Goal: Task Accomplishment & Management: Manage account settings

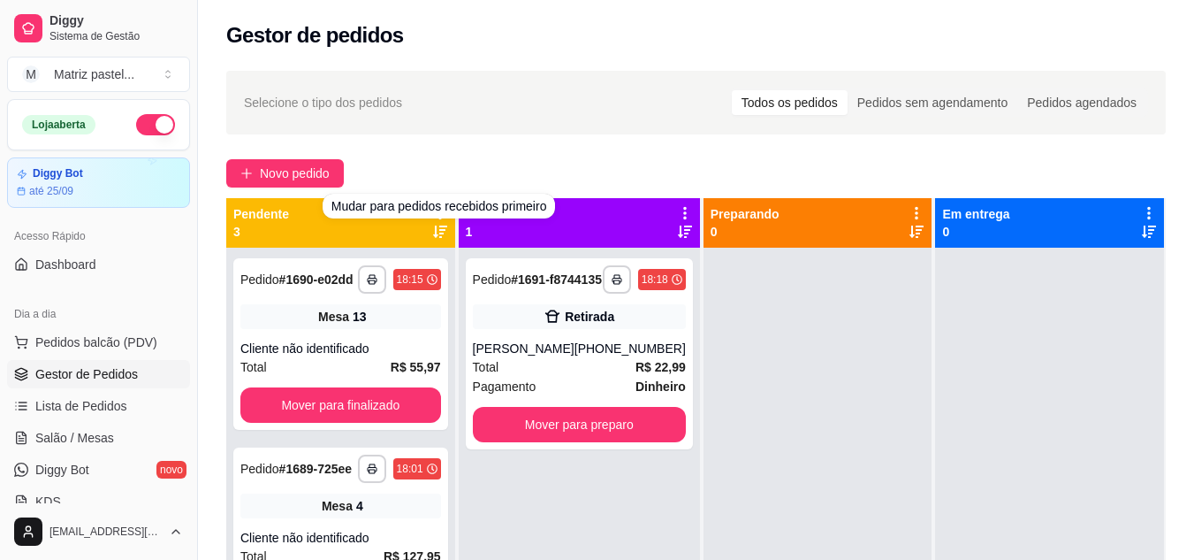
scroll to position [94, 0]
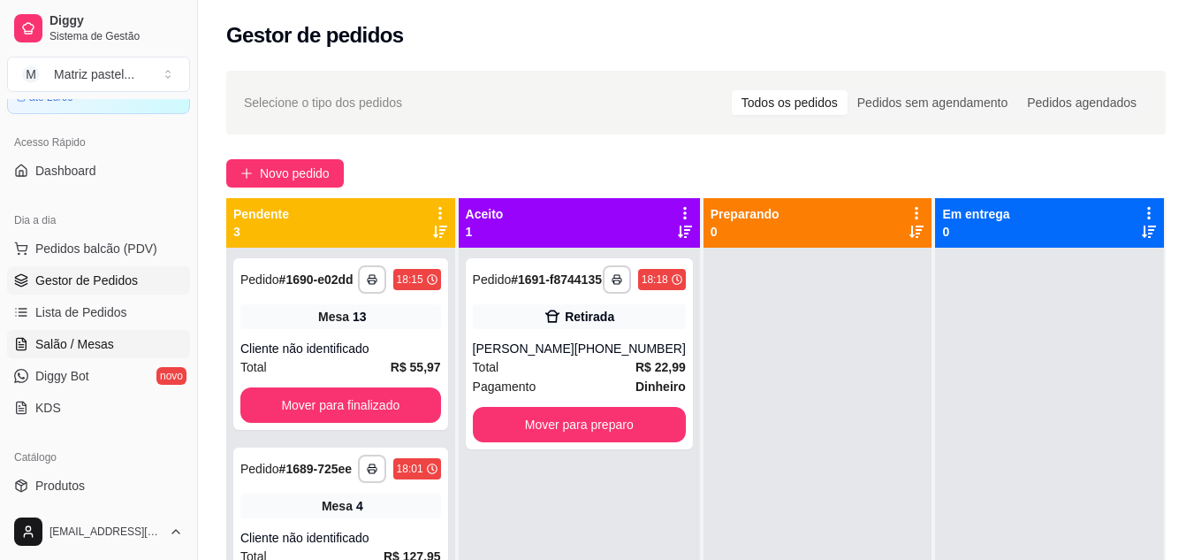
click at [76, 335] on span "Salão / Mesas" at bounding box center [74, 344] width 79 height 18
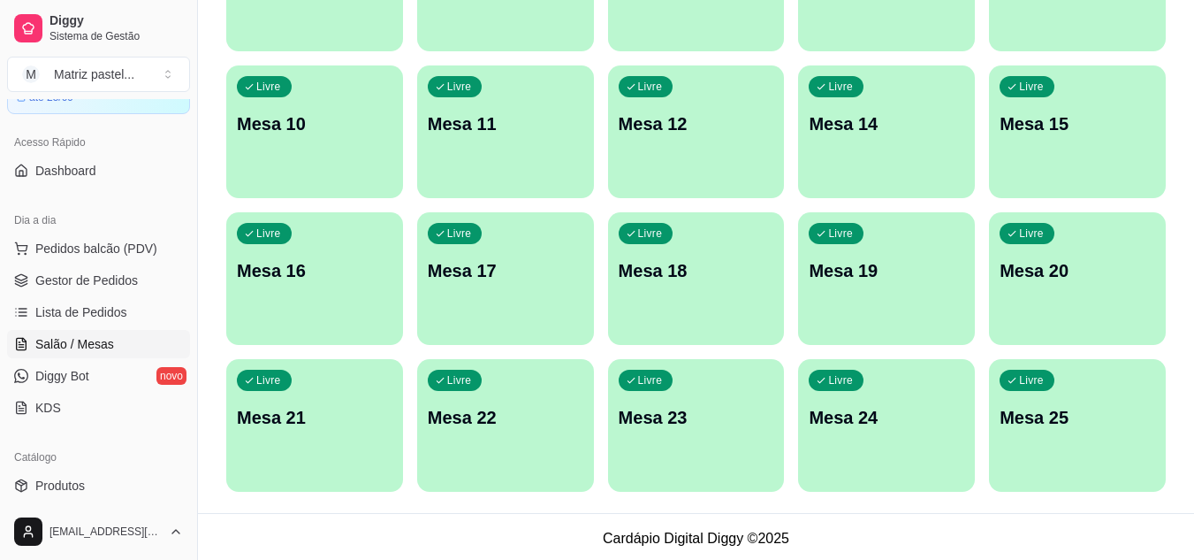
scroll to position [423, 0]
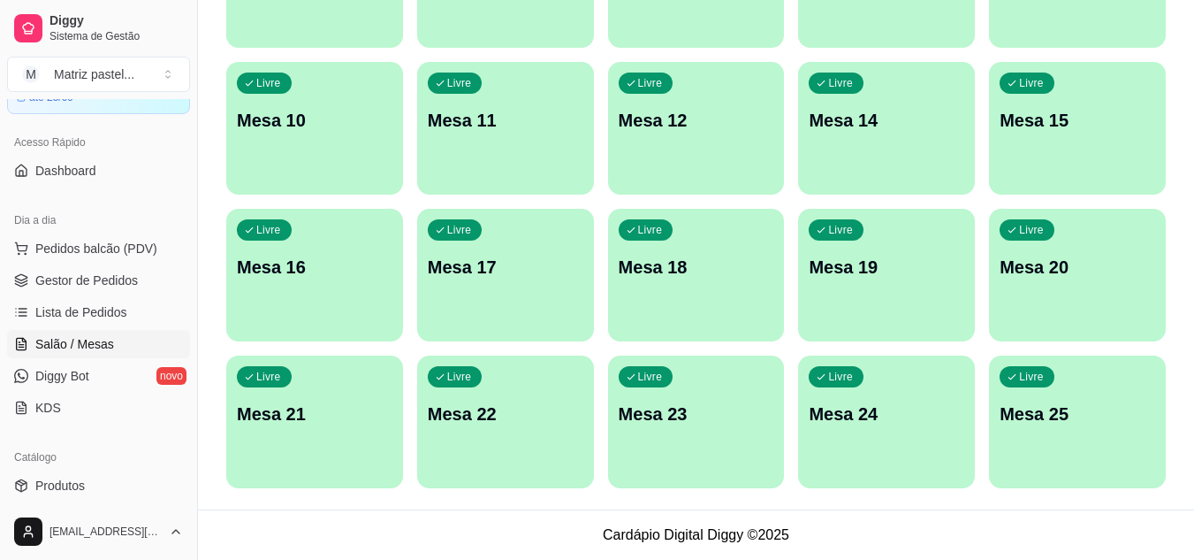
click at [816, 468] on div "button" at bounding box center [886, 477] width 177 height 21
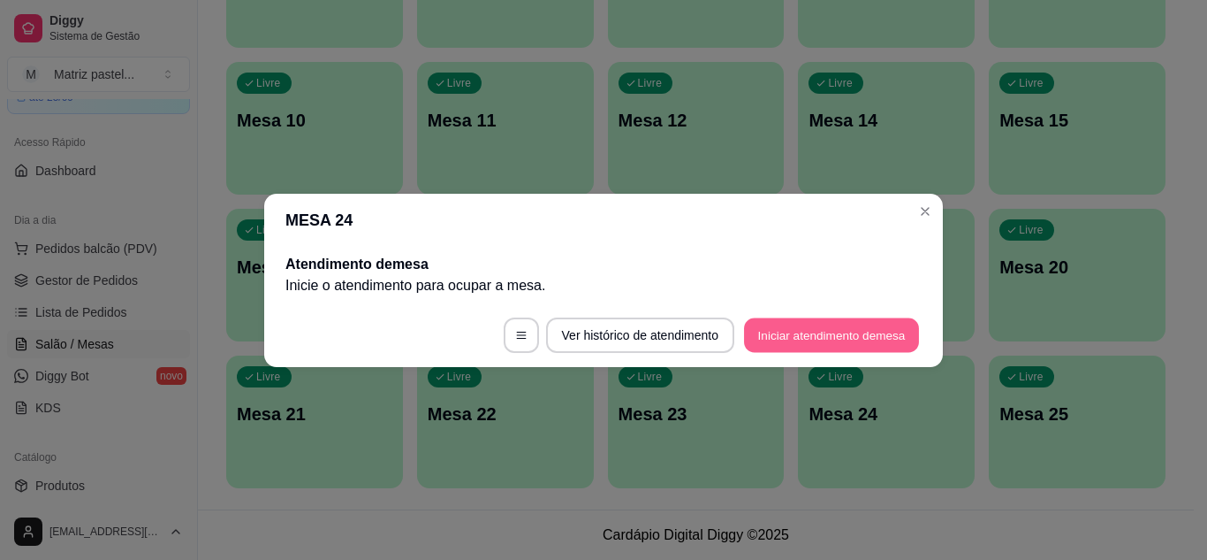
click at [842, 342] on button "Iniciar atendimento de mesa" at bounding box center [831, 334] width 175 height 34
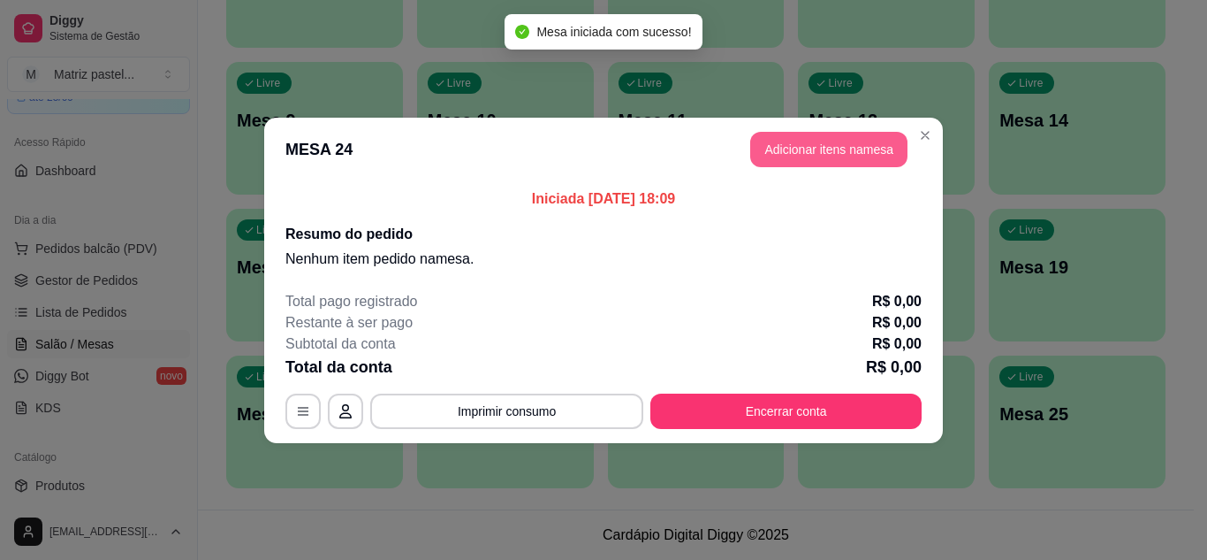
click at [793, 166] on button "Adicionar itens na mesa" at bounding box center [828, 149] width 157 height 35
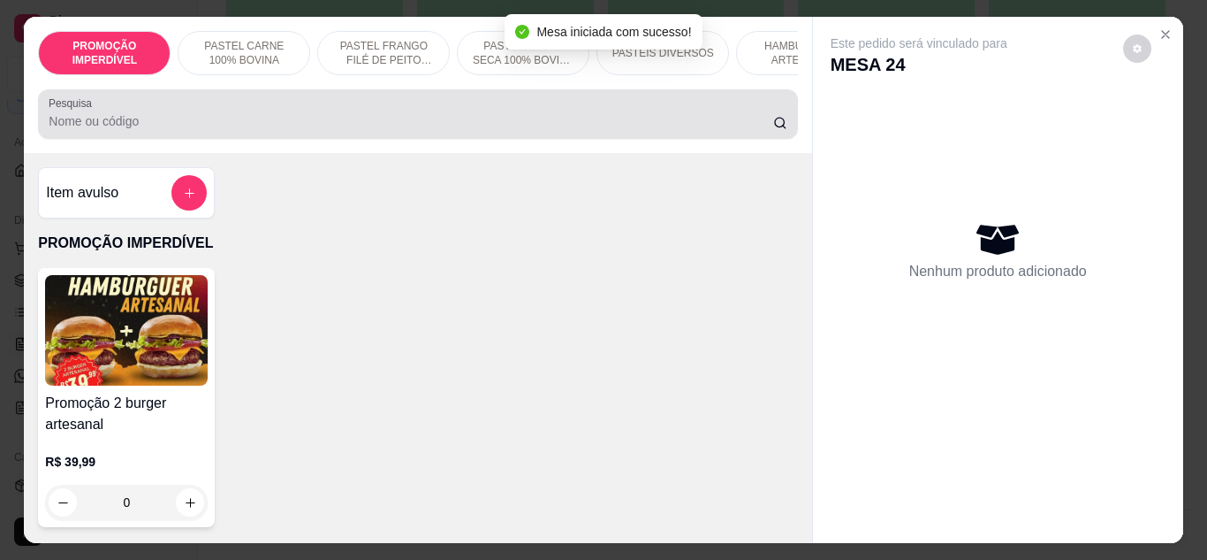
click at [268, 132] on div at bounding box center [418, 113] width 738 height 35
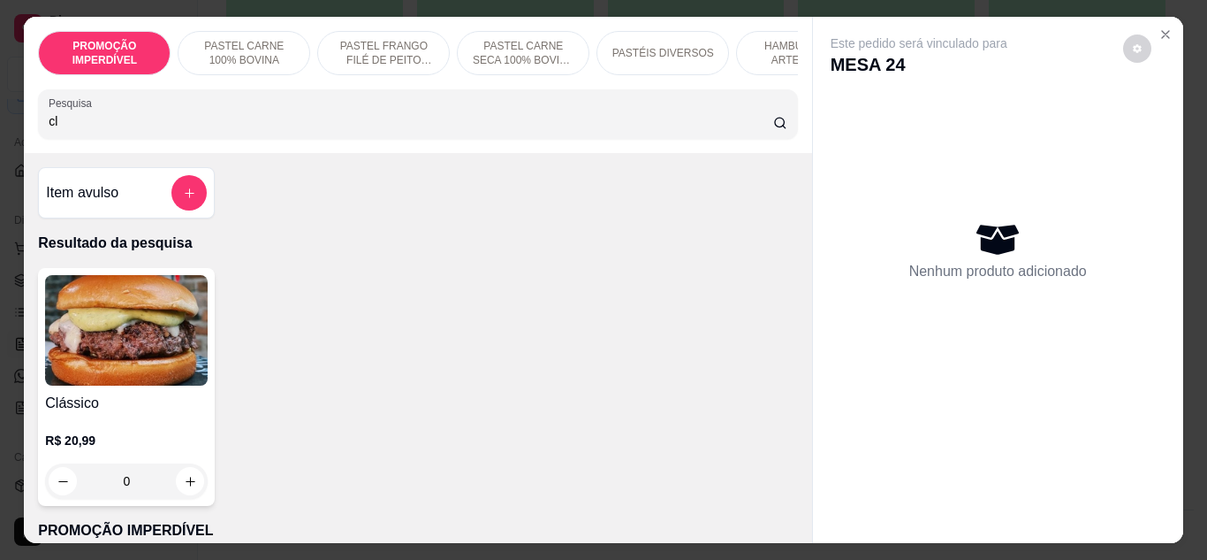
type input "cl"
click at [182, 478] on div "0" at bounding box center [126, 480] width 163 height 35
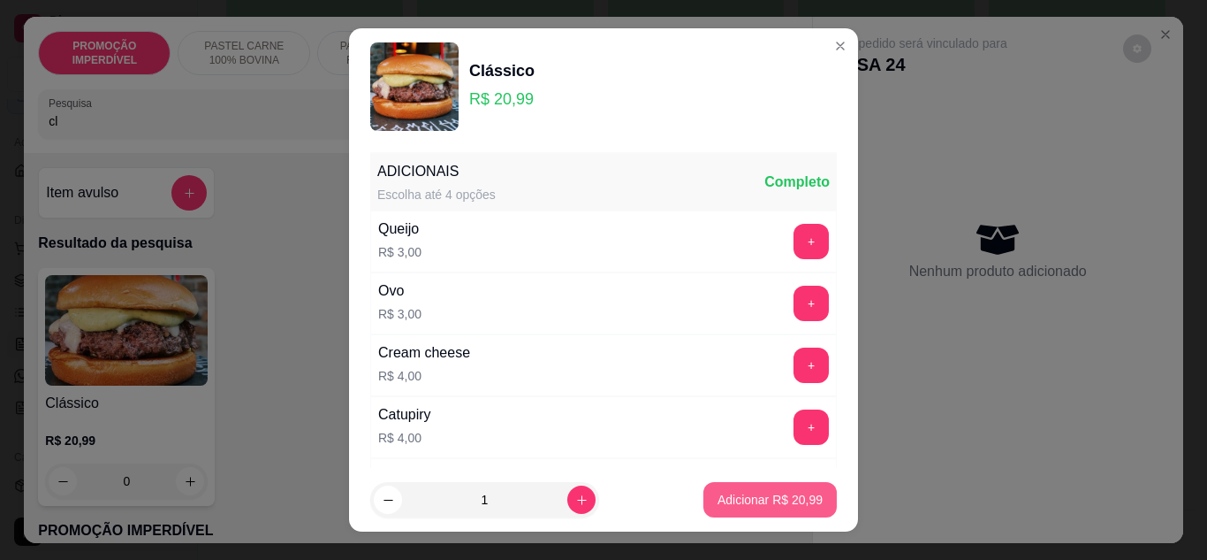
click at [735, 496] on p "Adicionar R$ 20,99" at bounding box center [770, 500] width 105 height 18
type input "1"
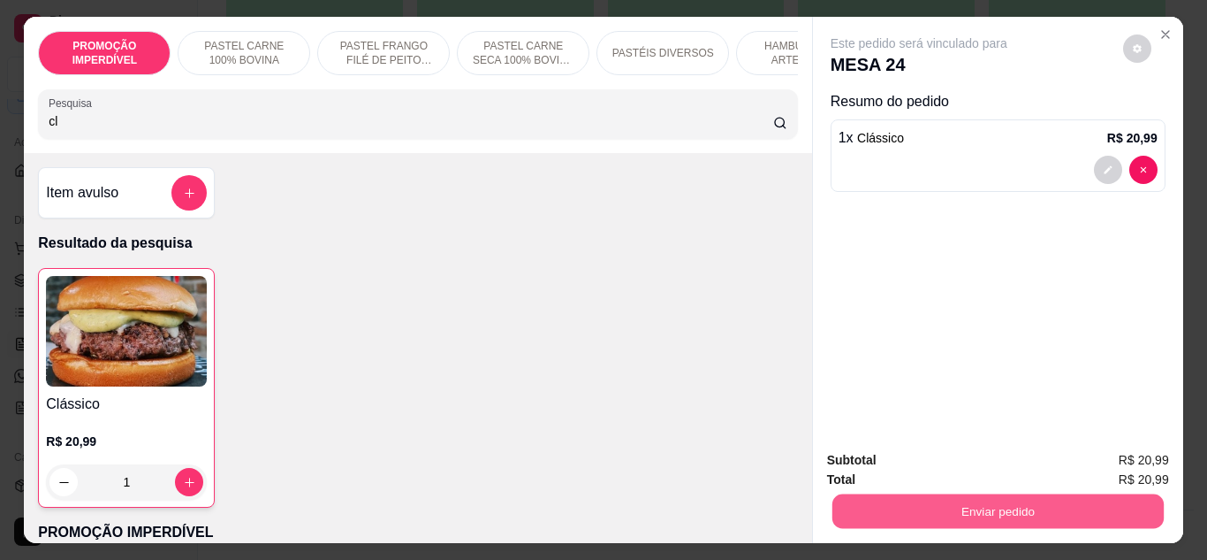
click at [868, 494] on button "Enviar pedido" at bounding box center [997, 511] width 331 height 34
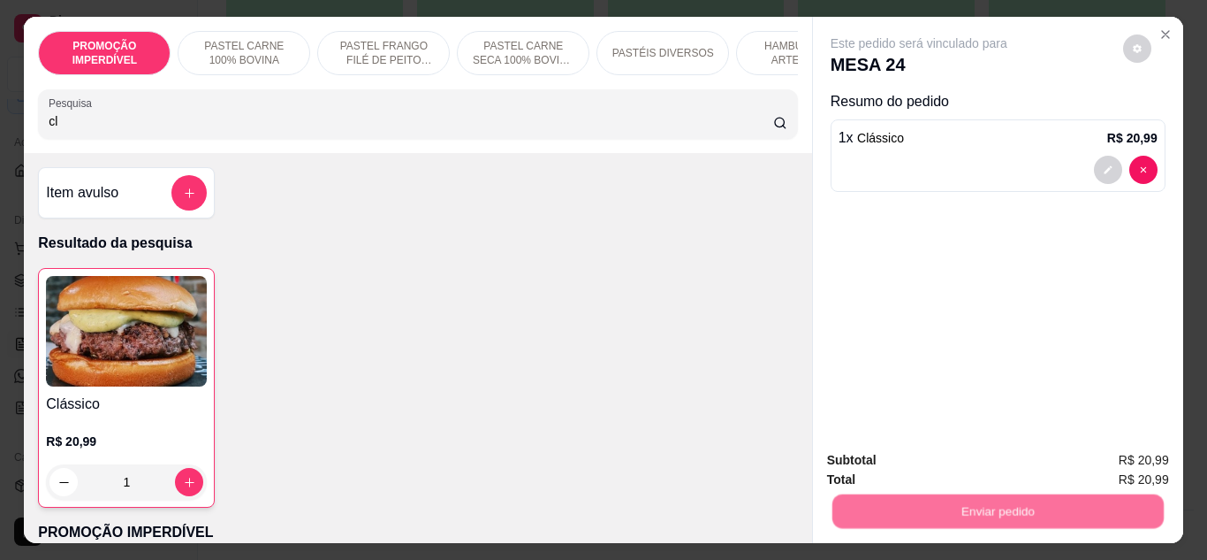
click at [877, 461] on button "Não registrar e enviar pedido" at bounding box center [940, 461] width 184 height 34
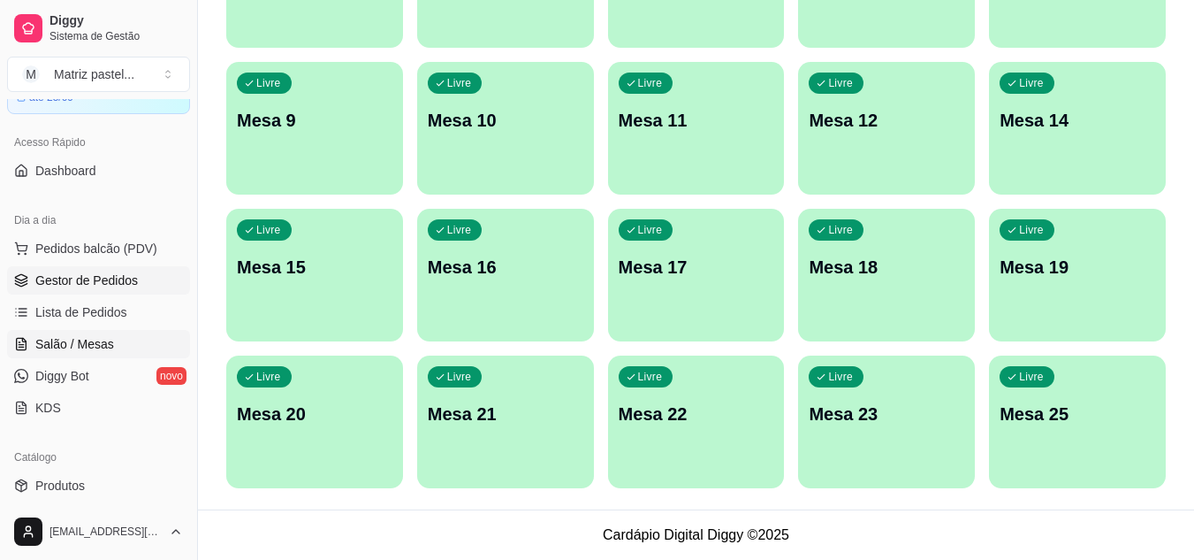
click at [149, 288] on link "Gestor de Pedidos" at bounding box center [98, 280] width 183 height 28
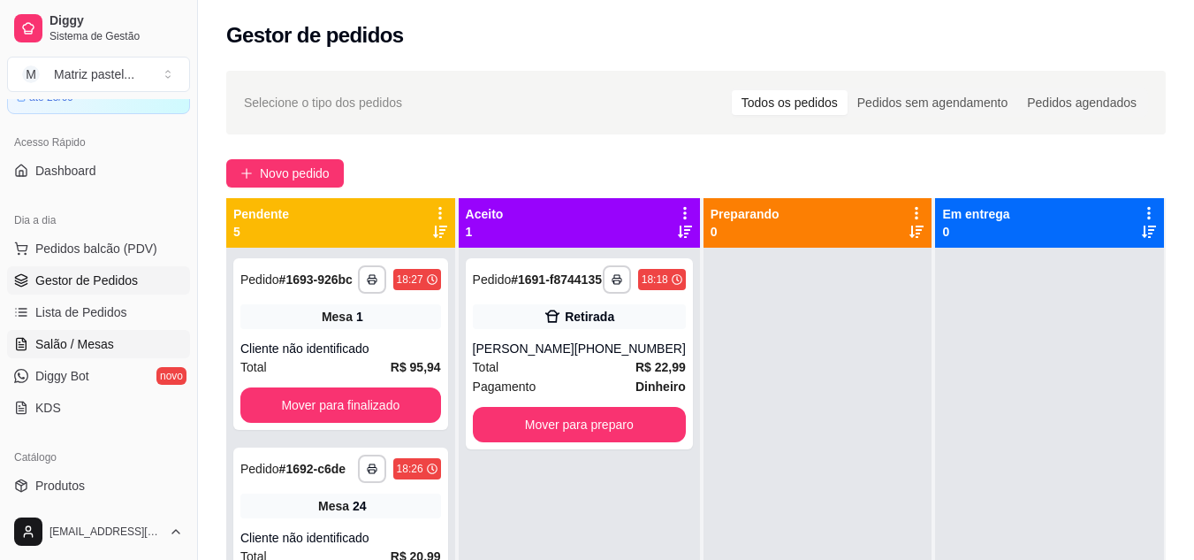
click at [95, 334] on link "Salão / Mesas" at bounding box center [98, 344] width 183 height 28
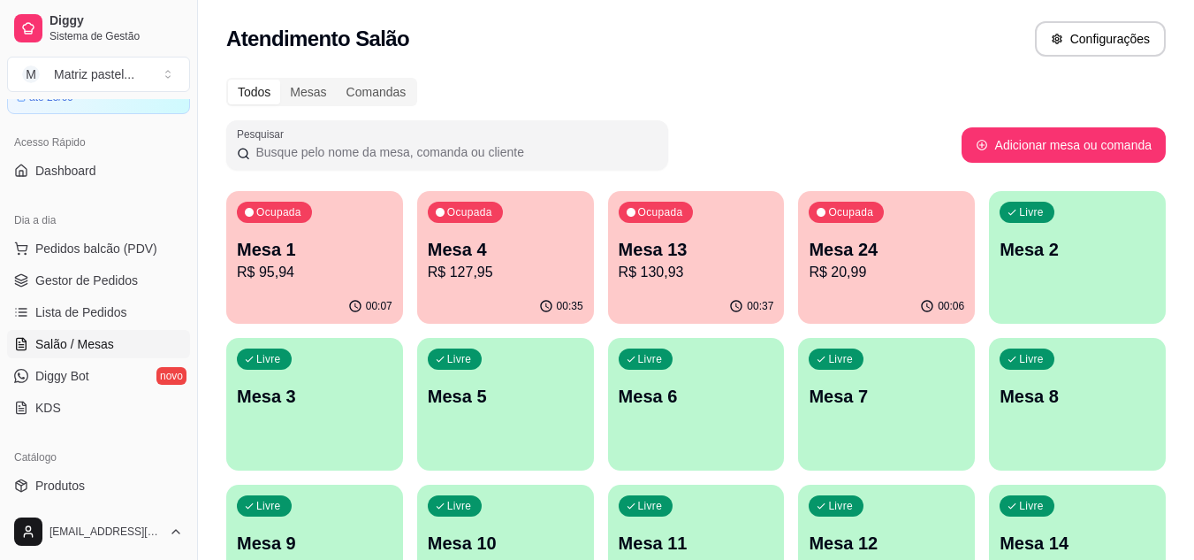
click at [735, 280] on p "R$ 130,93" at bounding box center [697, 272] width 156 height 21
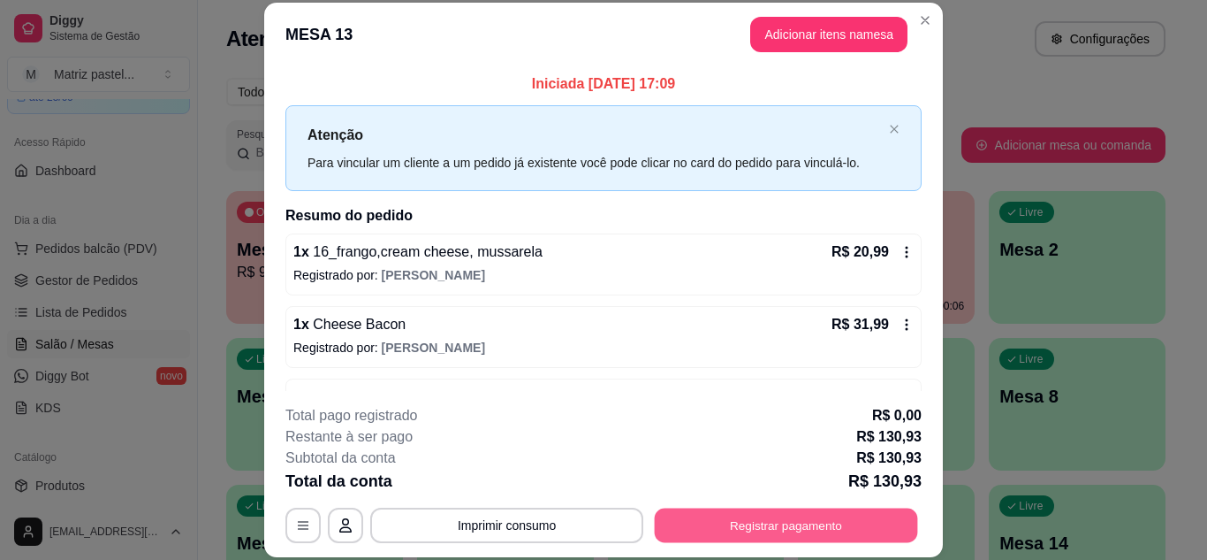
click at [764, 509] on button "Registrar pagamento" at bounding box center [786, 524] width 263 height 34
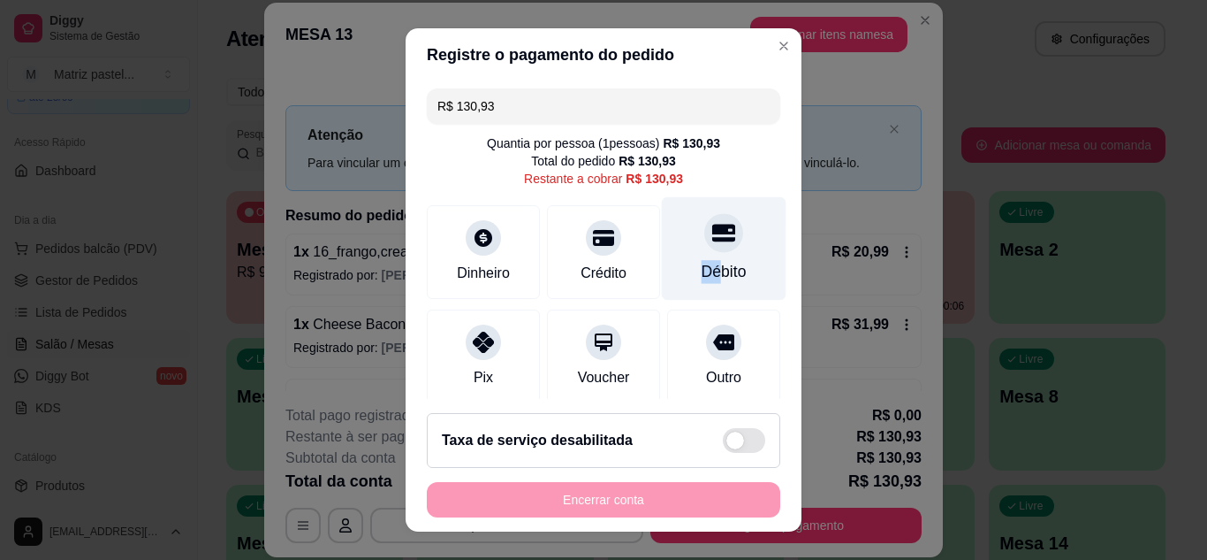
click at [695, 261] on div "Débito" at bounding box center [724, 247] width 125 height 103
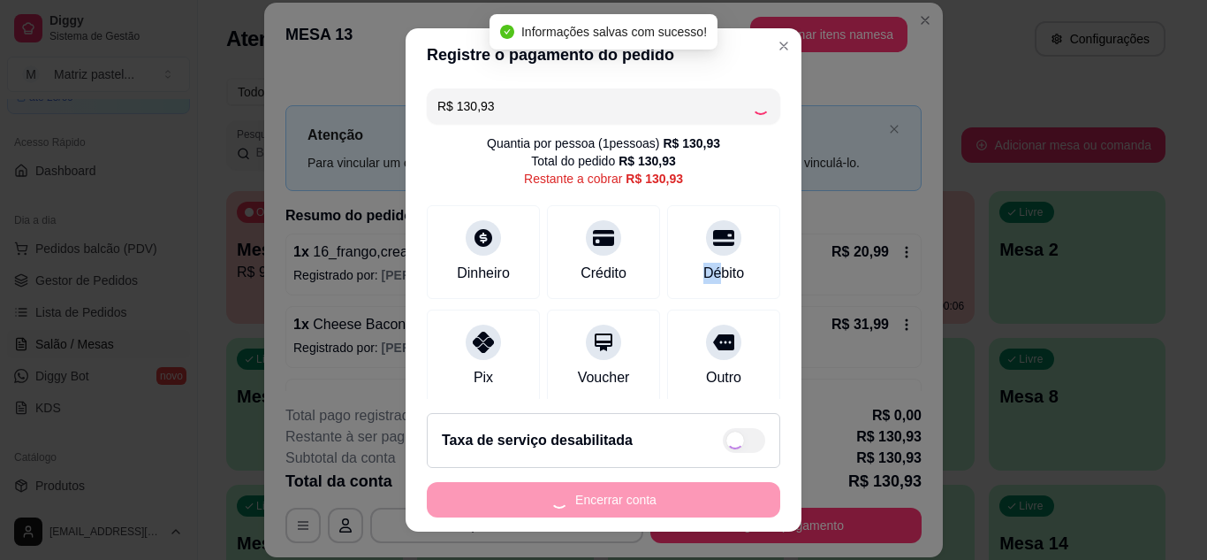
type input "R$ 0,00"
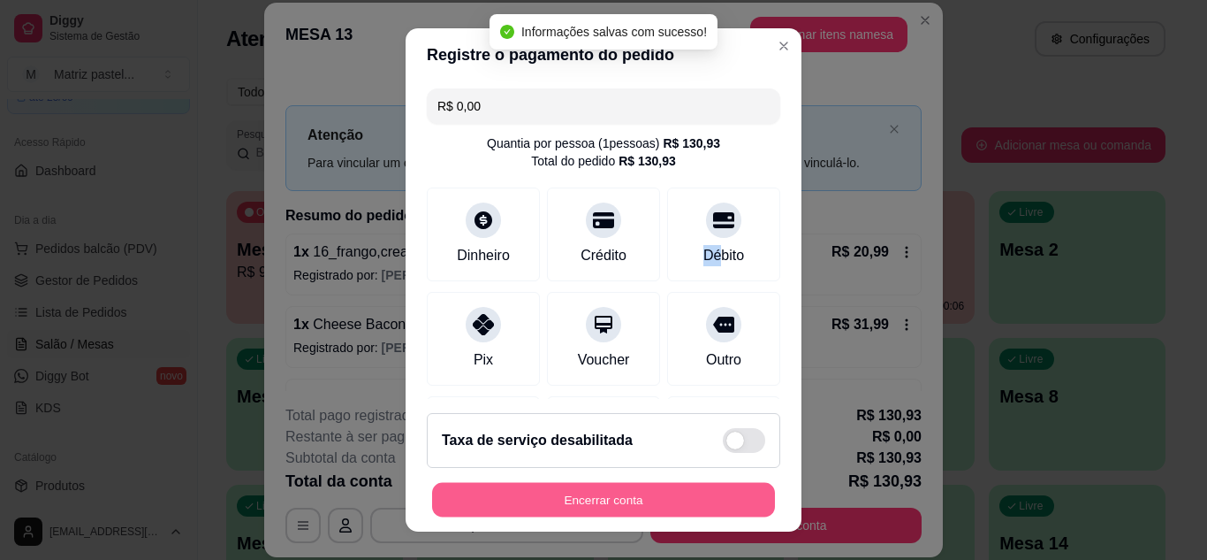
click at [609, 506] on button "Encerrar conta" at bounding box center [603, 500] width 343 height 34
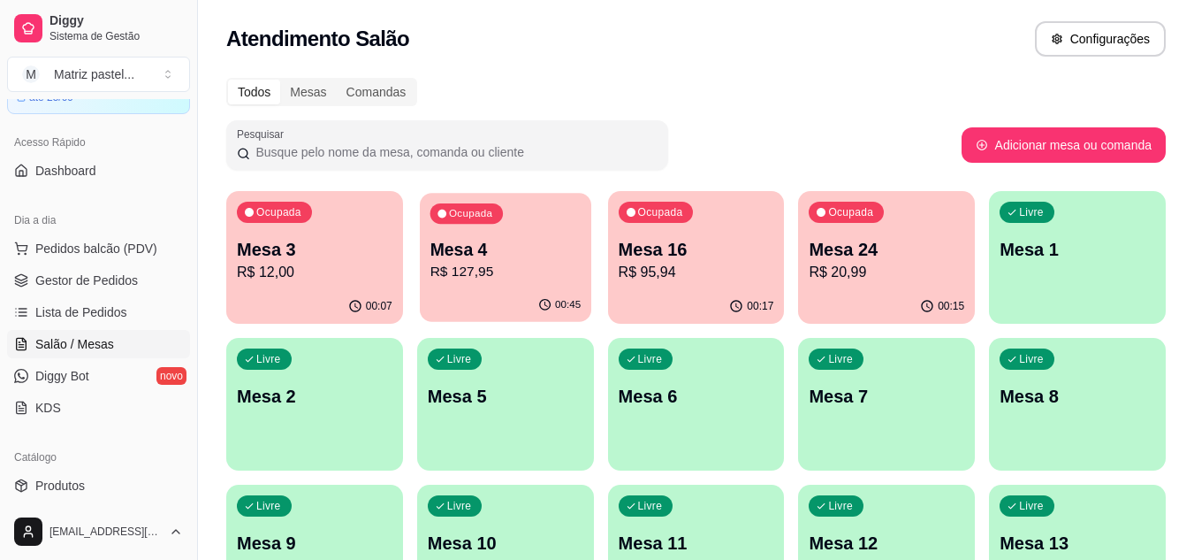
click at [537, 276] on p "R$ 127,95" at bounding box center [505, 272] width 151 height 20
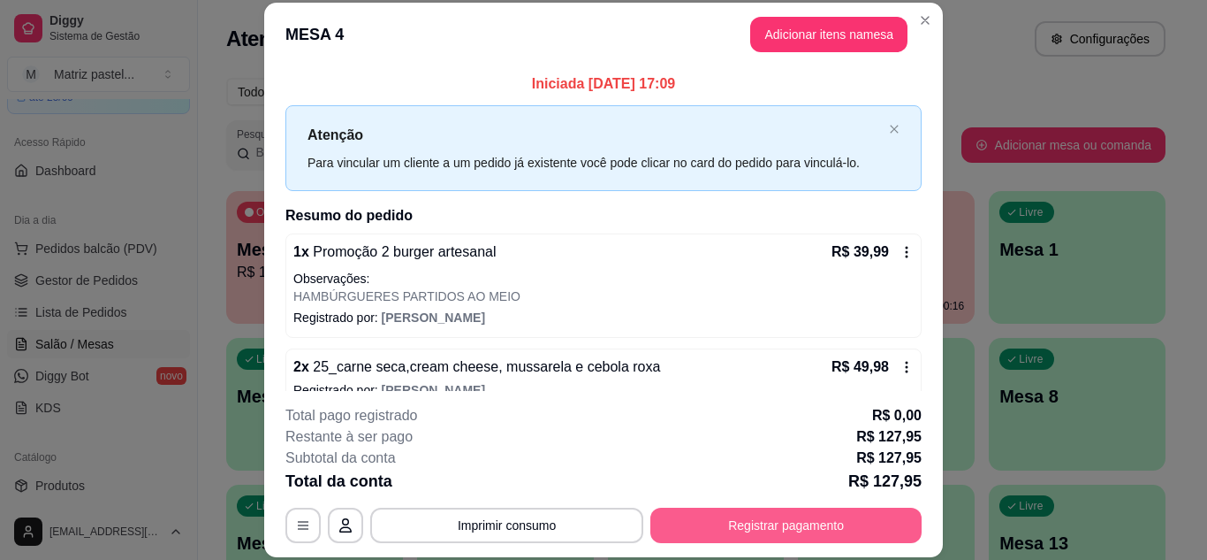
click at [725, 522] on button "Registrar pagamento" at bounding box center [786, 524] width 271 height 35
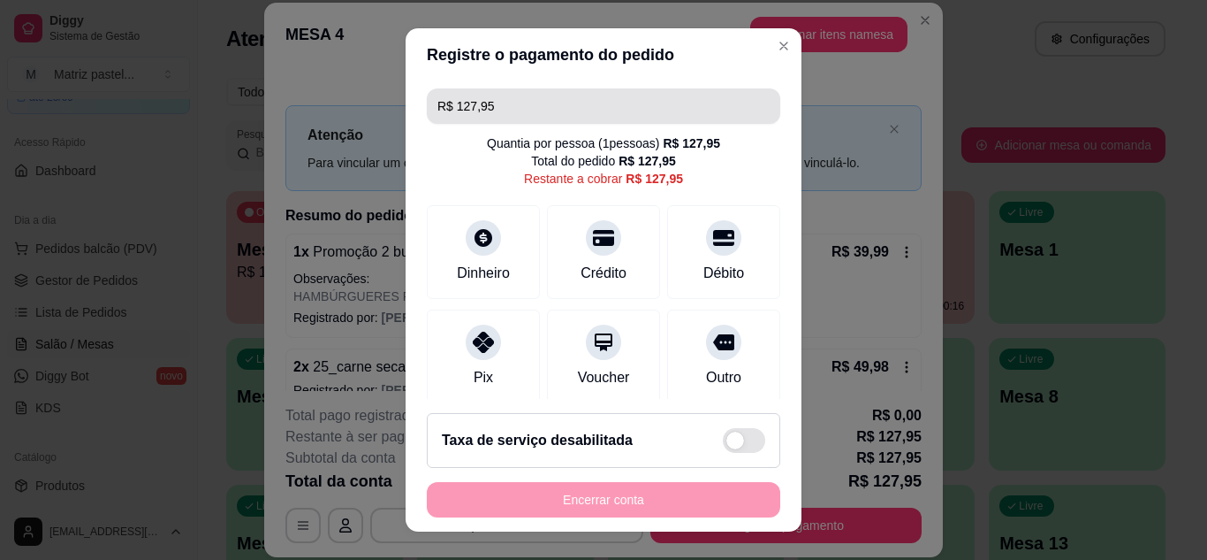
click at [595, 110] on input "R$ 127,95" at bounding box center [604, 105] width 332 height 35
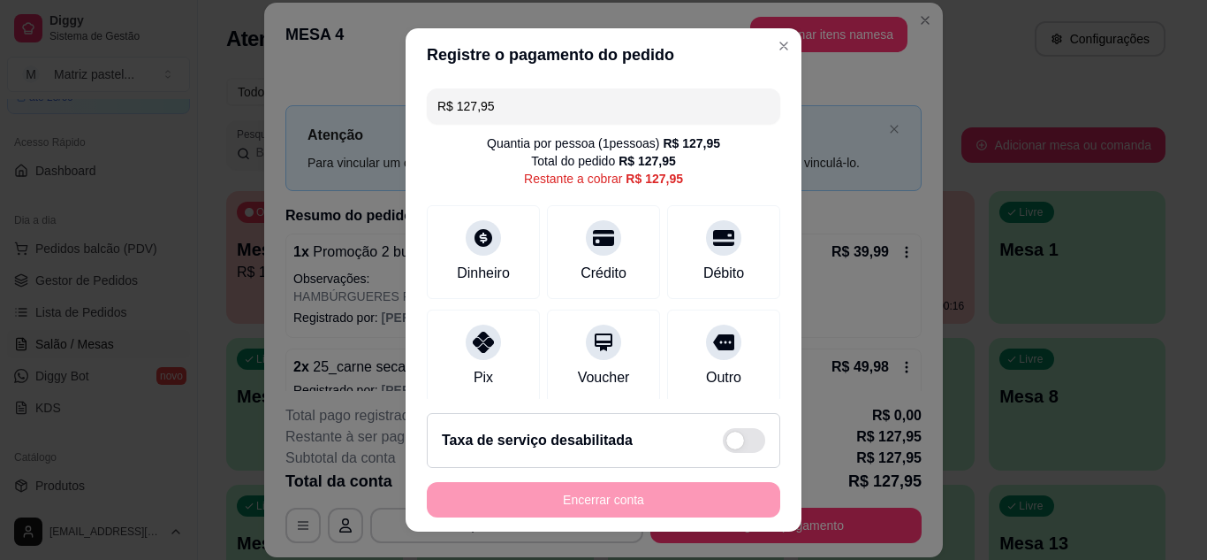
click at [595, 110] on input "R$ 127,95" at bounding box center [604, 105] width 332 height 35
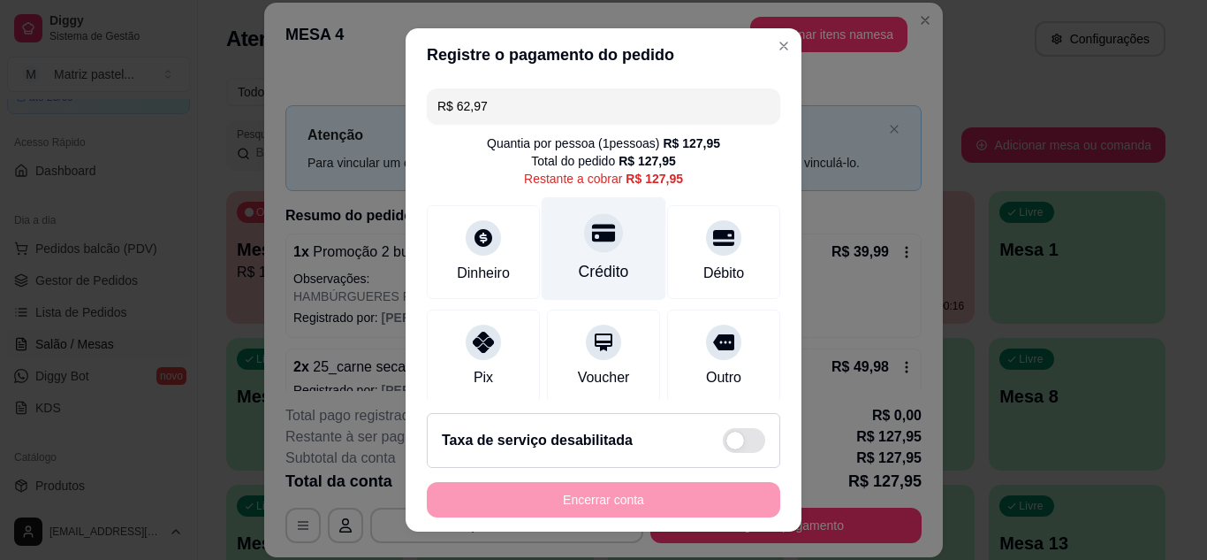
click at [606, 256] on div "Crédito" at bounding box center [604, 247] width 125 height 103
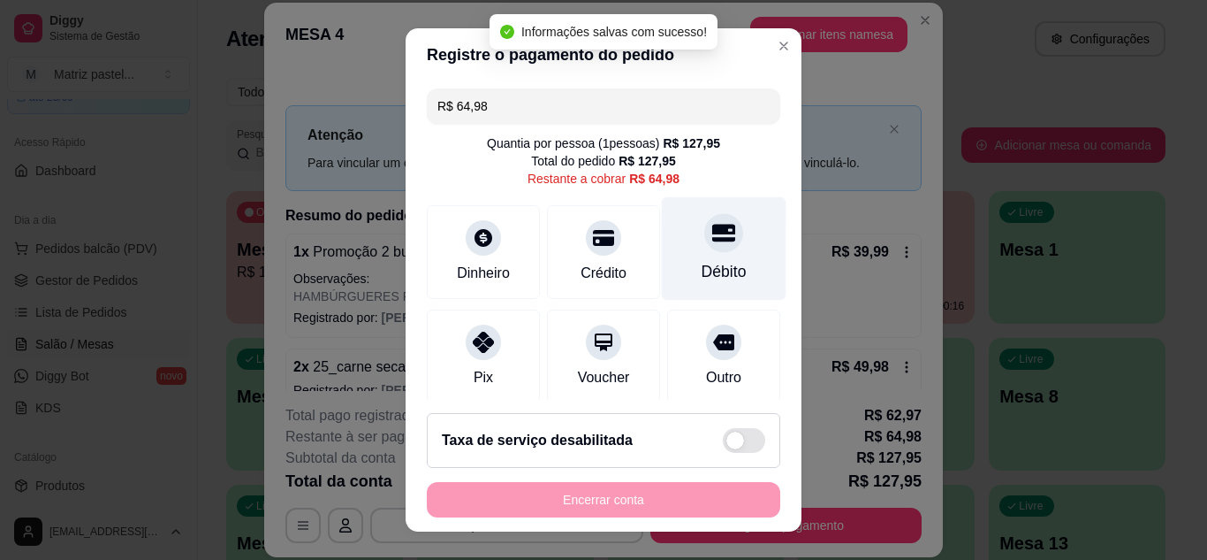
click at [682, 258] on div "Débito" at bounding box center [724, 247] width 125 height 103
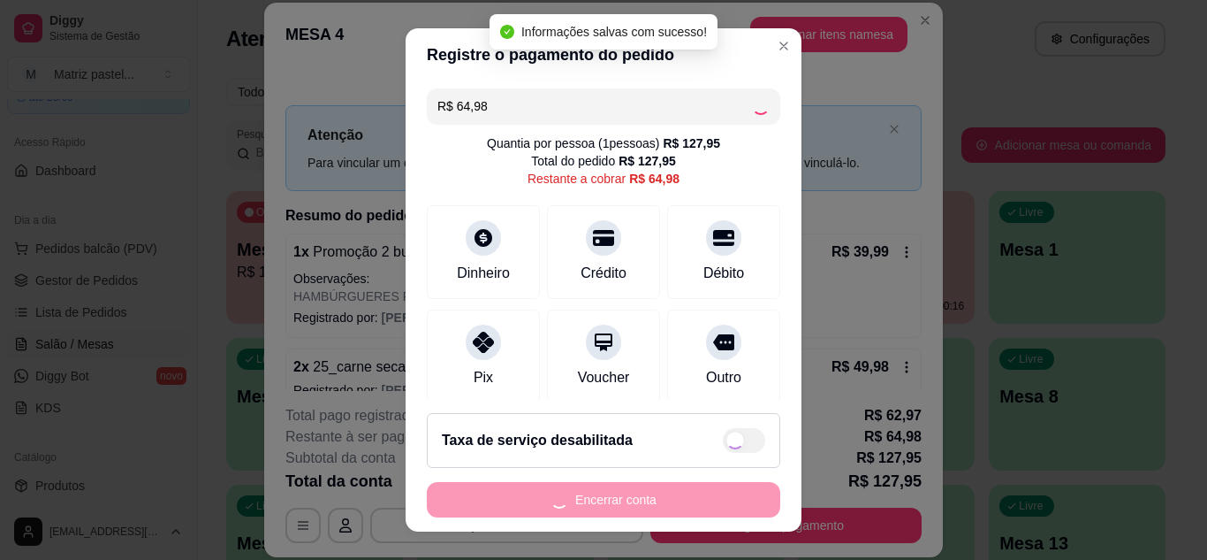
type input "R$ 0,00"
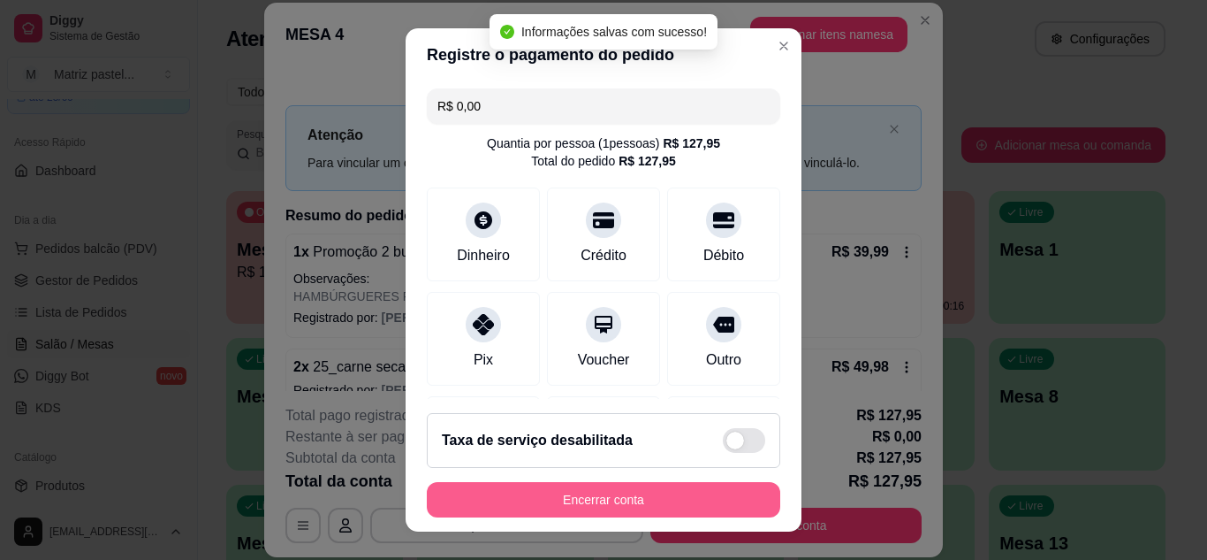
click at [674, 514] on button "Encerrar conta" at bounding box center [604, 499] width 354 height 35
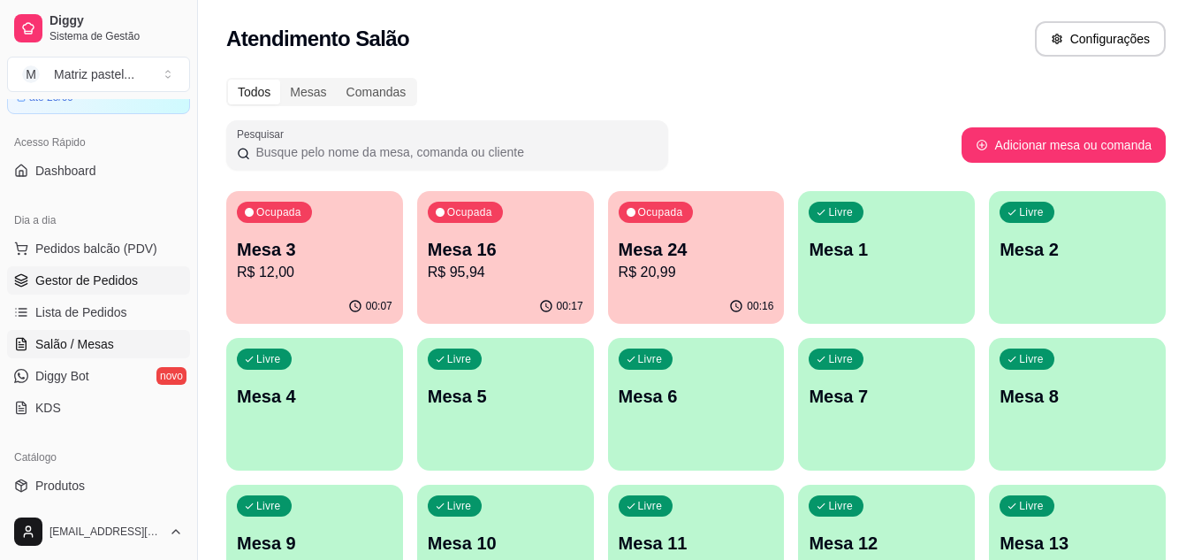
click at [97, 288] on span "Gestor de Pedidos" at bounding box center [86, 280] width 103 height 18
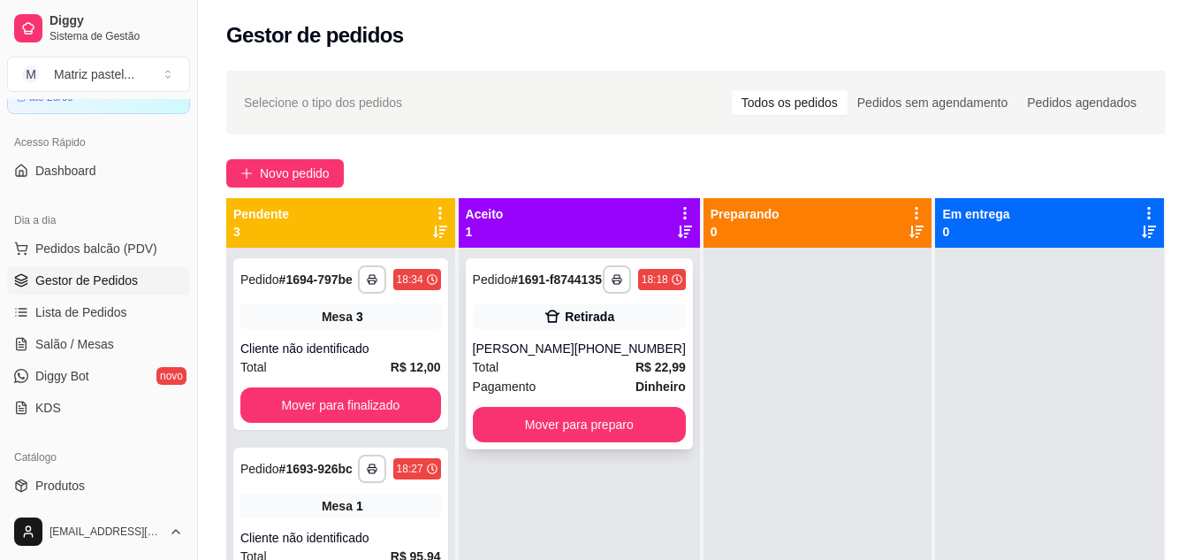
click at [552, 357] on div "[PERSON_NAME]" at bounding box center [524, 348] width 102 height 18
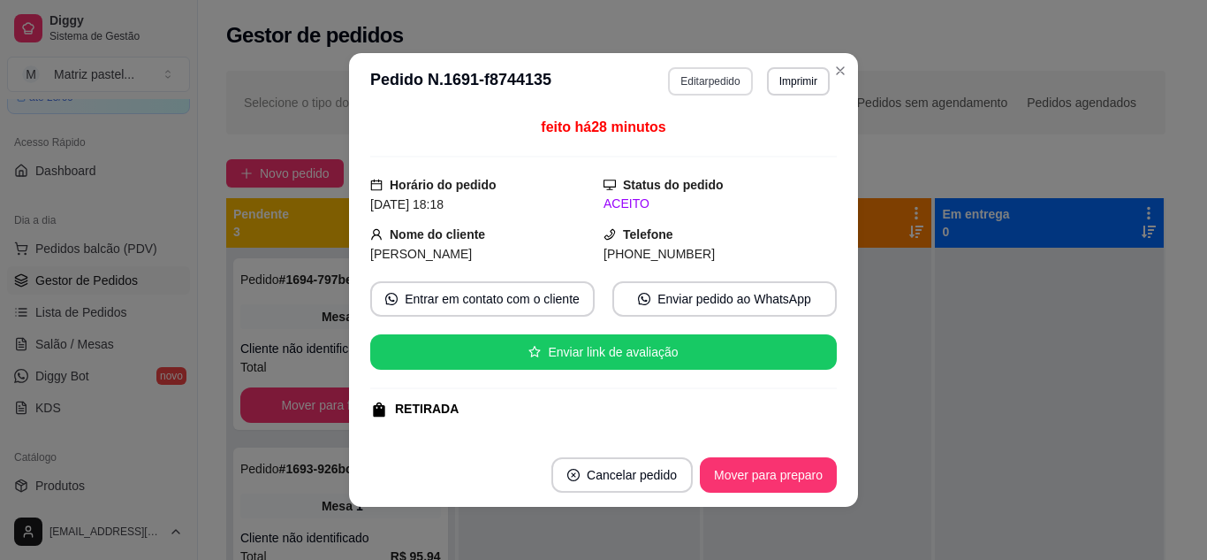
click at [738, 72] on button "Editar pedido" at bounding box center [710, 81] width 84 height 28
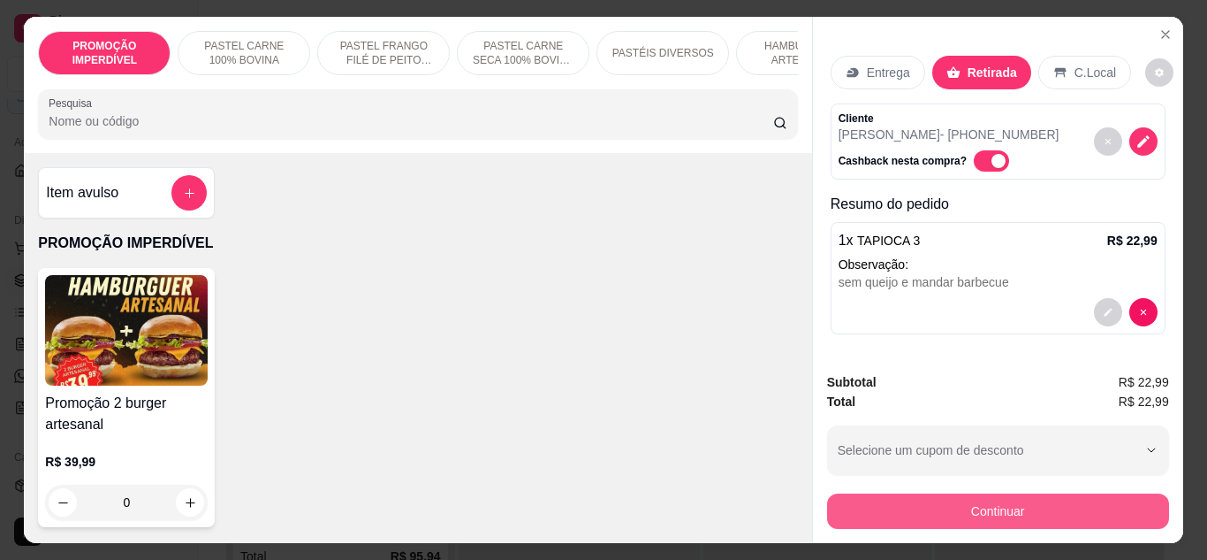
click at [986, 512] on button "Continuar" at bounding box center [998, 510] width 342 height 35
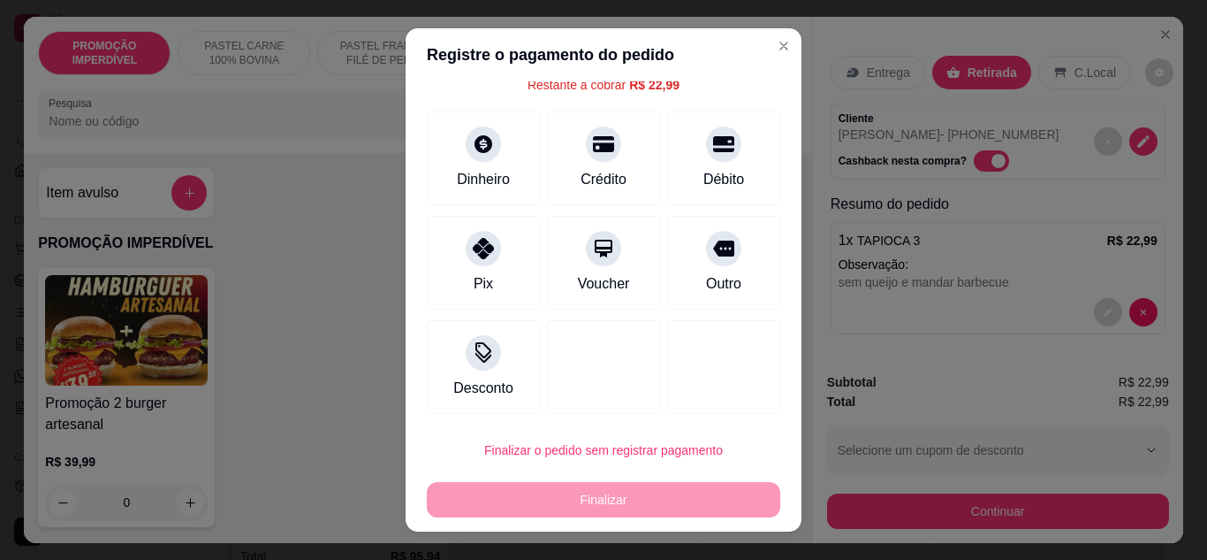
scroll to position [78, 0]
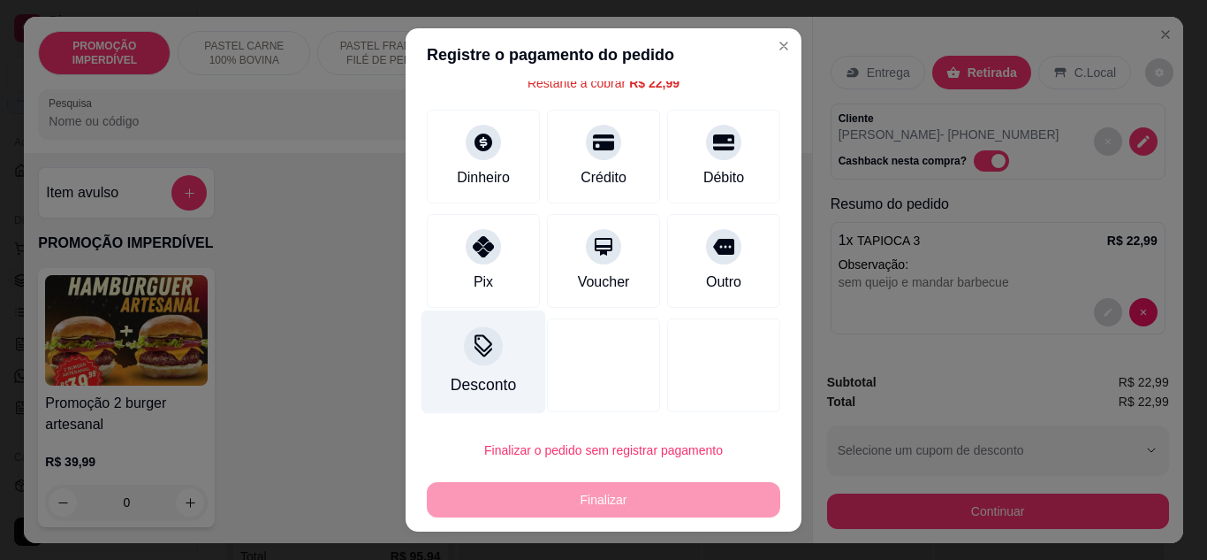
click at [476, 355] on icon at bounding box center [484, 350] width 18 height 11
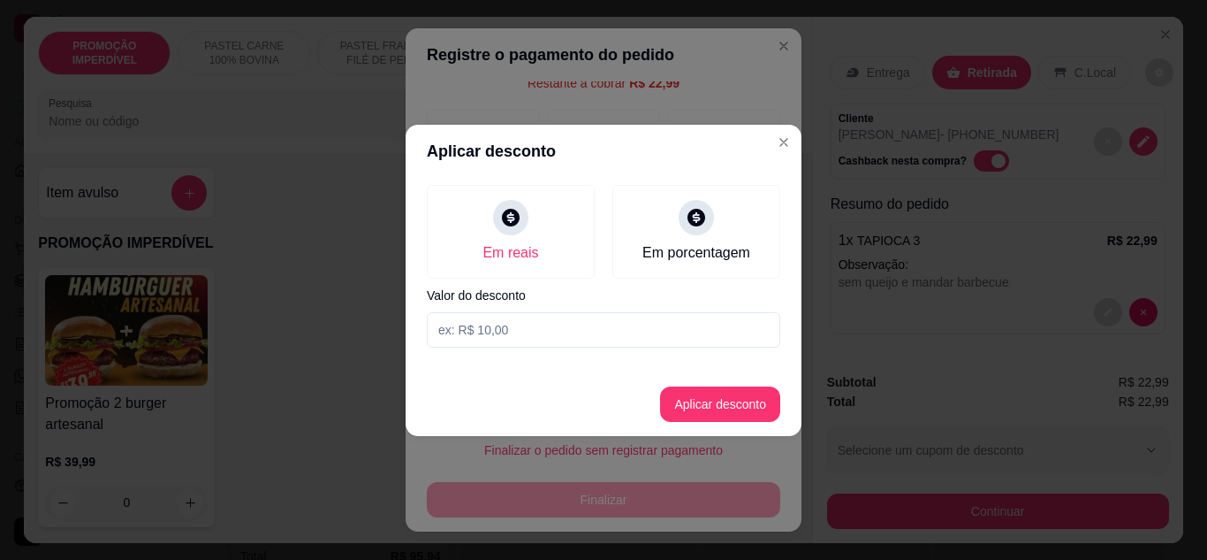
click at [506, 320] on input at bounding box center [604, 329] width 354 height 35
type input "22,98"
click at [678, 399] on button "Aplicar desconto" at bounding box center [721, 403] width 116 height 34
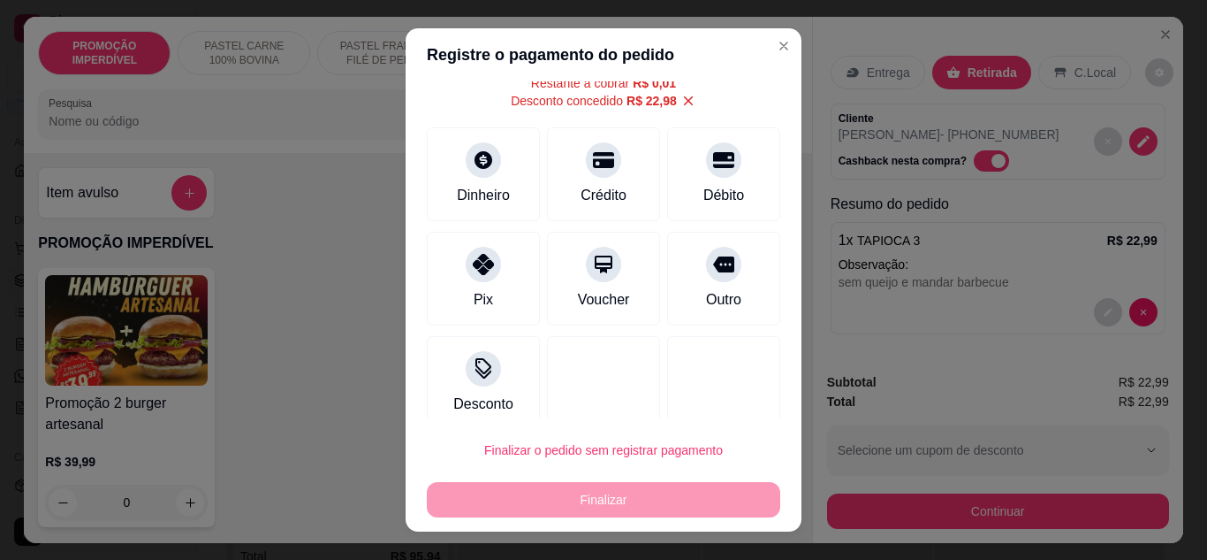
scroll to position [0, 0]
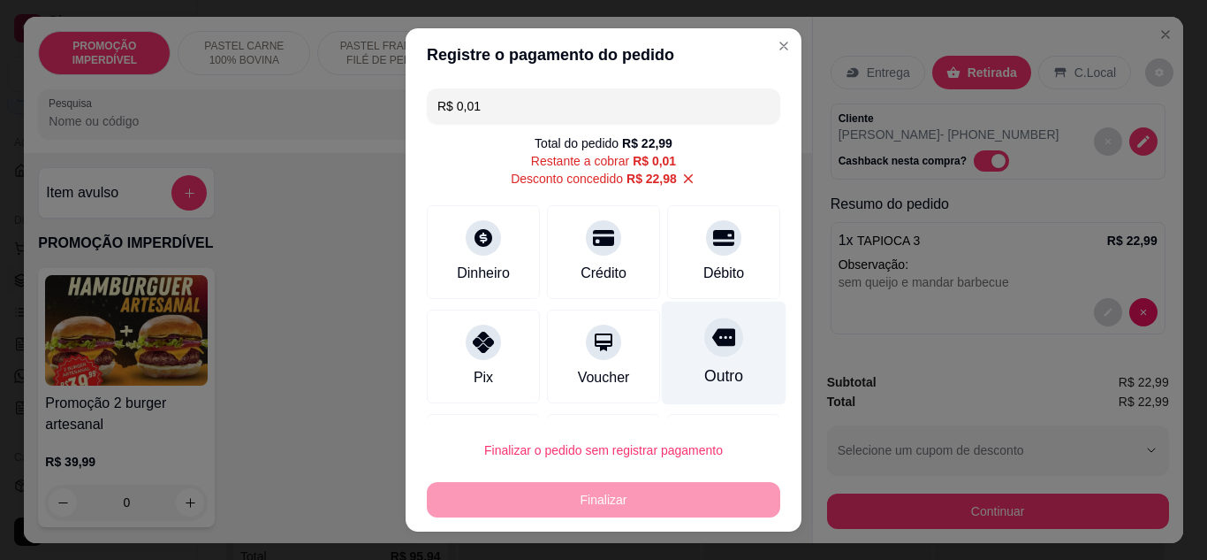
click at [694, 359] on div "Outro" at bounding box center [724, 352] width 125 height 103
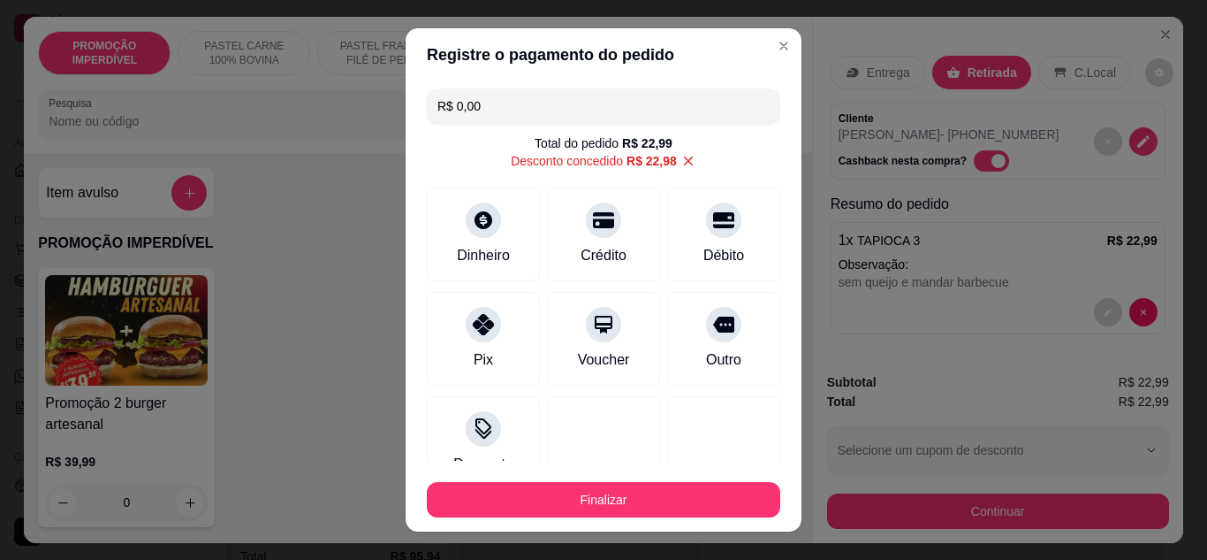
click at [616, 491] on button "Finalizar" at bounding box center [604, 499] width 354 height 35
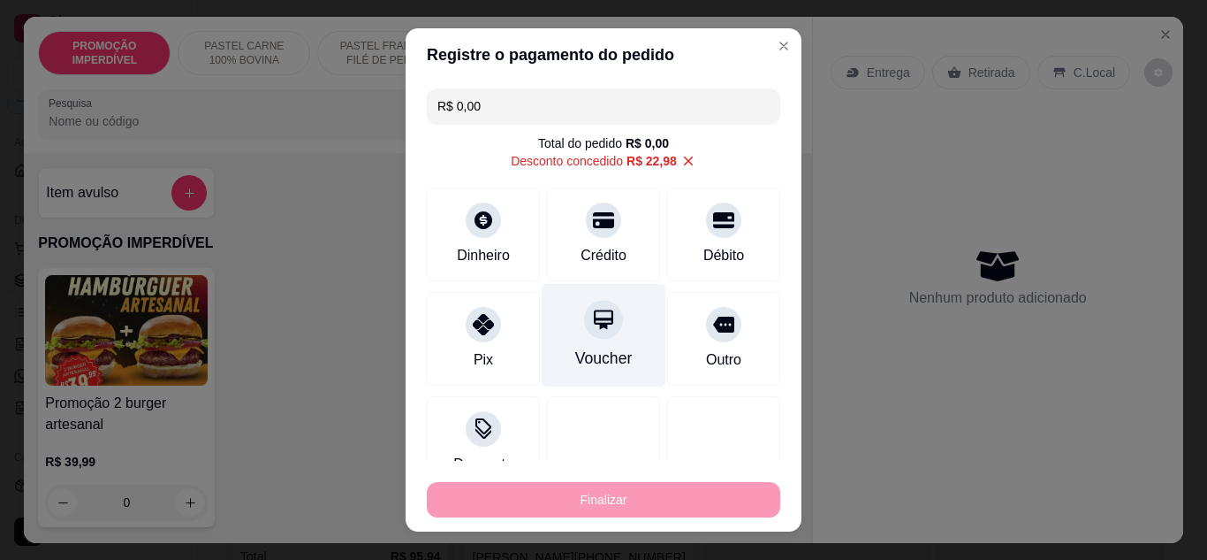
type input "-R$ 22,99"
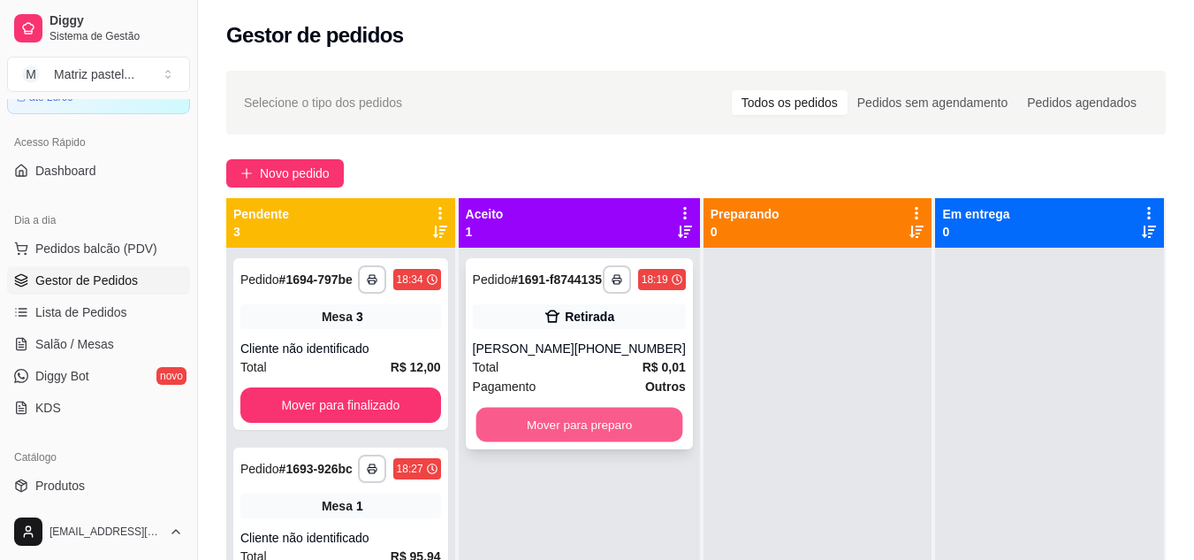
click at [646, 422] on button "Mover para preparo" at bounding box center [579, 424] width 207 height 34
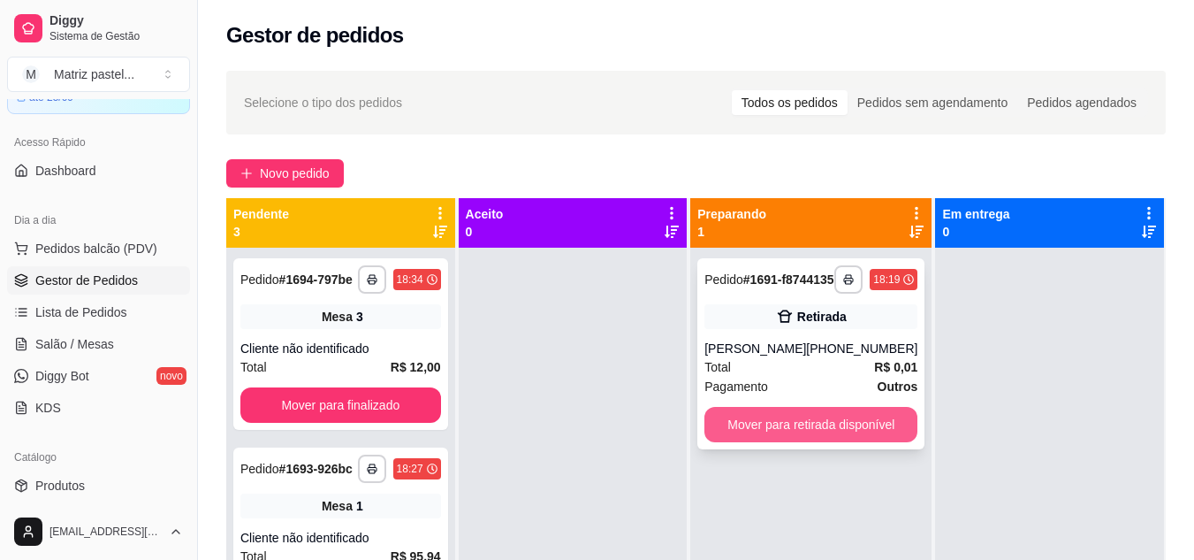
click at [765, 442] on button "Mover para retirada disponível" at bounding box center [811, 424] width 213 height 35
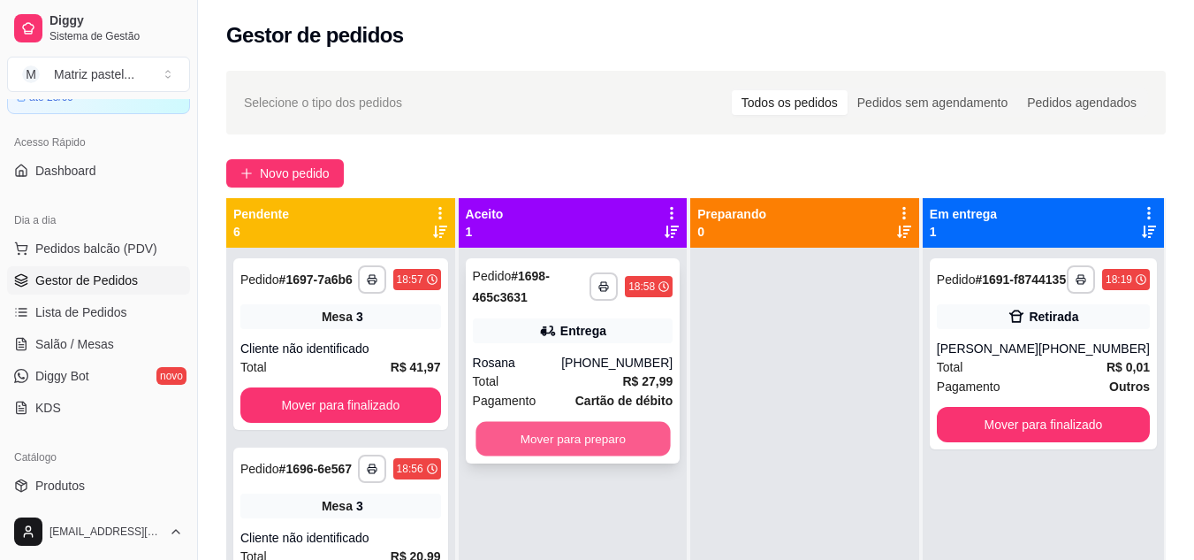
click at [589, 455] on button "Mover para preparo" at bounding box center [573, 439] width 194 height 34
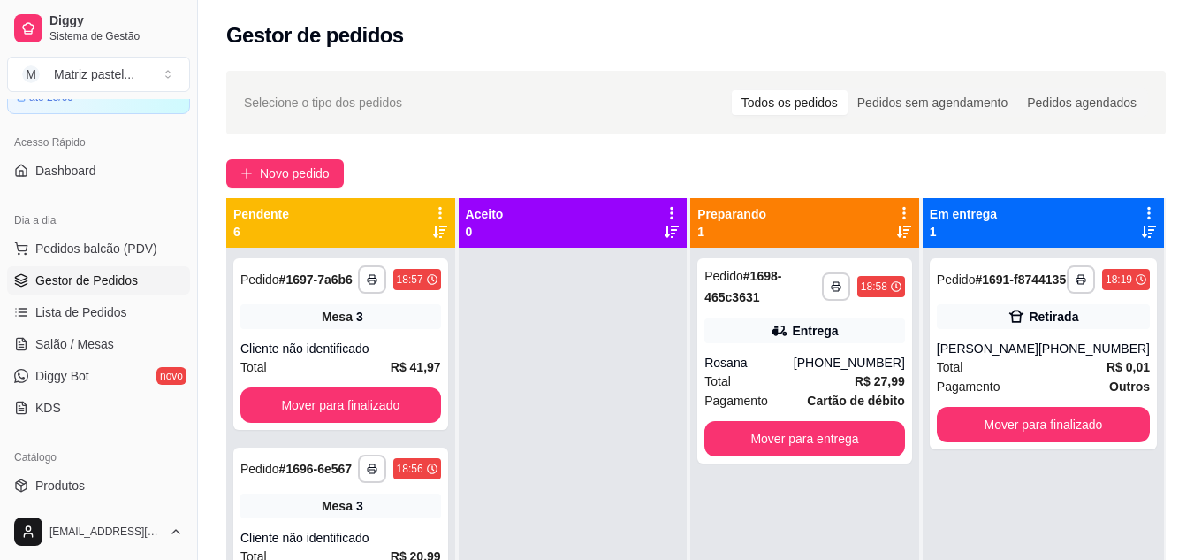
click at [79, 326] on ul "Pedidos balcão (PDV) Gestor de Pedidos Lista de Pedidos Salão / Mesas Diggy Bot…" at bounding box center [98, 327] width 183 height 187
click at [80, 346] on span "Salão / Mesas" at bounding box center [74, 344] width 79 height 18
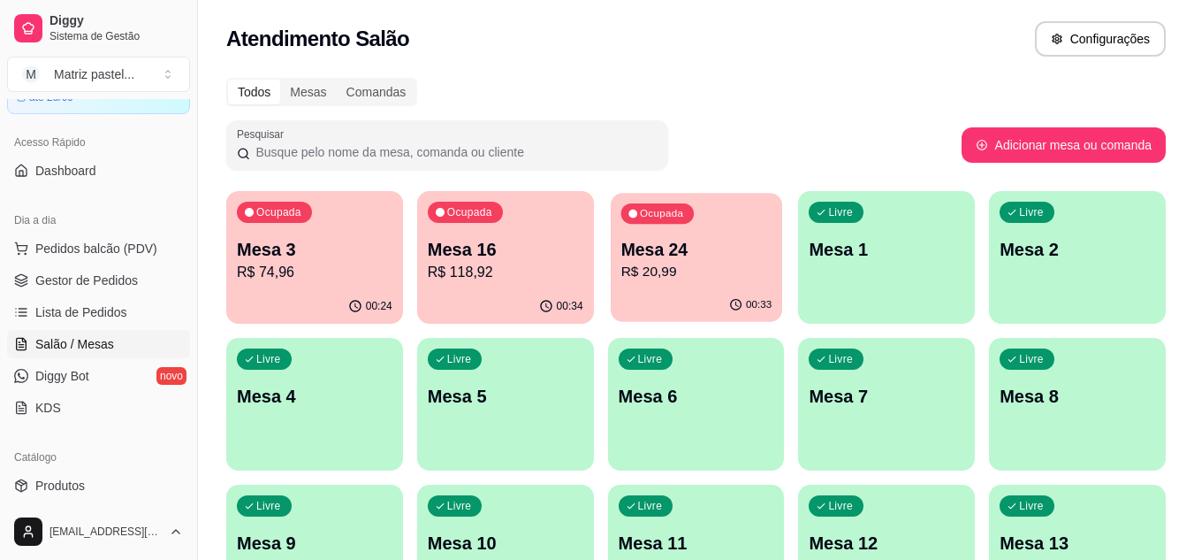
click at [667, 275] on p "R$ 20,99" at bounding box center [696, 272] width 151 height 20
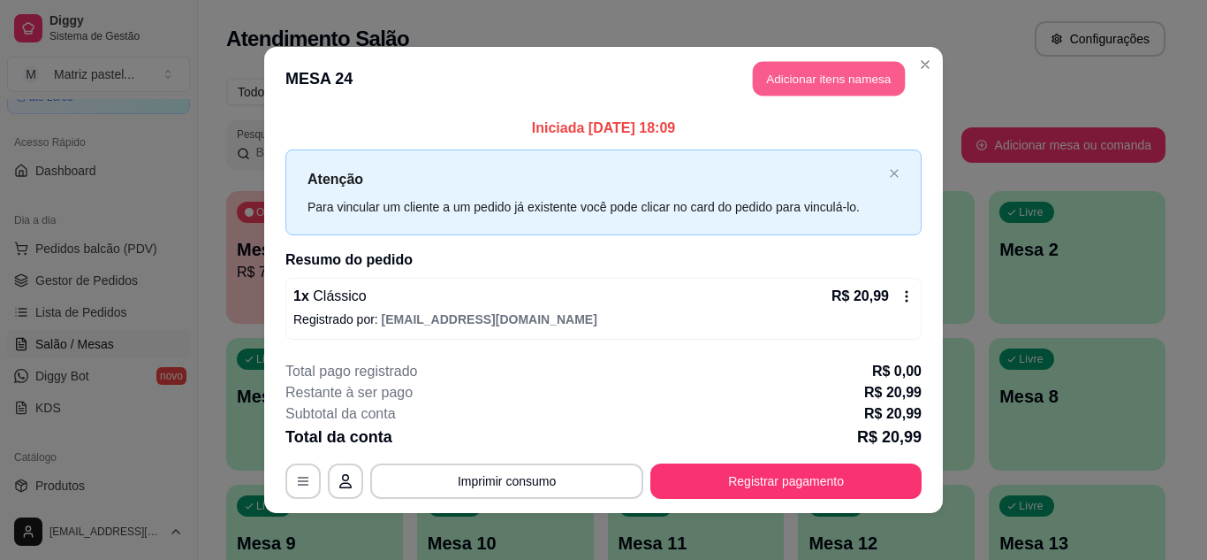
click at [819, 83] on button "Adicionar itens na mesa" at bounding box center [829, 79] width 152 height 34
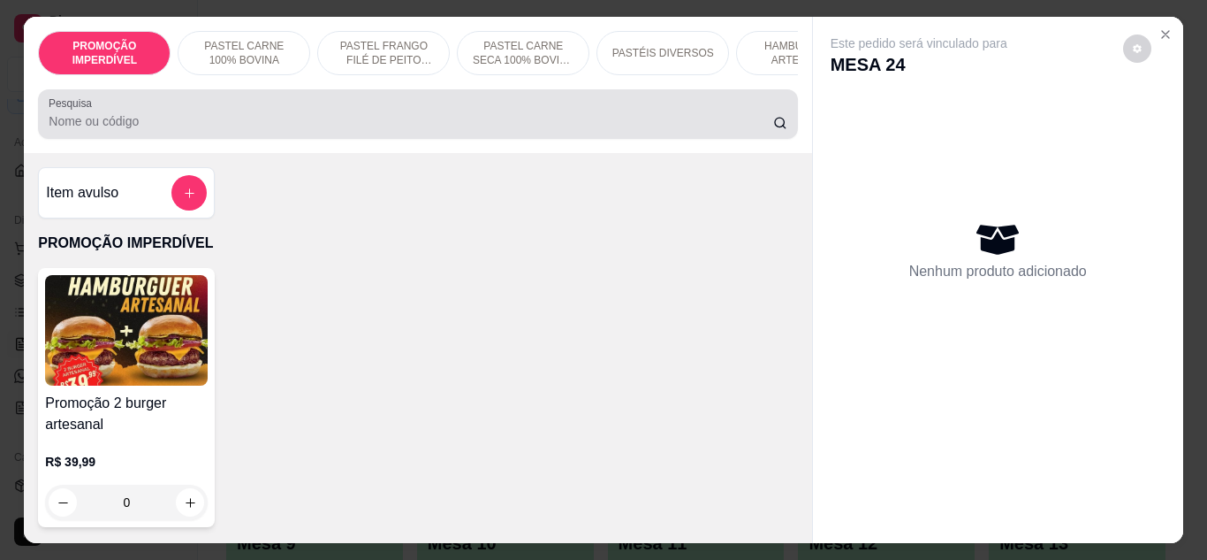
click at [365, 105] on div at bounding box center [418, 113] width 738 height 35
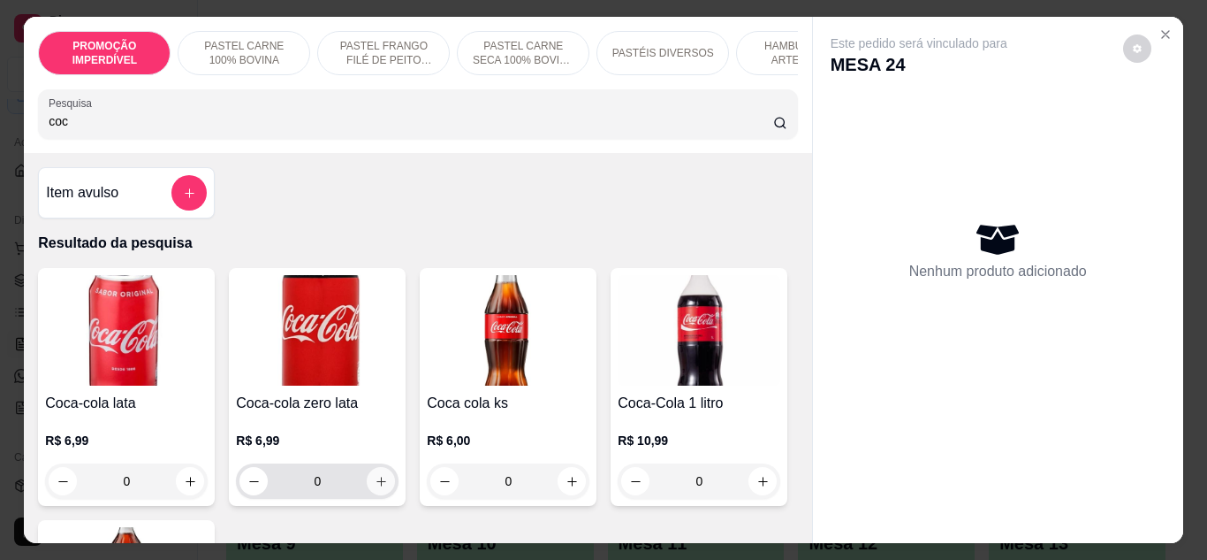
type input "coc"
click at [375, 484] on icon "increase-product-quantity" at bounding box center [381, 481] width 13 height 13
type input "1"
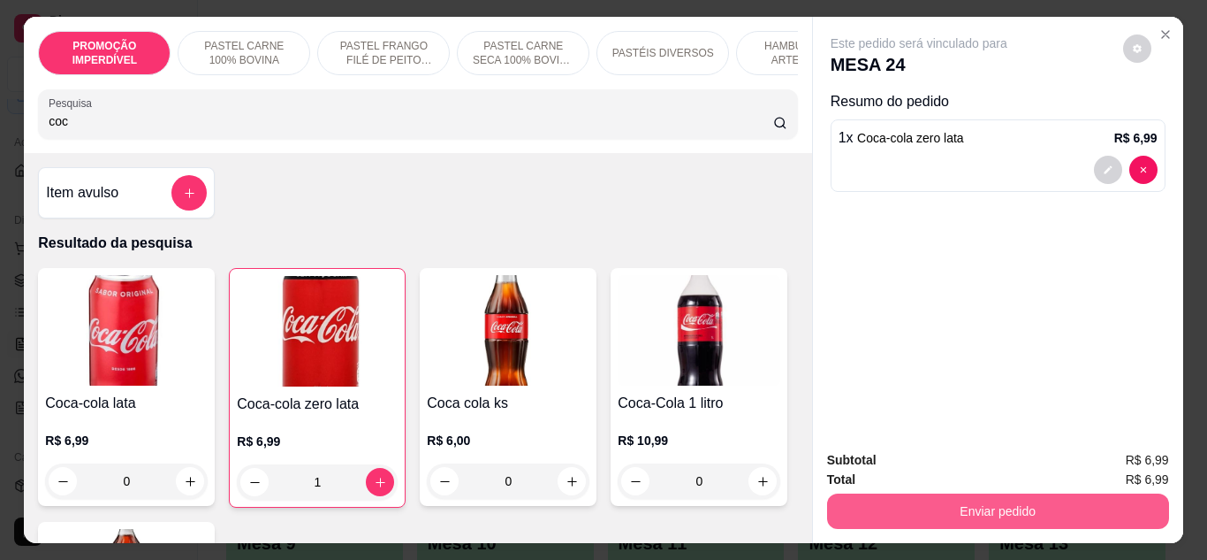
click at [920, 499] on button "Enviar pedido" at bounding box center [998, 510] width 342 height 35
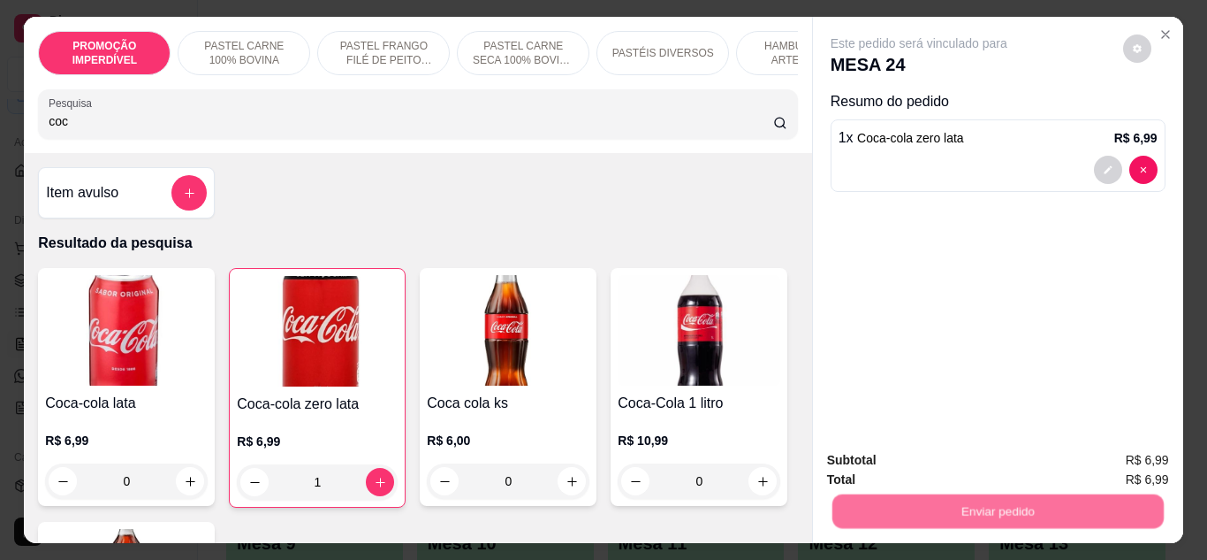
click at [922, 468] on button "Não registrar e enviar pedido" at bounding box center [940, 461] width 184 height 34
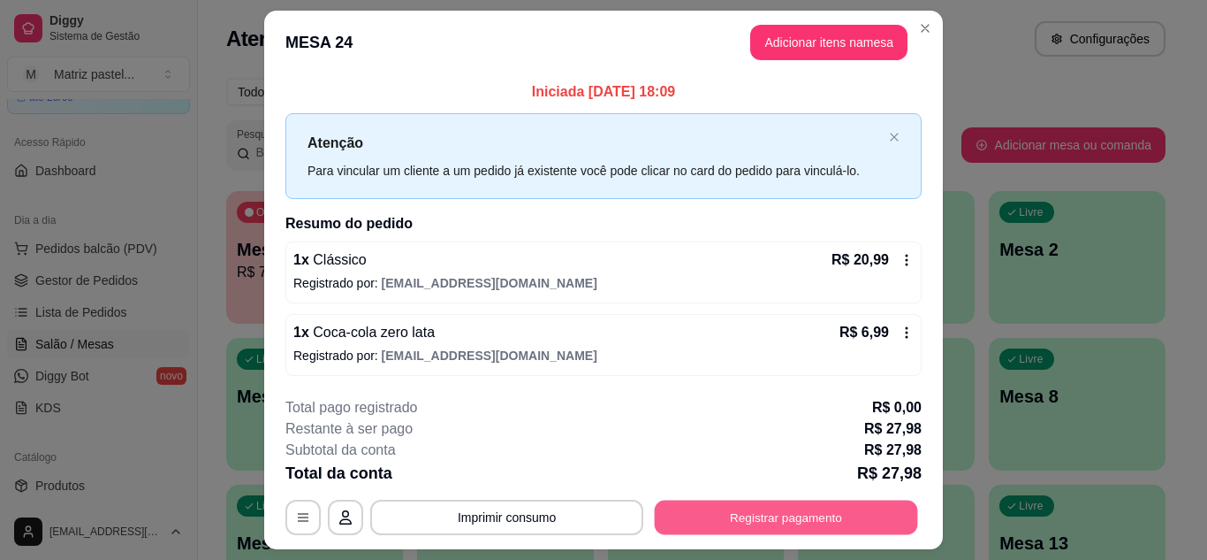
click at [804, 506] on button "Registrar pagamento" at bounding box center [786, 517] width 263 height 34
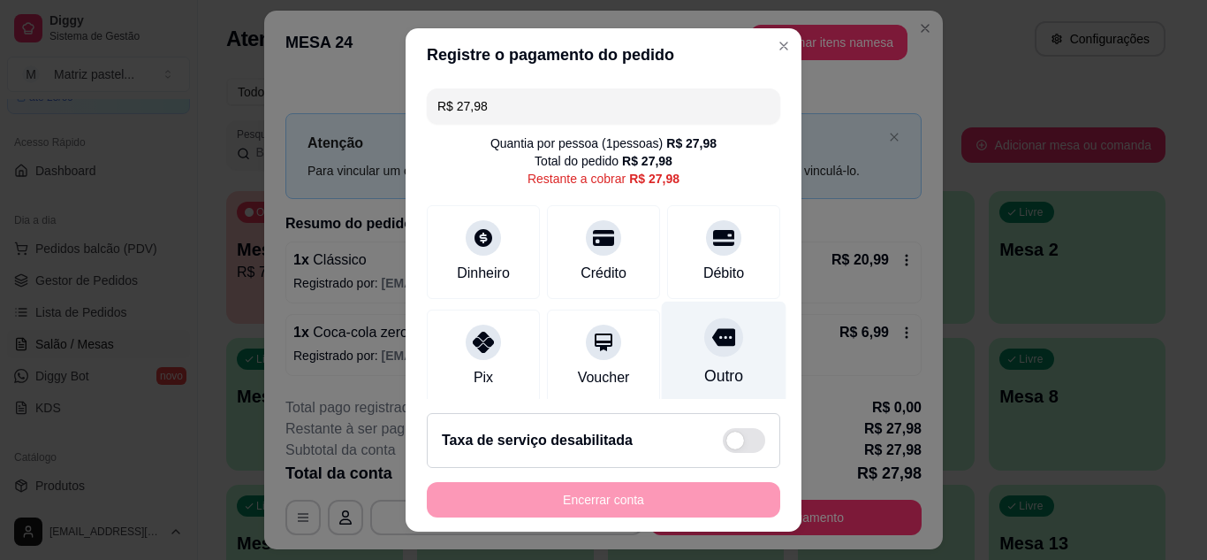
scroll to position [88, 0]
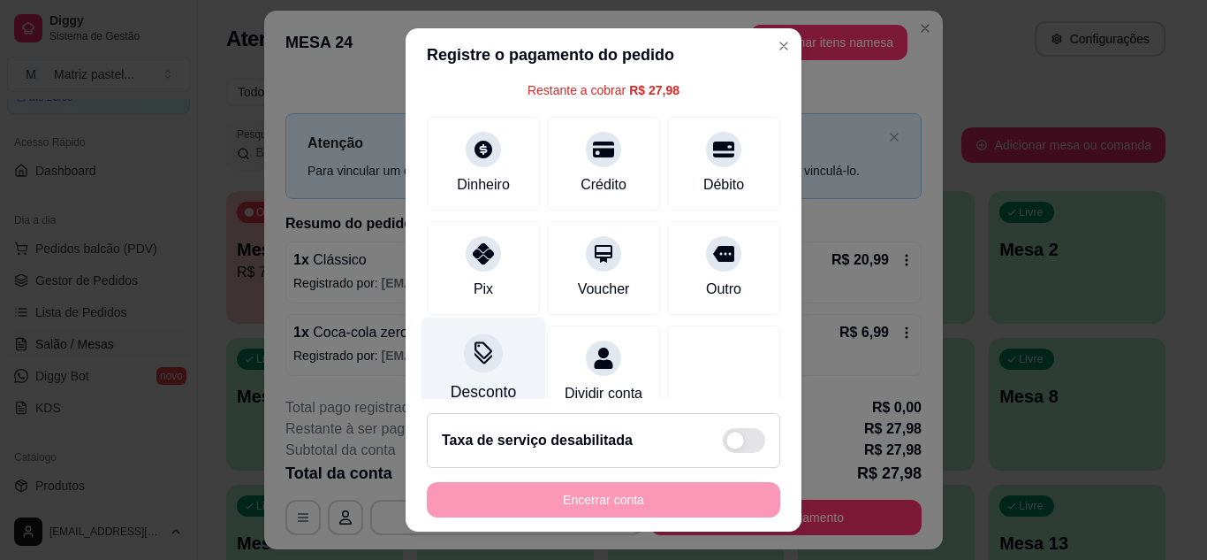
click at [479, 376] on div "Desconto" at bounding box center [484, 367] width 125 height 103
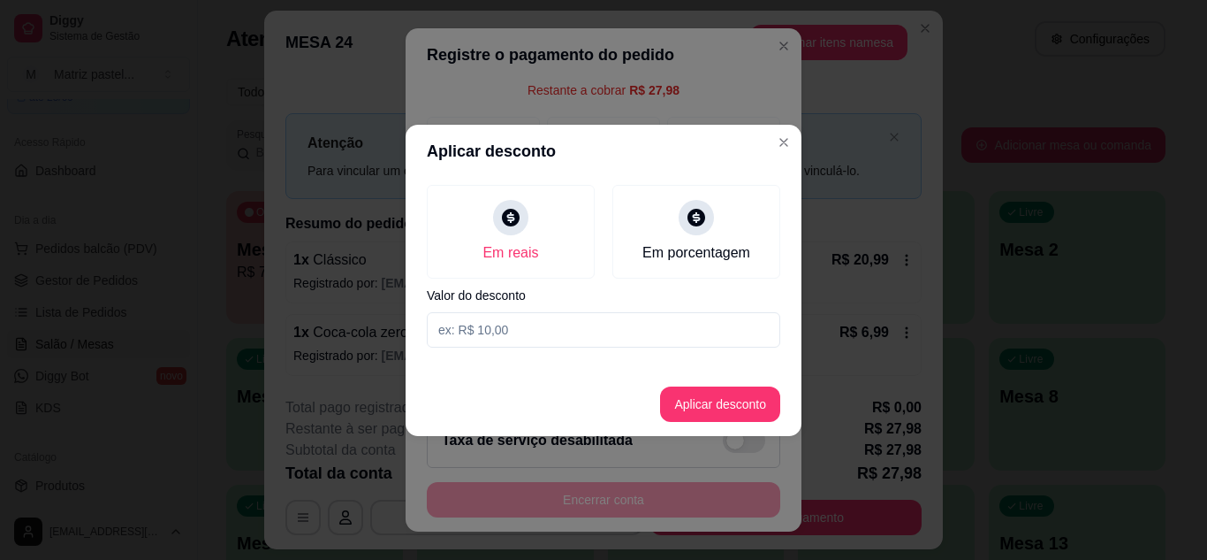
click at [511, 329] on input at bounding box center [604, 329] width 354 height 35
drag, startPoint x: 683, startPoint y: 302, endPoint x: 649, endPoint y: 278, distance: 41.9
click at [651, 279] on div "Em reais Em porcentagem Valor do desconto 0,10" at bounding box center [604, 266] width 396 height 177
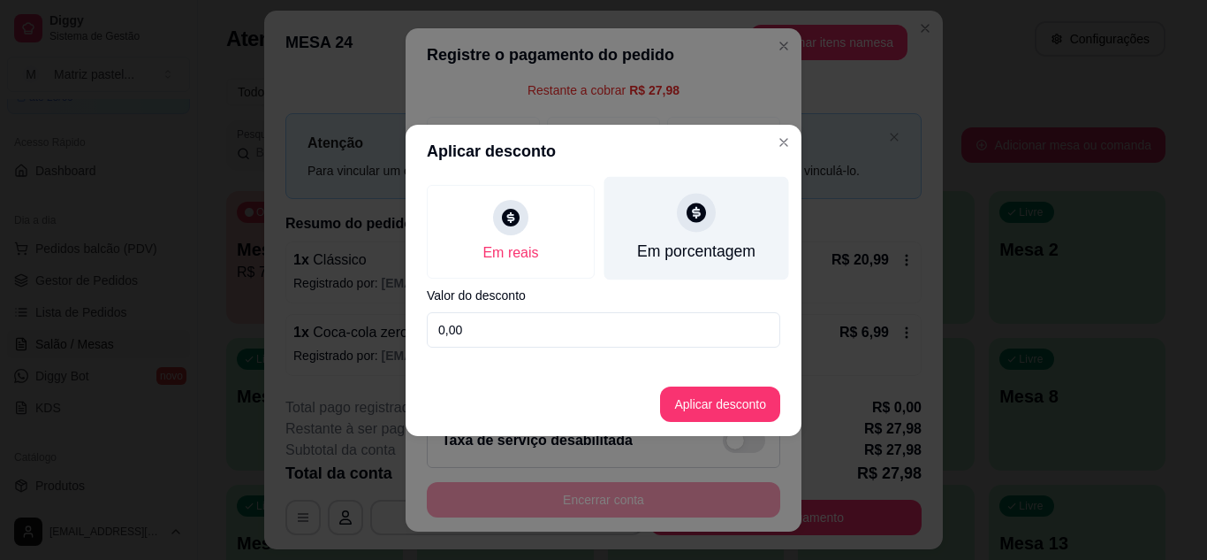
type input "0,00"
click at [715, 246] on div "Em porcentagem" at bounding box center [696, 251] width 118 height 23
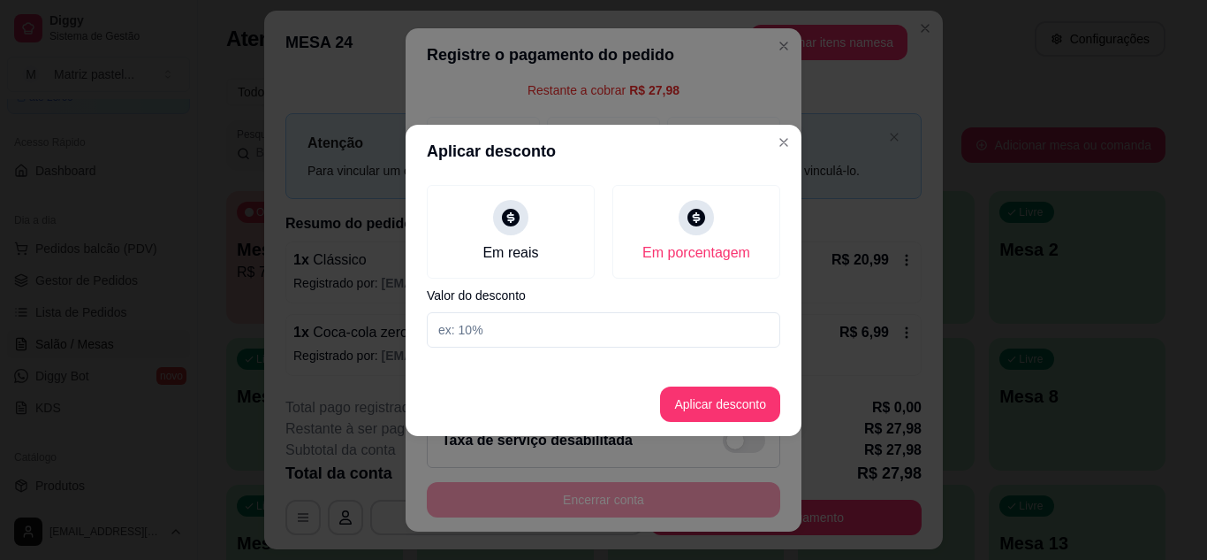
click at [607, 323] on input at bounding box center [604, 329] width 354 height 35
type input "10"
click at [691, 391] on button "Aplicar desconto" at bounding box center [721, 403] width 116 height 34
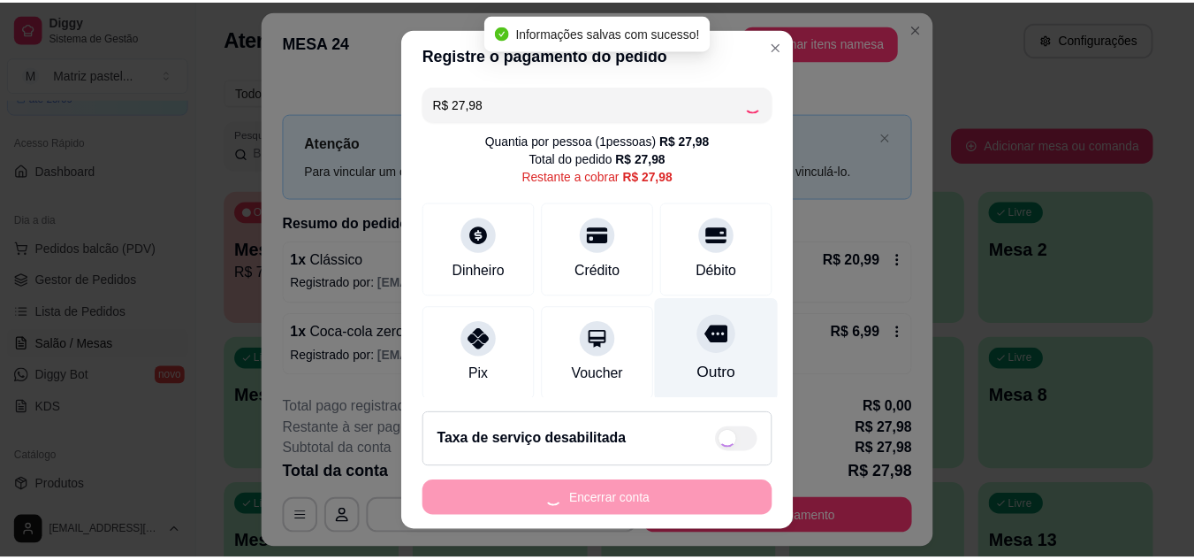
scroll to position [0, 0]
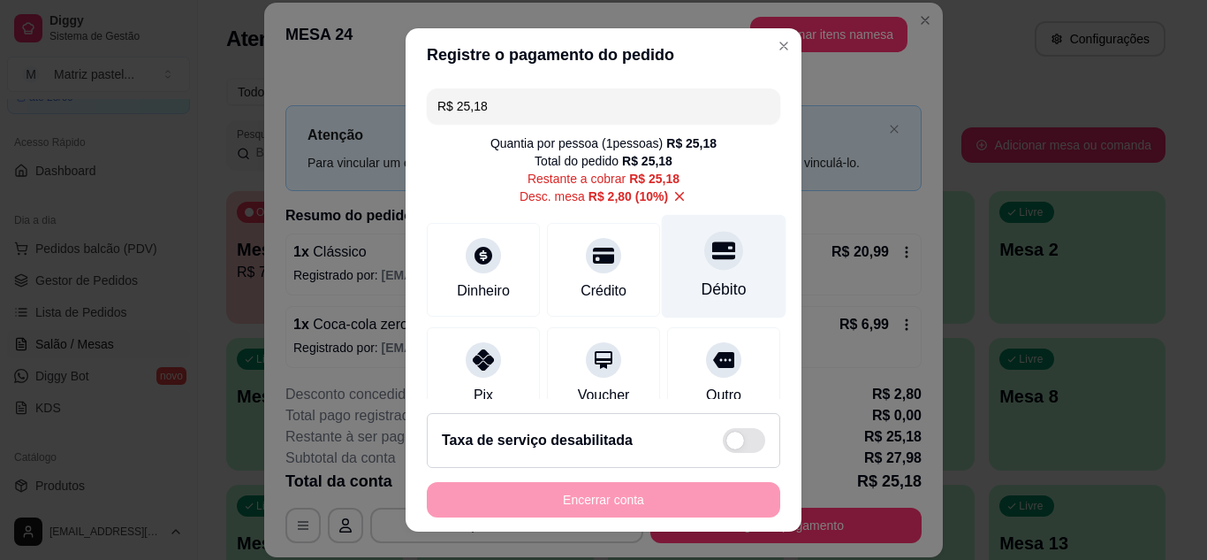
click at [689, 276] on div "Débito" at bounding box center [724, 265] width 125 height 103
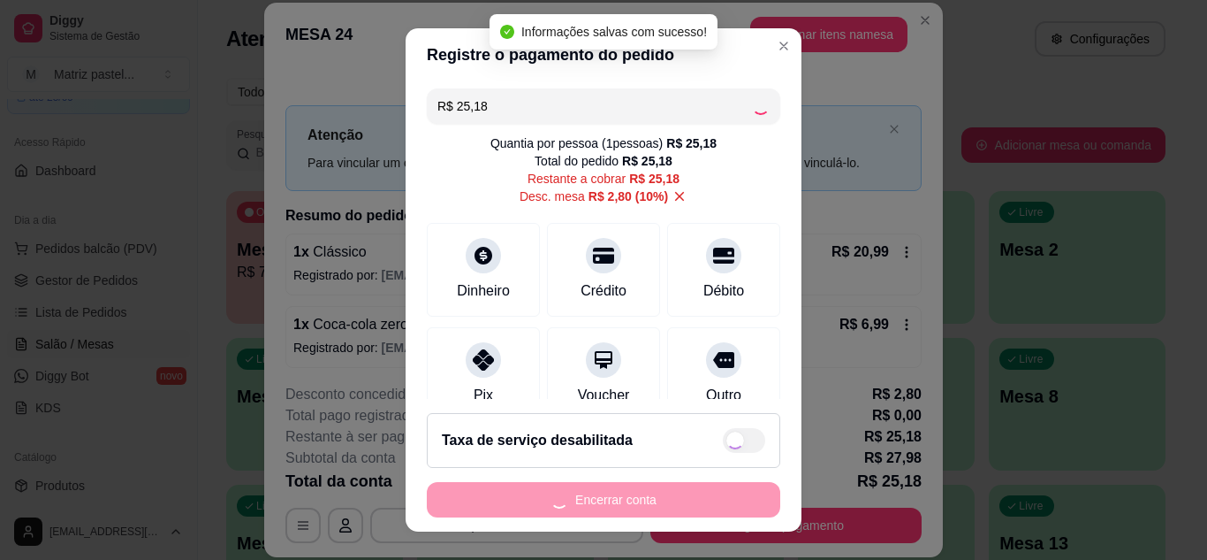
type input "R$ 0,00"
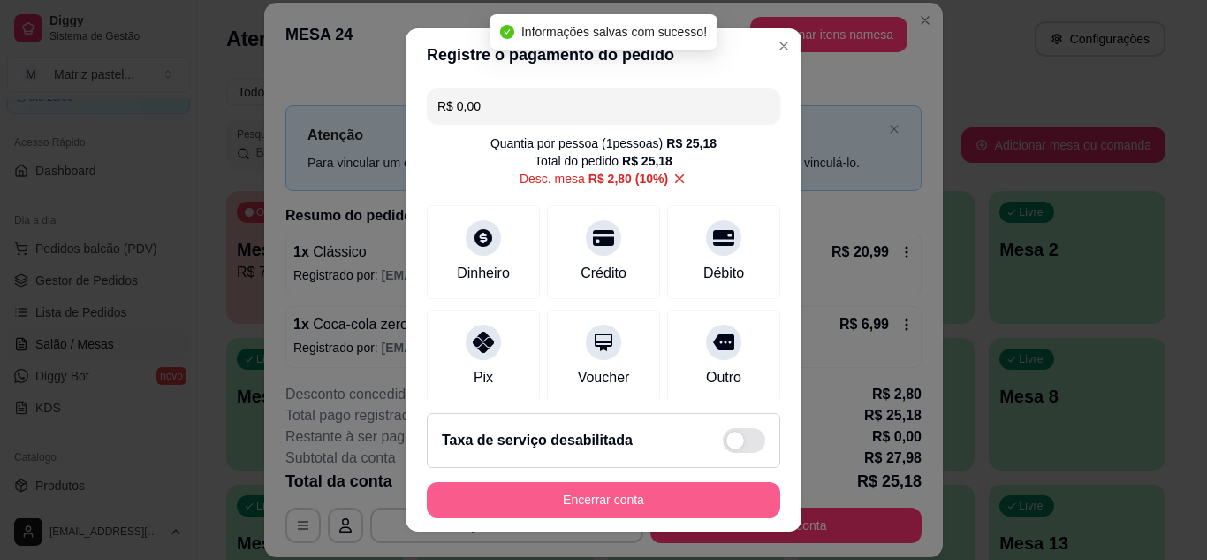
click at [679, 497] on button "Encerrar conta" at bounding box center [604, 499] width 354 height 35
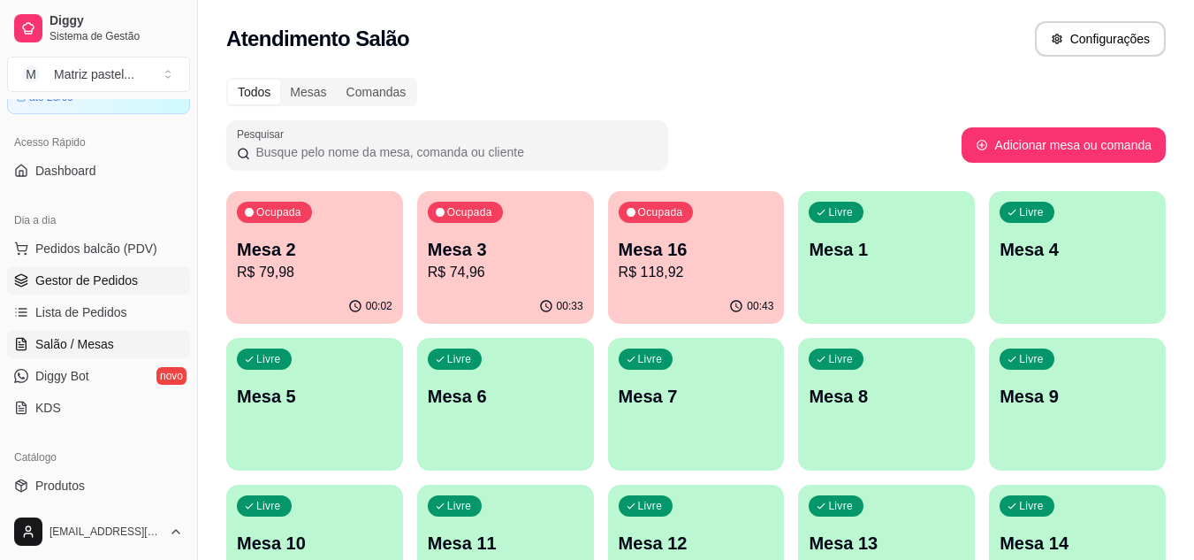
click at [89, 283] on span "Gestor de Pedidos" at bounding box center [86, 280] width 103 height 18
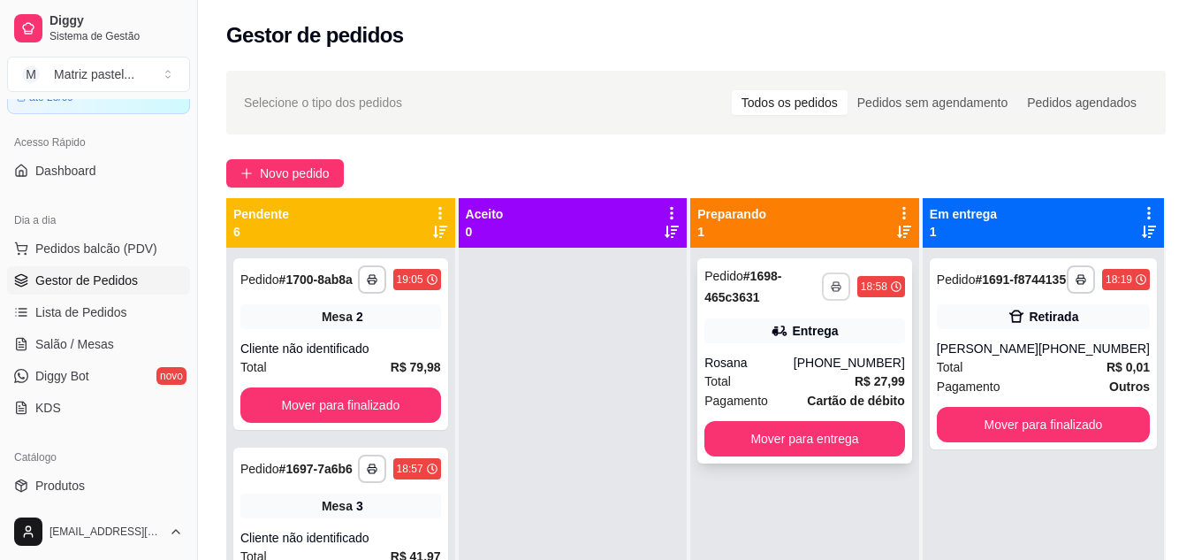
click at [826, 288] on button "button" at bounding box center [836, 286] width 28 height 28
click at [765, 354] on button "IMPRESSORA" at bounding box center [789, 348] width 128 height 28
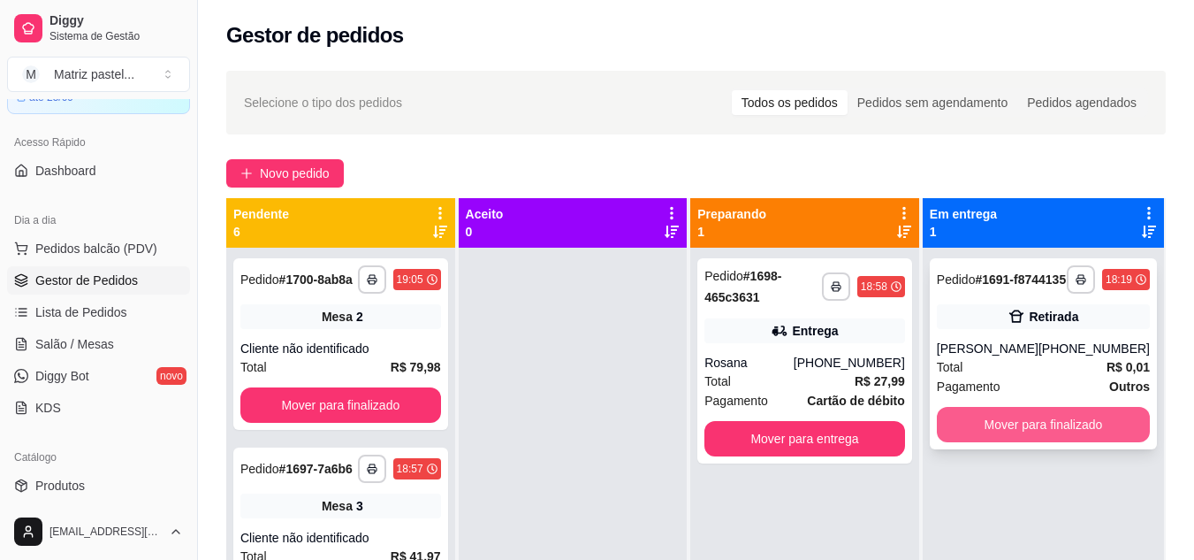
click at [1002, 424] on button "Mover para finalizado" at bounding box center [1043, 424] width 213 height 35
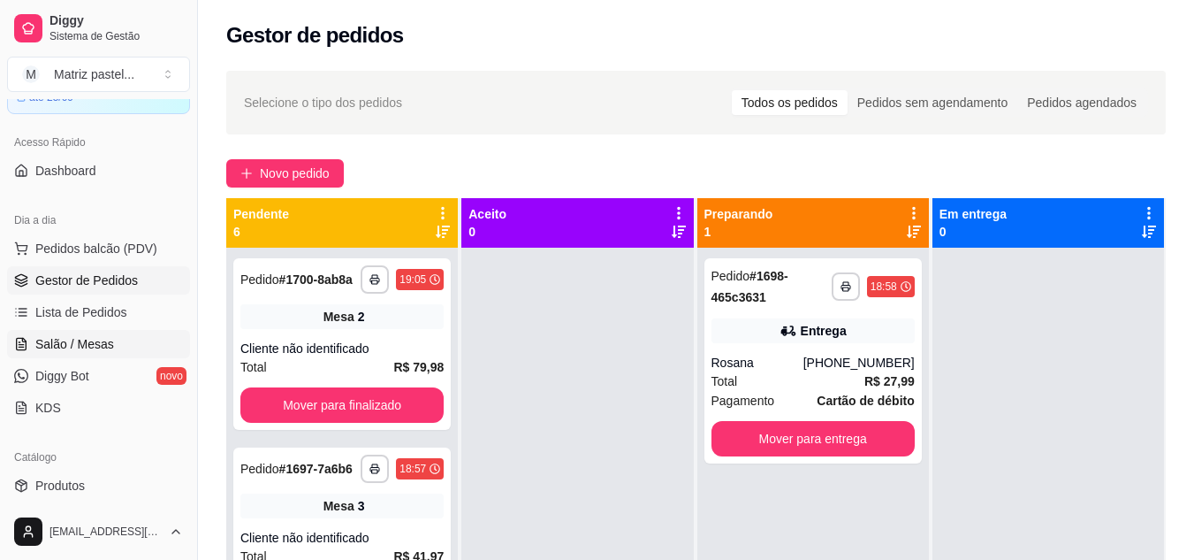
click at [70, 339] on span "Salão / Mesas" at bounding box center [74, 344] width 79 height 18
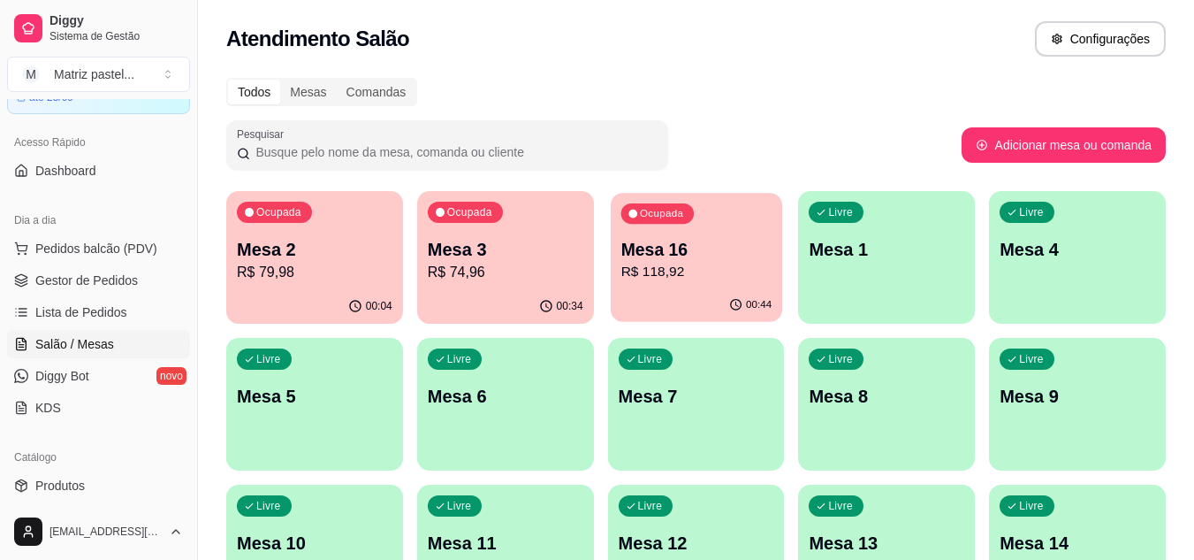
click at [725, 276] on p "R$ 118,92" at bounding box center [696, 272] width 151 height 20
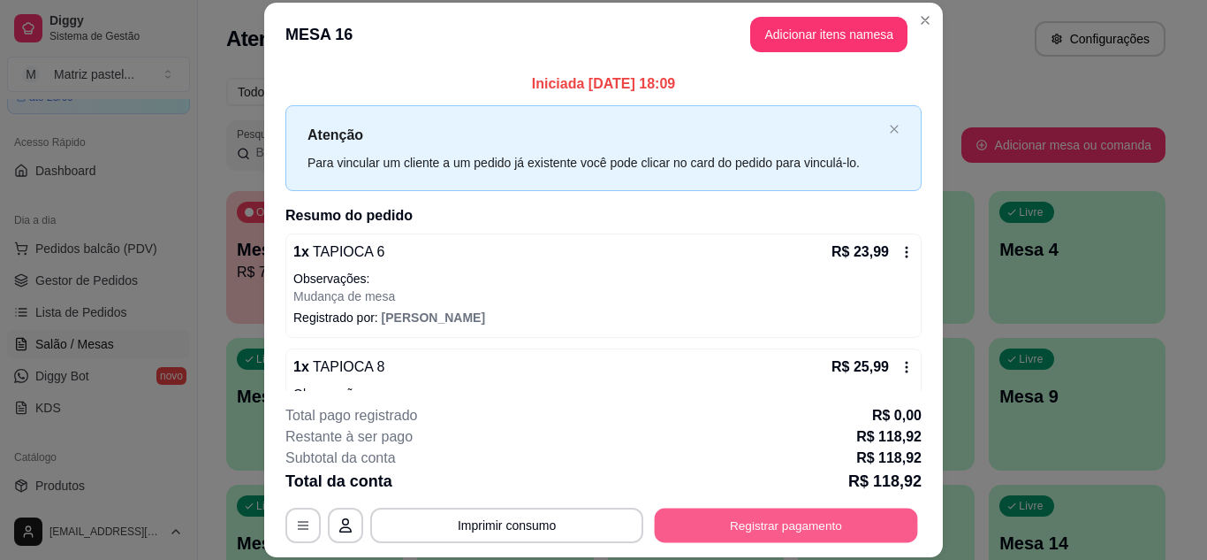
click at [789, 514] on button "Registrar pagamento" at bounding box center [786, 524] width 263 height 34
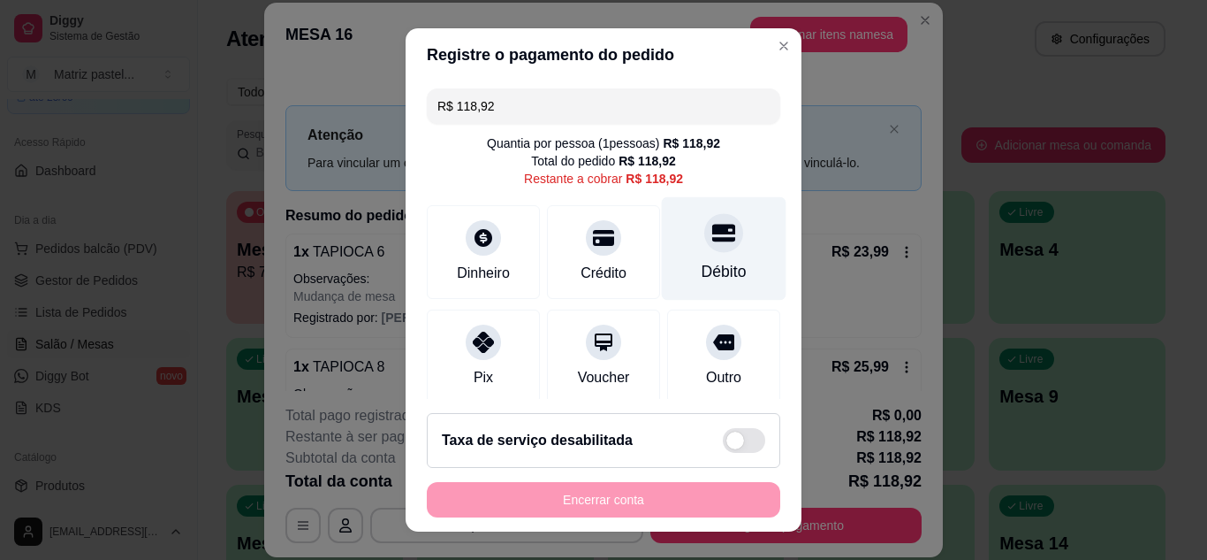
click at [705, 231] on div at bounding box center [724, 232] width 39 height 39
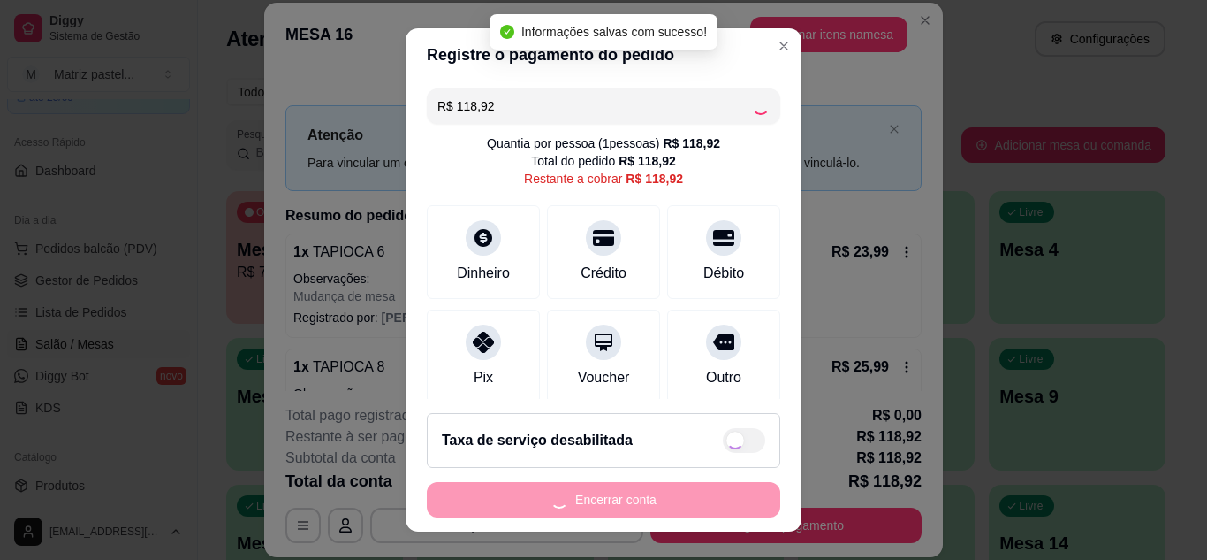
type input "R$ 0,00"
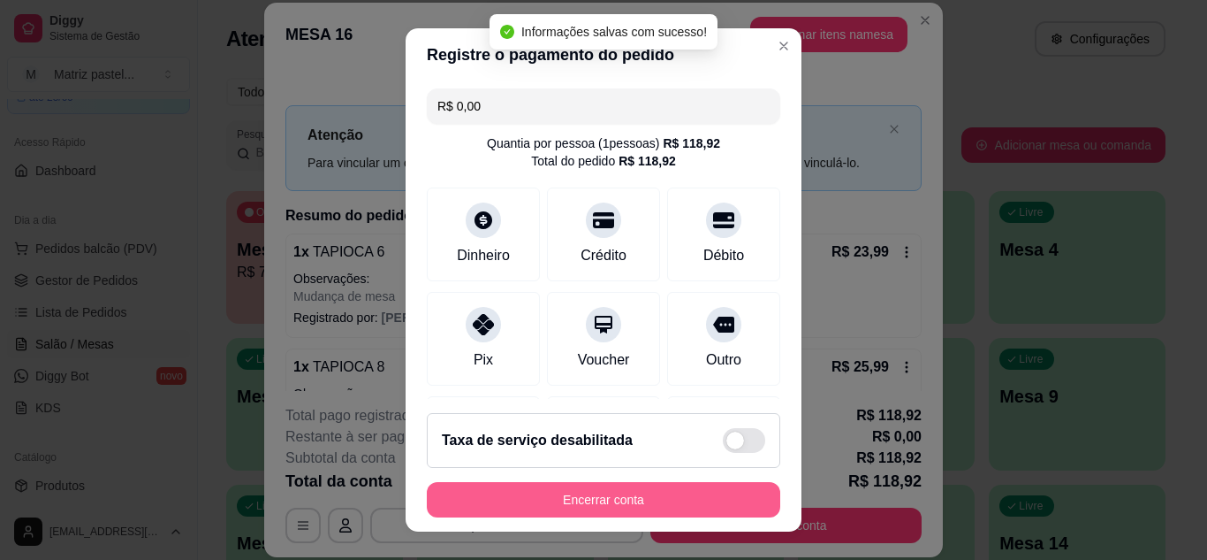
click at [654, 487] on button "Encerrar conta" at bounding box center [604, 499] width 354 height 35
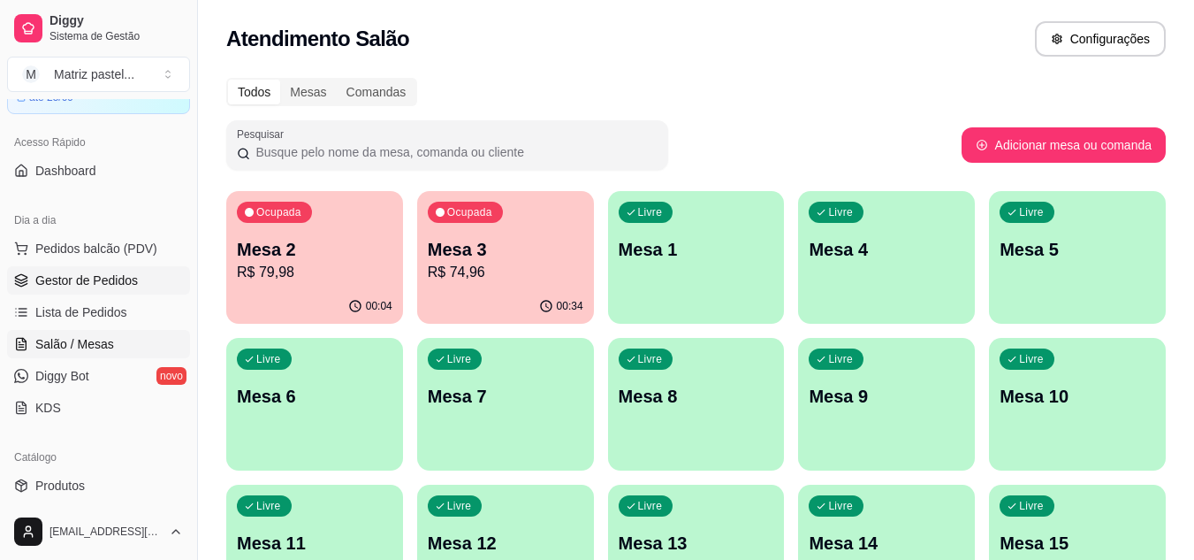
click at [82, 282] on span "Gestor de Pedidos" at bounding box center [86, 280] width 103 height 18
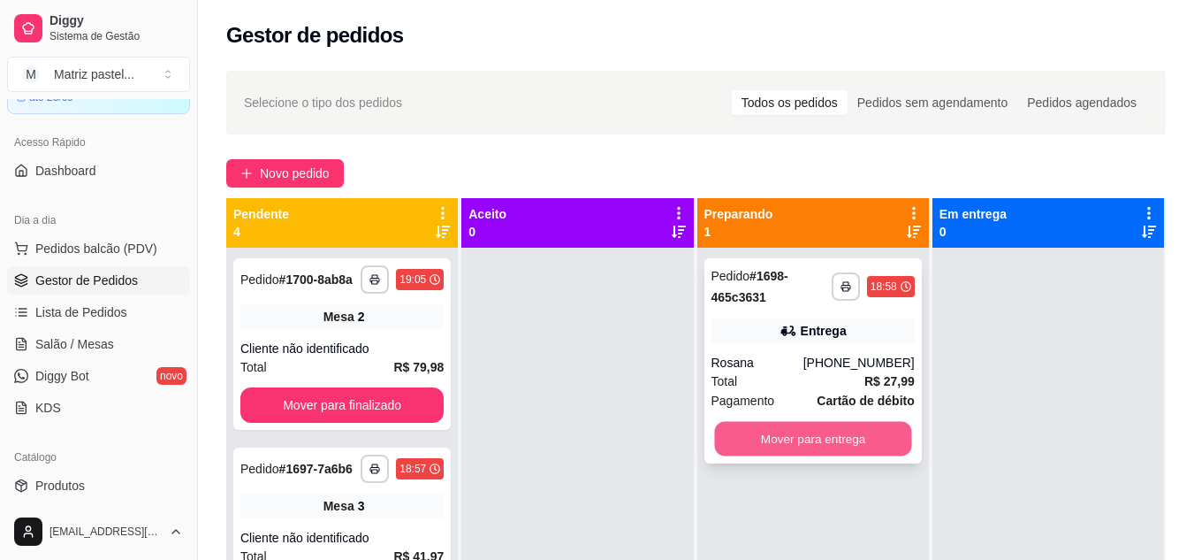
click at [804, 433] on button "Mover para entrega" at bounding box center [812, 439] width 197 height 34
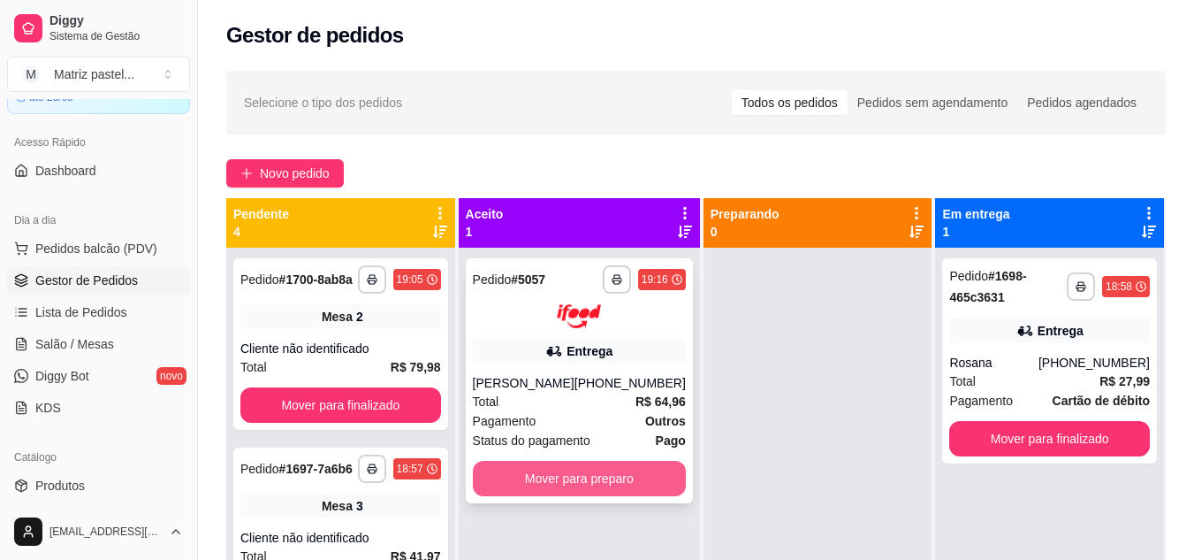
click at [553, 496] on button "Mover para preparo" at bounding box center [579, 478] width 213 height 35
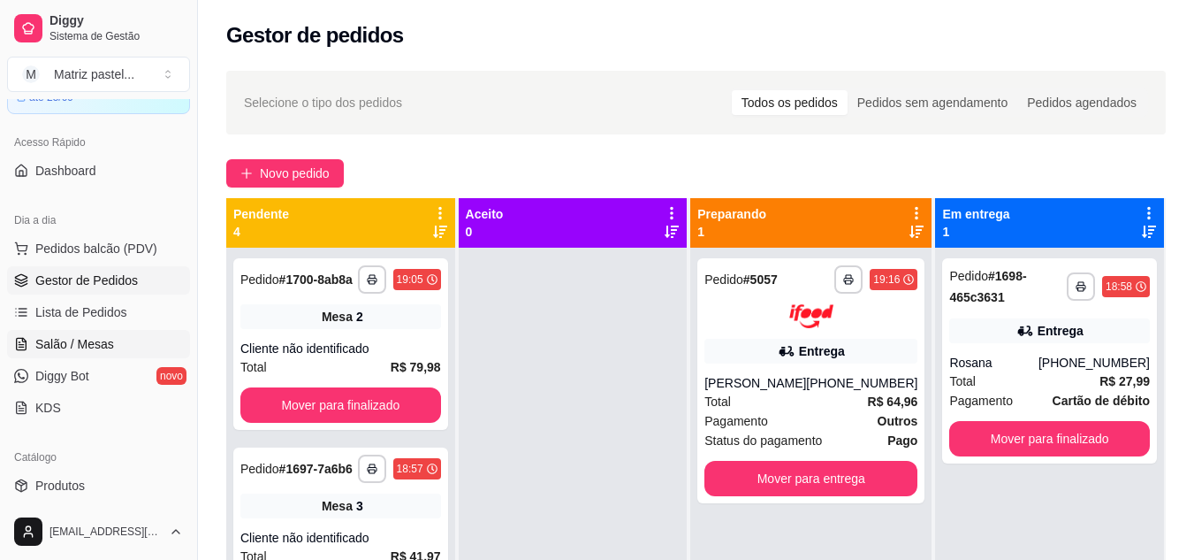
click at [92, 331] on link "Salão / Mesas" at bounding box center [98, 344] width 183 height 28
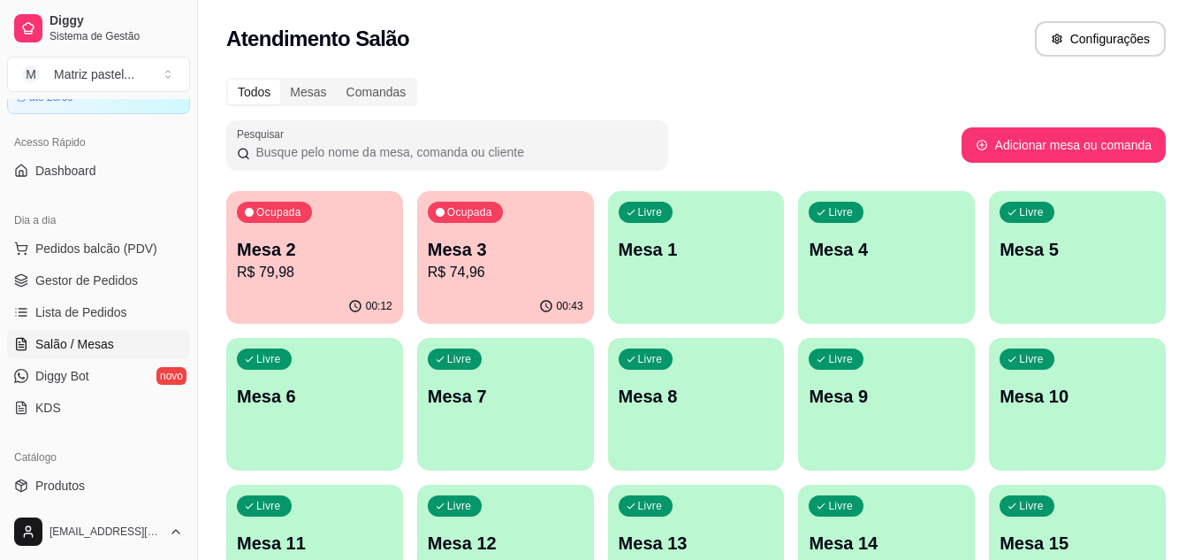
click at [464, 278] on p "R$ 74,96" at bounding box center [506, 272] width 156 height 21
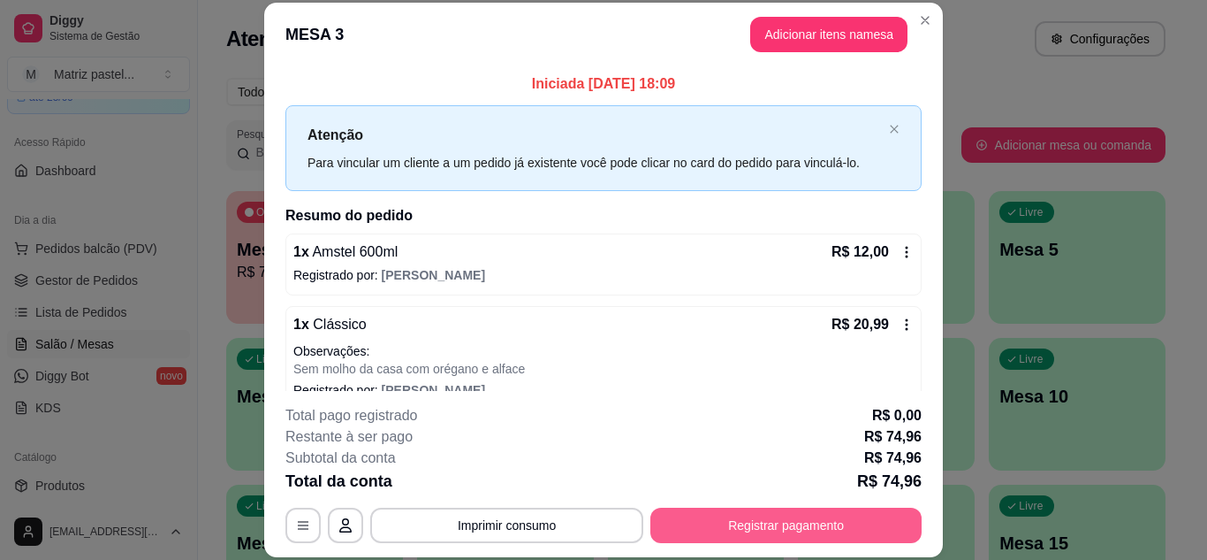
click at [748, 528] on button "Registrar pagamento" at bounding box center [786, 524] width 271 height 35
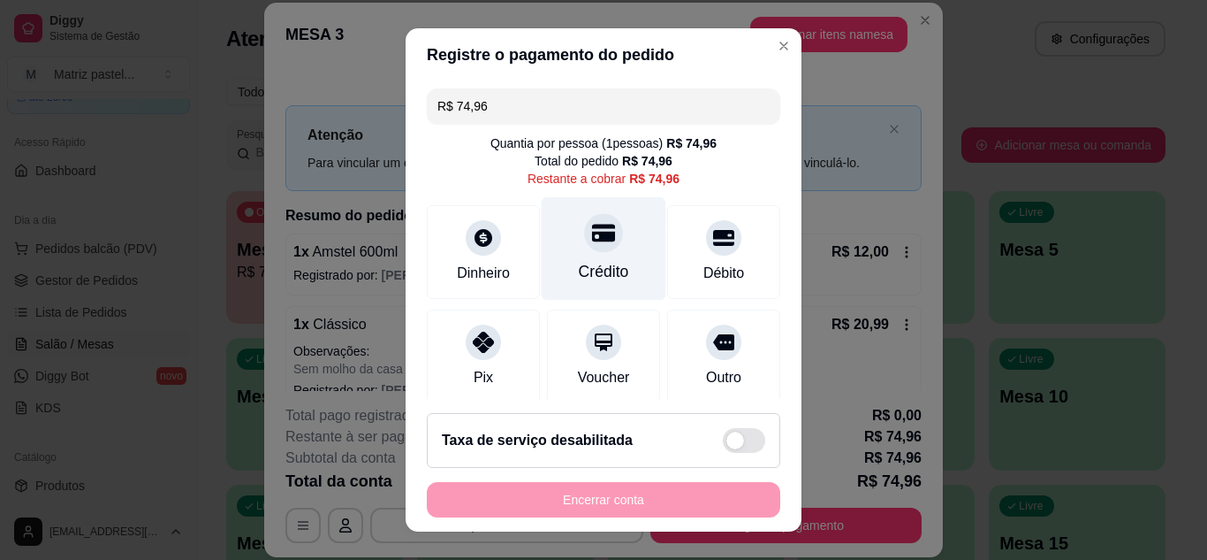
click at [591, 260] on div "Crédito" at bounding box center [604, 271] width 50 height 23
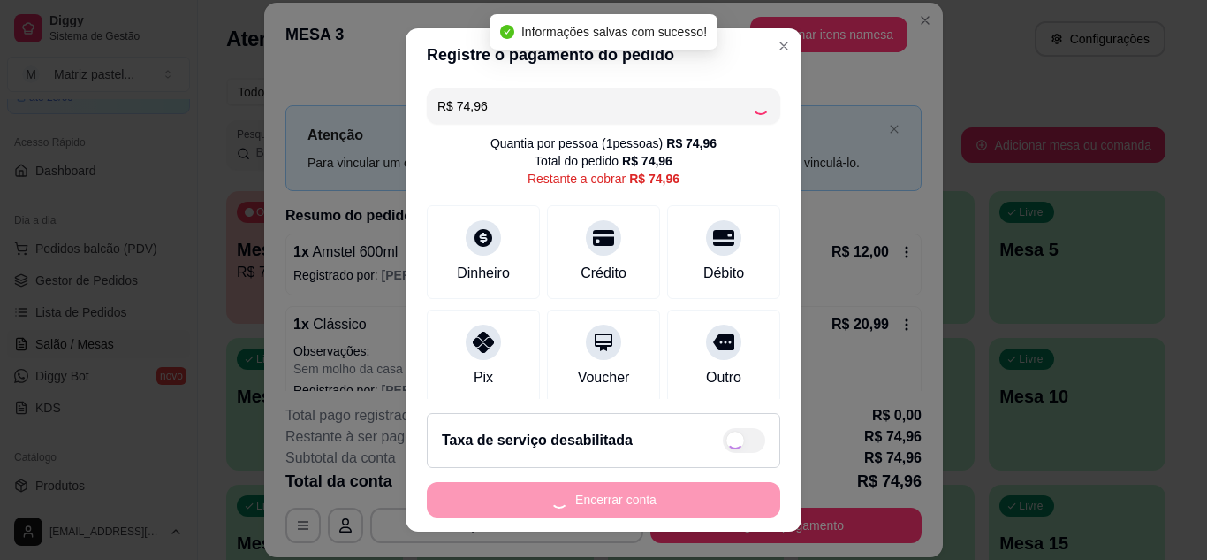
type input "R$ 0,00"
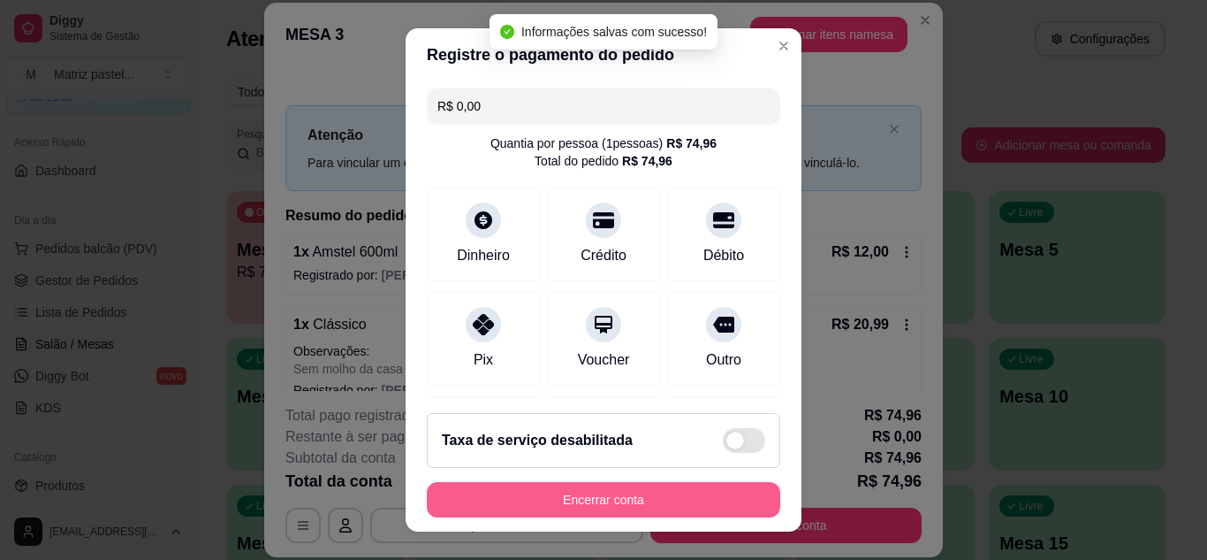
click at [606, 494] on button "Encerrar conta" at bounding box center [604, 499] width 354 height 35
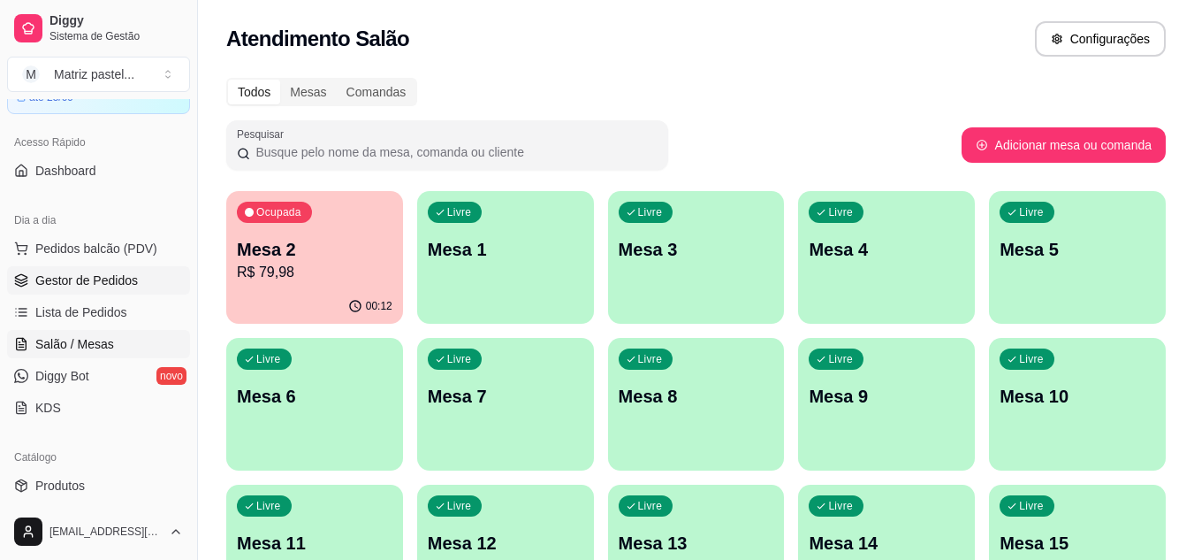
click at [110, 288] on link "Gestor de Pedidos" at bounding box center [98, 280] width 183 height 28
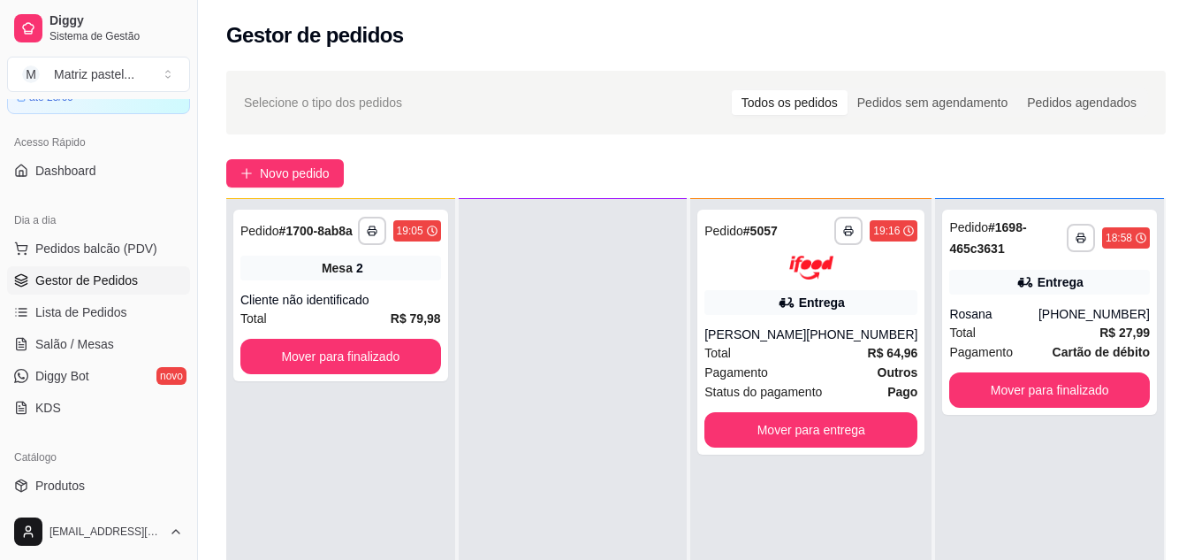
scroll to position [50, 0]
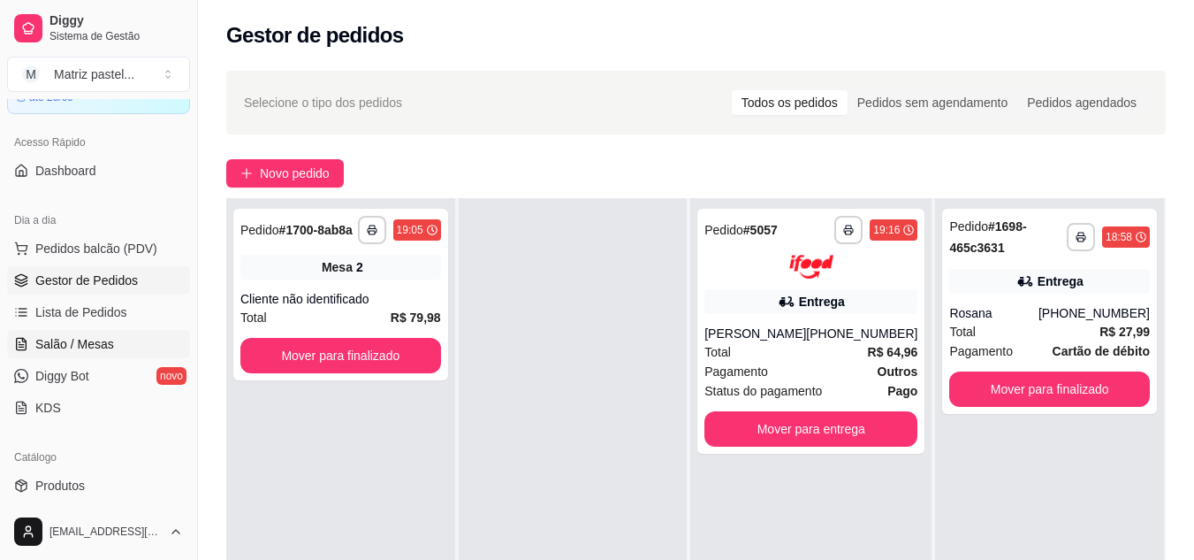
click at [88, 342] on span "Salão / Mesas" at bounding box center [74, 344] width 79 height 18
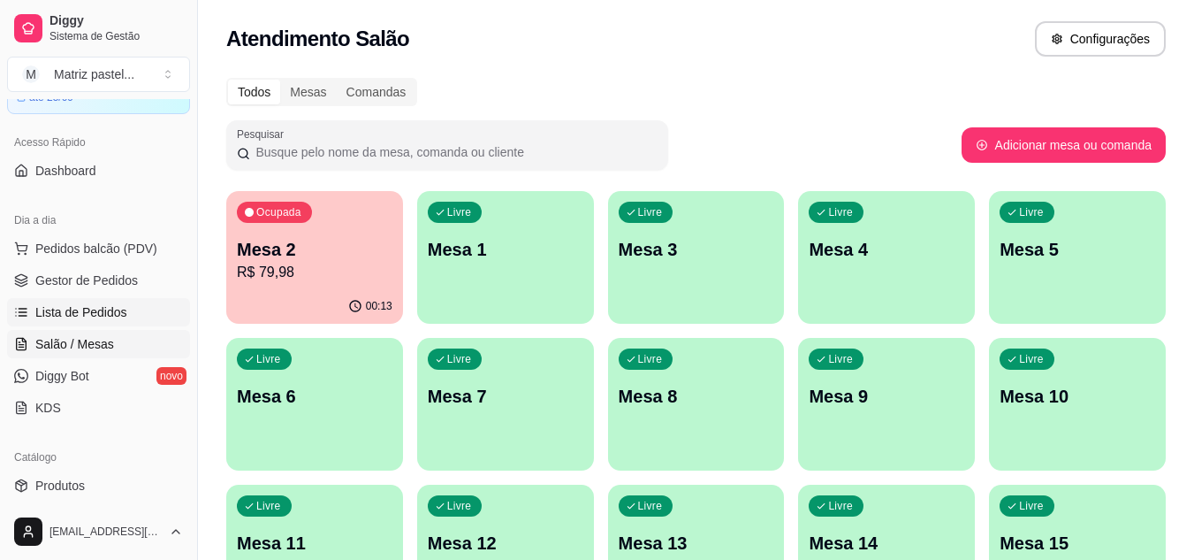
click at [87, 322] on link "Lista de Pedidos" at bounding box center [98, 312] width 183 height 28
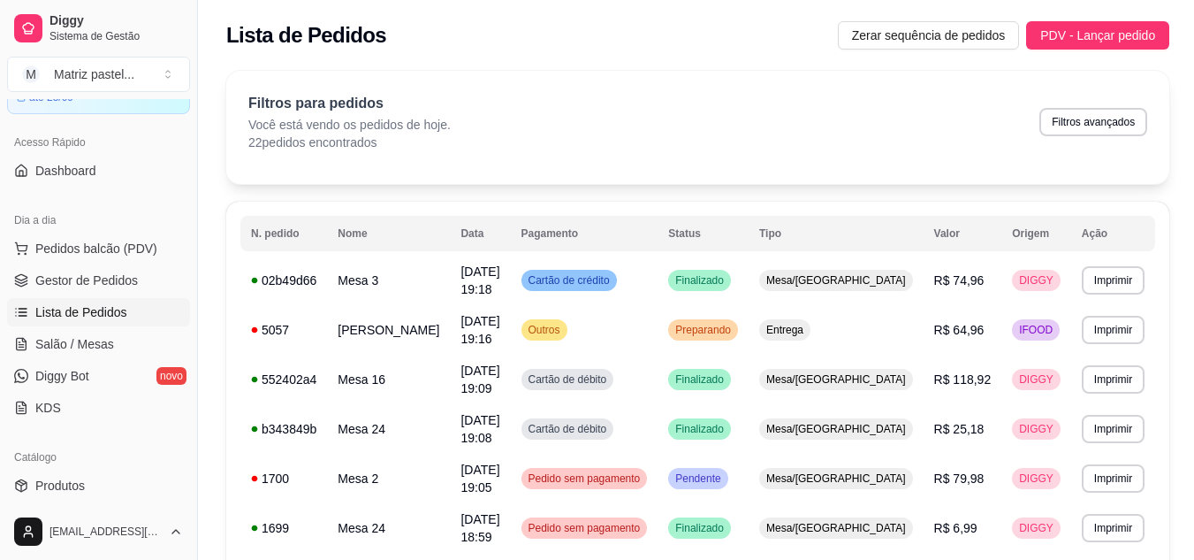
click at [122, 294] on ul "Pedidos balcão (PDV) Gestor de Pedidos Lista de Pedidos Salão / Mesas Diggy Bot…" at bounding box center [98, 327] width 183 height 187
click at [122, 287] on span "Gestor de Pedidos" at bounding box center [86, 280] width 103 height 18
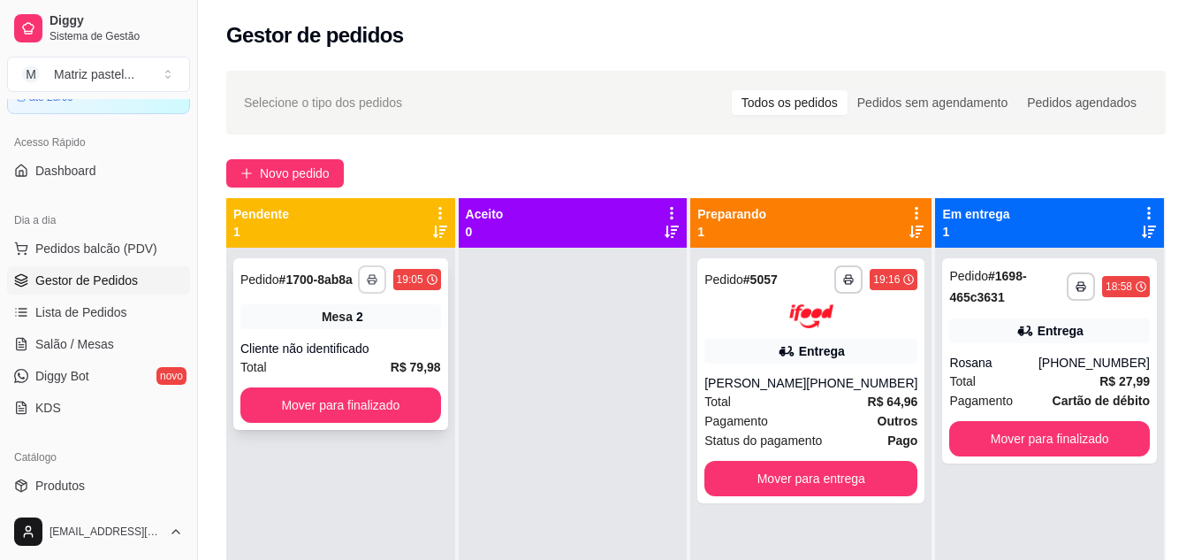
click at [367, 278] on button "button" at bounding box center [372, 279] width 28 height 28
click at [342, 345] on button "IMPRESSORA" at bounding box center [325, 341] width 128 height 28
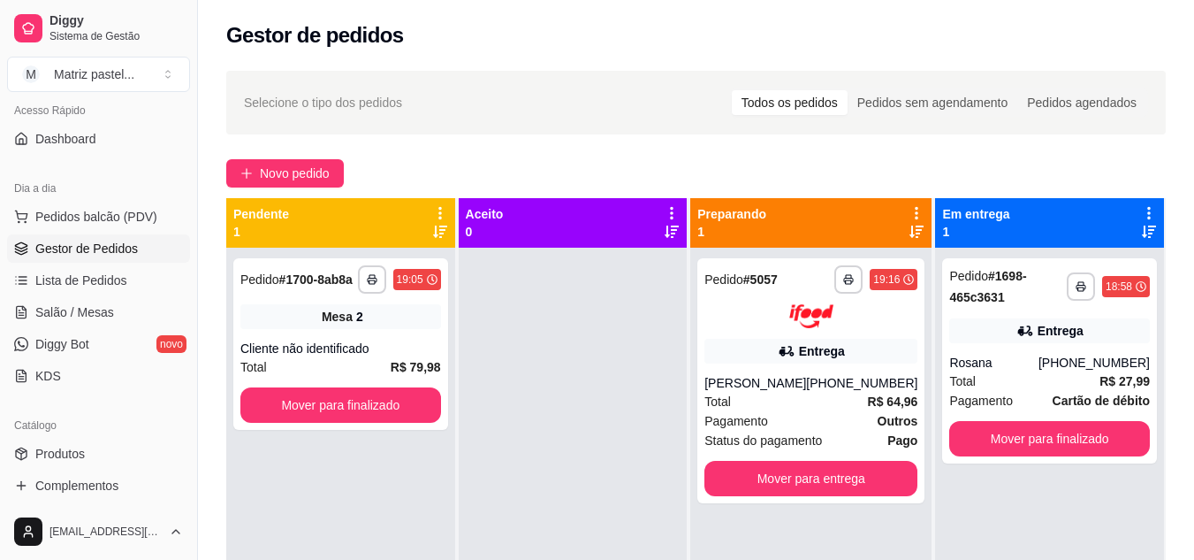
scroll to position [182, 0]
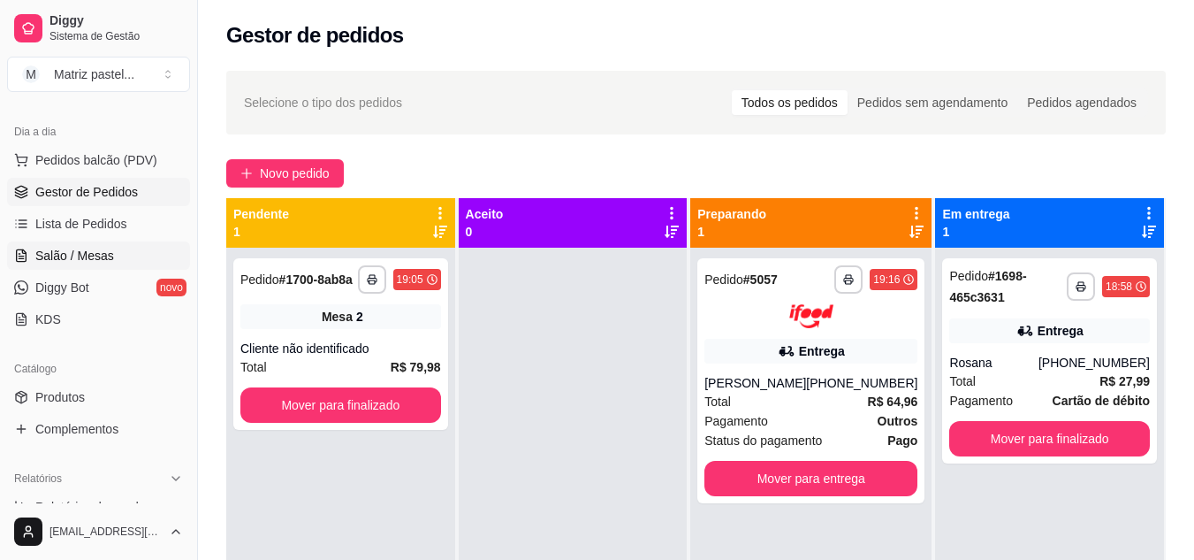
click at [90, 246] on link "Salão / Mesas" at bounding box center [98, 255] width 183 height 28
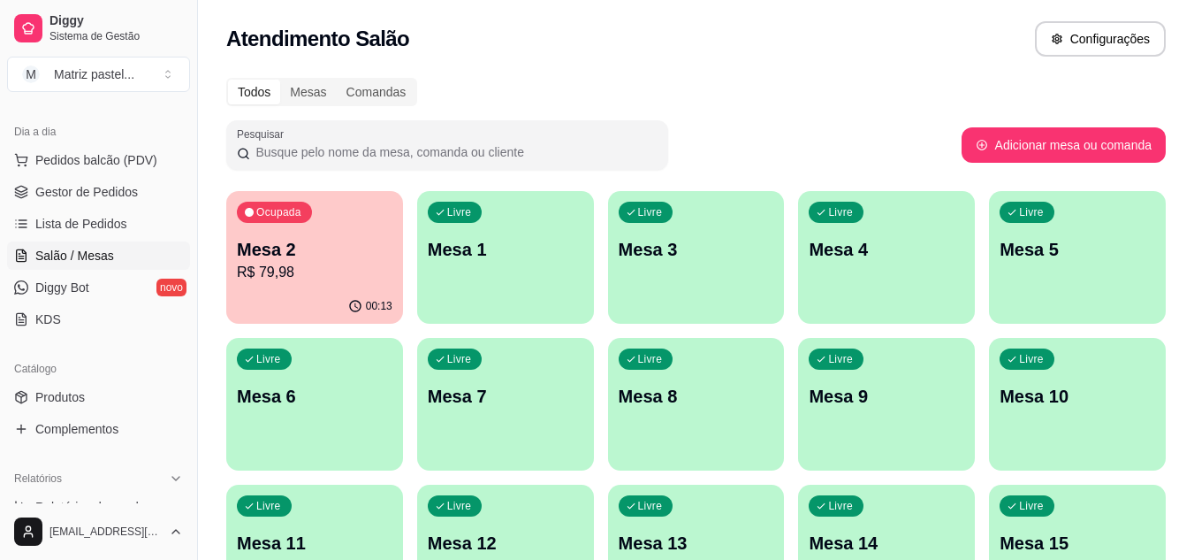
click at [333, 274] on p "R$ 79,98" at bounding box center [315, 272] width 156 height 21
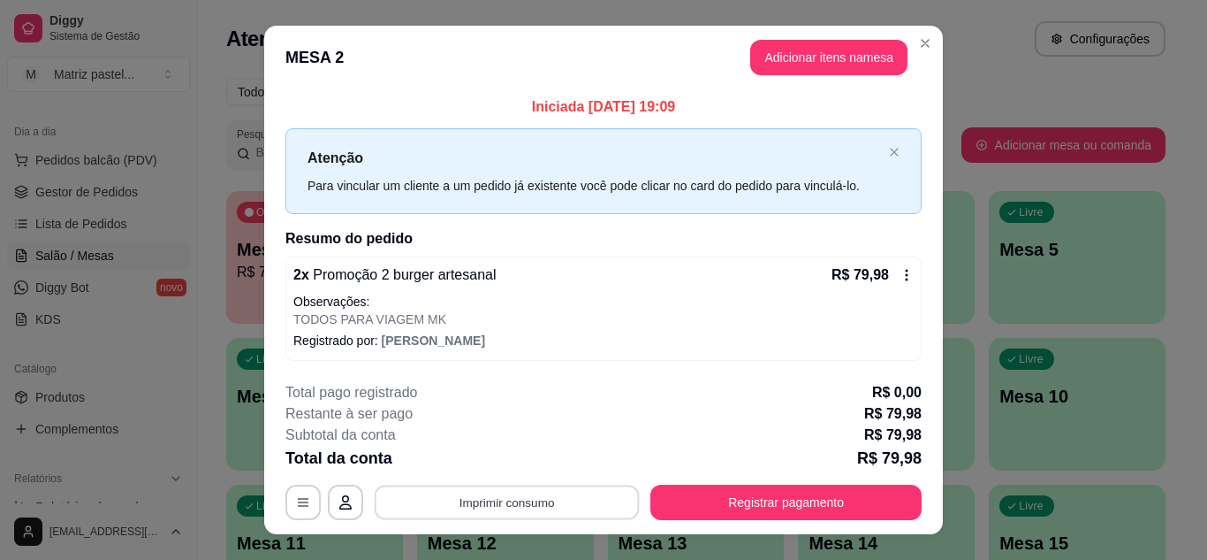
click at [562, 492] on button "Imprimir consumo" at bounding box center [507, 502] width 265 height 34
click at [537, 449] on button "IMPRESSORA" at bounding box center [506, 460] width 124 height 27
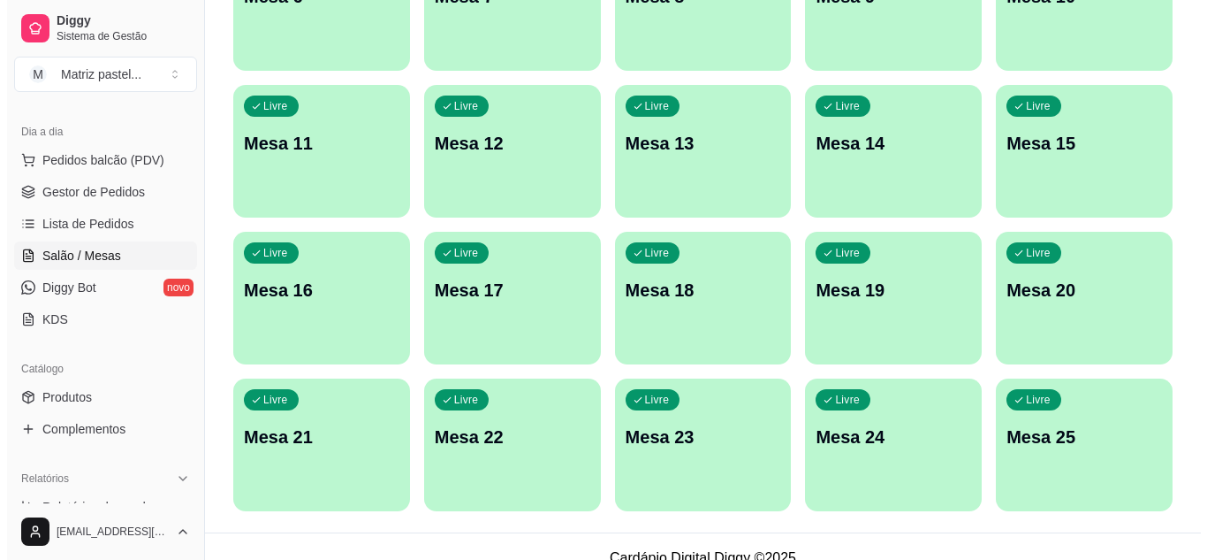
scroll to position [423, 0]
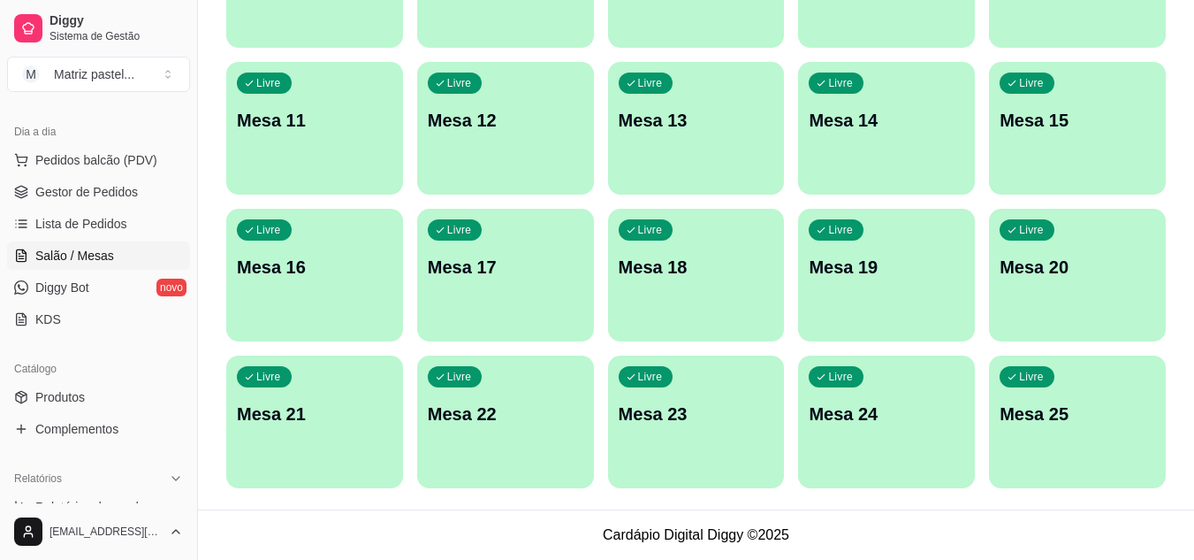
click at [1055, 435] on div "Livre Mesa 25" at bounding box center [1077, 410] width 177 height 111
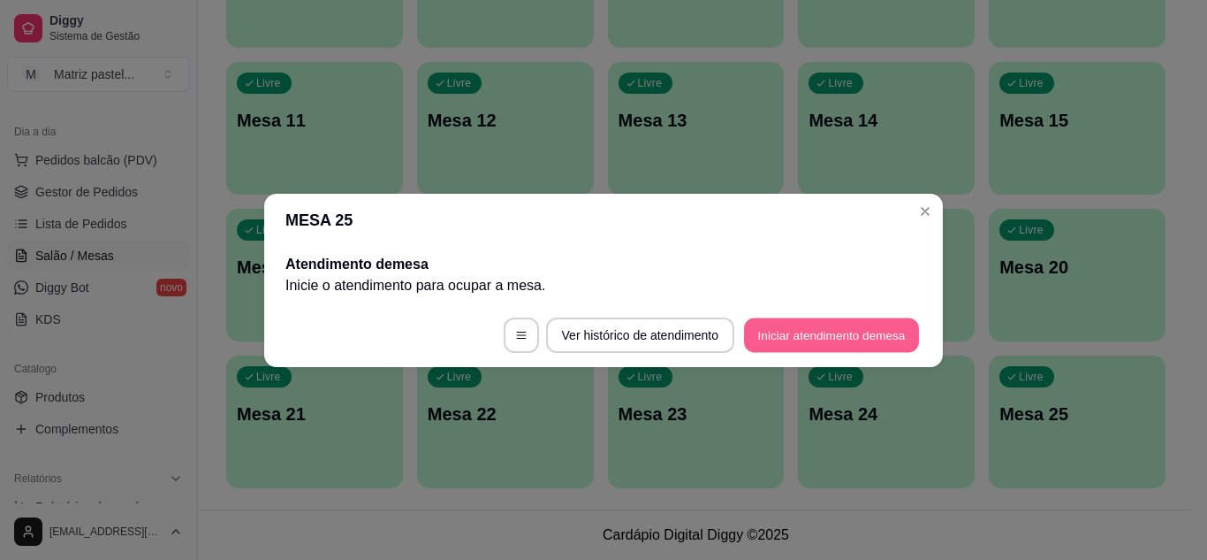
click at [793, 351] on button "Iniciar atendimento de mesa" at bounding box center [831, 334] width 175 height 34
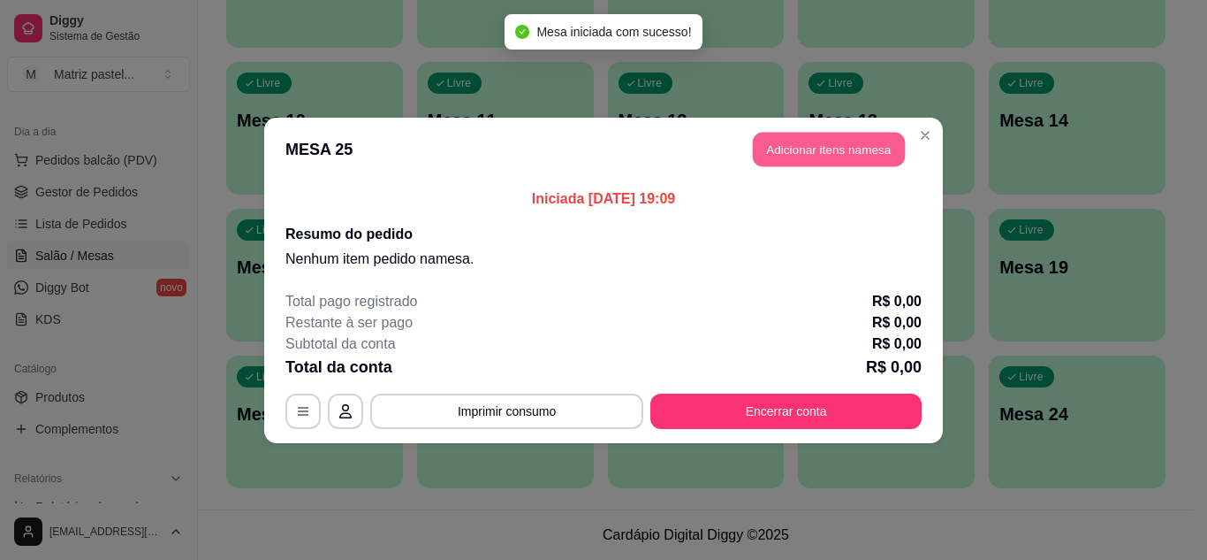
click at [803, 164] on button "Adicionar itens na mesa" at bounding box center [829, 149] width 152 height 34
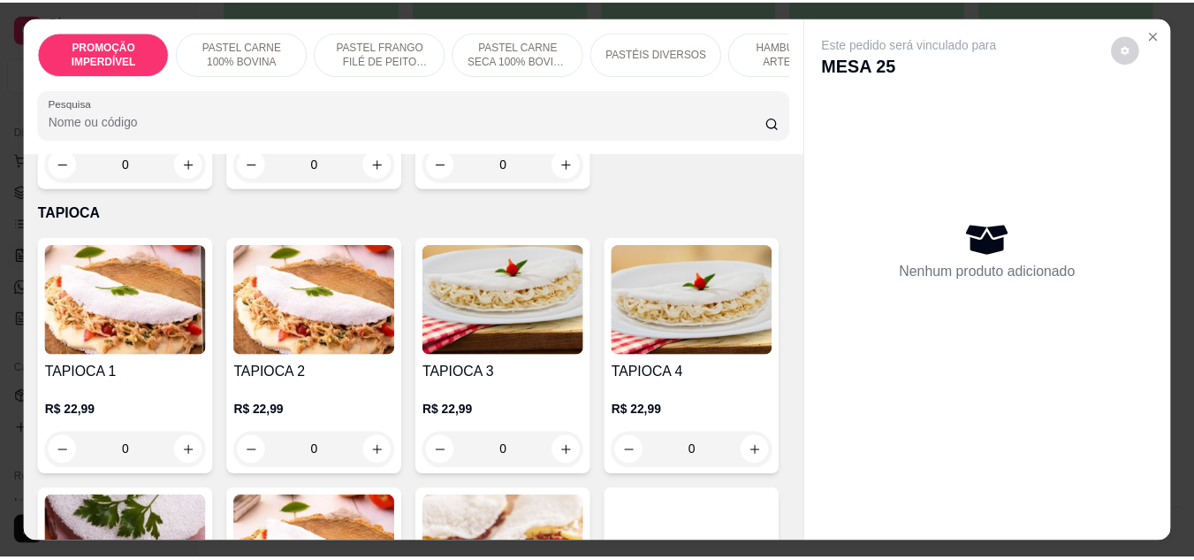
scroll to position [4596, 0]
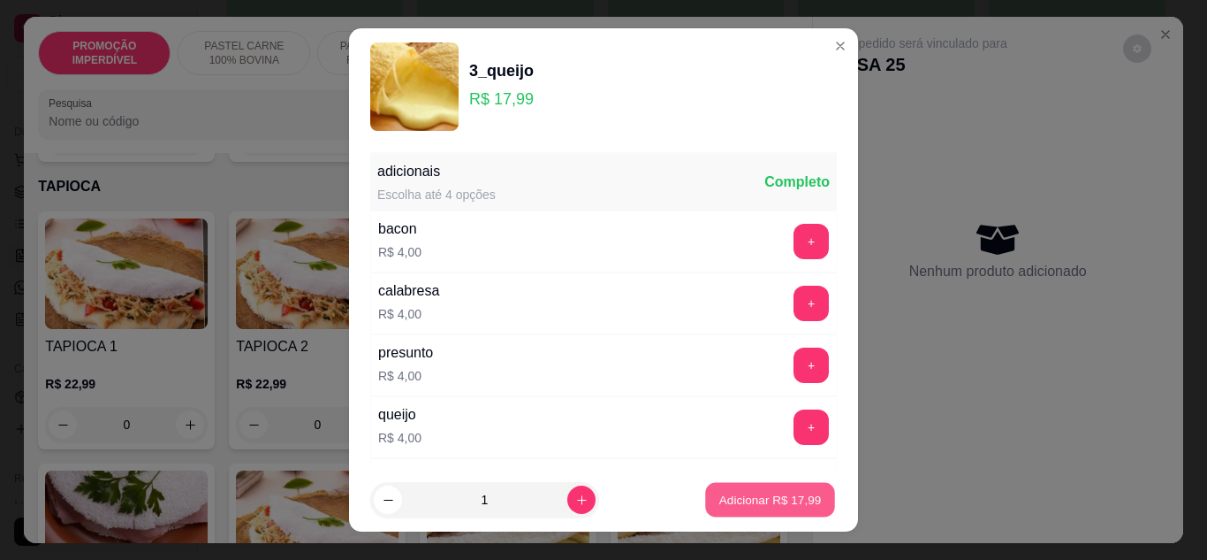
click at [720, 499] on p "Adicionar R$ 17,99" at bounding box center [771, 499] width 103 height 17
type input "1"
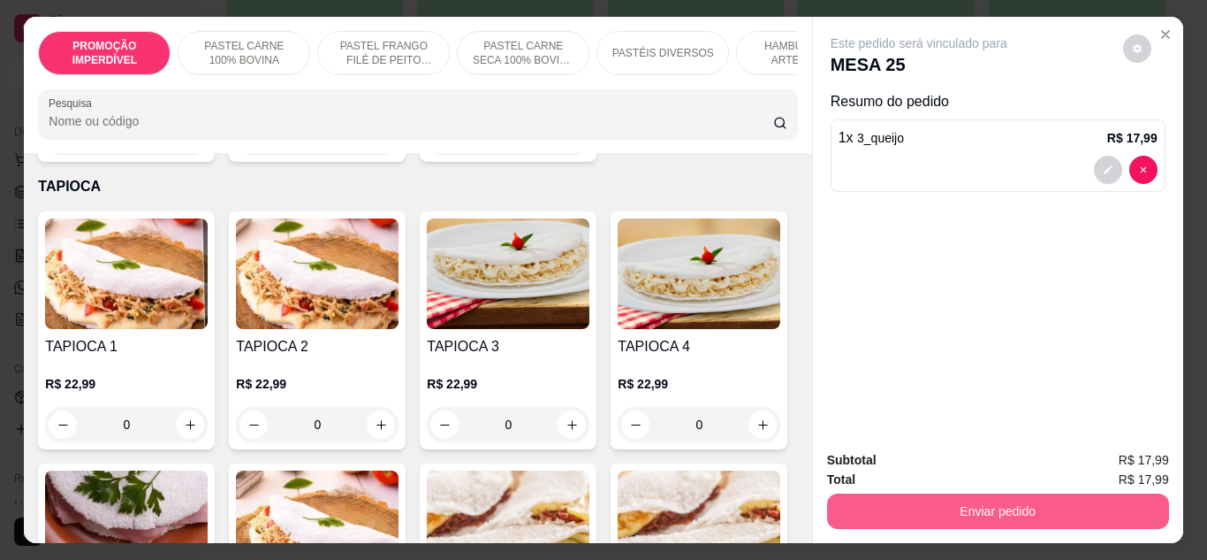
click at [858, 493] on button "Enviar pedido" at bounding box center [998, 510] width 342 height 35
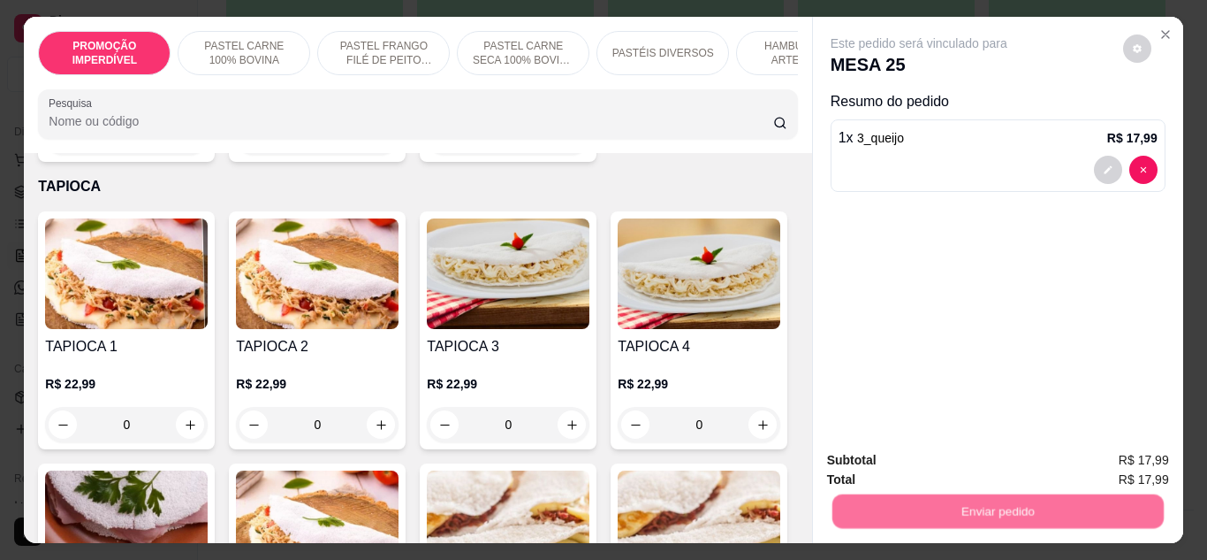
click at [859, 473] on button "Não registrar e enviar pedido" at bounding box center [940, 461] width 184 height 34
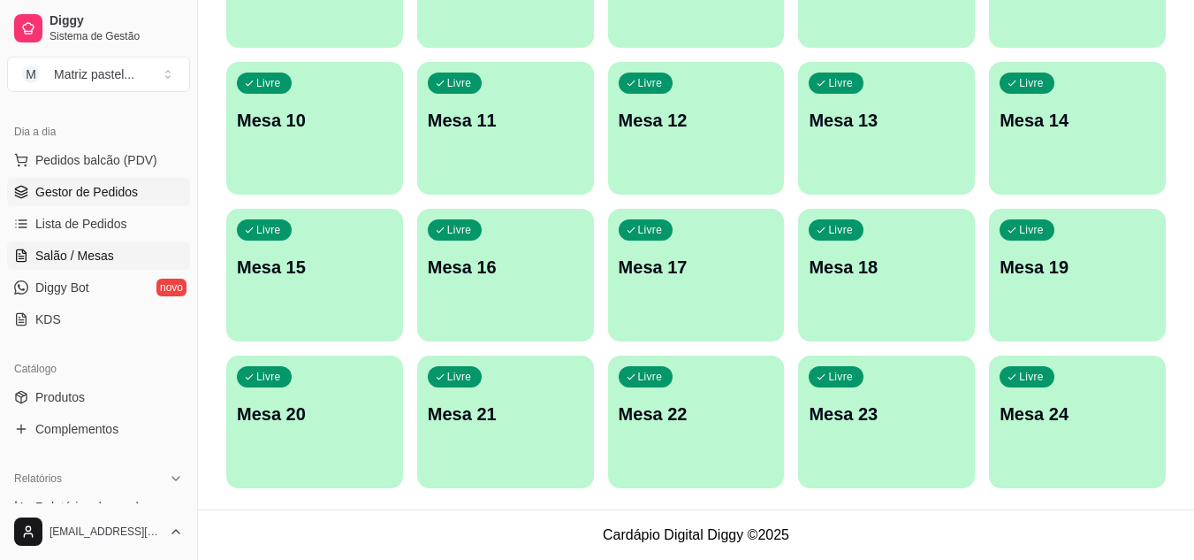
click at [46, 179] on link "Gestor de Pedidos" at bounding box center [98, 192] width 183 height 28
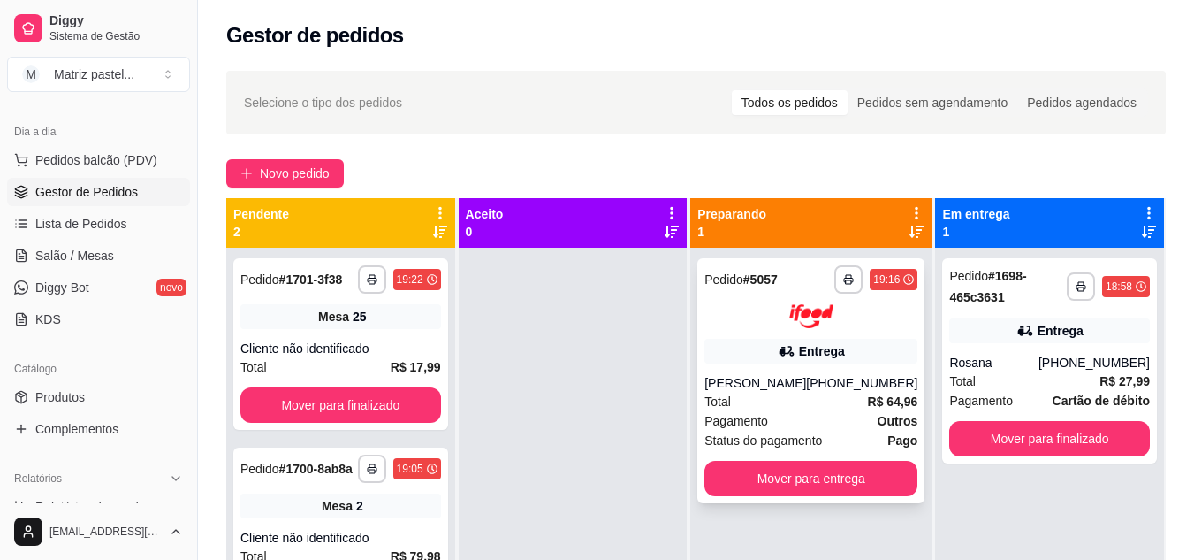
click at [734, 361] on div "Entrega" at bounding box center [811, 351] width 213 height 25
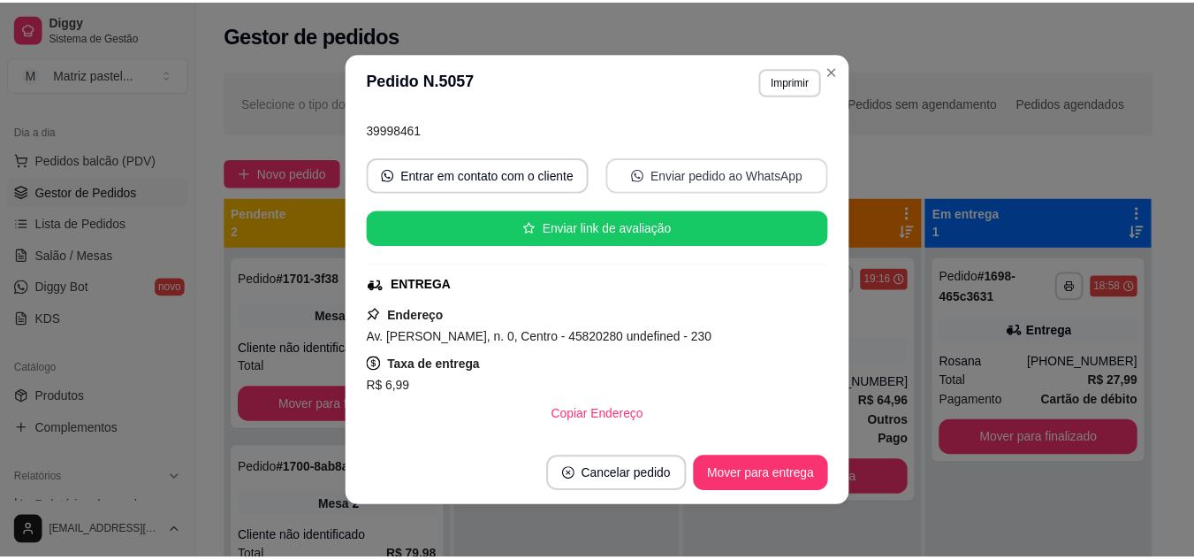
scroll to position [177, 0]
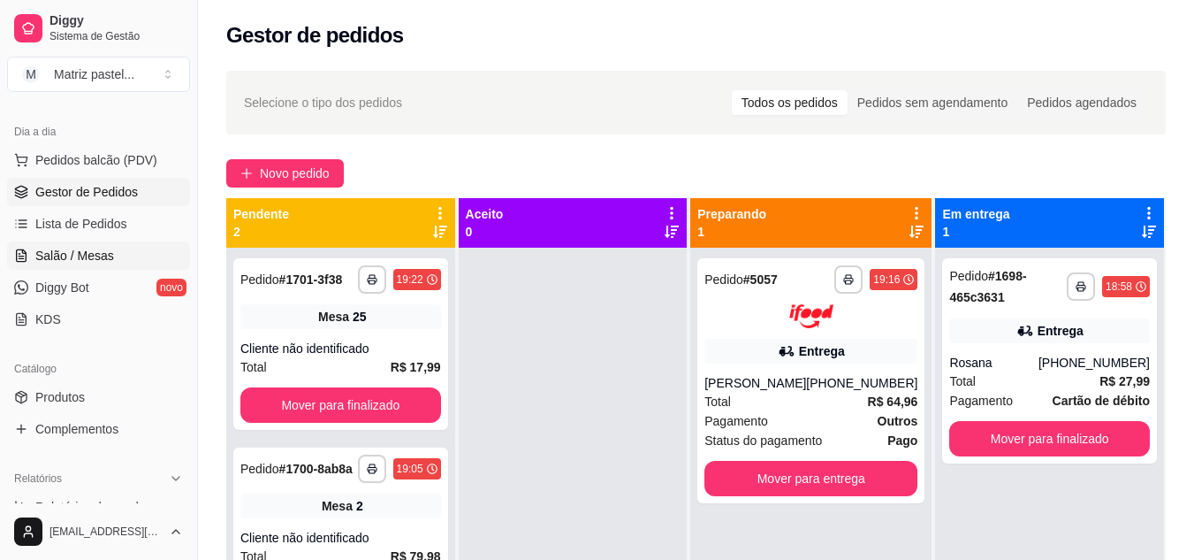
click at [137, 259] on link "Salão / Mesas" at bounding box center [98, 255] width 183 height 28
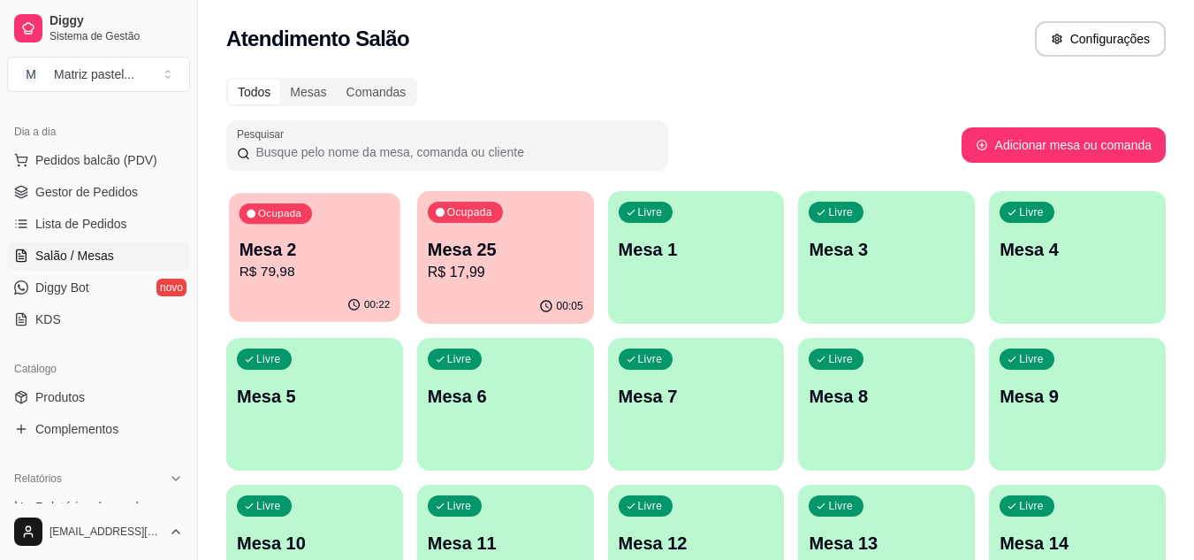
click at [282, 229] on div "Ocupada Mesa 2 R$ 79,98" at bounding box center [314, 240] width 171 height 95
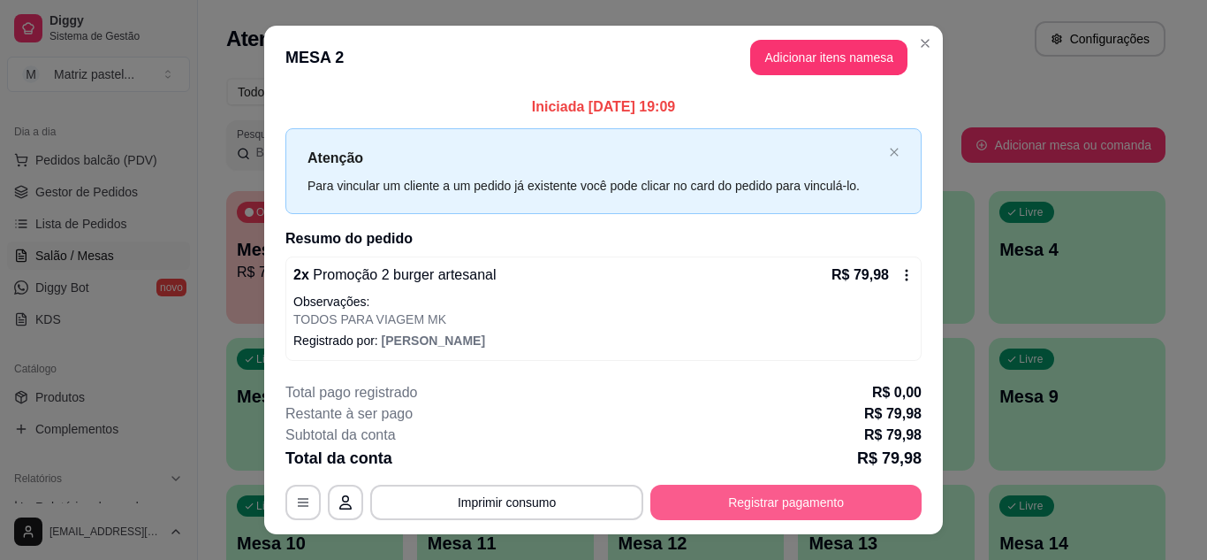
click at [824, 499] on button "Registrar pagamento" at bounding box center [786, 501] width 271 height 35
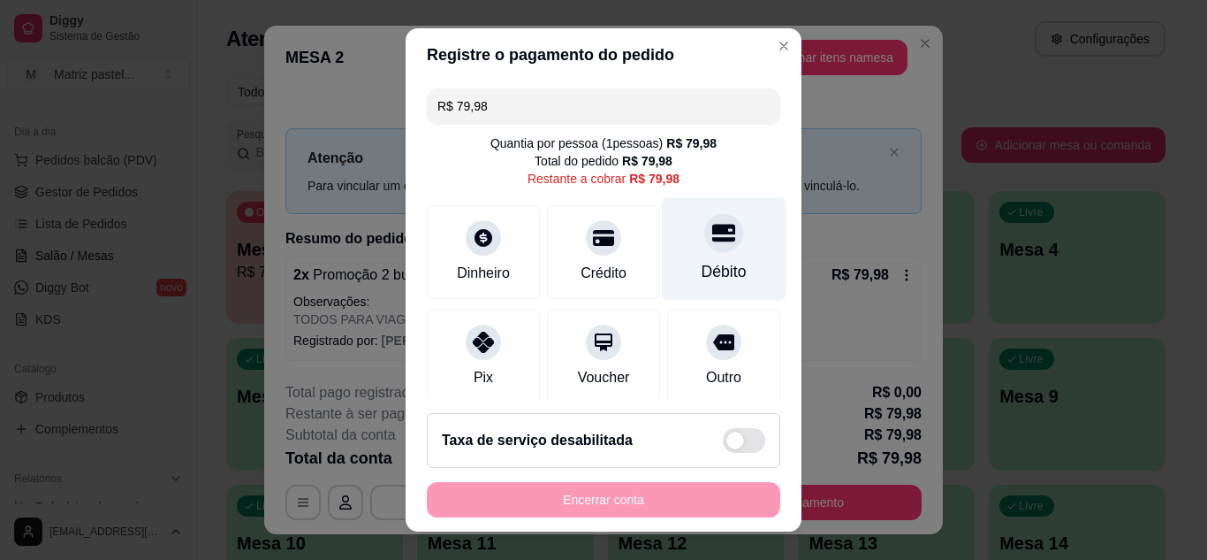
click at [705, 247] on div at bounding box center [724, 232] width 39 height 39
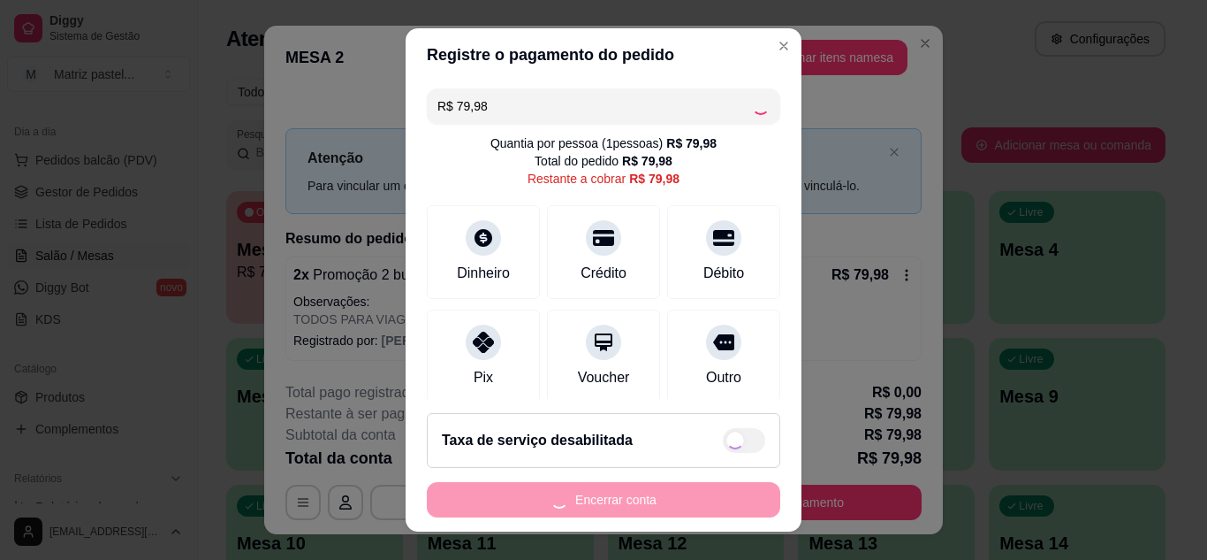
type input "R$ 0,00"
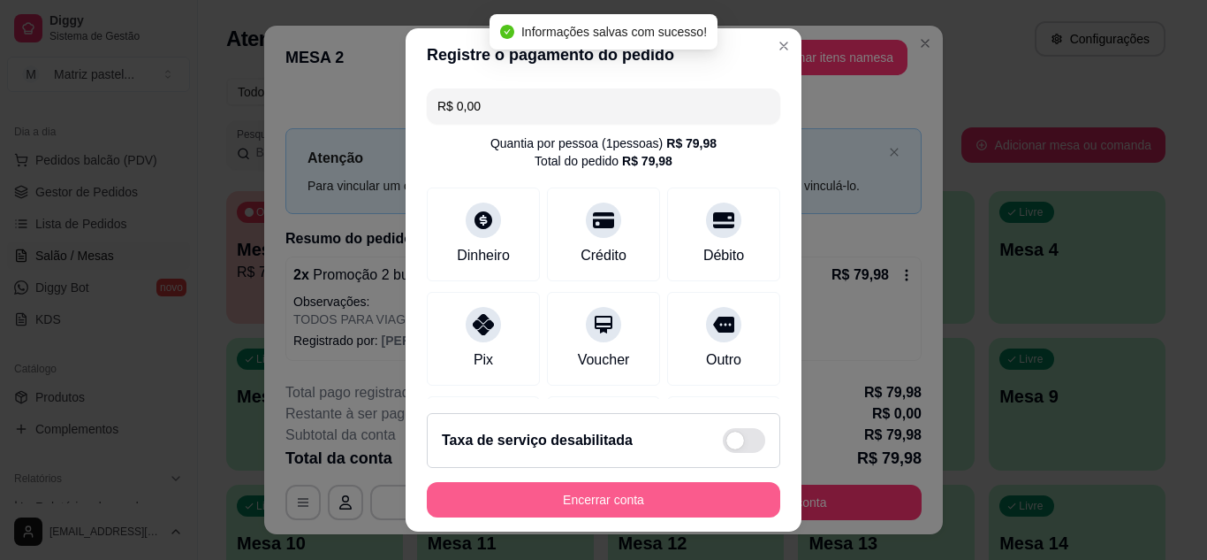
click at [677, 494] on button "Encerrar conta" at bounding box center [604, 499] width 354 height 35
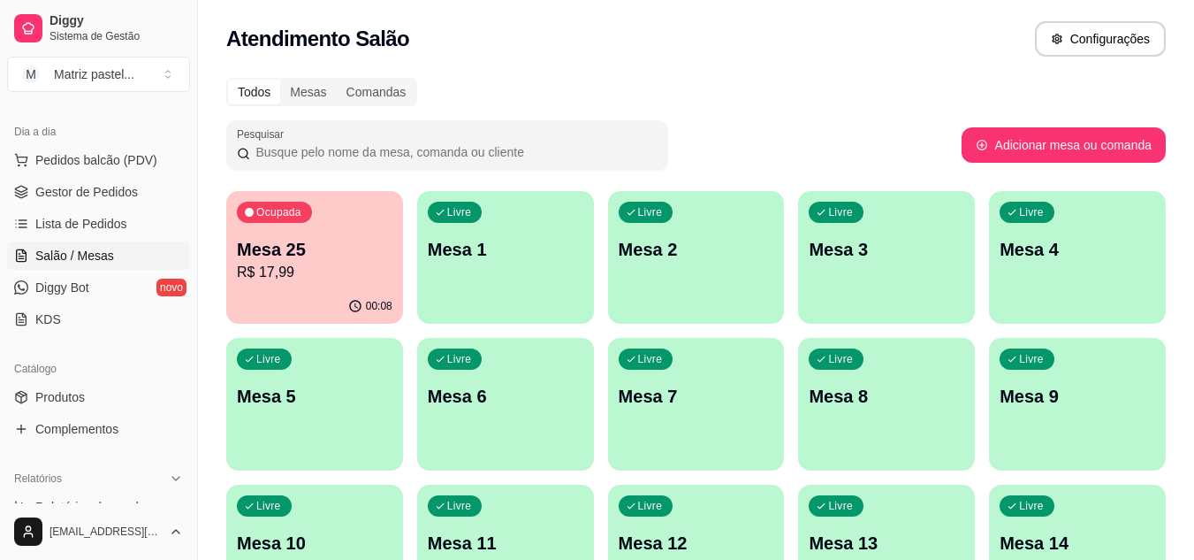
click at [308, 278] on p "R$ 17,99" at bounding box center [315, 272] width 156 height 21
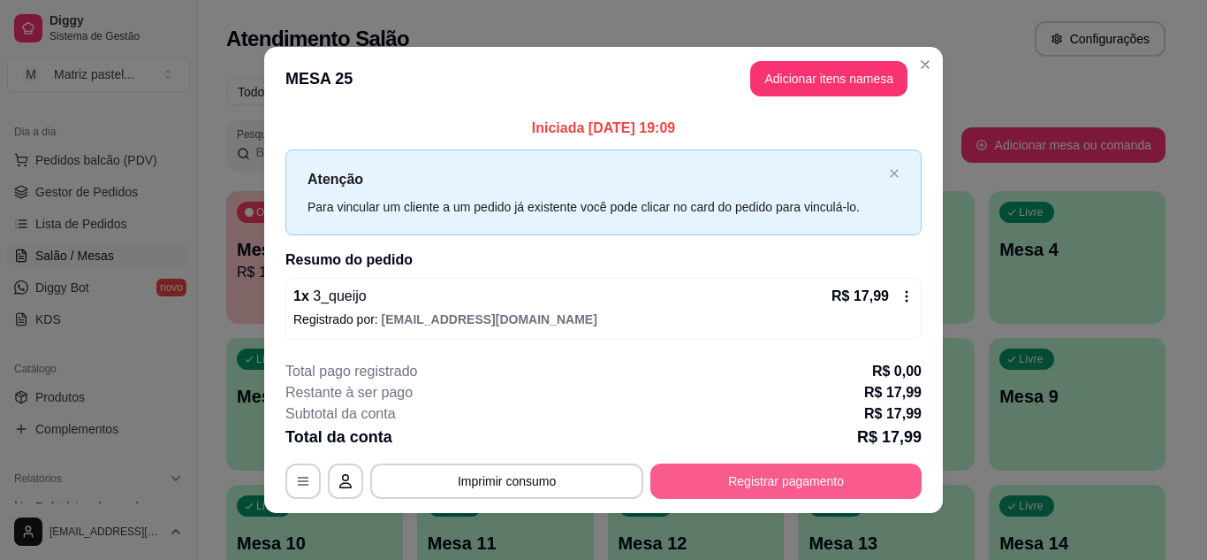
click at [766, 481] on button "Registrar pagamento" at bounding box center [786, 480] width 271 height 35
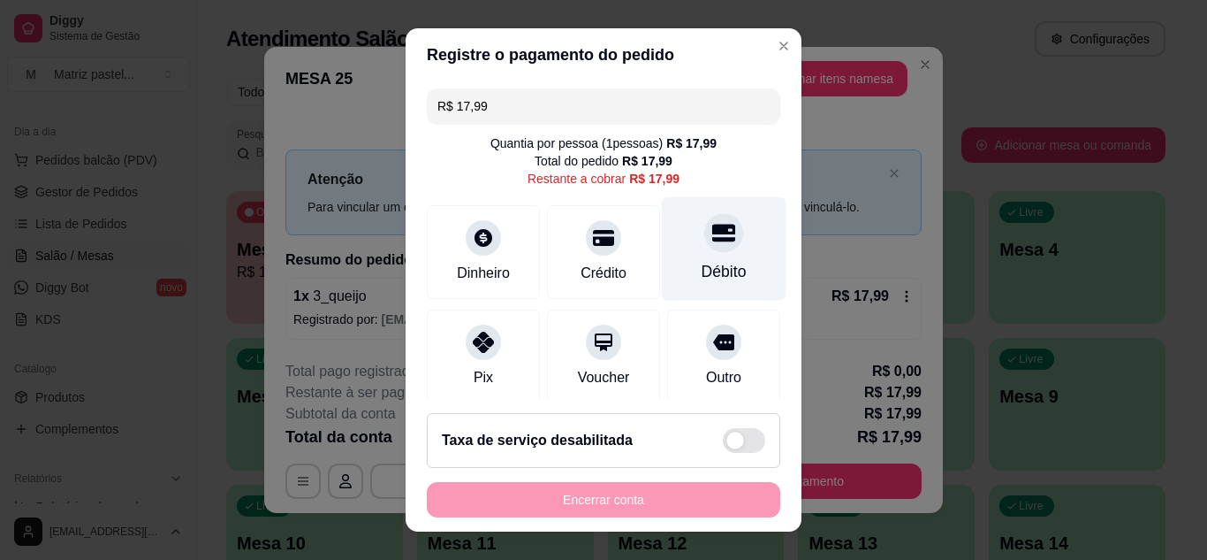
click at [705, 240] on div at bounding box center [724, 232] width 39 height 39
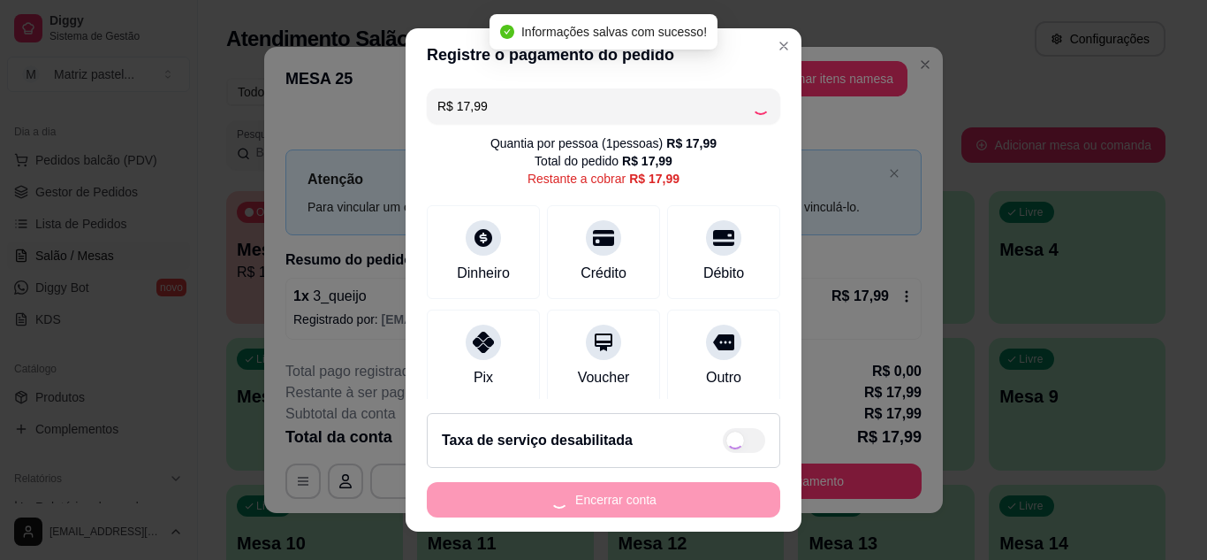
type input "R$ 0,00"
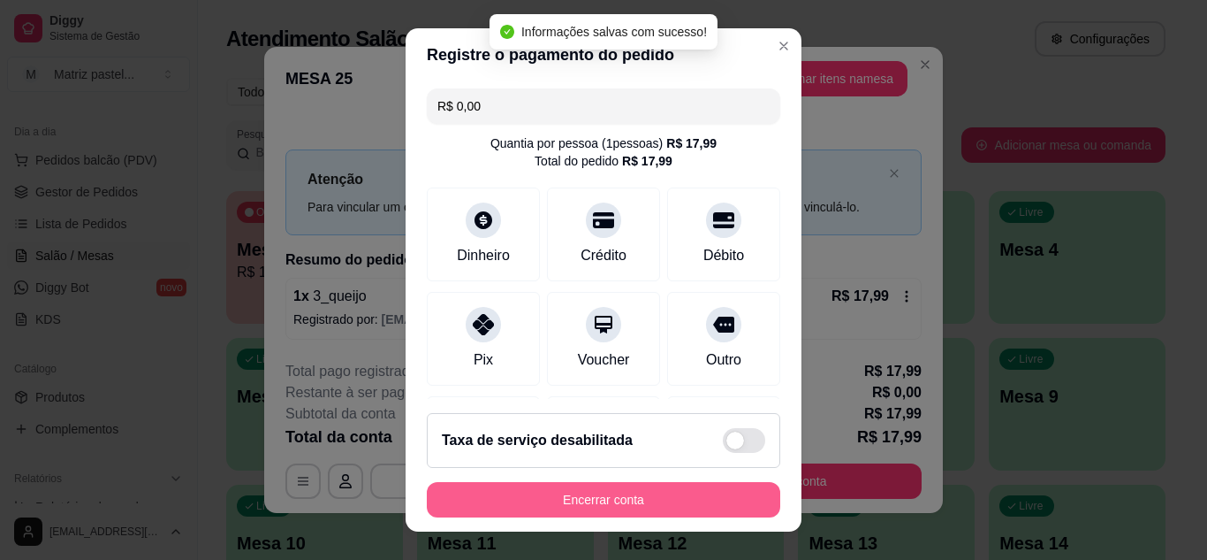
click at [610, 490] on button "Encerrar conta" at bounding box center [604, 499] width 354 height 35
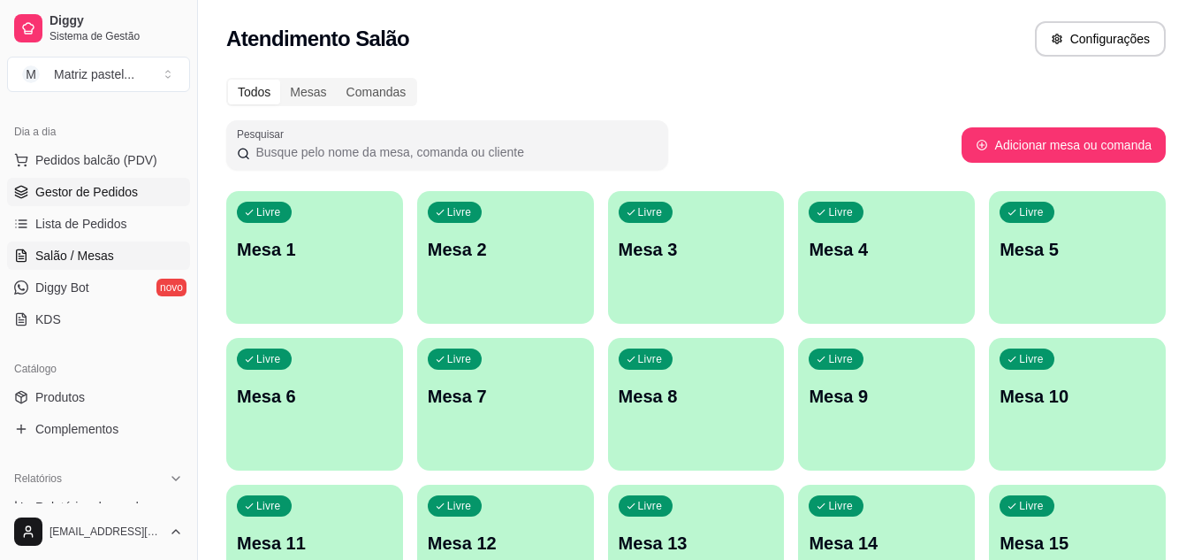
click at [133, 198] on span "Gestor de Pedidos" at bounding box center [86, 192] width 103 height 18
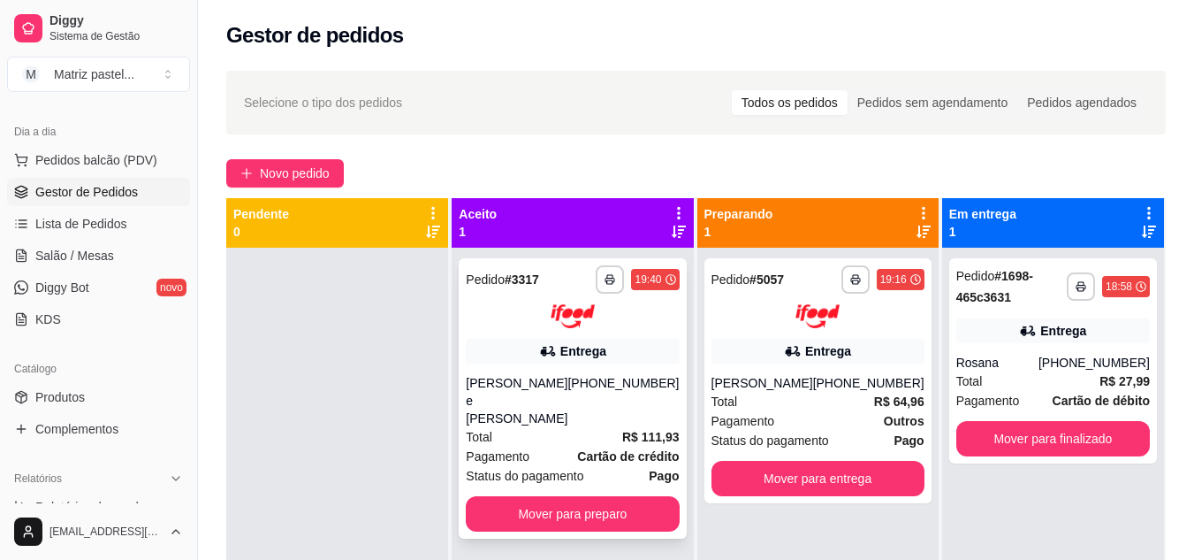
scroll to position [50, 0]
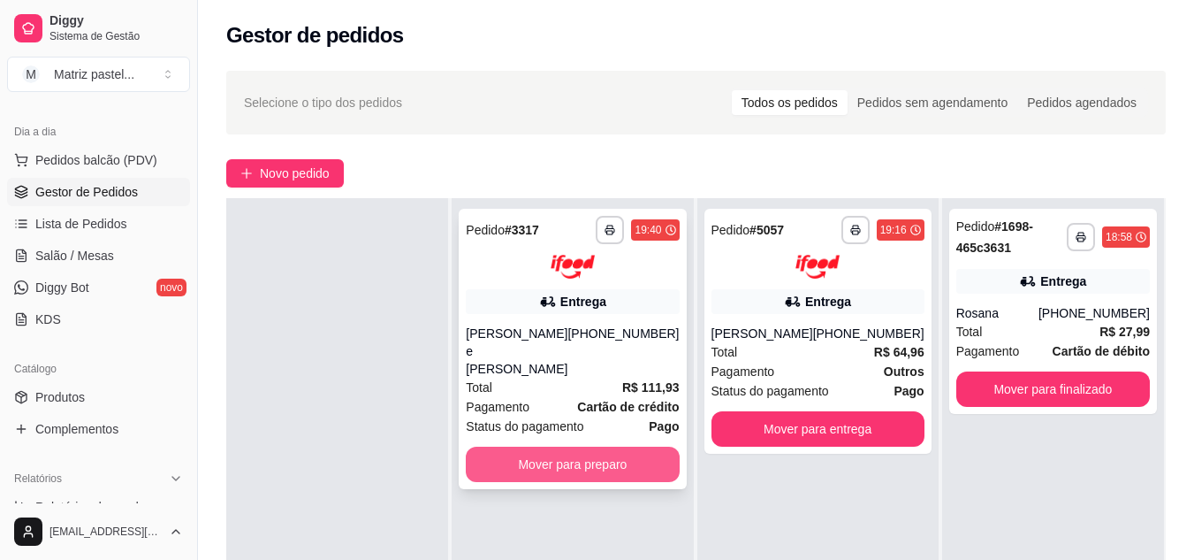
click at [614, 446] on button "Mover para preparo" at bounding box center [572, 463] width 213 height 35
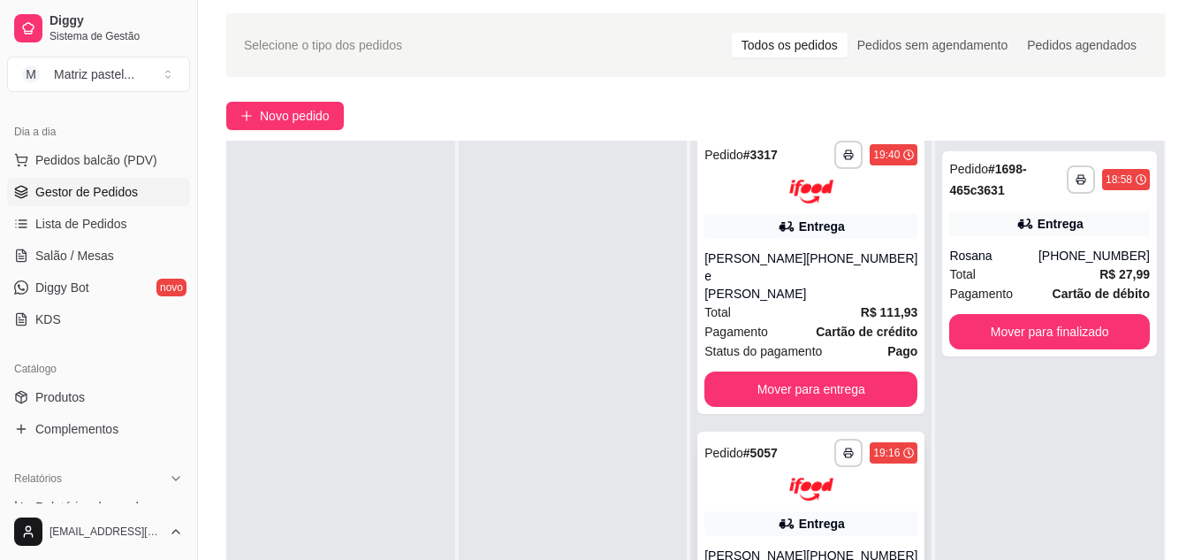
scroll to position [88, 0]
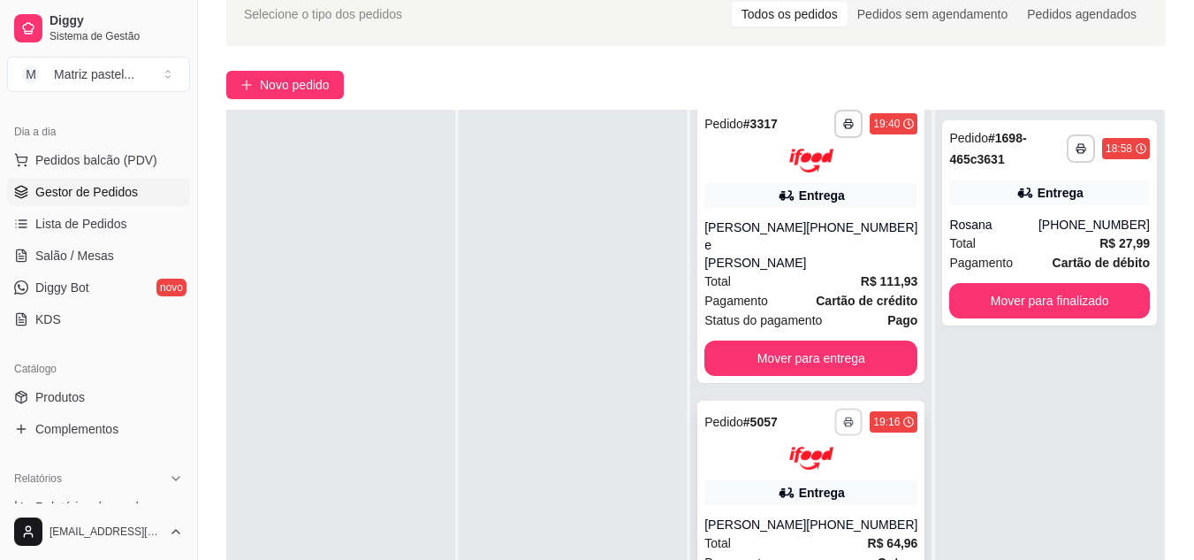
click at [835, 407] on button "button" at bounding box center [848, 420] width 27 height 27
click at [769, 452] on button "IMPRESSORA" at bounding box center [776, 465] width 124 height 27
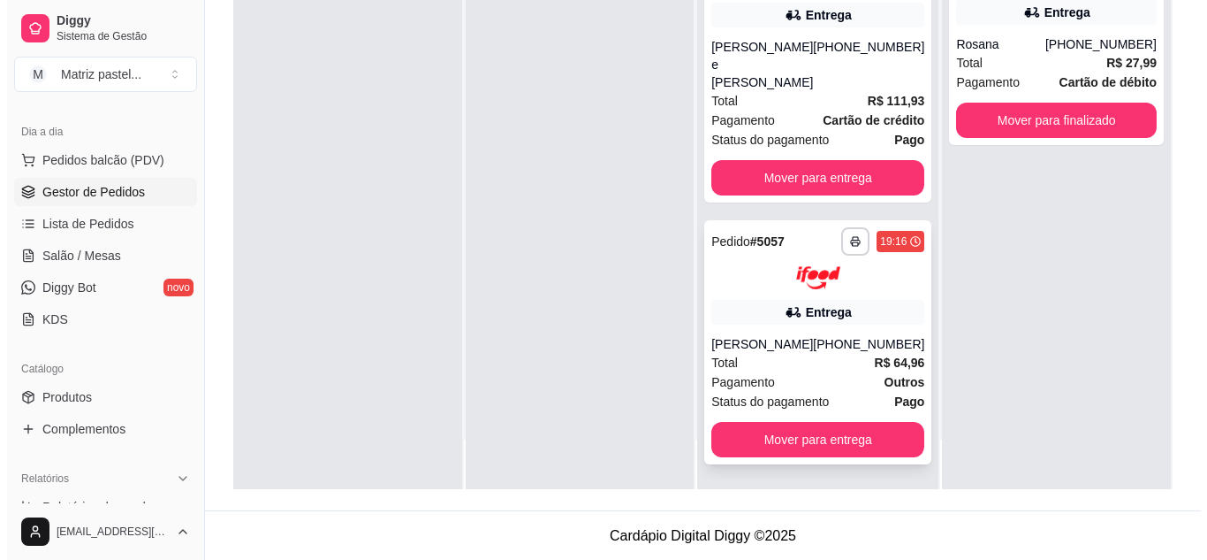
scroll to position [270, 0]
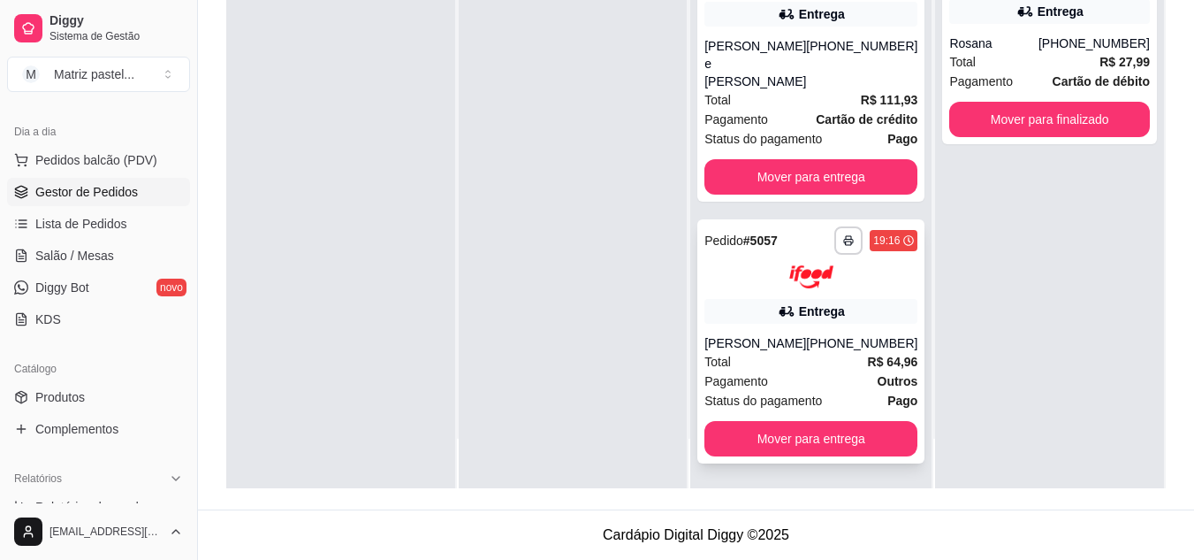
click at [760, 301] on div "Entrega" at bounding box center [811, 311] width 213 height 25
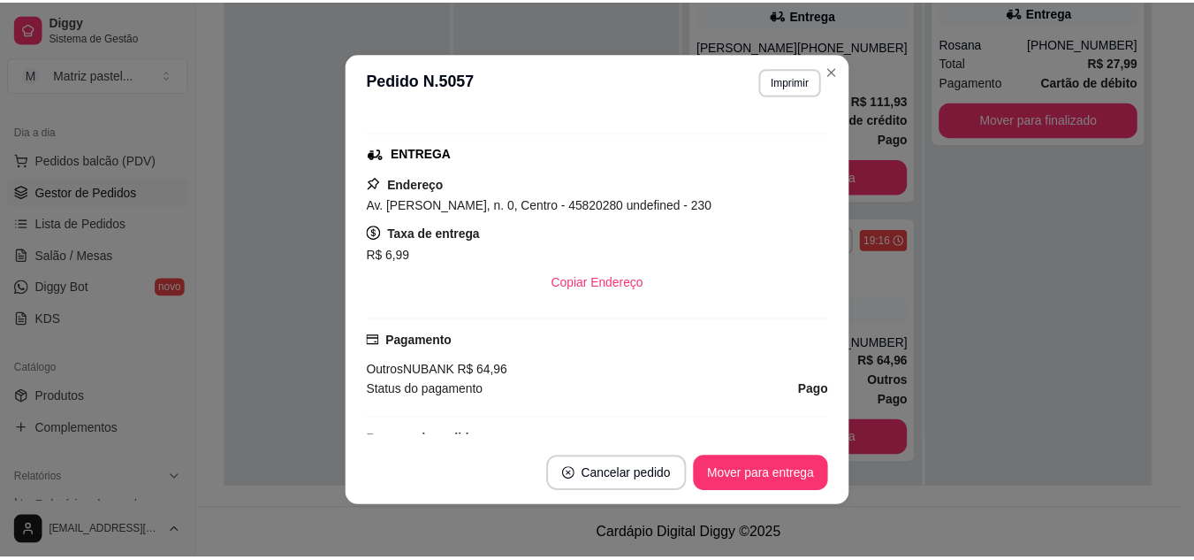
scroll to position [301, 0]
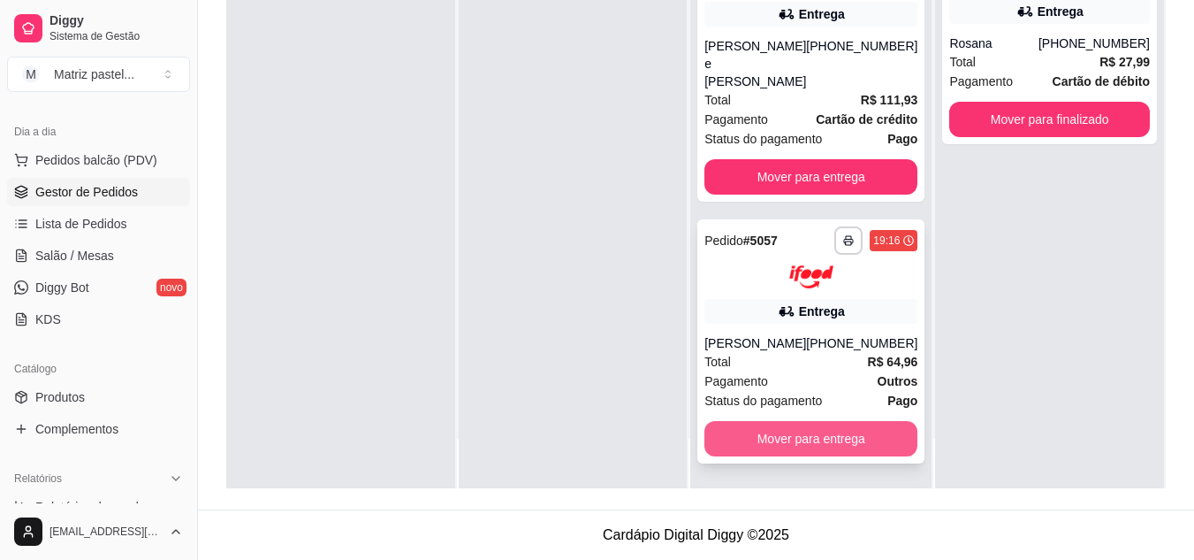
click at [737, 448] on button "Mover para entrega" at bounding box center [811, 438] width 213 height 35
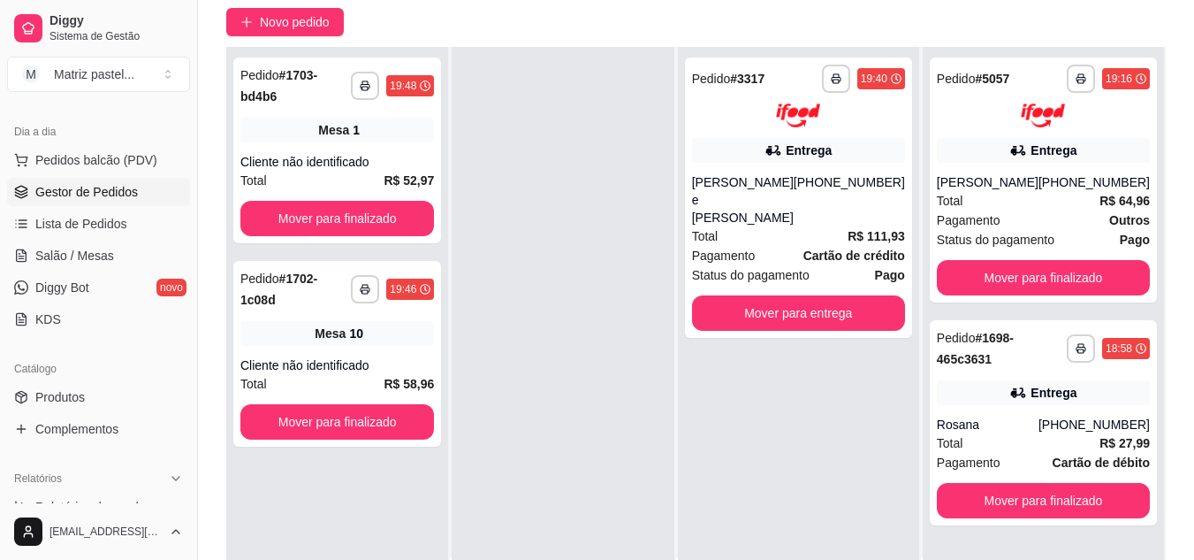
scroll to position [181, 0]
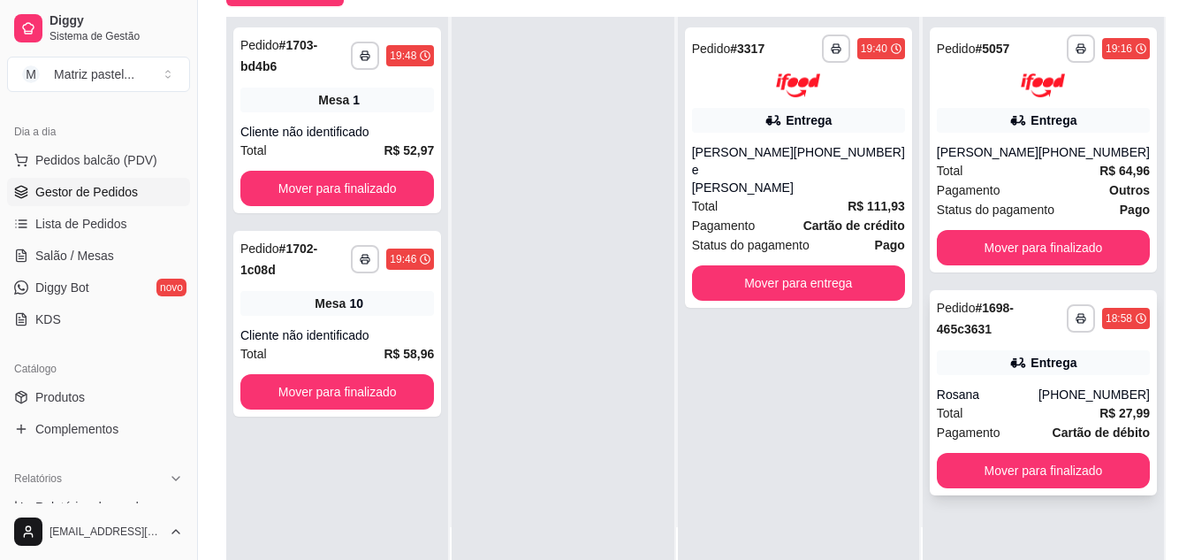
click at [1015, 495] on div "**********" at bounding box center [1043, 392] width 227 height 205
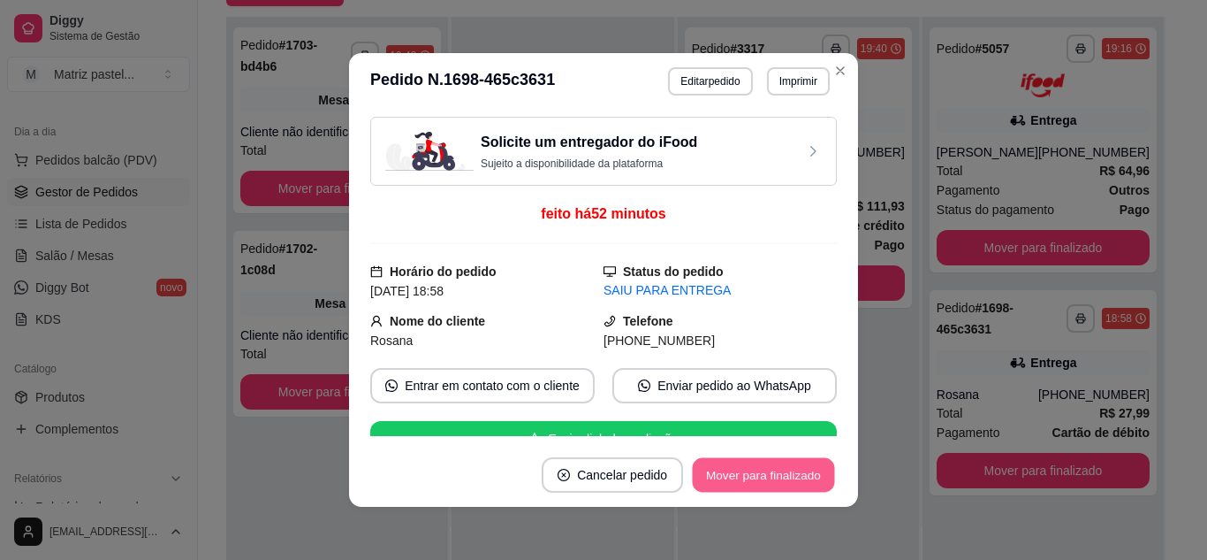
click at [755, 491] on button "Mover para finalizado" at bounding box center [764, 475] width 142 height 34
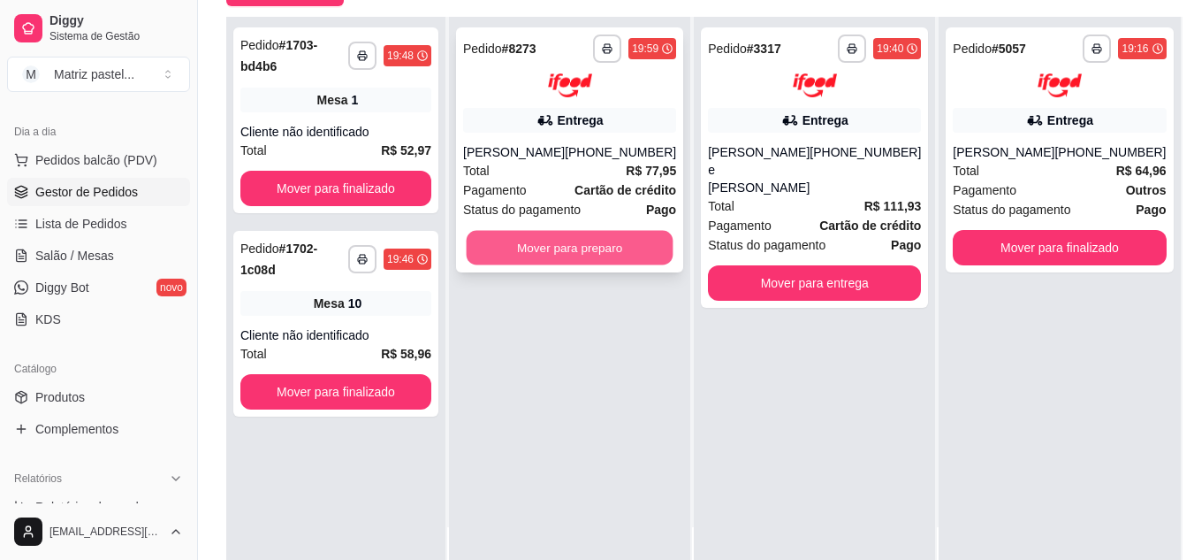
click at [541, 246] on button "Mover para preparo" at bounding box center [570, 247] width 207 height 34
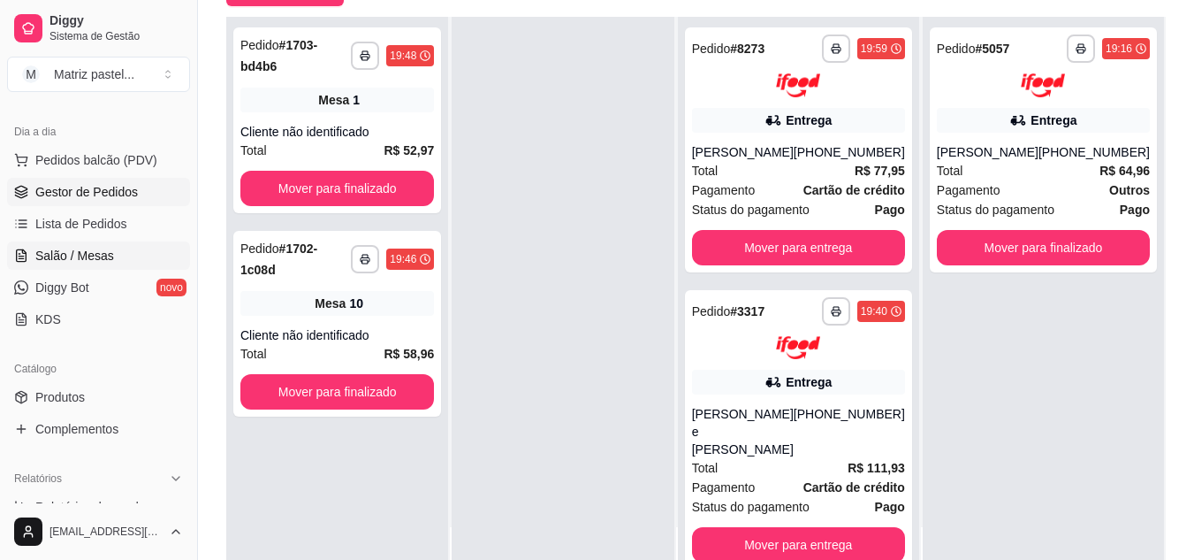
click at [57, 253] on span "Salão / Mesas" at bounding box center [74, 256] width 79 height 18
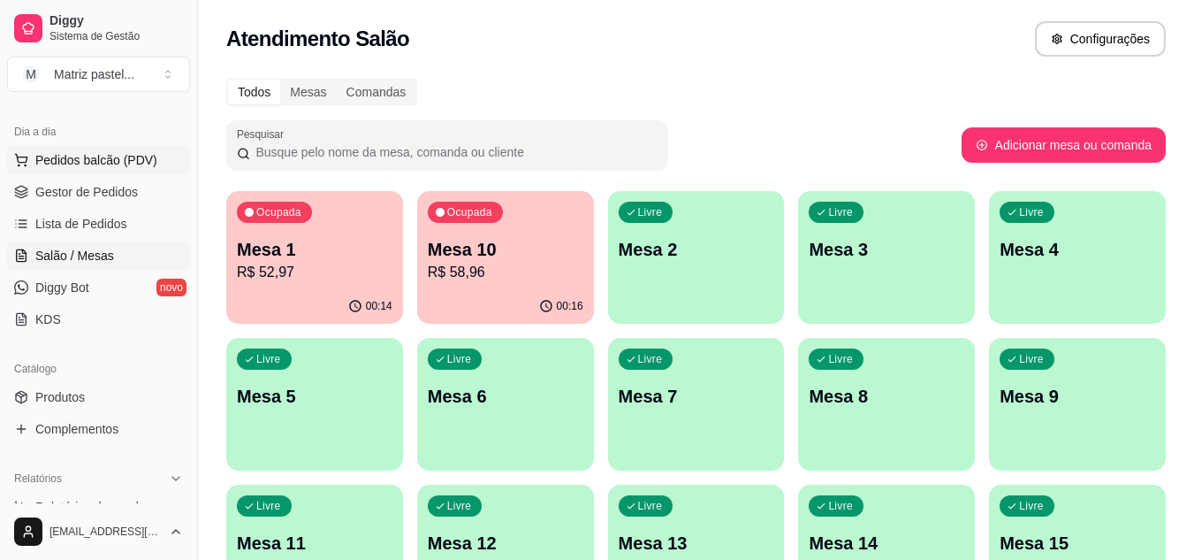
click at [82, 152] on span "Pedidos balcão (PDV)" at bounding box center [96, 160] width 122 height 18
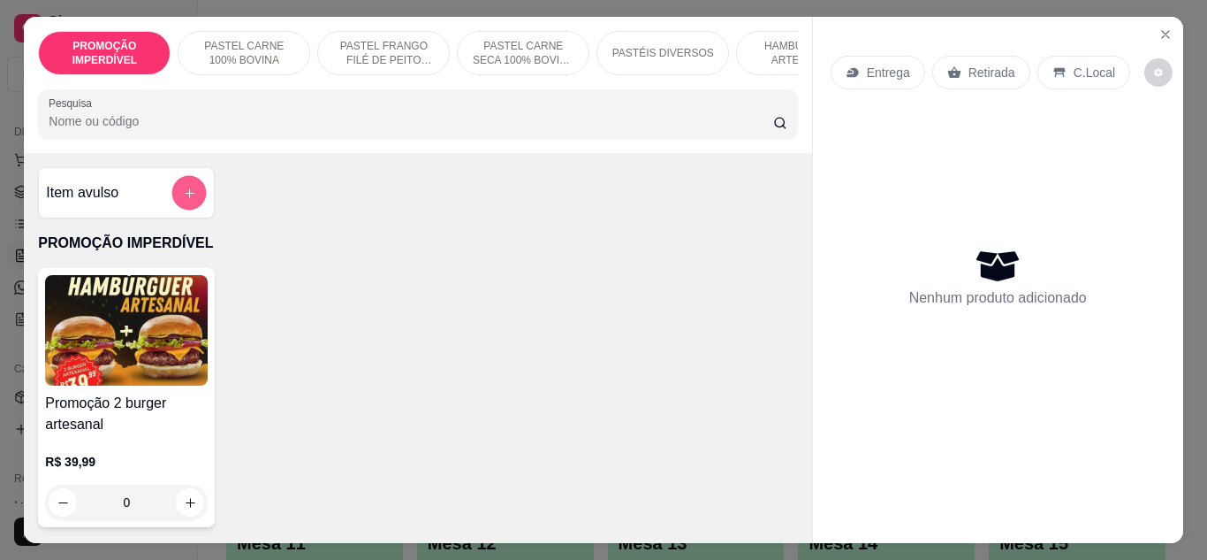
click at [187, 190] on button "add-separate-item" at bounding box center [189, 193] width 34 height 34
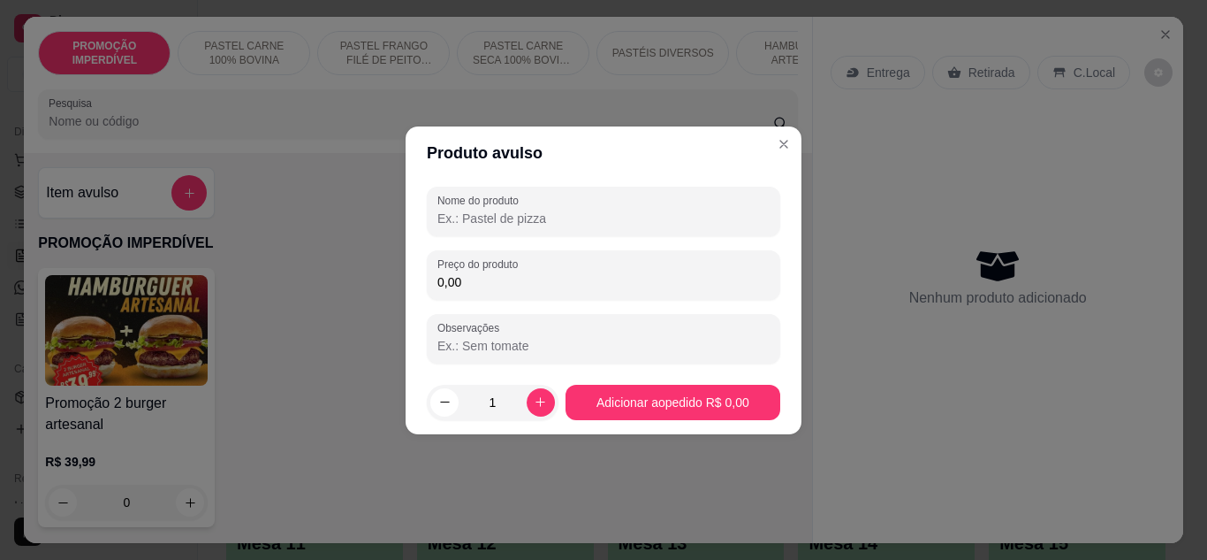
click at [452, 212] on input "Nome do produto" at bounding box center [604, 218] width 332 height 18
type input "bacon"
click at [542, 300] on div "Nome do produto bacon Preço do produto 0,00 Observações" at bounding box center [604, 275] width 354 height 177
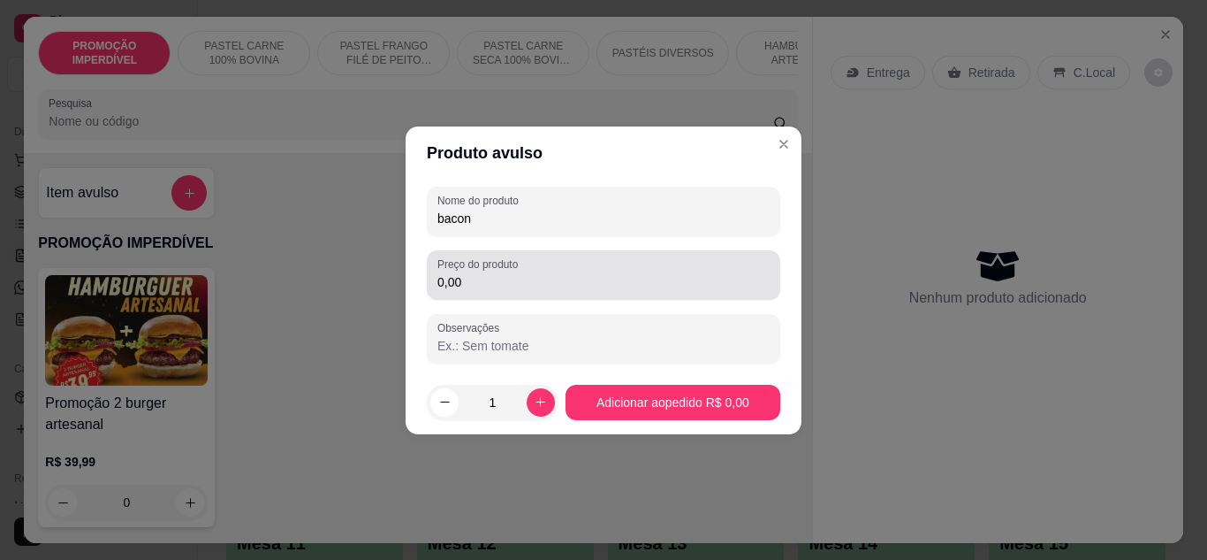
click at [548, 287] on input "0,00" at bounding box center [604, 282] width 332 height 18
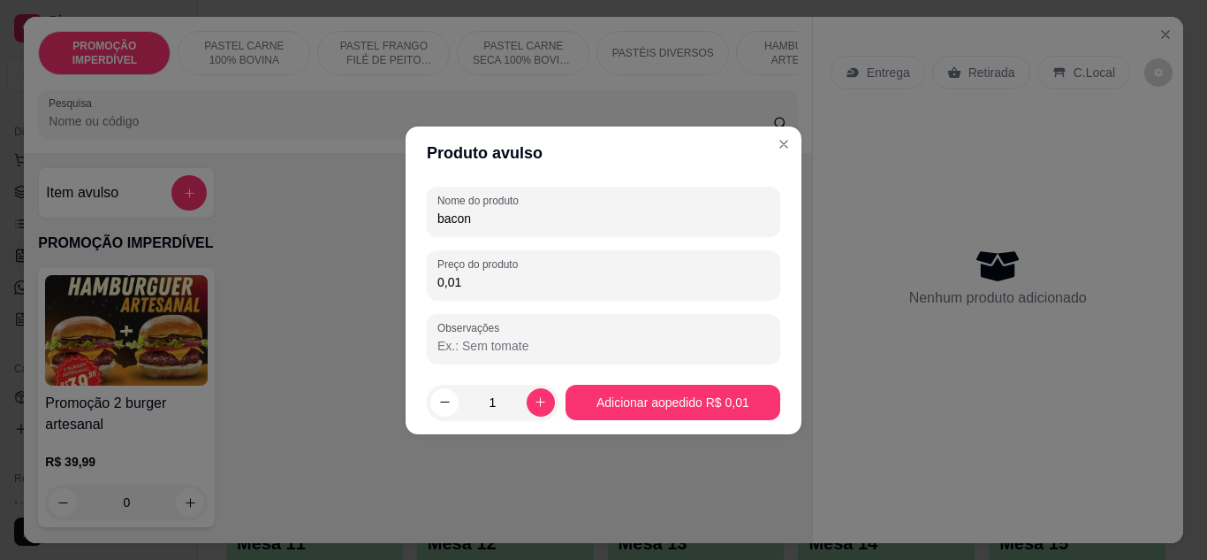
type input "0,01"
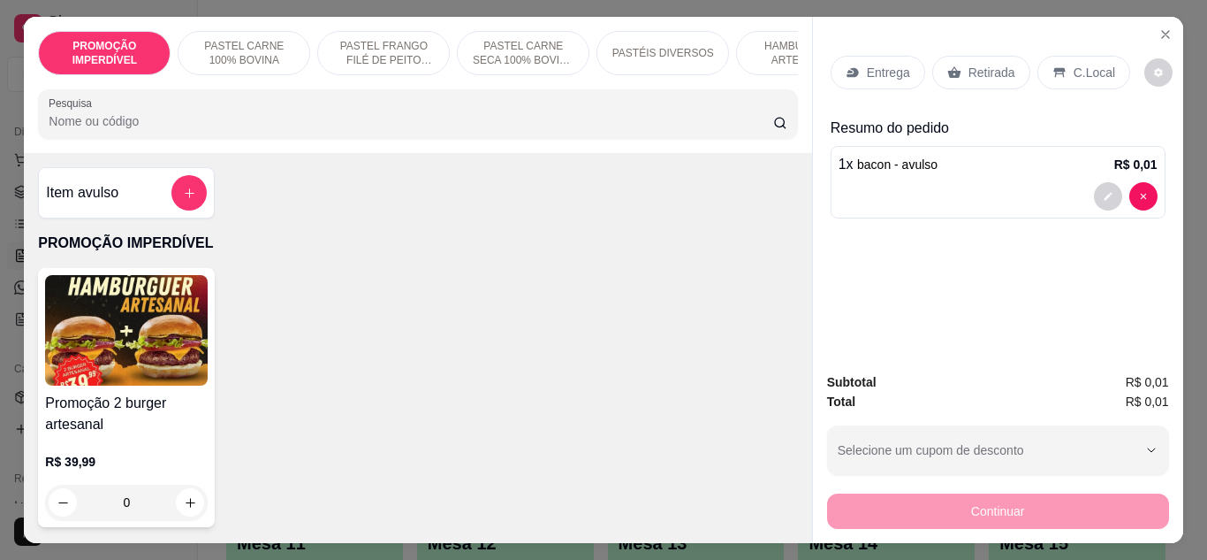
click at [879, 72] on p "Entrega" at bounding box center [888, 73] width 43 height 18
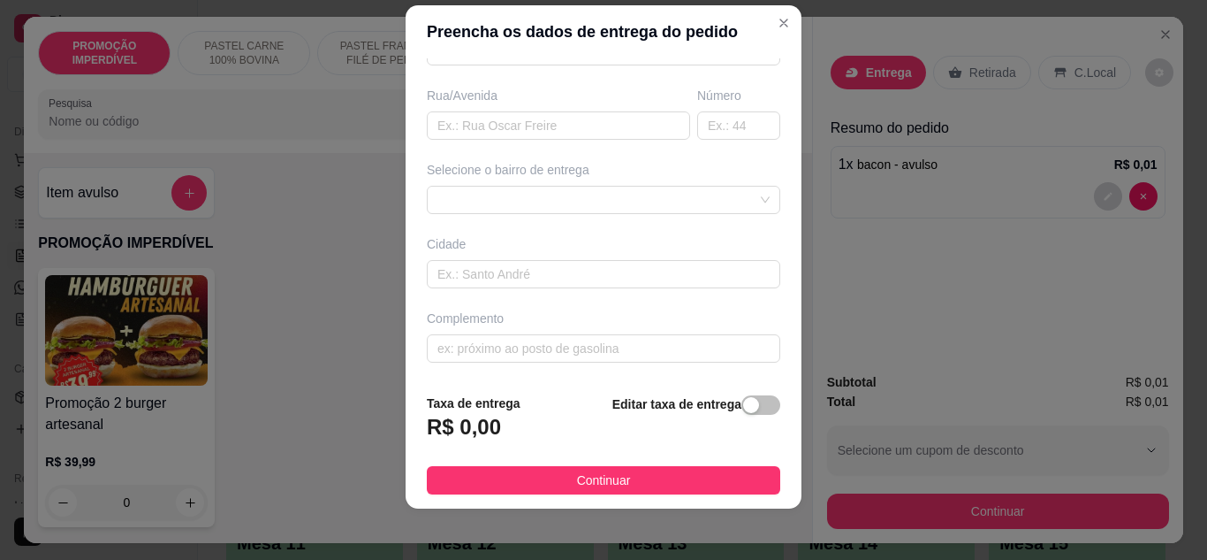
scroll to position [28, 0]
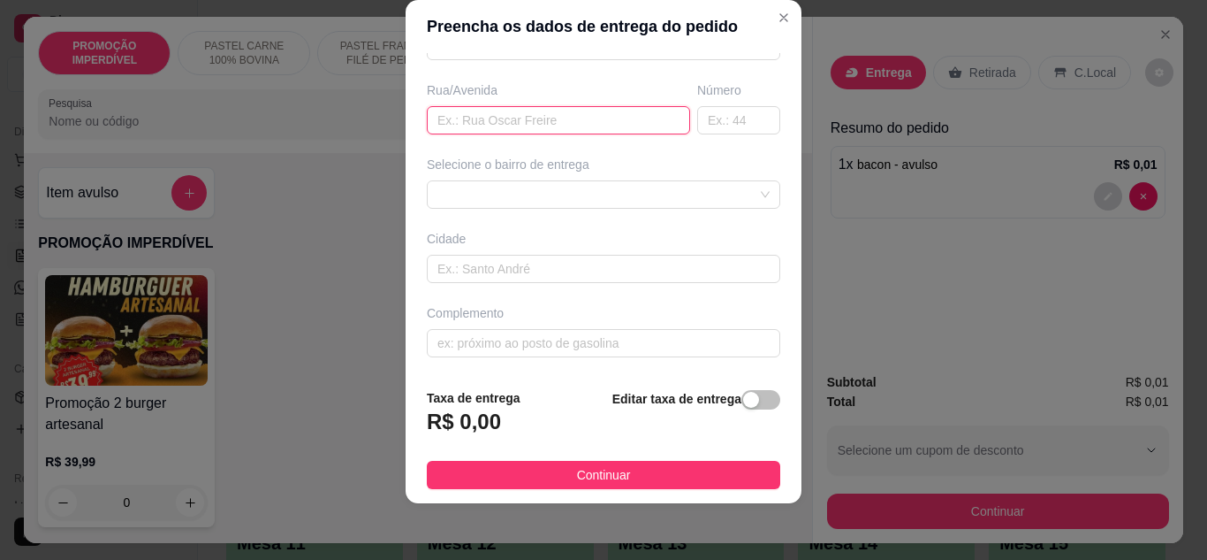
click at [493, 121] on input "text" at bounding box center [558, 120] width 263 height 28
type input "rua Q"
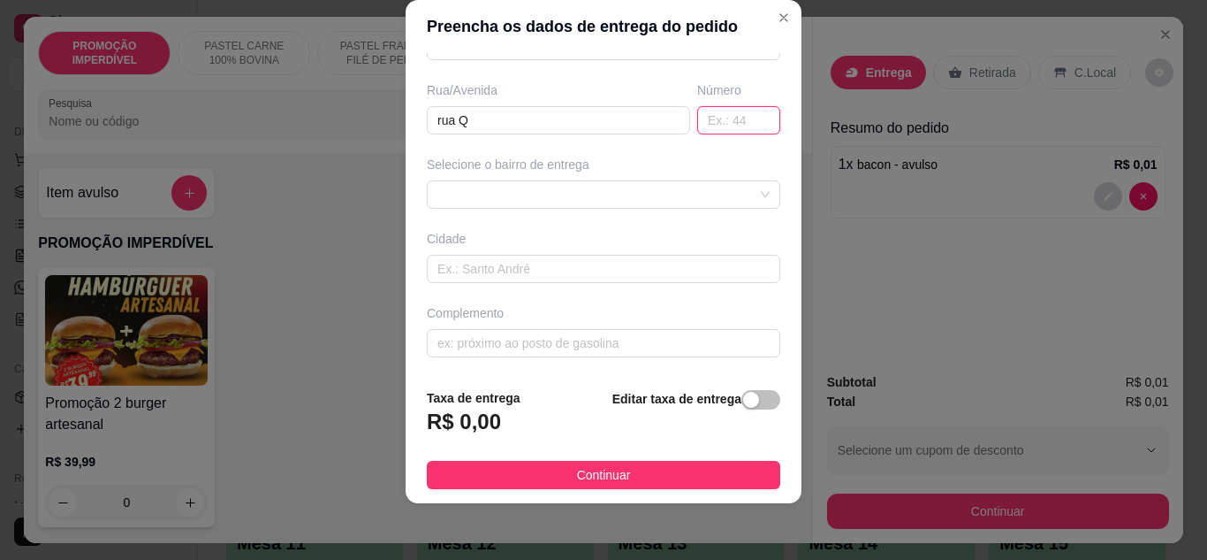
click at [731, 117] on input "text" at bounding box center [738, 120] width 83 height 28
click at [600, 206] on div "6350873a0b939f714563a481 635091786ca8e8df49de3dc0 635091976ca8e8df49de3dc3 Alam…" at bounding box center [604, 194] width 354 height 28
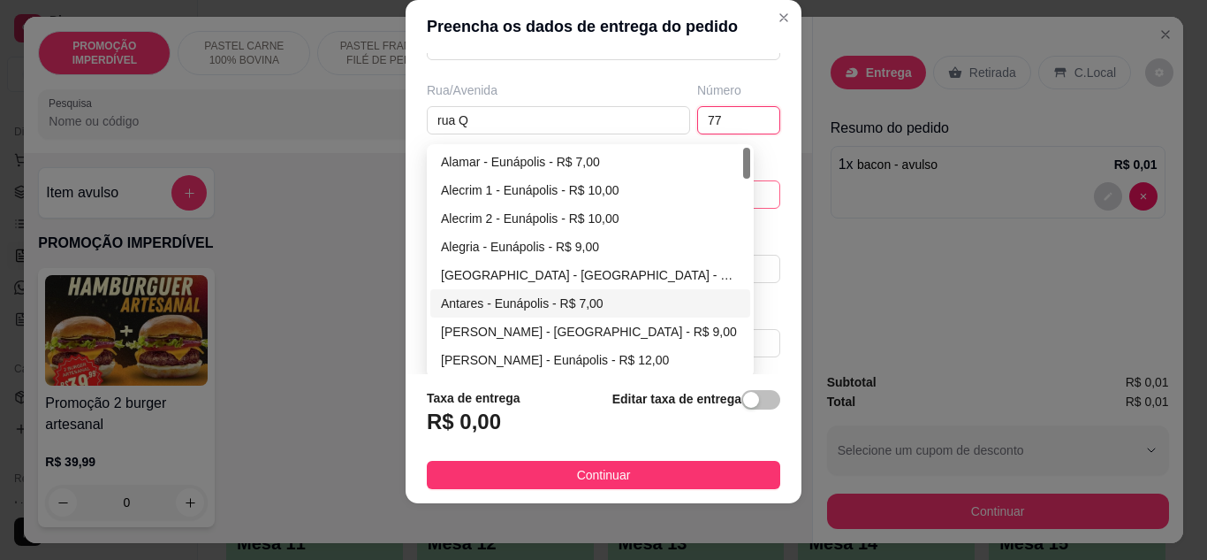
type input "77"
click at [526, 304] on div "Antares - Eunápolis - R$ 7,00" at bounding box center [590, 302] width 299 height 19
type input "Eunápolis"
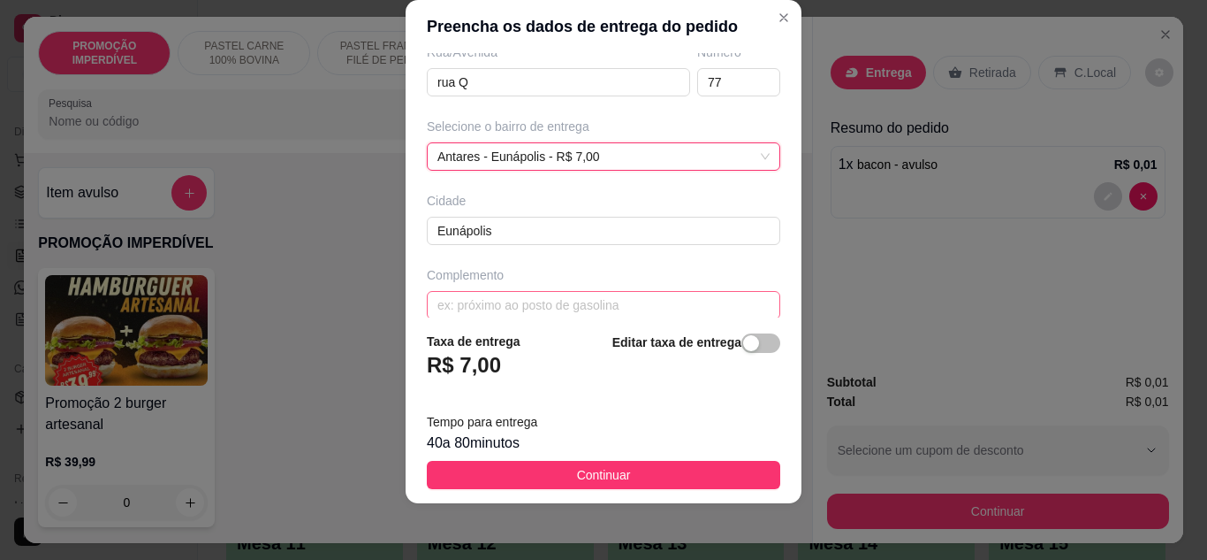
scroll to position [331, 0]
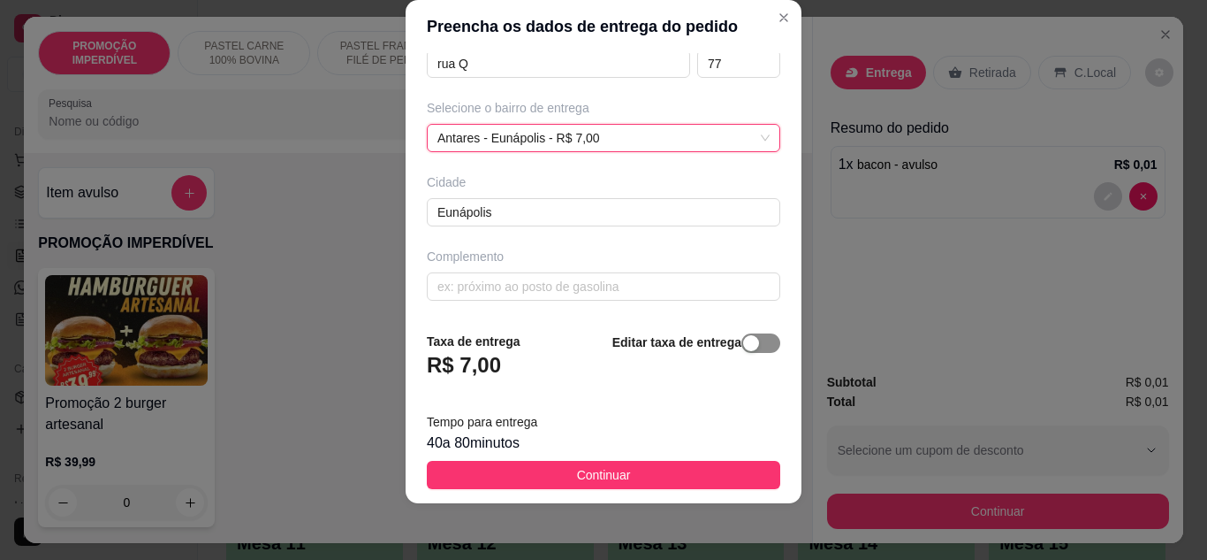
click at [743, 342] on div "button" at bounding box center [751, 343] width 16 height 16
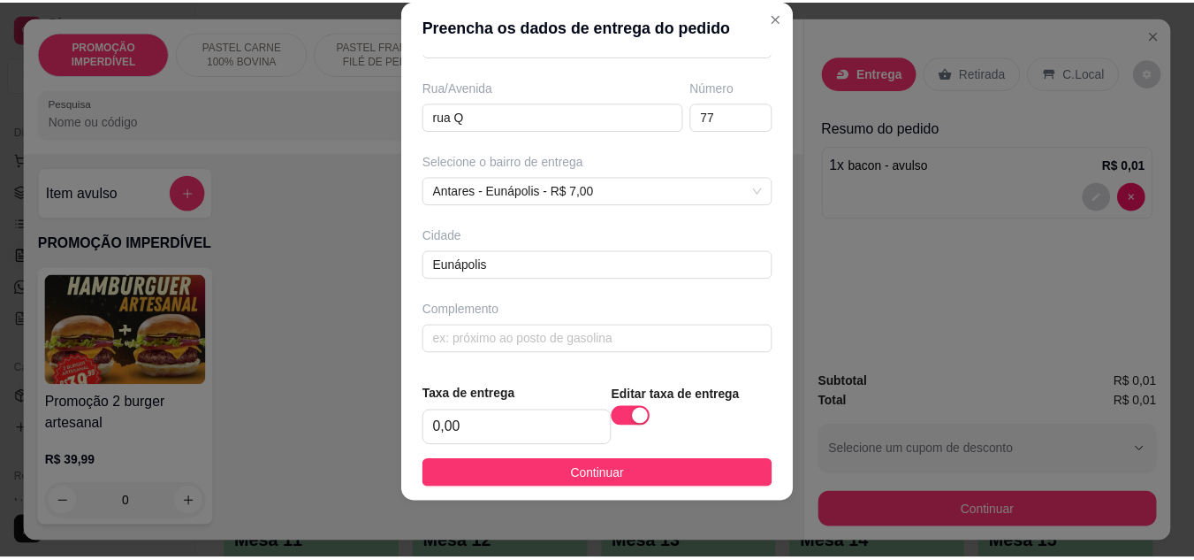
scroll to position [278, 0]
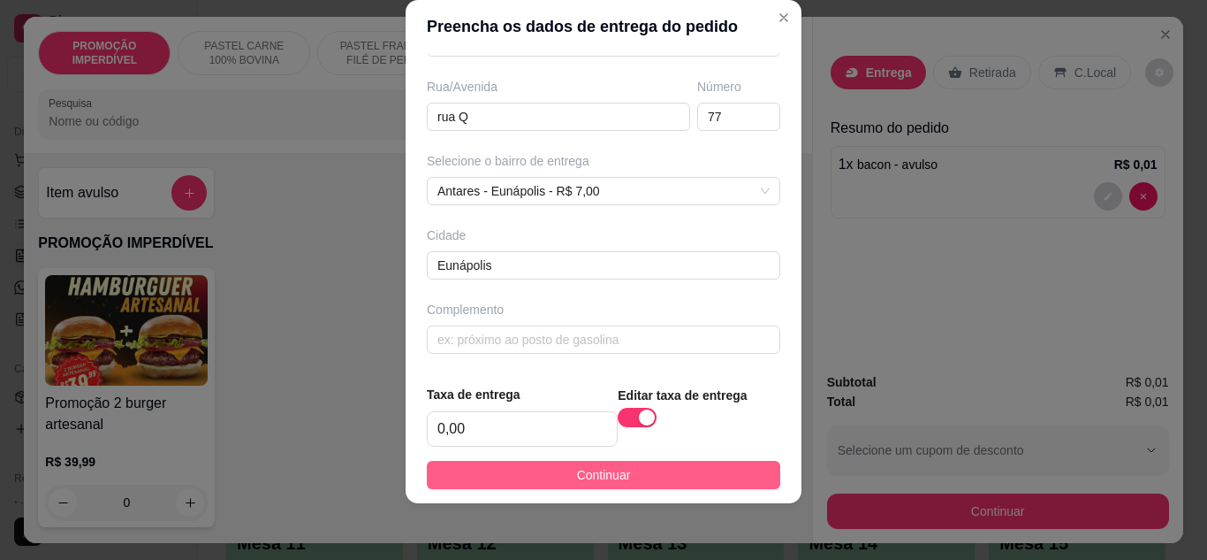
click at [630, 481] on button "Continuar" at bounding box center [604, 475] width 354 height 28
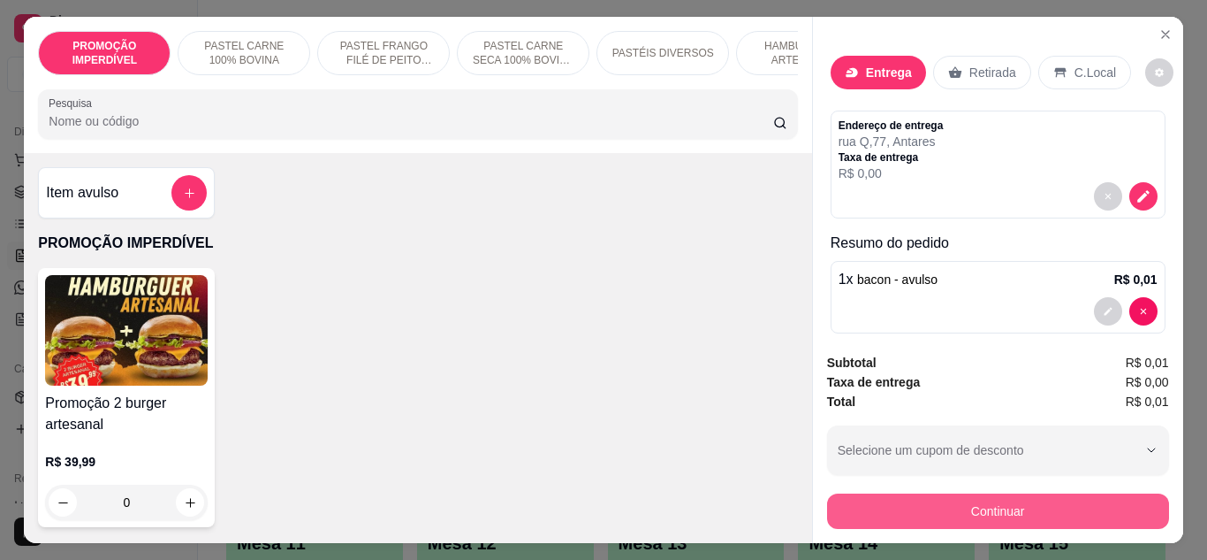
click at [867, 495] on button "Continuar" at bounding box center [998, 510] width 342 height 35
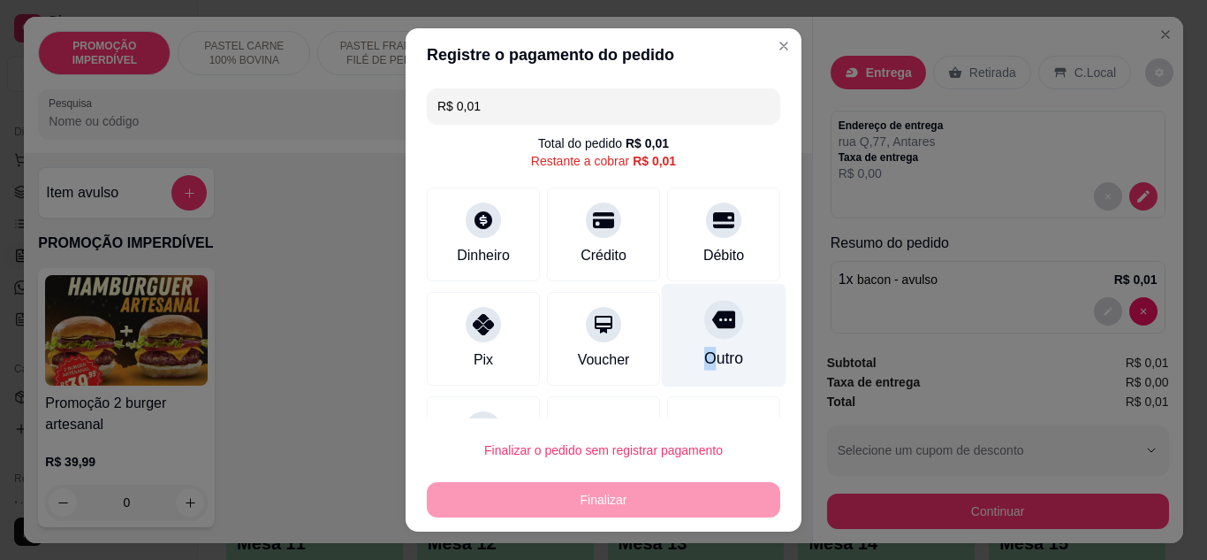
click at [705, 349] on div "Outro" at bounding box center [724, 358] width 39 height 23
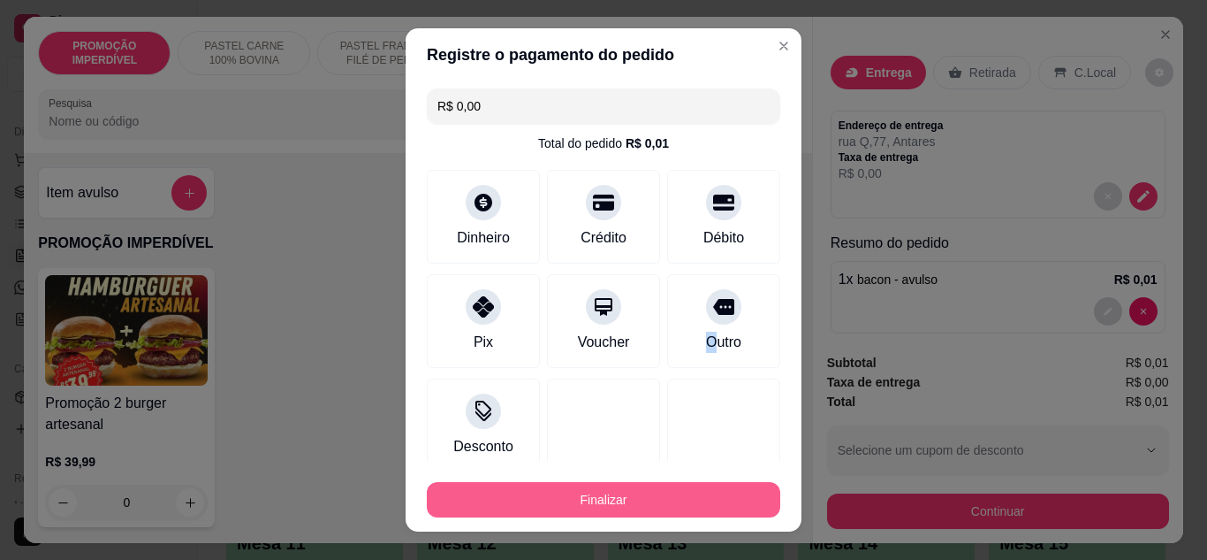
click at [700, 503] on button "Finalizar" at bounding box center [604, 499] width 354 height 35
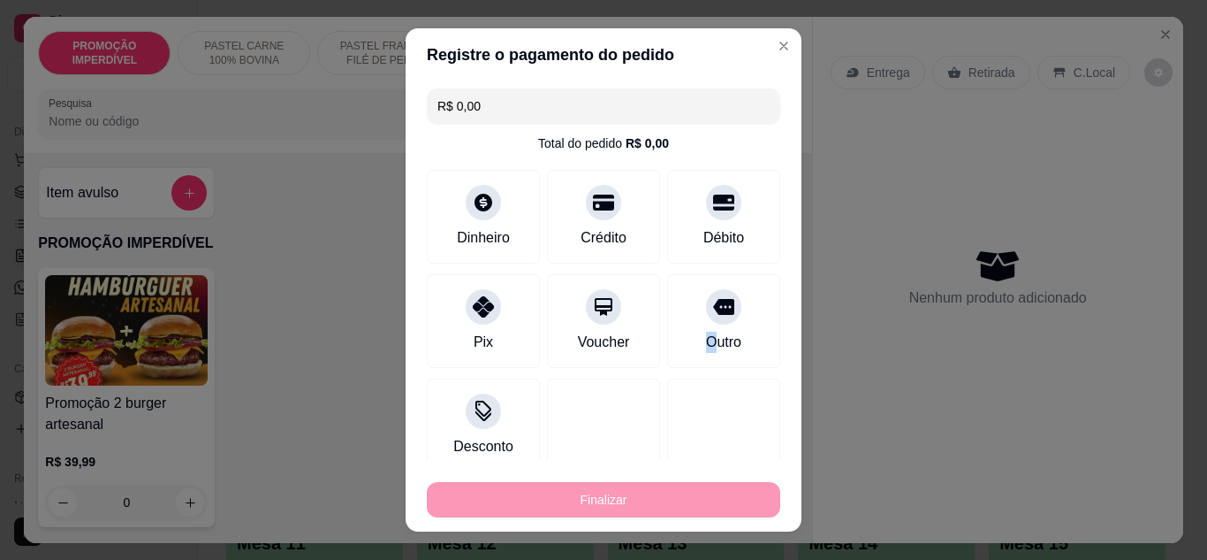
type input "-R$ 0,01"
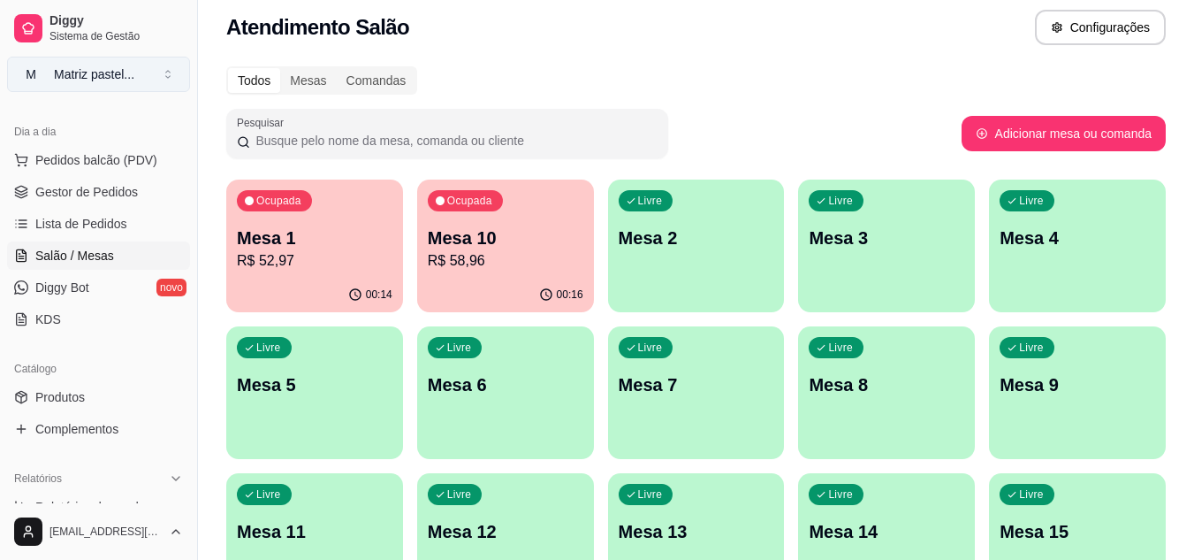
scroll to position [88, 0]
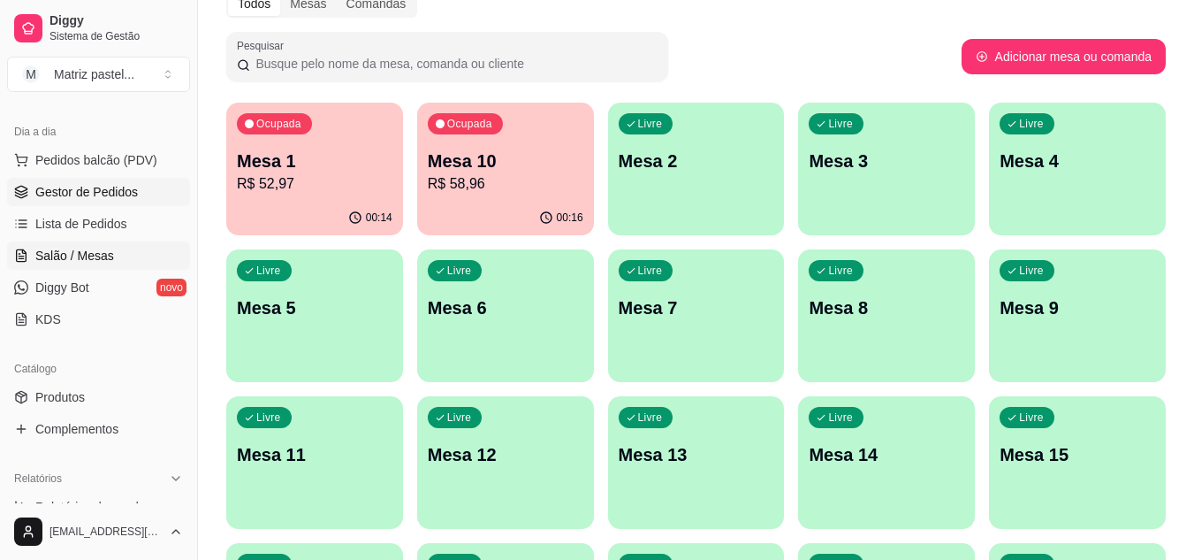
click at [61, 188] on span "Gestor de Pedidos" at bounding box center [86, 192] width 103 height 18
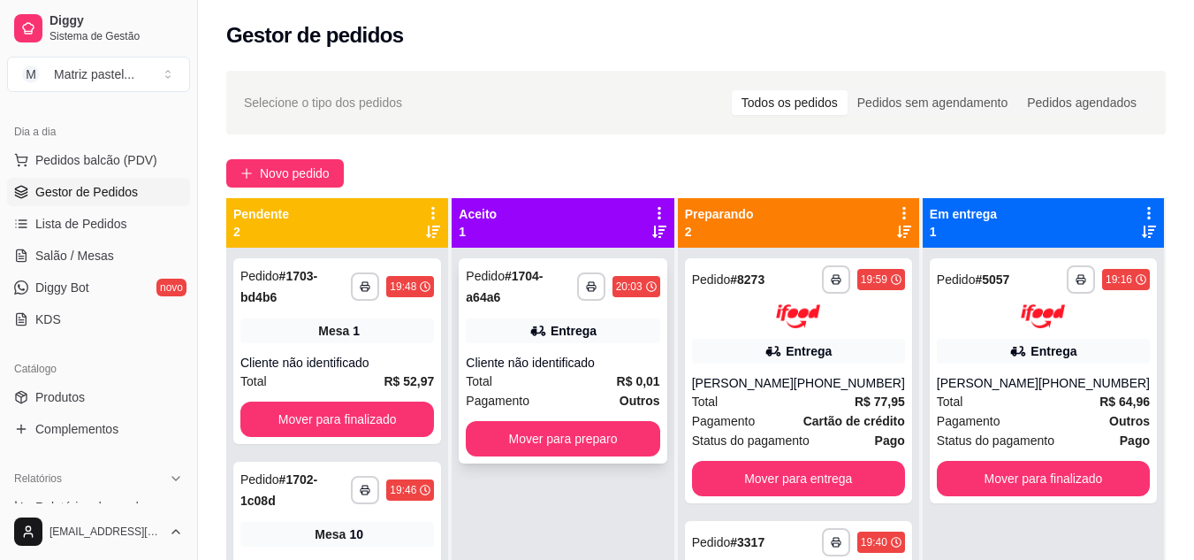
click at [521, 371] on div "Total R$ 0,01" at bounding box center [563, 380] width 194 height 19
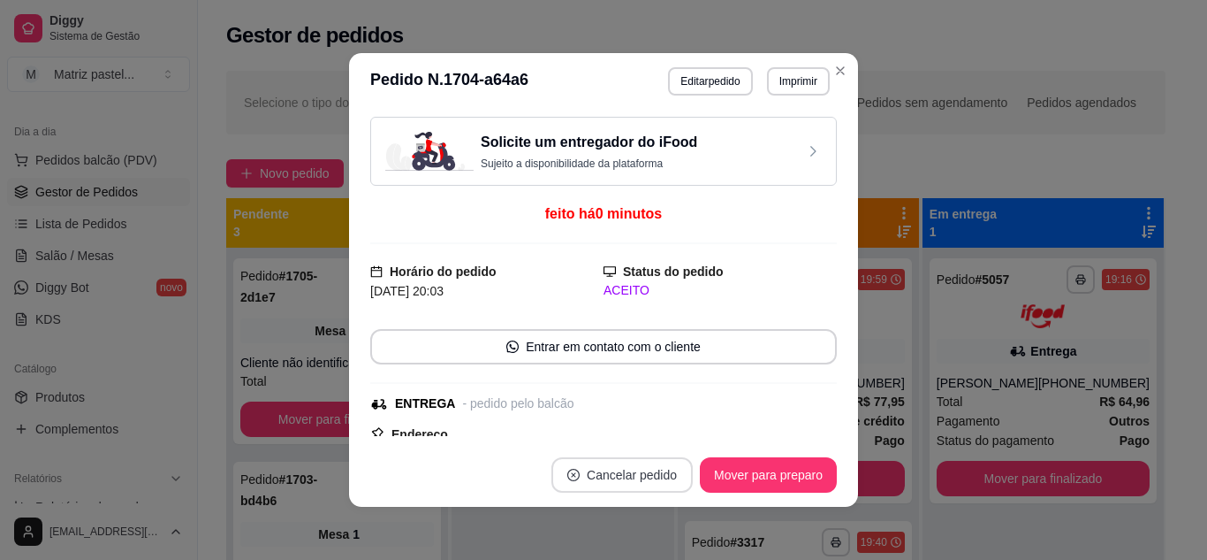
click at [567, 478] on icon "close-circle" at bounding box center [573, 474] width 12 height 12
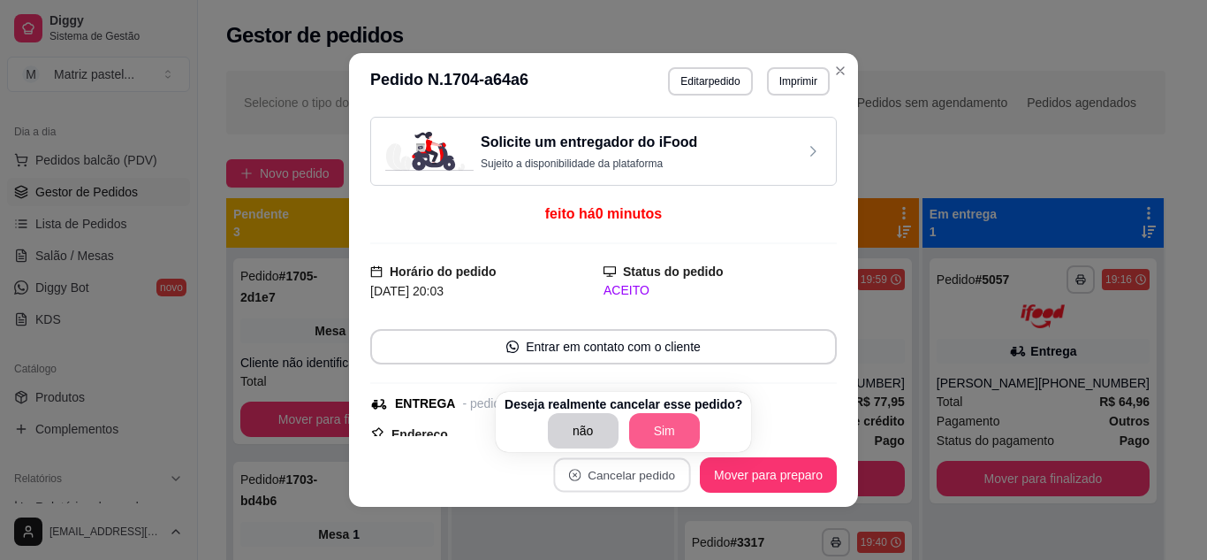
click at [635, 430] on button "Sim" at bounding box center [664, 430] width 71 height 35
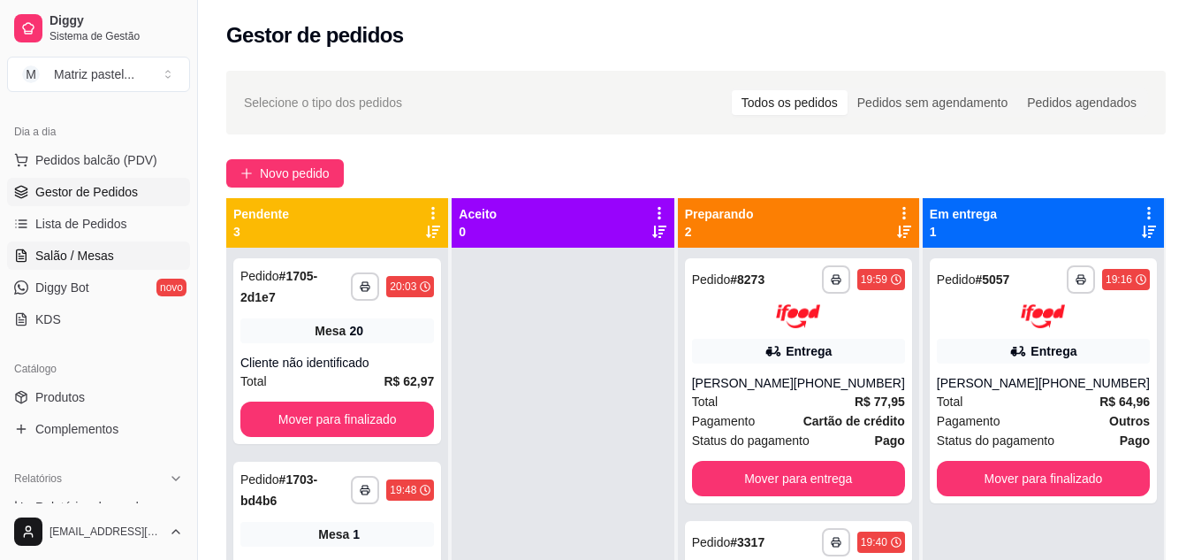
click at [72, 258] on span "Salão / Mesas" at bounding box center [74, 256] width 79 height 18
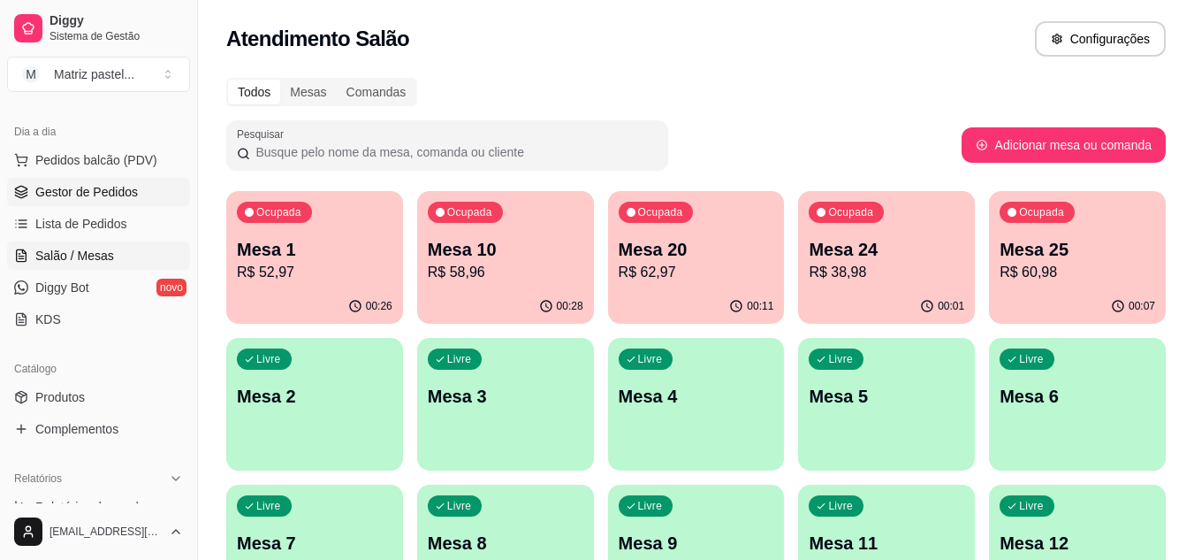
click at [72, 185] on span "Gestor de Pedidos" at bounding box center [86, 192] width 103 height 18
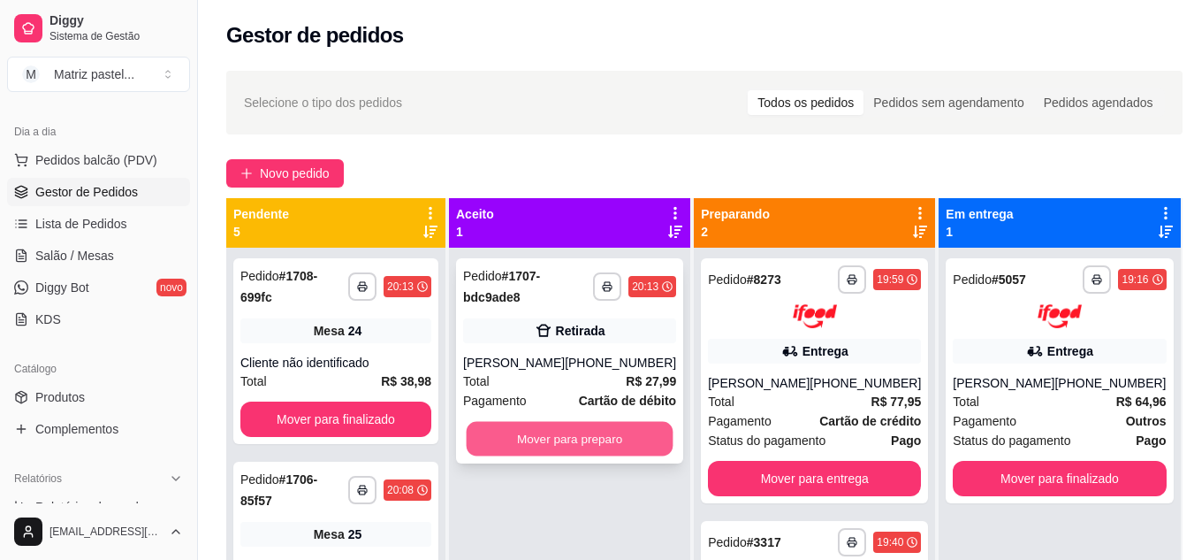
click at [585, 442] on button "Mover para preparo" at bounding box center [570, 439] width 207 height 34
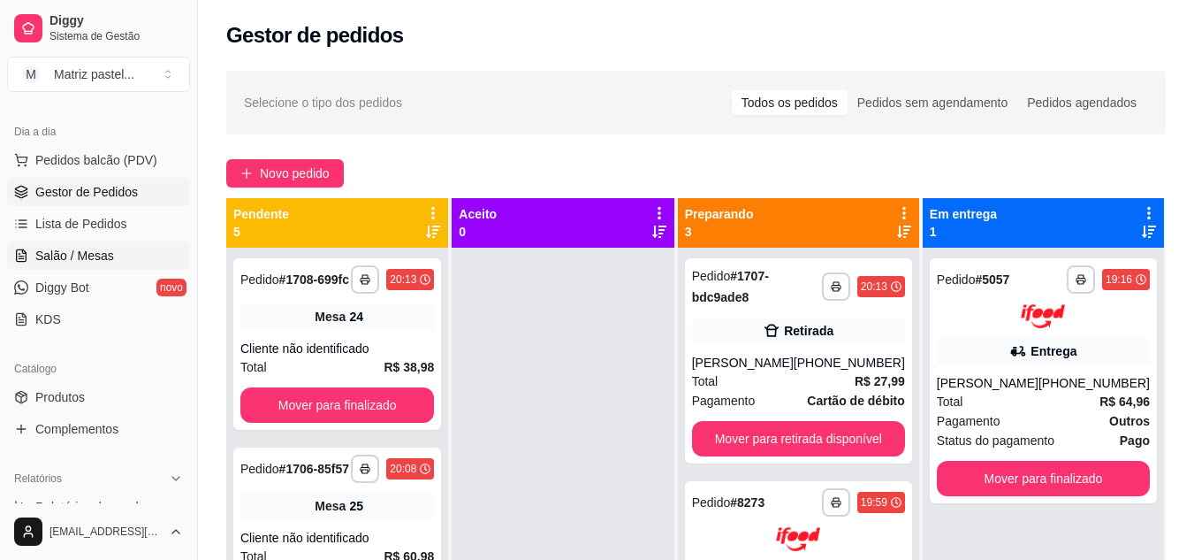
click at [97, 258] on span "Salão / Mesas" at bounding box center [74, 256] width 79 height 18
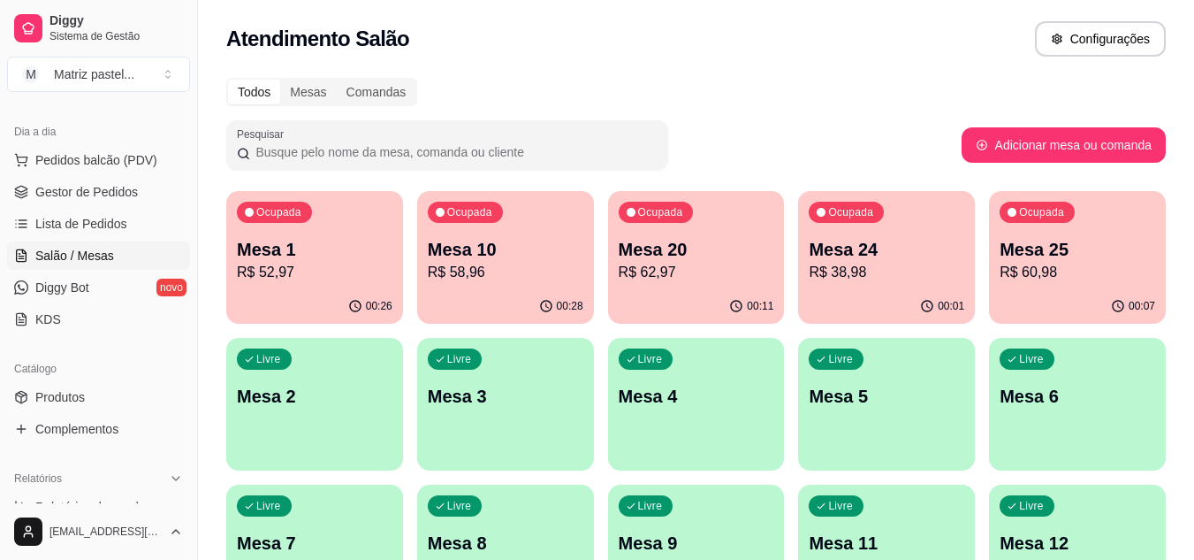
click at [834, 285] on div "Ocupada Mesa 24 R$ 38,98" at bounding box center [886, 240] width 177 height 98
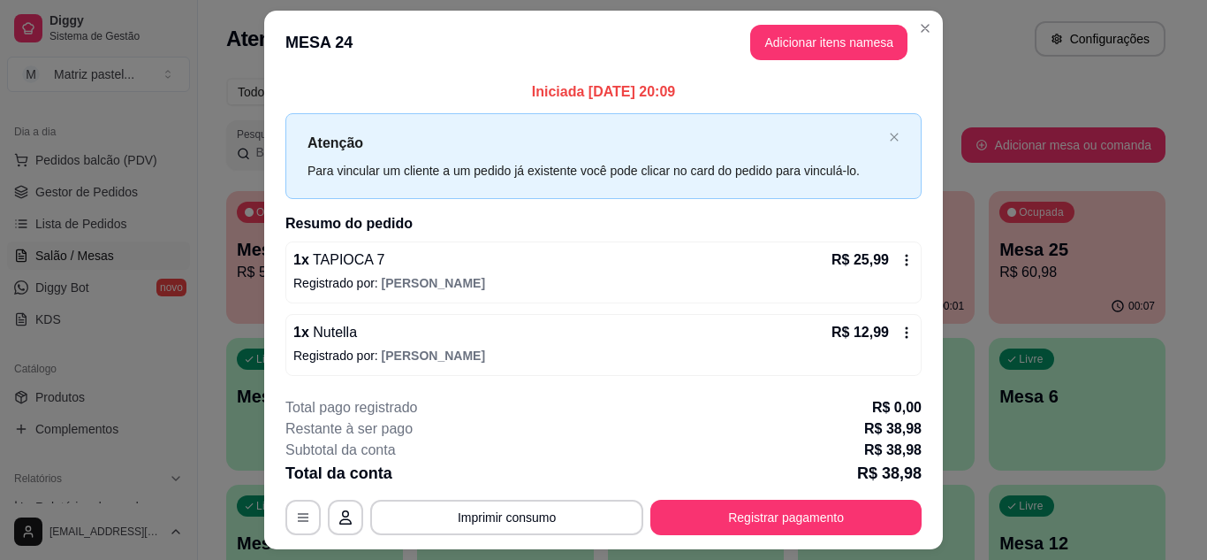
click at [749, 498] on div "**********" at bounding box center [604, 466] width 636 height 138
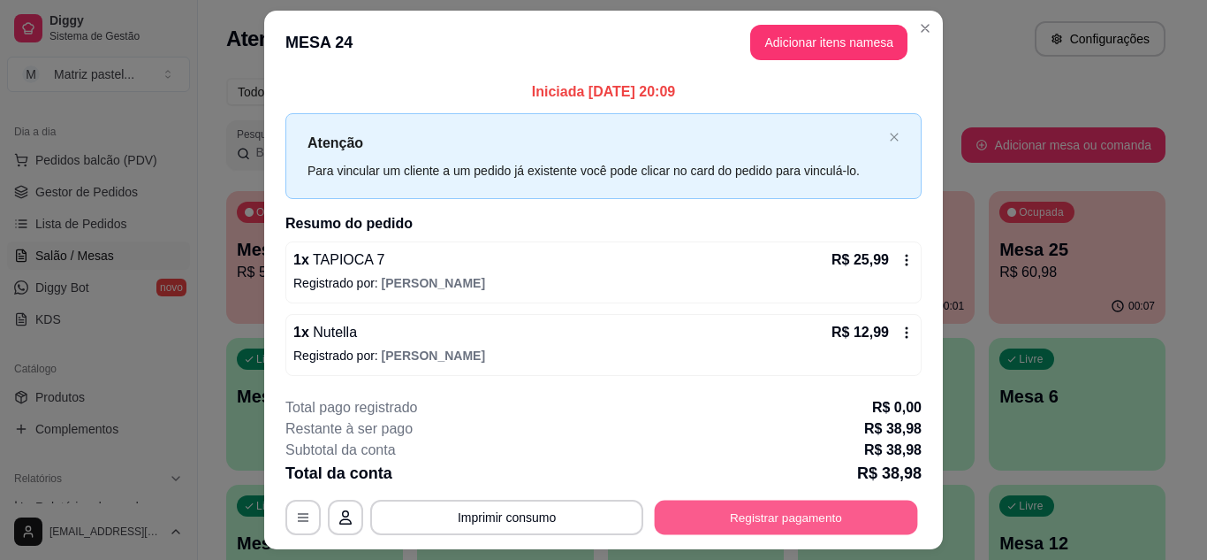
click at [743, 509] on button "Registrar pagamento" at bounding box center [786, 517] width 263 height 34
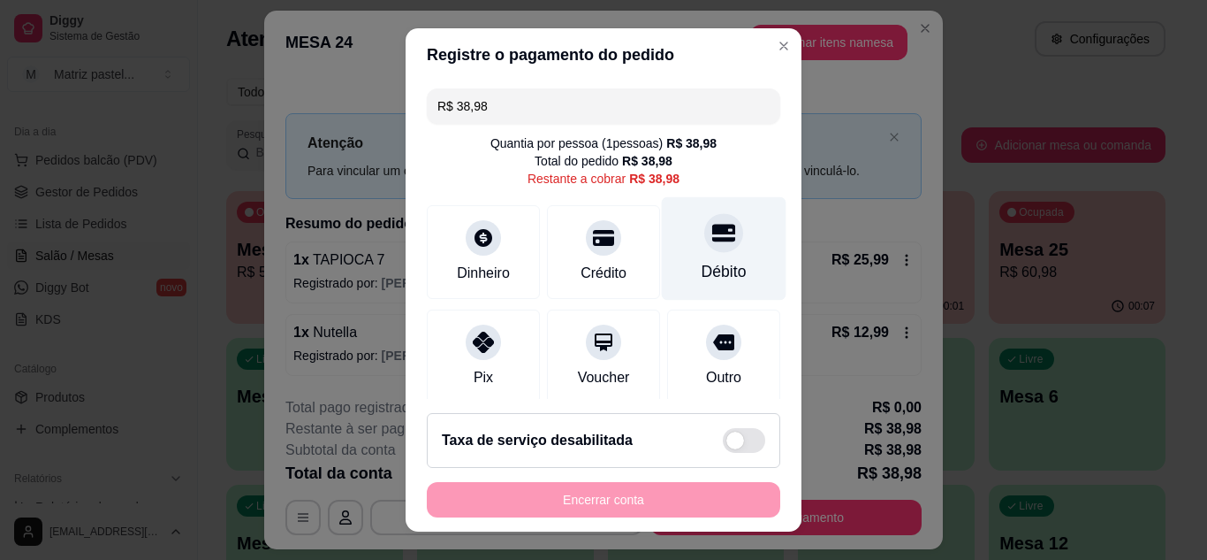
click at [707, 254] on div "Débito" at bounding box center [724, 247] width 125 height 103
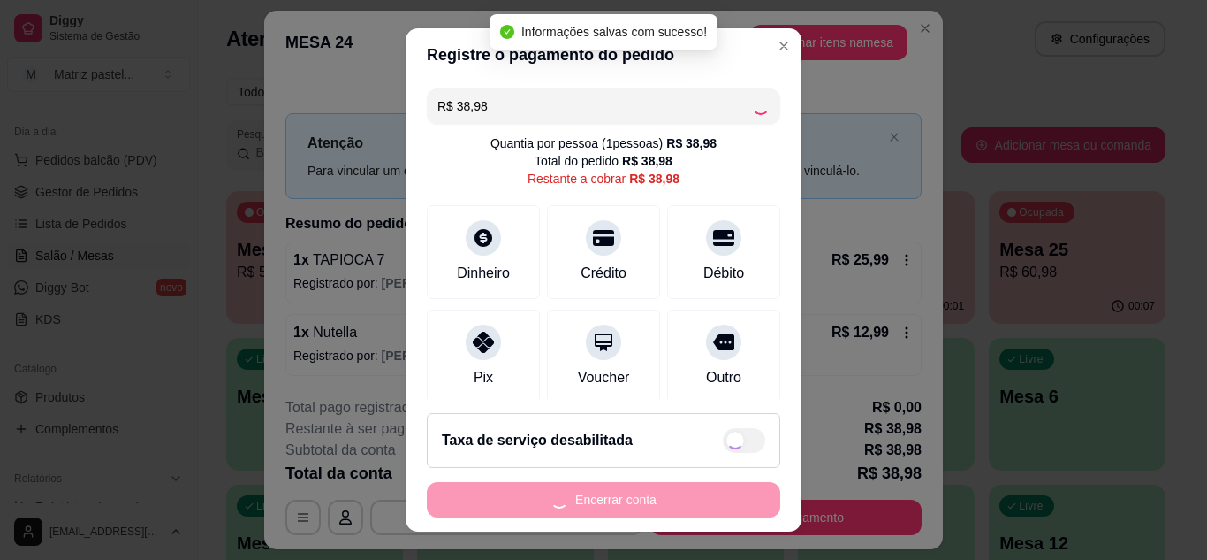
type input "R$ 0,00"
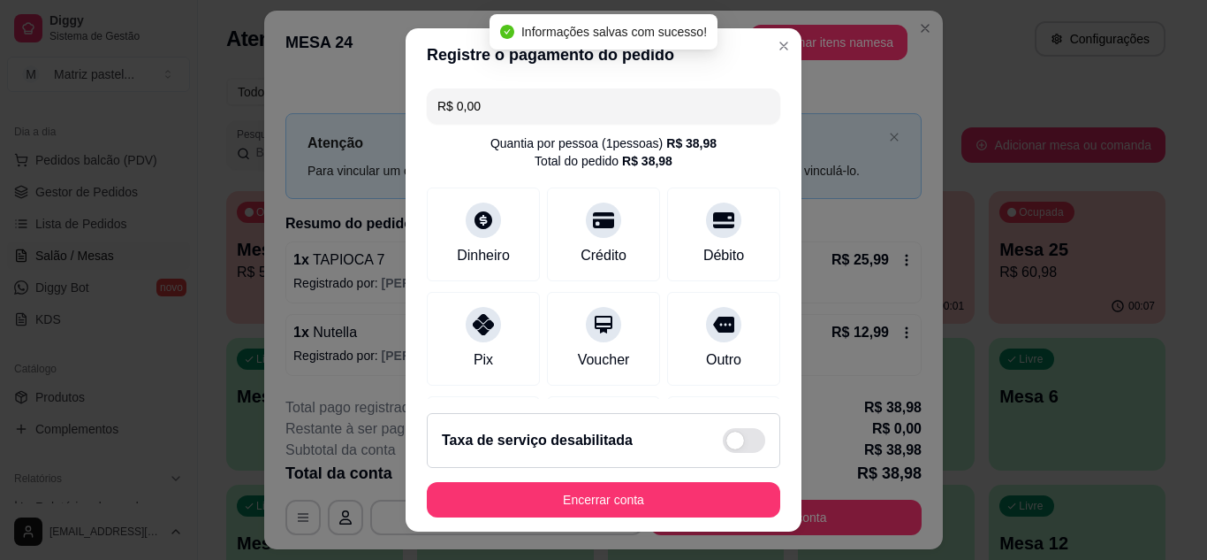
click at [586, 509] on button "Encerrar conta" at bounding box center [604, 499] width 354 height 35
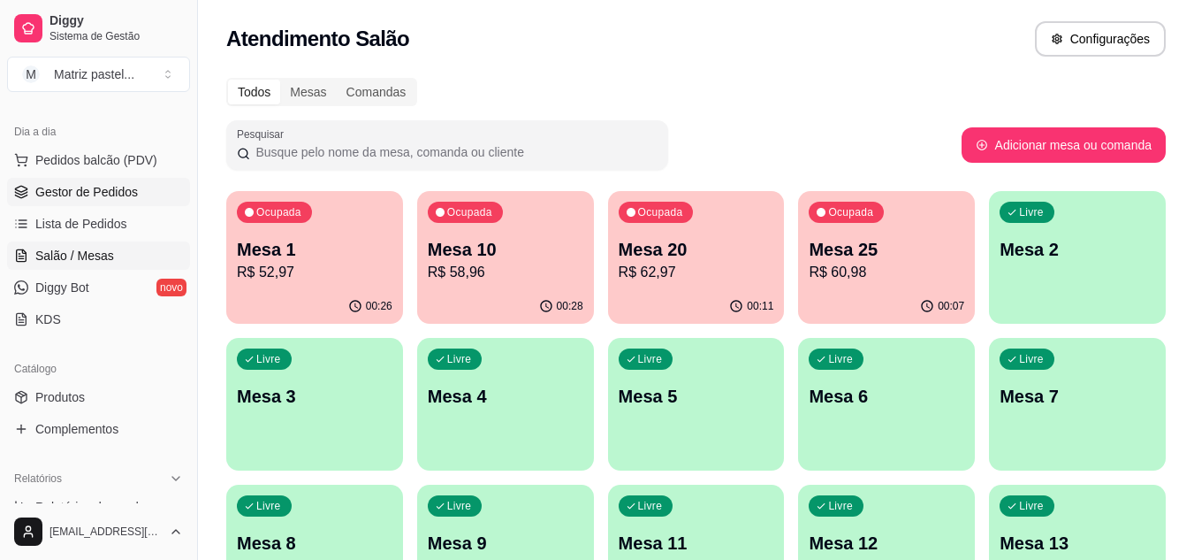
click at [97, 196] on span "Gestor de Pedidos" at bounding box center [86, 192] width 103 height 18
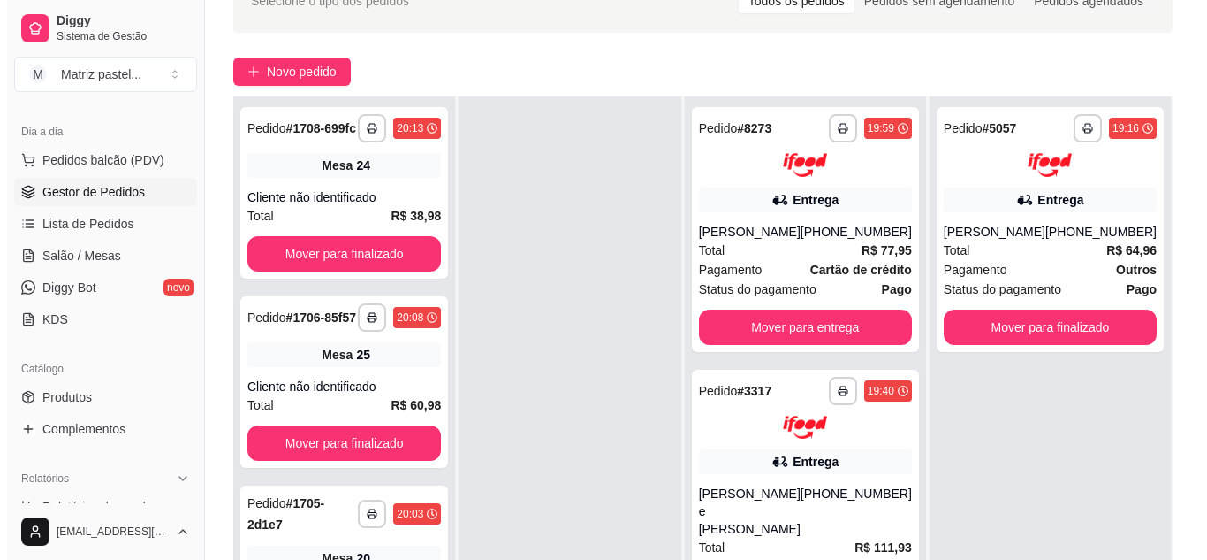
scroll to position [265, 0]
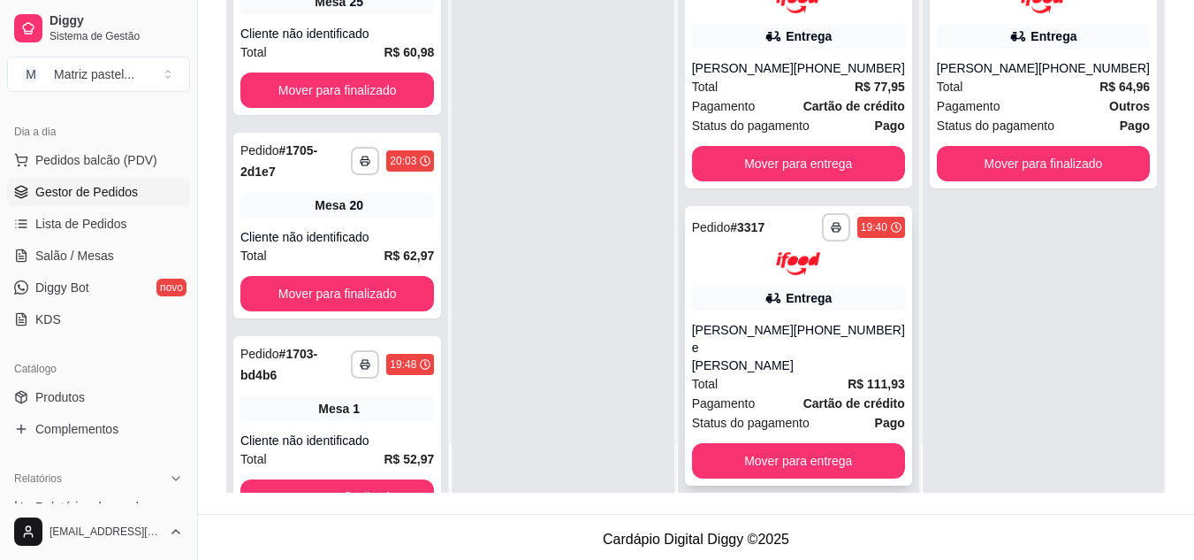
click at [788, 329] on div "[PERSON_NAME] e [PERSON_NAME]" at bounding box center [743, 347] width 102 height 53
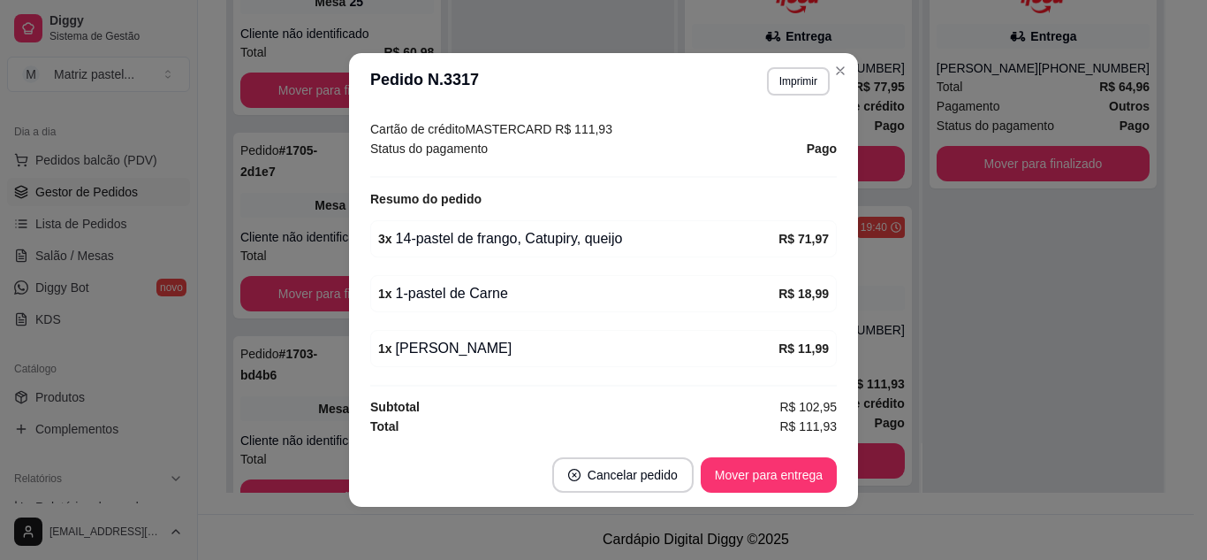
scroll to position [4, 0]
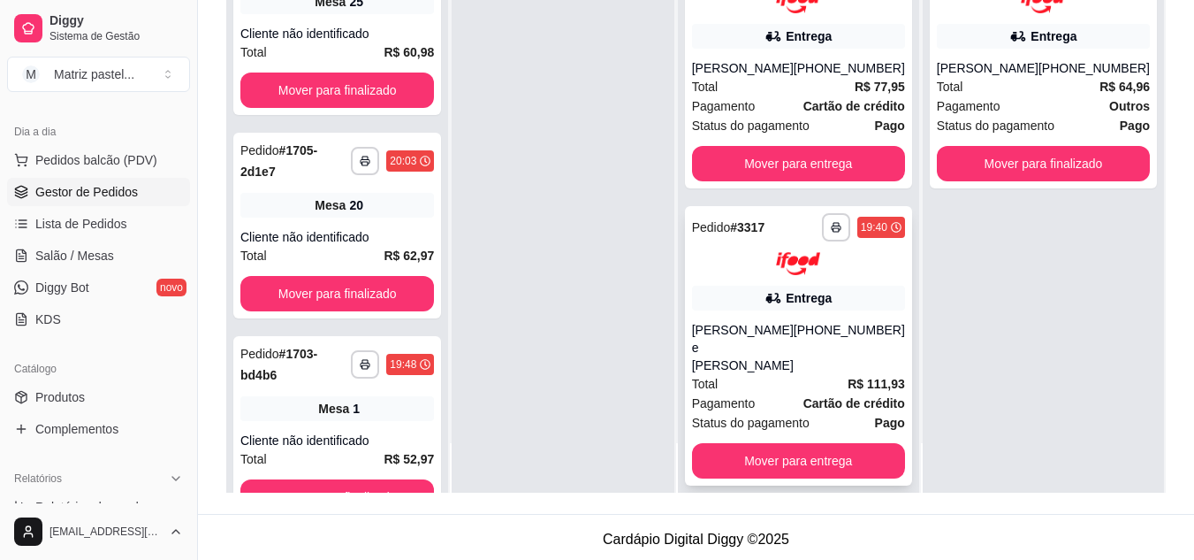
click at [754, 343] on div "[PERSON_NAME] e [PERSON_NAME]" at bounding box center [743, 347] width 102 height 53
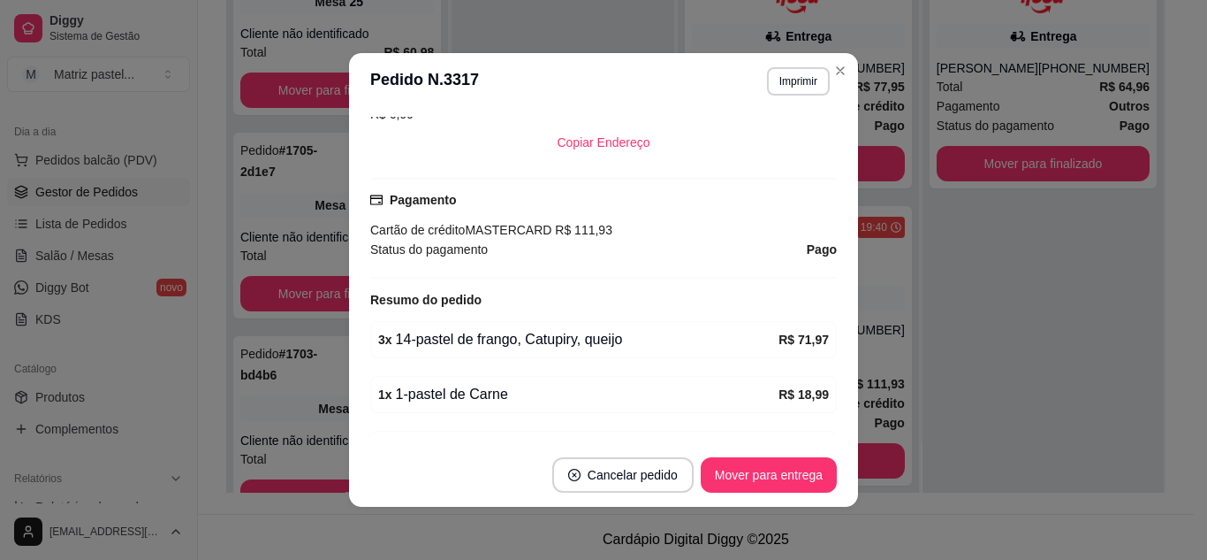
scroll to position [564, 0]
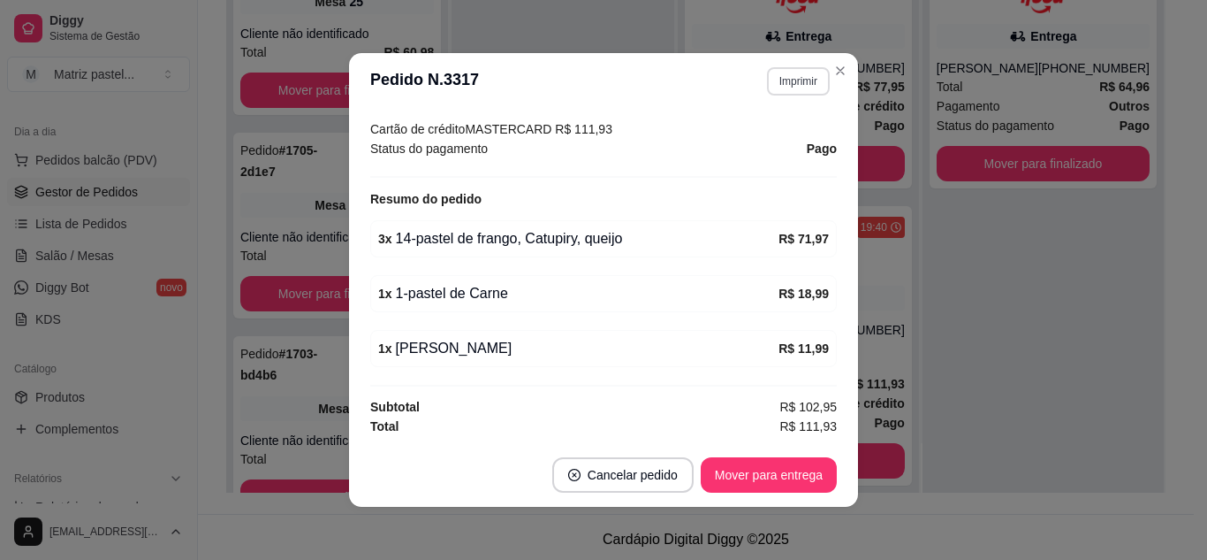
click at [796, 79] on button "Imprimir" at bounding box center [798, 81] width 63 height 28
click at [770, 139] on button "IMPRESSORA" at bounding box center [761, 143] width 128 height 28
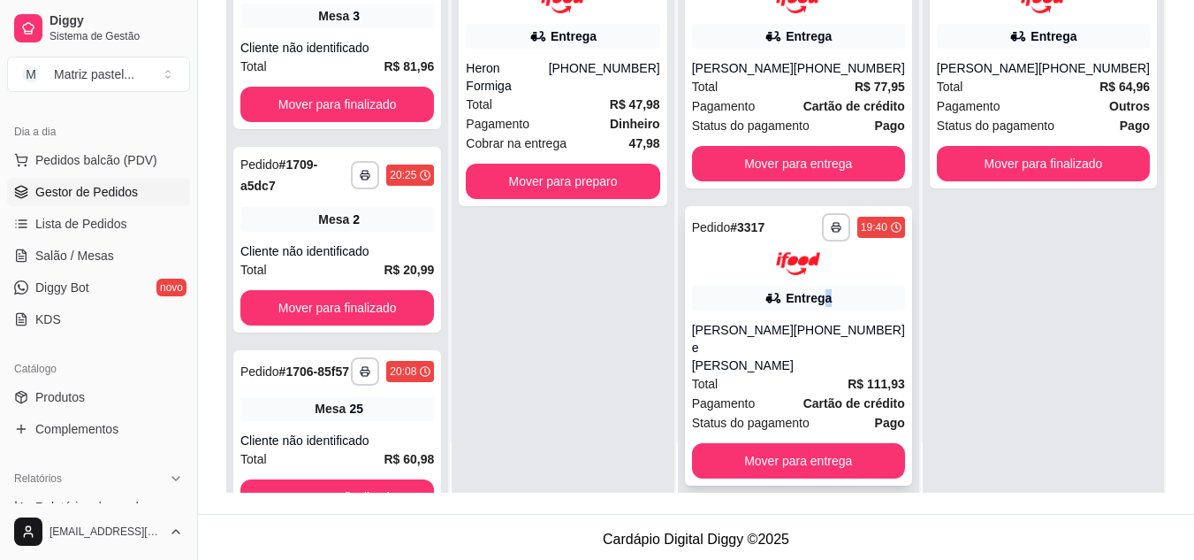
click at [825, 307] on div "Entrega" at bounding box center [809, 298] width 46 height 18
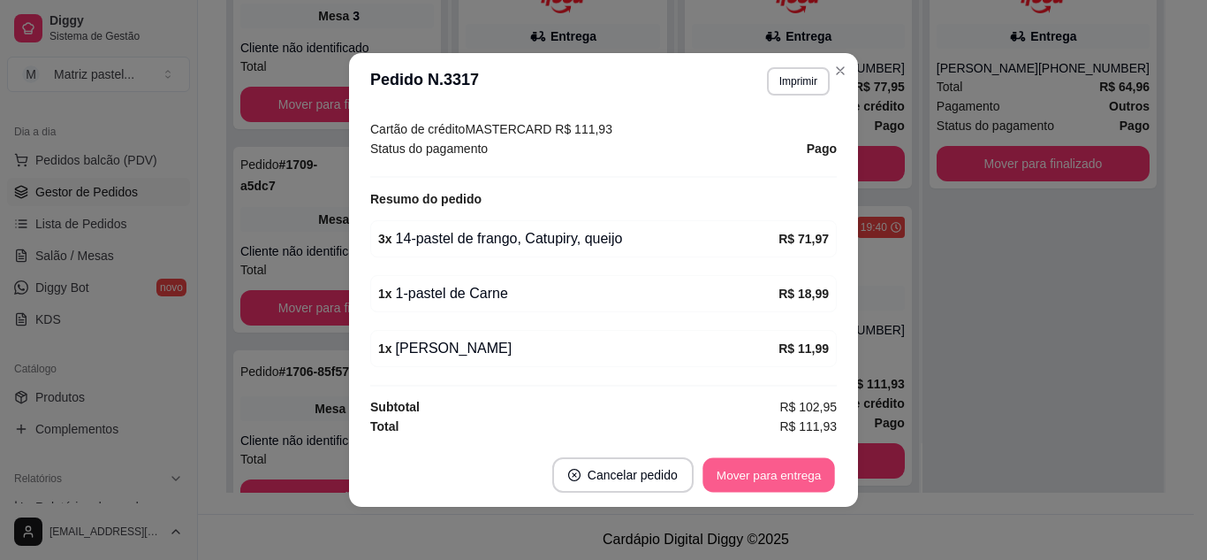
click at [737, 474] on button "Mover para entrega" at bounding box center [769, 475] width 133 height 34
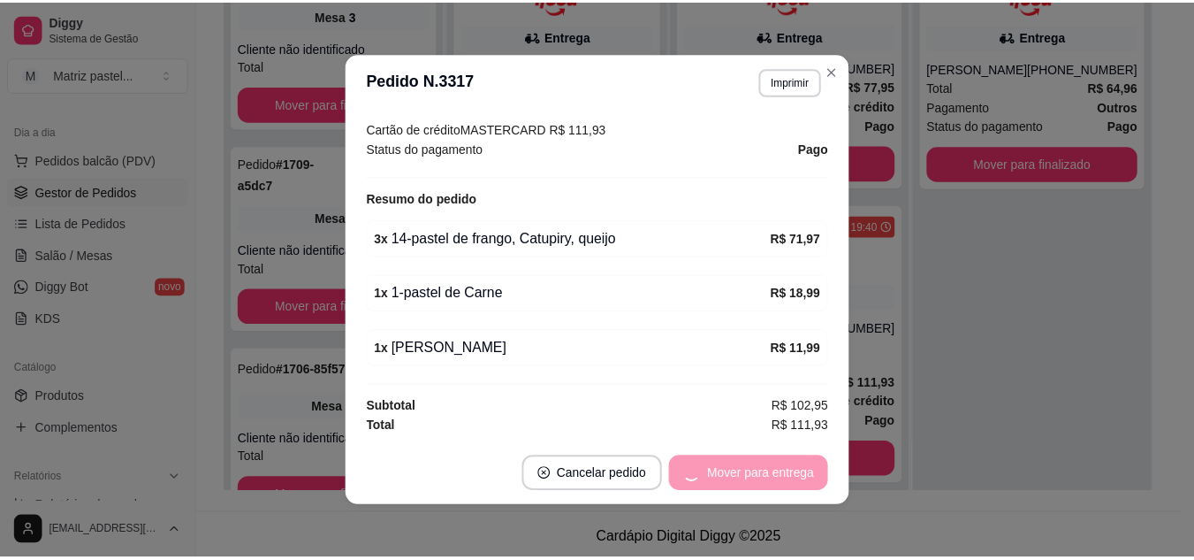
scroll to position [0, 0]
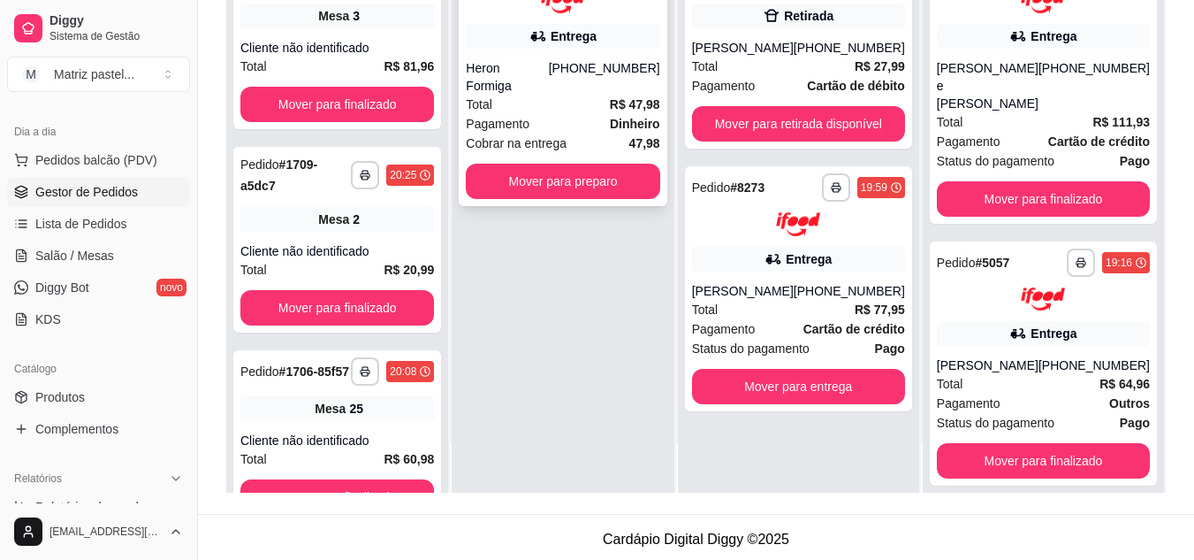
click at [567, 183] on div "**********" at bounding box center [563, 74] width 208 height 263
click at [527, 164] on button "Mover para preparo" at bounding box center [563, 181] width 194 height 35
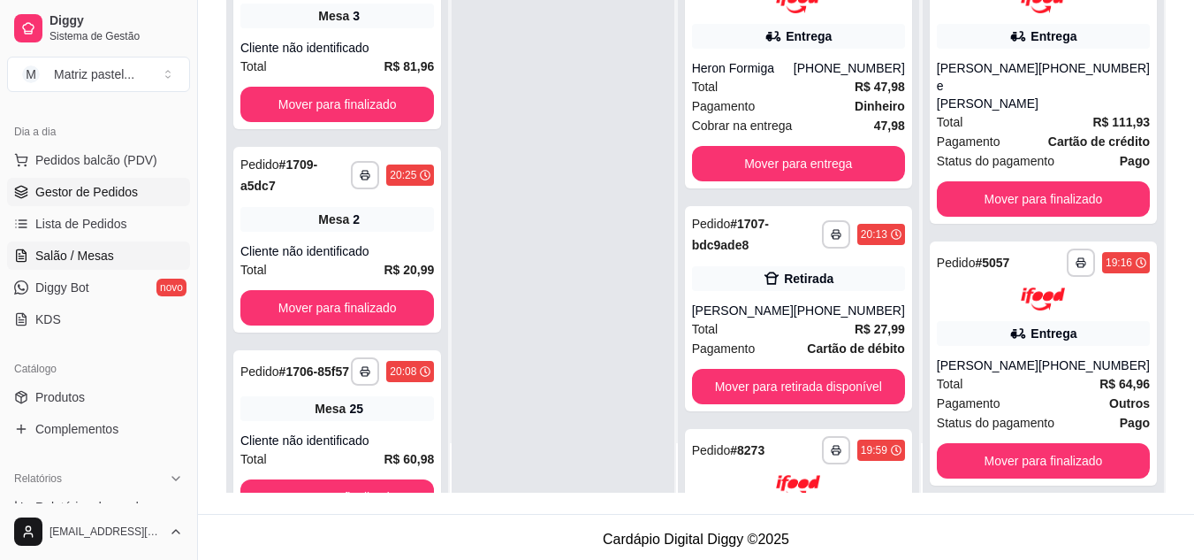
click at [87, 258] on span "Salão / Mesas" at bounding box center [74, 256] width 79 height 18
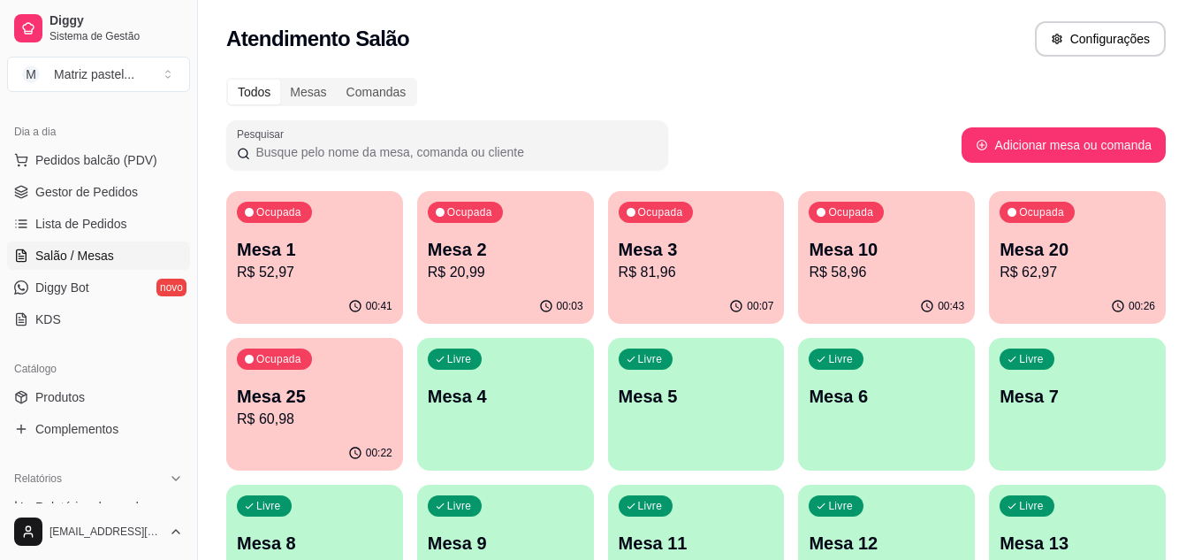
click at [321, 263] on p "R$ 52,97" at bounding box center [315, 272] width 156 height 21
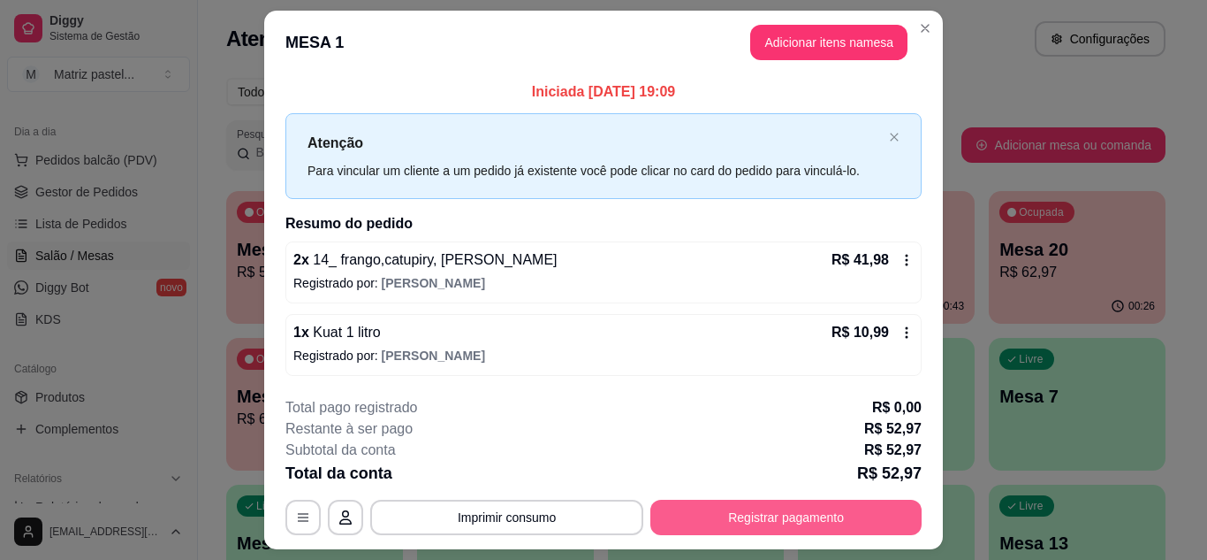
click at [707, 517] on button "Registrar pagamento" at bounding box center [786, 516] width 271 height 35
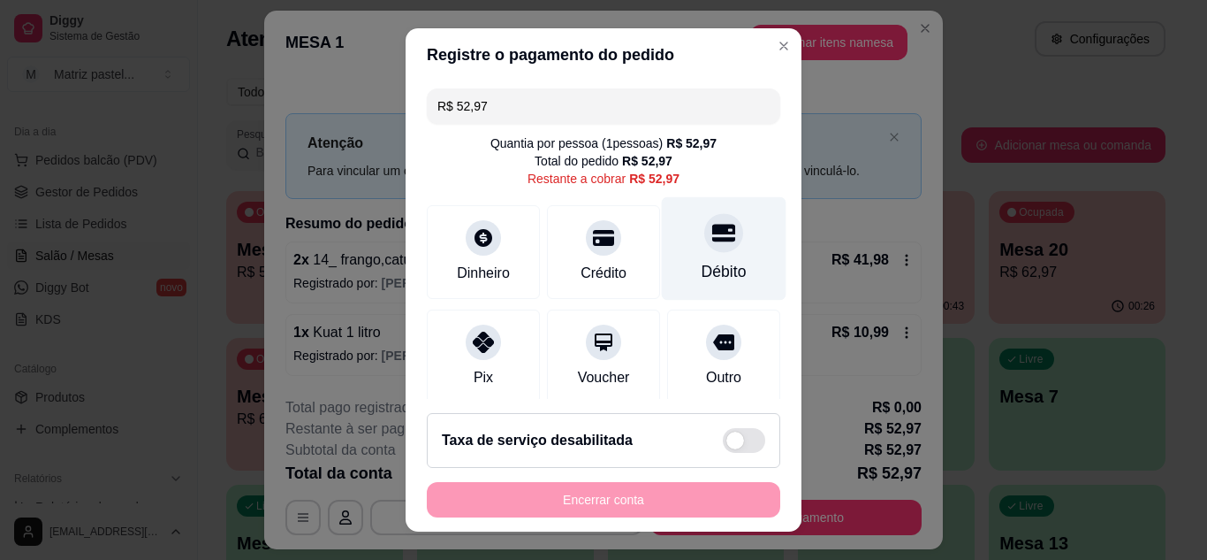
click at [712, 227] on icon at bounding box center [723, 233] width 23 height 18
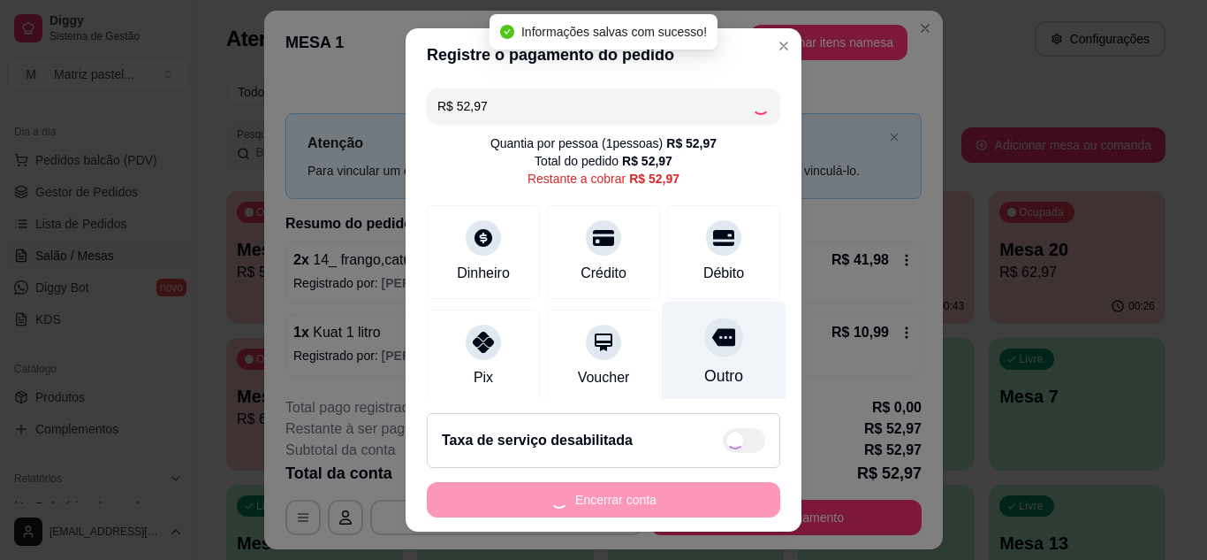
type input "R$ 0,00"
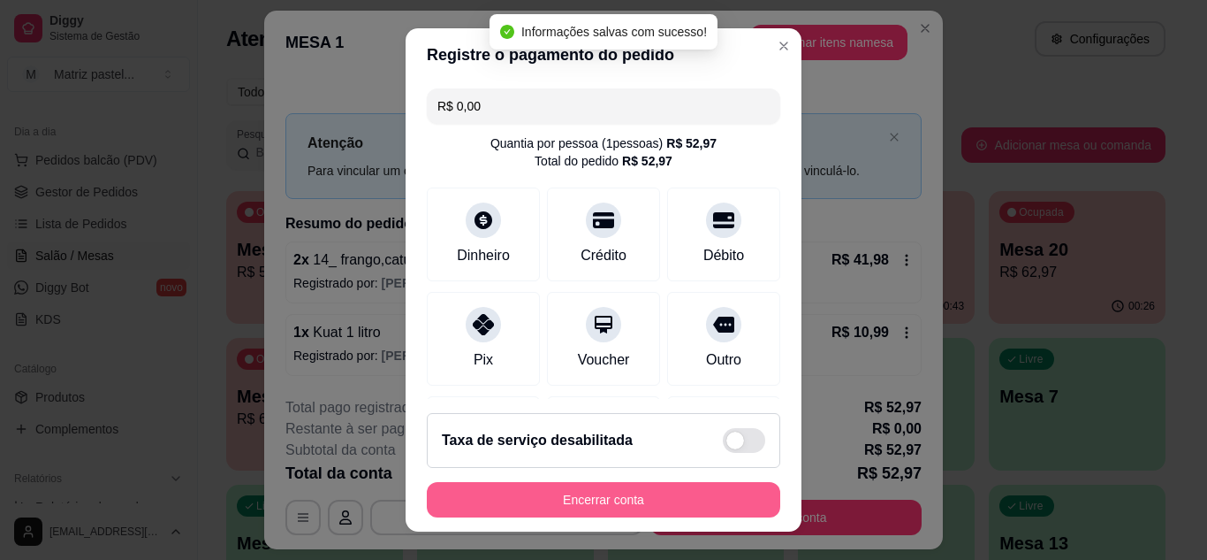
click at [574, 491] on button "Encerrar conta" at bounding box center [604, 499] width 354 height 35
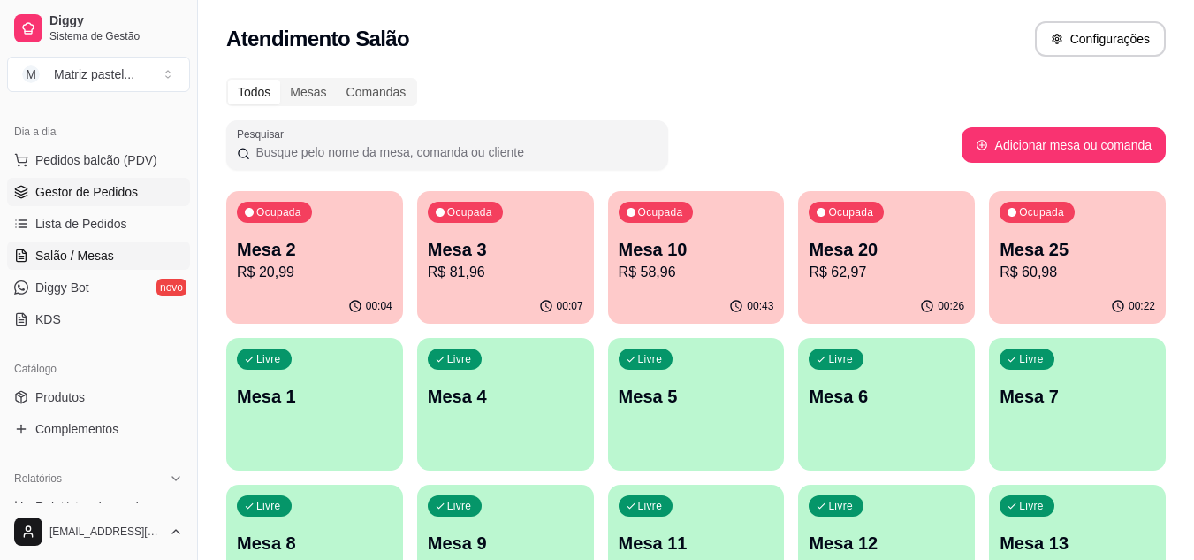
click at [39, 185] on span "Gestor de Pedidos" at bounding box center [86, 192] width 103 height 18
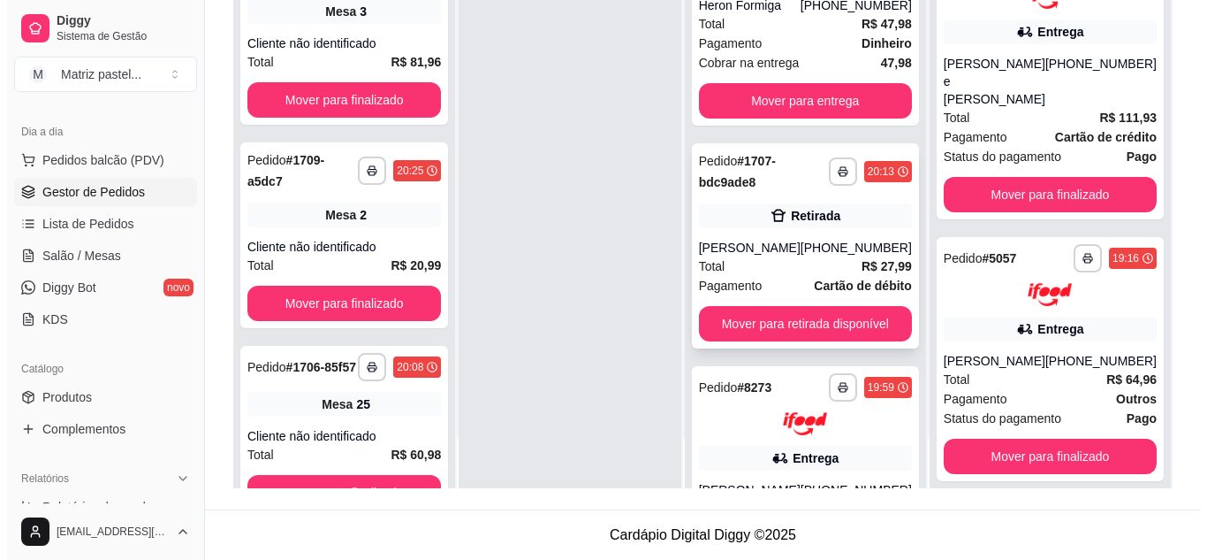
scroll to position [88, 0]
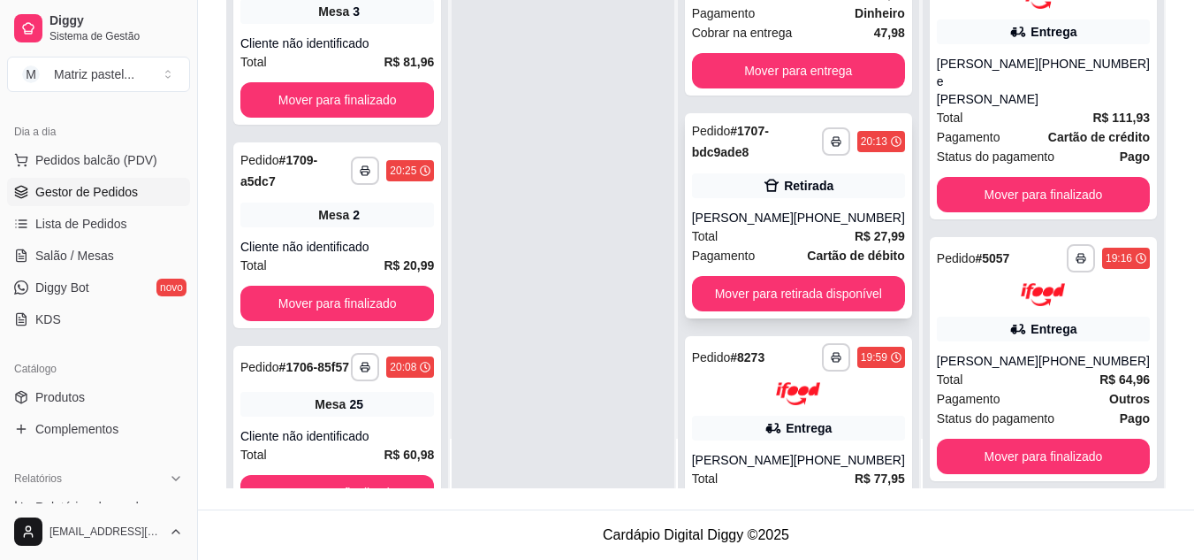
click at [766, 204] on div "**********" at bounding box center [798, 215] width 227 height 205
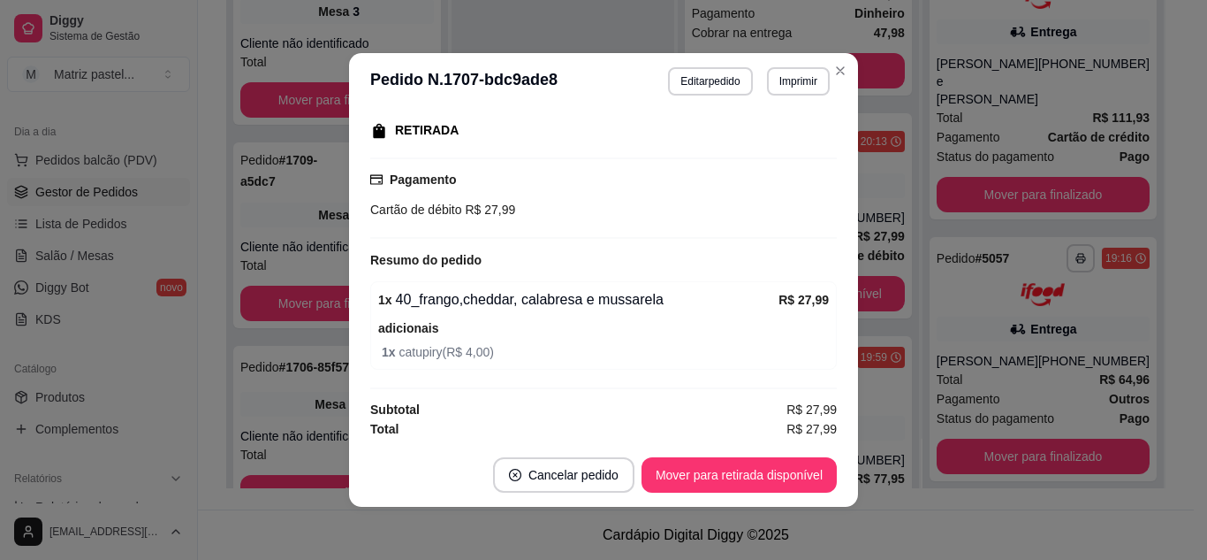
scroll to position [281, 0]
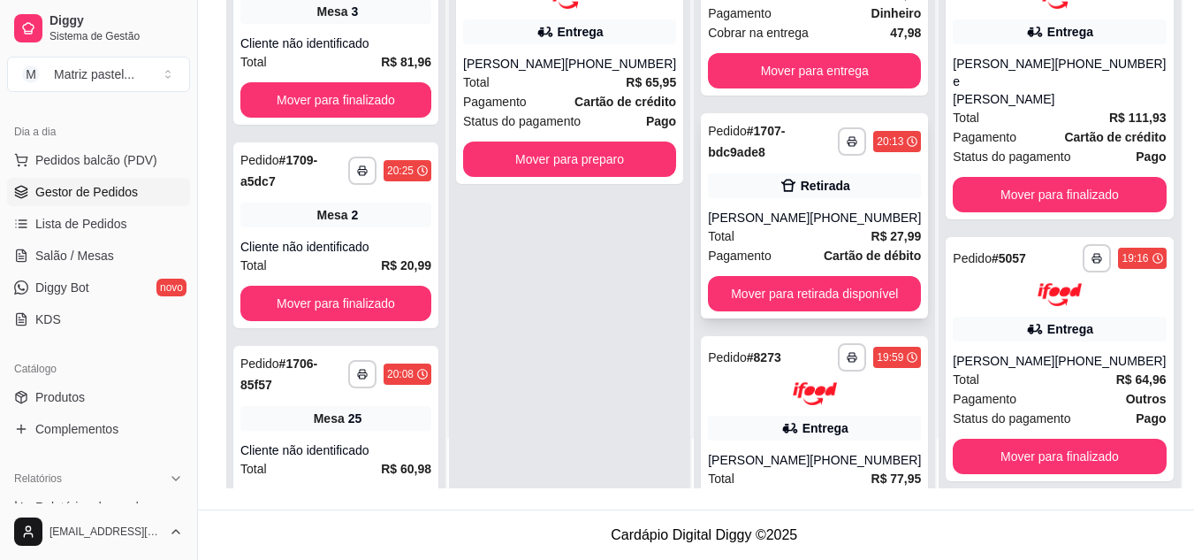
click at [734, 214] on div "[PERSON_NAME]" at bounding box center [759, 218] width 102 height 18
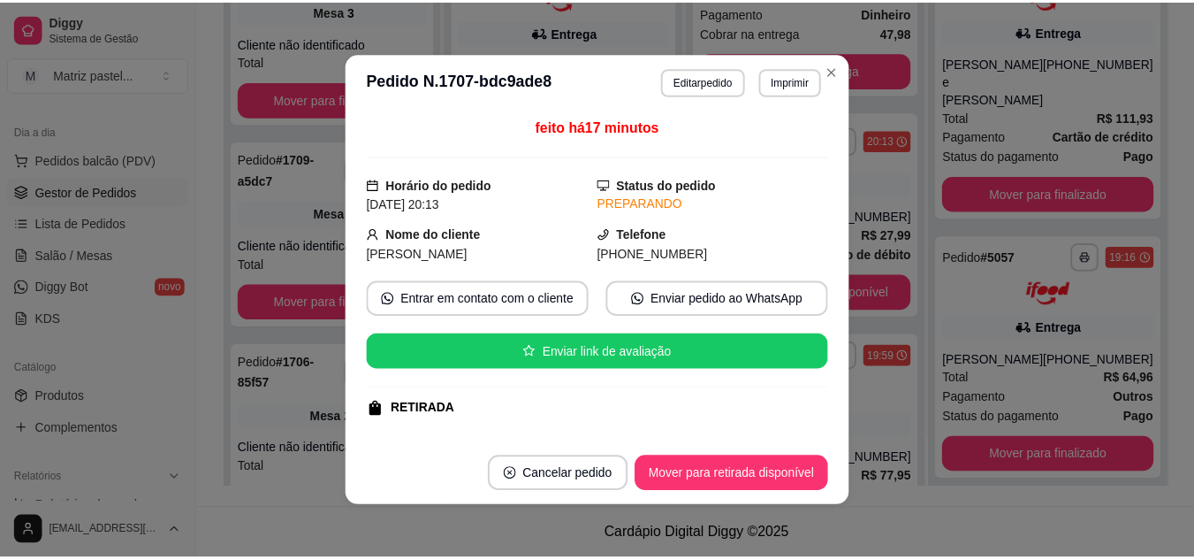
scroll to position [88, 0]
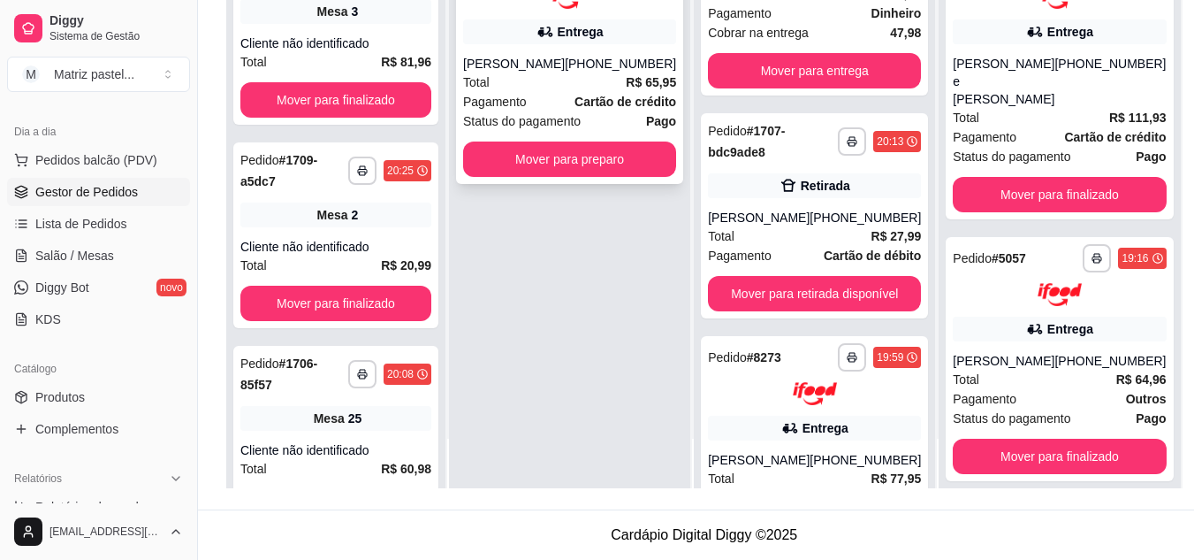
click at [560, 184] on div "**********" at bounding box center [569, 61] width 227 height 245
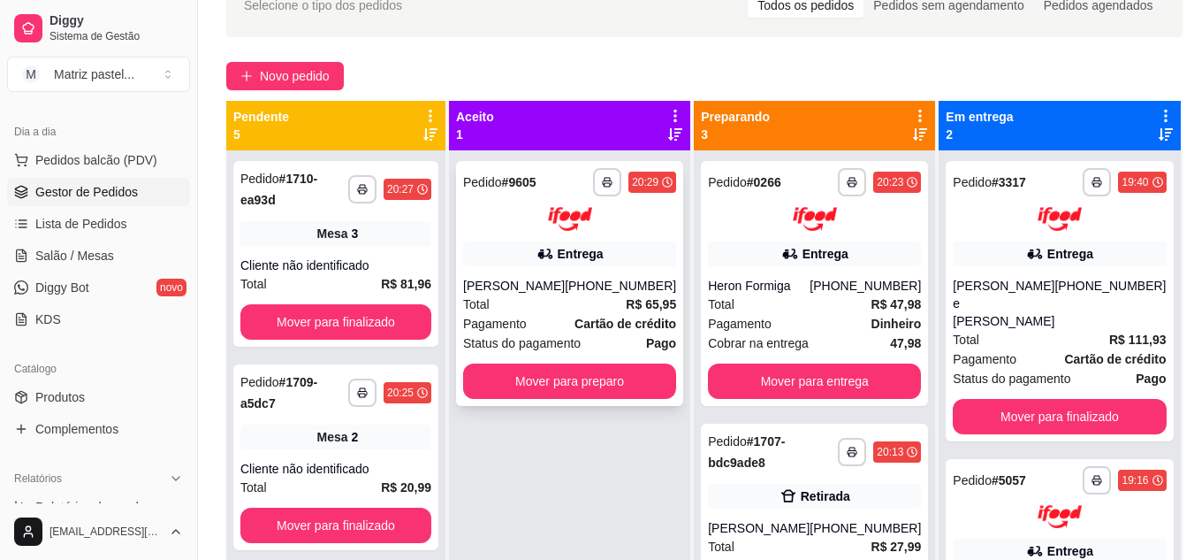
scroll to position [93, 0]
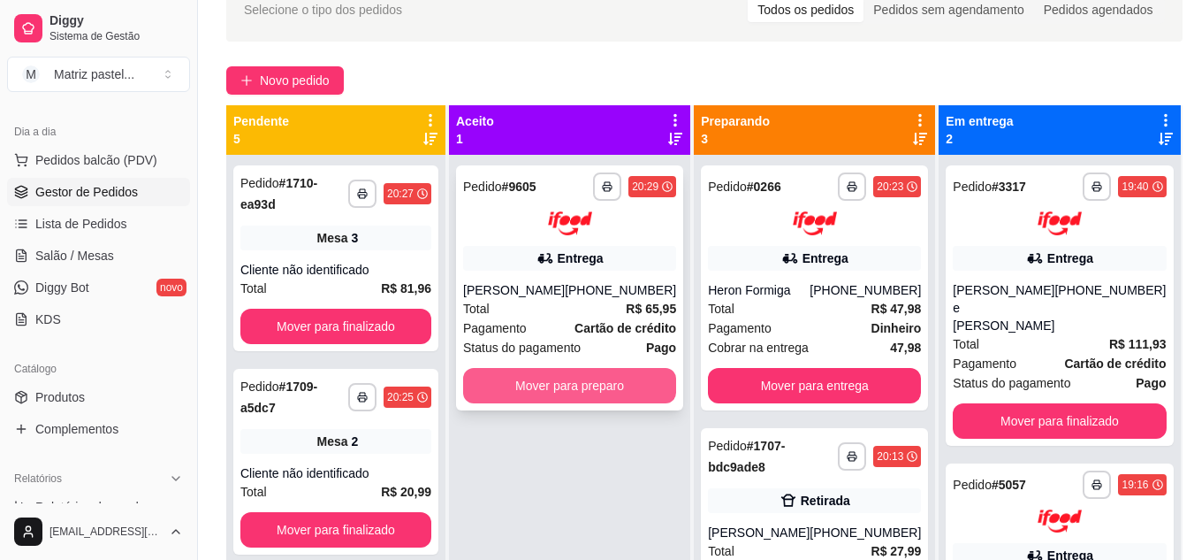
click at [514, 400] on button "Mover para preparo" at bounding box center [569, 385] width 213 height 35
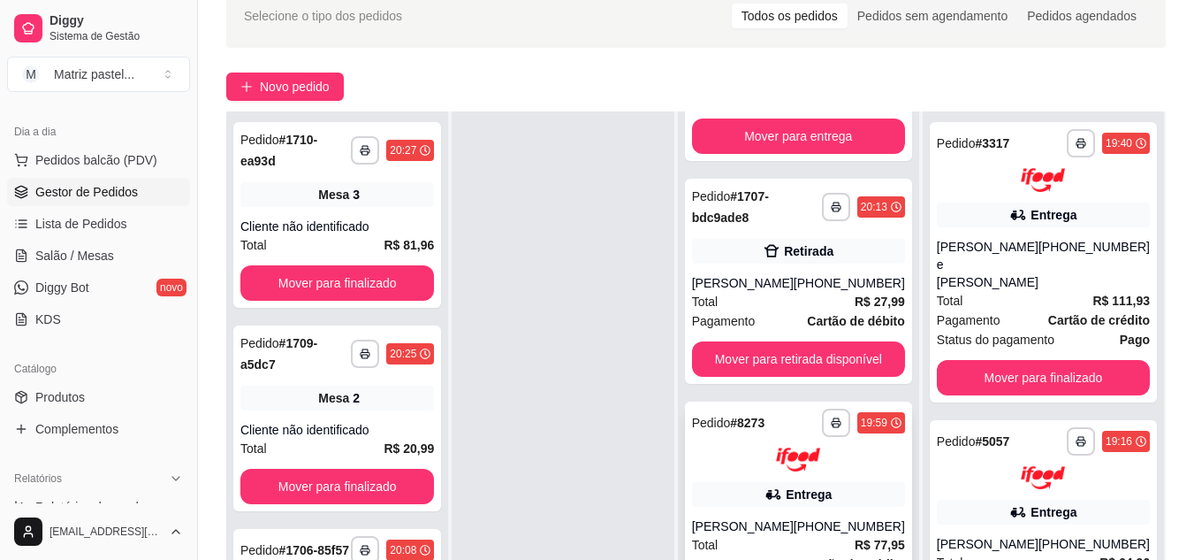
scroll to position [181, 0]
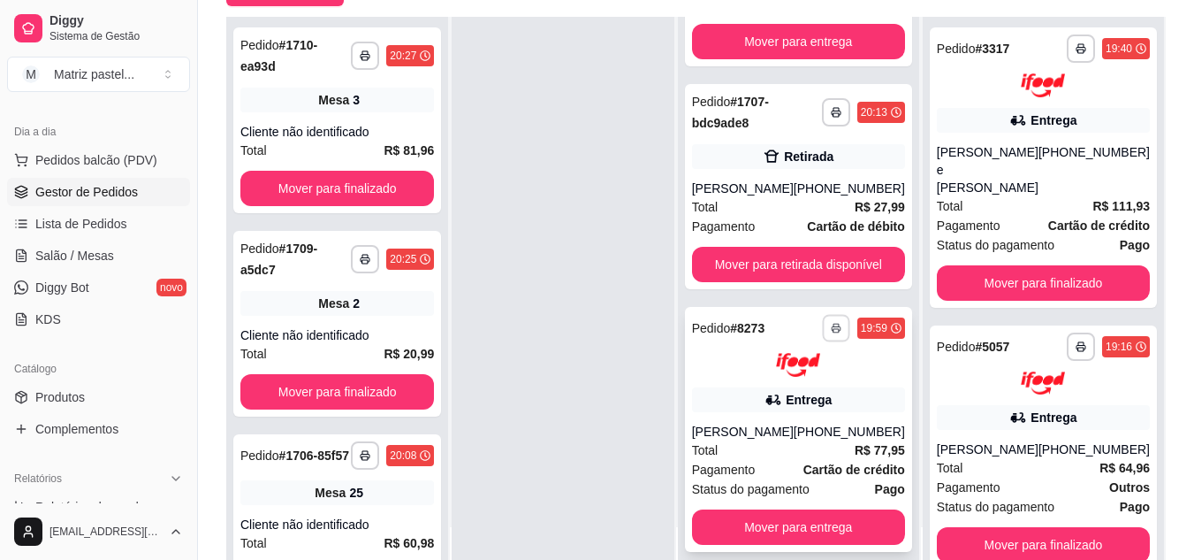
click at [834, 322] on button "button" at bounding box center [835, 328] width 27 height 27
click at [747, 381] on button "IMPRESSORA" at bounding box center [779, 389] width 124 height 27
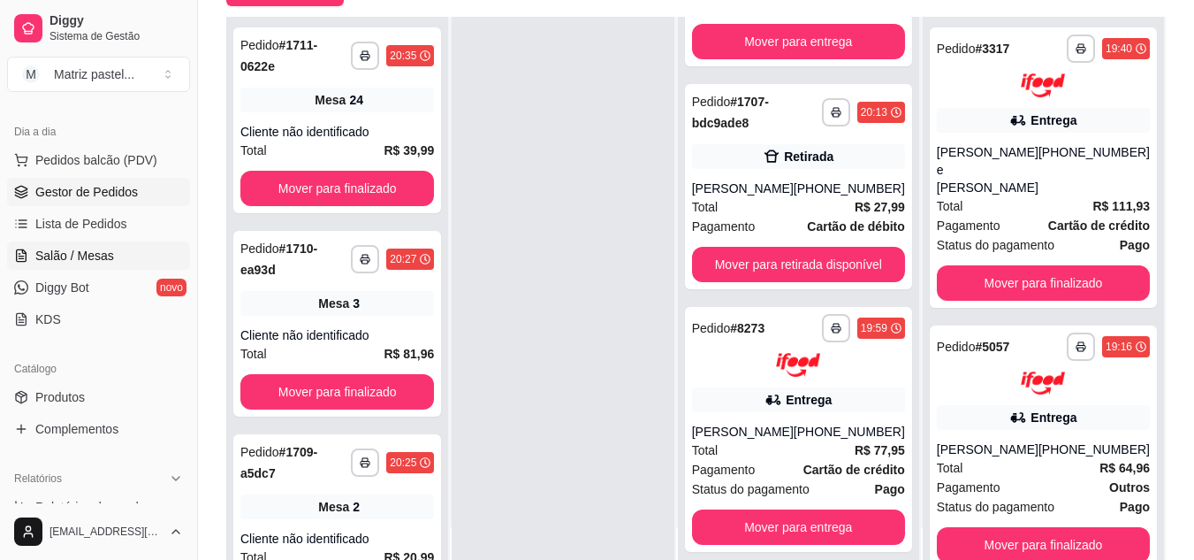
click at [80, 259] on span "Salão / Mesas" at bounding box center [74, 256] width 79 height 18
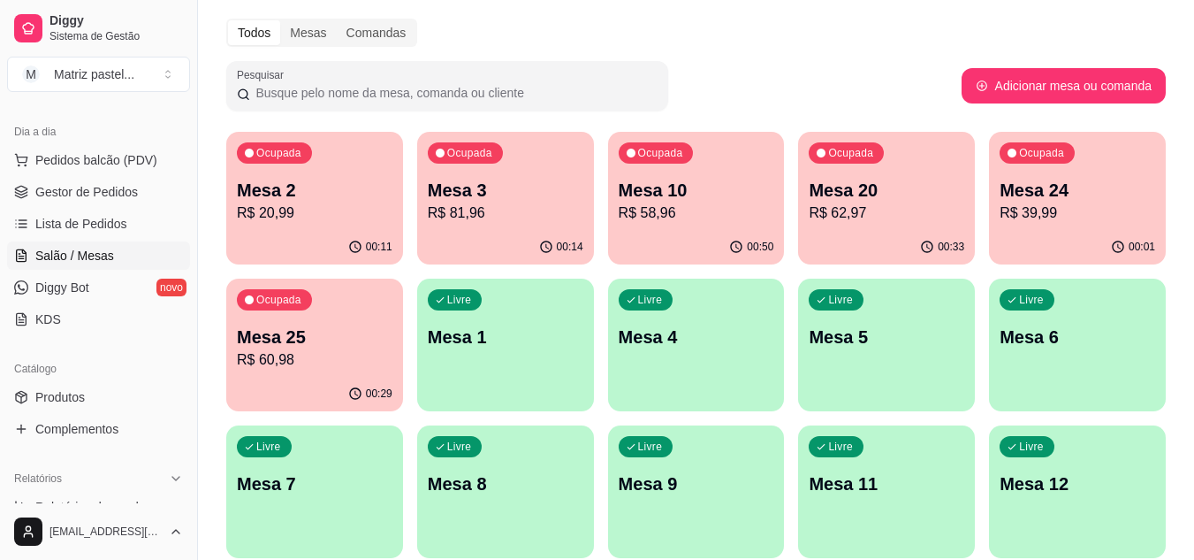
scroll to position [88, 0]
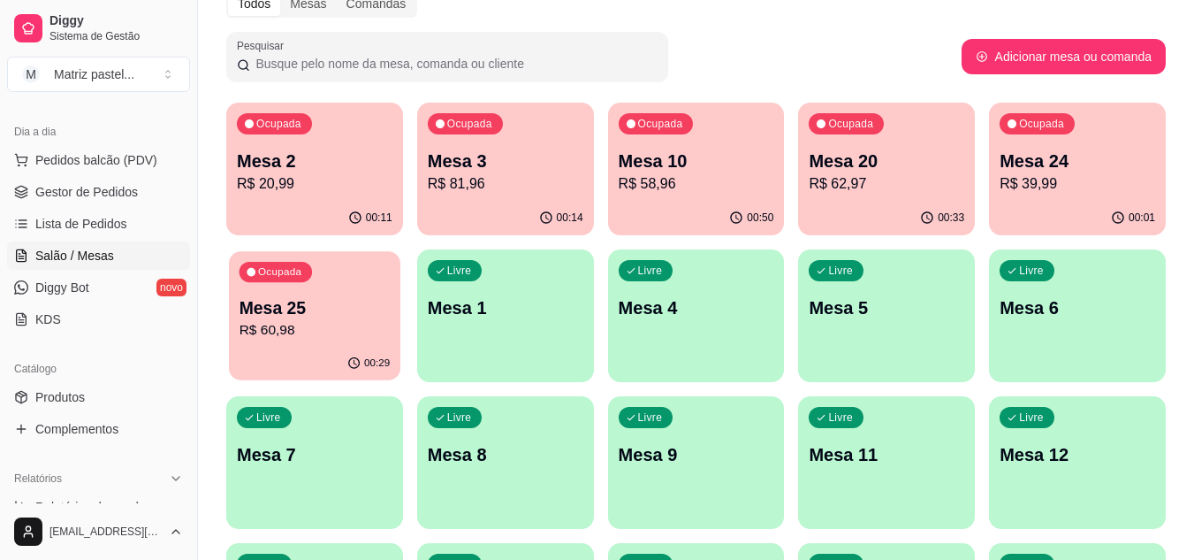
click at [337, 326] on p "R$ 60,98" at bounding box center [315, 330] width 151 height 20
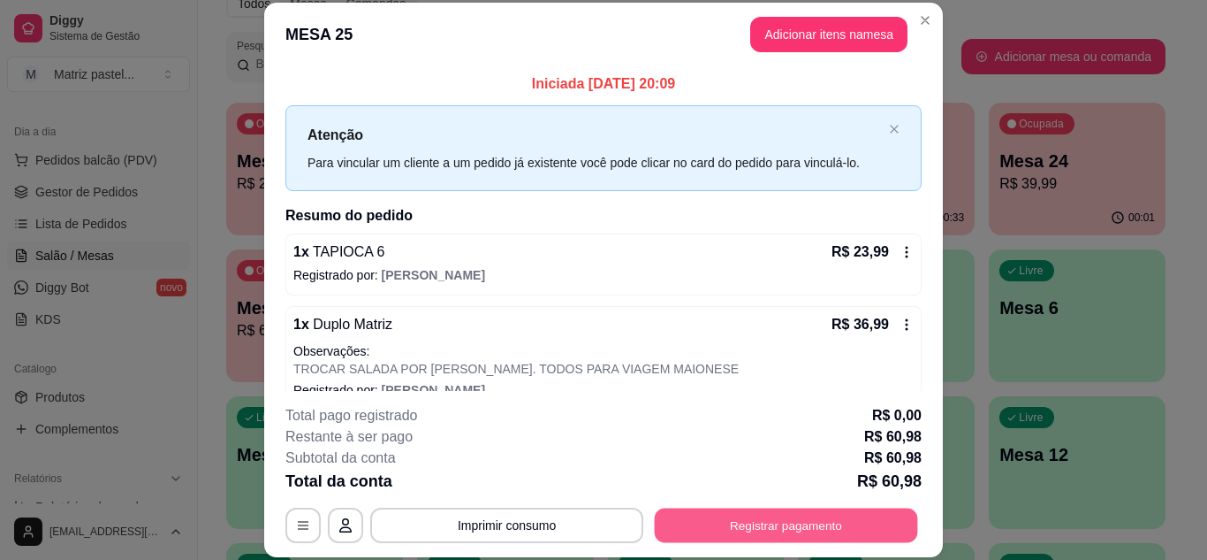
click at [713, 525] on button "Registrar pagamento" at bounding box center [786, 524] width 263 height 34
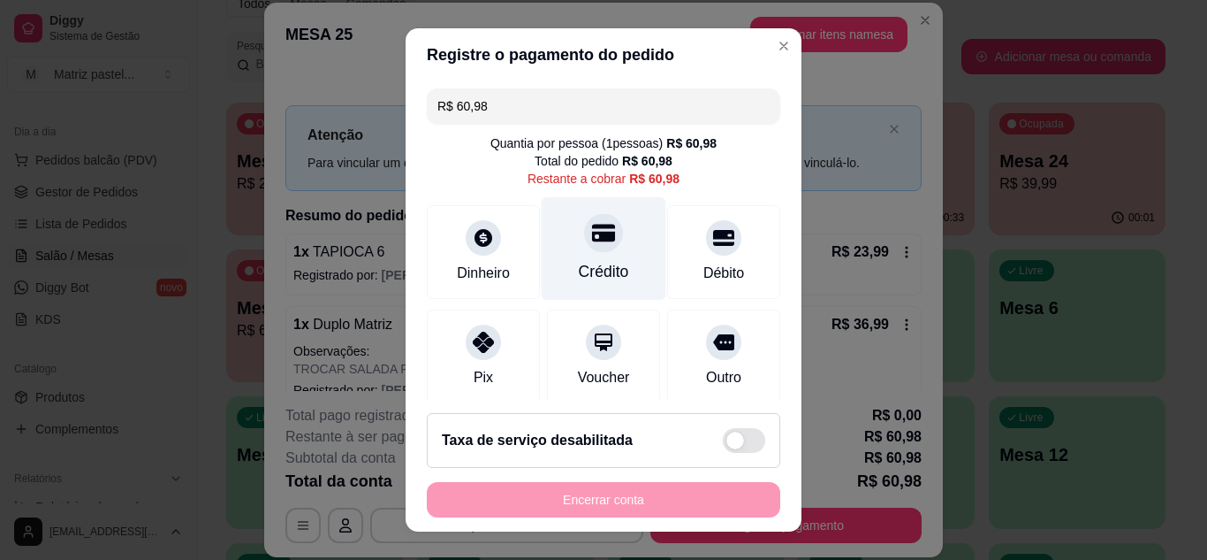
click at [607, 259] on div "Crédito" at bounding box center [604, 247] width 125 height 103
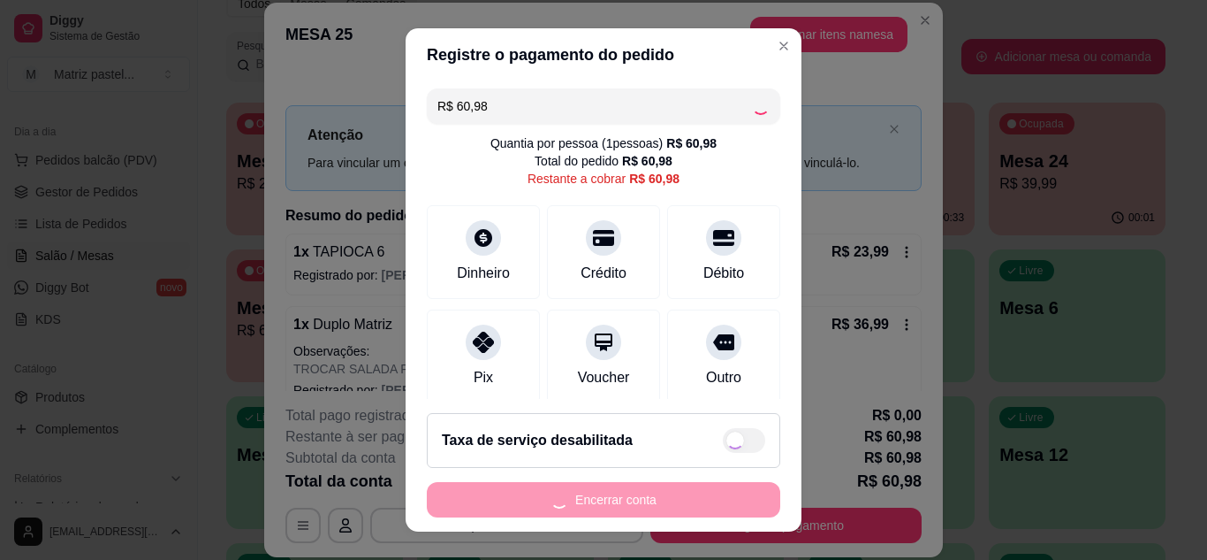
type input "R$ 0,00"
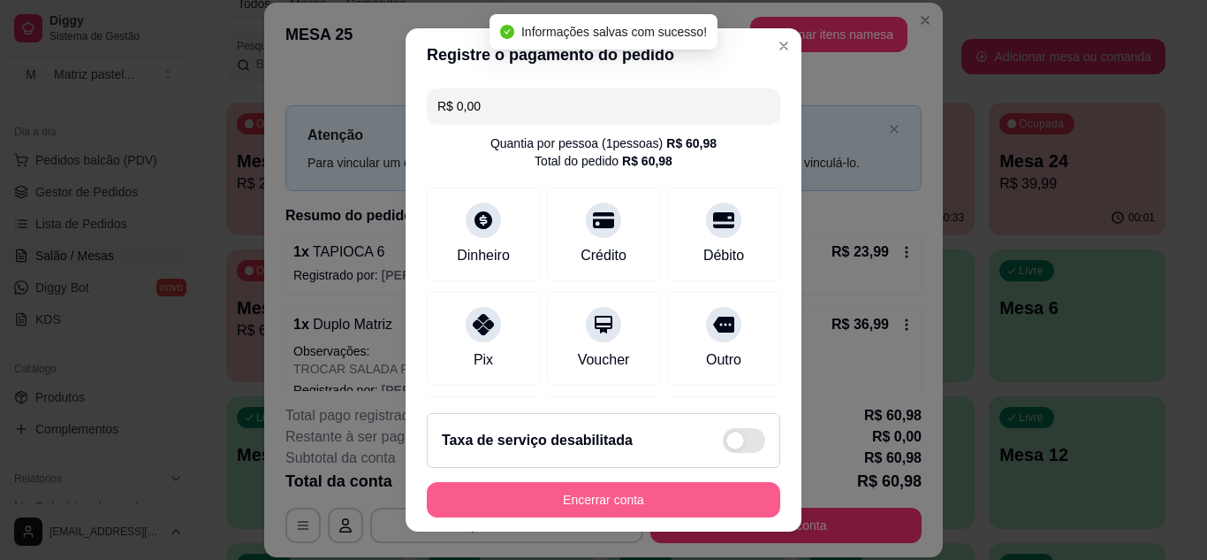
click at [636, 493] on button "Encerrar conta" at bounding box center [604, 499] width 354 height 35
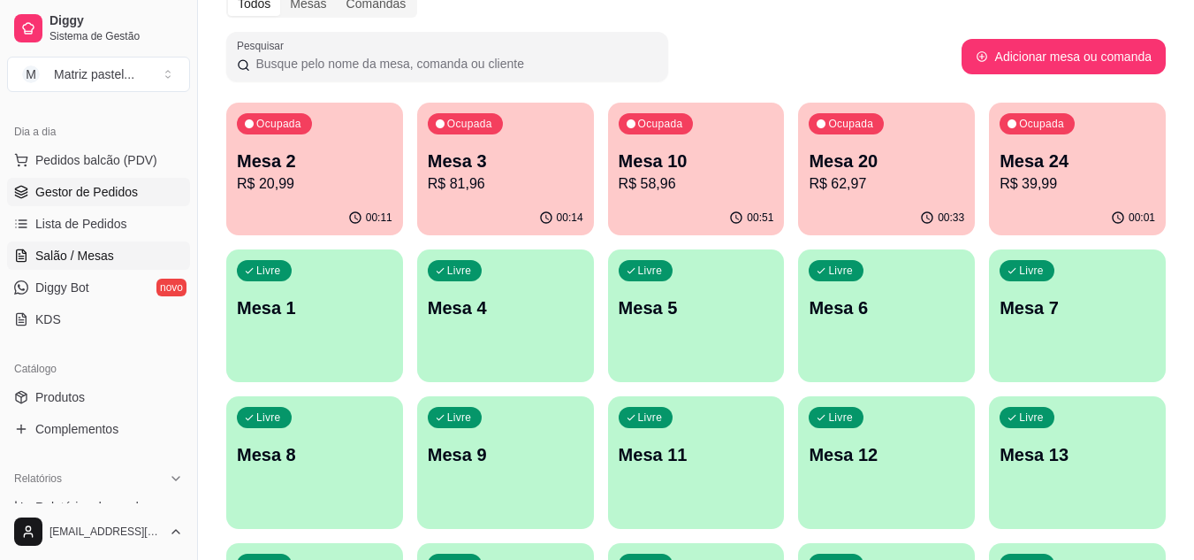
click at [117, 190] on span "Gestor de Pedidos" at bounding box center [86, 192] width 103 height 18
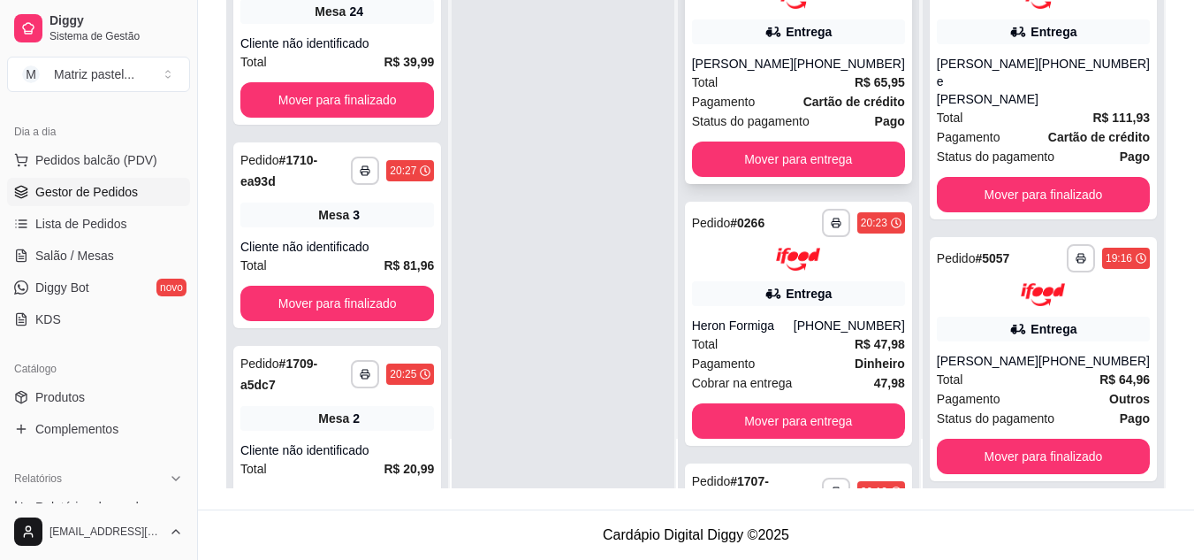
click at [763, 68] on div "[PERSON_NAME]" at bounding box center [743, 64] width 102 height 18
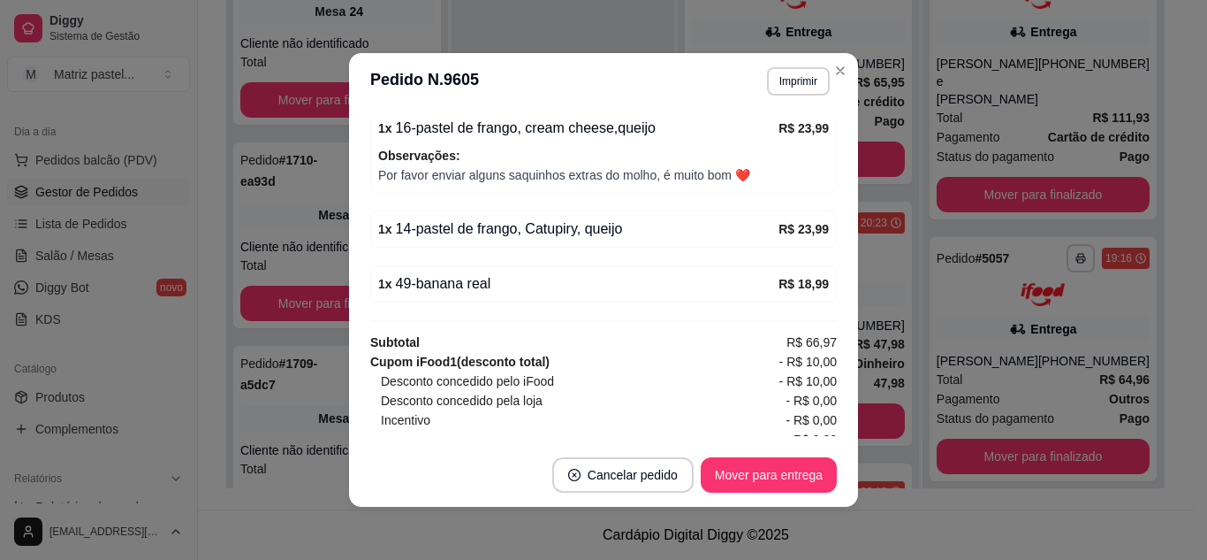
scroll to position [705, 0]
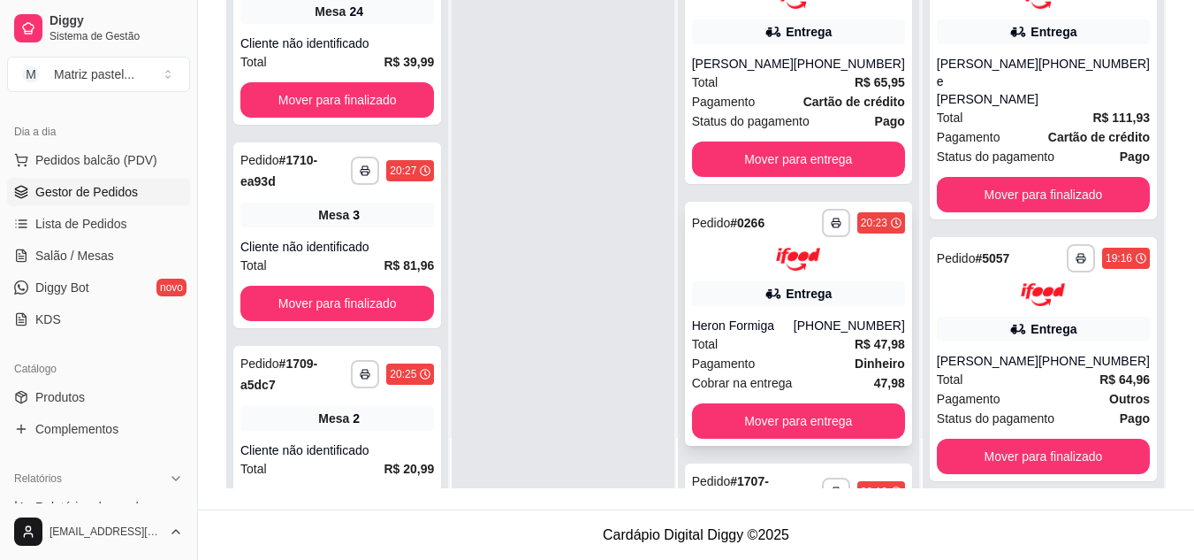
click at [784, 289] on div "**********" at bounding box center [798, 324] width 227 height 245
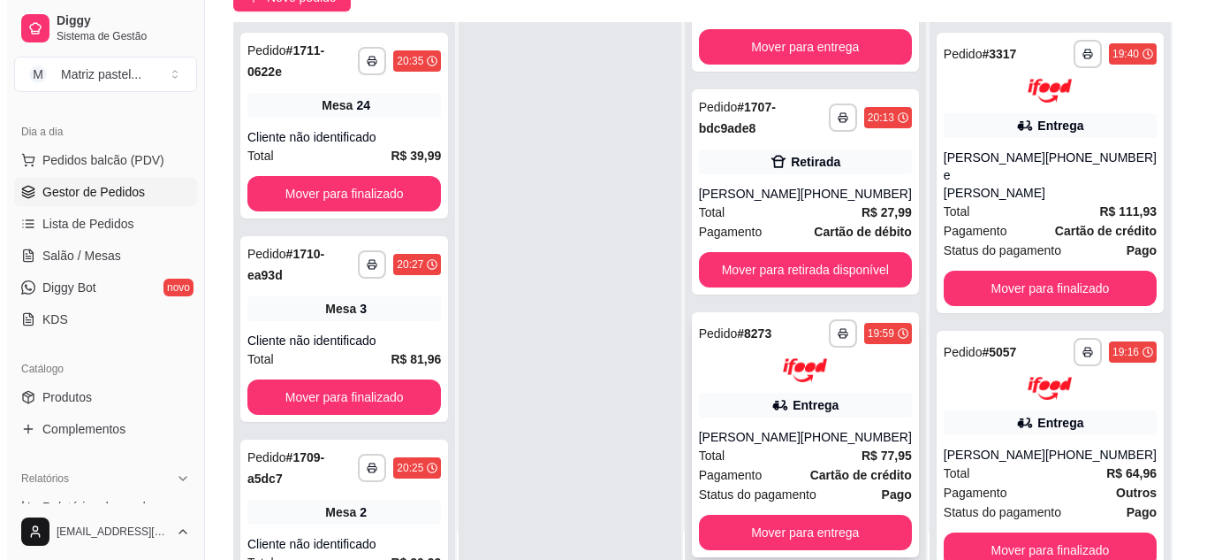
scroll to position [177, 0]
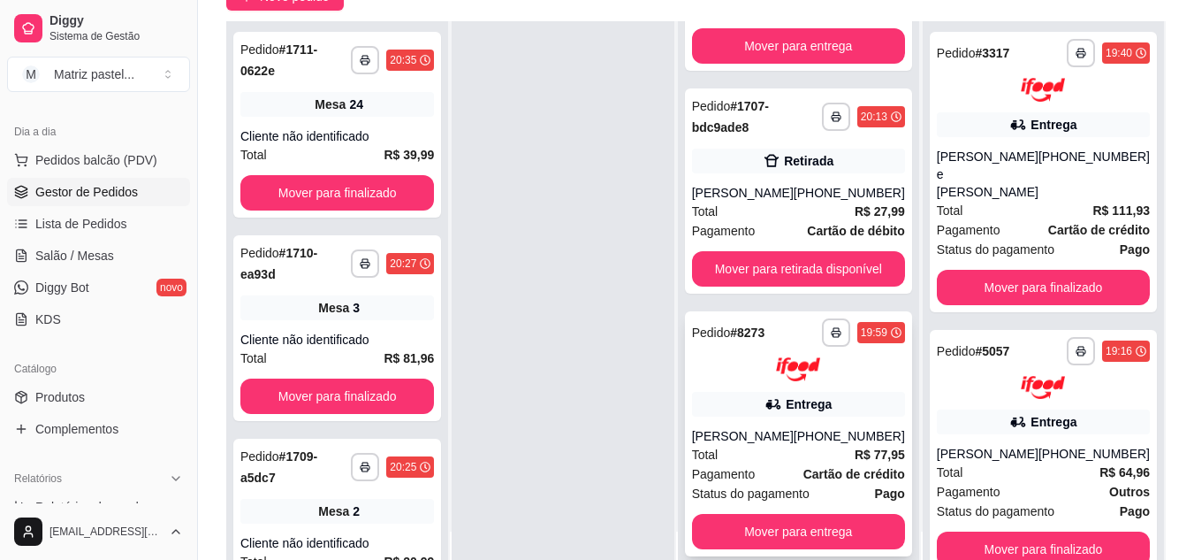
click at [749, 433] on div "[PERSON_NAME]" at bounding box center [743, 436] width 102 height 18
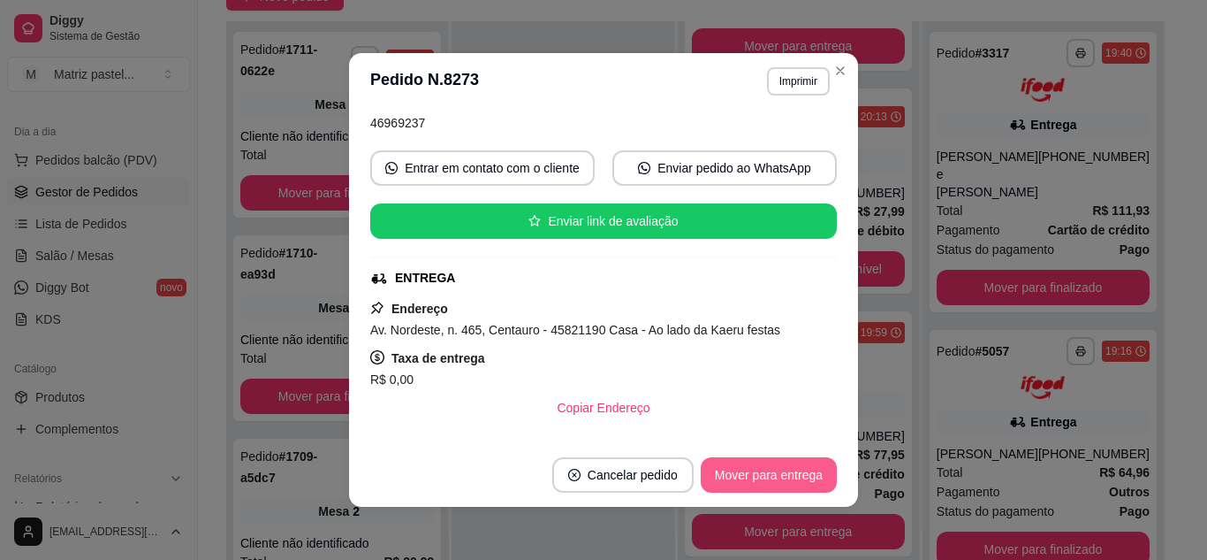
click at [736, 468] on button "Mover para entrega" at bounding box center [769, 474] width 136 height 35
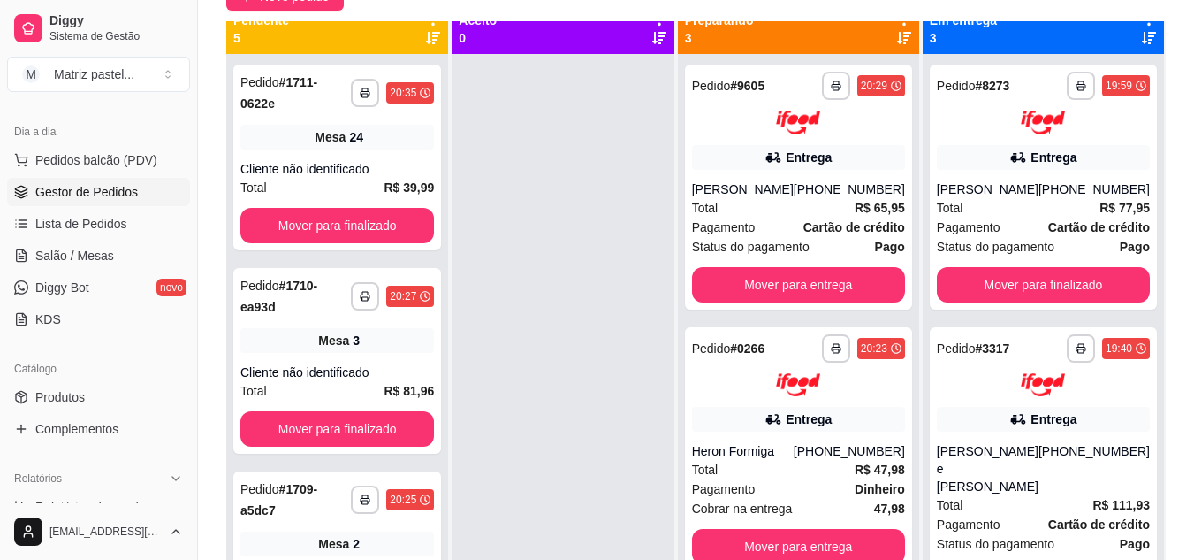
scroll to position [0, 0]
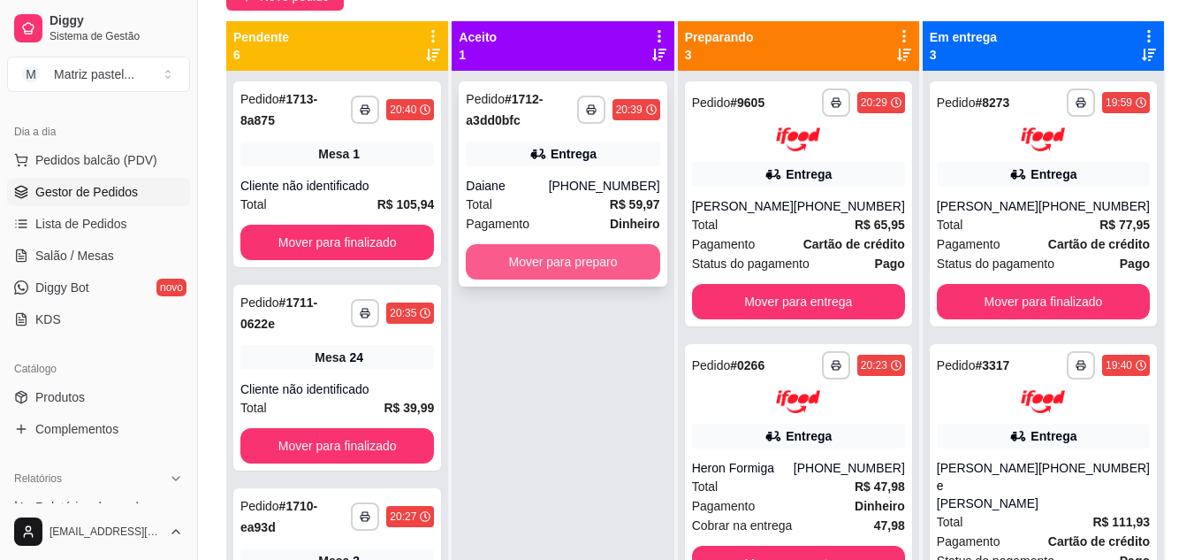
click at [540, 261] on button "Mover para preparo" at bounding box center [563, 261] width 194 height 35
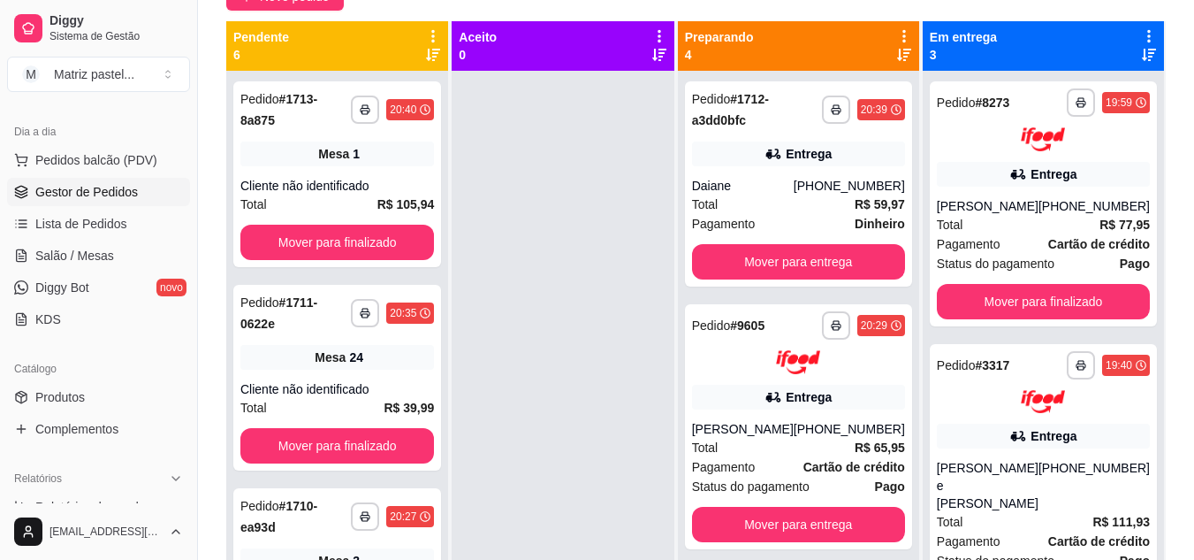
click at [73, 240] on ul "Pedidos balcão (PDV) Gestor de Pedidos Lista de Pedidos Salão / Mesas Diggy Bot…" at bounding box center [98, 239] width 183 height 187
click at [83, 252] on span "Salão / Mesas" at bounding box center [74, 256] width 79 height 18
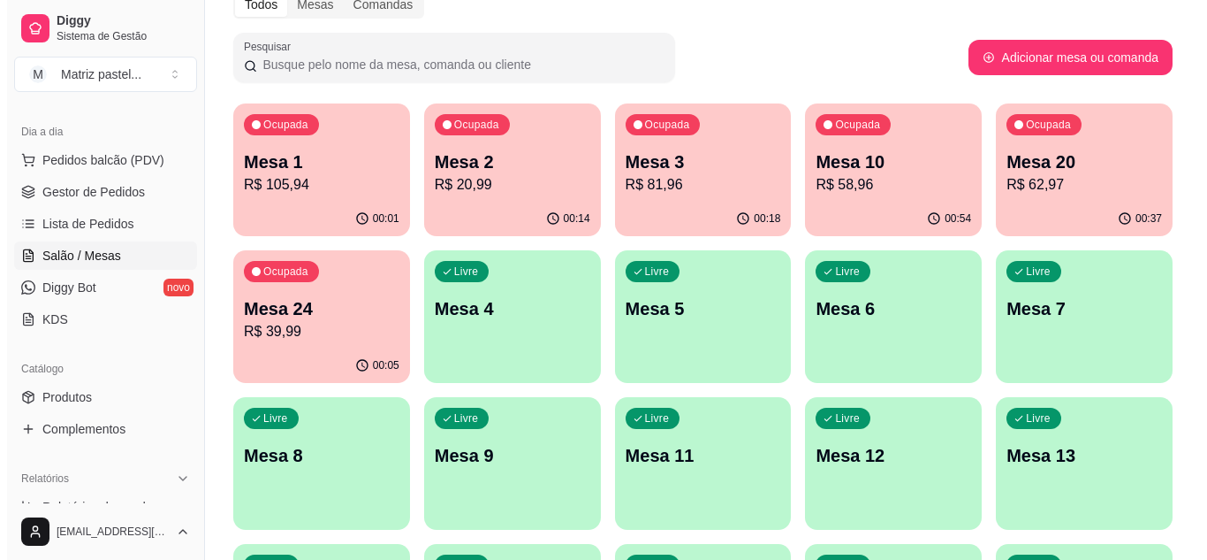
scroll to position [88, 0]
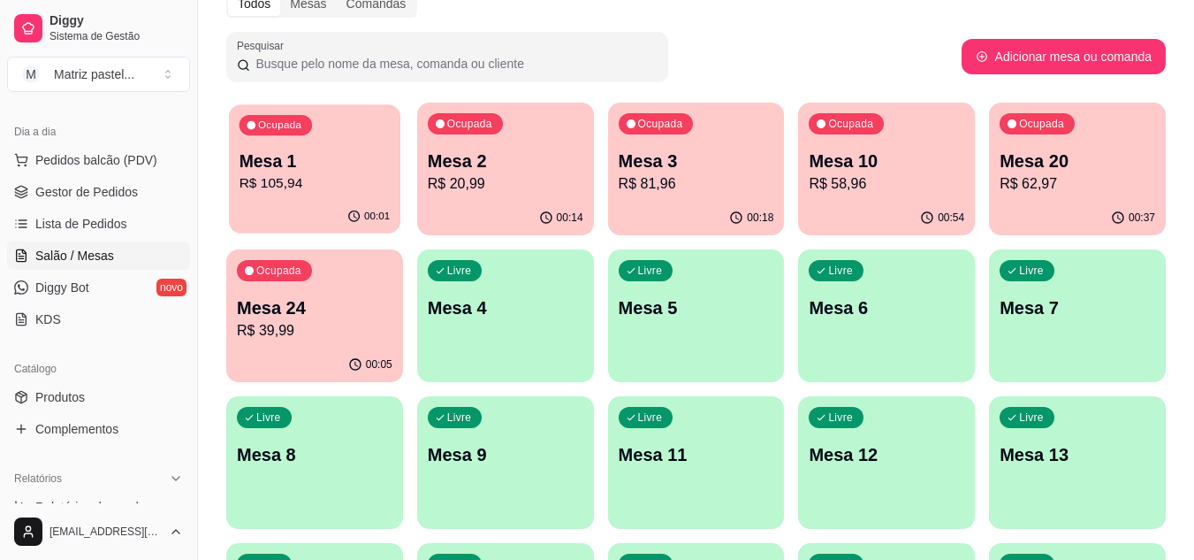
click at [305, 153] on p "Mesa 1" at bounding box center [315, 161] width 151 height 24
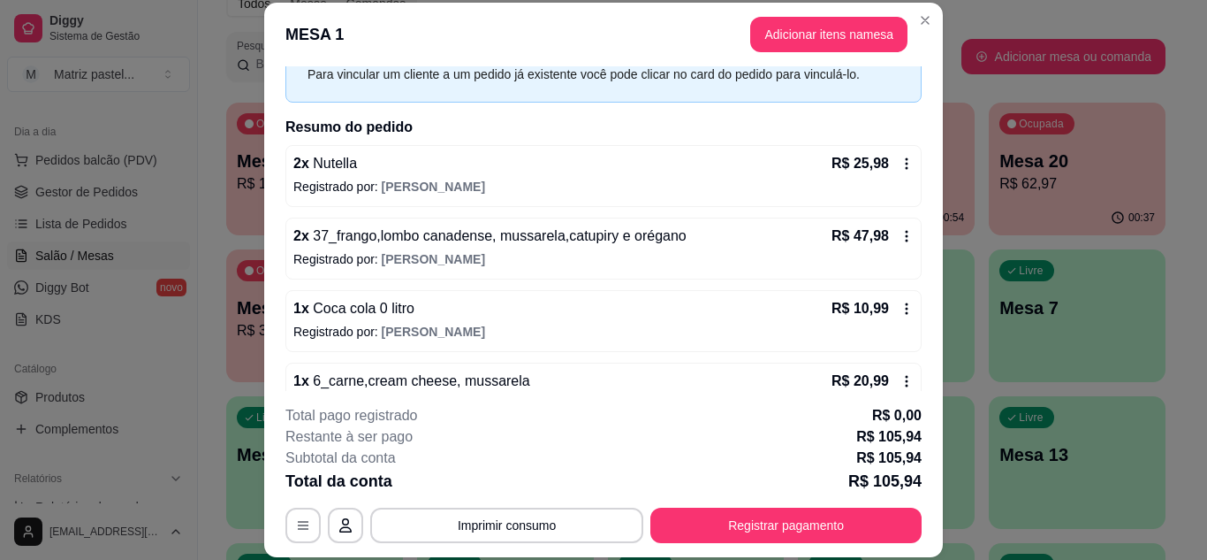
scroll to position [129, 0]
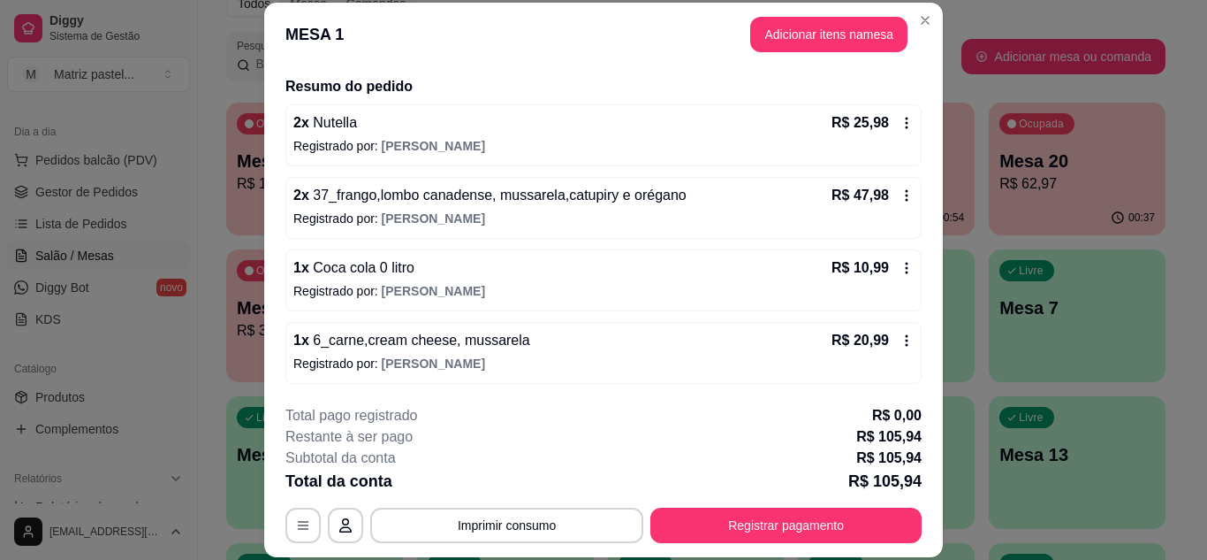
click at [900, 199] on icon at bounding box center [907, 195] width 14 height 14
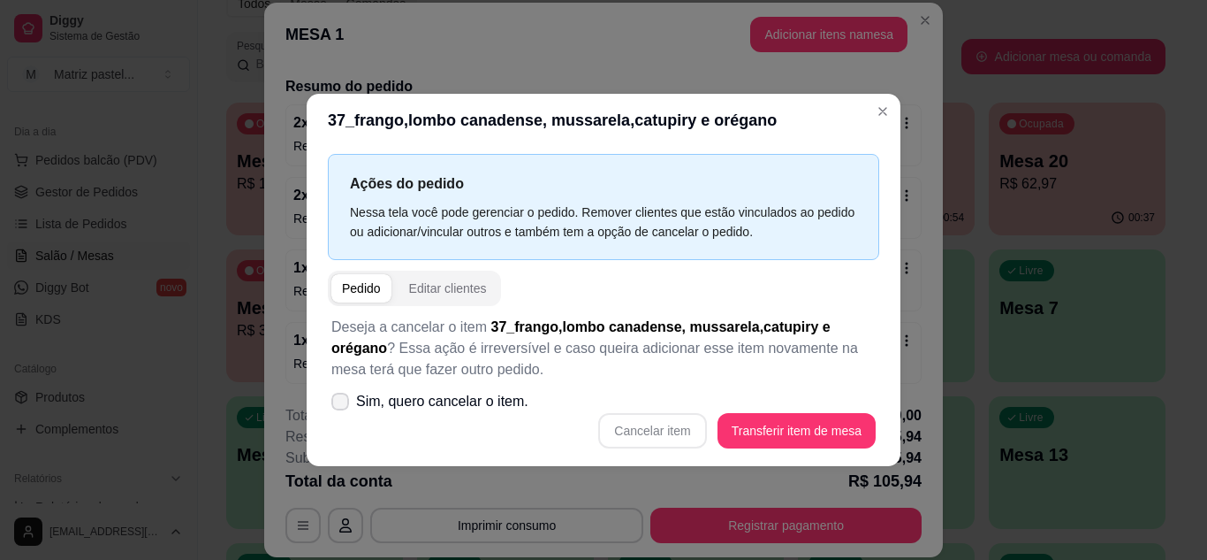
click at [472, 405] on span "Sim, quero cancelar o item." at bounding box center [442, 401] width 172 height 21
click at [342, 405] on input "Sim, quero cancelar o item." at bounding box center [336, 409] width 11 height 11
checkbox input "true"
click at [639, 430] on button "Cancelar item" at bounding box center [652, 430] width 108 height 35
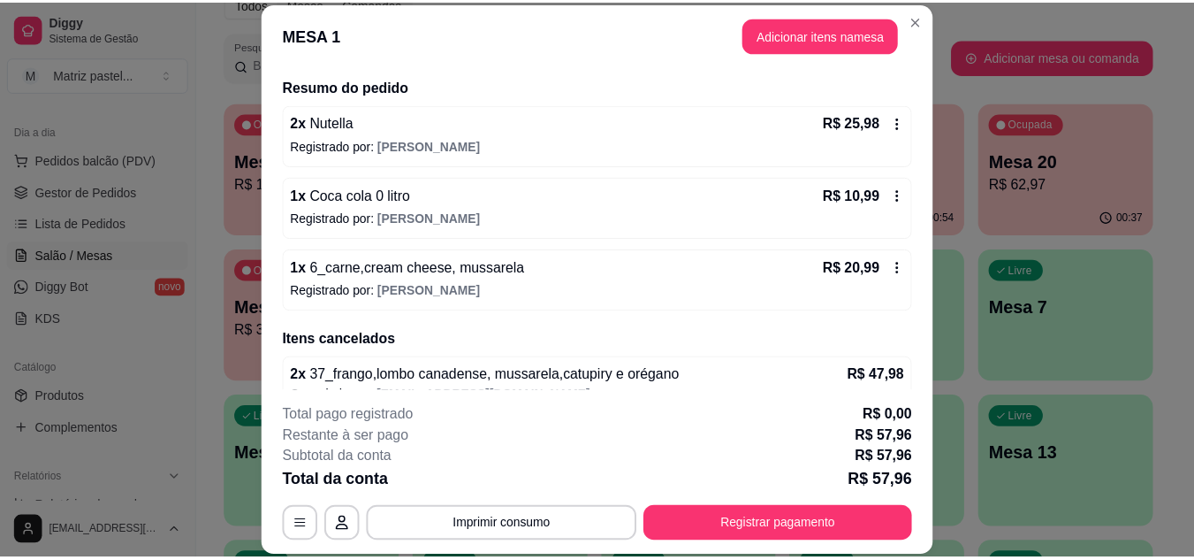
scroll to position [157, 0]
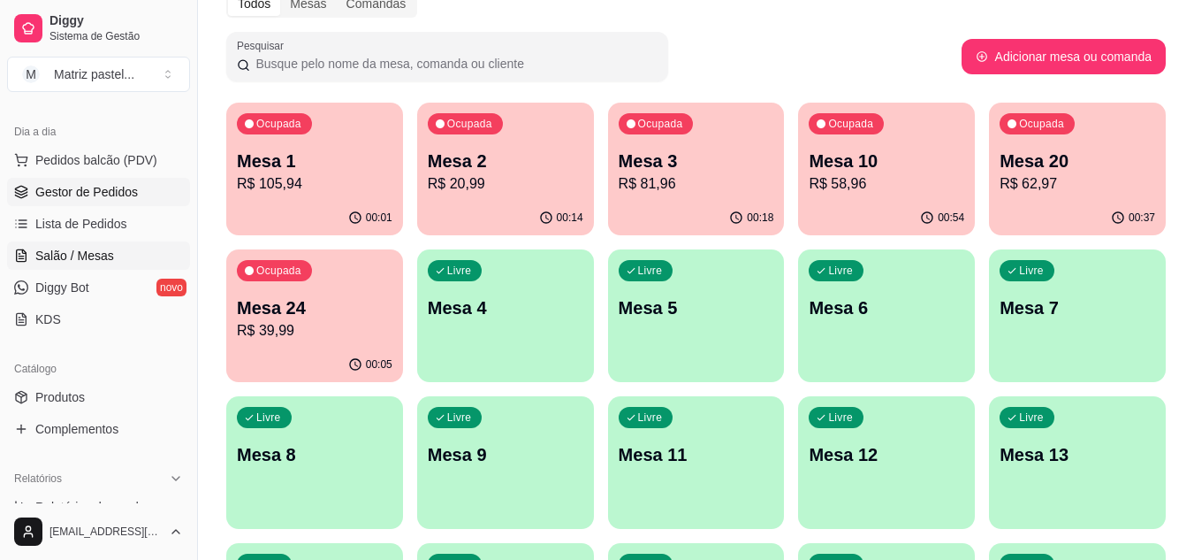
click at [72, 191] on span "Gestor de Pedidos" at bounding box center [86, 192] width 103 height 18
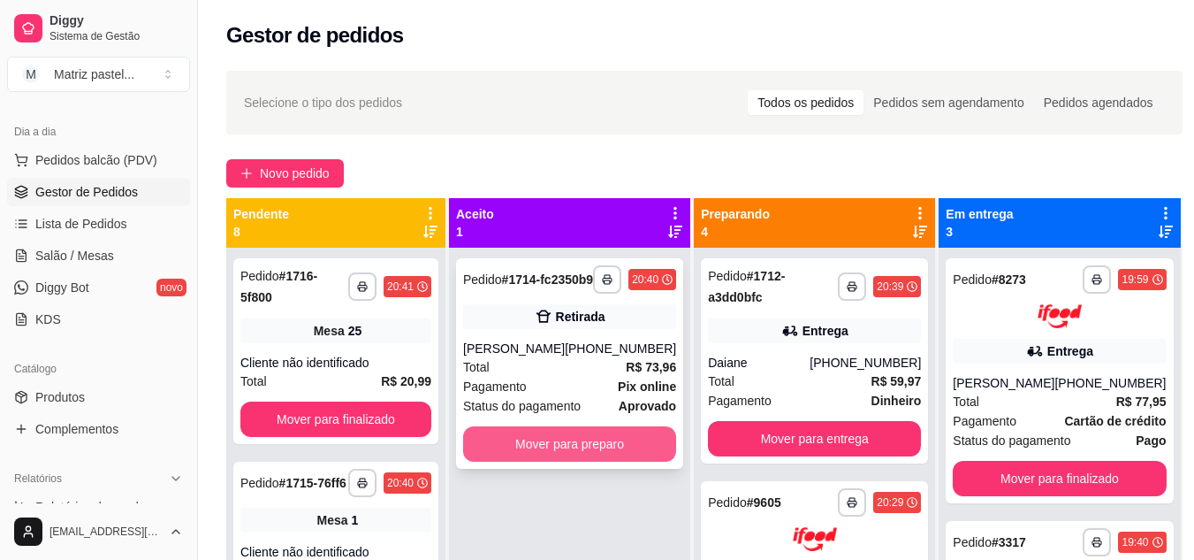
click at [527, 444] on button "Mover para preparo" at bounding box center [569, 443] width 213 height 35
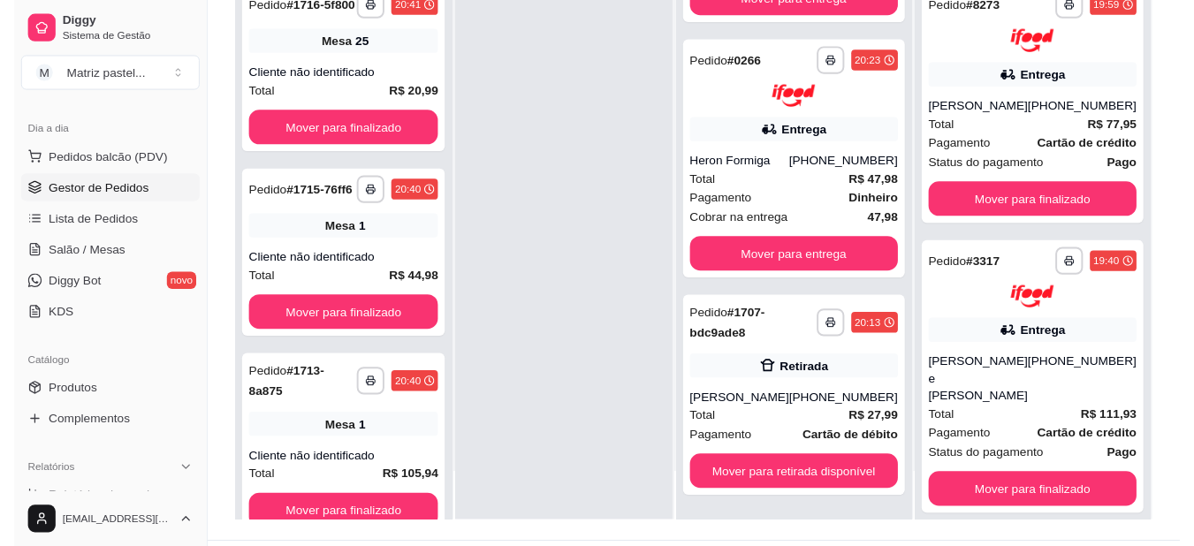
scroll to position [265, 0]
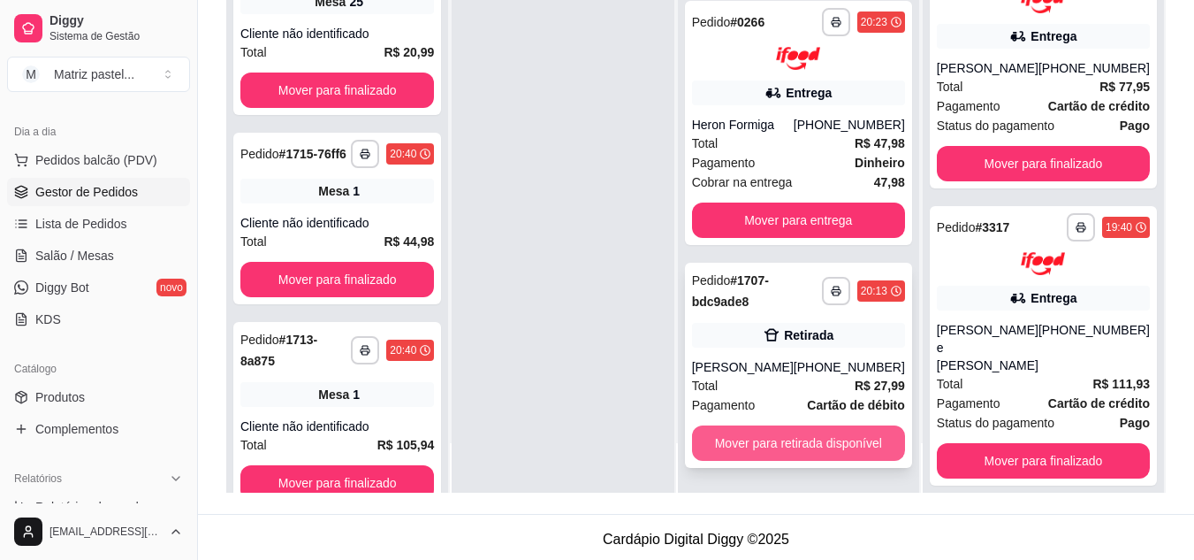
click at [788, 441] on button "Mover para retirada disponível" at bounding box center [798, 442] width 213 height 35
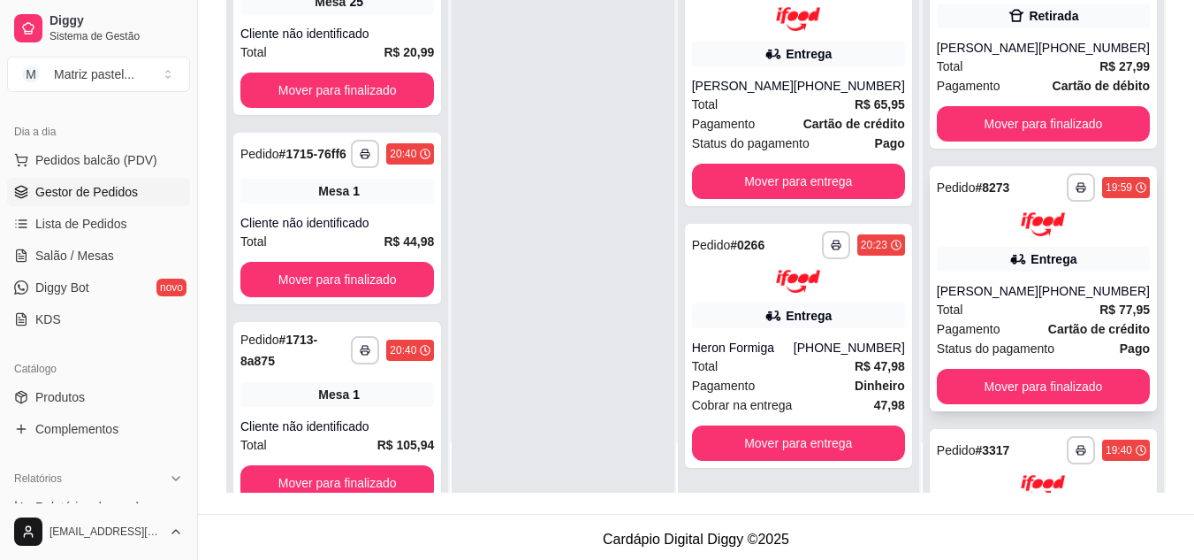
scroll to position [0, 0]
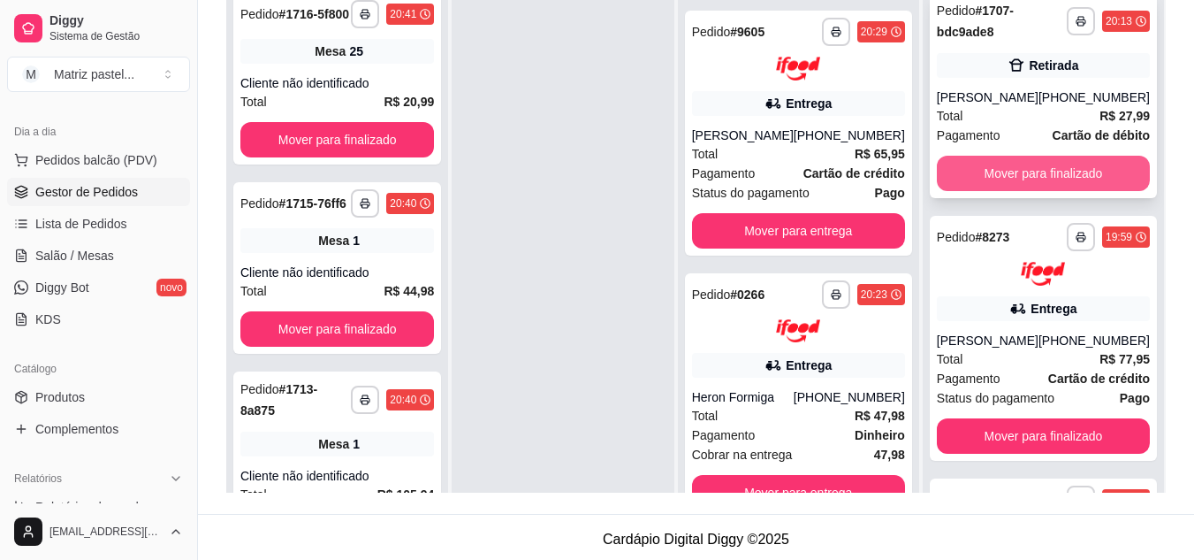
click at [1009, 166] on button "Mover para finalizado" at bounding box center [1043, 173] width 213 height 35
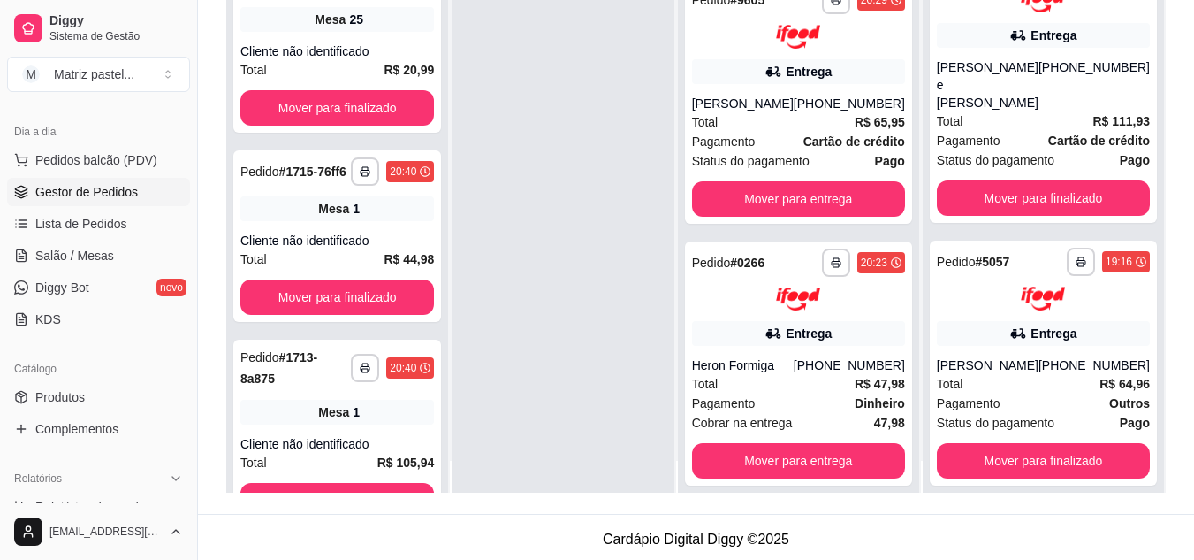
scroll to position [50, 0]
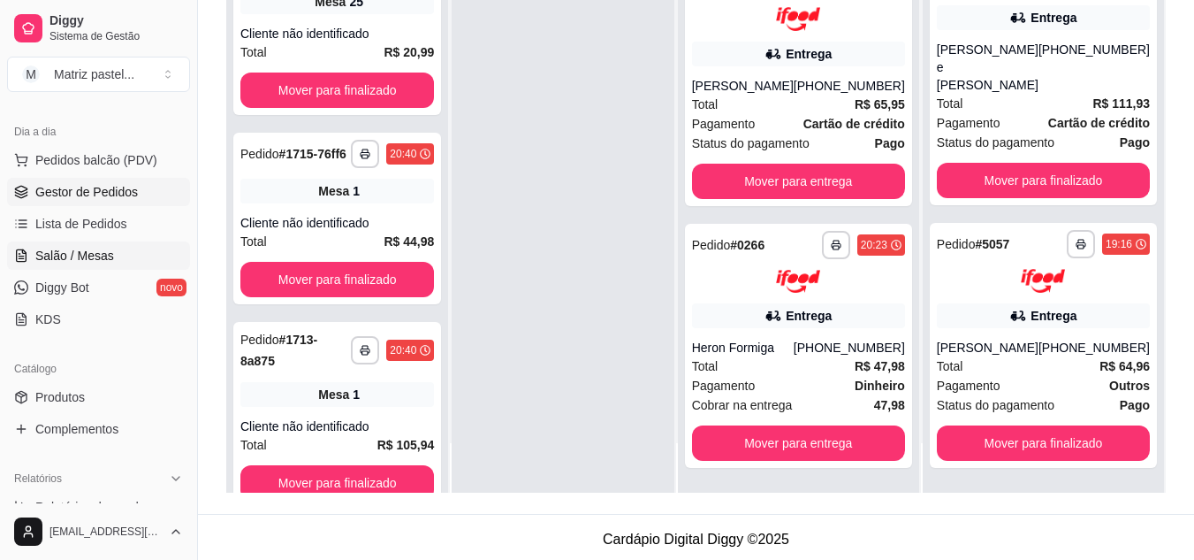
click at [61, 249] on span "Salão / Mesas" at bounding box center [74, 256] width 79 height 18
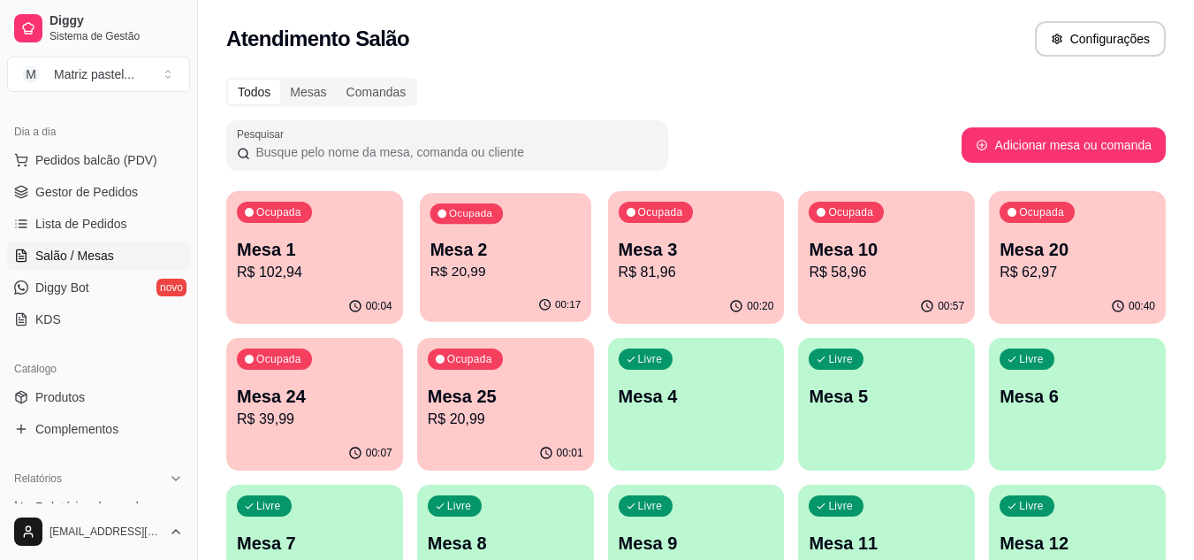
click at [510, 278] on p "R$ 20,99" at bounding box center [505, 272] width 151 height 20
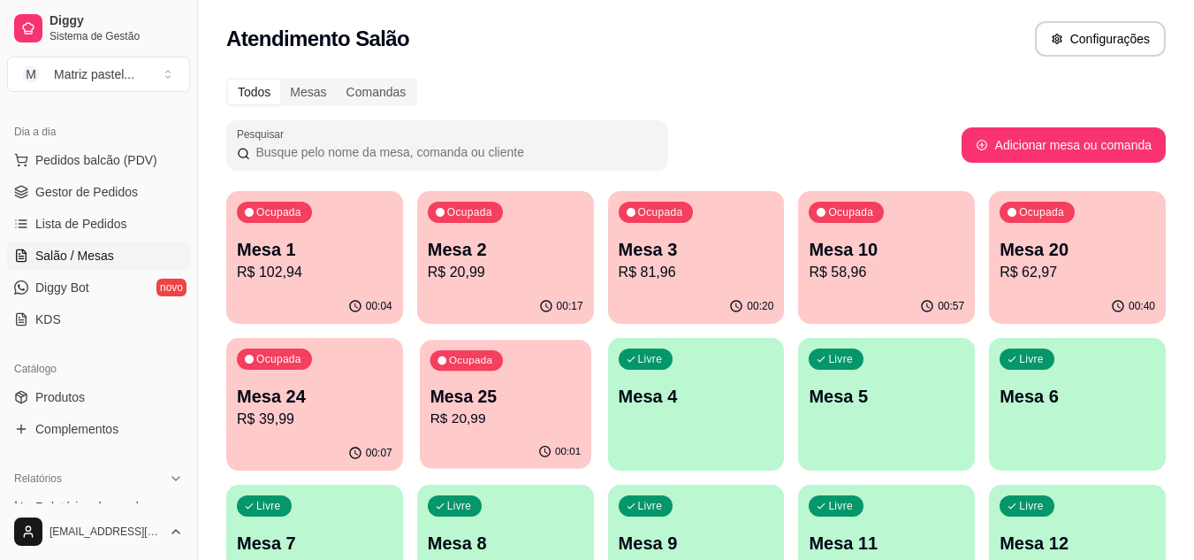
click at [554, 378] on div "Ocupada Mesa 25 R$ 20,99" at bounding box center [505, 386] width 171 height 95
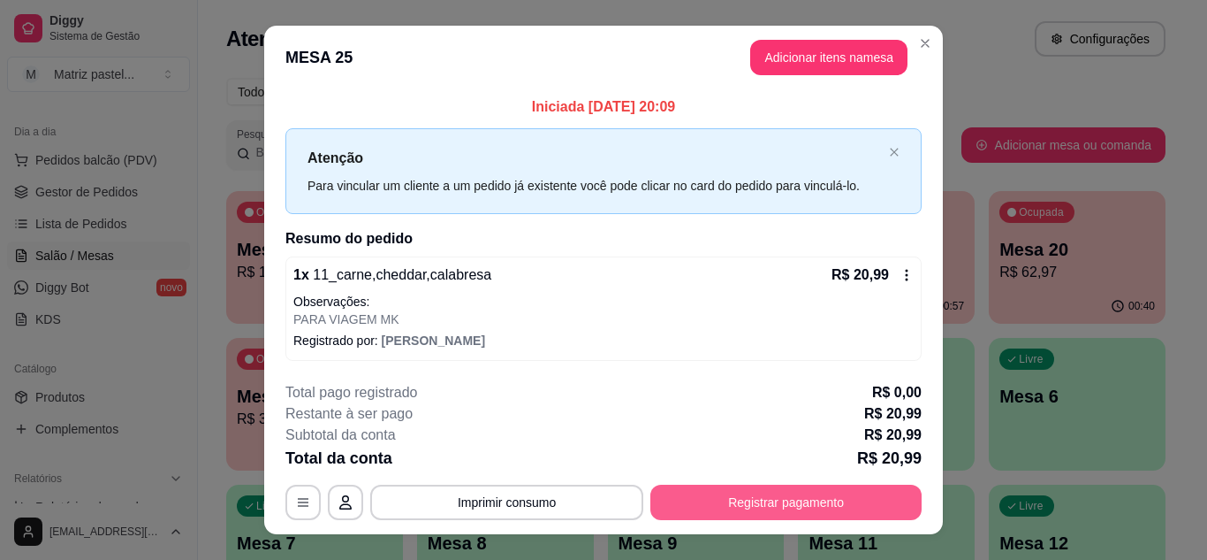
click at [759, 506] on button "Registrar pagamento" at bounding box center [786, 501] width 271 height 35
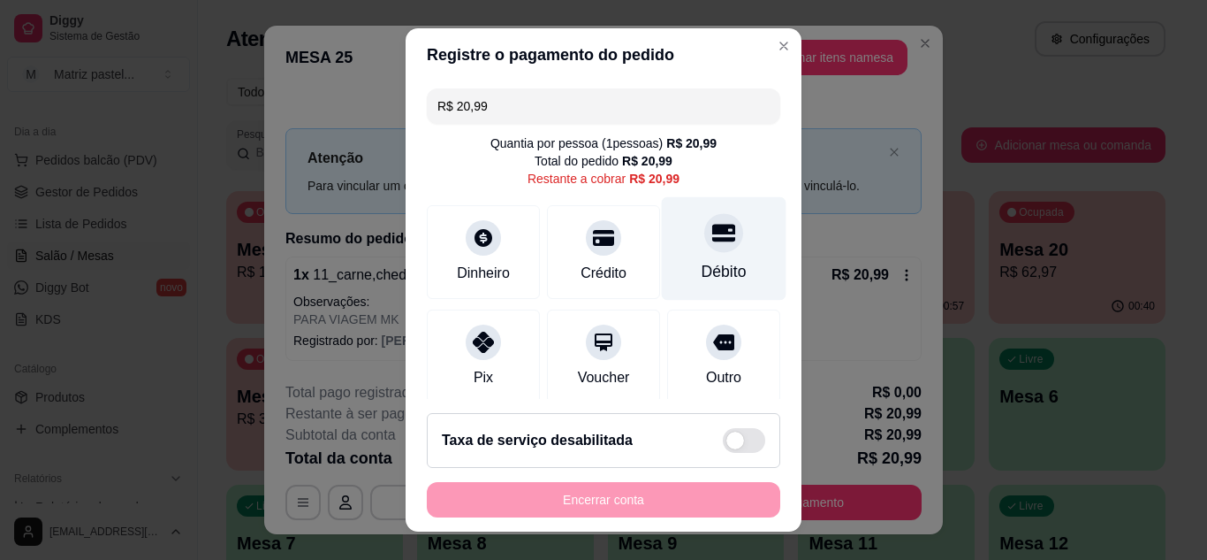
click at [712, 261] on div "Débito" at bounding box center [724, 271] width 45 height 23
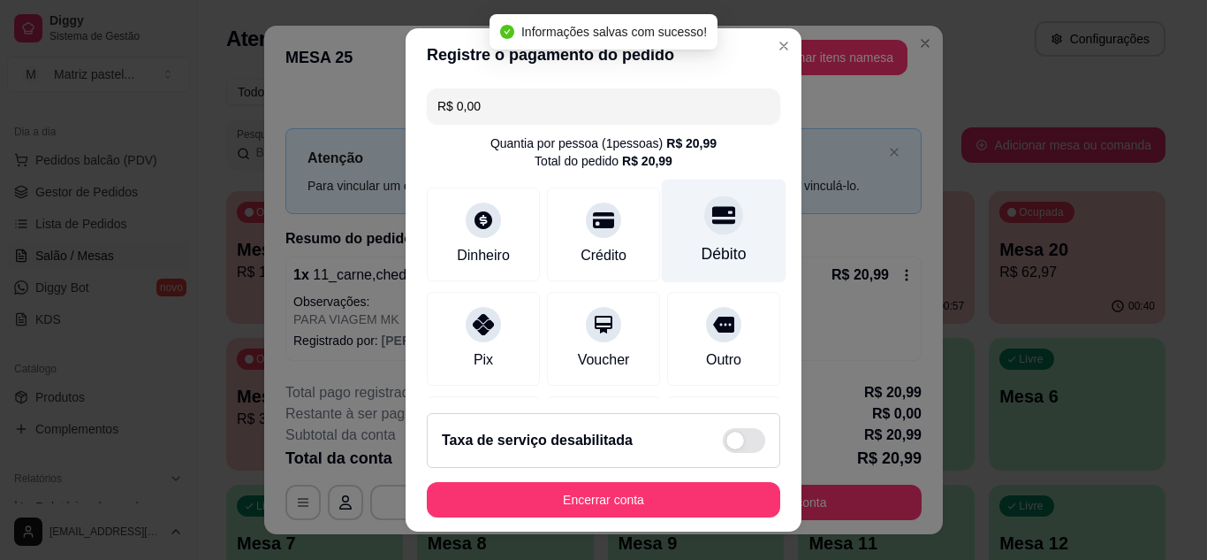
type input "R$ 0,00"
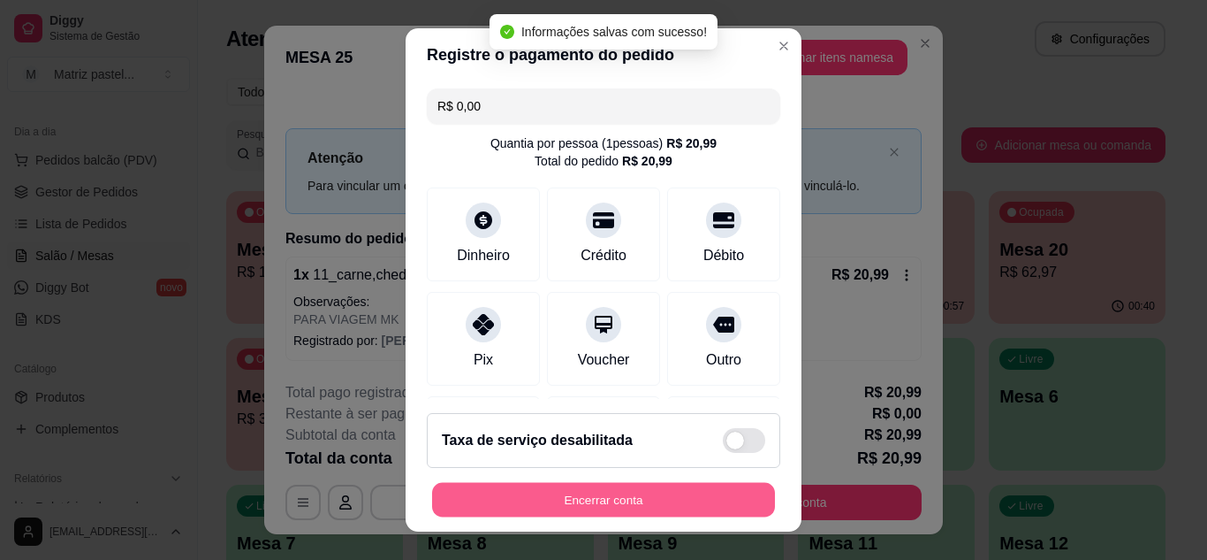
click at [649, 516] on button "Encerrar conta" at bounding box center [603, 500] width 343 height 34
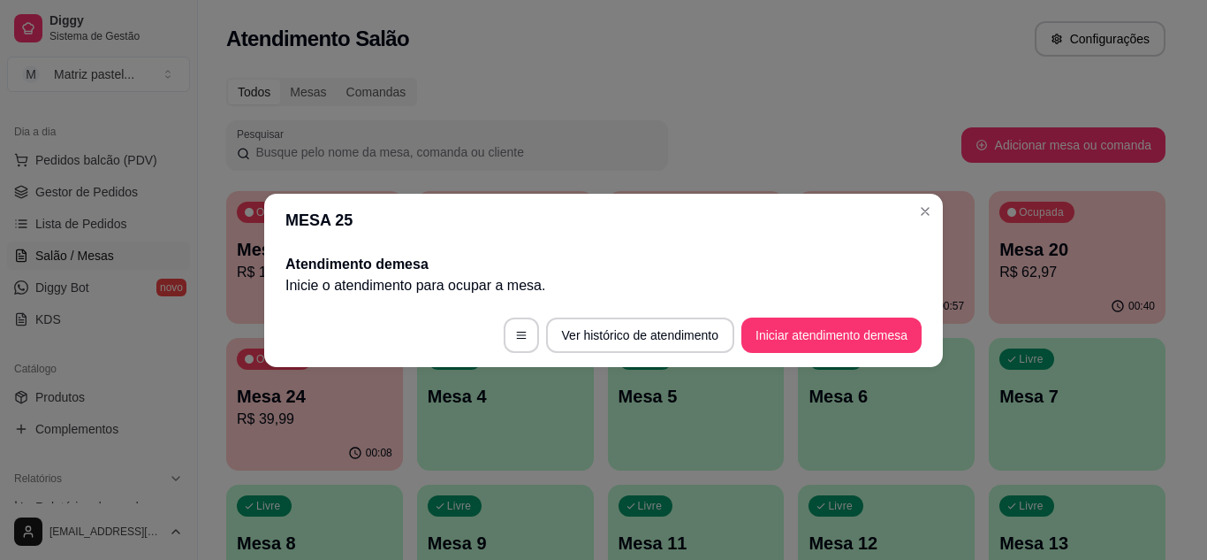
click at [917, 225] on header "MESA 25" at bounding box center [603, 220] width 679 height 53
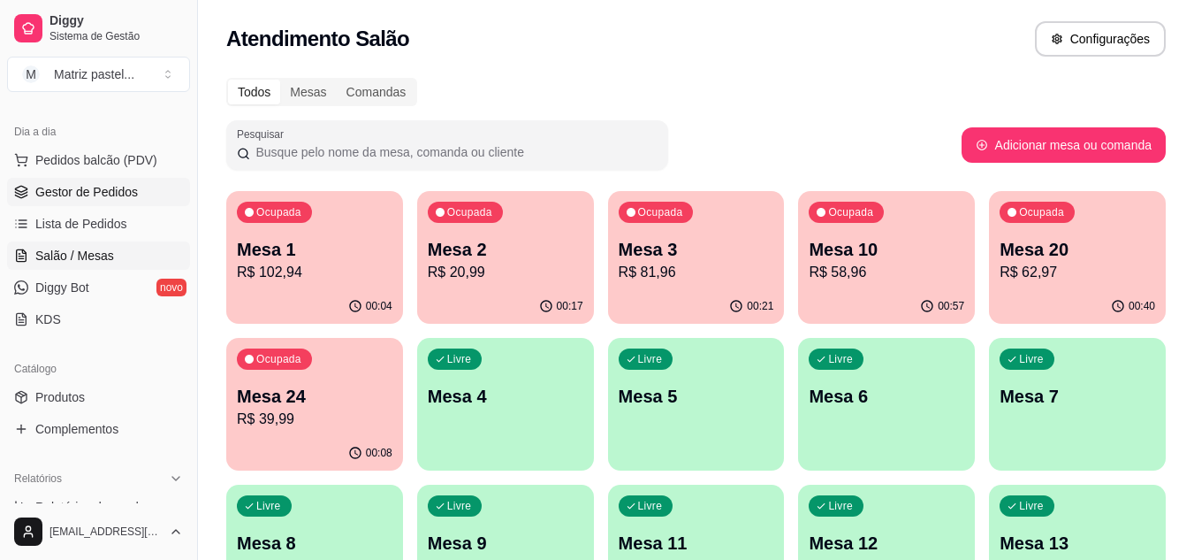
click at [89, 197] on span "Gestor de Pedidos" at bounding box center [86, 192] width 103 height 18
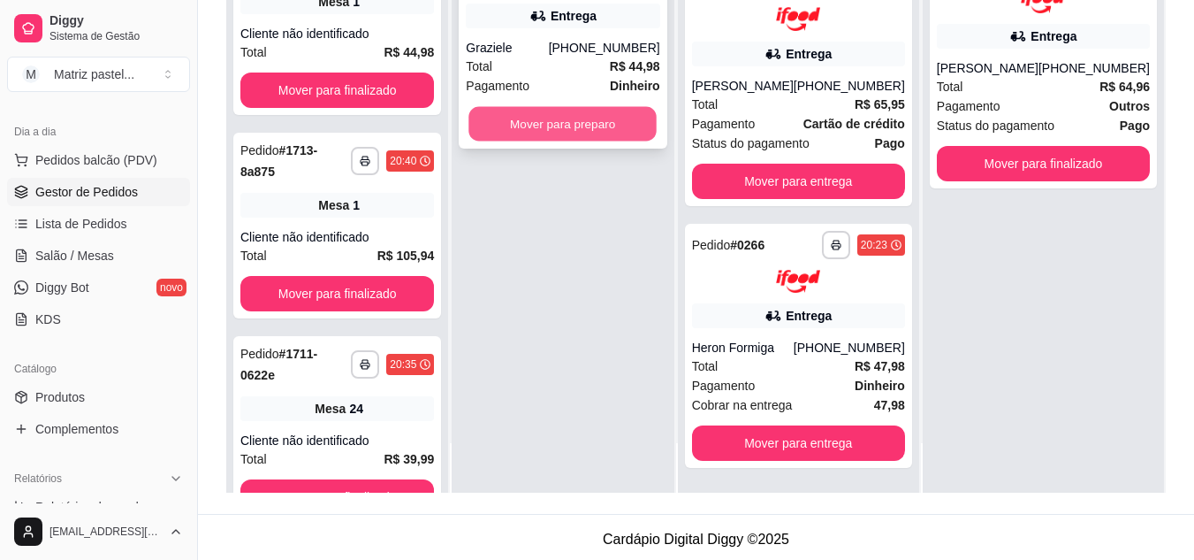
click at [569, 124] on button "Mover para preparo" at bounding box center [563, 124] width 188 height 34
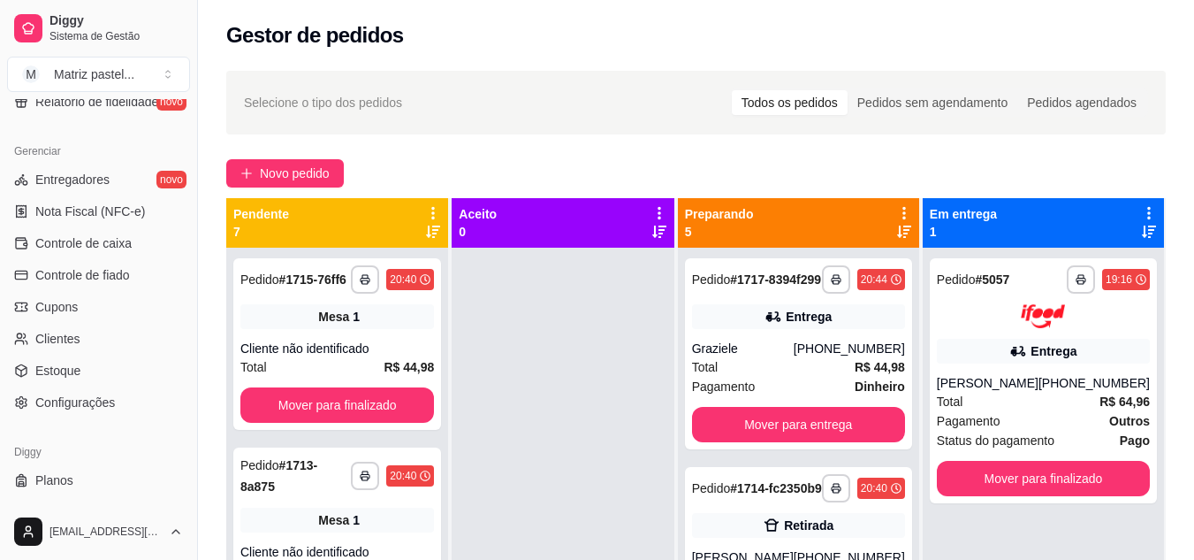
scroll to position [712, 0]
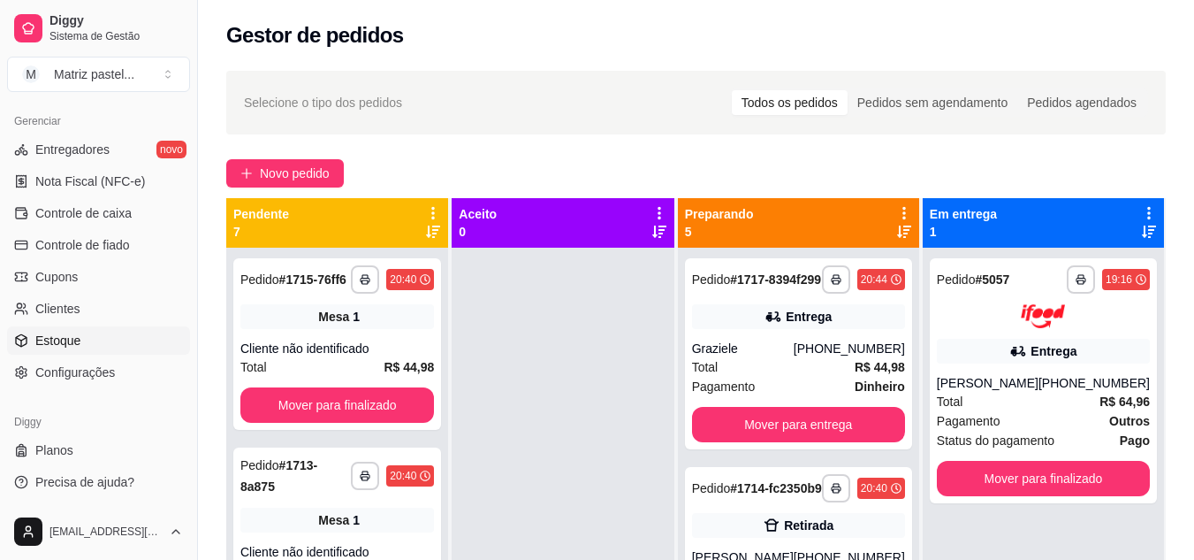
click at [93, 336] on link "Estoque" at bounding box center [98, 340] width 183 height 28
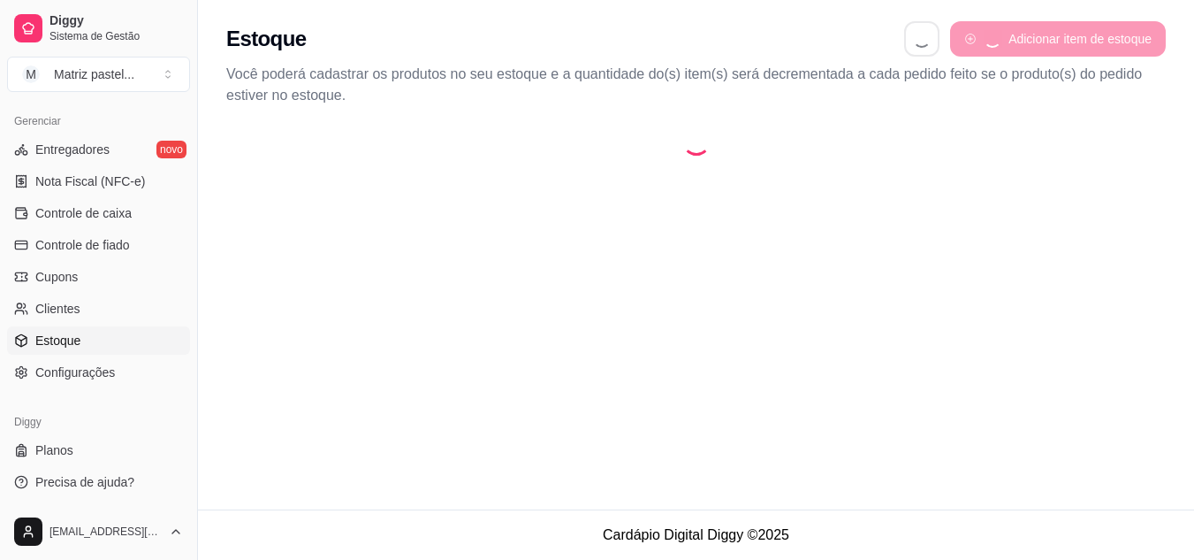
select select "QUANTITY_ORDER"
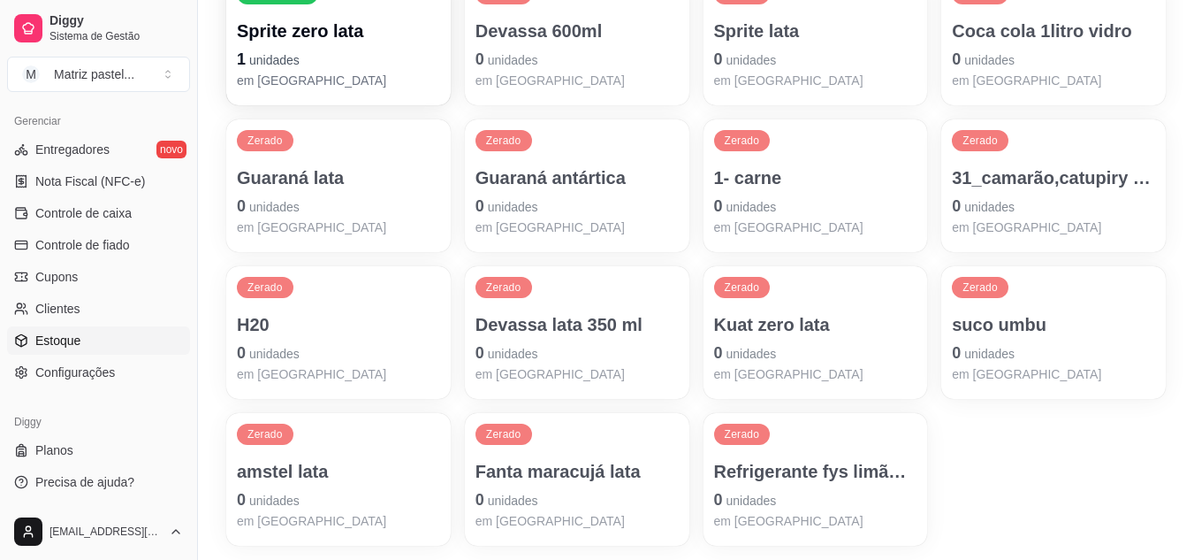
scroll to position [1503, 0]
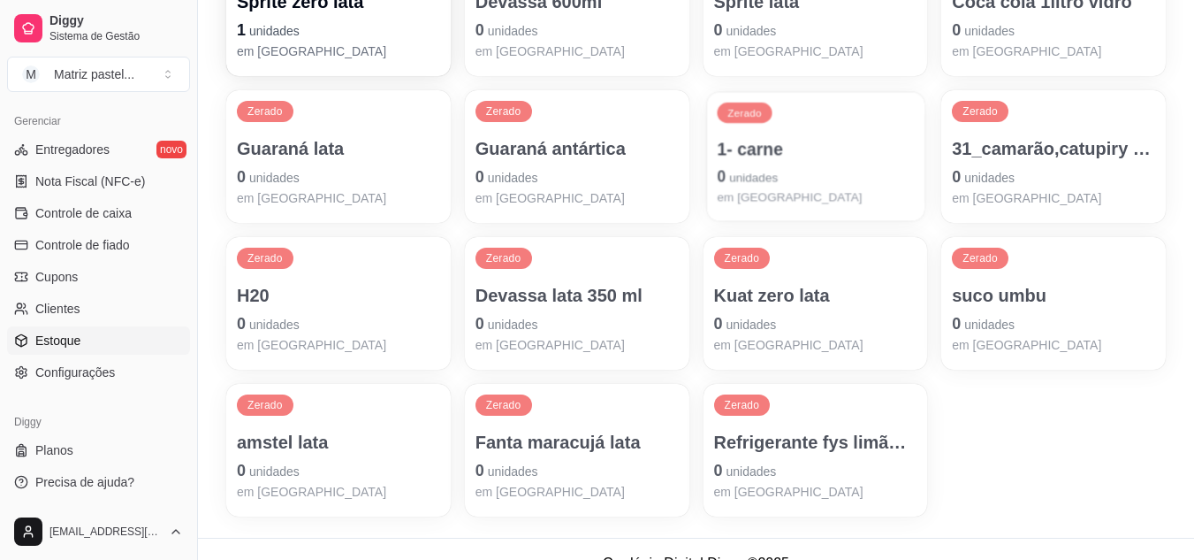
click at [758, 185] on span "unidades" at bounding box center [753, 178] width 49 height 14
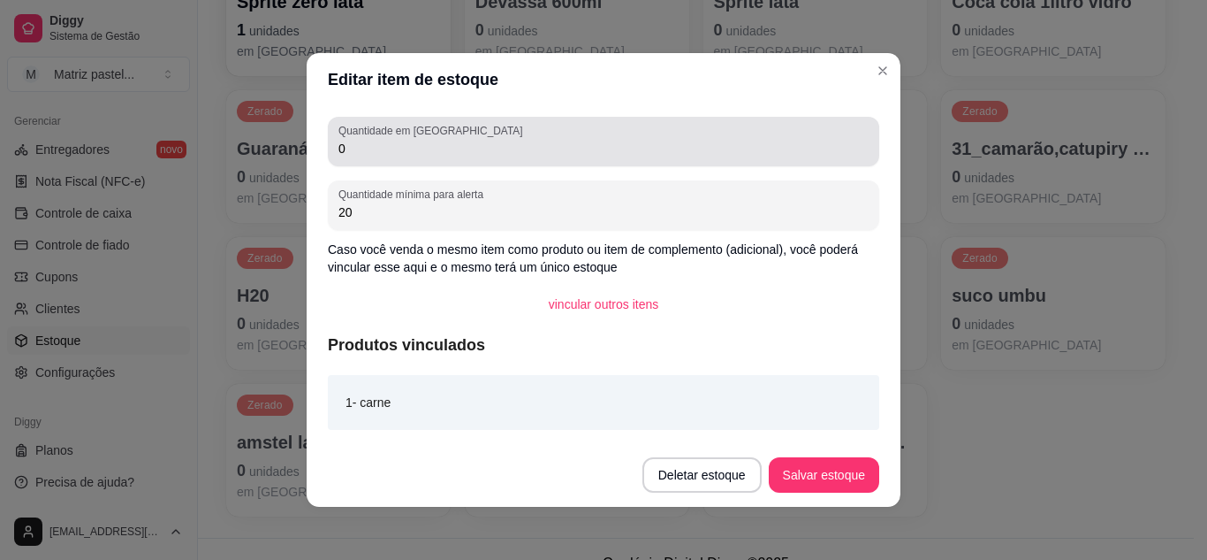
click at [378, 158] on div "0" at bounding box center [604, 141] width 530 height 35
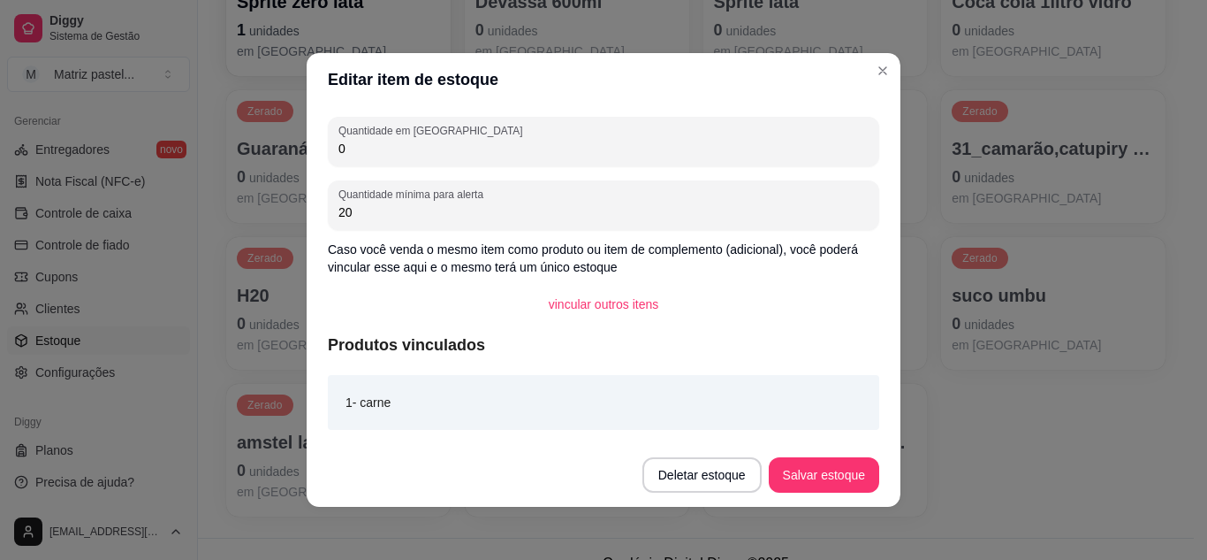
click at [439, 176] on div "Quantidade em estoque 0 Quantidade mínima para alerta 20 Caso você venda o mesm…" at bounding box center [604, 274] width 594 height 337
drag, startPoint x: 424, startPoint y: 149, endPoint x: 263, endPoint y: 173, distance: 163.5
click at [263, 173] on div "Editar item de estoque Quantidade em estoque 0 Quantidade mínima para alerta 20…" at bounding box center [603, 280] width 1207 height 560
type input "50"
click at [799, 500] on footer "Deletar estoque Salvar estoque" at bounding box center [604, 475] width 594 height 64
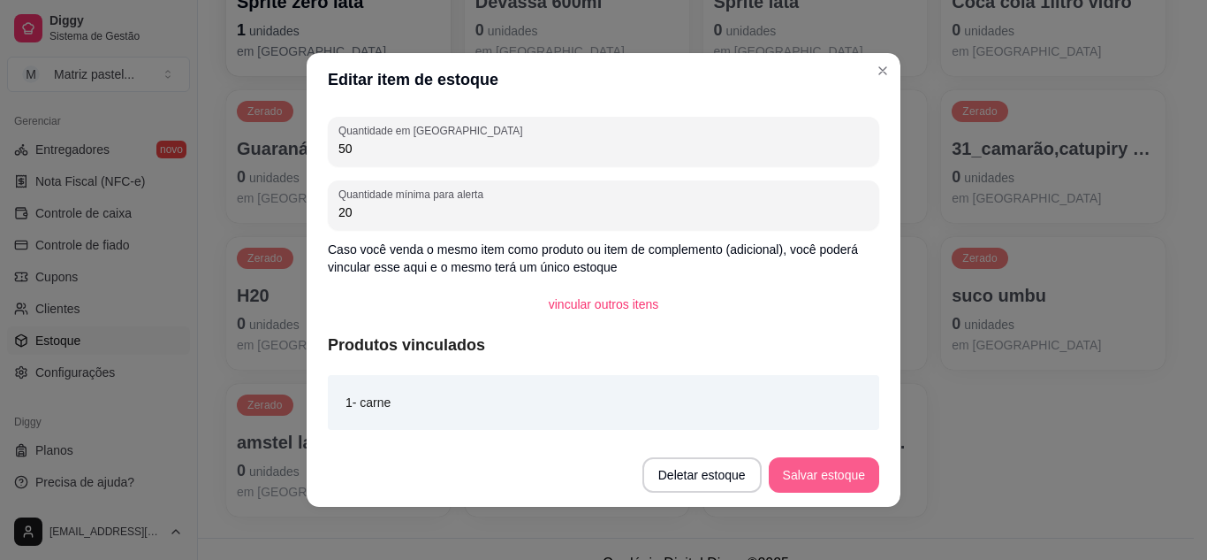
click at [805, 470] on button "Salvar estoque" at bounding box center [824, 474] width 110 height 35
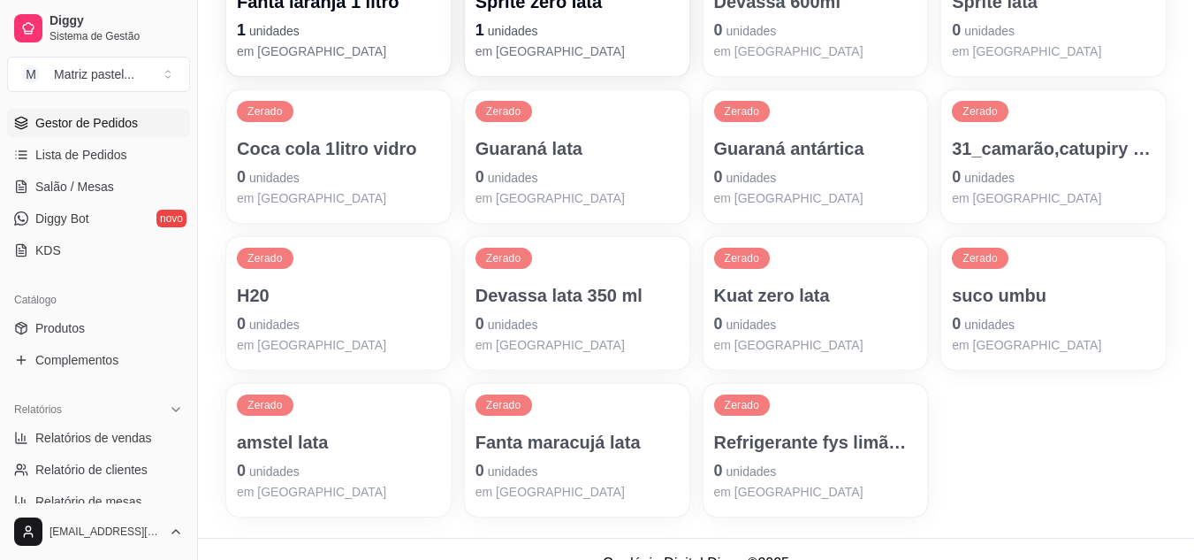
scroll to position [5, 0]
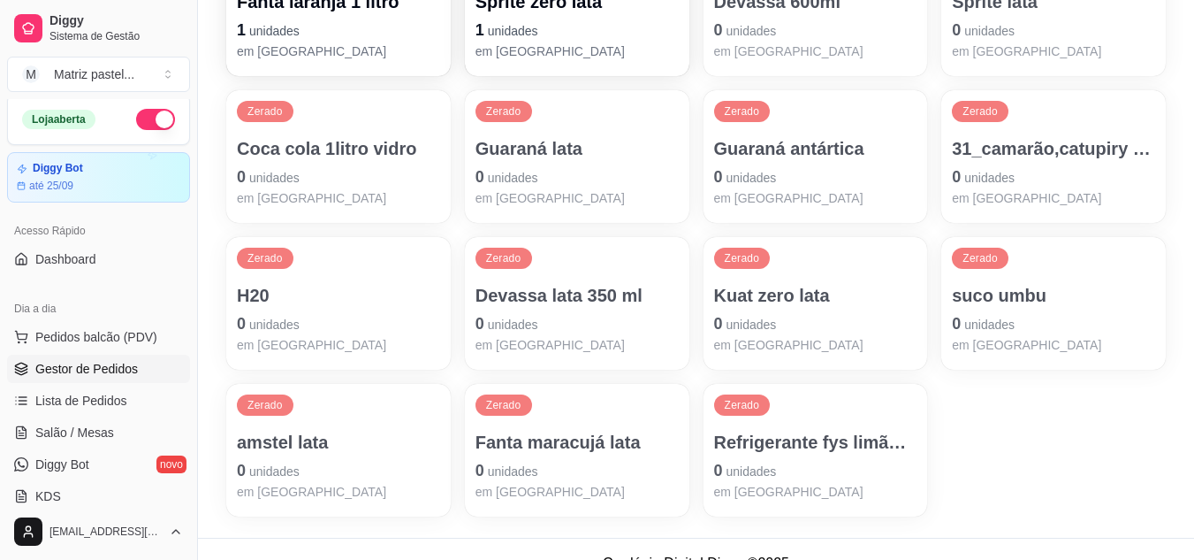
click at [91, 373] on span "Gestor de Pedidos" at bounding box center [86, 369] width 103 height 18
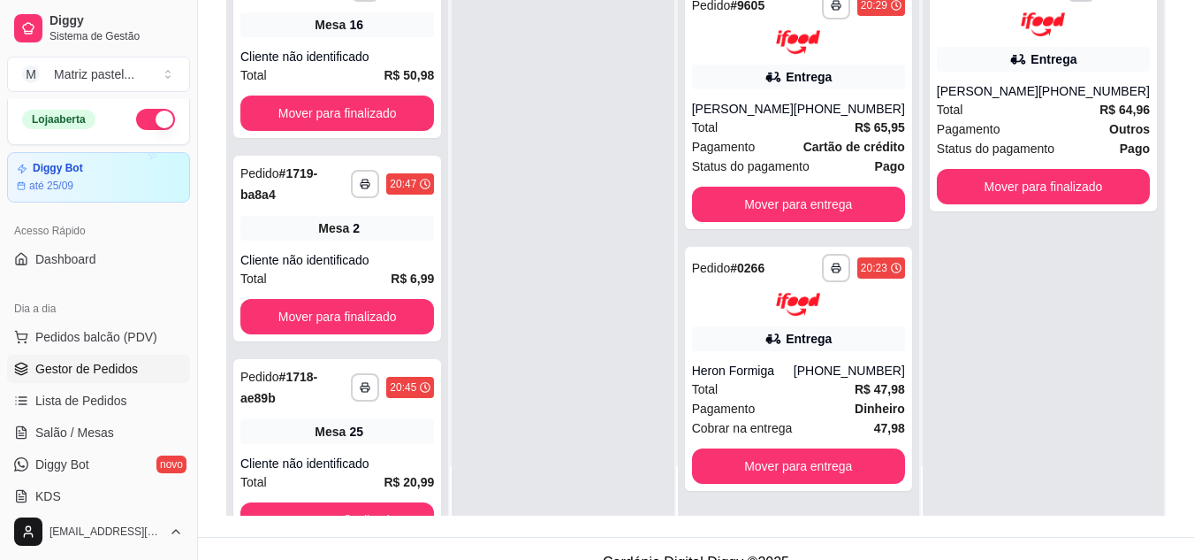
scroll to position [270, 0]
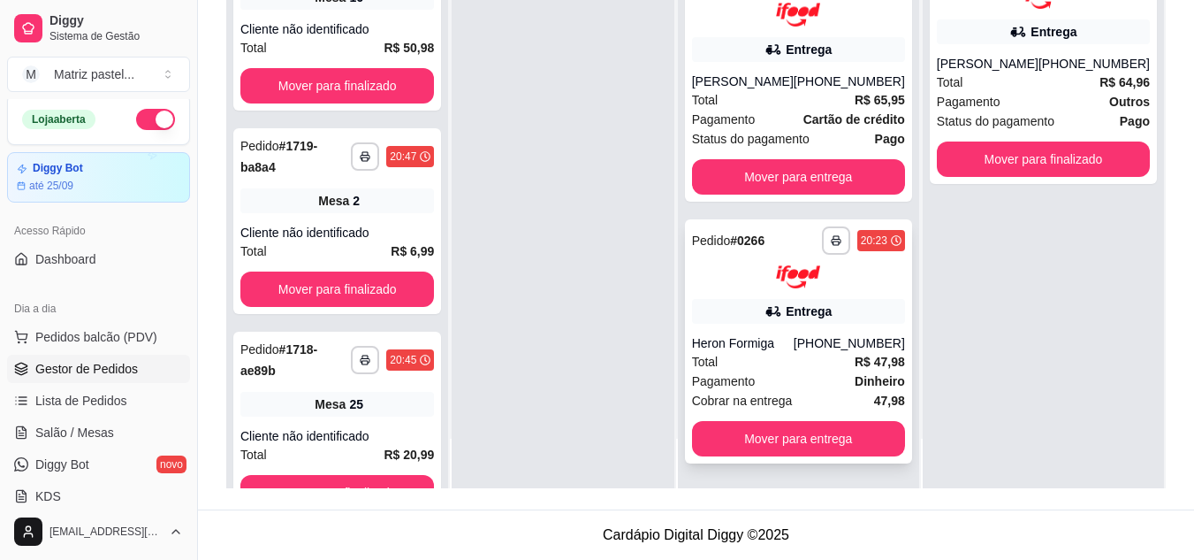
click at [832, 240] on icon "button" at bounding box center [836, 241] width 9 height 4
click at [783, 301] on button "IMPRESSORA" at bounding box center [793, 294] width 103 height 23
click at [74, 419] on link "Salão / Mesas" at bounding box center [98, 432] width 183 height 28
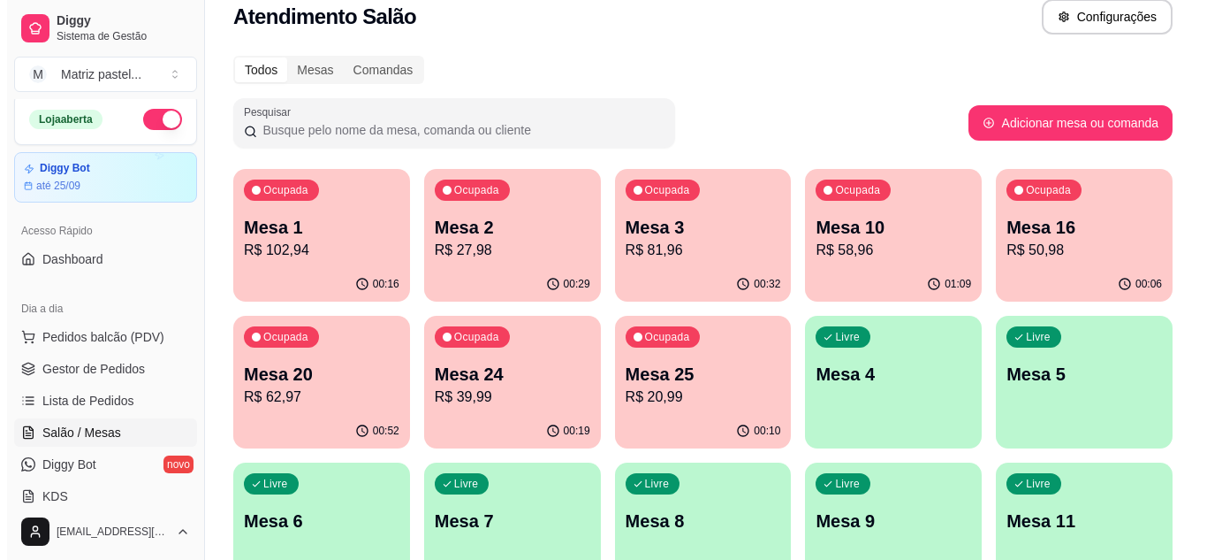
scroll to position [88, 0]
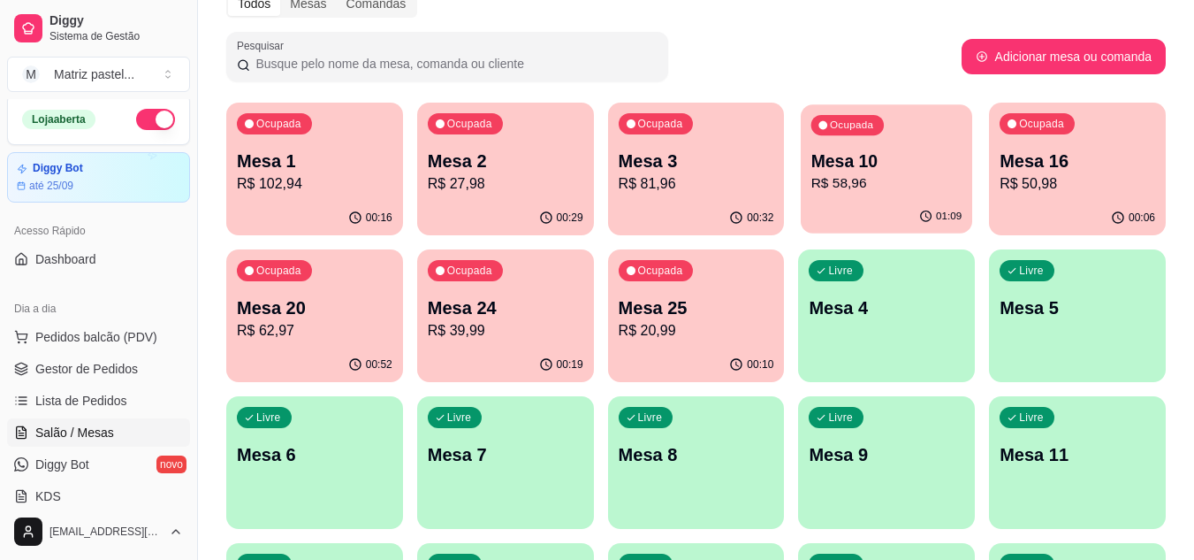
click at [864, 184] on p "R$ 58,96" at bounding box center [886, 183] width 151 height 20
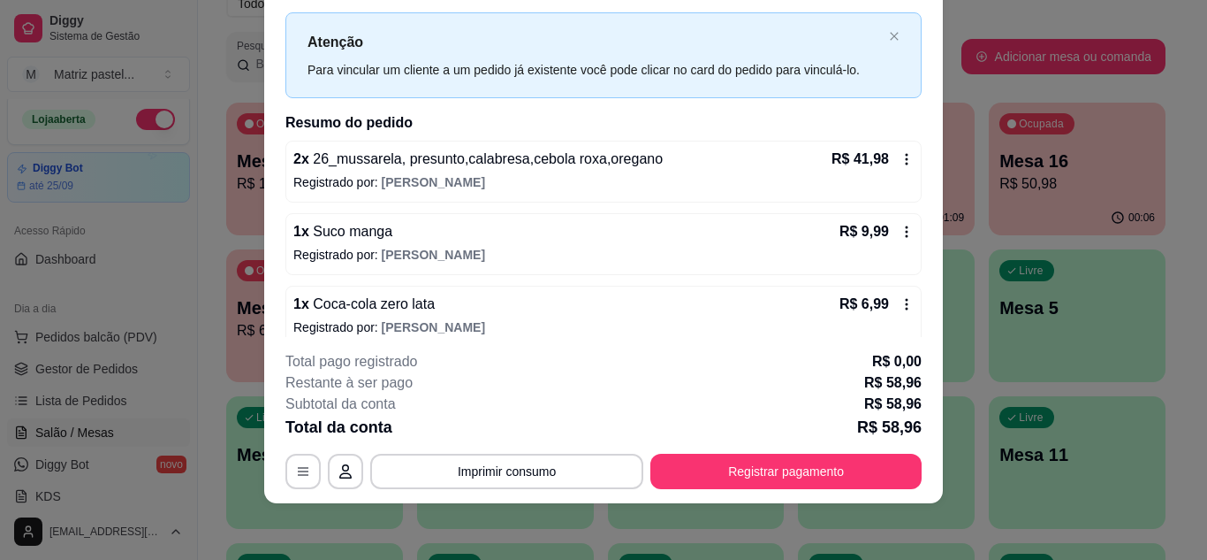
scroll to position [57, 0]
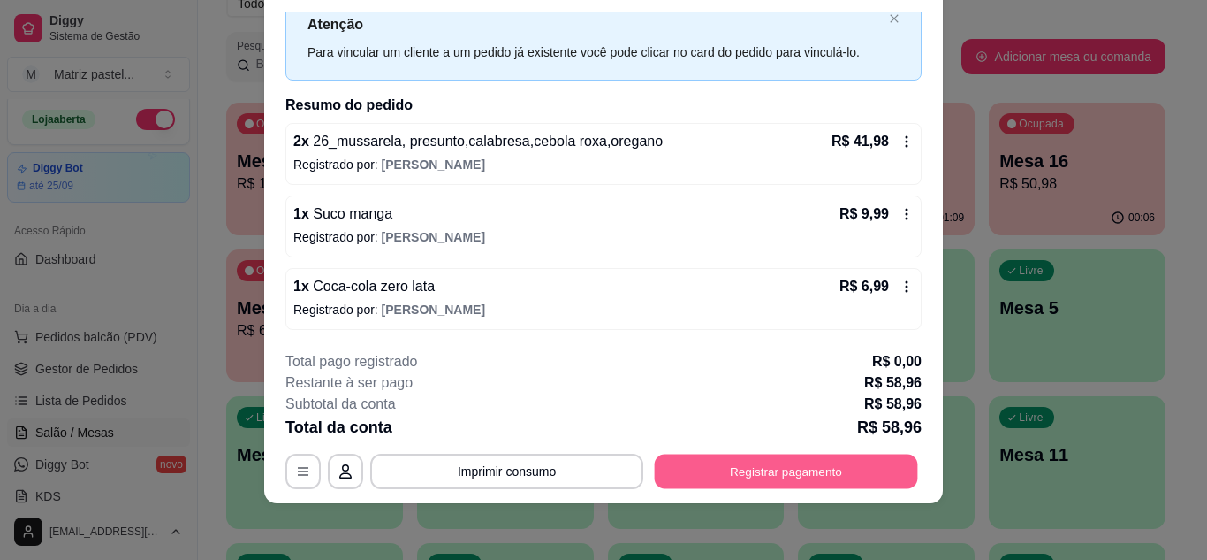
click at [750, 481] on button "Registrar pagamento" at bounding box center [786, 470] width 263 height 34
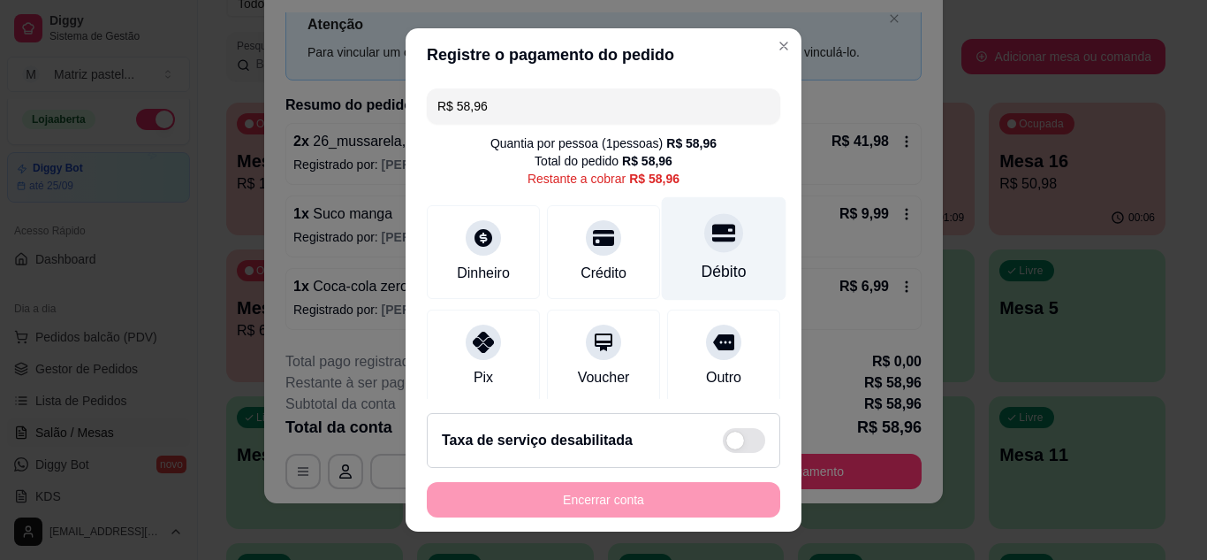
click at [712, 240] on icon at bounding box center [723, 233] width 23 height 18
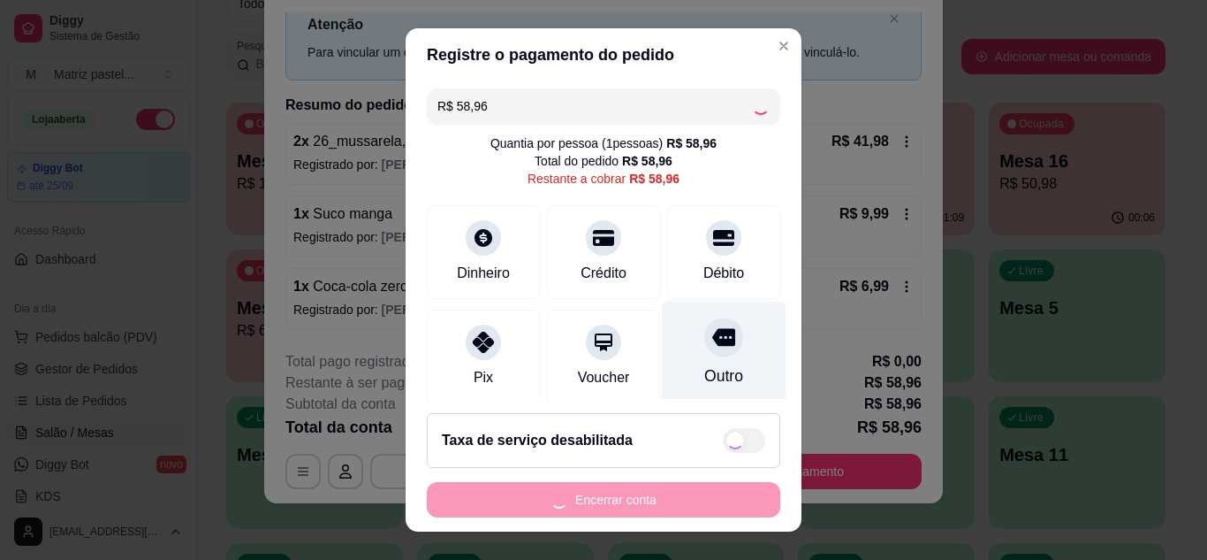
type input "R$ 0,00"
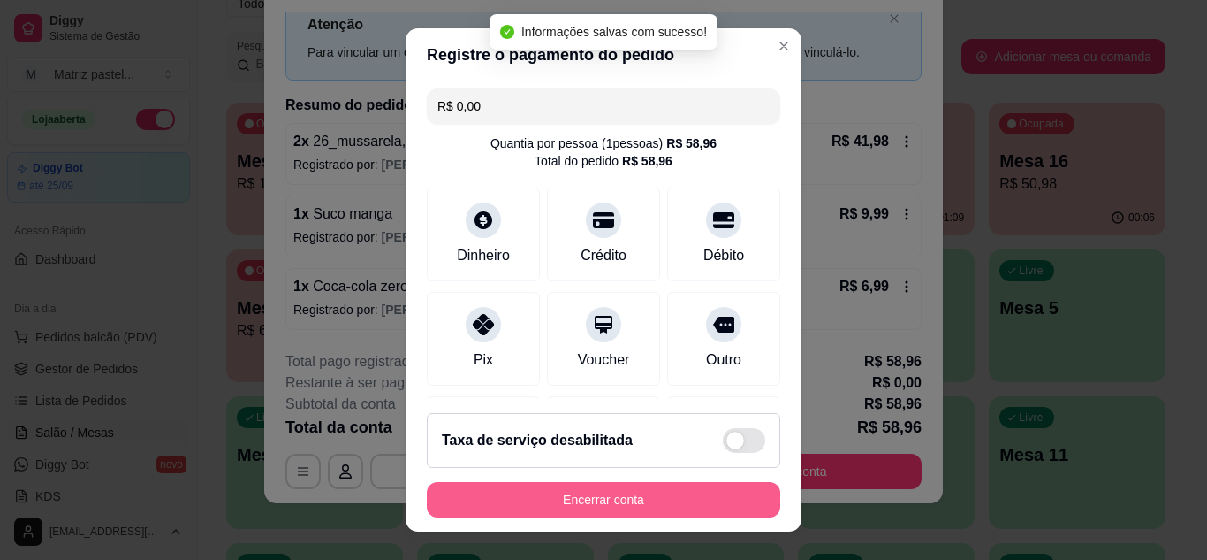
click at [651, 503] on button "Encerrar conta" at bounding box center [604, 499] width 354 height 35
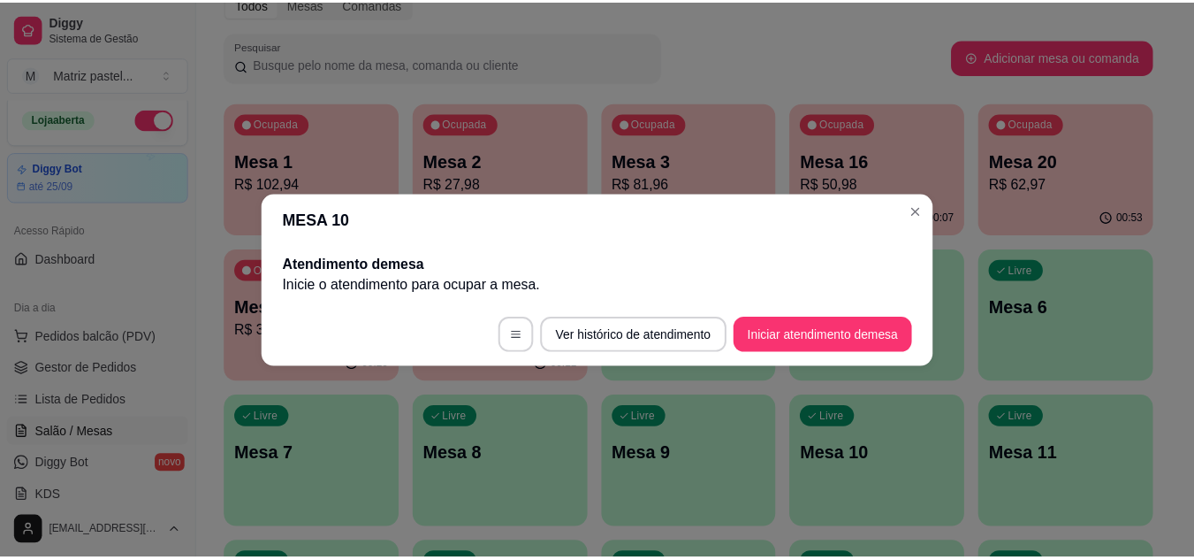
scroll to position [0, 0]
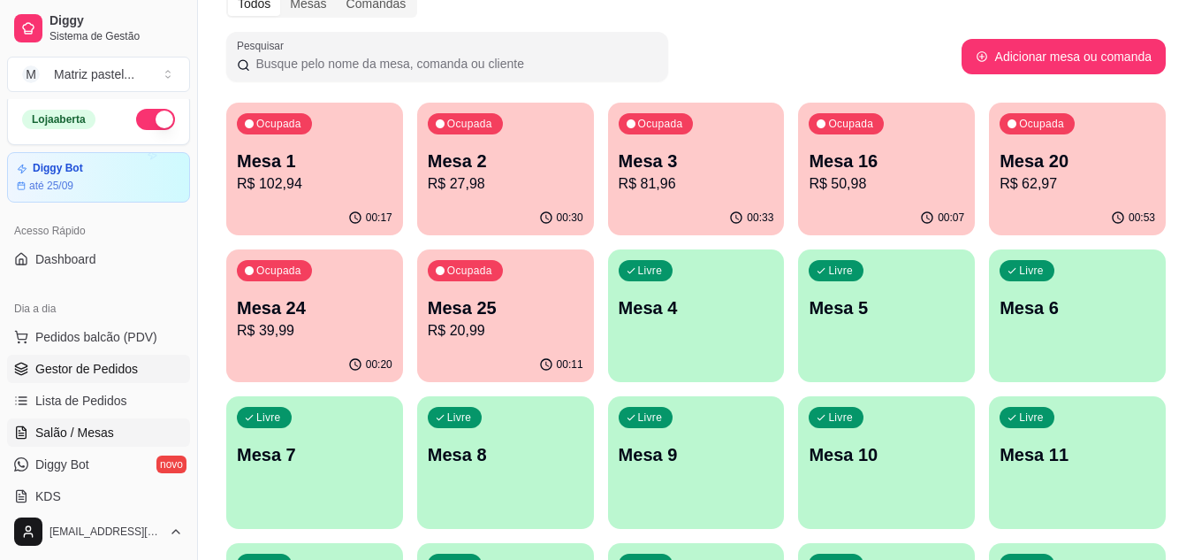
click at [67, 376] on span "Gestor de Pedidos" at bounding box center [86, 369] width 103 height 18
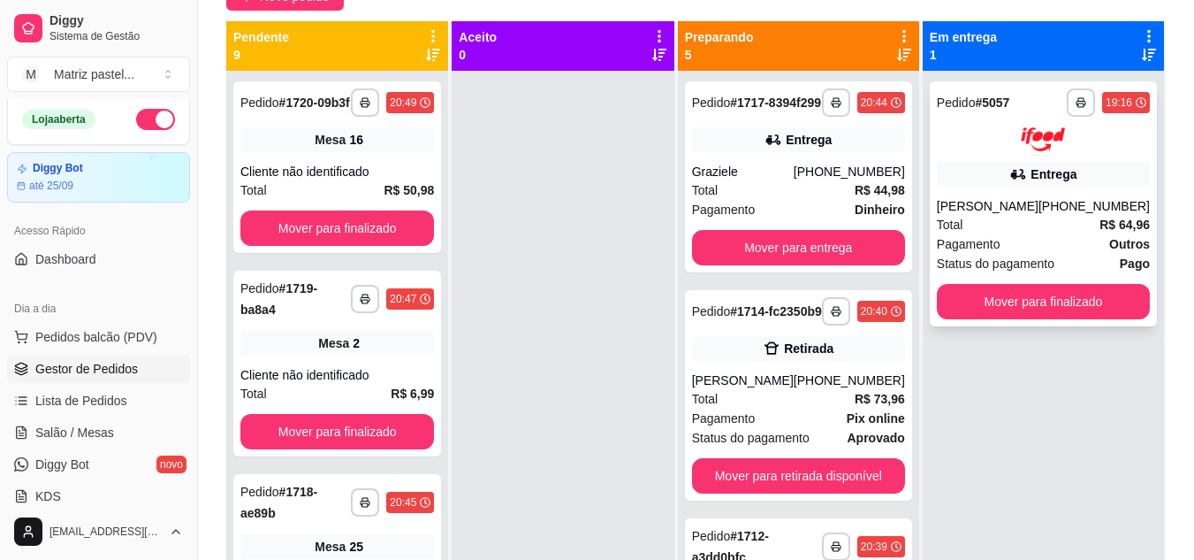
click at [1008, 234] on div "Total R$ 64,96" at bounding box center [1043, 224] width 213 height 19
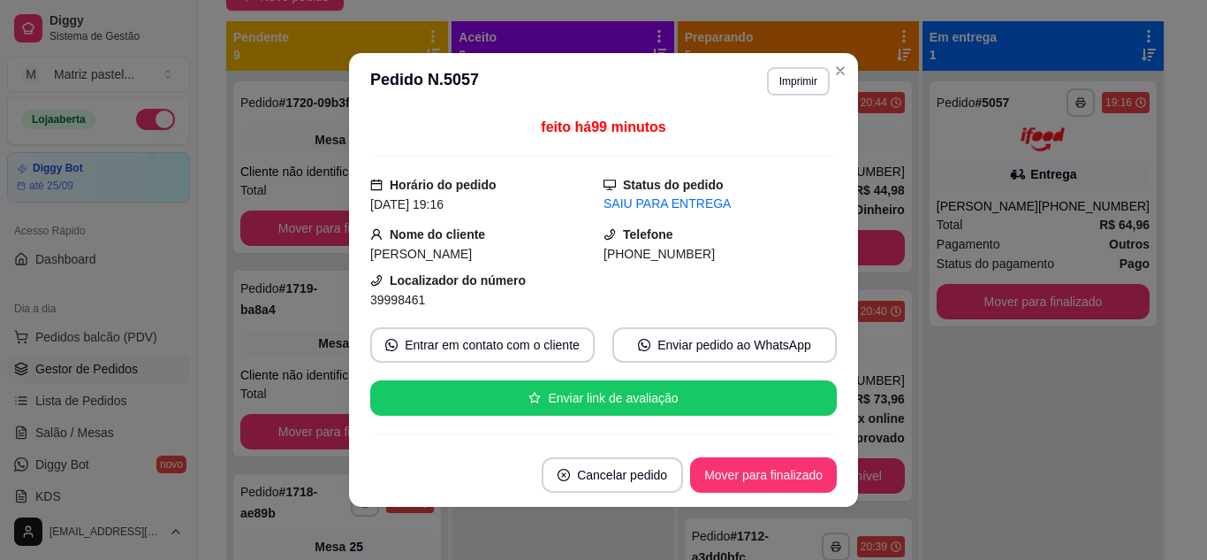
scroll to position [88, 0]
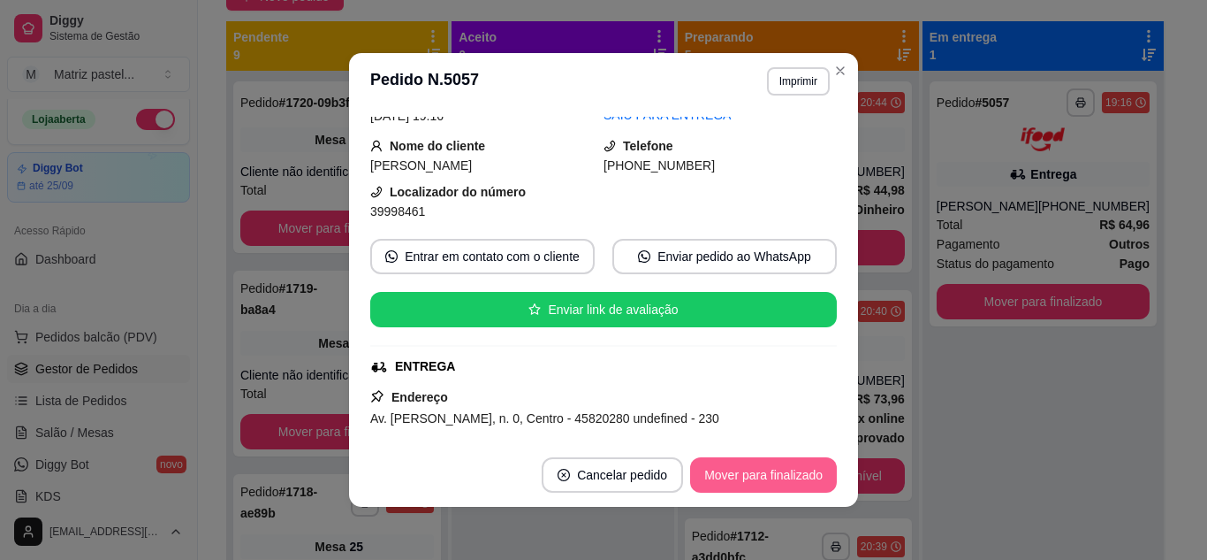
click at [732, 483] on button "Mover para finalizado" at bounding box center [763, 474] width 147 height 35
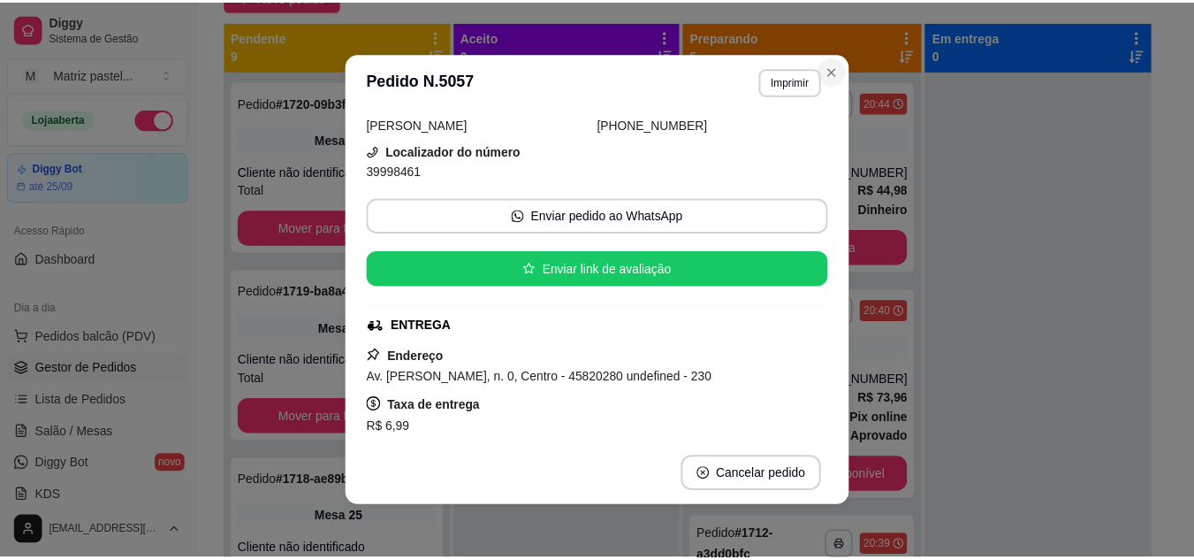
scroll to position [48, 0]
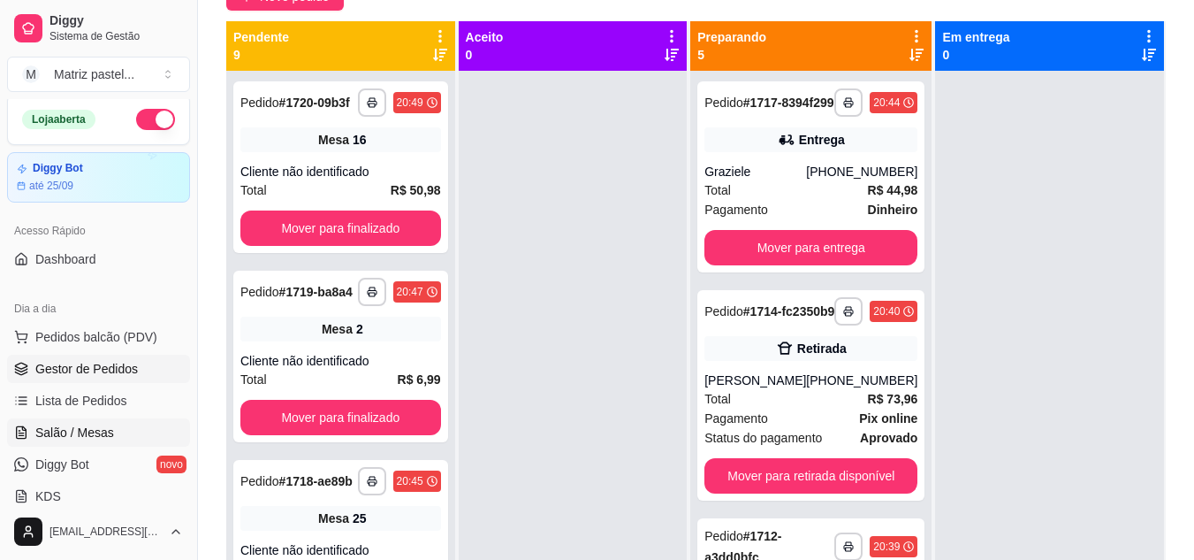
click at [107, 437] on span "Salão / Mesas" at bounding box center [74, 432] width 79 height 18
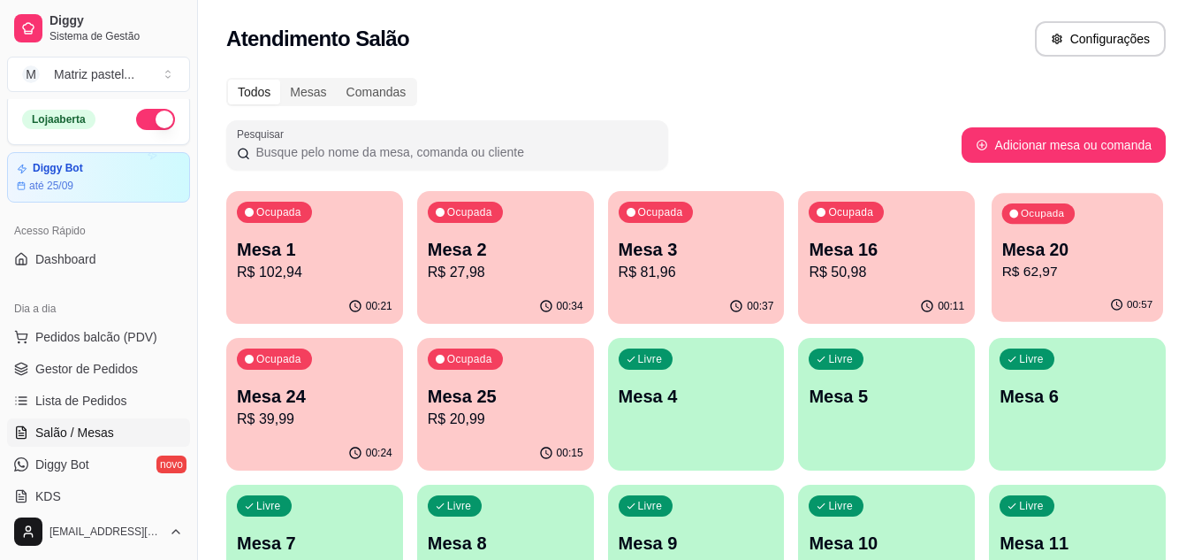
click at [1060, 301] on div "00:57" at bounding box center [1077, 305] width 171 height 34
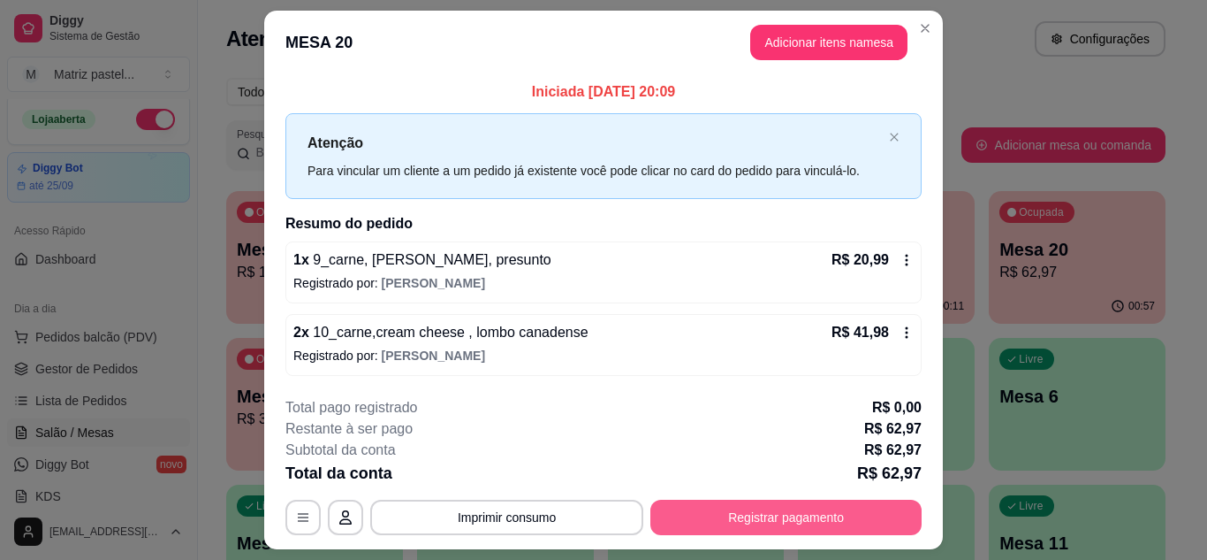
click at [727, 506] on button "Registrar pagamento" at bounding box center [786, 516] width 271 height 35
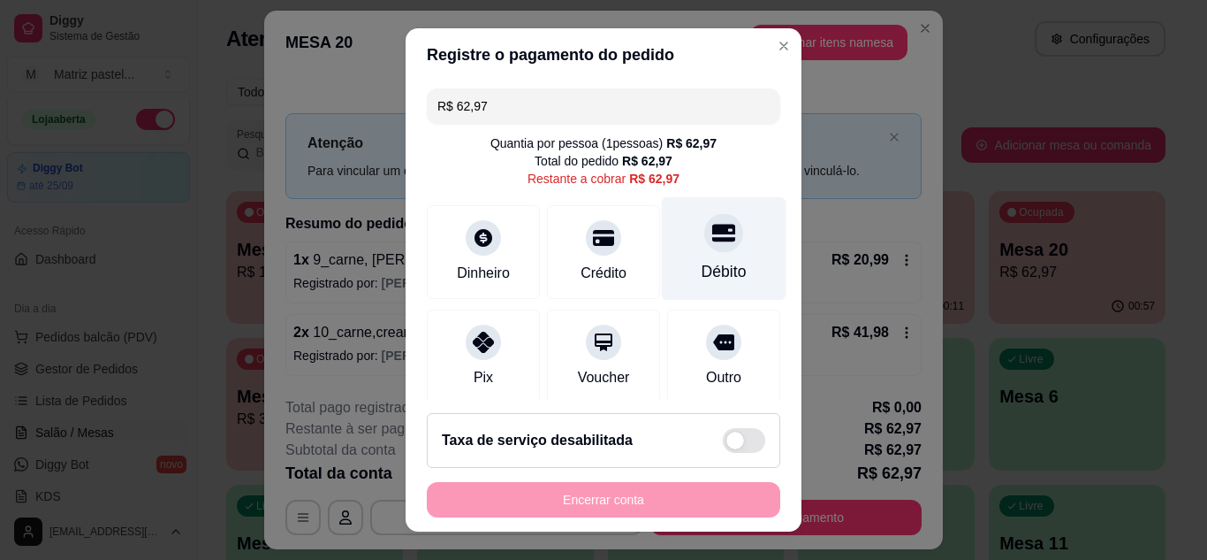
click at [712, 232] on icon at bounding box center [723, 233] width 23 height 18
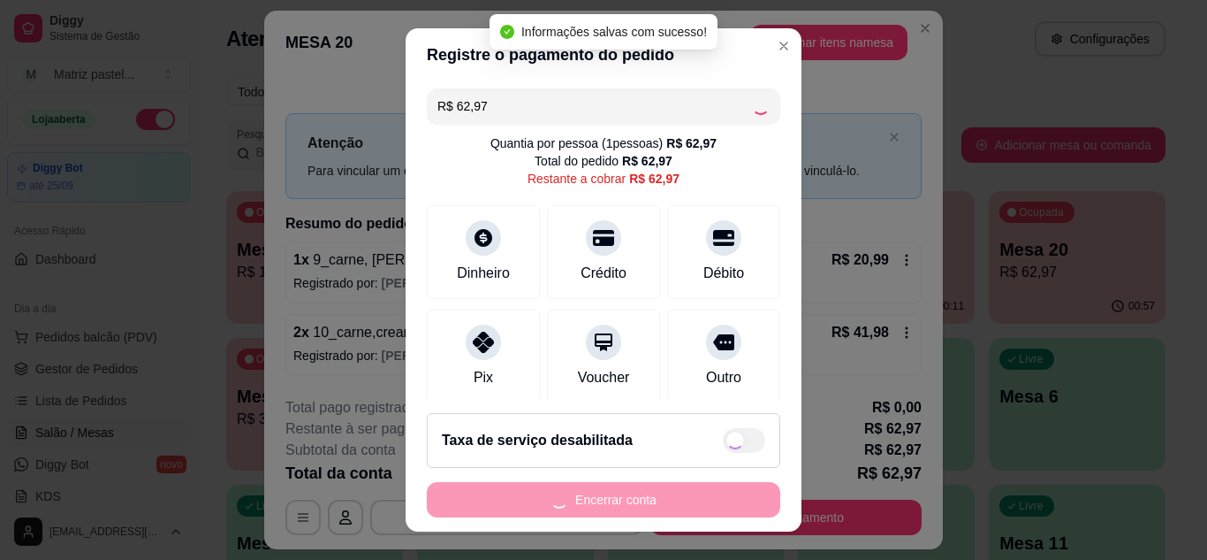
type input "R$ 0,00"
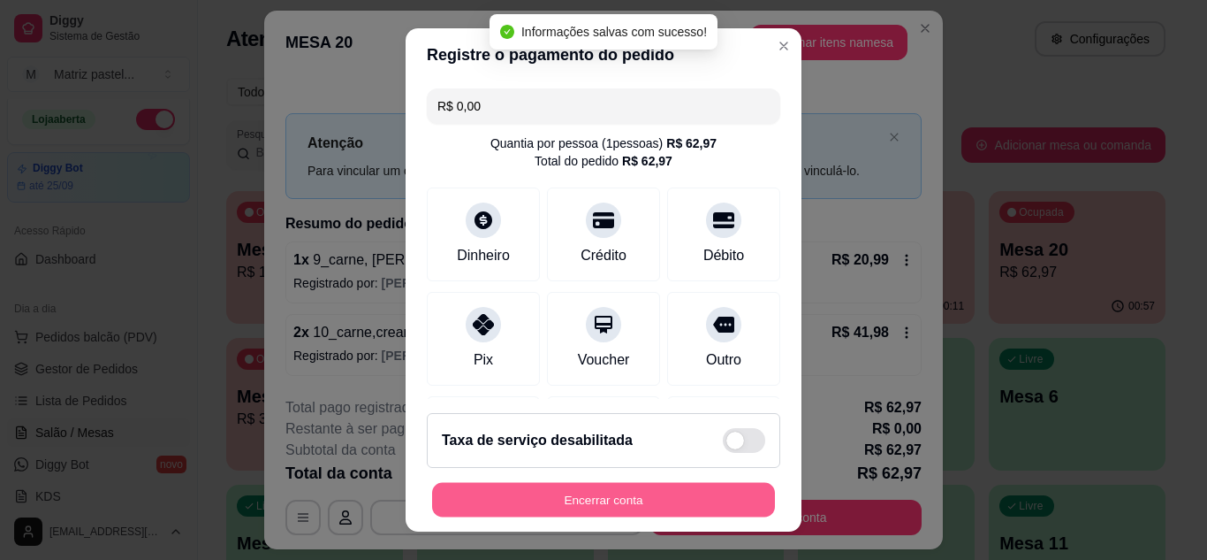
click at [615, 509] on button "Encerrar conta" at bounding box center [603, 500] width 343 height 34
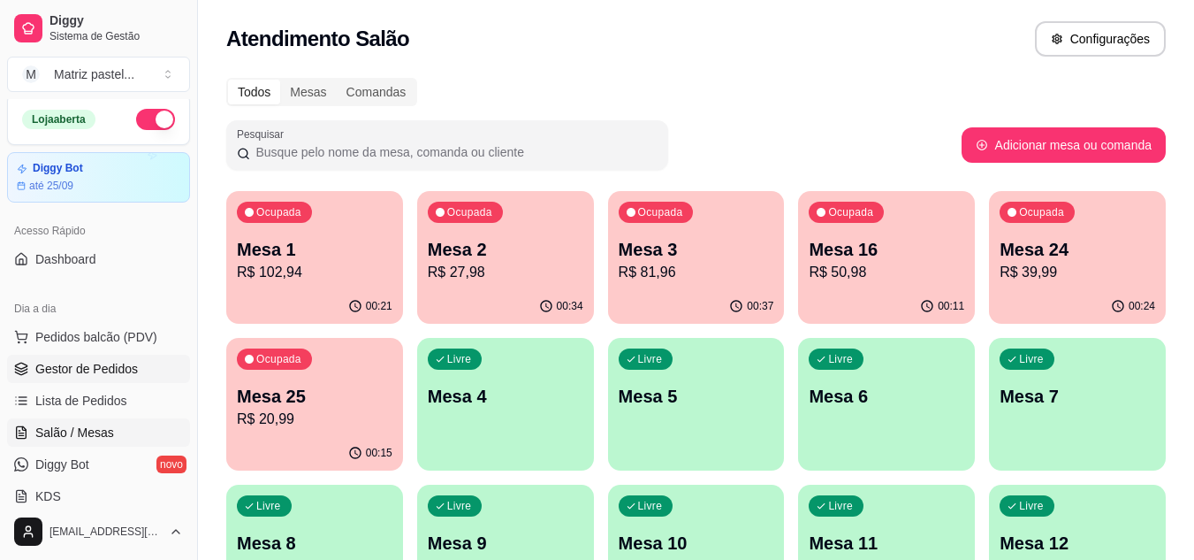
click at [88, 370] on span "Gestor de Pedidos" at bounding box center [86, 369] width 103 height 18
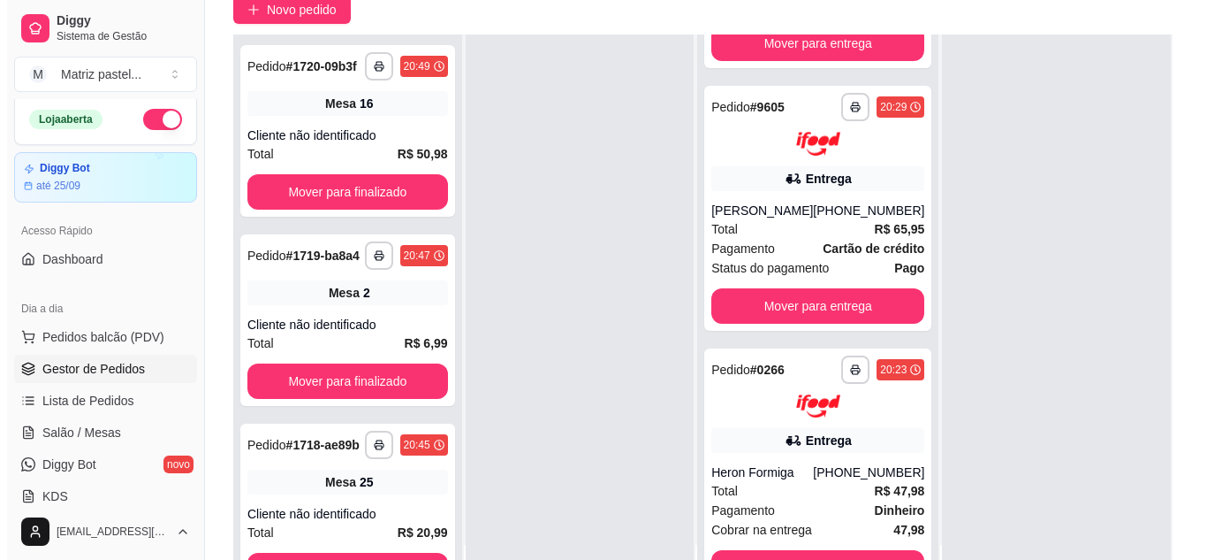
scroll to position [265, 0]
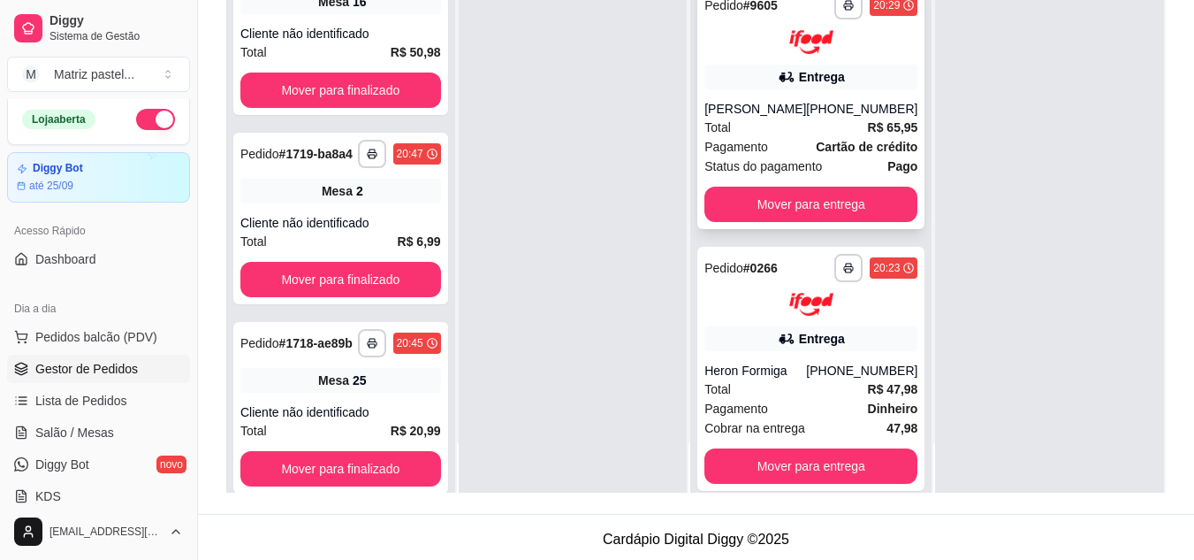
click at [760, 137] on div "Total R$ 65,95" at bounding box center [811, 127] width 213 height 19
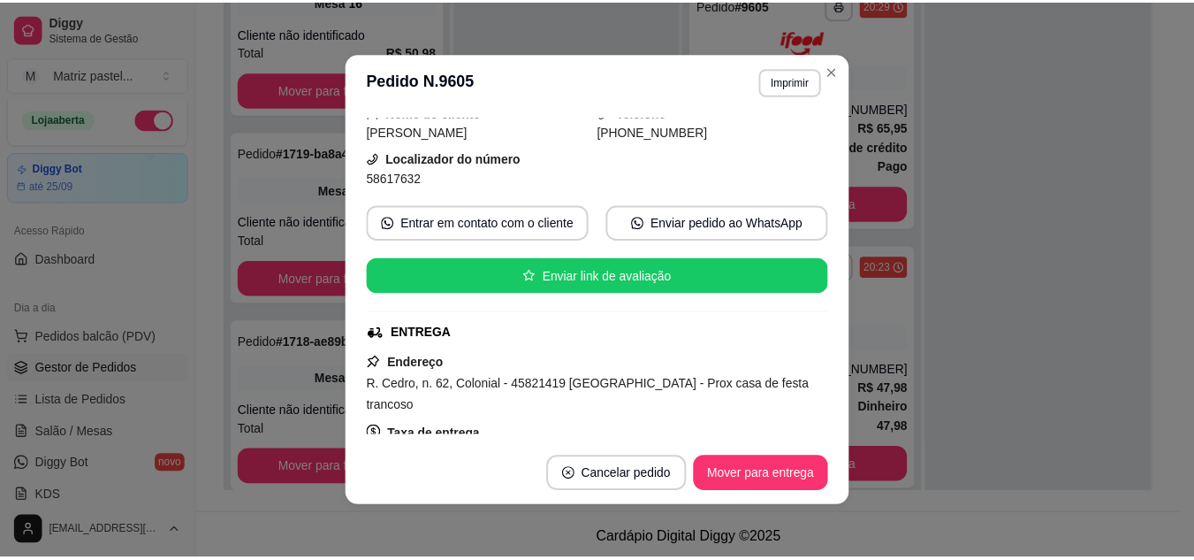
scroll to position [177, 0]
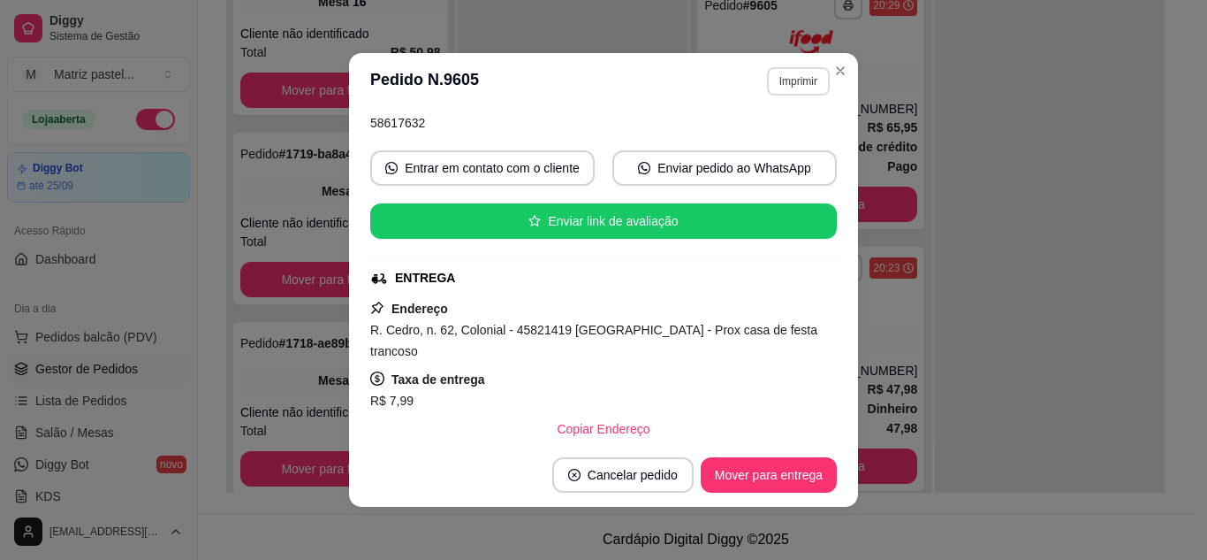
click at [782, 68] on button "Imprimir" at bounding box center [798, 81] width 63 height 28
click at [773, 144] on button "IMPRESSORA" at bounding box center [761, 143] width 128 height 28
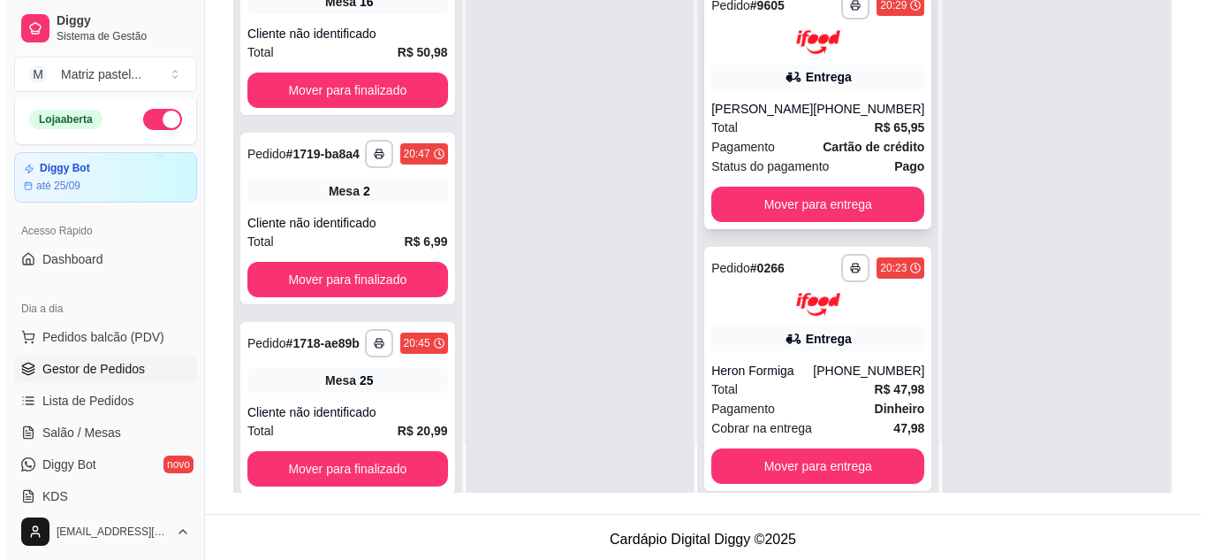
scroll to position [688, 0]
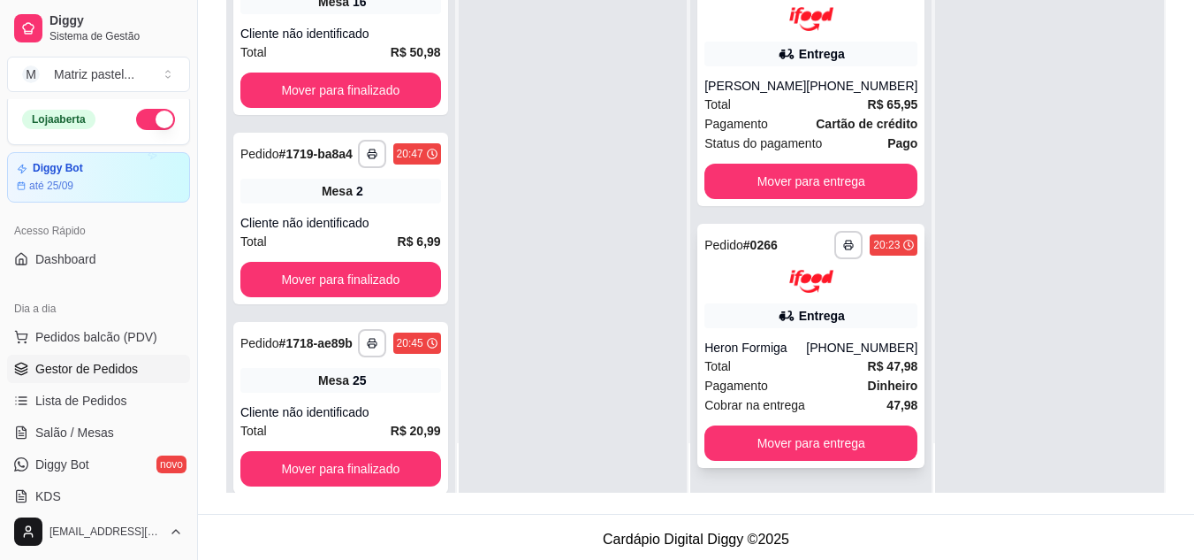
click at [727, 313] on div "Entrega" at bounding box center [811, 315] width 213 height 25
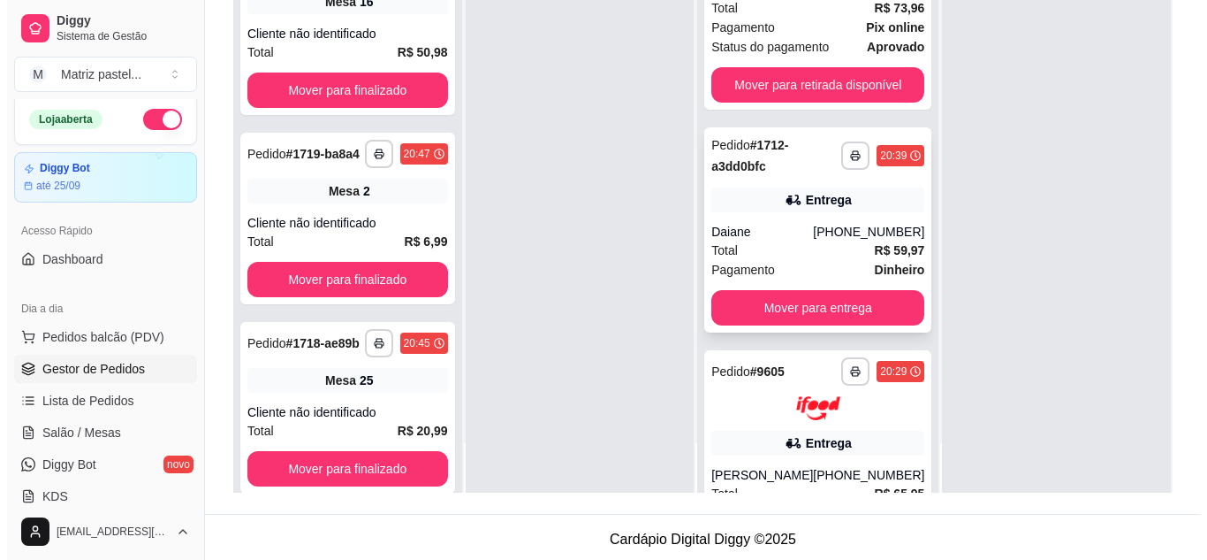
scroll to position [246, 0]
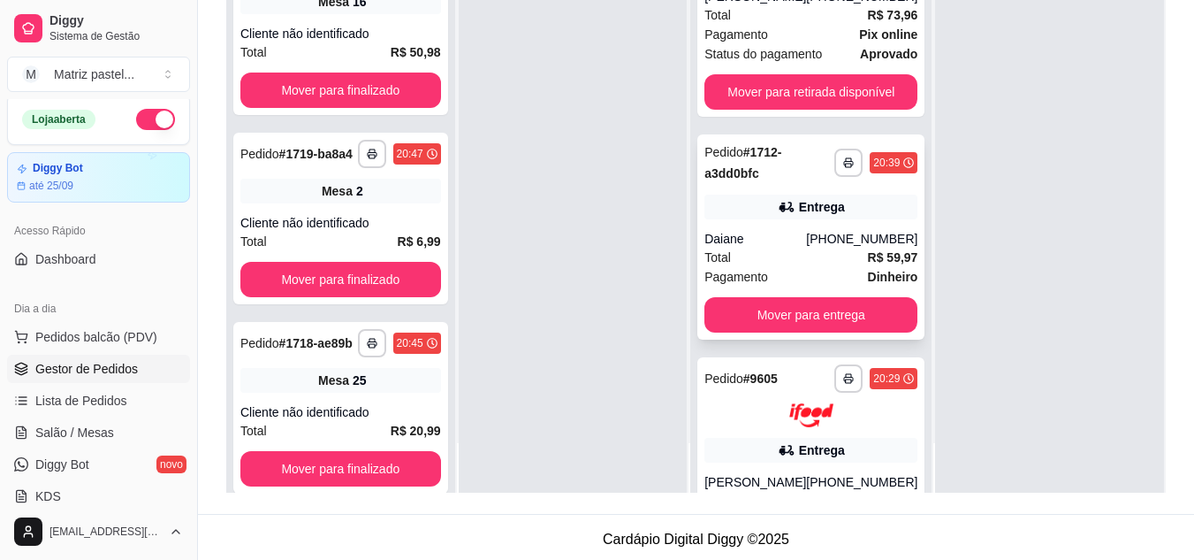
click at [721, 219] on div "Entrega" at bounding box center [811, 206] width 213 height 25
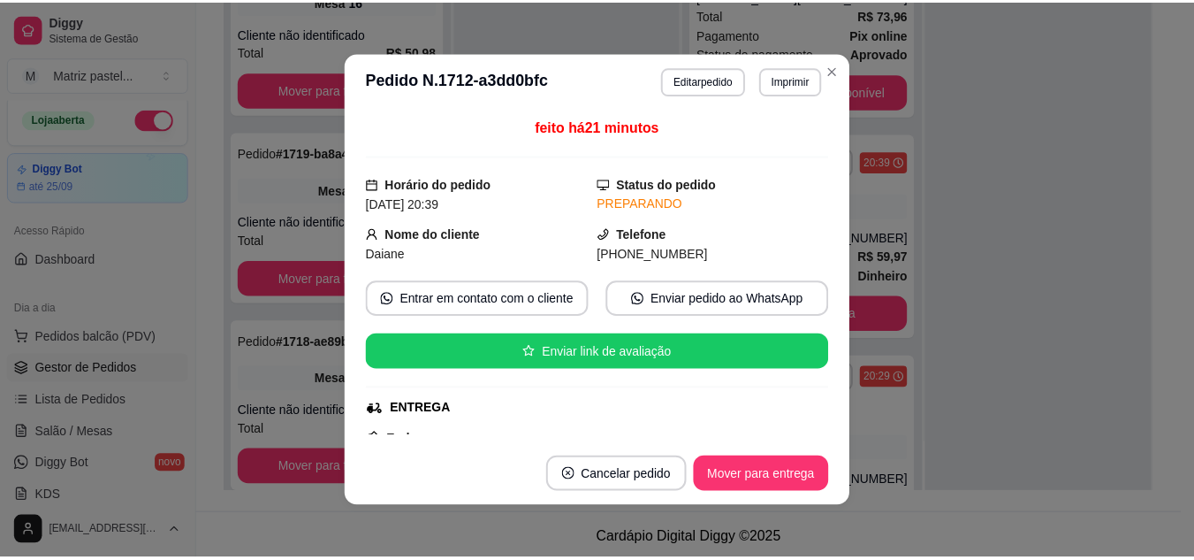
scroll to position [175, 0]
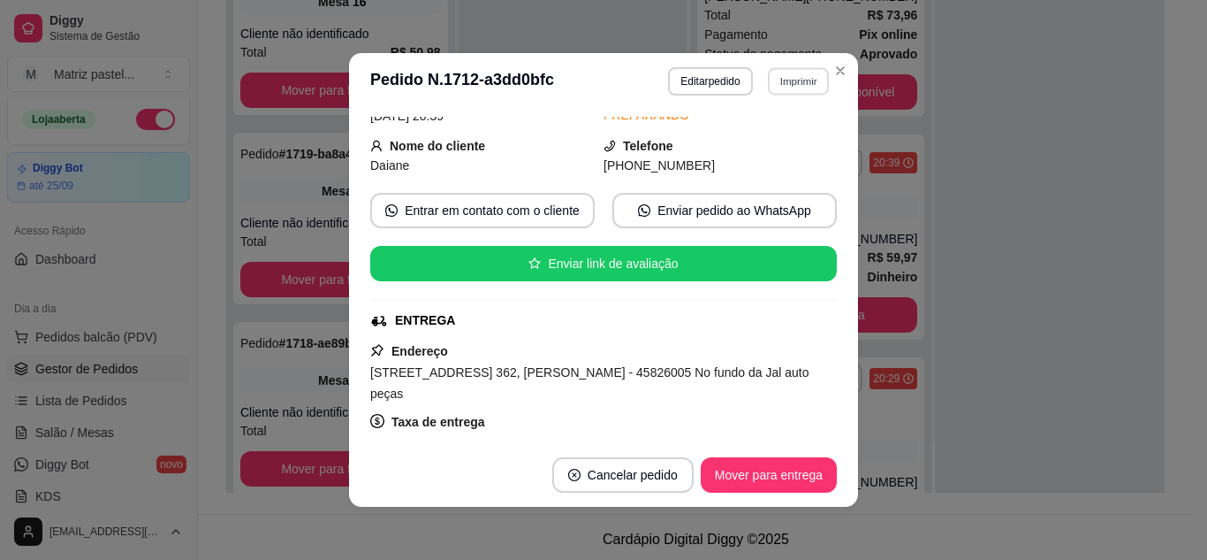
click at [791, 91] on button "Imprimir" at bounding box center [798, 80] width 61 height 27
click at [765, 143] on button "IMPRESSORA" at bounding box center [761, 142] width 124 height 27
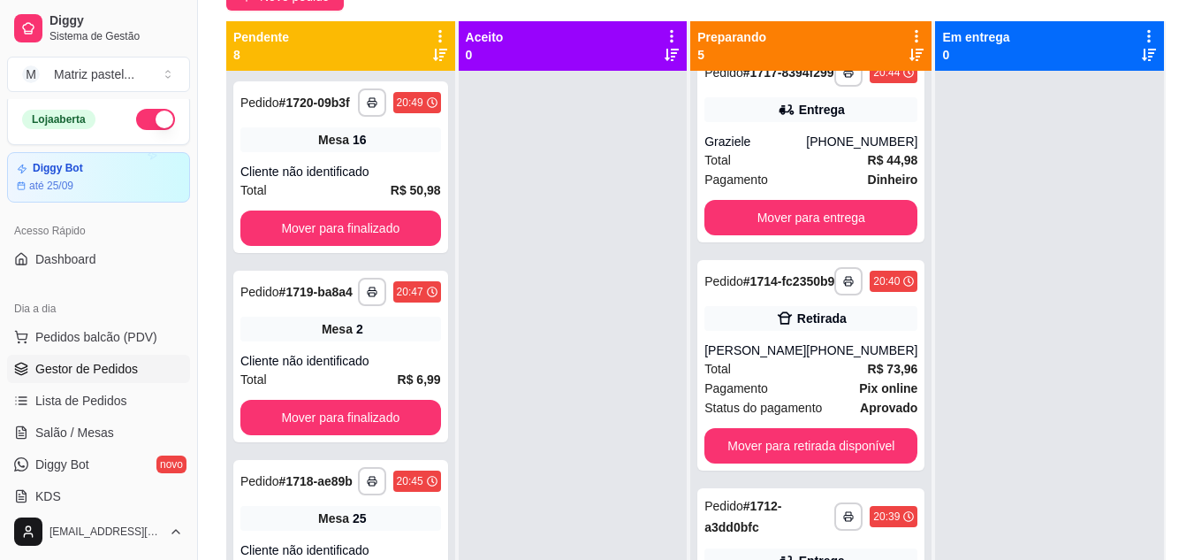
scroll to position [0, 0]
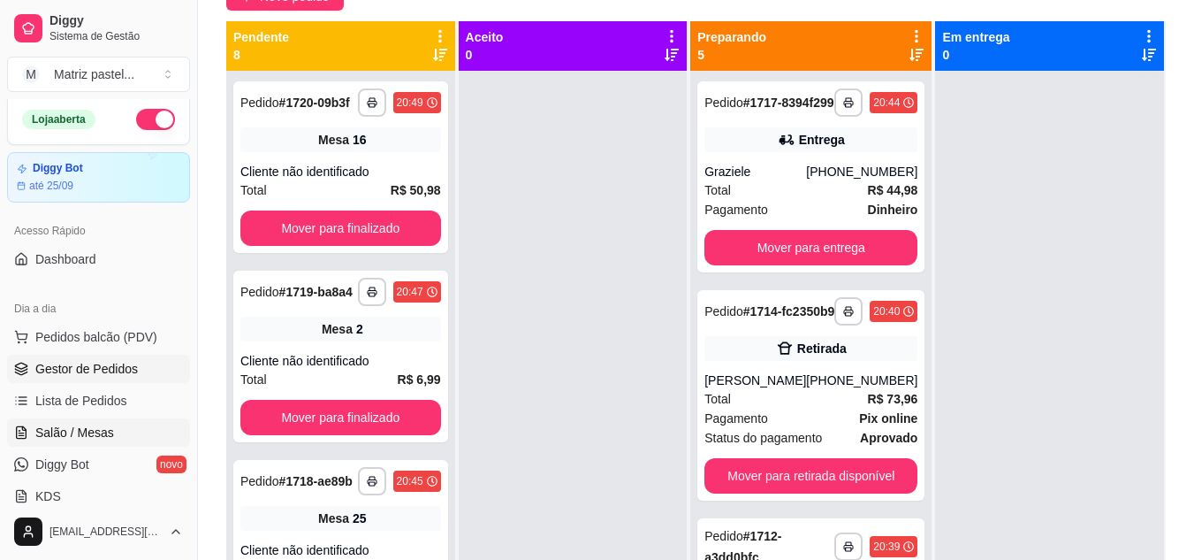
click at [35, 436] on span "Salão / Mesas" at bounding box center [74, 432] width 79 height 18
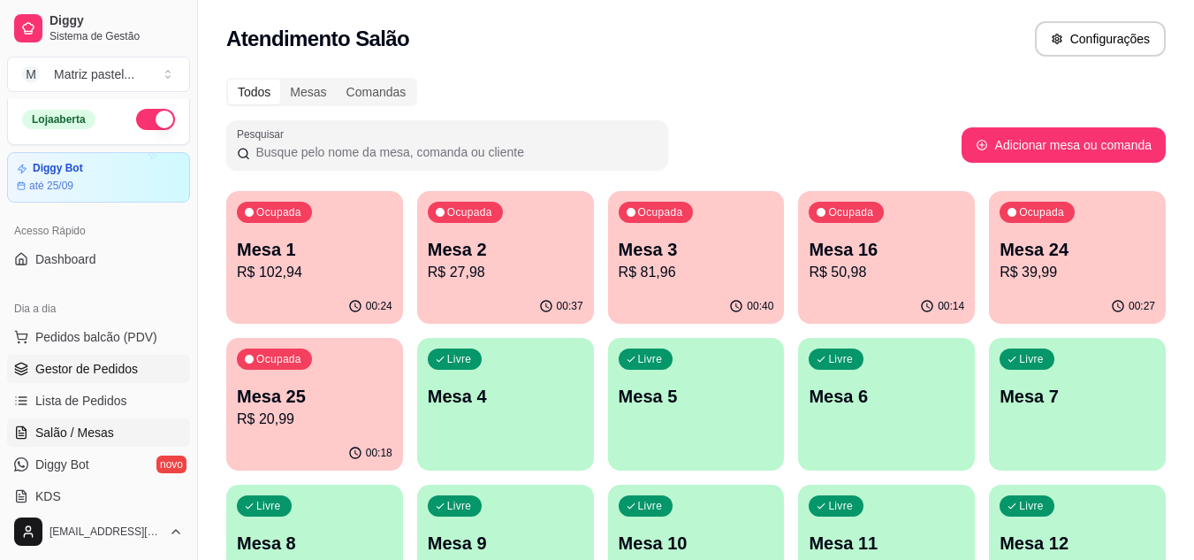
click at [109, 374] on span "Gestor de Pedidos" at bounding box center [86, 369] width 103 height 18
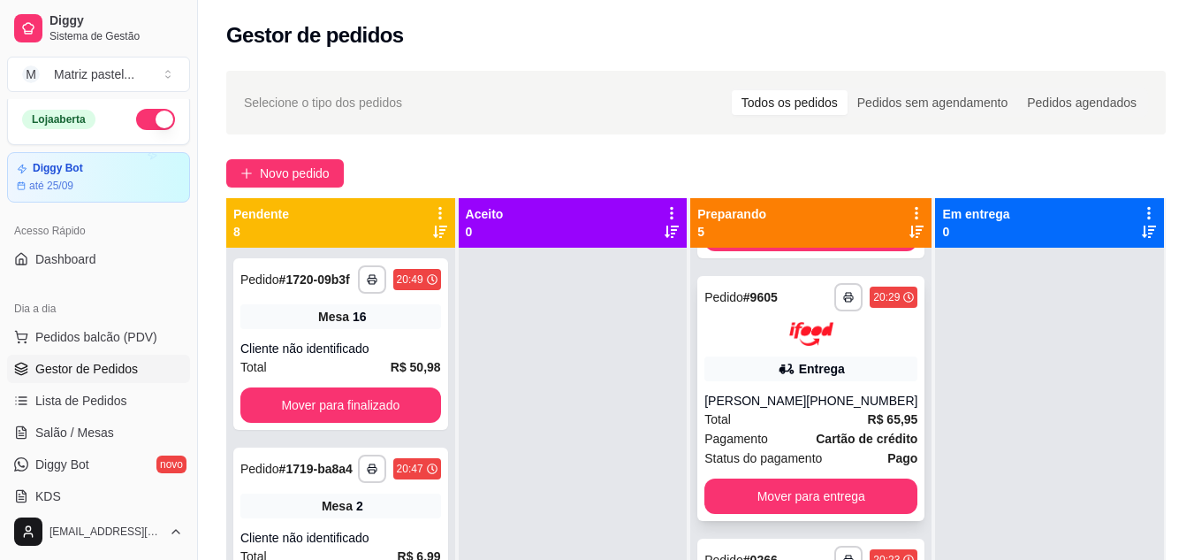
scroll to position [688, 0]
drag, startPoint x: 95, startPoint y: 433, endPoint x: 697, endPoint y: 374, distance: 605.8
click at [95, 433] on span "Salão / Mesas" at bounding box center [74, 432] width 79 height 18
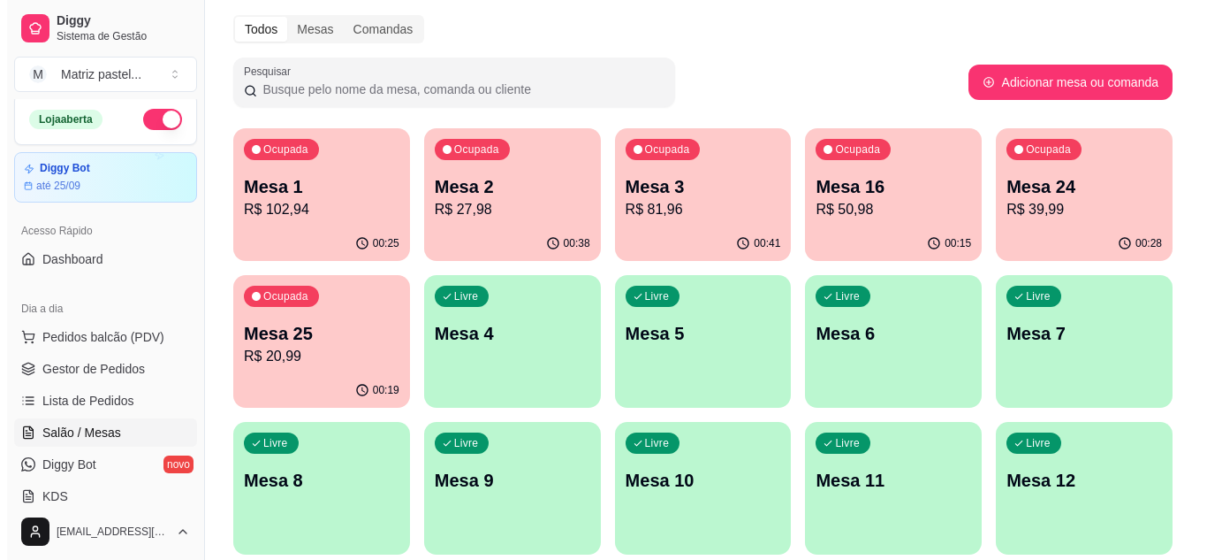
scroll to position [88, 0]
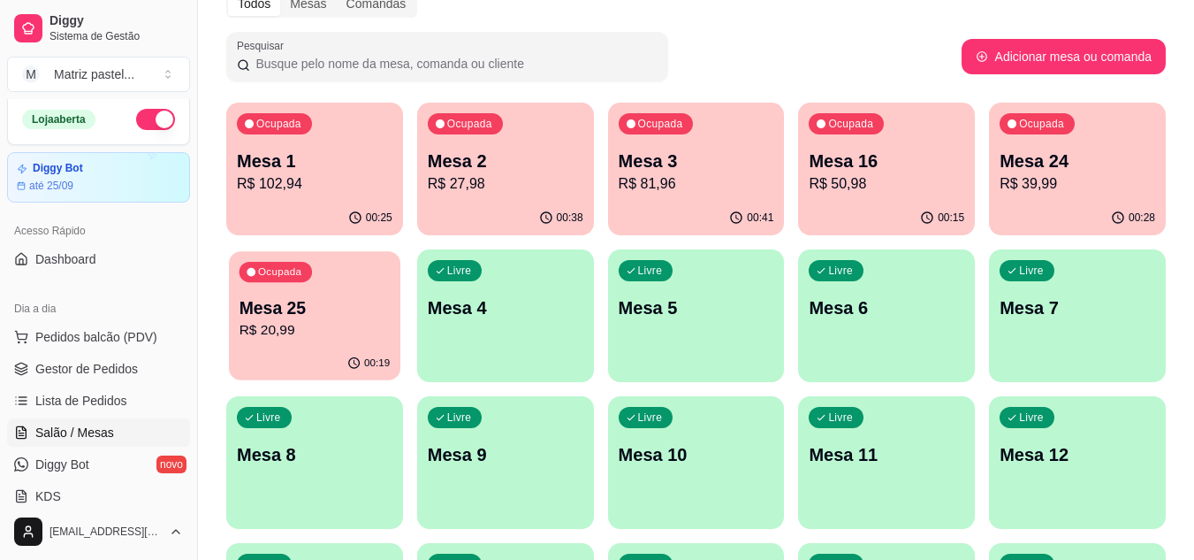
click at [338, 344] on div "Ocupada Mesa 25 R$ 20,99" at bounding box center [314, 298] width 171 height 95
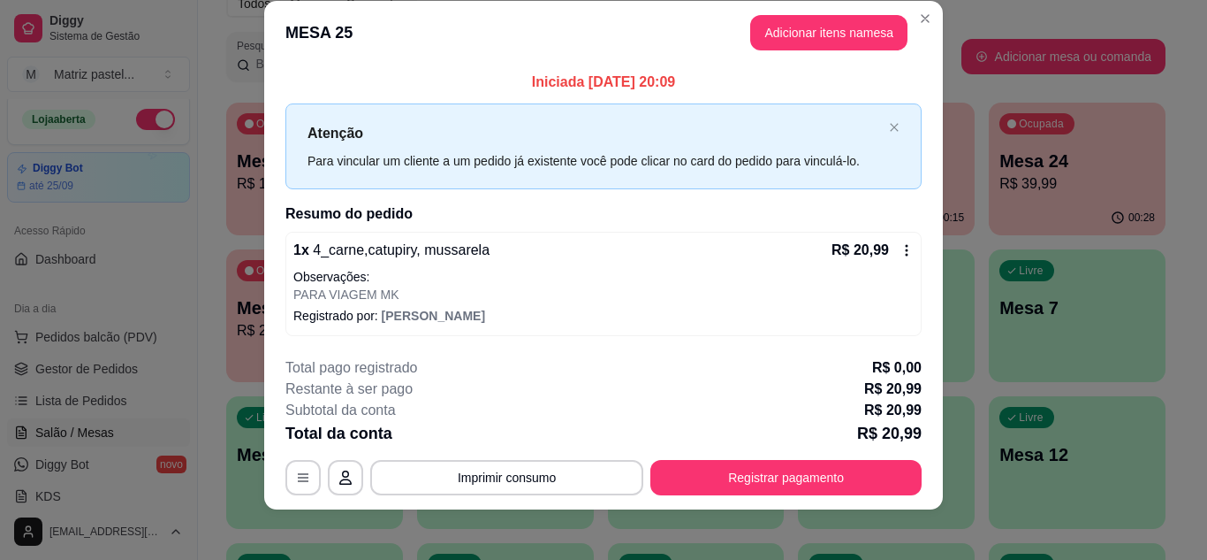
scroll to position [31, 0]
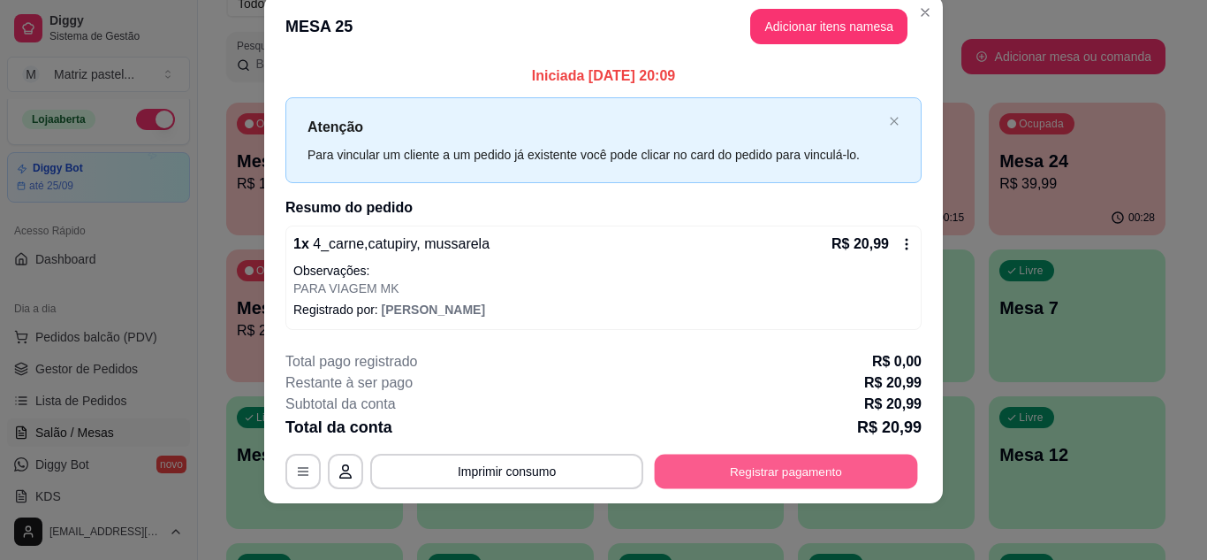
click at [759, 473] on button "Registrar pagamento" at bounding box center [786, 471] width 263 height 34
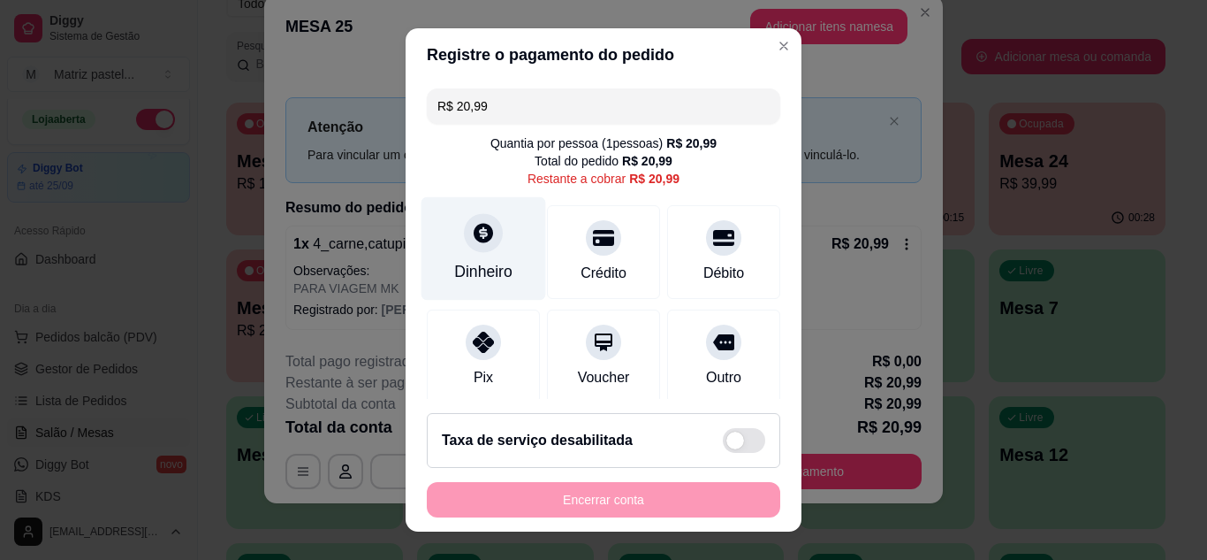
click at [472, 232] on icon at bounding box center [483, 232] width 23 height 23
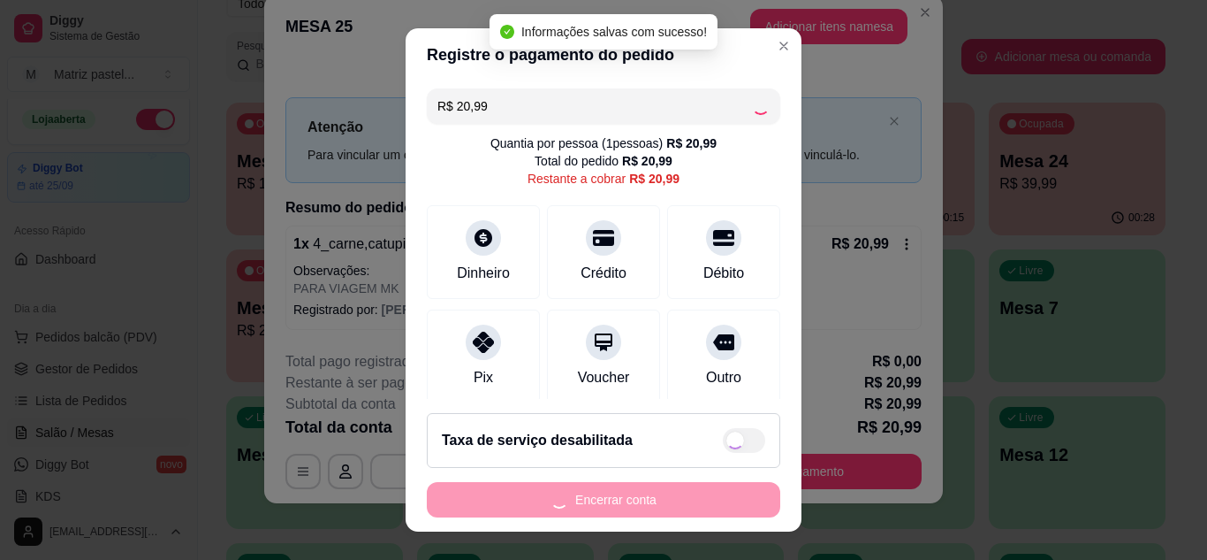
type input "R$ 0,00"
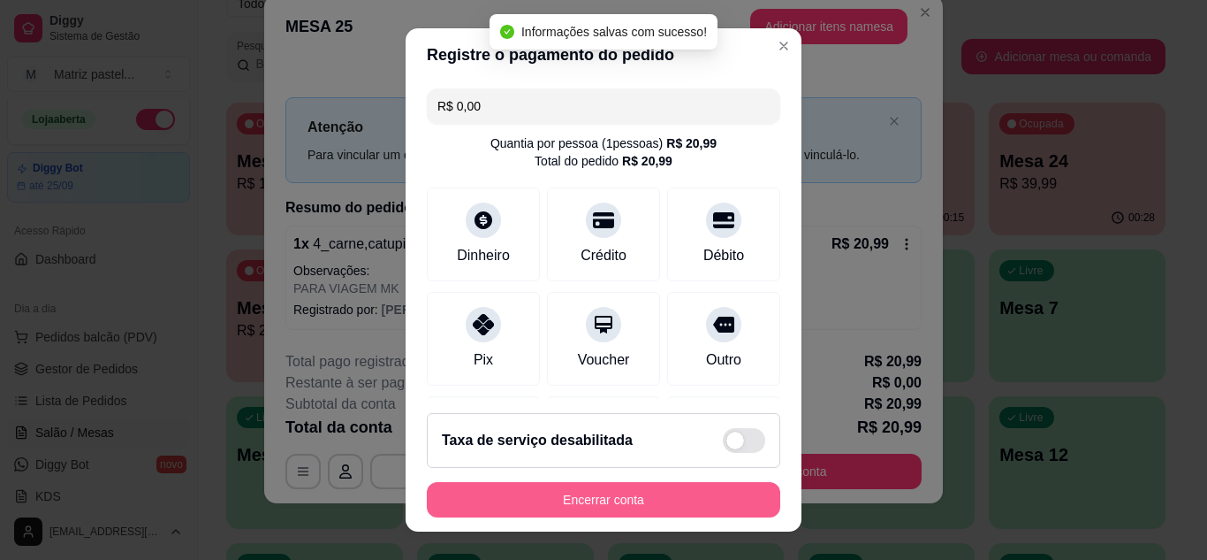
click at [642, 499] on button "Encerrar conta" at bounding box center [604, 499] width 354 height 35
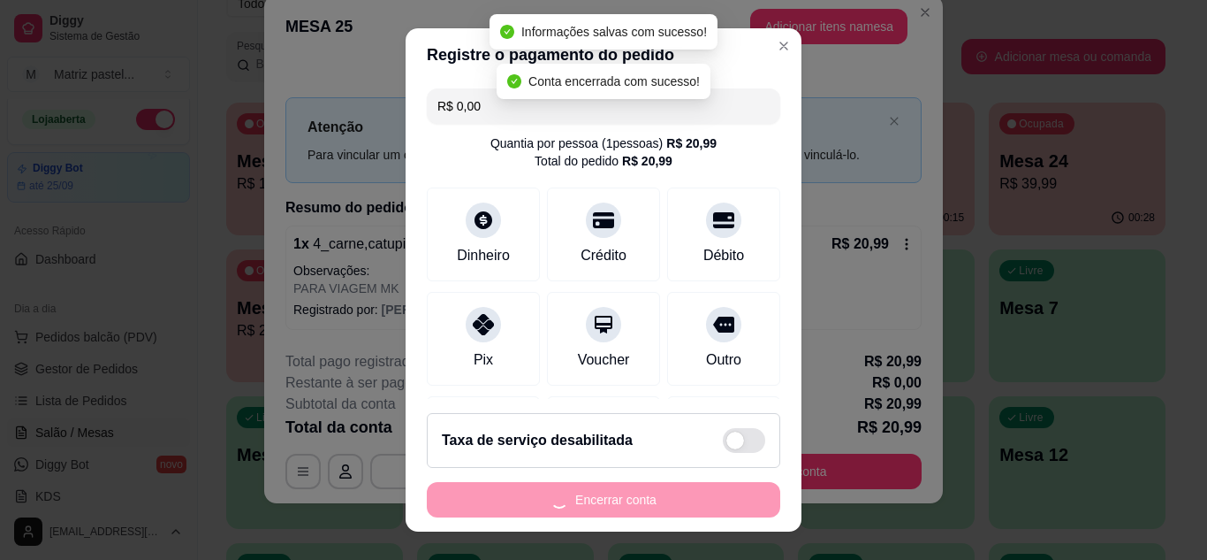
scroll to position [0, 0]
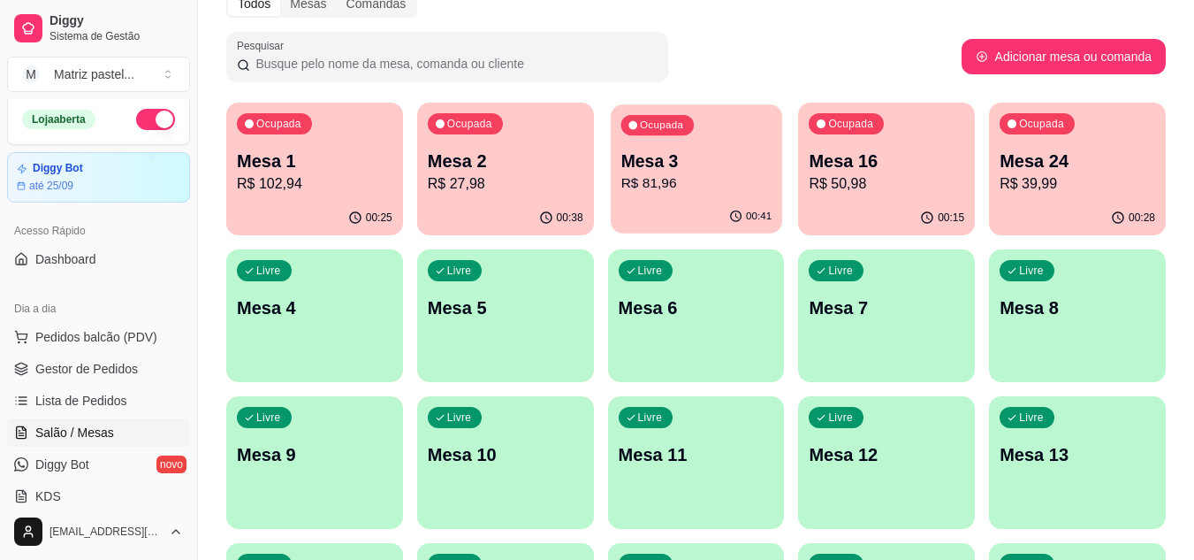
click at [621, 195] on div "Ocupada Mesa 3 R$ 81,96" at bounding box center [696, 151] width 171 height 95
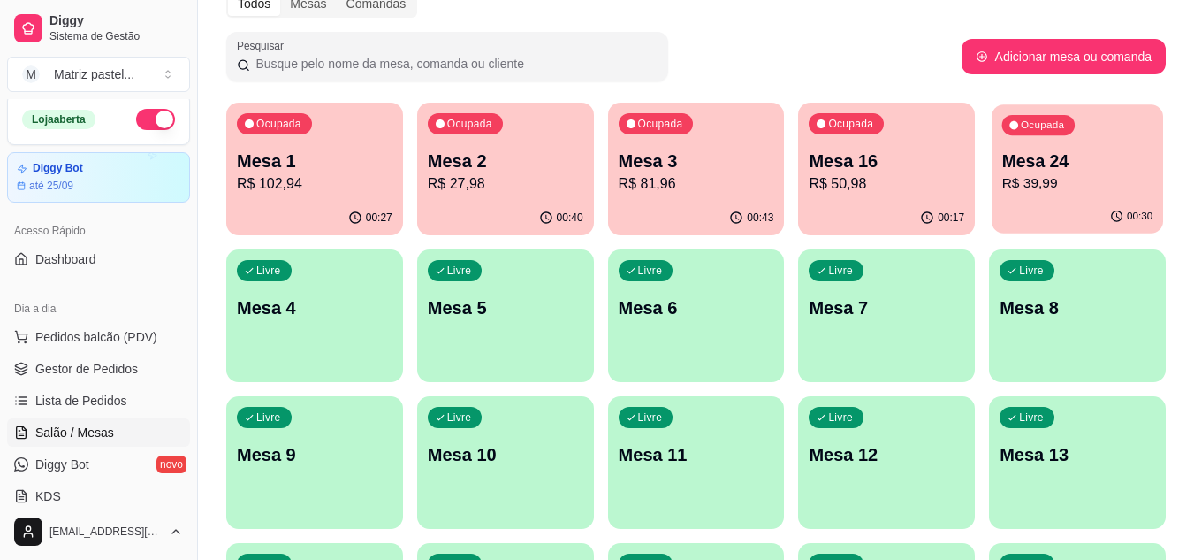
click at [1071, 183] on p "R$ 39,99" at bounding box center [1077, 183] width 151 height 20
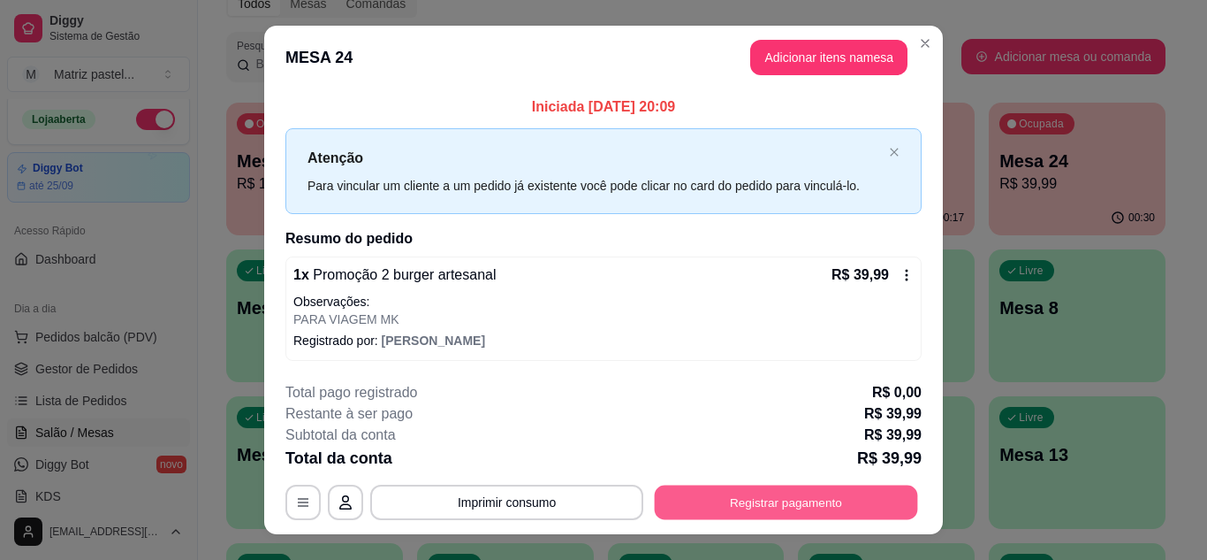
click at [743, 502] on button "Registrar pagamento" at bounding box center [786, 502] width 263 height 34
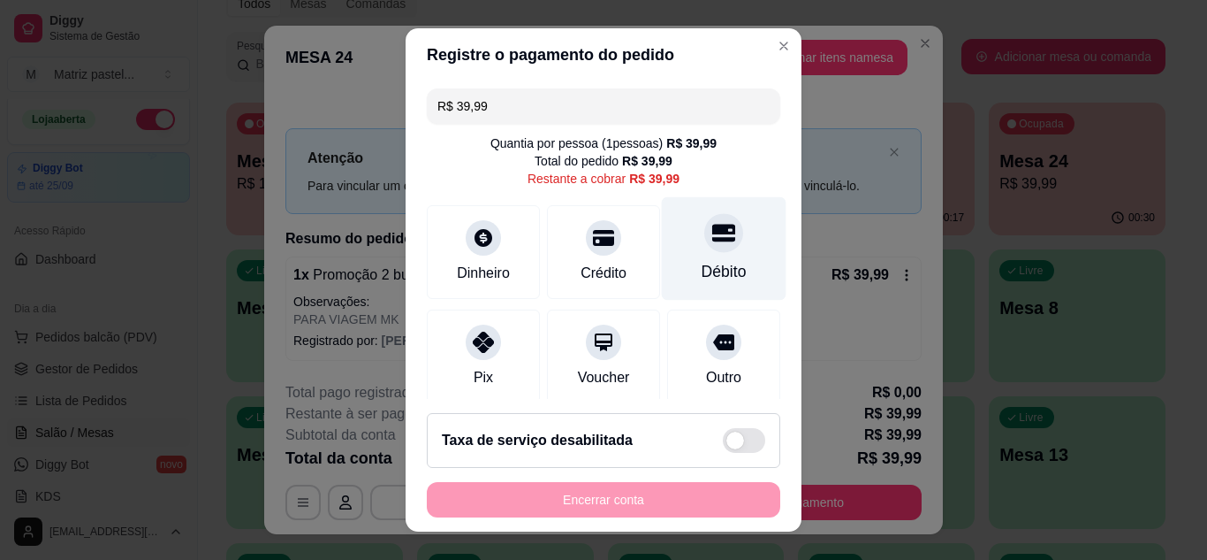
click at [704, 257] on div "Débito" at bounding box center [724, 247] width 125 height 103
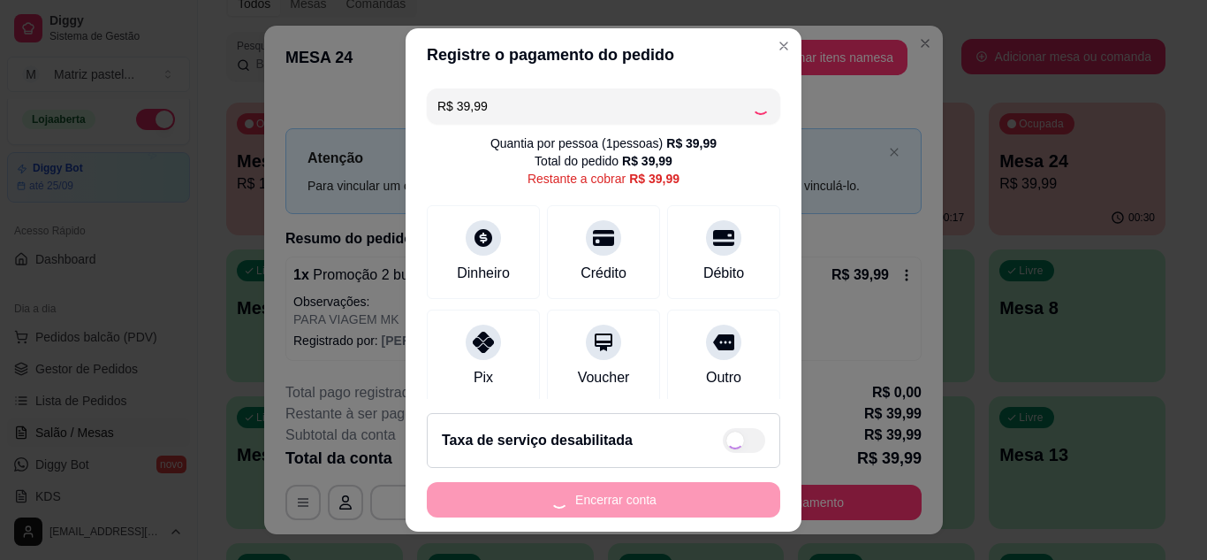
type input "R$ 0,00"
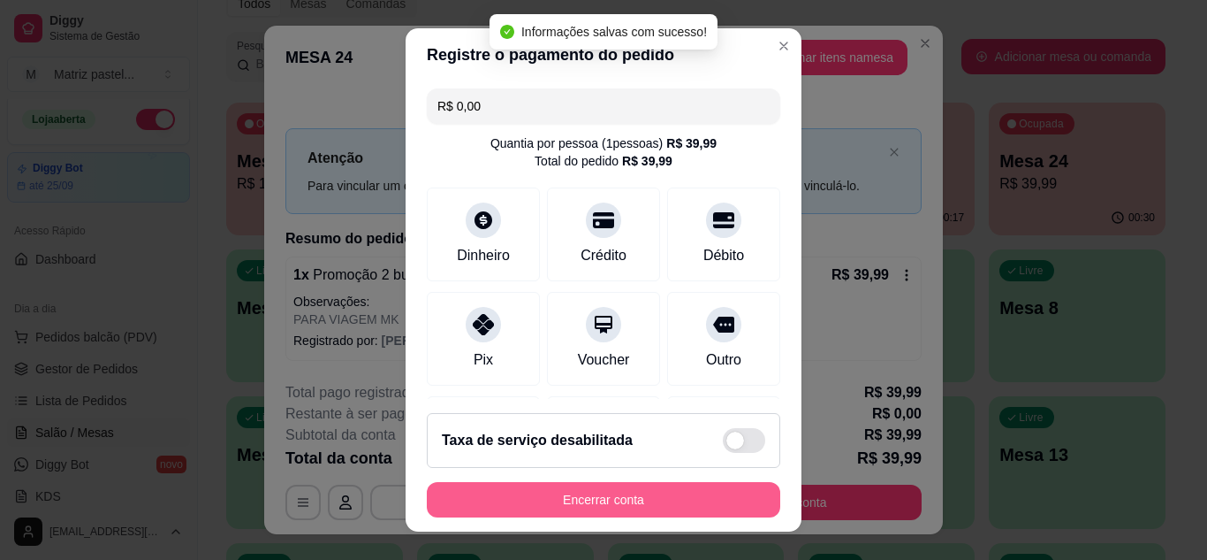
click at [657, 509] on button "Encerrar conta" at bounding box center [604, 499] width 354 height 35
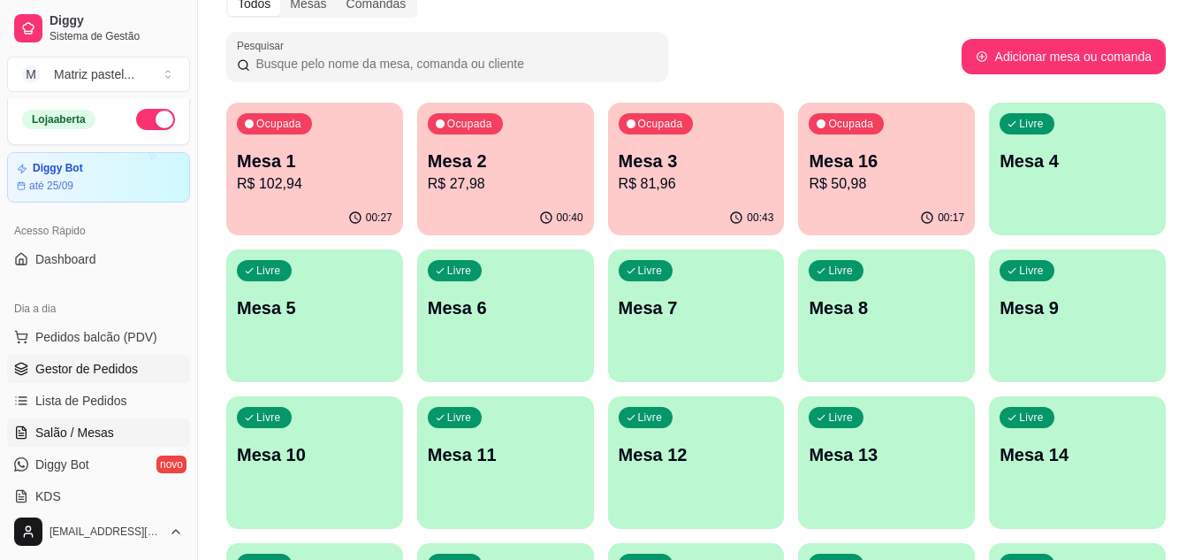
click at [100, 358] on link "Gestor de Pedidos" at bounding box center [98, 368] width 183 height 28
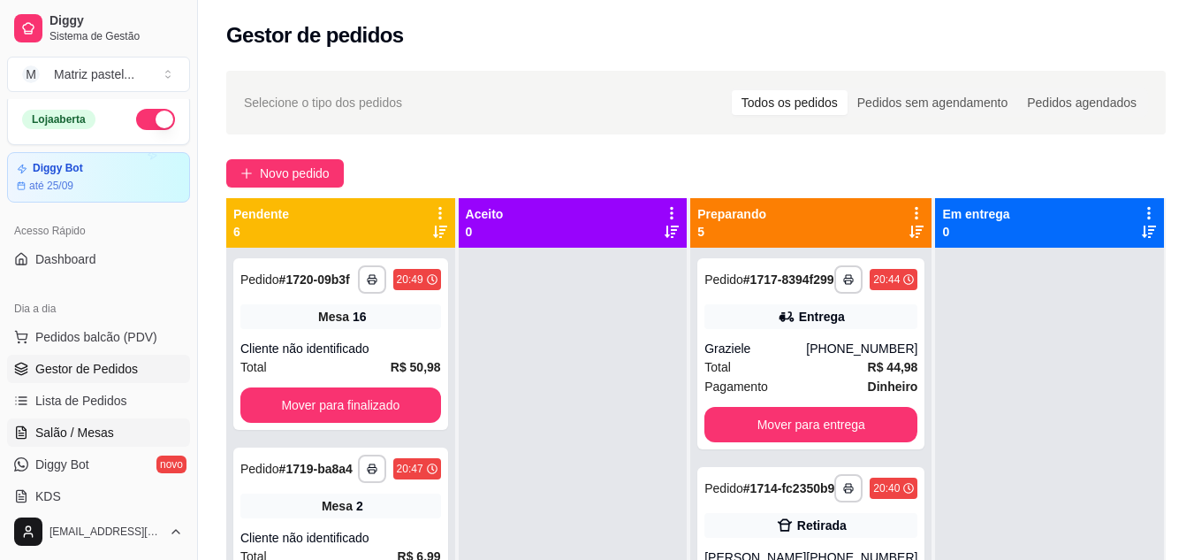
click at [50, 423] on span "Salão / Mesas" at bounding box center [74, 432] width 79 height 18
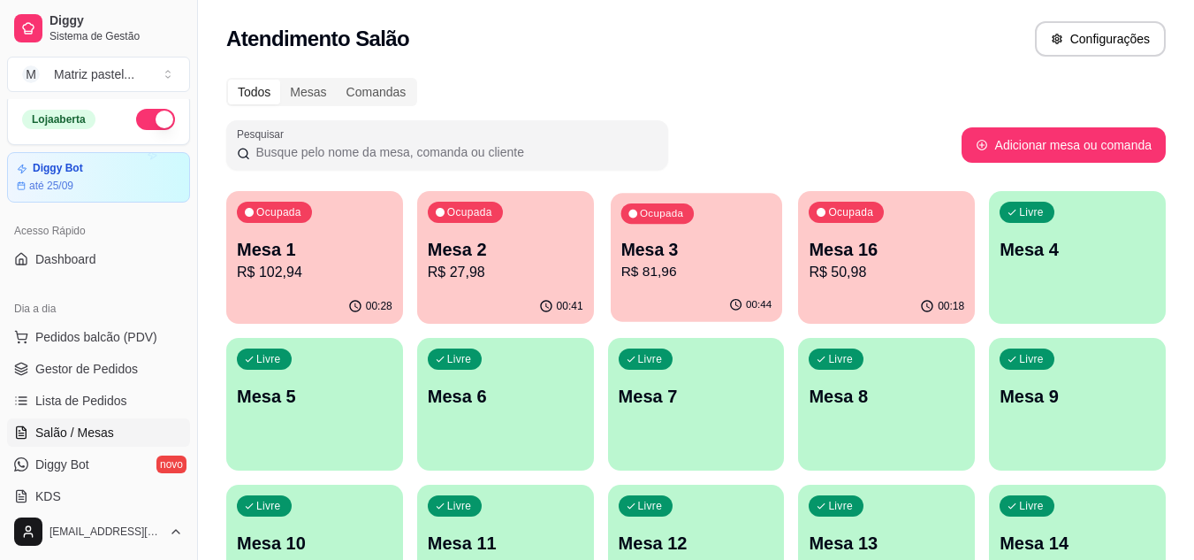
click at [653, 287] on div "Ocupada Mesa 3 R$ 81,96" at bounding box center [696, 240] width 171 height 95
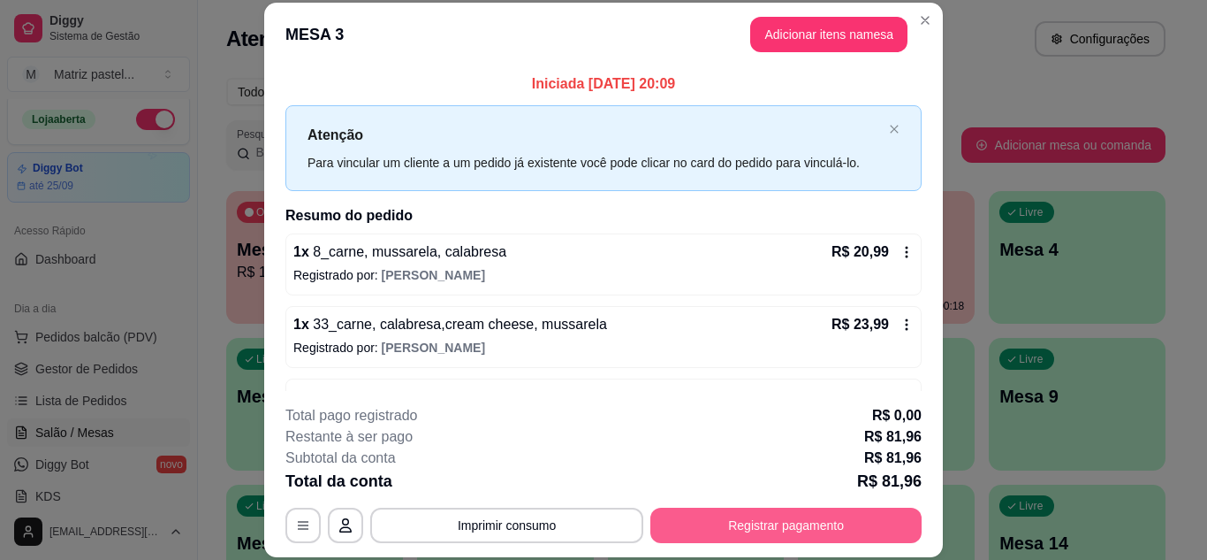
click at [788, 522] on button "Registrar pagamento" at bounding box center [786, 524] width 271 height 35
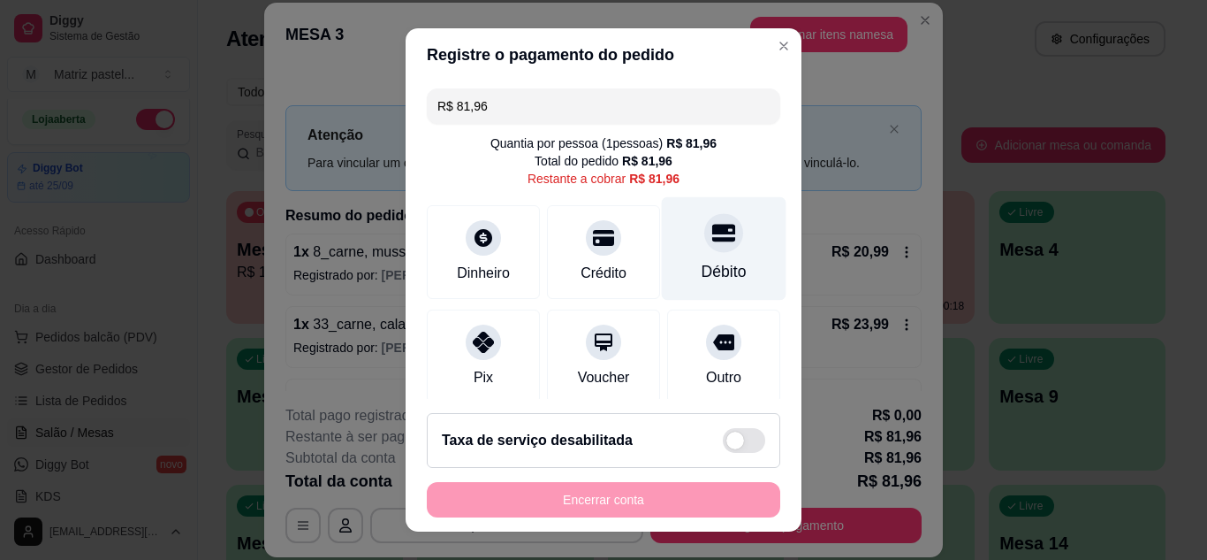
click at [712, 254] on div "Débito" at bounding box center [724, 247] width 125 height 103
type input "R$ 0,00"
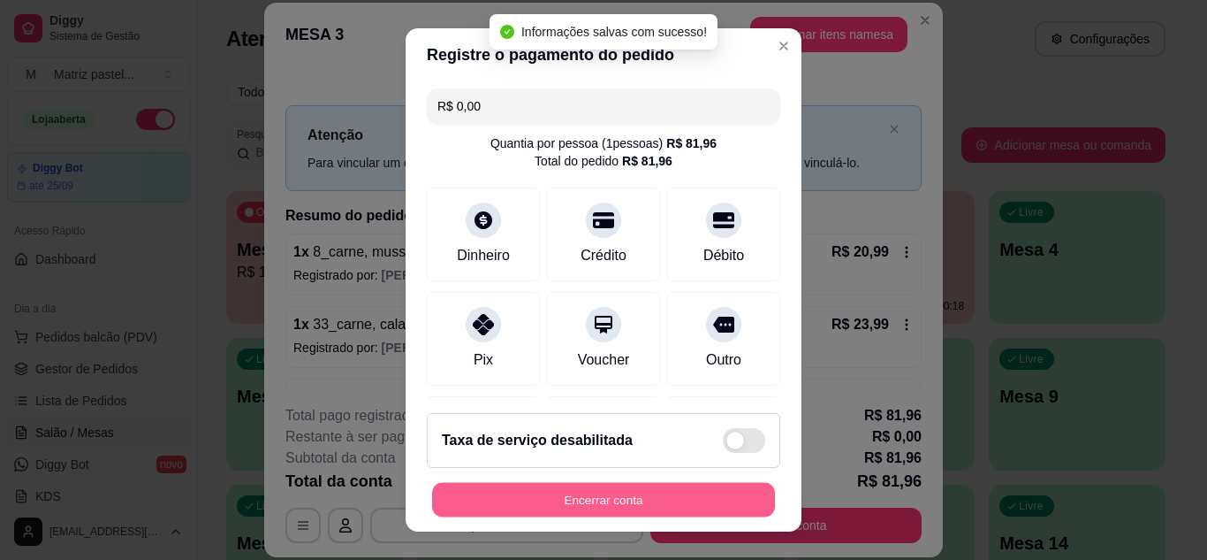
click at [627, 491] on button "Encerrar conta" at bounding box center [603, 500] width 343 height 34
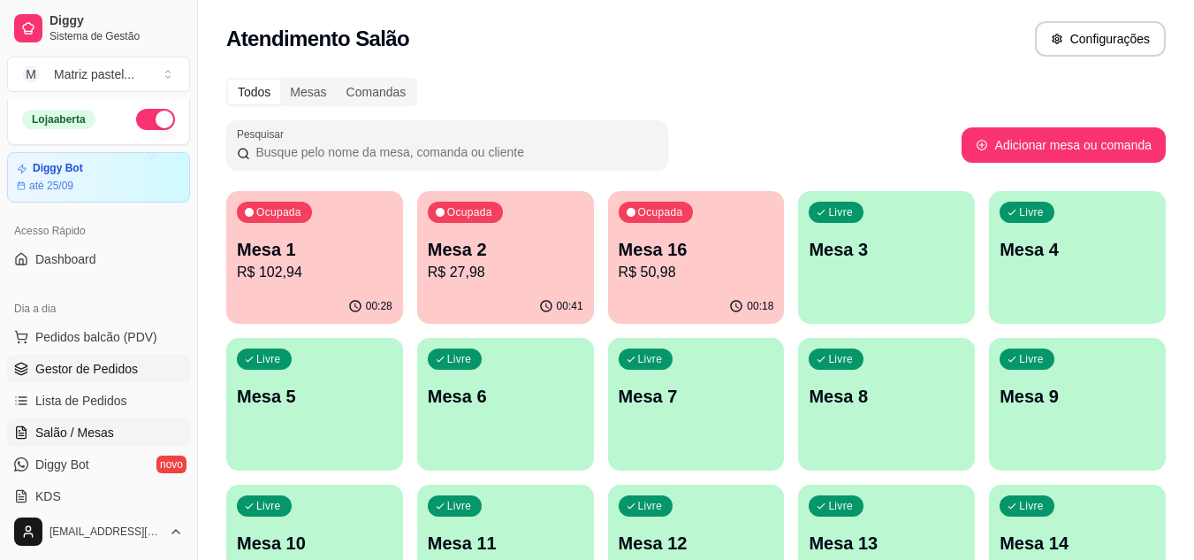
click at [55, 376] on span "Gestor de Pedidos" at bounding box center [86, 369] width 103 height 18
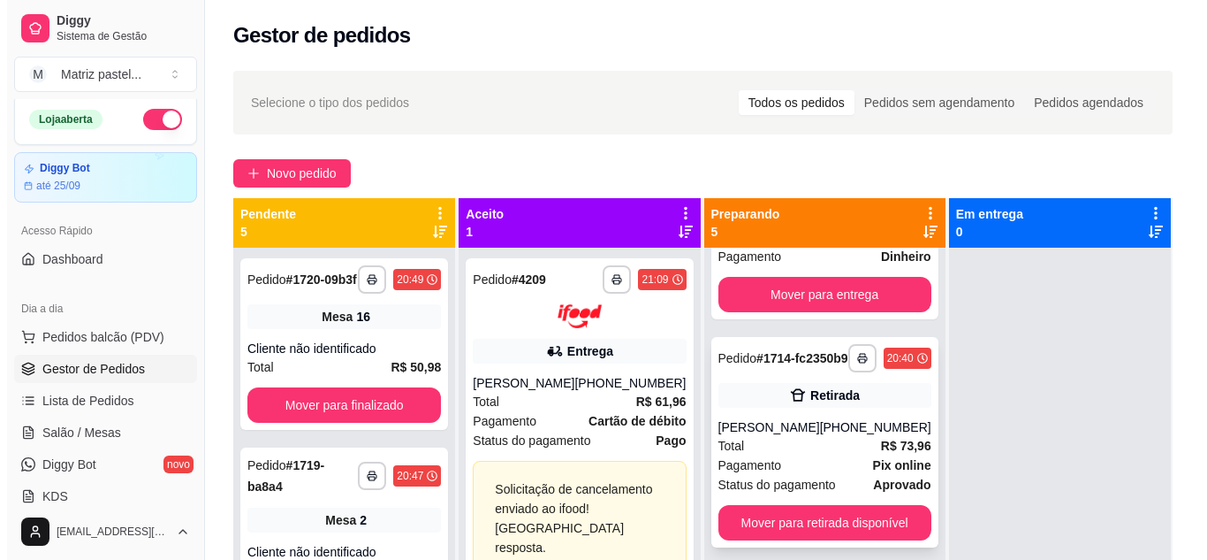
scroll to position [88, 0]
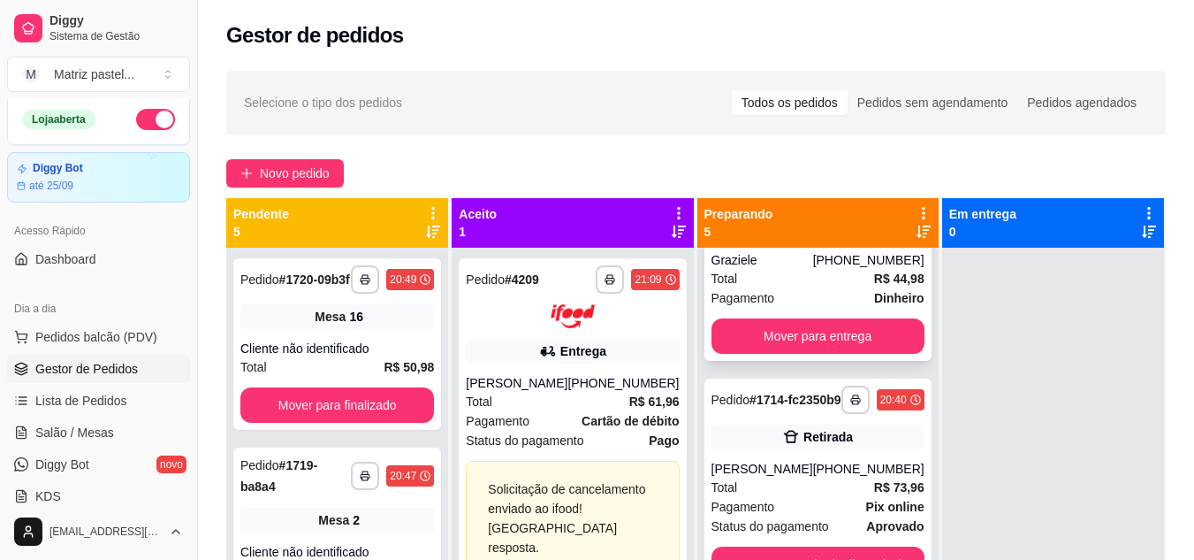
click at [798, 265] on div "Graziele" at bounding box center [763, 260] width 102 height 18
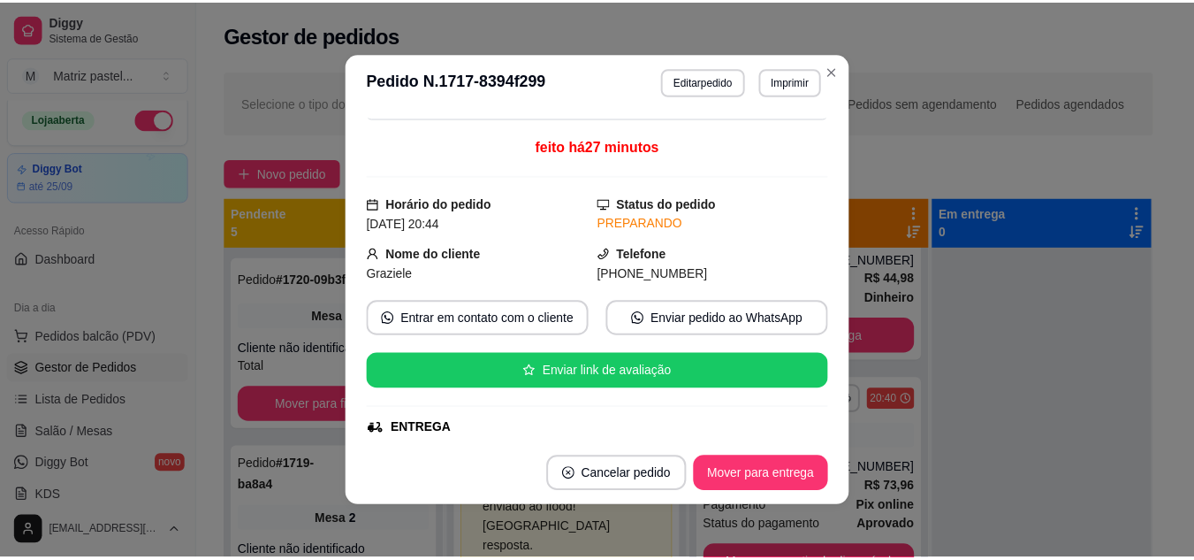
scroll to position [177, 0]
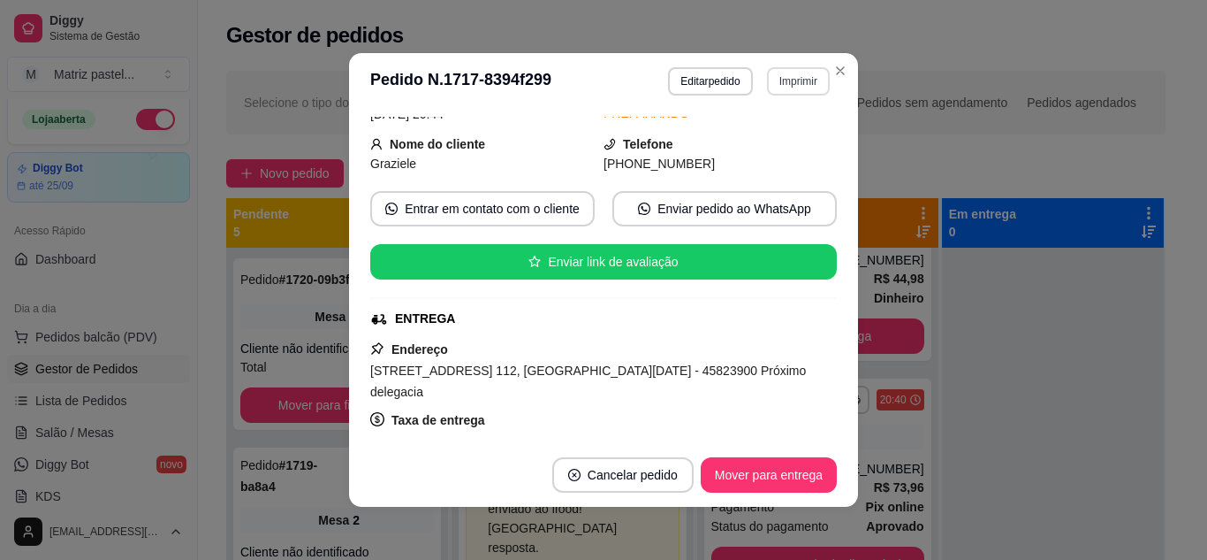
click at [810, 83] on button "Imprimir" at bounding box center [798, 81] width 63 height 28
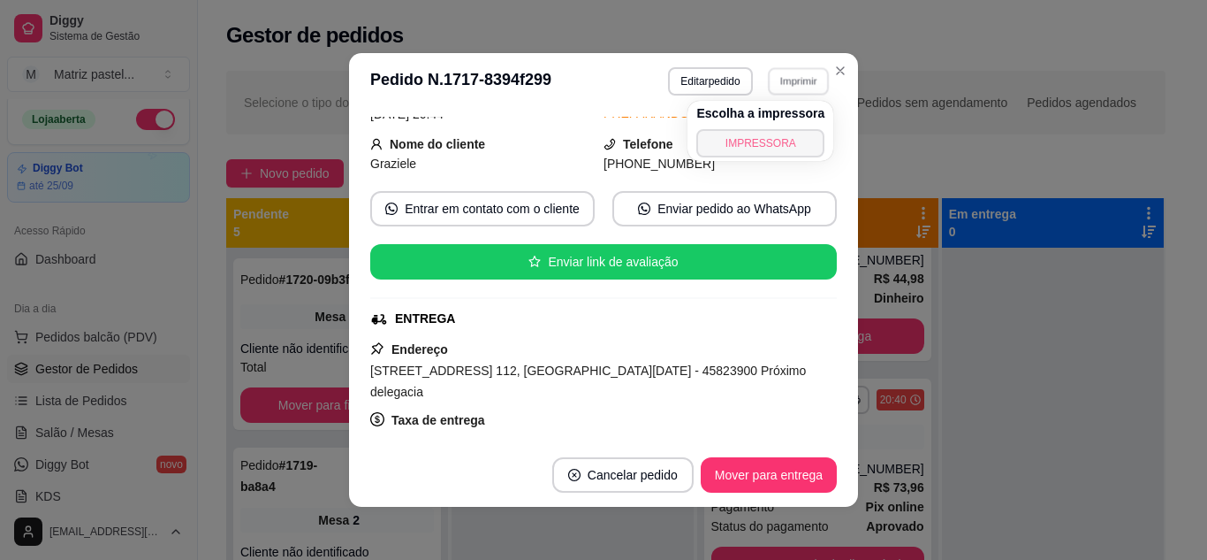
click at [780, 138] on button "IMPRESSORA" at bounding box center [761, 143] width 128 height 28
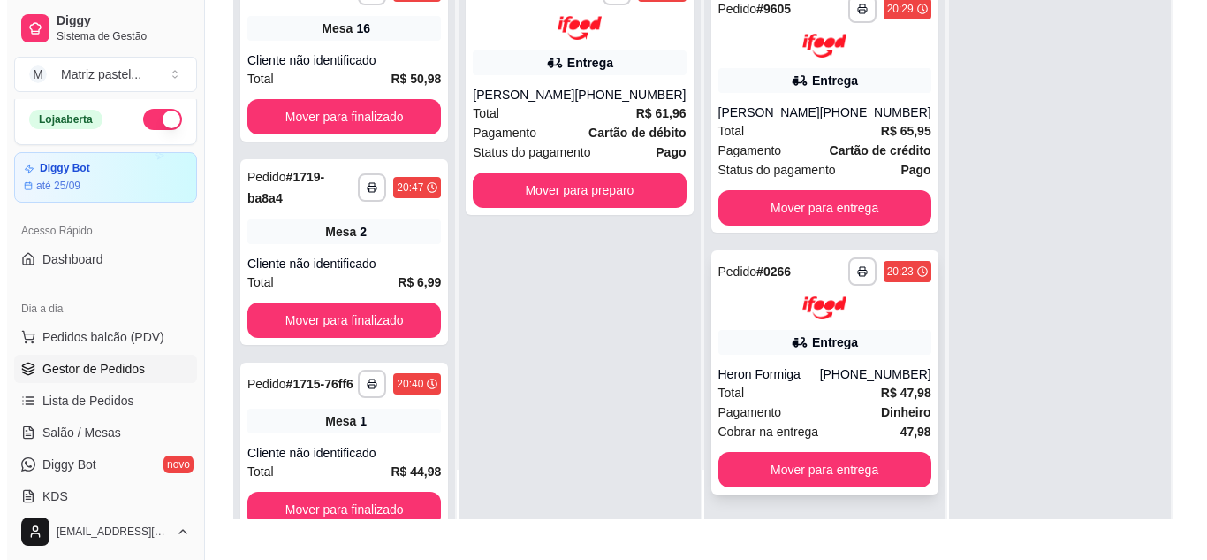
scroll to position [265, 0]
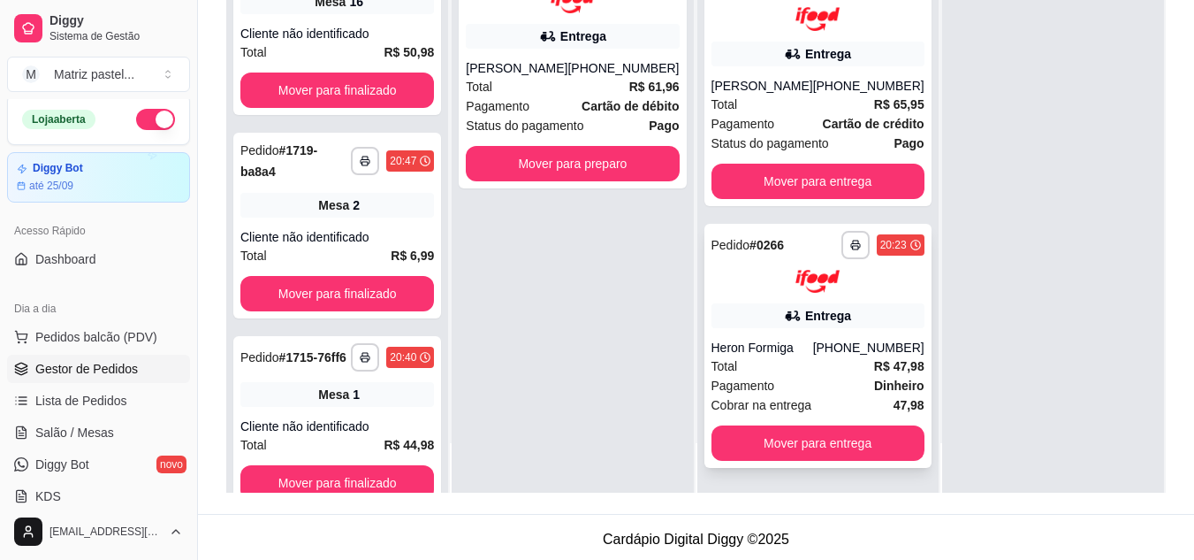
click at [756, 354] on div "Heron Formiga" at bounding box center [763, 348] width 102 height 18
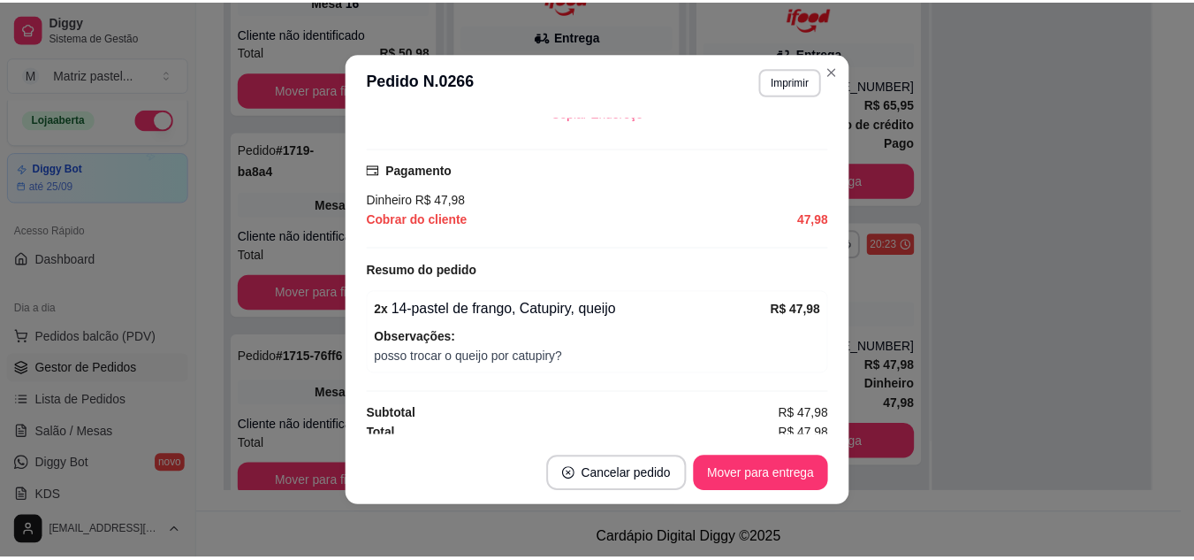
scroll to position [500, 0]
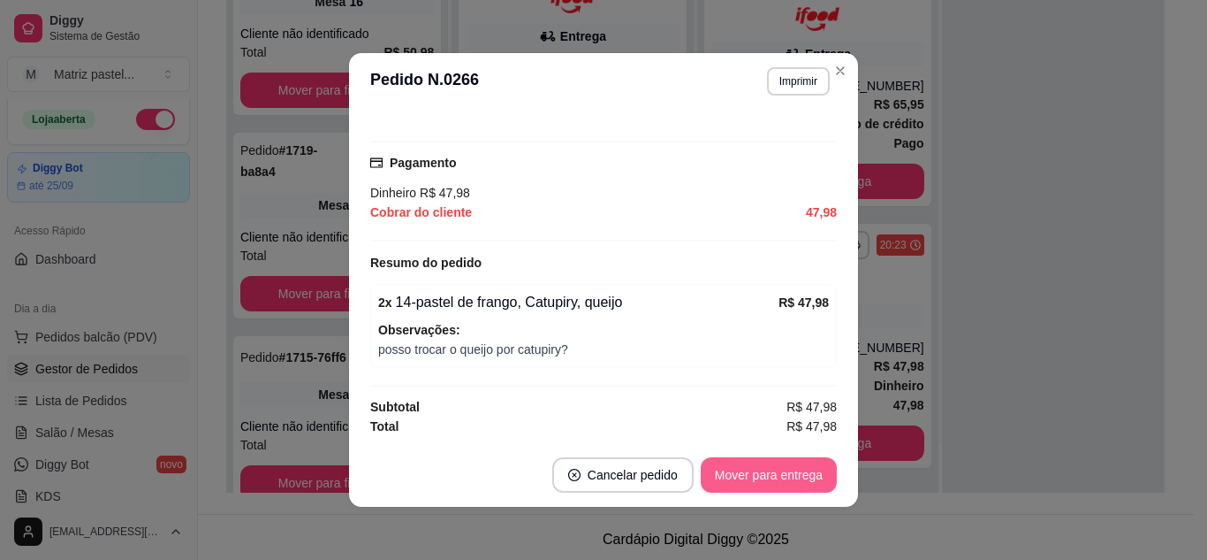
click at [743, 472] on button "Mover para entrega" at bounding box center [769, 474] width 136 height 35
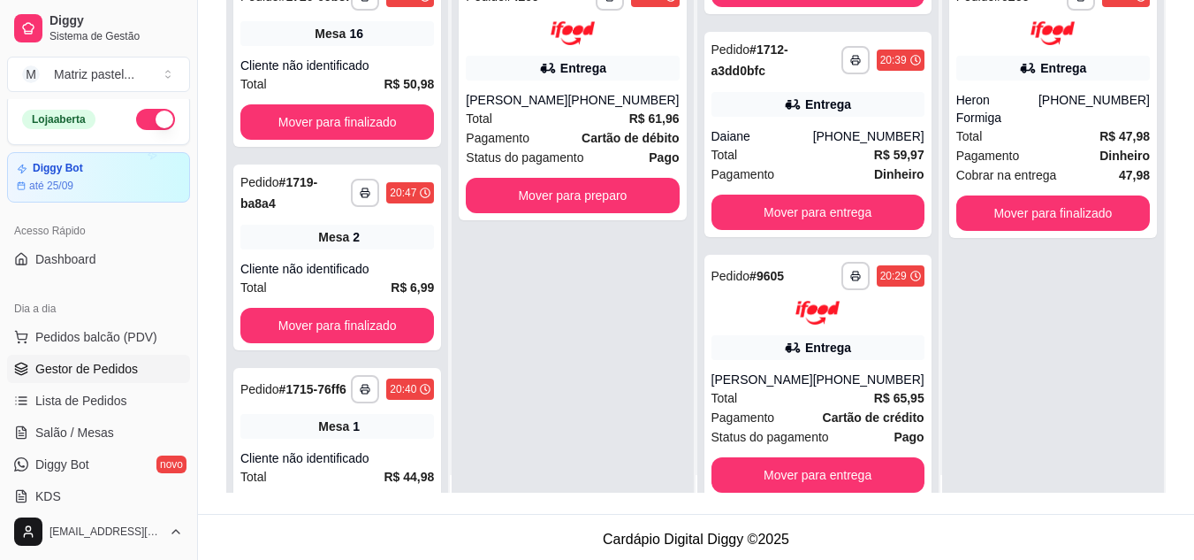
scroll to position [0, 0]
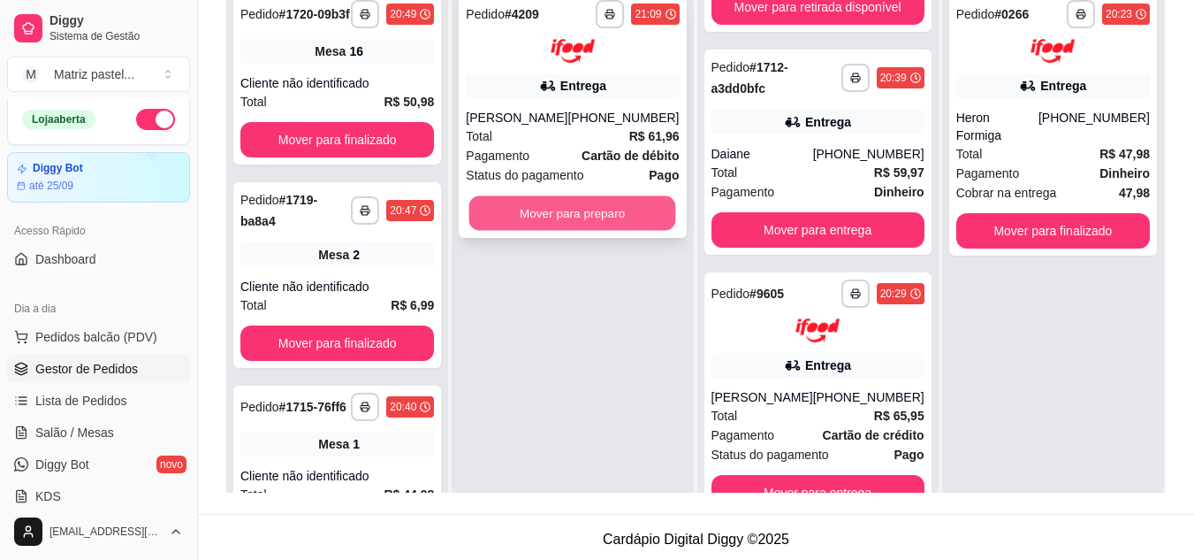
click at [552, 230] on button "Mover para preparo" at bounding box center [572, 212] width 207 height 34
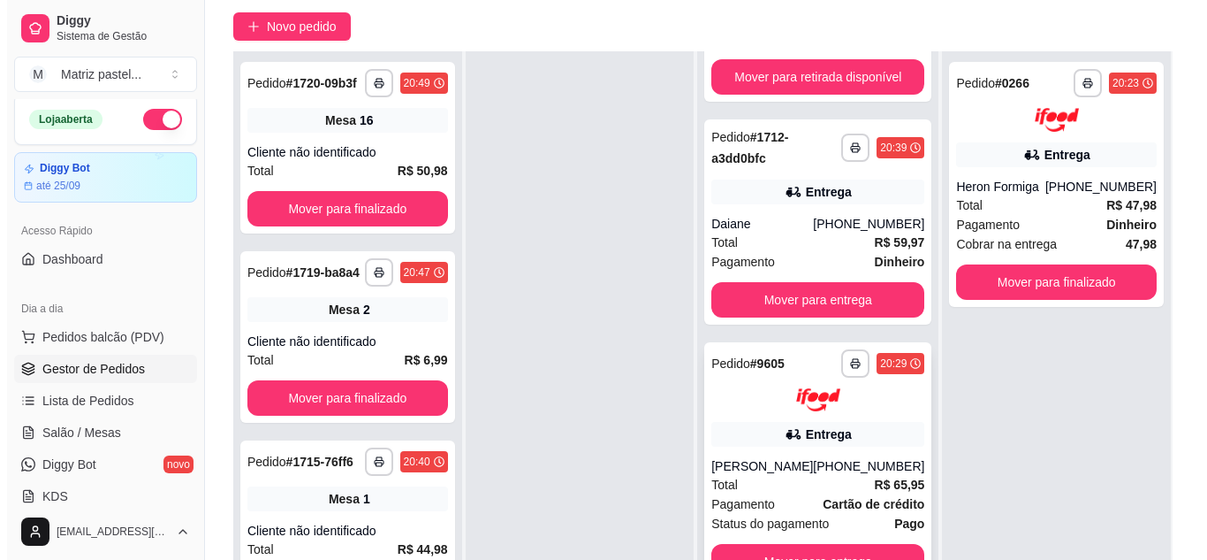
scroll to position [265, 0]
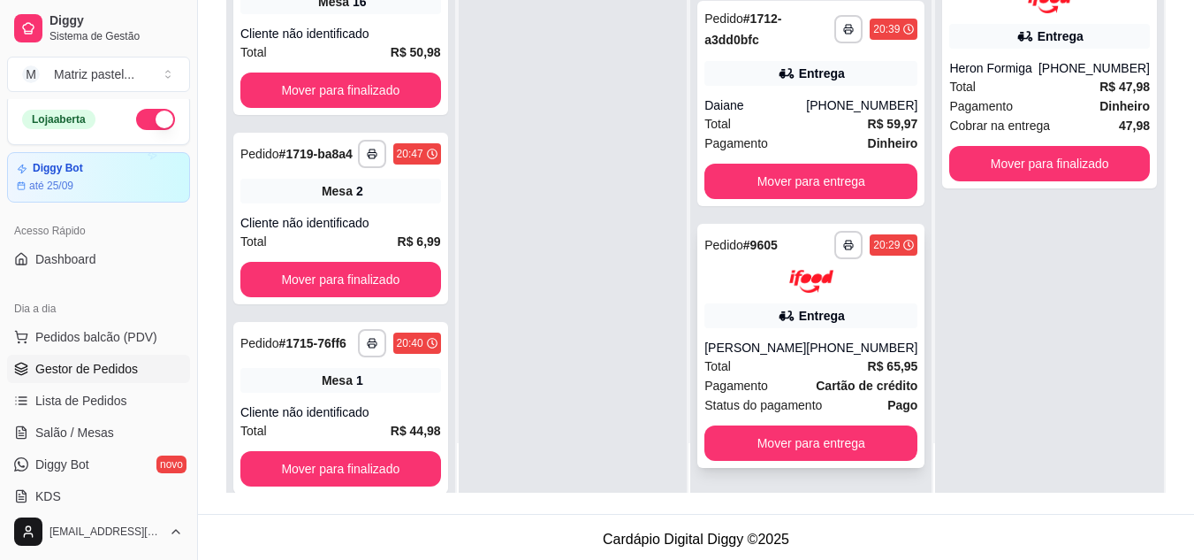
click at [765, 373] on div "Total R$ 65,95" at bounding box center [811, 365] width 213 height 19
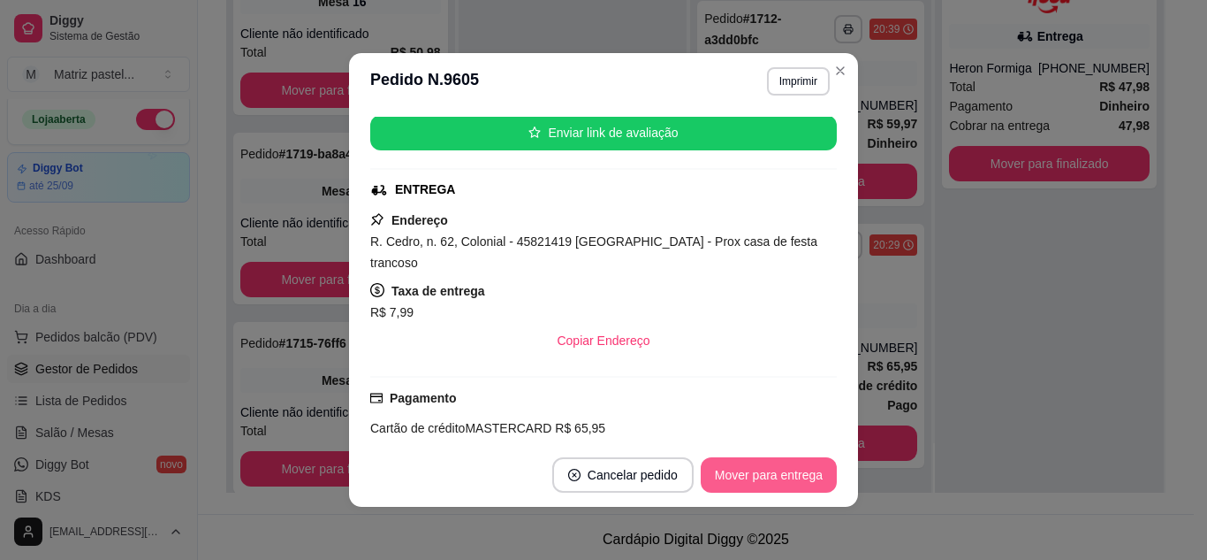
click at [770, 482] on button "Mover para entrega" at bounding box center [769, 474] width 136 height 35
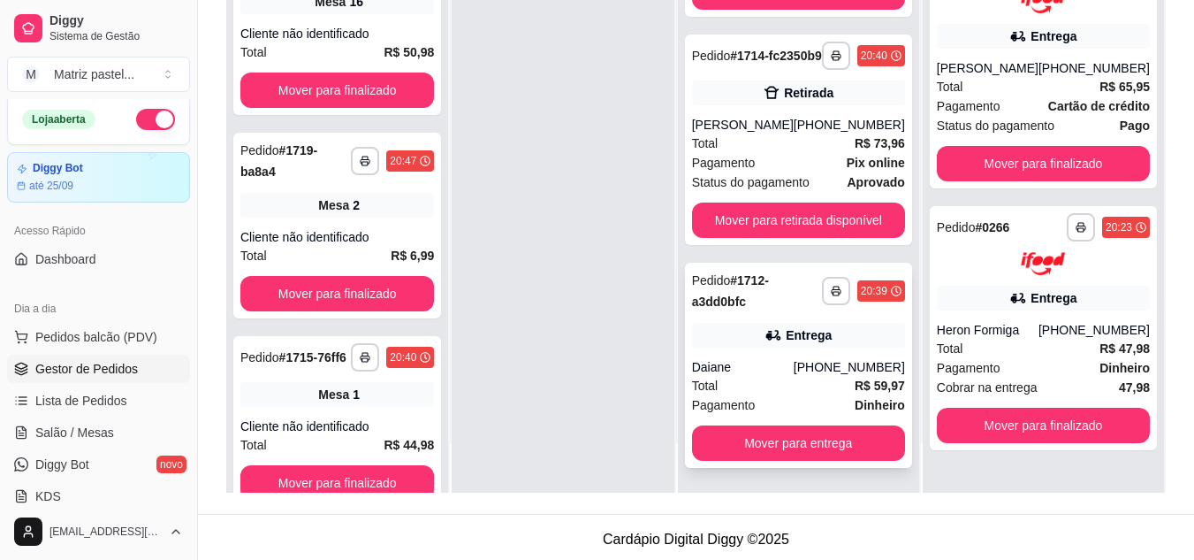
click at [772, 390] on div "Total R$ 59,97" at bounding box center [798, 385] width 213 height 19
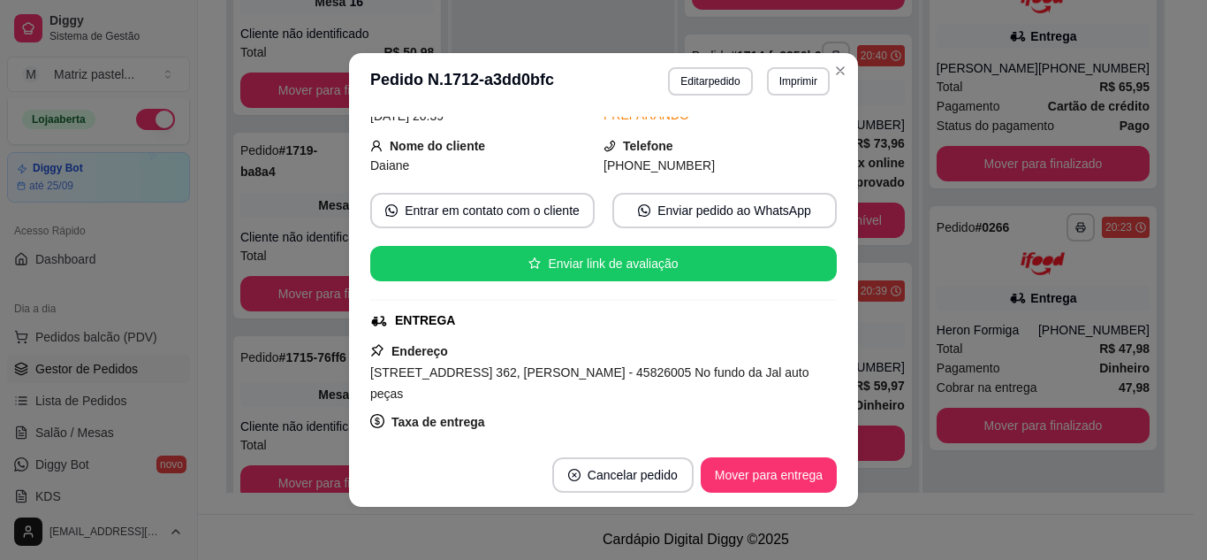
scroll to position [263, 0]
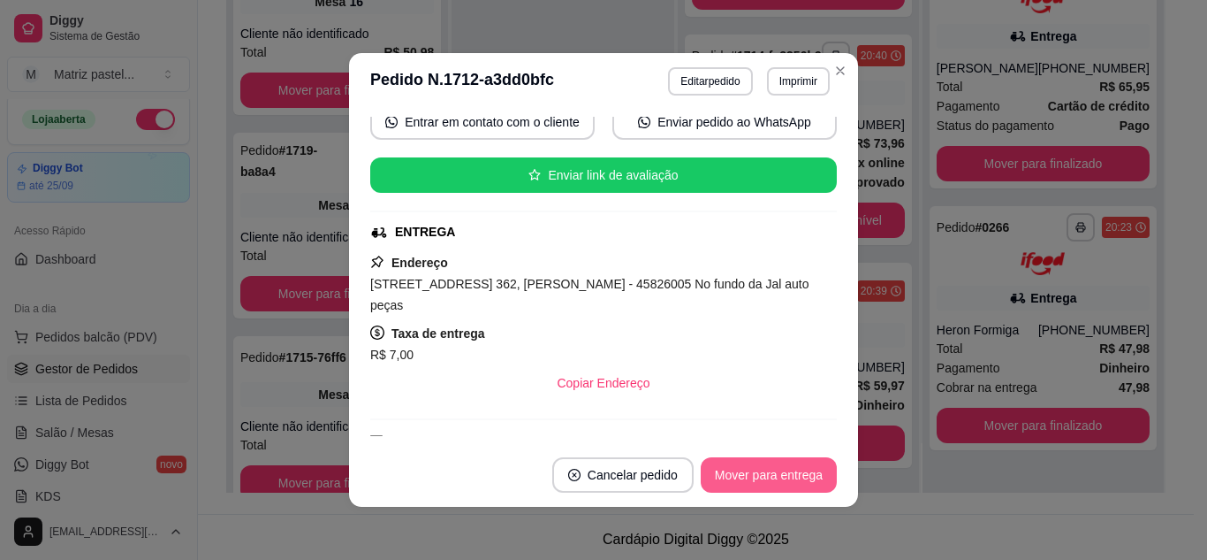
click at [765, 489] on button "Mover para entrega" at bounding box center [769, 474] width 136 height 35
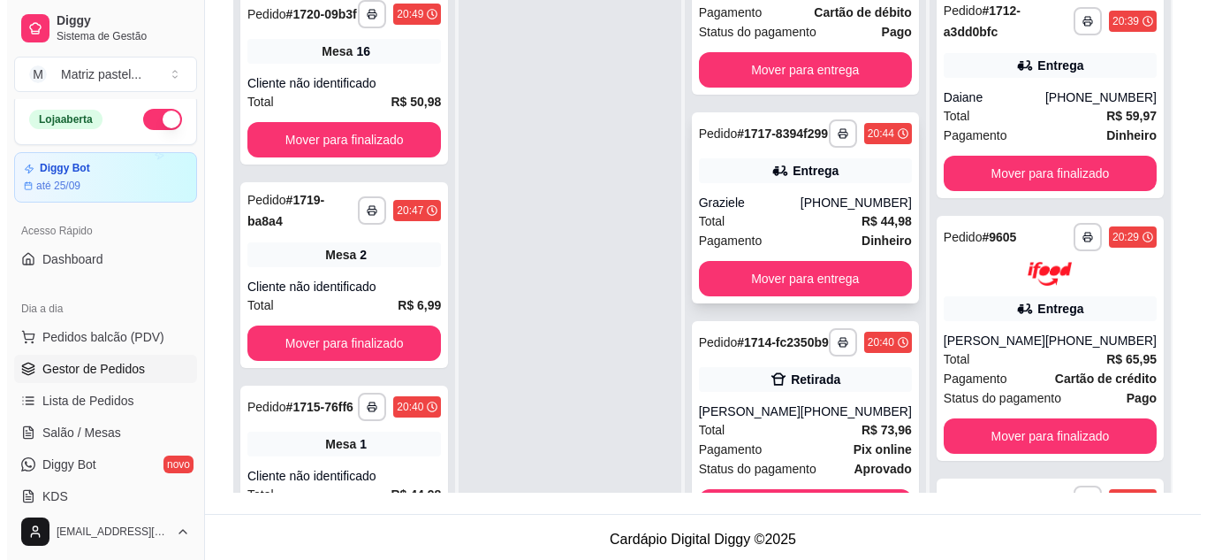
scroll to position [115, 0]
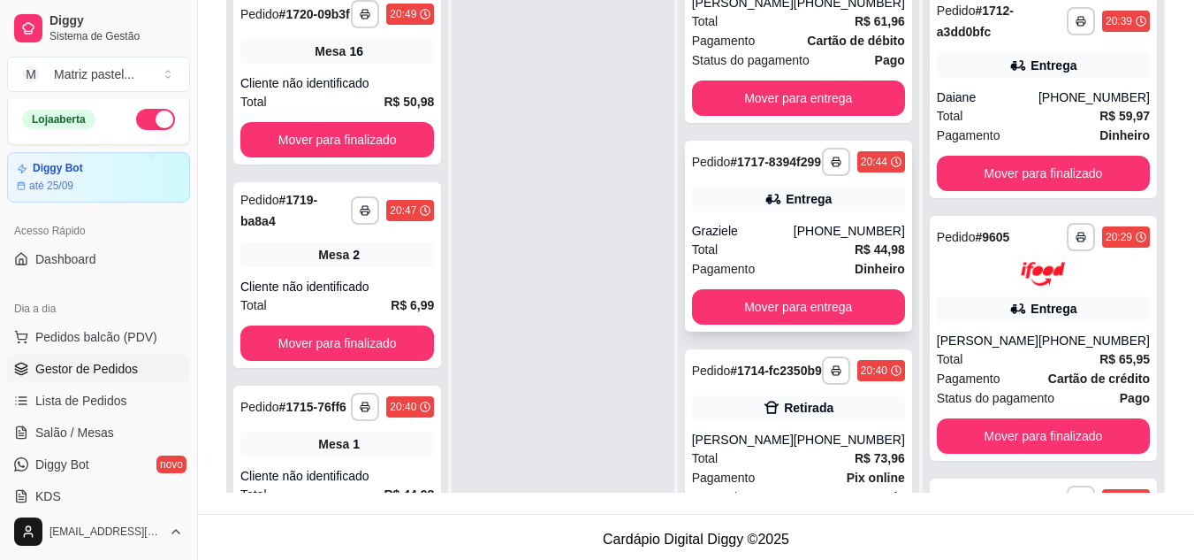
click at [730, 211] on div "Entrega" at bounding box center [798, 199] width 213 height 25
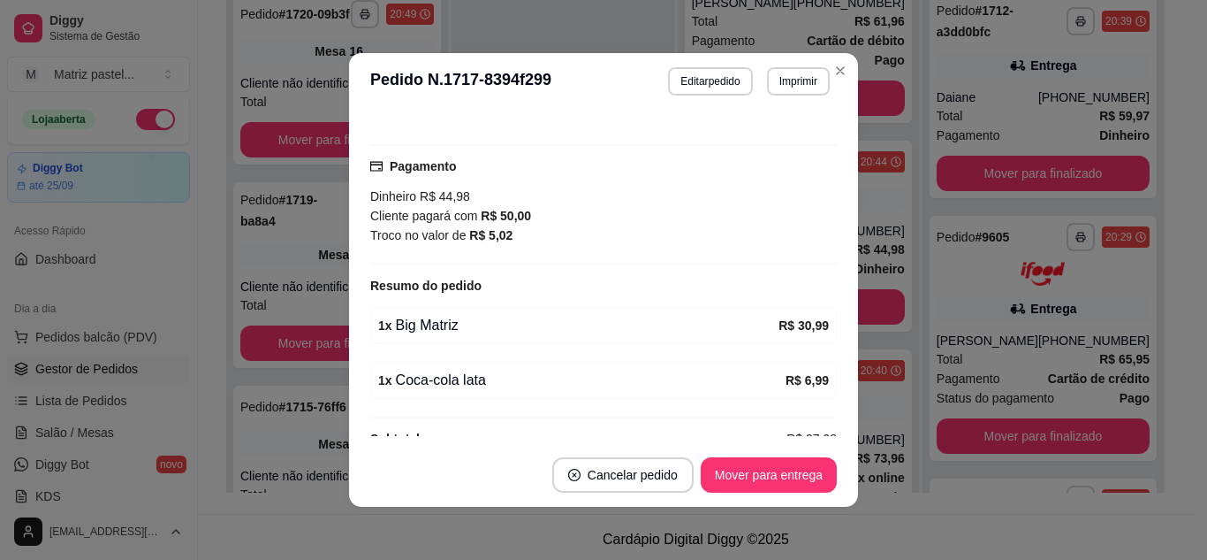
scroll to position [548, 0]
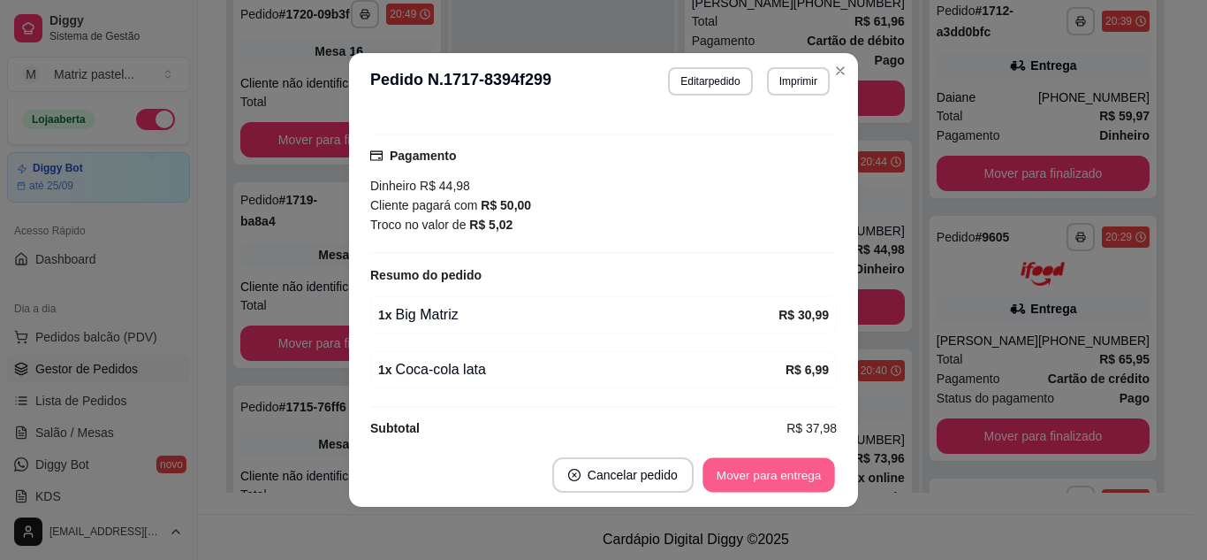
click at [783, 467] on button "Mover para entrega" at bounding box center [769, 475] width 133 height 34
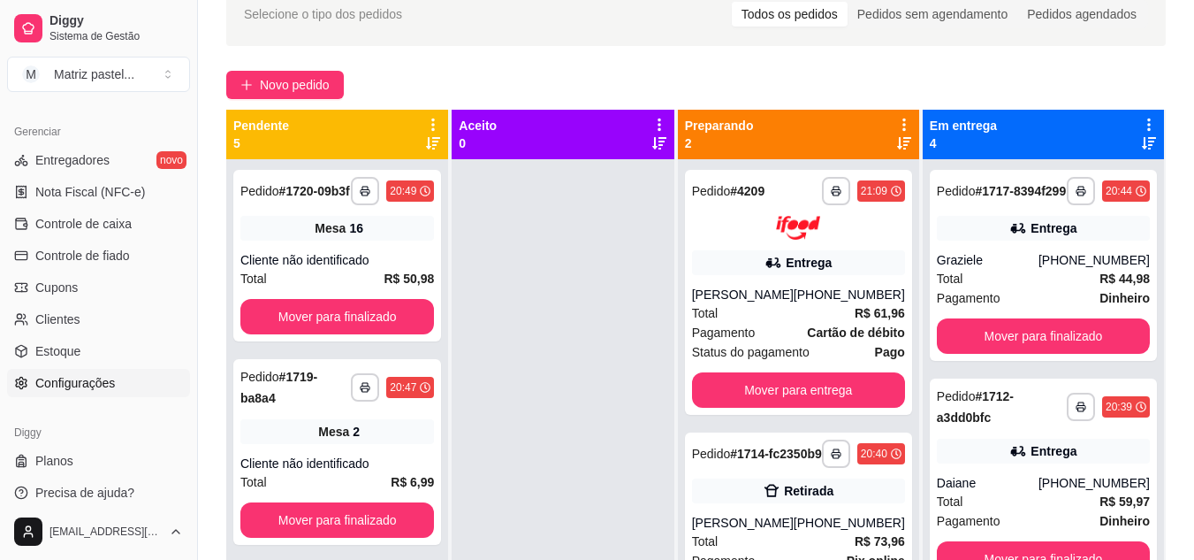
scroll to position [712, 0]
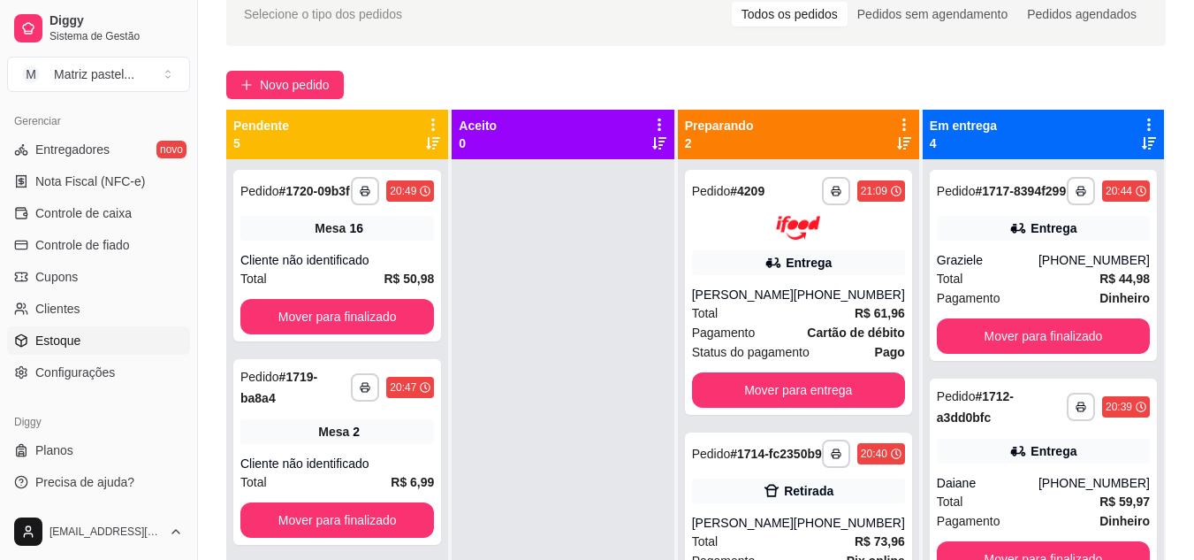
click at [57, 333] on span "Estoque" at bounding box center [57, 340] width 45 height 18
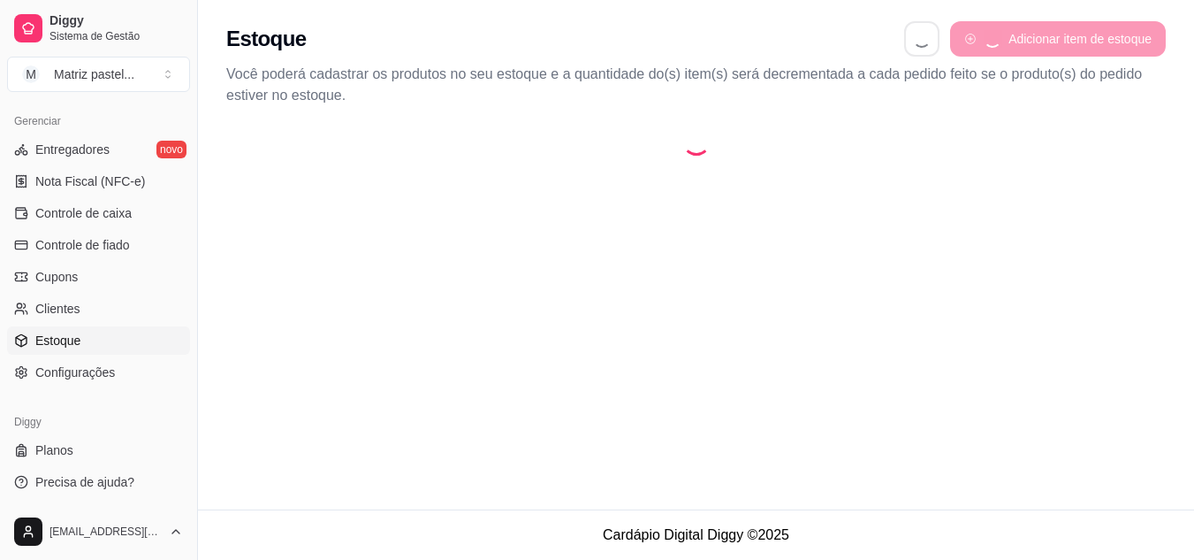
select select "QUANTITY_ORDER"
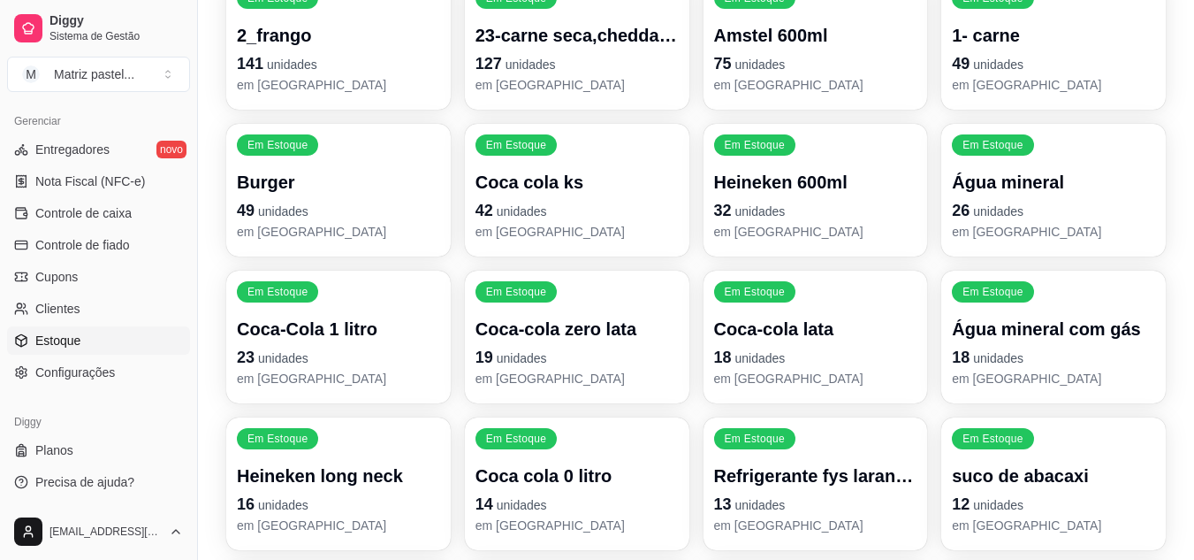
scroll to position [265, 0]
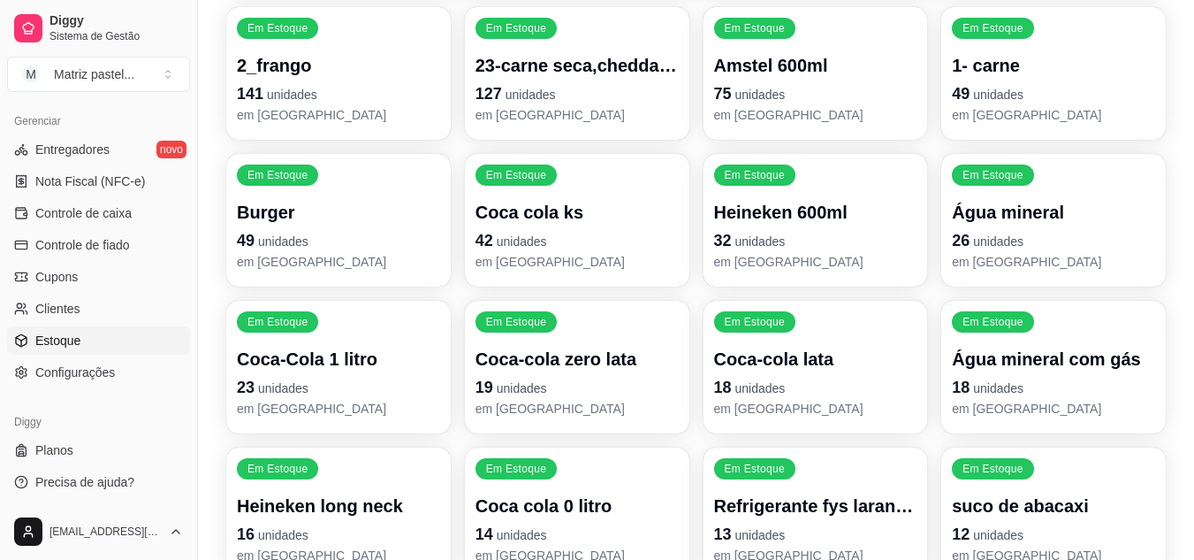
click at [301, 88] on span "unidades" at bounding box center [292, 95] width 50 height 14
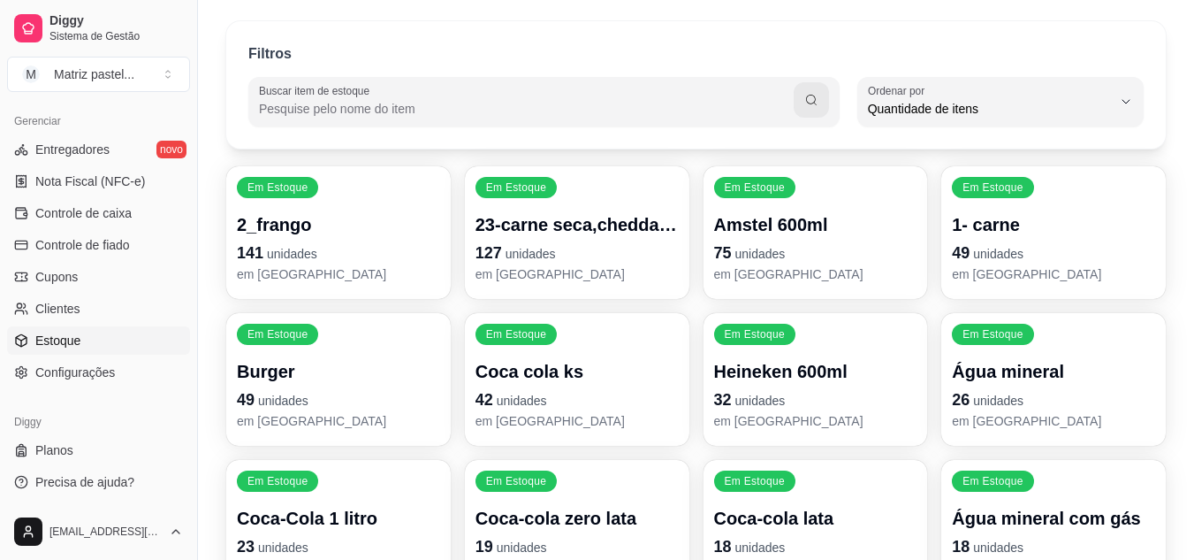
scroll to position [88, 0]
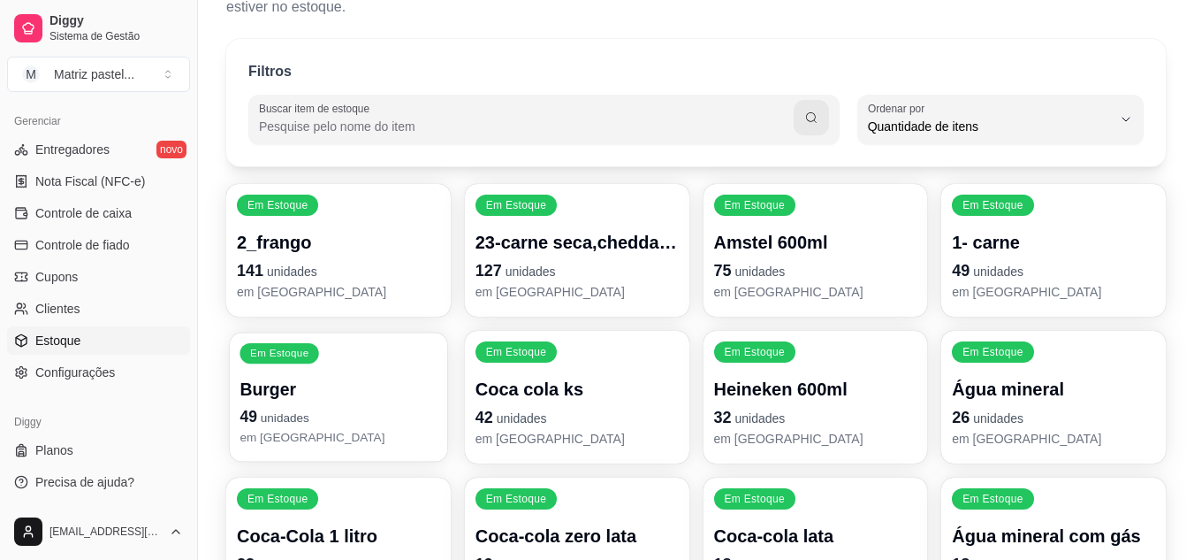
click at [399, 392] on p "Burger" at bounding box center [338, 389] width 197 height 24
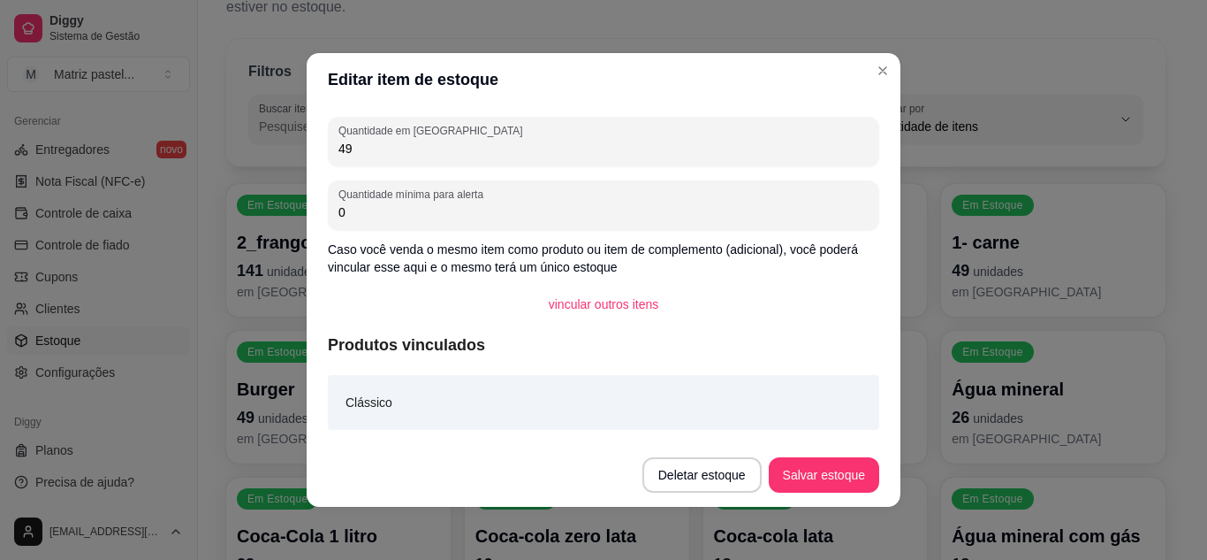
click at [491, 167] on div "Quantidade em estoque 49 Quantidade mínima para alerta 0 Caso você venda o mesm…" at bounding box center [604, 274] width 594 height 337
click at [491, 165] on div "Quantidade em estoque 49 Quantidade mínima para alerta 0 Caso você venda o mesm…" at bounding box center [604, 274] width 594 height 337
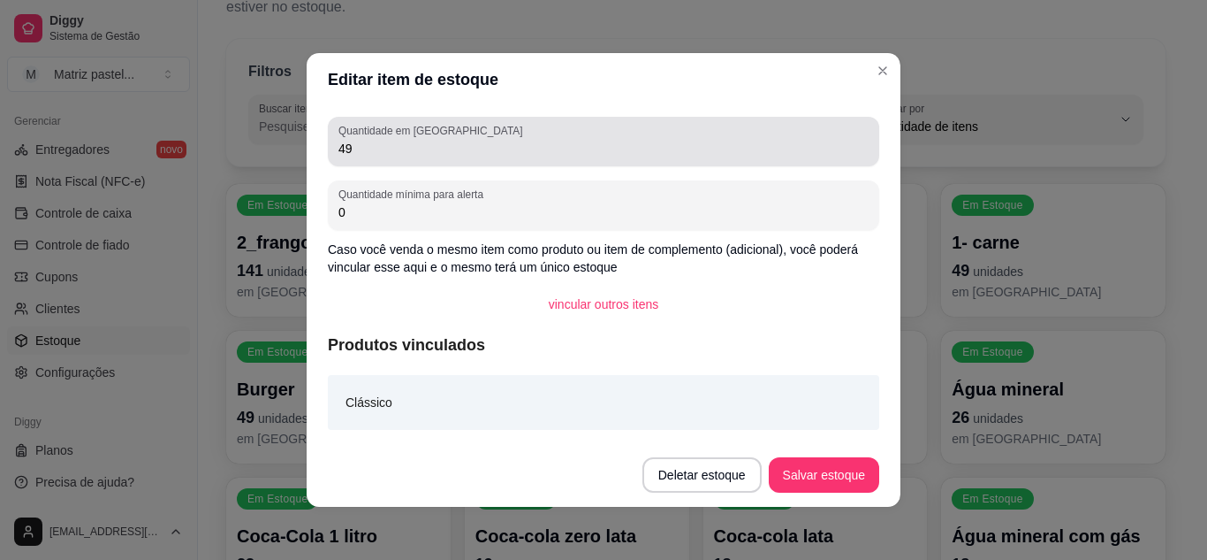
click at [491, 164] on div "Quantidade em estoque 49" at bounding box center [604, 142] width 552 height 50
click at [491, 163] on div "Quantidade em estoque 49" at bounding box center [604, 142] width 552 height 50
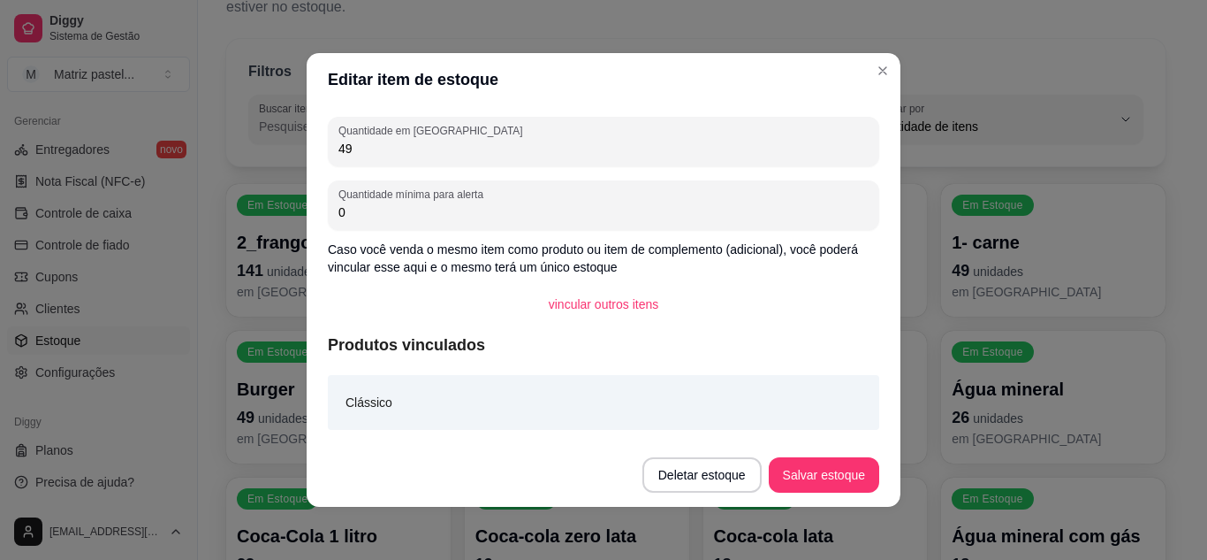
drag, startPoint x: 491, startPoint y: 163, endPoint x: 341, endPoint y: 149, distance: 150.9
click at [343, 149] on div "Quantidade em estoque 49" at bounding box center [604, 142] width 552 height 50
drag, startPoint x: 341, startPoint y: 149, endPoint x: 324, endPoint y: 148, distance: 17.7
click at [328, 148] on div "Quantidade em estoque 49" at bounding box center [604, 142] width 552 height 50
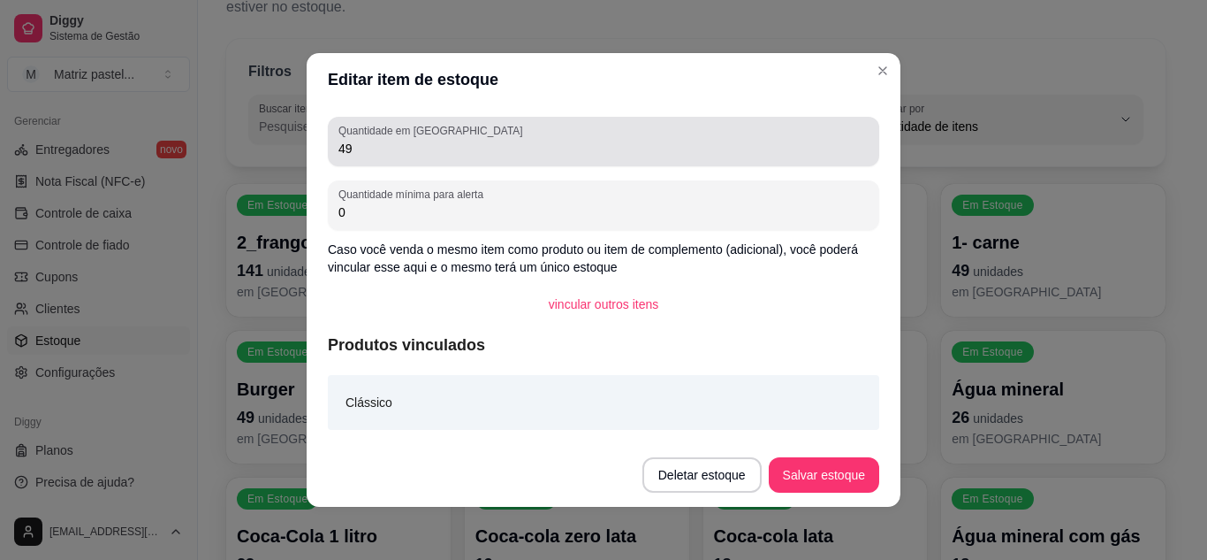
click at [348, 139] on div "Quantidade em estoque 49" at bounding box center [604, 142] width 552 height 50
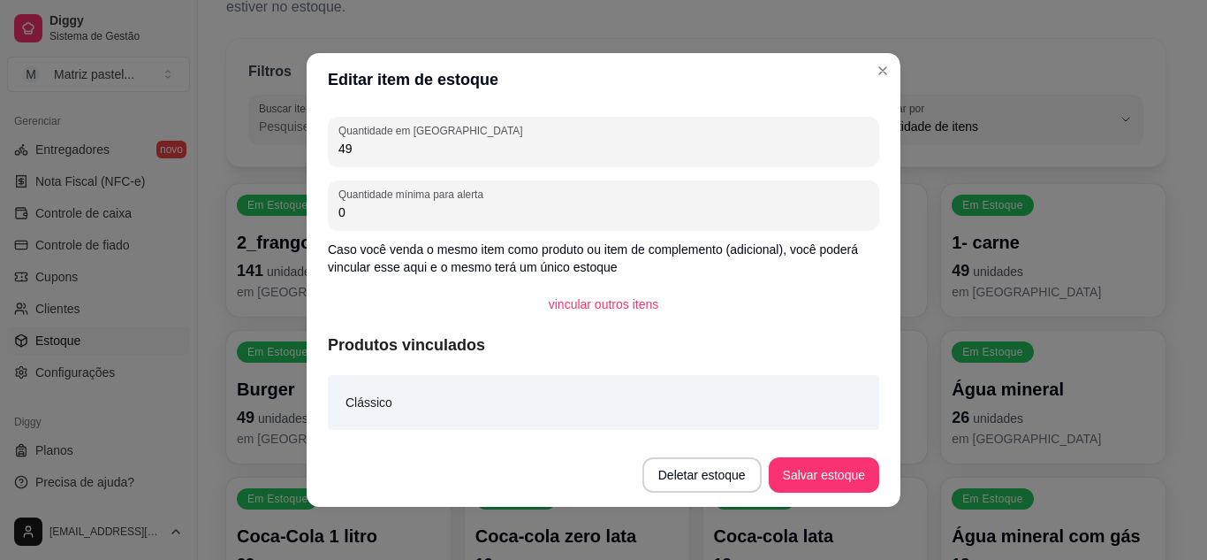
drag, startPoint x: 348, startPoint y: 153, endPoint x: 328, endPoint y: 159, distance: 21.3
click at [328, 159] on div "Quantidade em estoque 49" at bounding box center [604, 142] width 552 height 50
type input "137"
click at [802, 460] on button "Salvar estoque" at bounding box center [824, 474] width 110 height 35
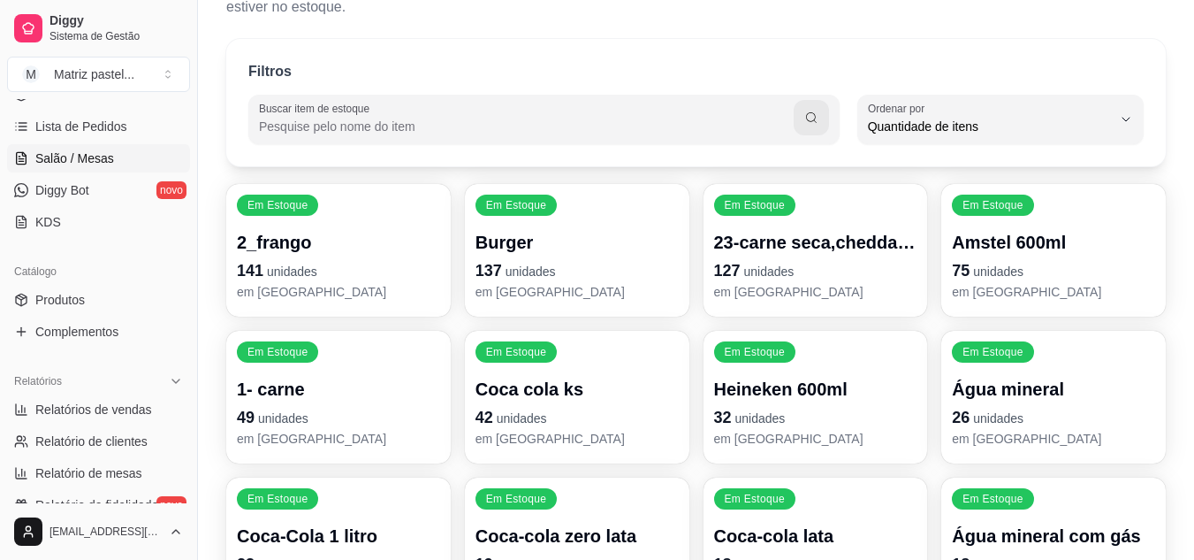
scroll to position [270, 0]
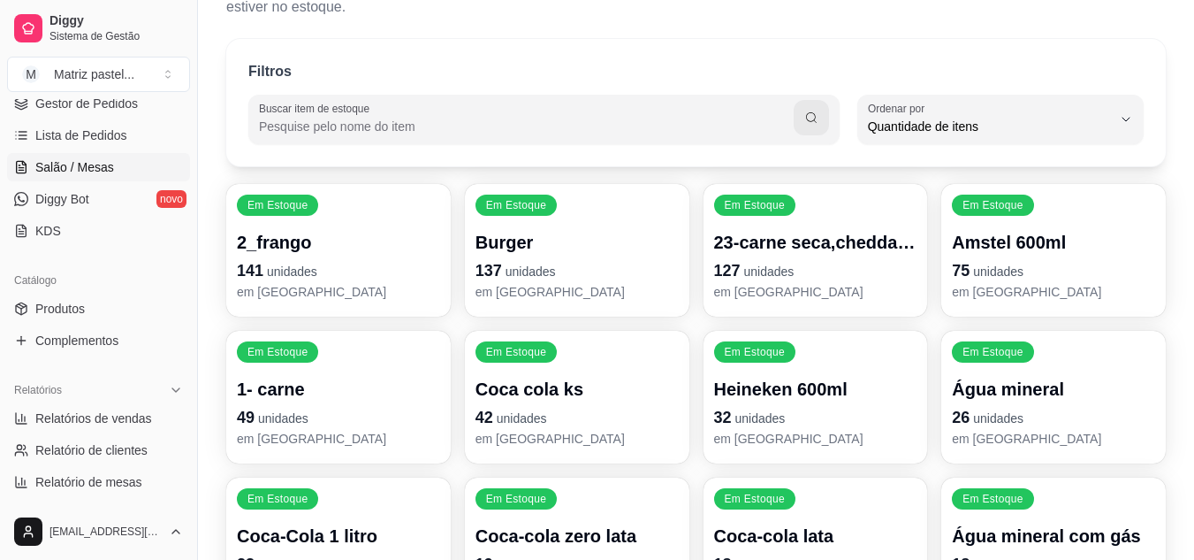
click at [75, 167] on span "Salão / Mesas" at bounding box center [74, 167] width 79 height 18
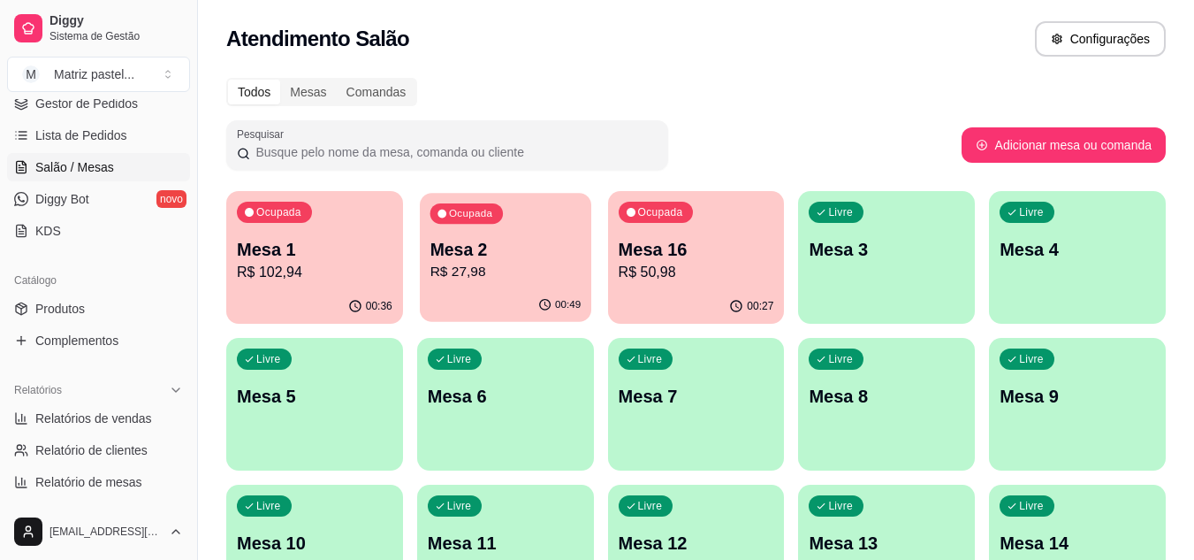
click at [464, 290] on div "00:49" at bounding box center [505, 305] width 171 height 34
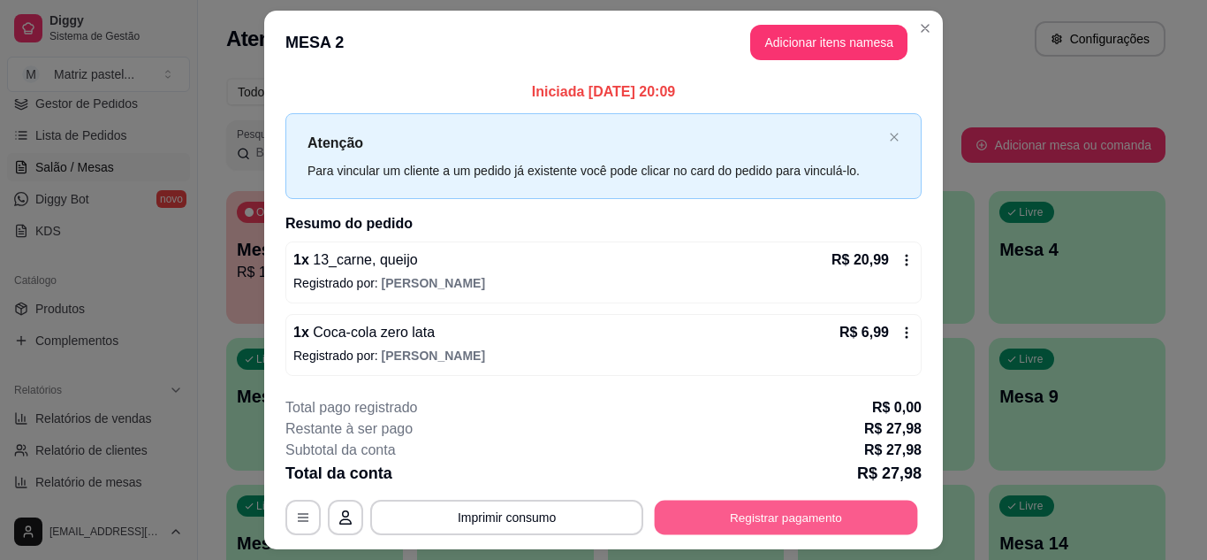
click at [683, 517] on button "Registrar pagamento" at bounding box center [786, 517] width 263 height 34
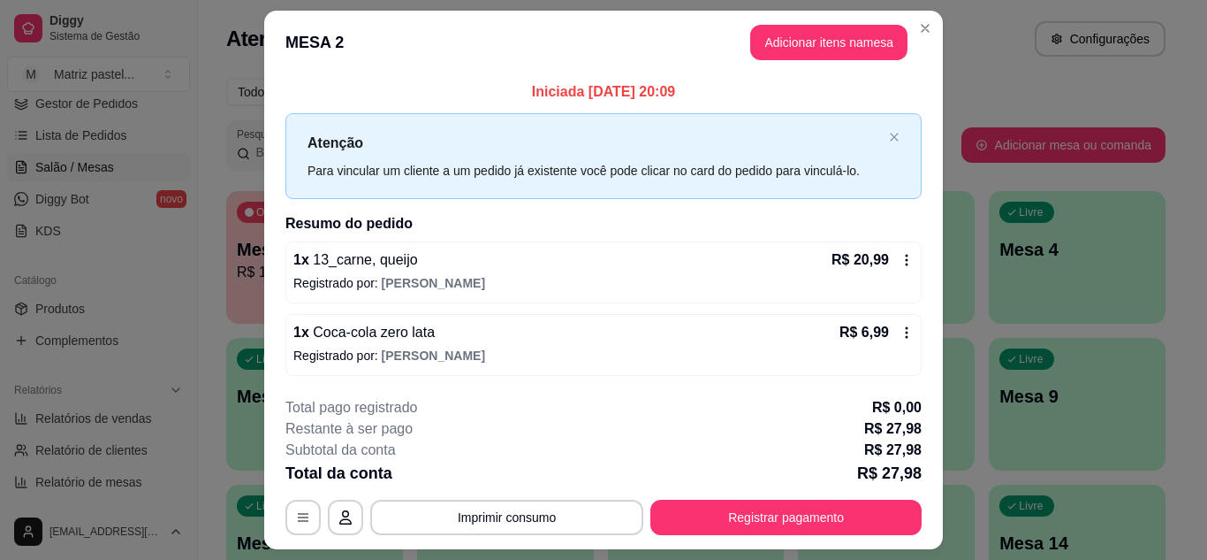
click at [487, 266] on div "Dinheiro" at bounding box center [483, 271] width 58 height 23
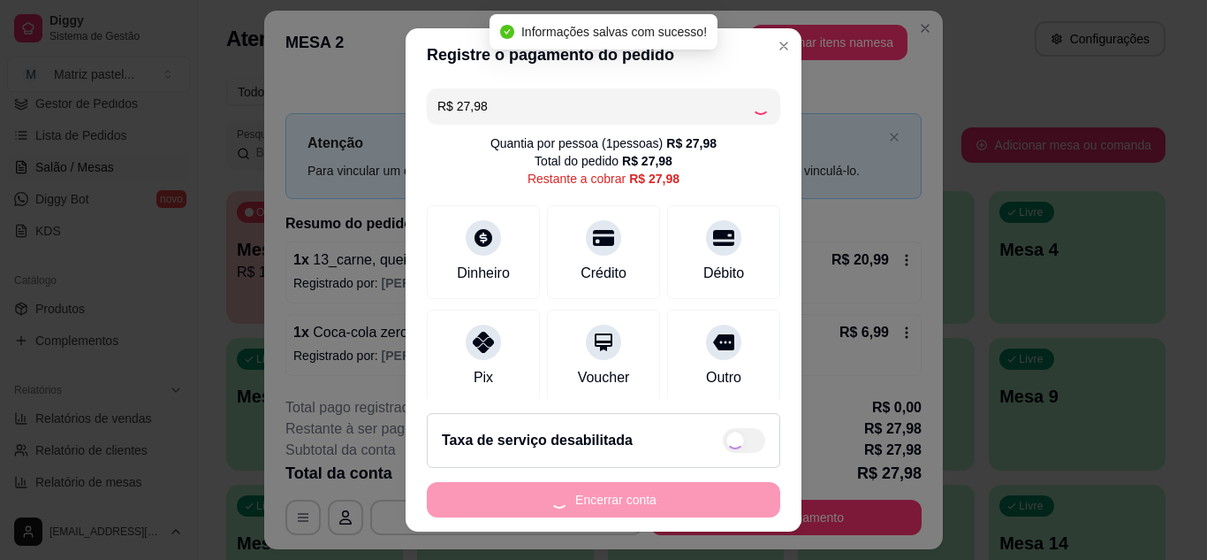
type input "R$ 0,00"
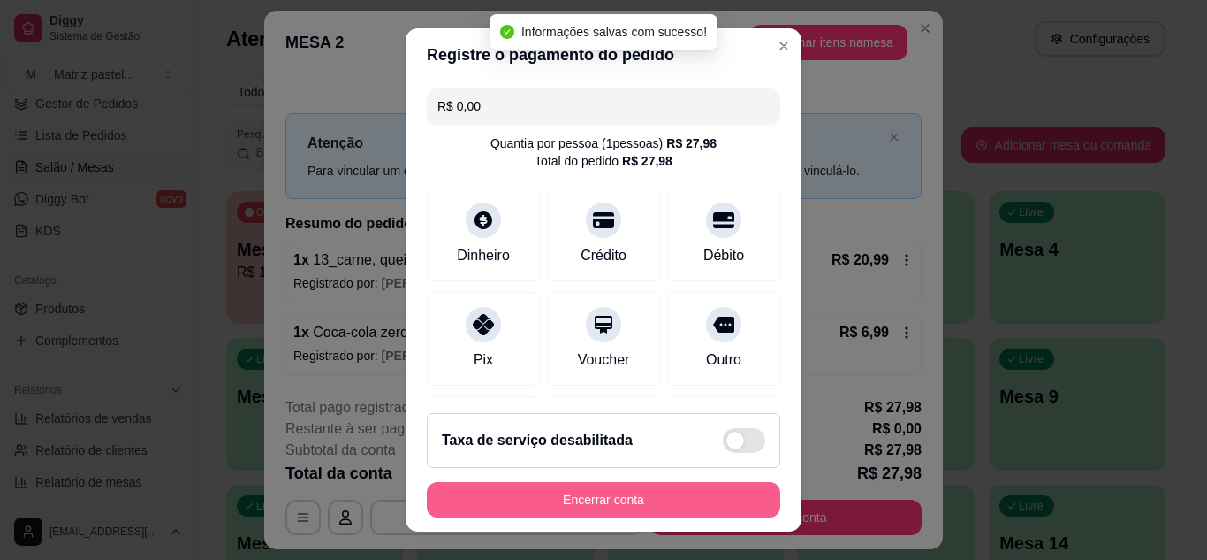
click at [645, 502] on button "Encerrar conta" at bounding box center [604, 499] width 354 height 35
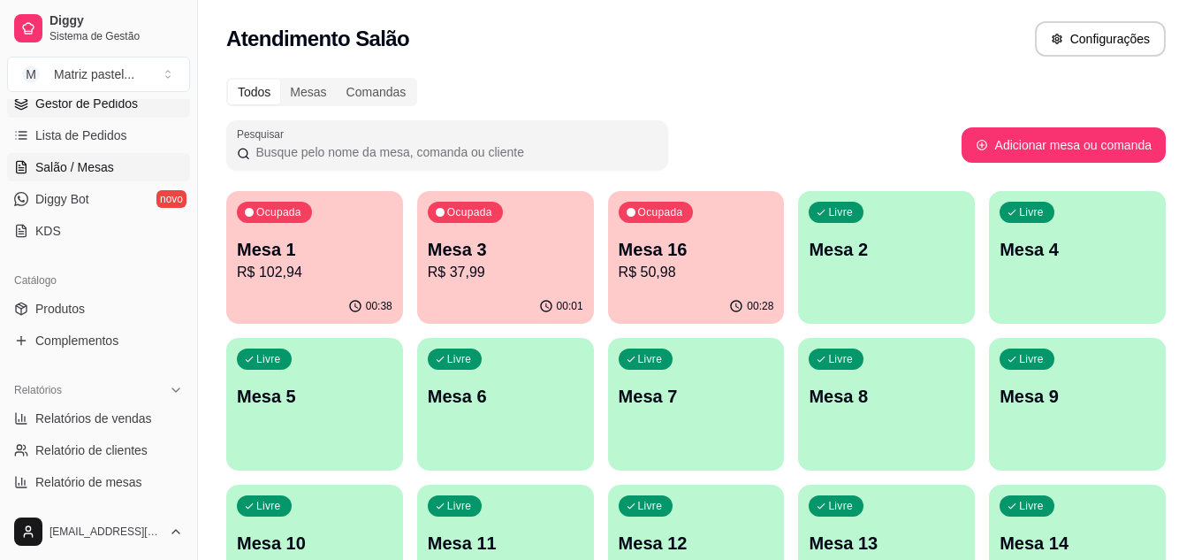
click at [65, 110] on span "Gestor de Pedidos" at bounding box center [86, 104] width 103 height 18
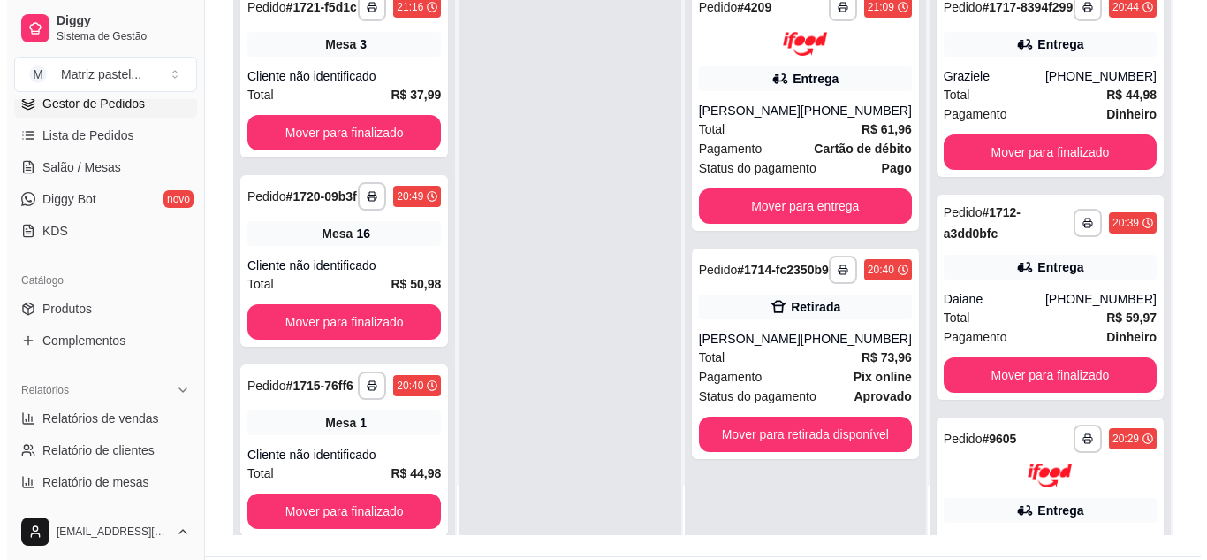
scroll to position [265, 0]
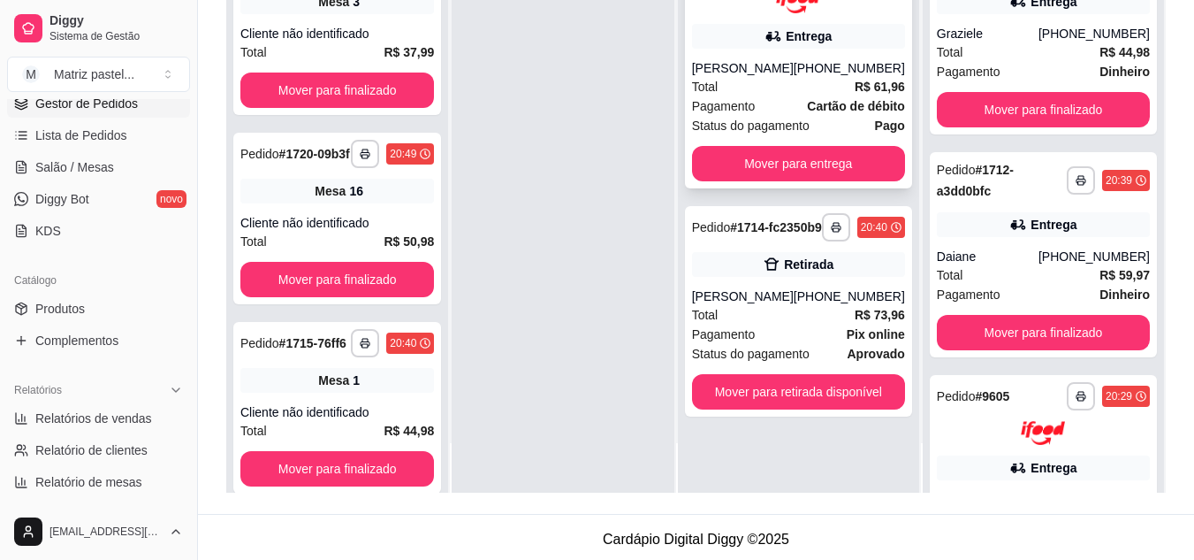
click at [781, 96] on div "Total R$ 61,96" at bounding box center [798, 86] width 213 height 19
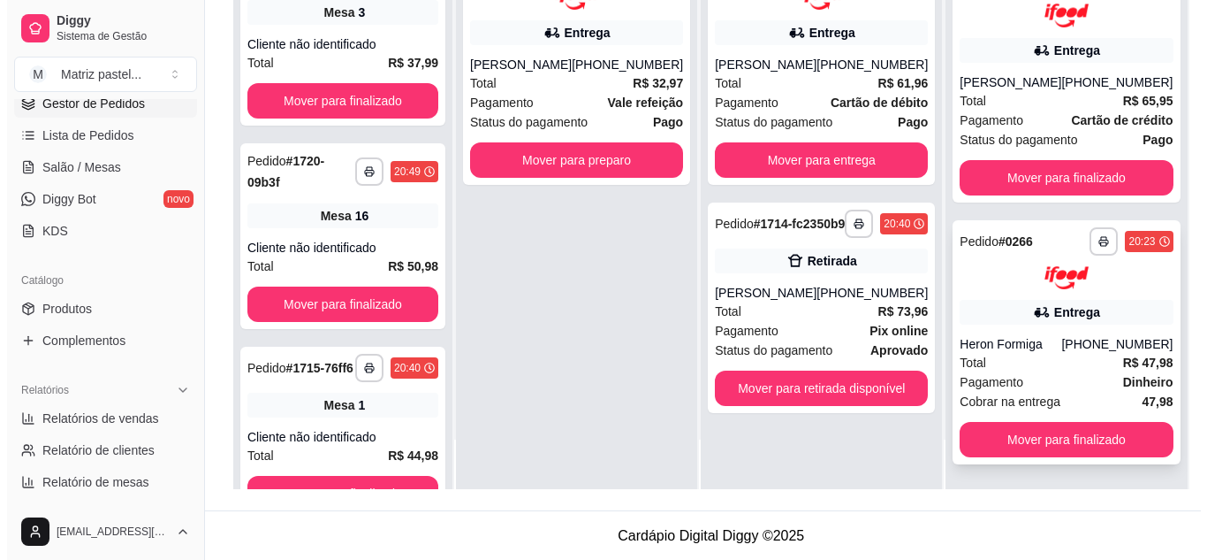
scroll to position [270, 0]
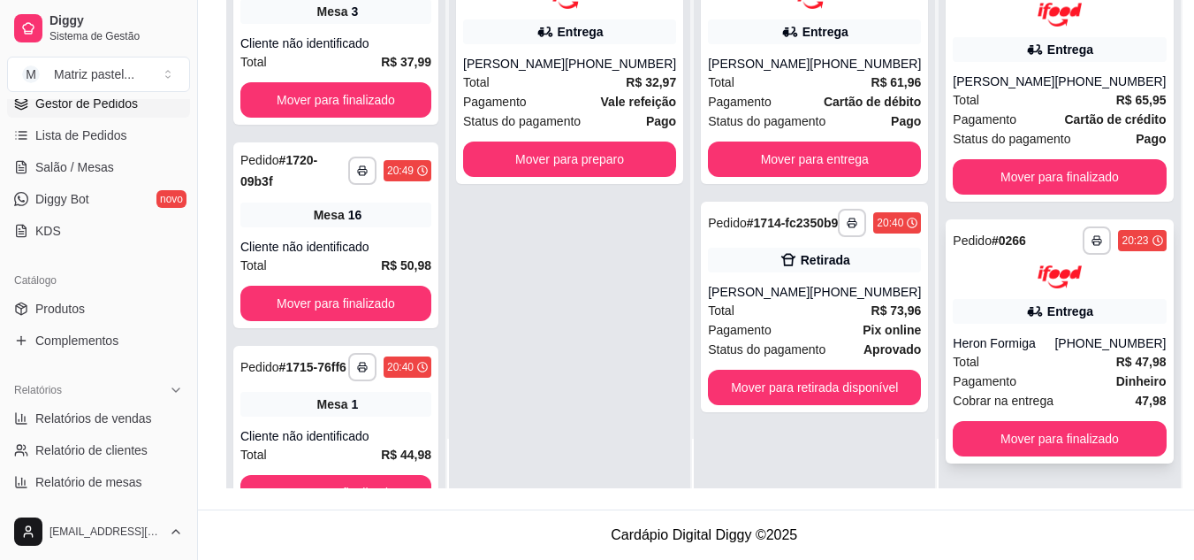
click at [986, 322] on div "Entrega" at bounding box center [1059, 311] width 213 height 25
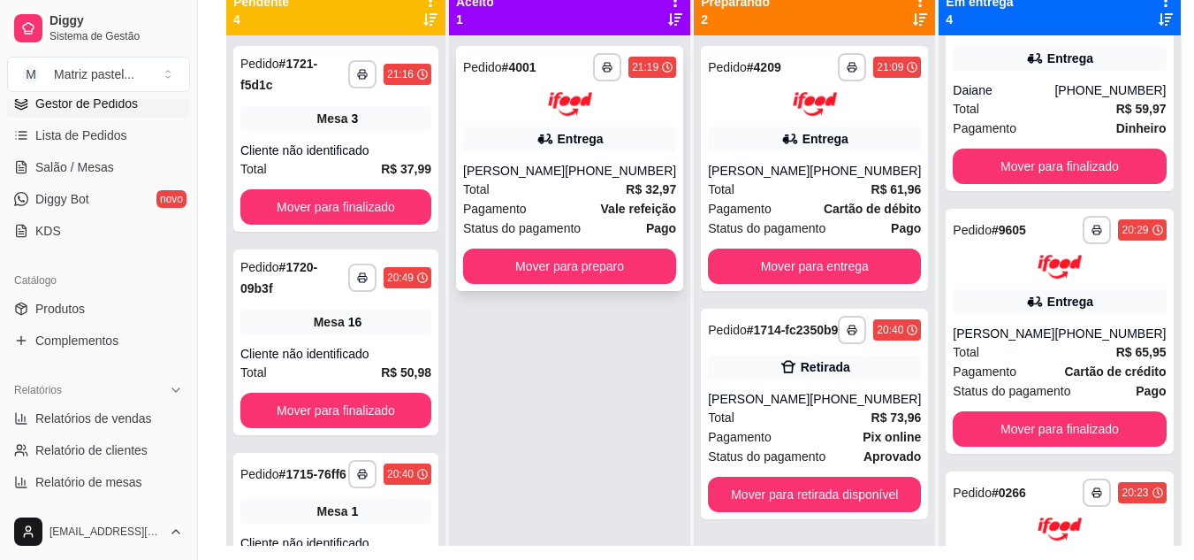
scroll to position [181, 0]
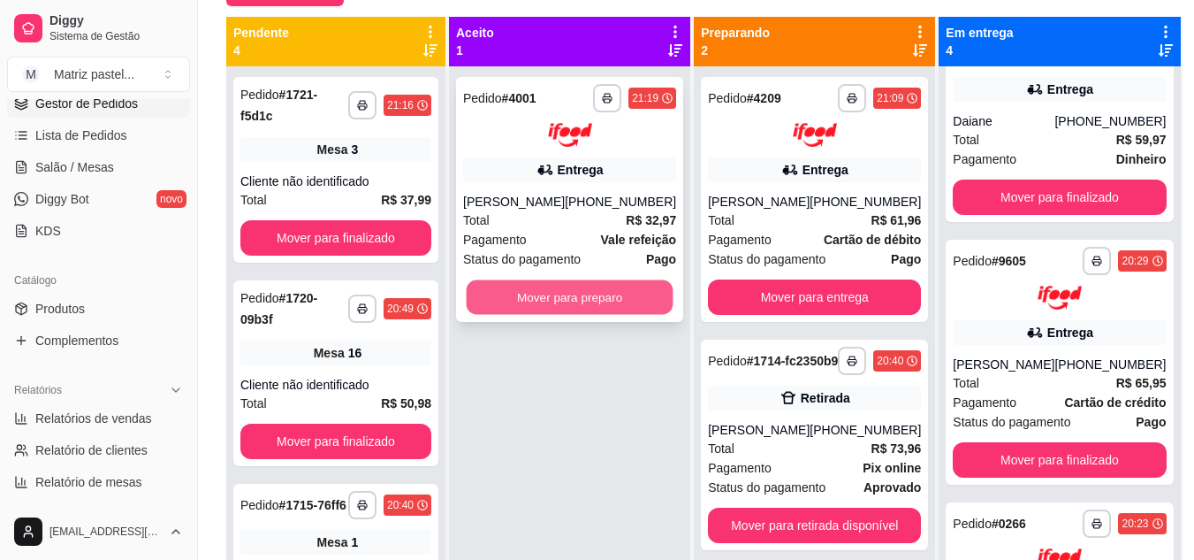
click at [592, 301] on button "Mover para preparo" at bounding box center [570, 296] width 207 height 34
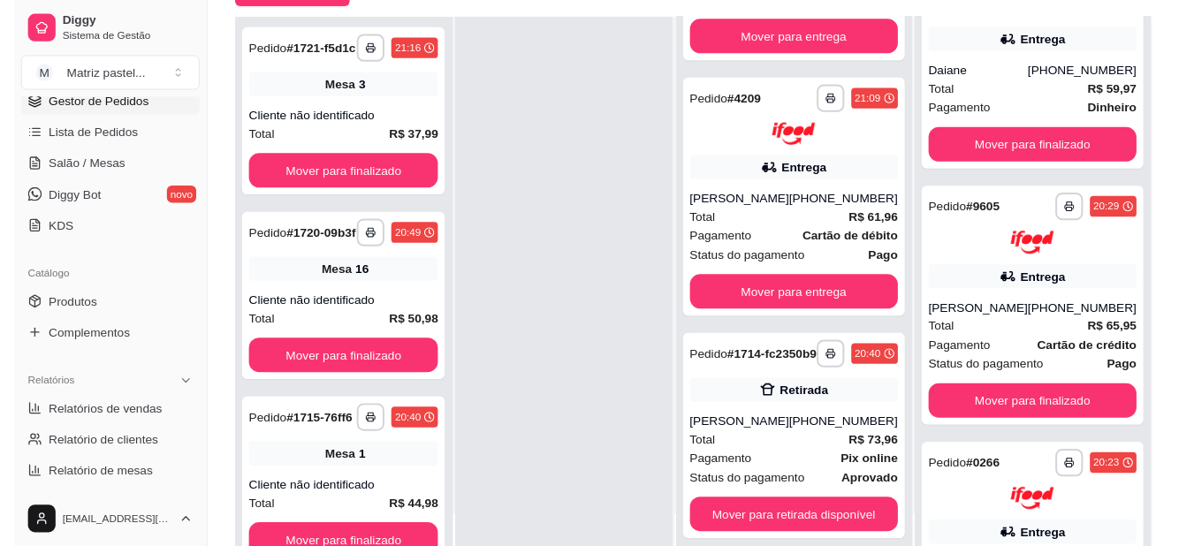
scroll to position [270, 0]
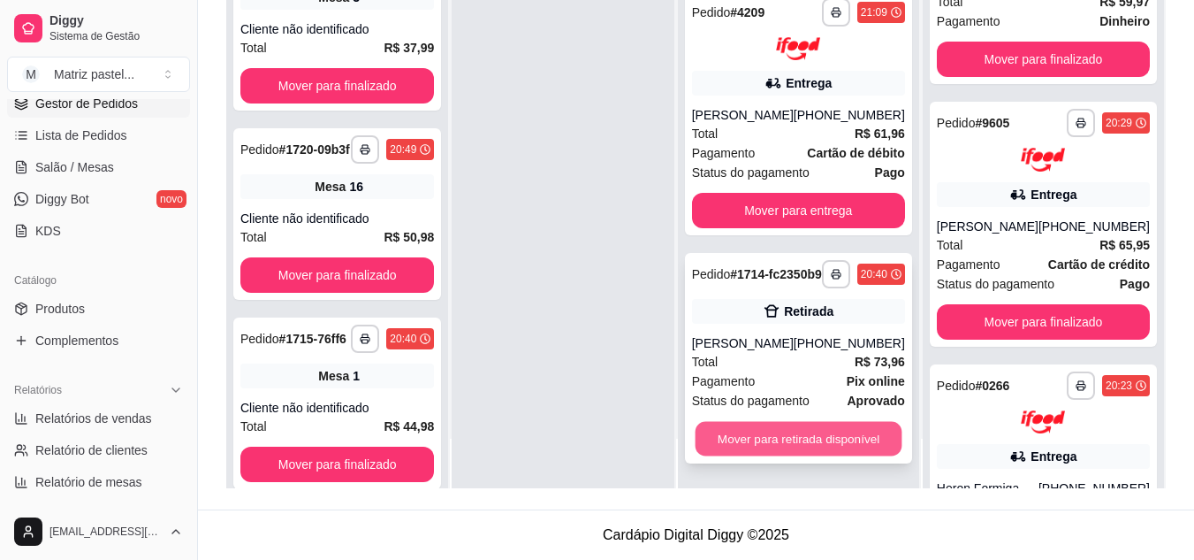
click at [744, 446] on button "Mover para retirada disponível" at bounding box center [798, 439] width 207 height 34
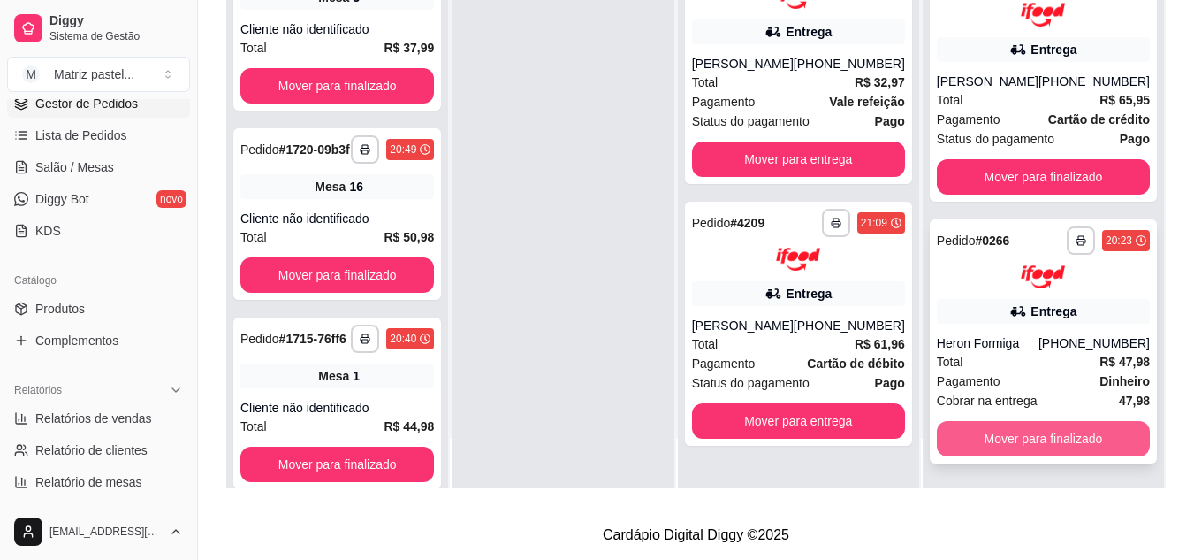
click at [1003, 445] on button "Mover para finalizado" at bounding box center [1043, 438] width 213 height 35
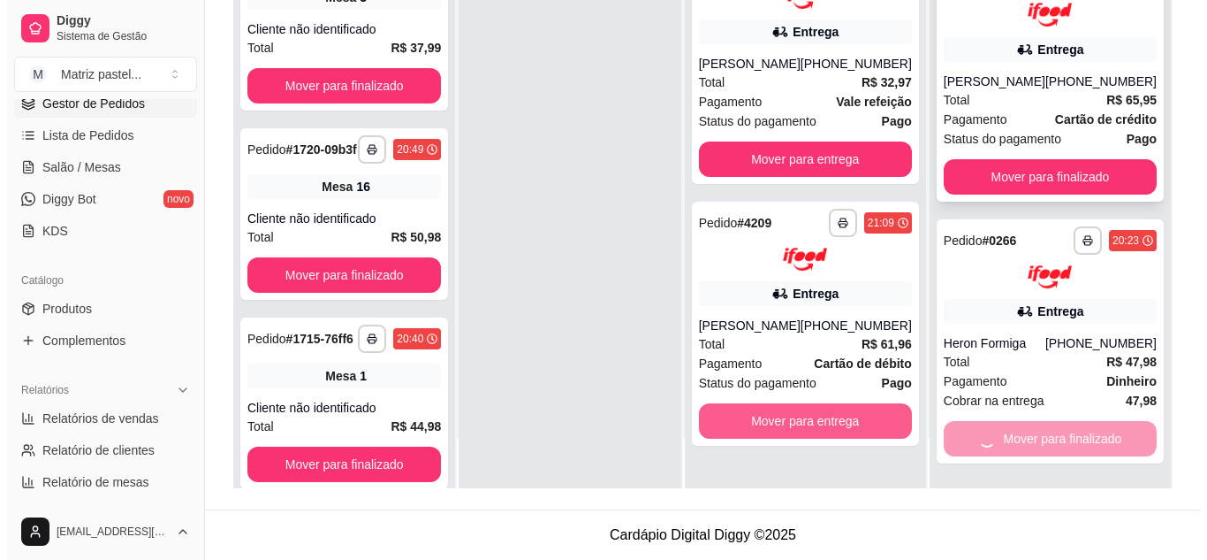
scroll to position [426, 0]
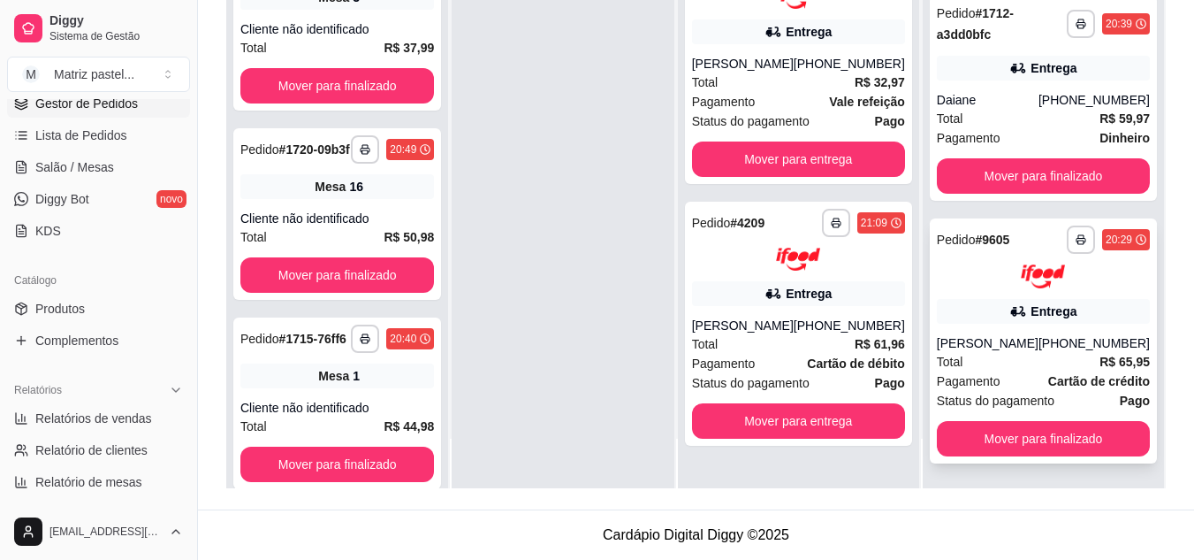
click at [1011, 299] on div "Entrega" at bounding box center [1043, 311] width 213 height 25
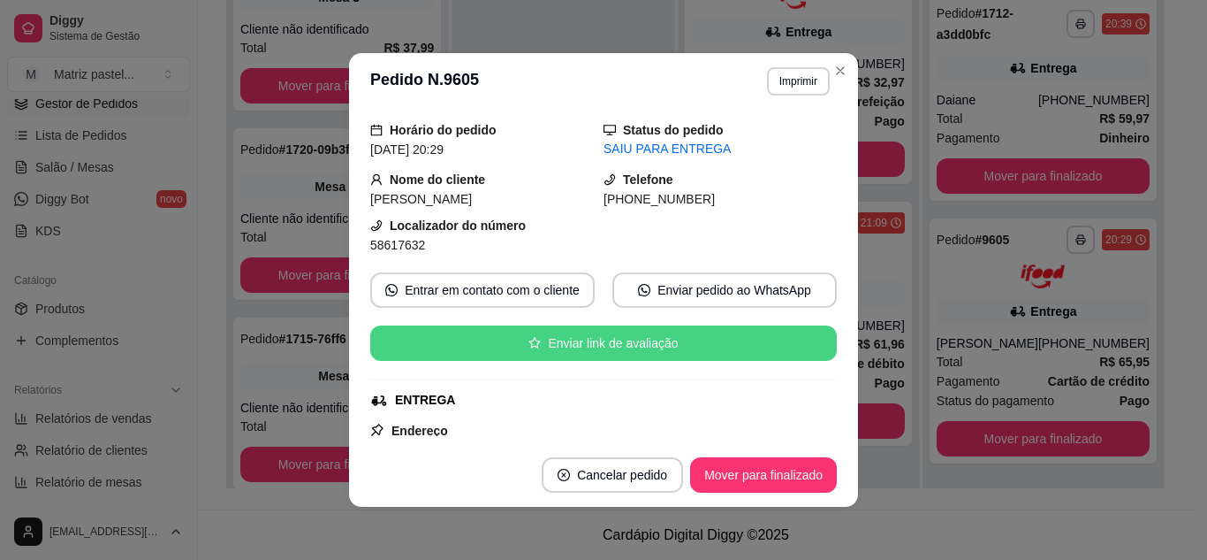
scroll to position [0, 0]
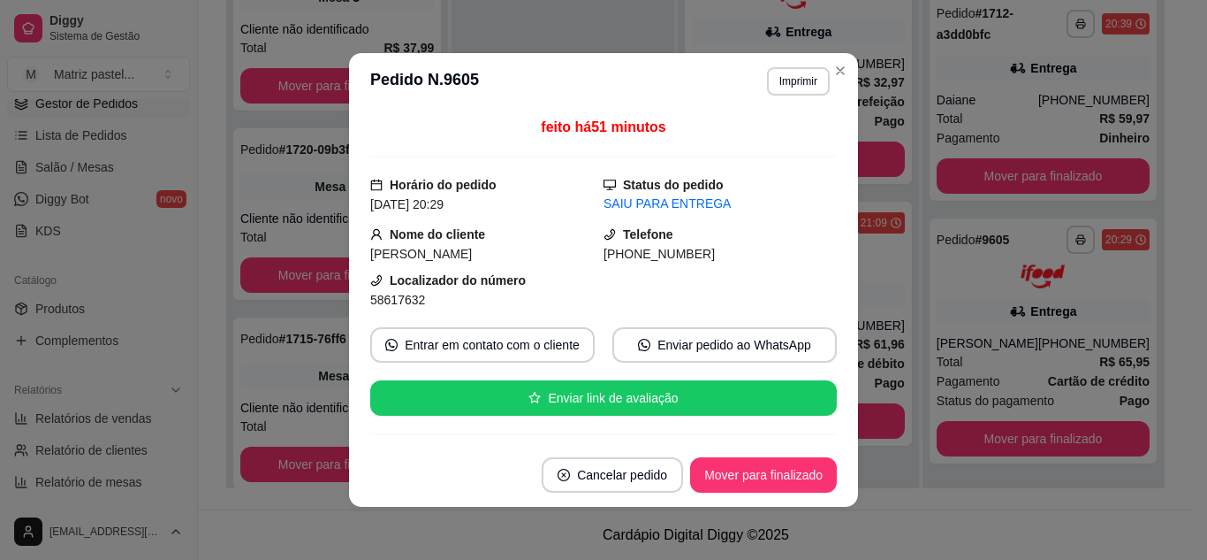
click at [847, 78] on header "**********" at bounding box center [603, 81] width 509 height 57
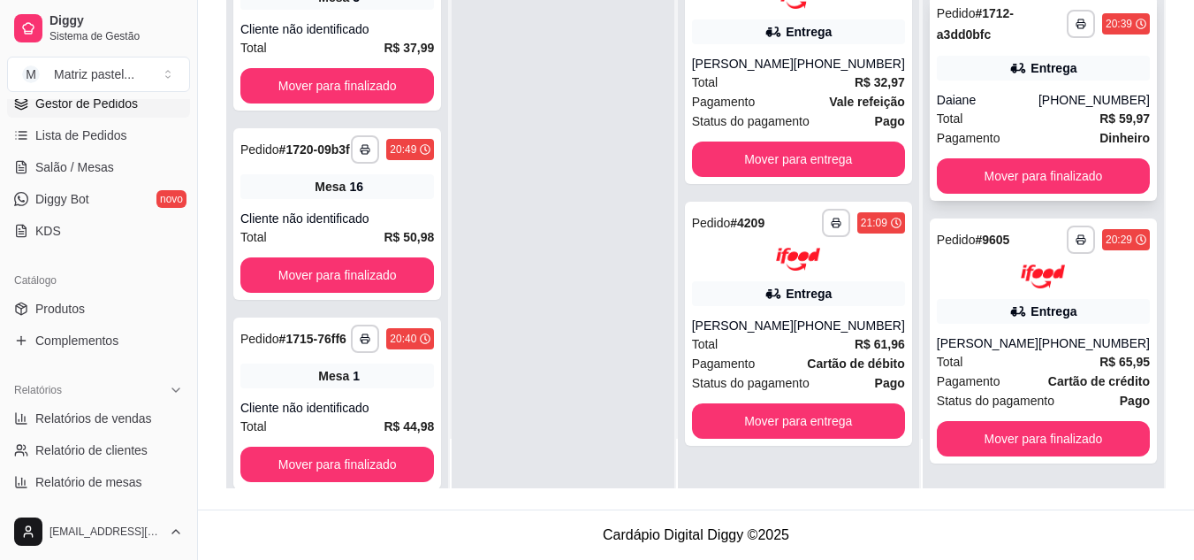
click at [977, 66] on div "**********" at bounding box center [1043, 98] width 227 height 205
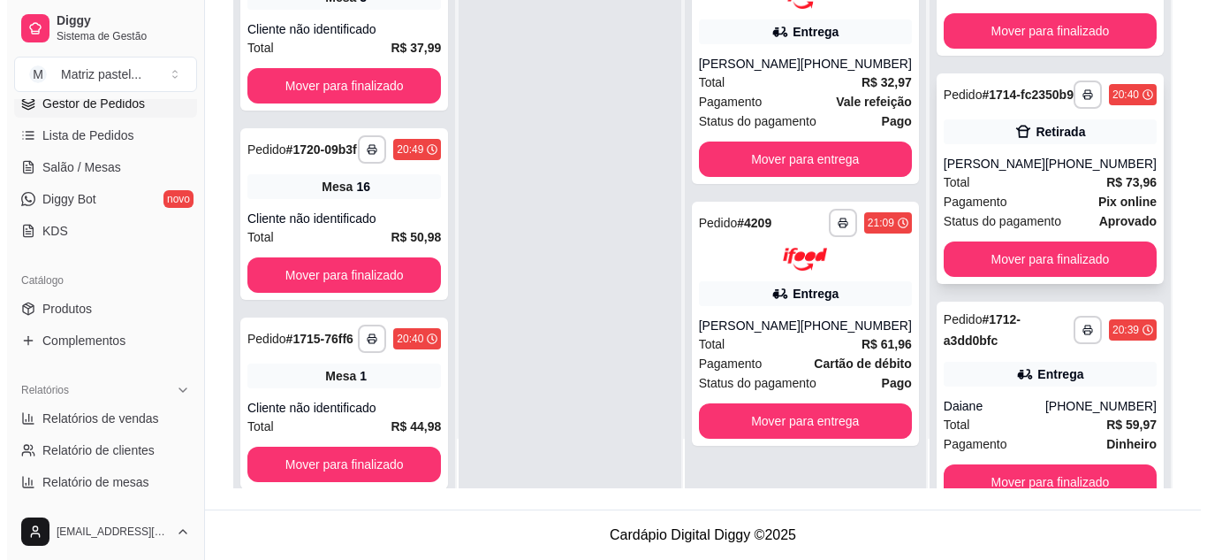
scroll to position [72, 0]
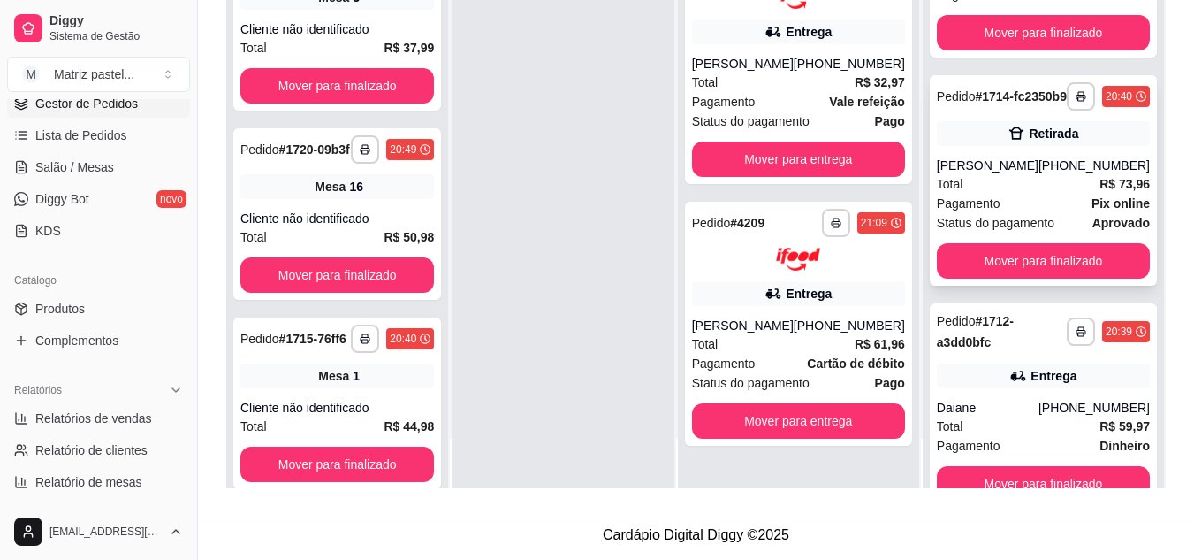
click at [988, 143] on div "**********" at bounding box center [1043, 180] width 227 height 210
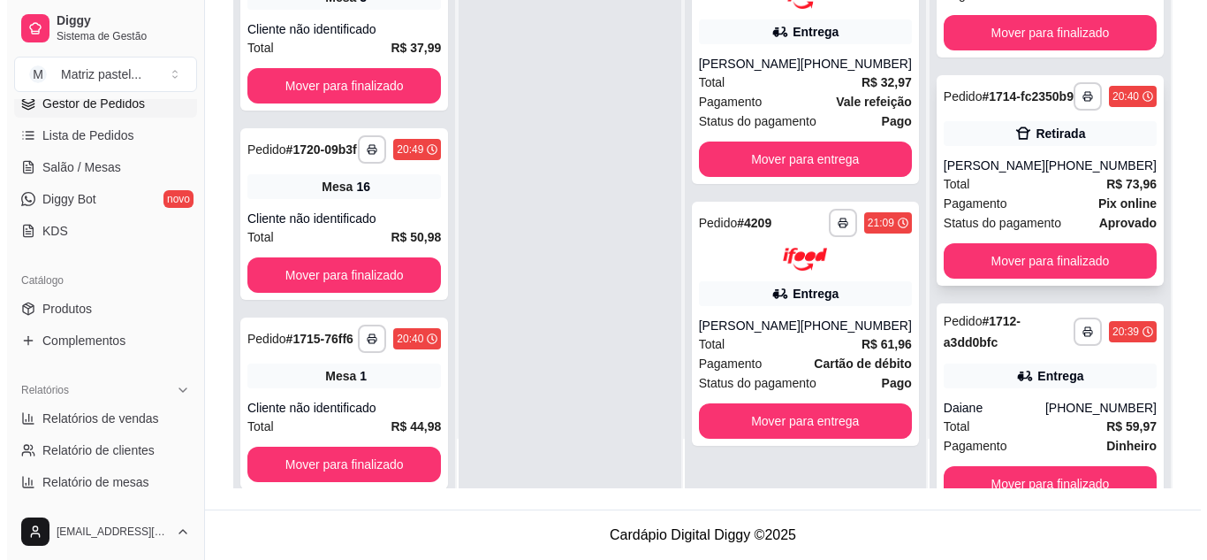
scroll to position [0, 0]
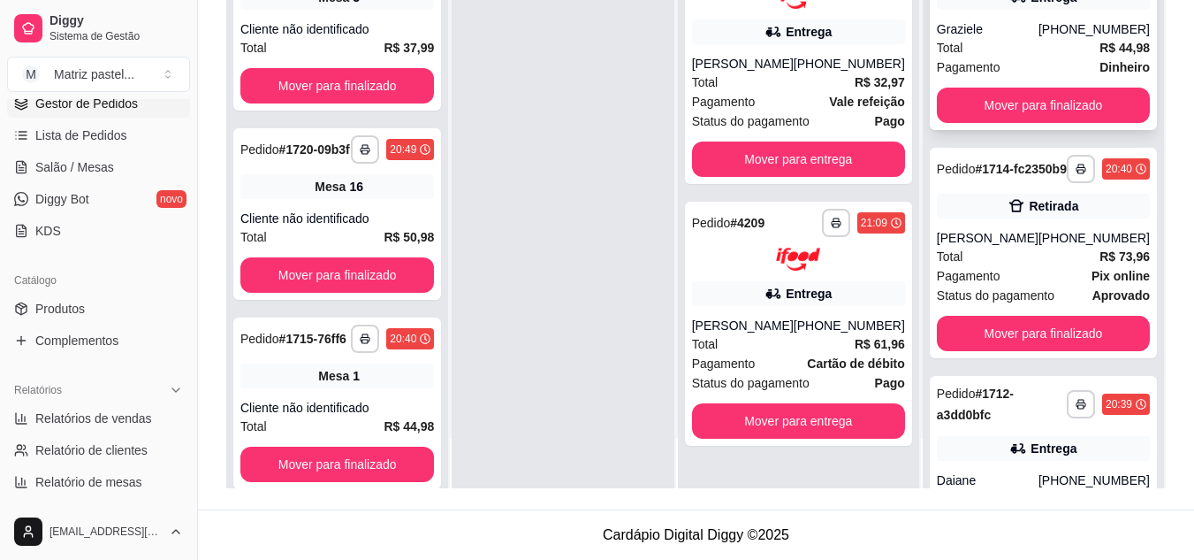
click at [990, 57] on div "Total R$ 44,98" at bounding box center [1043, 47] width 213 height 19
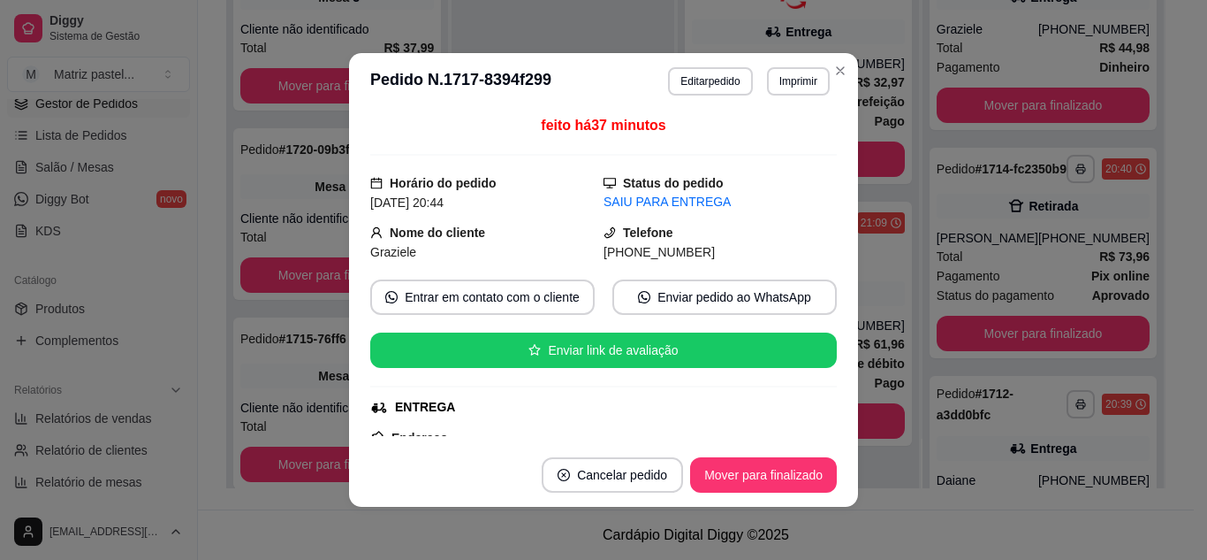
scroll to position [177, 0]
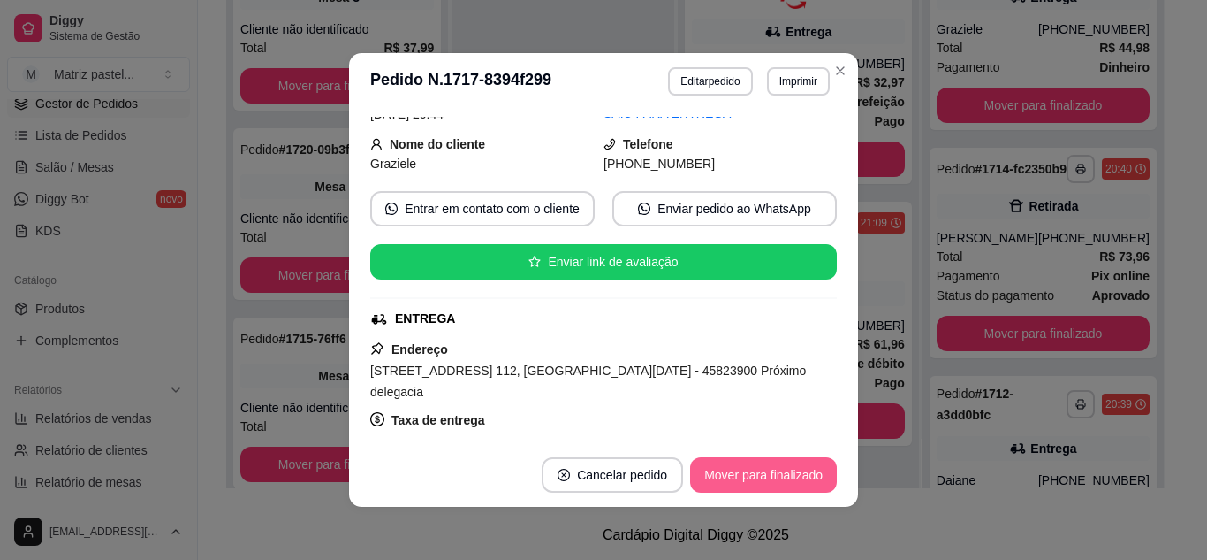
click at [712, 476] on button "Mover para finalizado" at bounding box center [763, 474] width 147 height 35
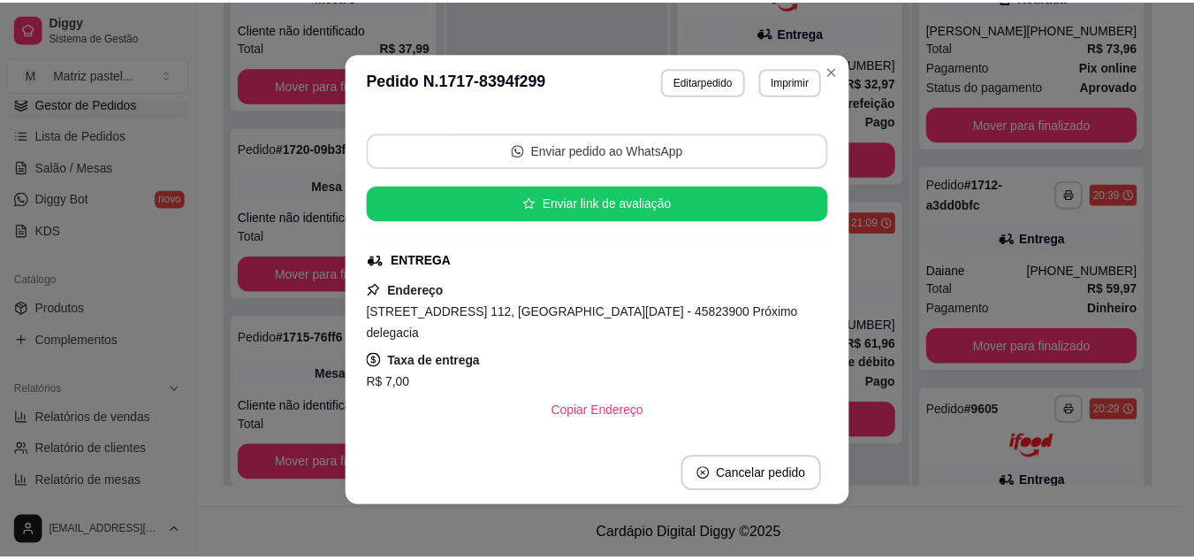
scroll to position [118, 0]
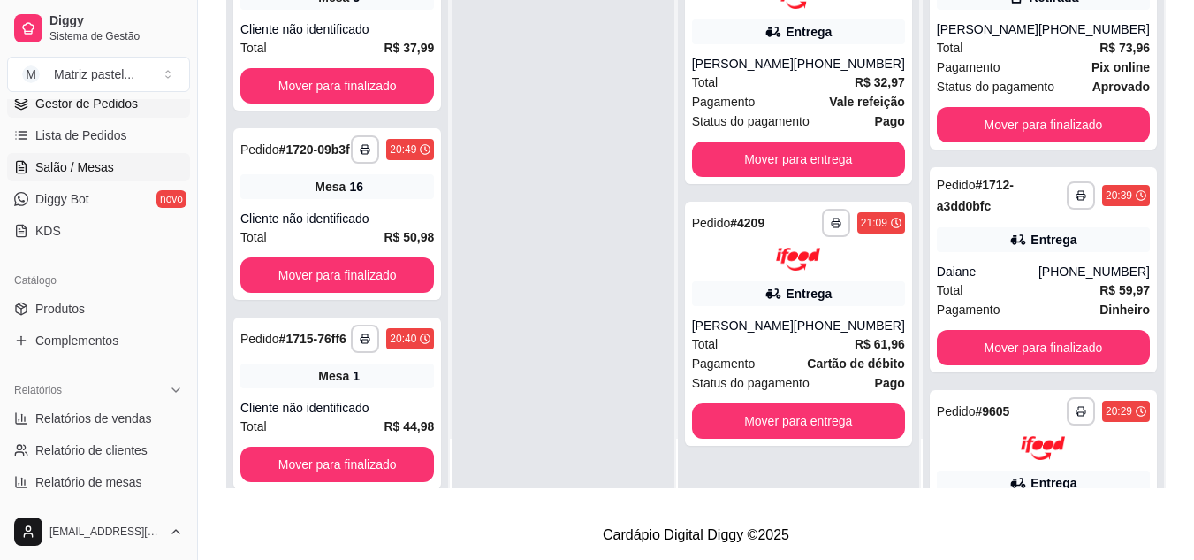
click at [84, 169] on span "Salão / Mesas" at bounding box center [74, 167] width 79 height 18
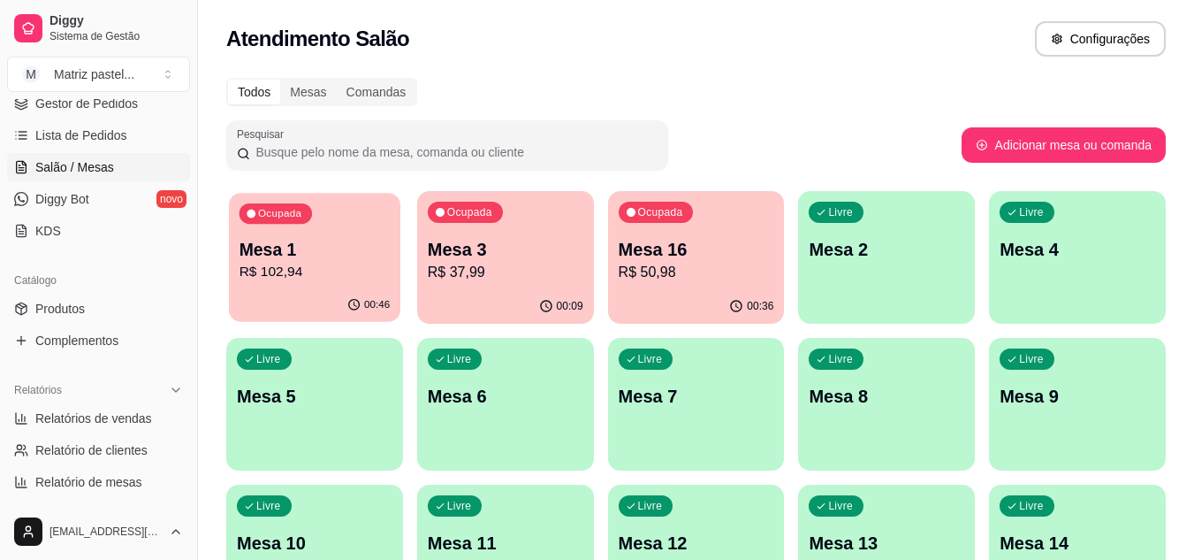
click at [318, 268] on p "R$ 102,94" at bounding box center [315, 272] width 151 height 20
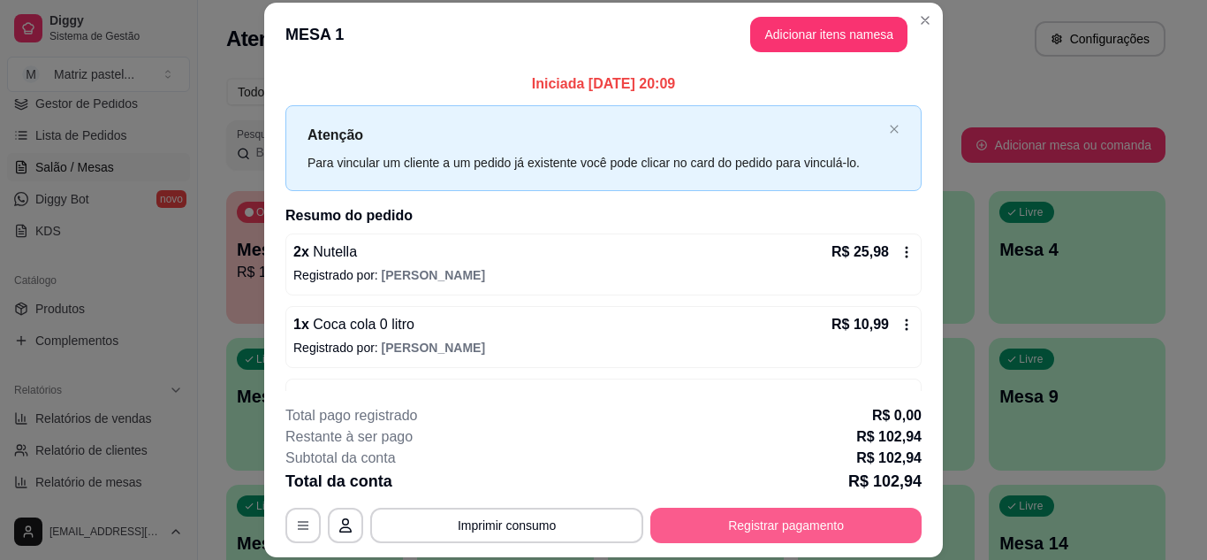
click at [813, 535] on button "Registrar pagamento" at bounding box center [786, 524] width 271 height 35
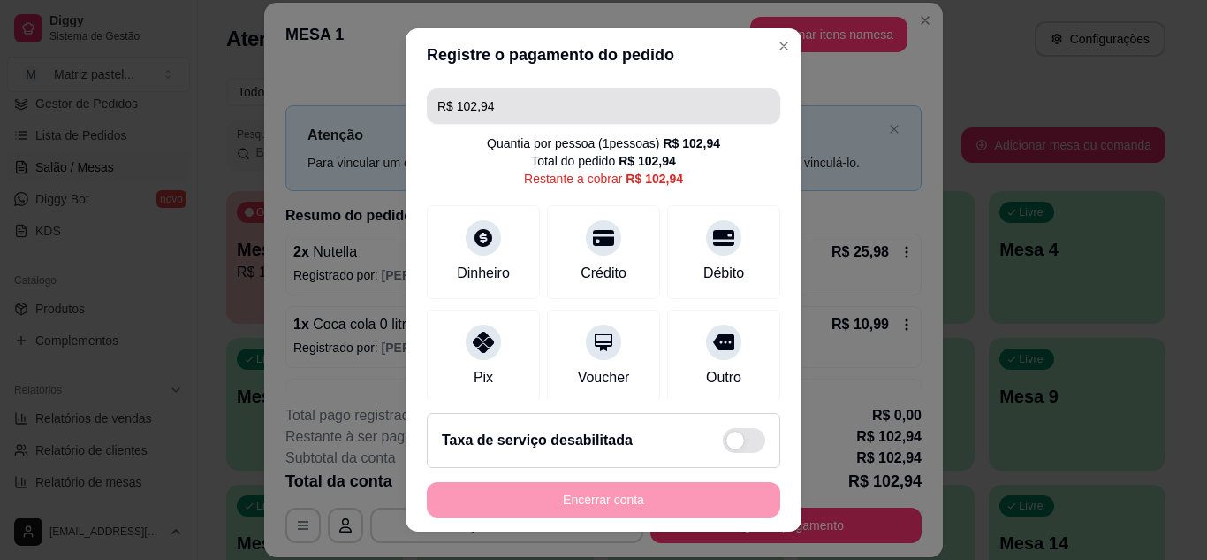
click at [567, 103] on input "R$ 102,94" at bounding box center [604, 105] width 332 height 35
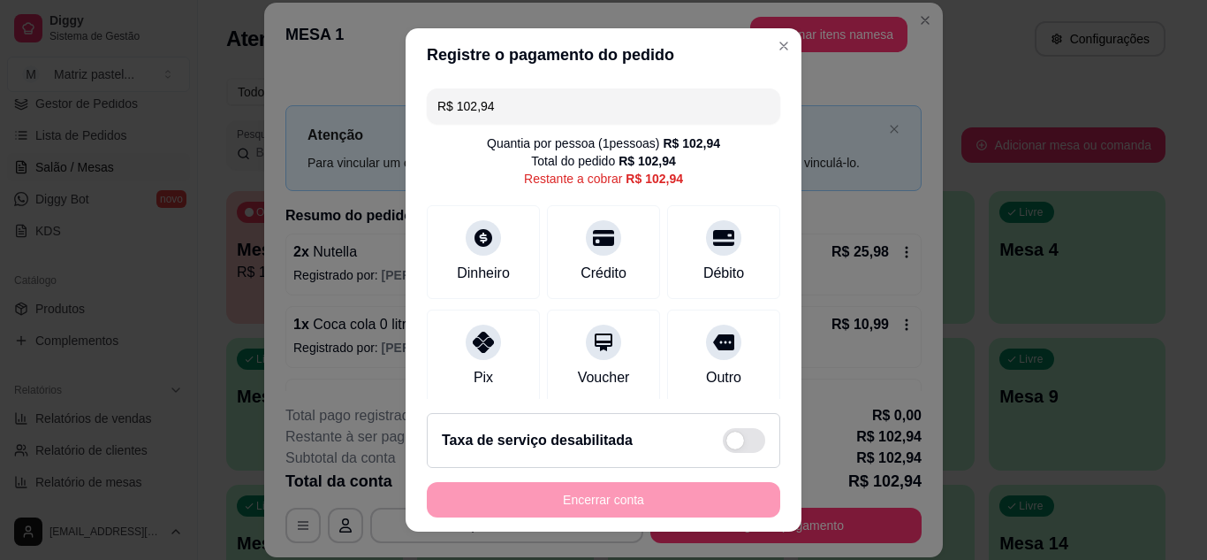
click at [567, 103] on input "R$ 102,94" at bounding box center [604, 105] width 332 height 35
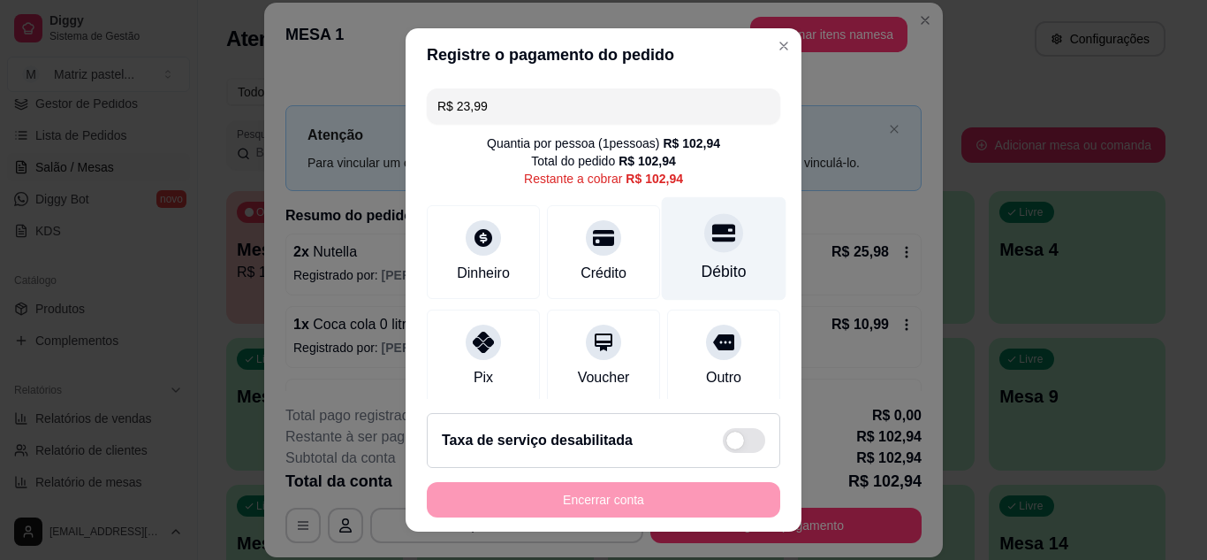
click at [682, 254] on div "Débito" at bounding box center [724, 247] width 125 height 103
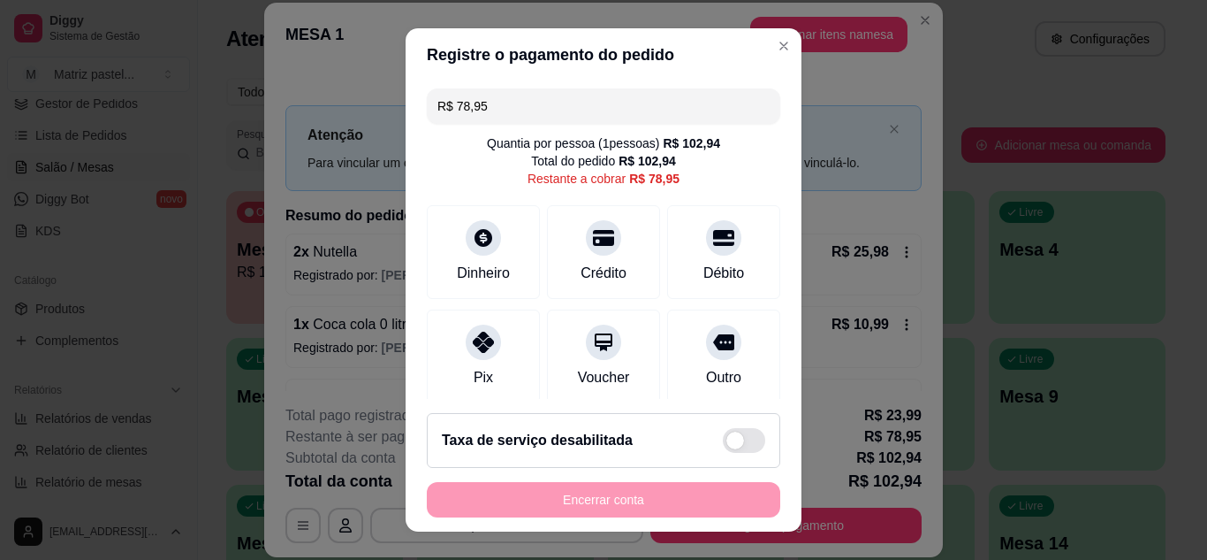
click at [533, 97] on input "R$ 78,95" at bounding box center [604, 105] width 332 height 35
click at [702, 264] on div "Débito" at bounding box center [724, 271] width 45 height 23
click at [511, 110] on input "R$ 41,96" at bounding box center [604, 105] width 332 height 35
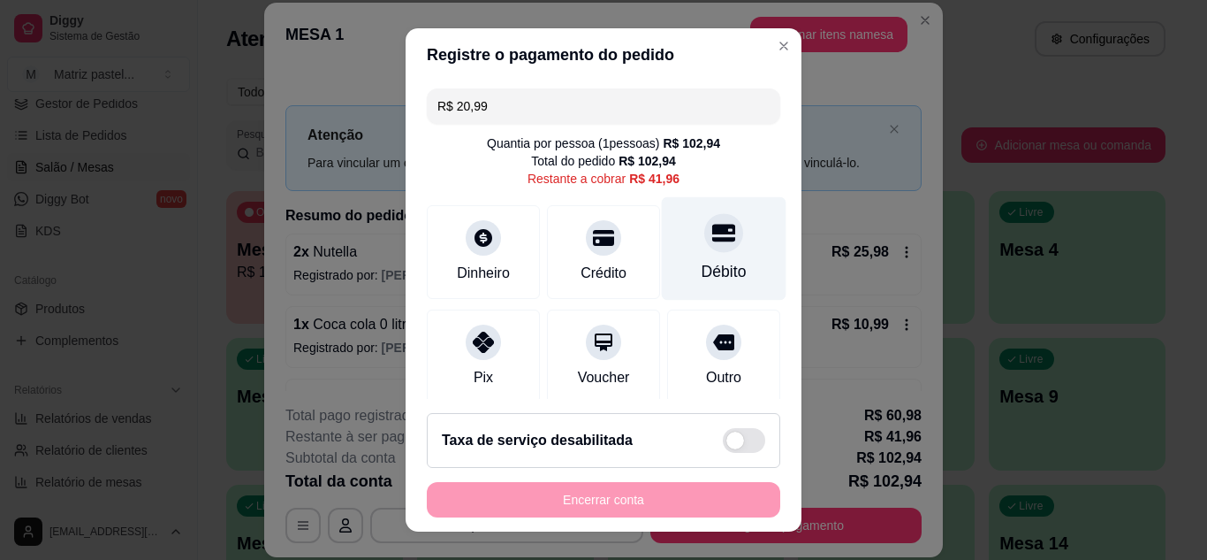
click at [705, 251] on div at bounding box center [724, 232] width 39 height 39
click at [705, 245] on div at bounding box center [724, 232] width 39 height 39
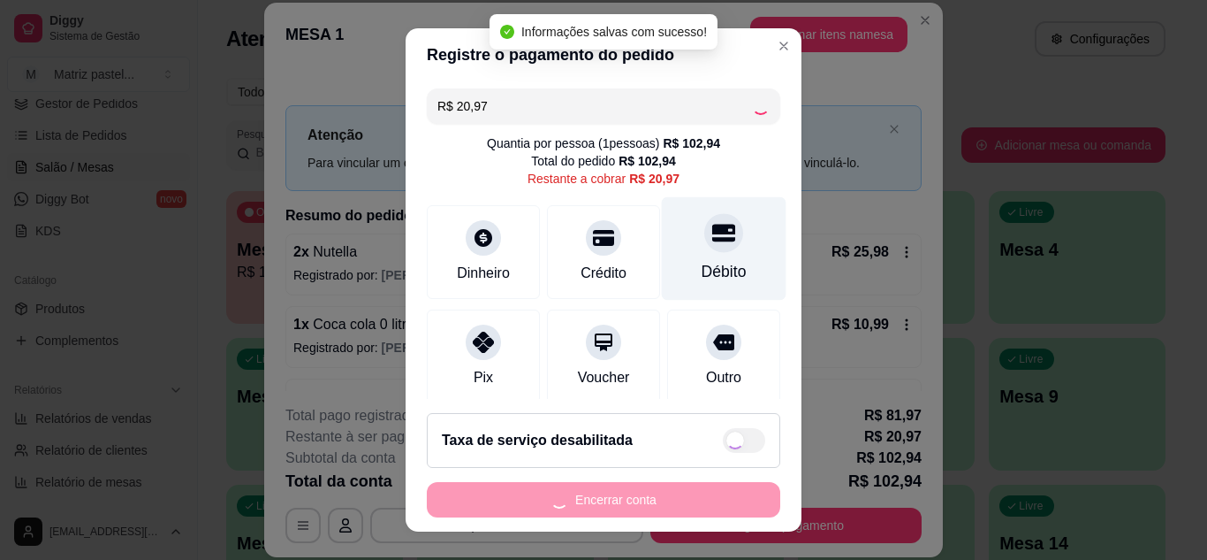
type input "R$ 0,00"
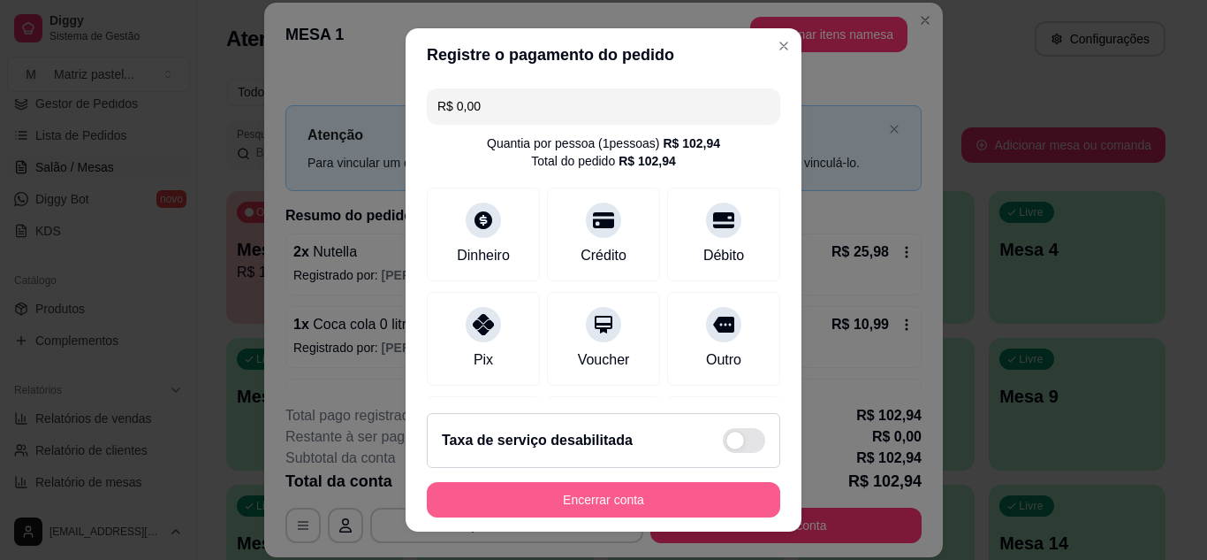
click at [666, 491] on button "Encerrar conta" at bounding box center [604, 499] width 354 height 35
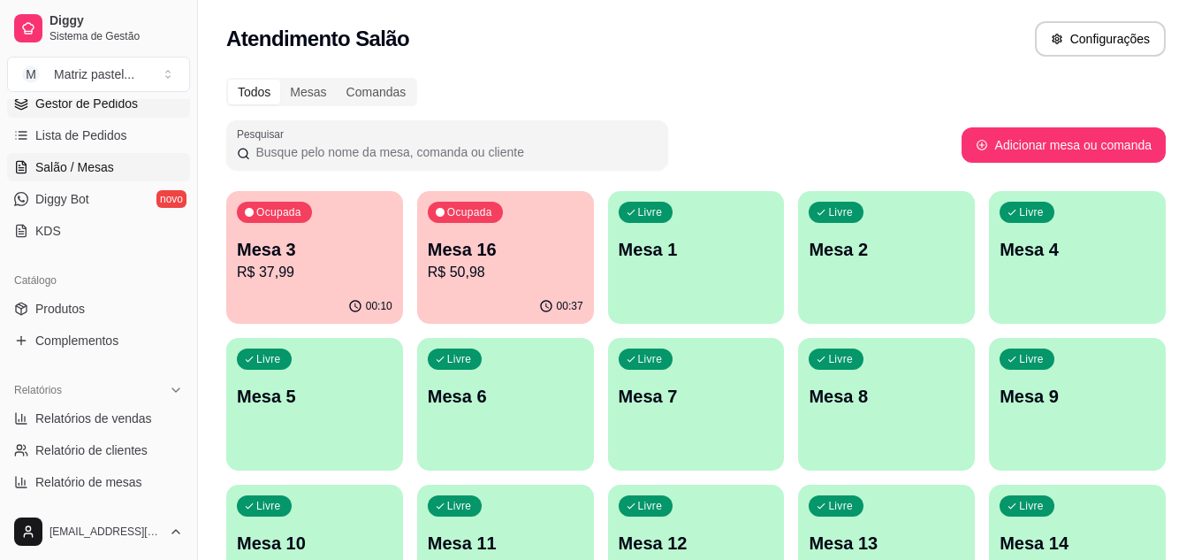
click at [68, 100] on span "Gestor de Pedidos" at bounding box center [86, 104] width 103 height 18
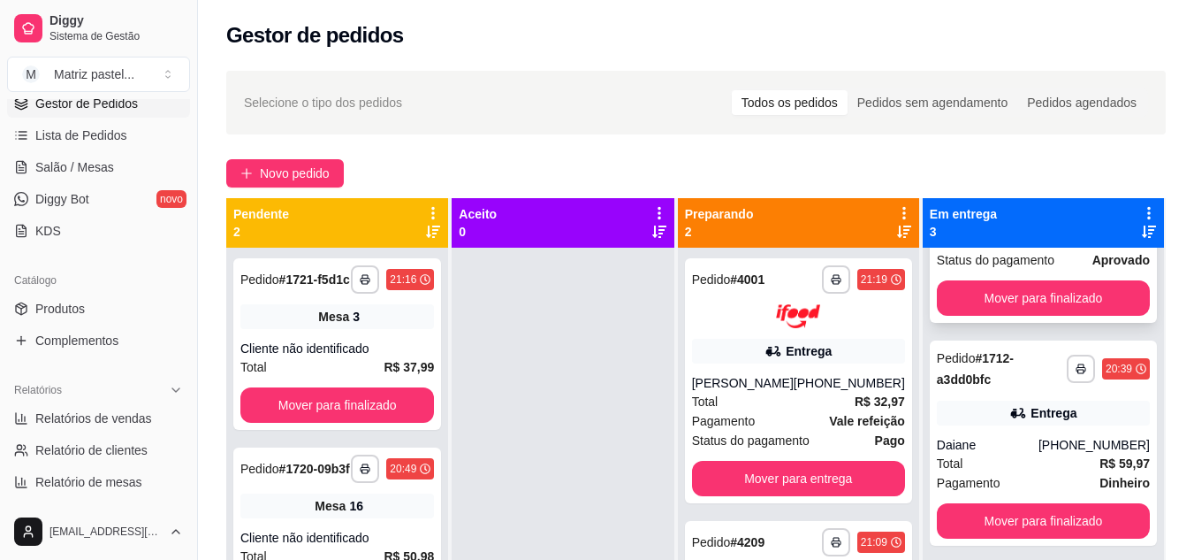
scroll to position [27, 0]
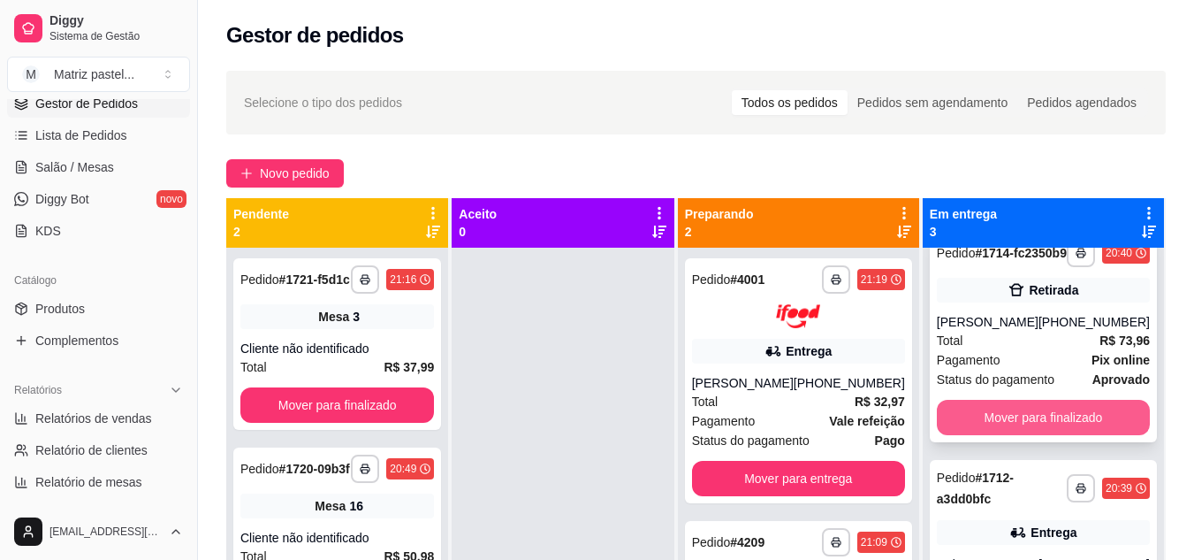
click at [1007, 415] on button "Mover para finalizado" at bounding box center [1043, 417] width 213 height 35
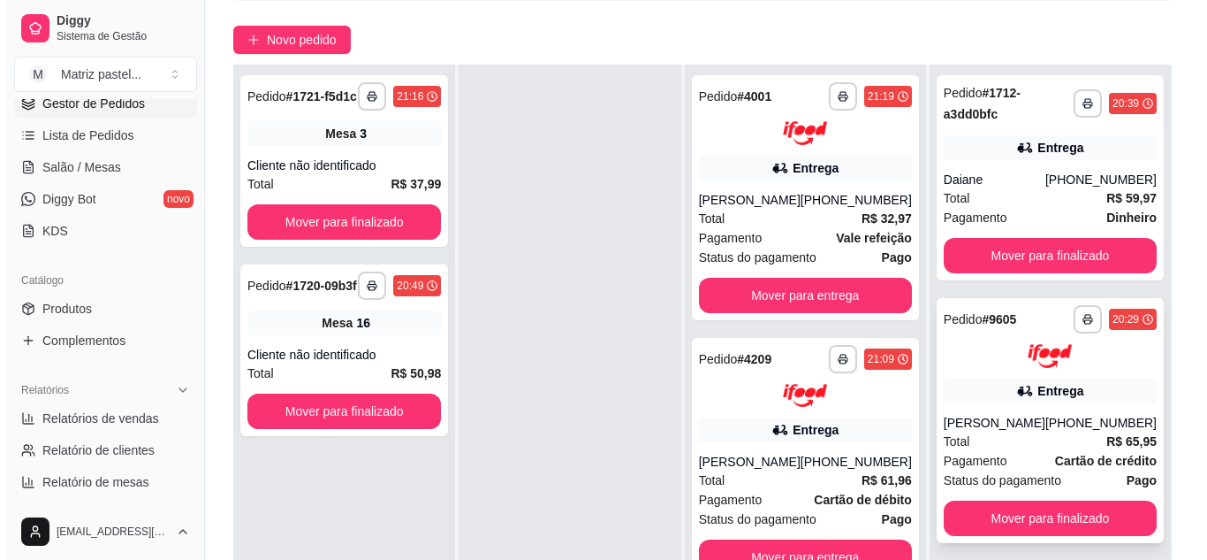
scroll to position [177, 0]
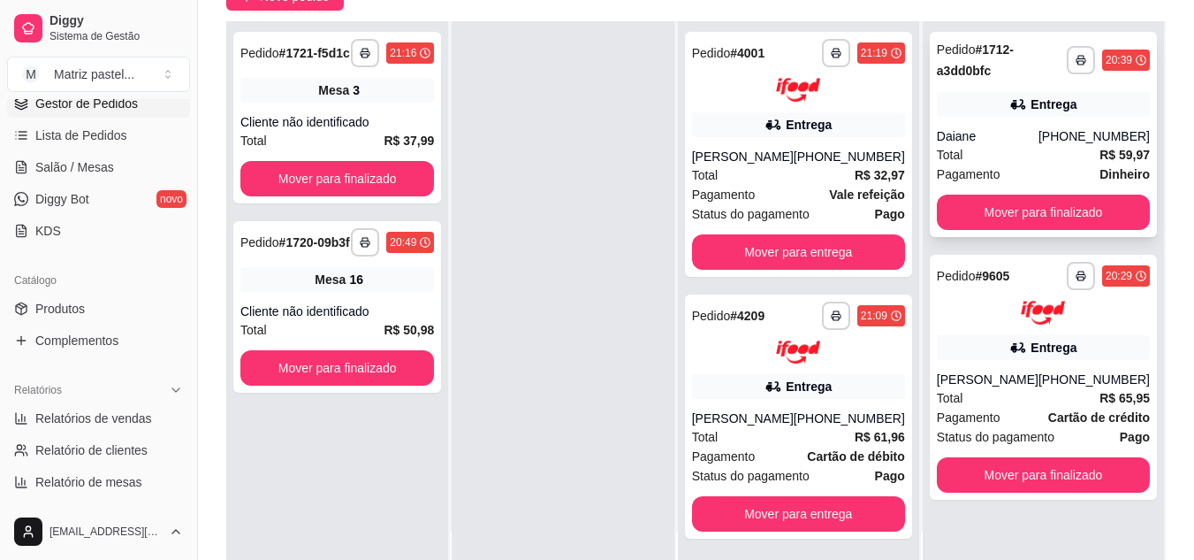
click at [952, 113] on div "Entrega" at bounding box center [1043, 104] width 213 height 25
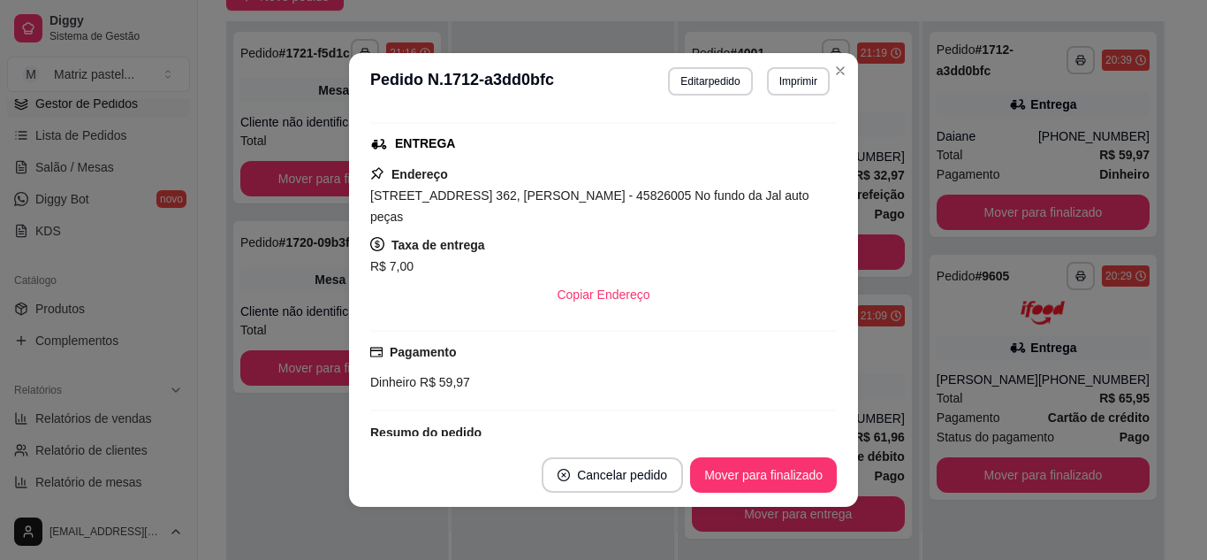
scroll to position [509, 0]
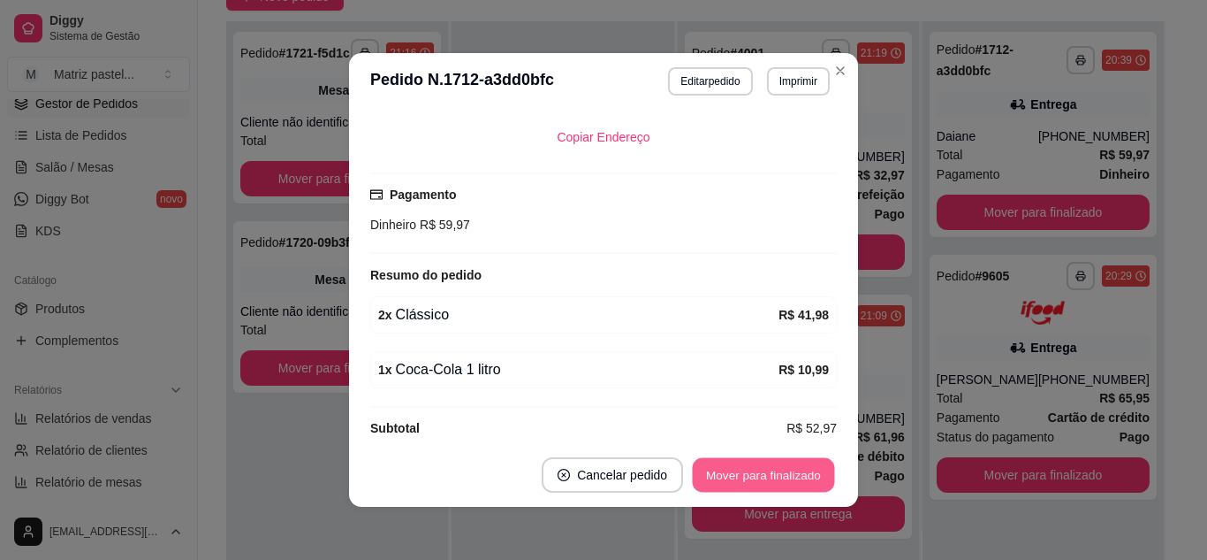
click at [753, 471] on button "Mover para finalizado" at bounding box center [764, 475] width 142 height 34
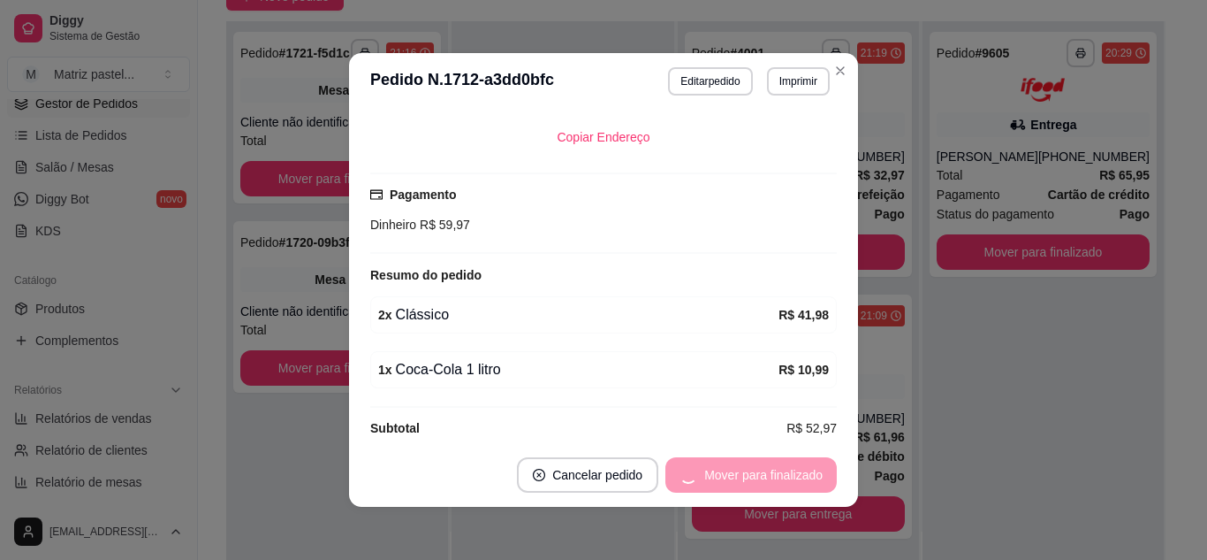
scroll to position [451, 0]
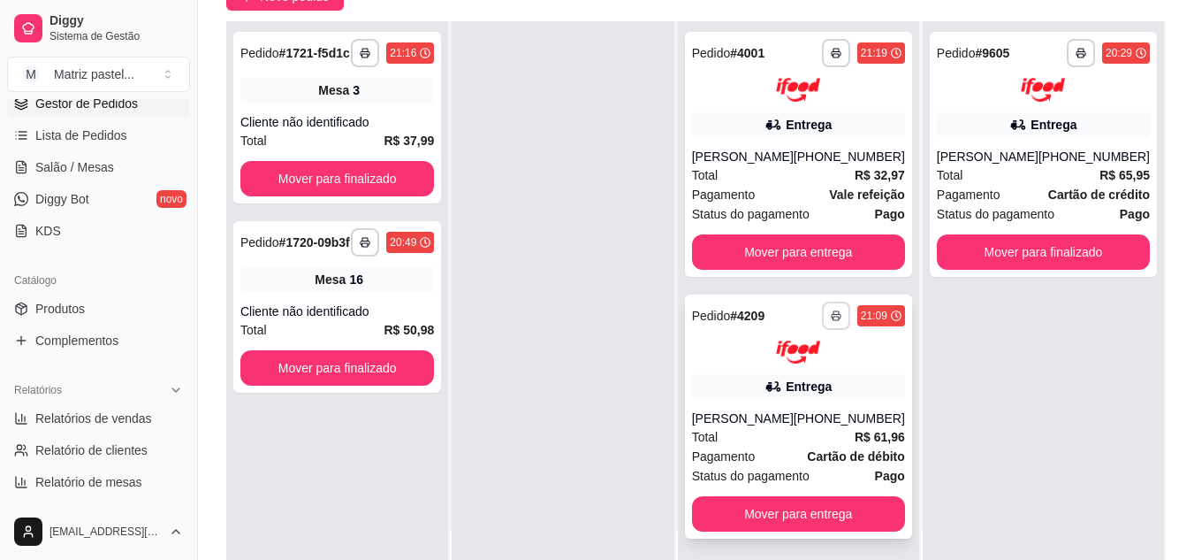
click at [846, 313] on button "button" at bounding box center [836, 315] width 28 height 28
click at [792, 370] on button "IMPRESSORA" at bounding box center [789, 376] width 124 height 27
click at [832, 53] on icon "button" at bounding box center [836, 53] width 11 height 11
click at [805, 132] on div "Escolha a impressora IMPRESSORA" at bounding box center [790, 102] width 146 height 60
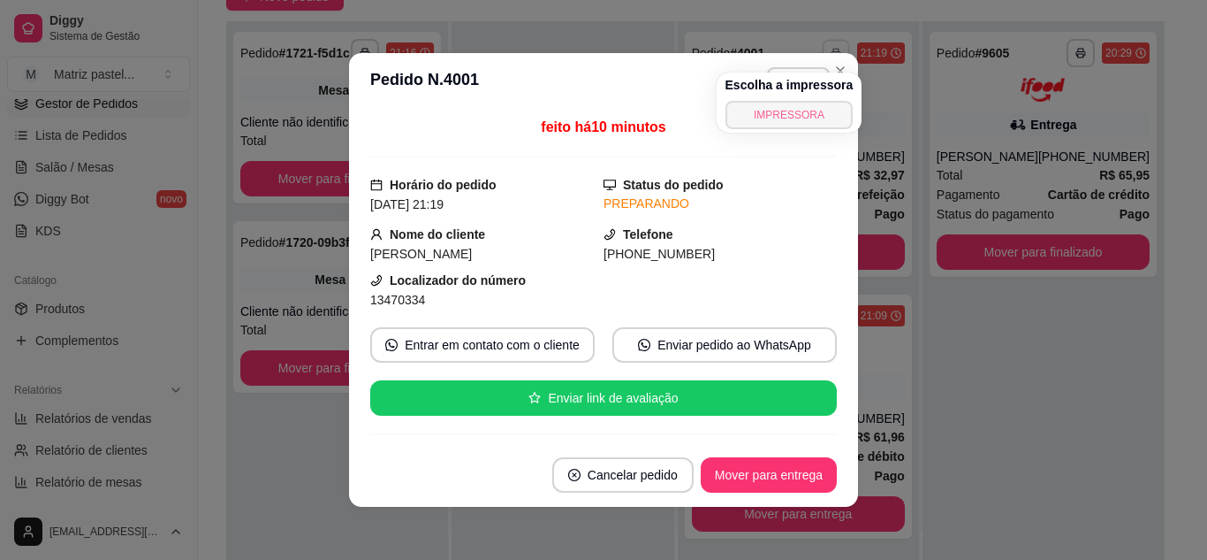
click at [800, 112] on button "IMPRESSORA" at bounding box center [790, 115] width 128 height 28
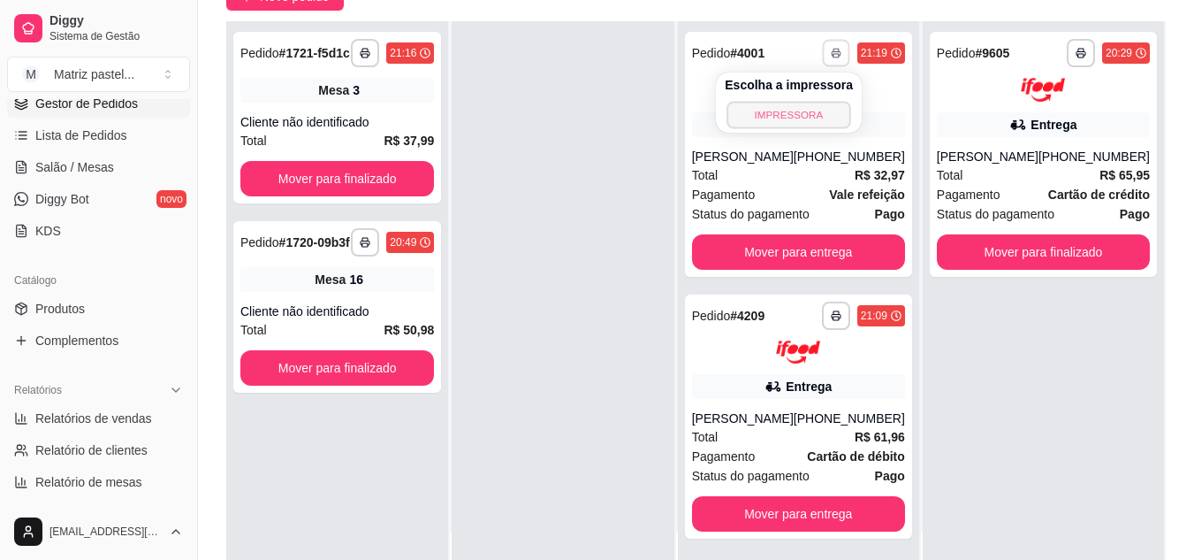
click at [804, 114] on button "IMPRESSORA" at bounding box center [789, 114] width 124 height 27
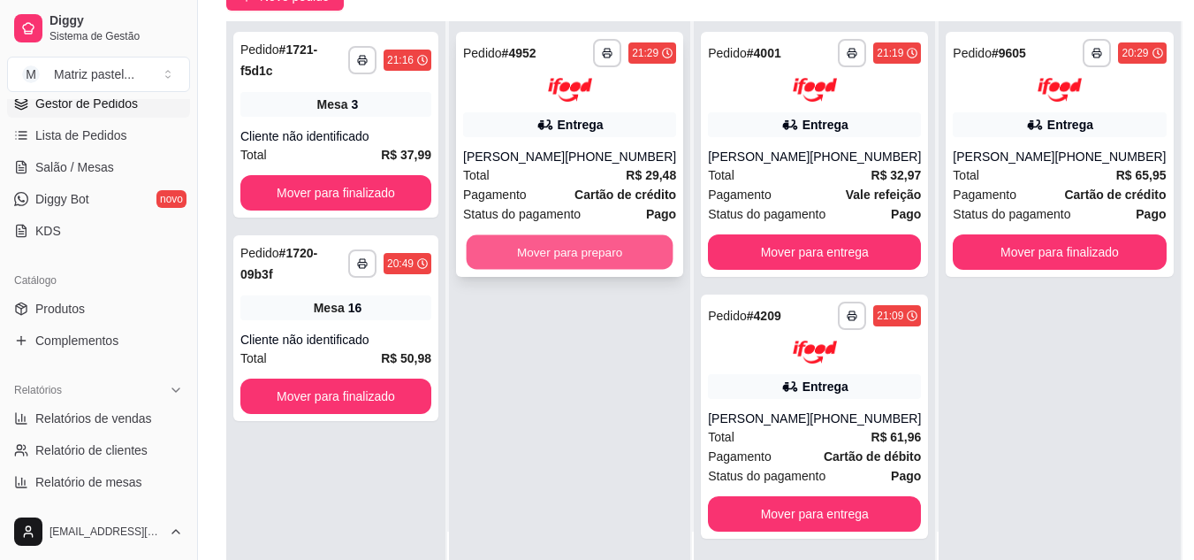
click at [617, 258] on button "Mover para preparo" at bounding box center [570, 251] width 207 height 34
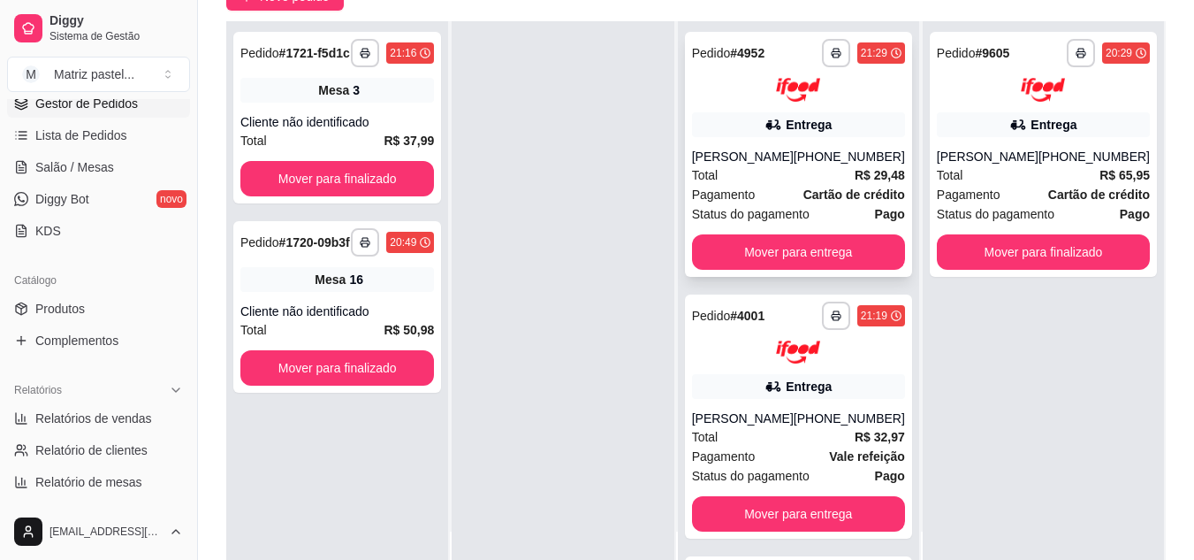
click at [737, 176] on div "Total R$ 29,48" at bounding box center [798, 174] width 213 height 19
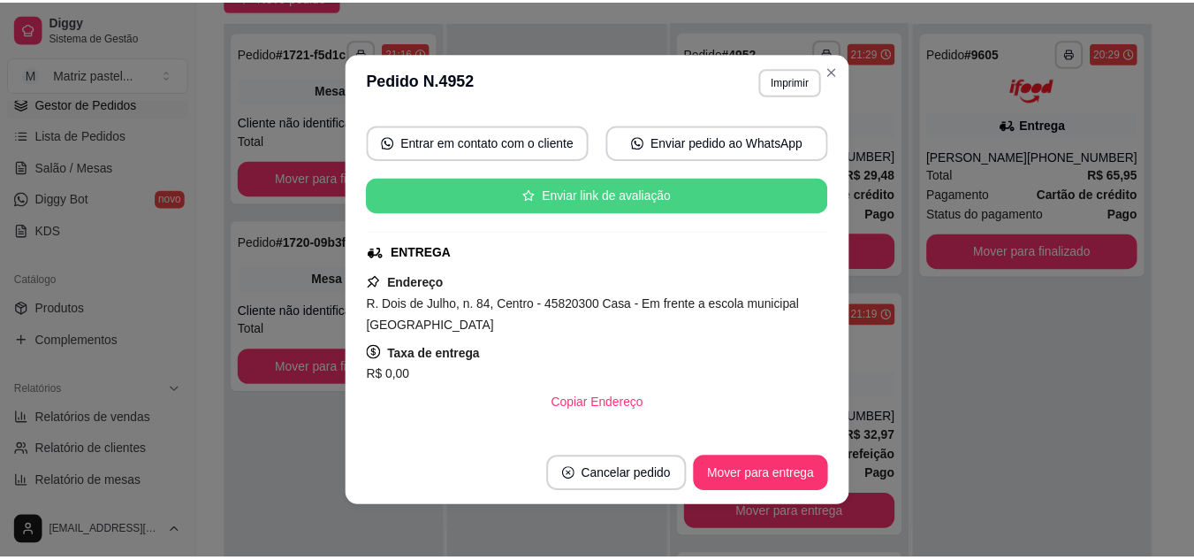
scroll to position [265, 0]
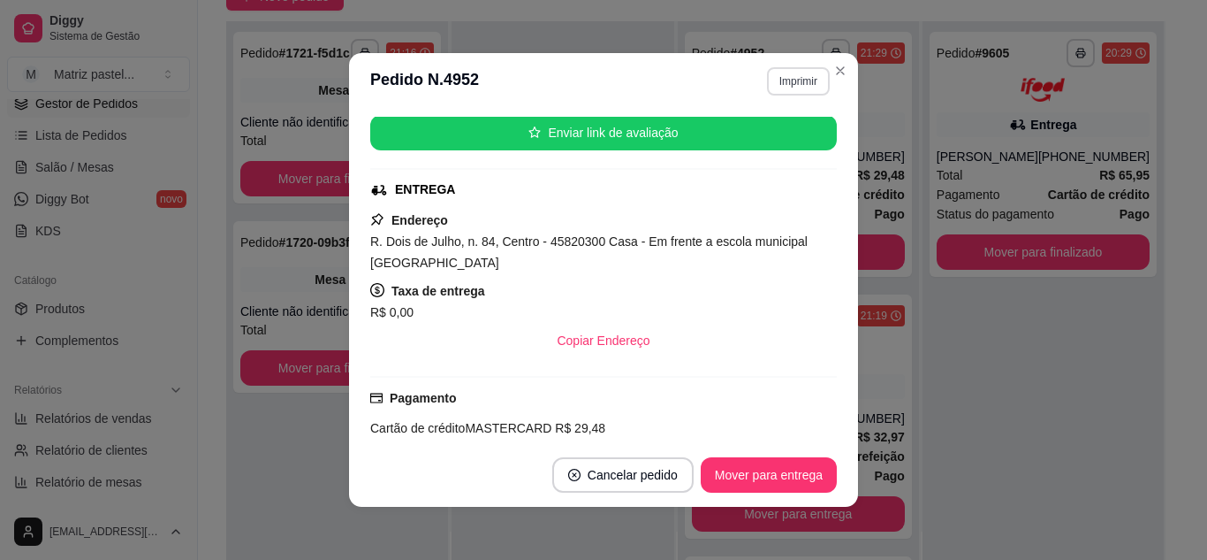
click at [816, 86] on button "Imprimir" at bounding box center [798, 81] width 63 height 28
click at [767, 147] on button "IMPRESSORA" at bounding box center [761, 143] width 128 height 28
click at [834, 88] on header "**********" at bounding box center [603, 81] width 509 height 57
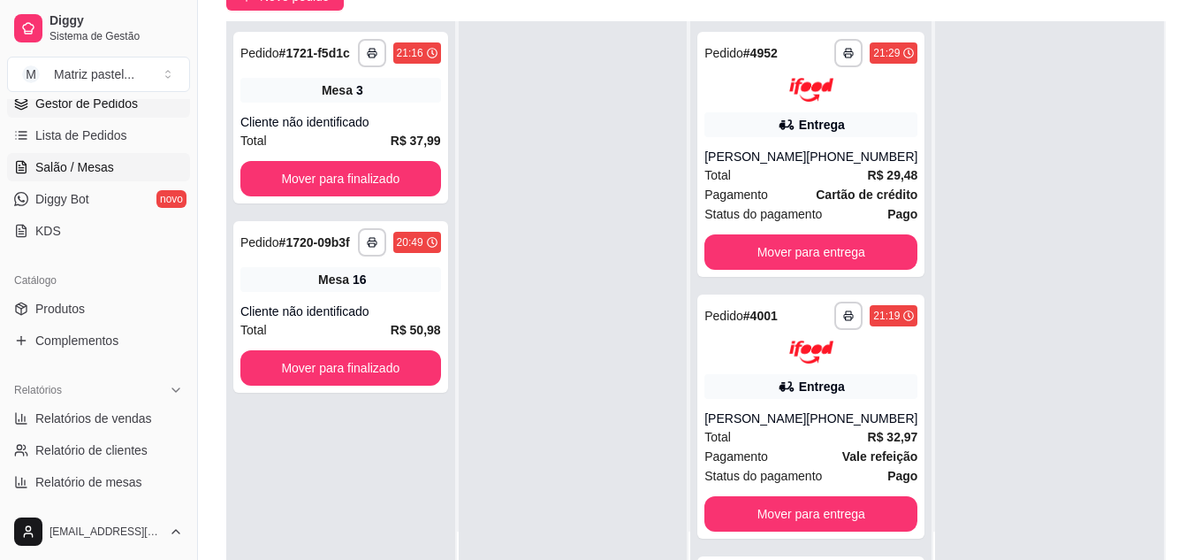
click at [74, 171] on span "Salão / Mesas" at bounding box center [74, 167] width 79 height 18
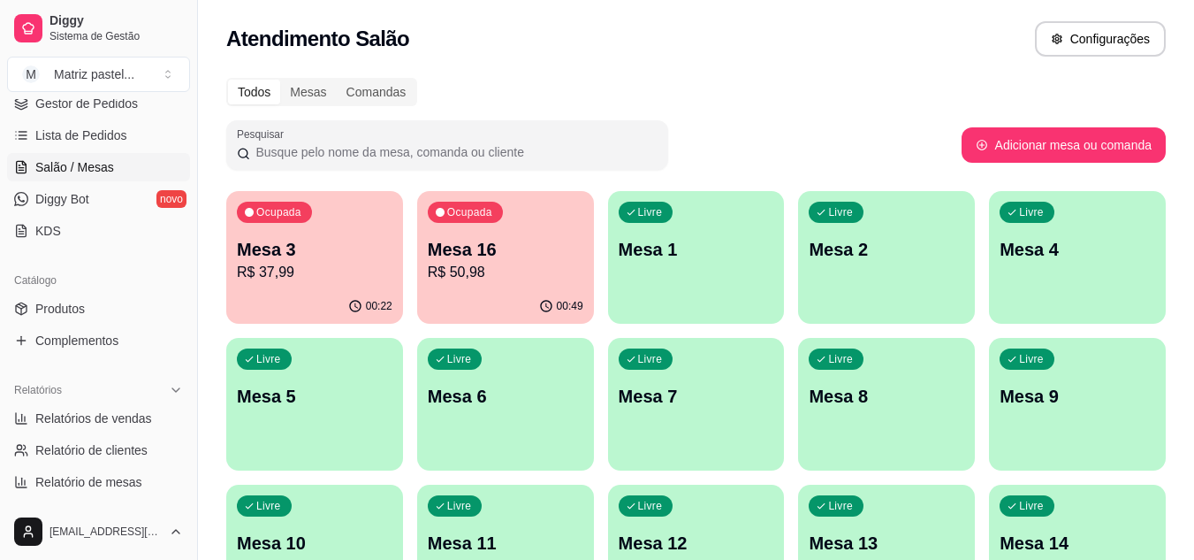
click at [583, 286] on div "Ocupada Mesa 16 R$ 50,98" at bounding box center [505, 240] width 177 height 98
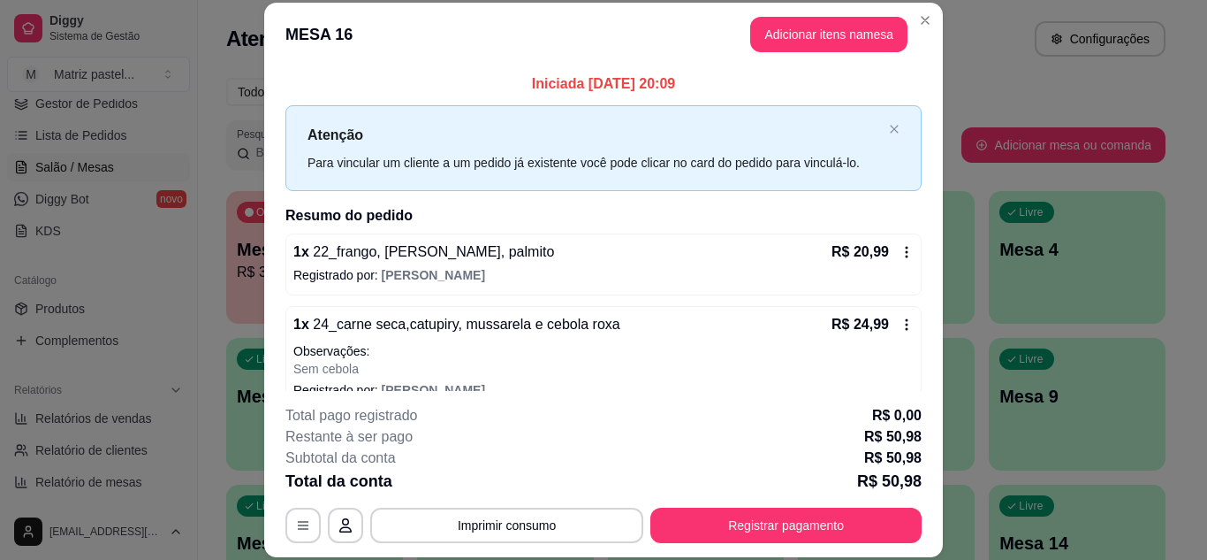
drag, startPoint x: 812, startPoint y: 499, endPoint x: 810, endPoint y: 511, distance: 11.8
click at [810, 508] on div "**********" at bounding box center [604, 474] width 636 height 138
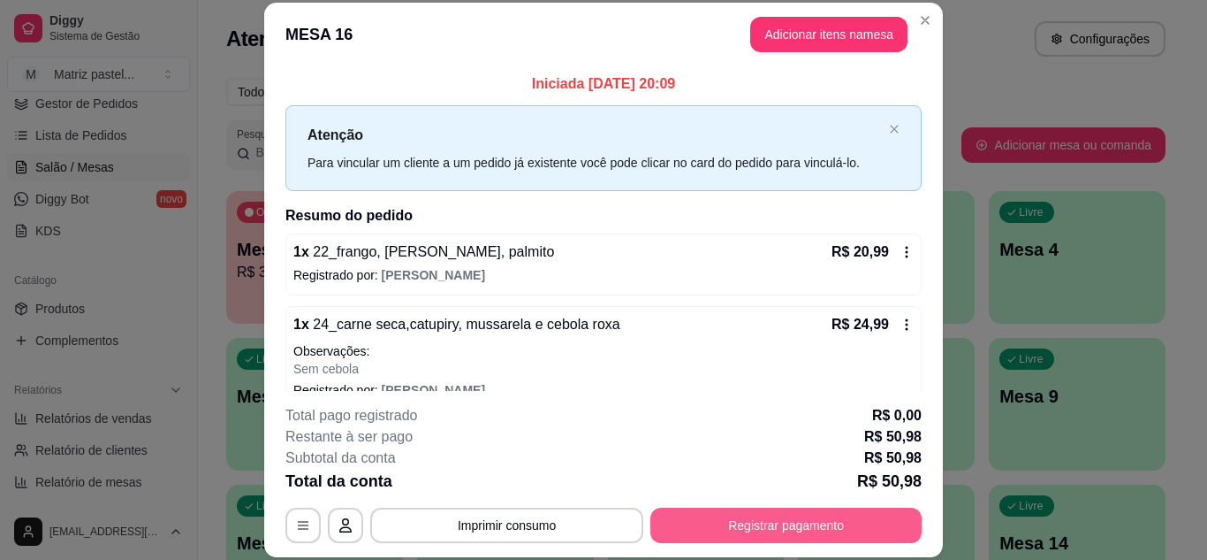
click at [809, 514] on button "Registrar pagamento" at bounding box center [786, 524] width 271 height 35
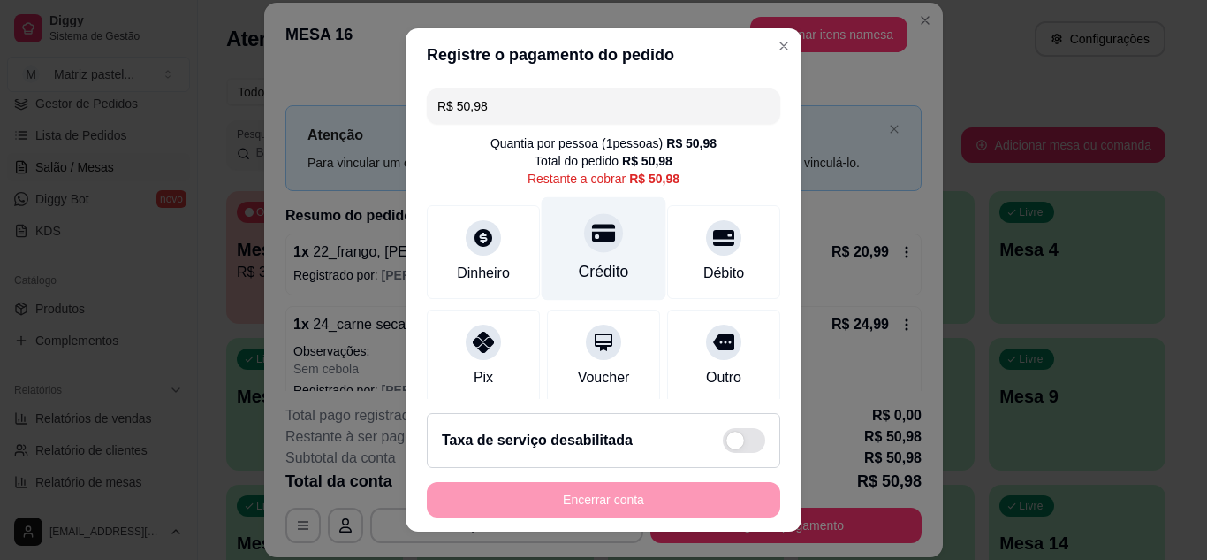
click at [593, 234] on icon at bounding box center [603, 233] width 23 height 18
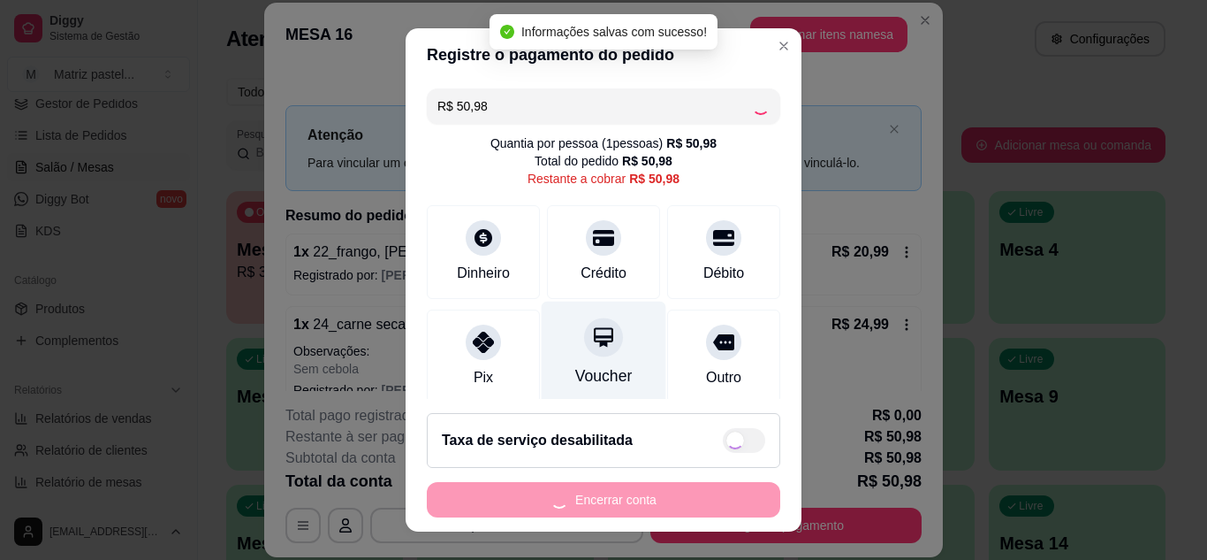
type input "R$ 0,00"
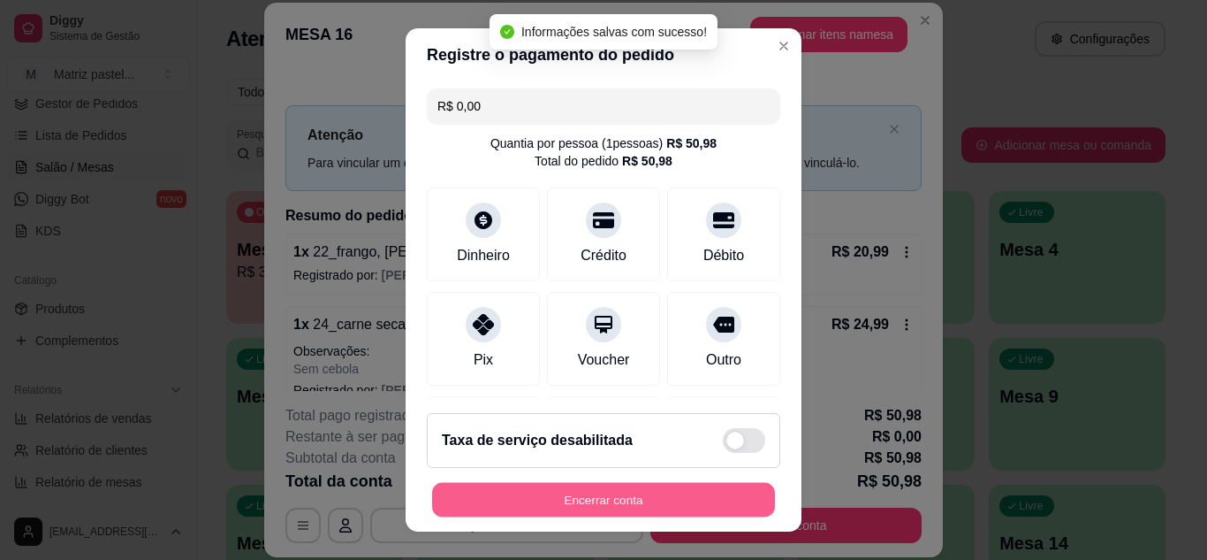
click at [600, 492] on button "Encerrar conta" at bounding box center [603, 500] width 343 height 34
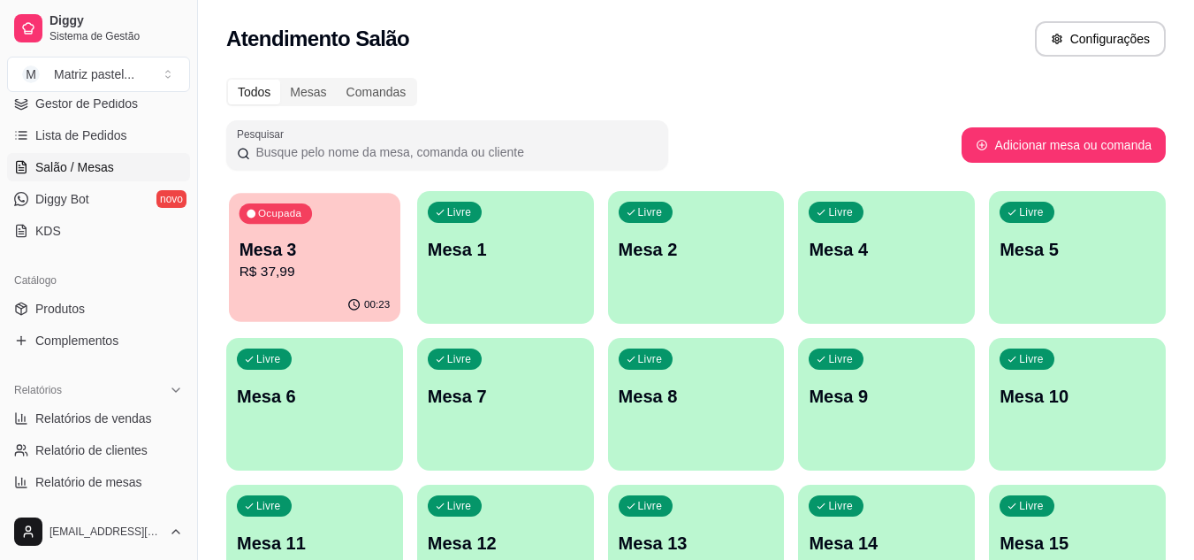
click at [358, 278] on p "R$ 37,99" at bounding box center [315, 272] width 151 height 20
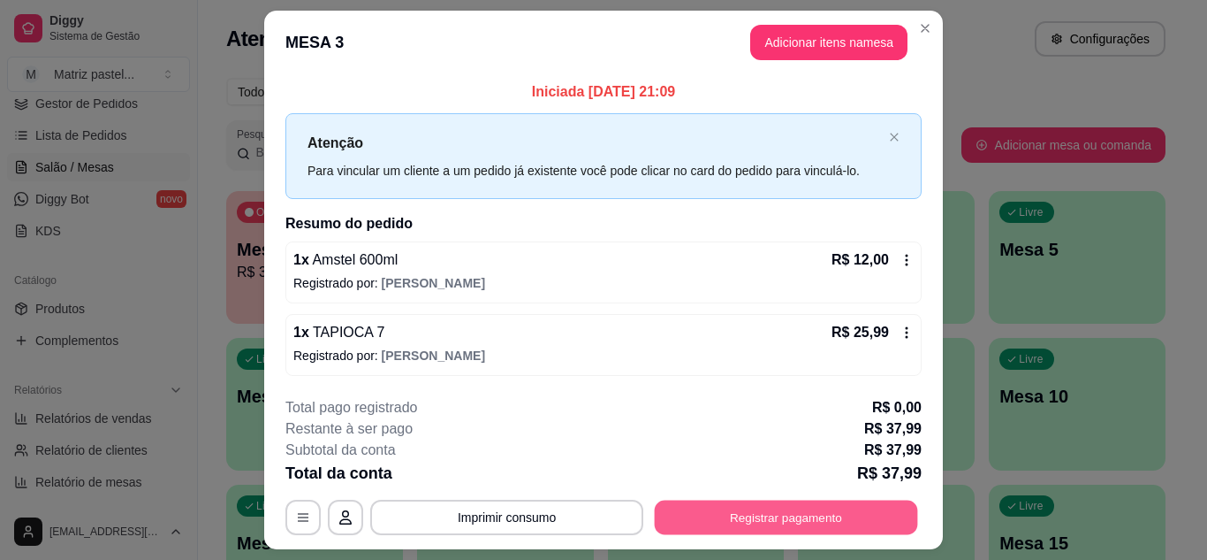
click at [747, 505] on button "Registrar pagamento" at bounding box center [786, 517] width 263 height 34
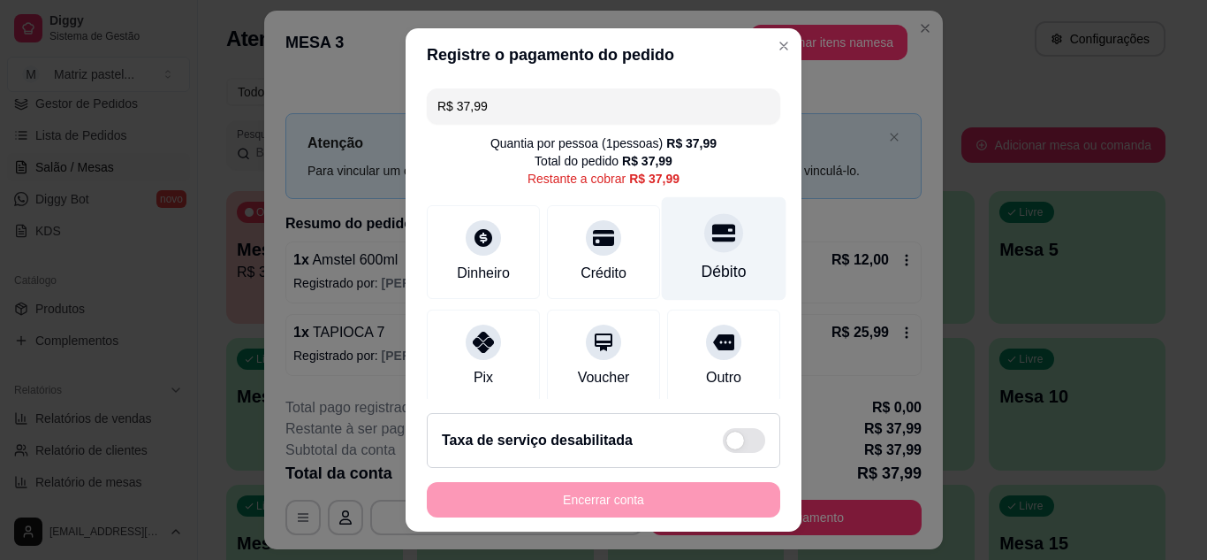
click at [702, 280] on div "Débito" at bounding box center [724, 271] width 45 height 23
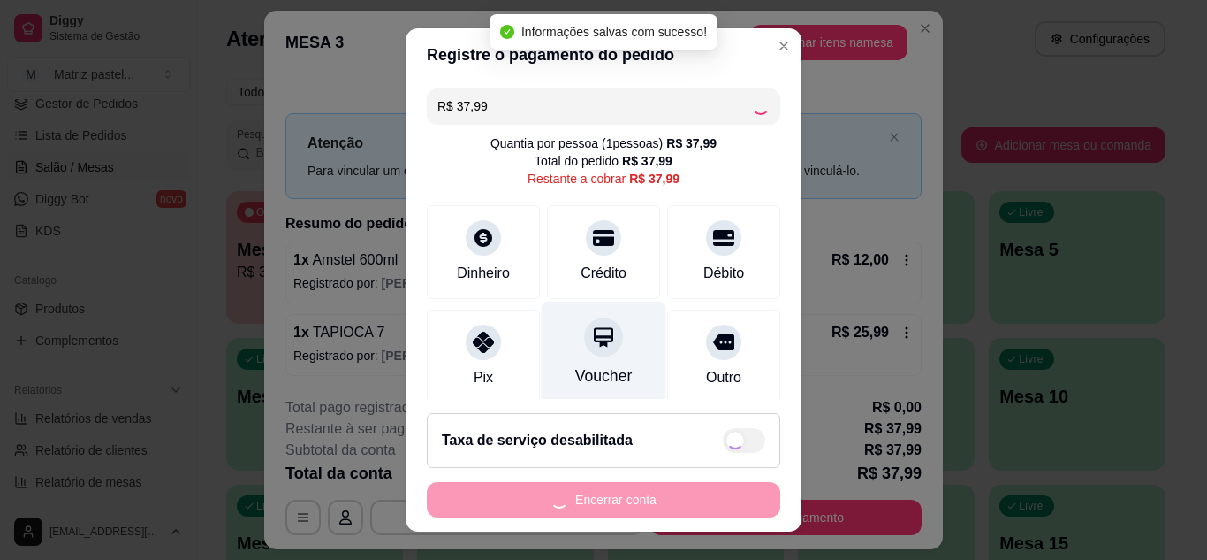
type input "R$ 0,00"
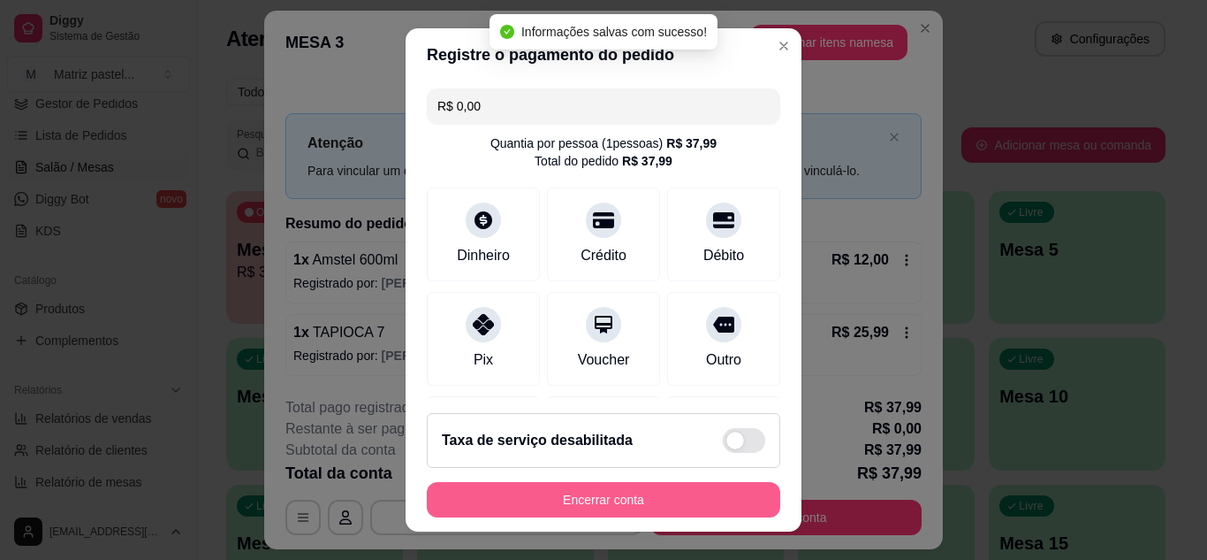
click at [569, 502] on button "Encerrar conta" at bounding box center [604, 499] width 354 height 35
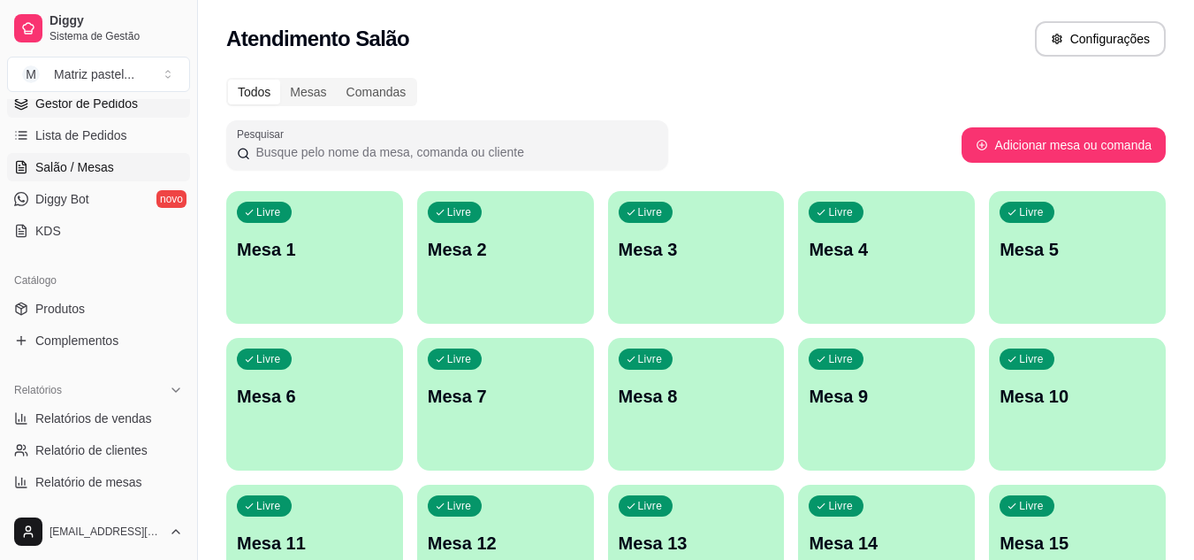
click at [74, 110] on span "Gestor de Pedidos" at bounding box center [86, 104] width 103 height 18
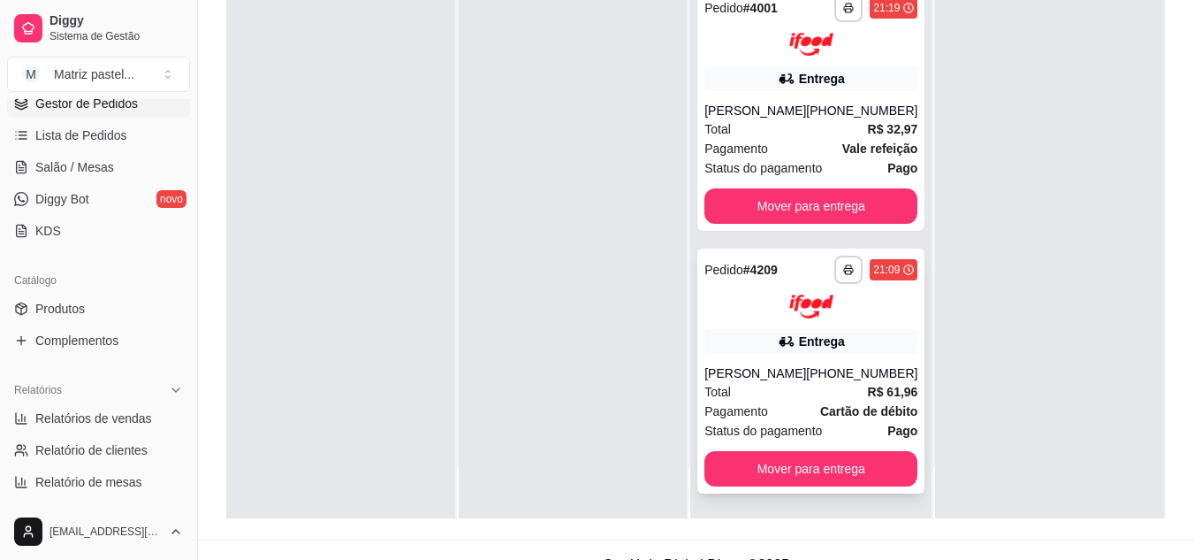
scroll to position [265, 0]
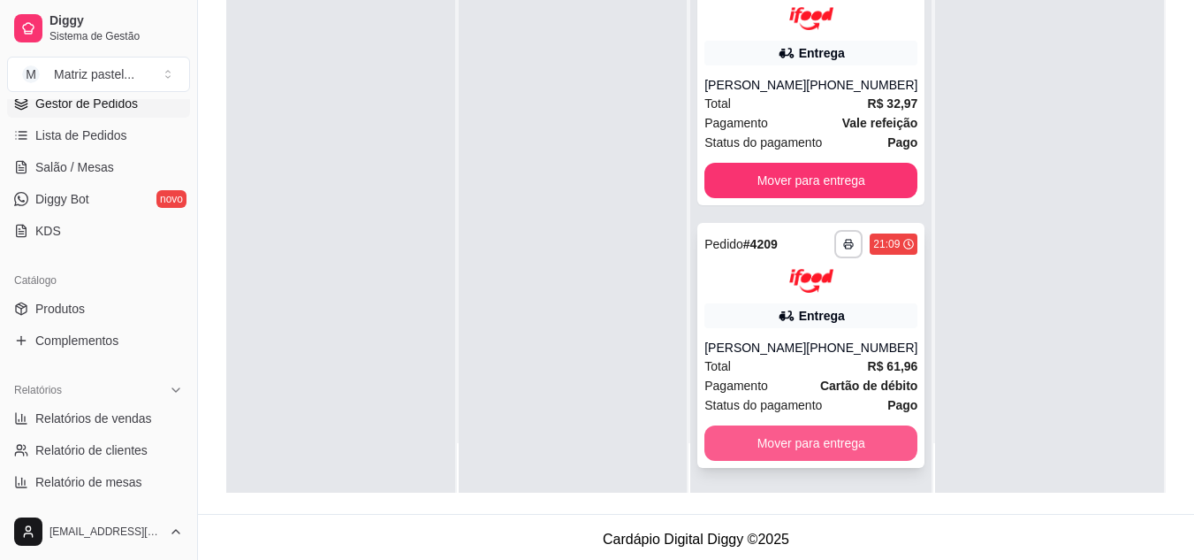
click at [822, 438] on button "Mover para entrega" at bounding box center [811, 442] width 213 height 35
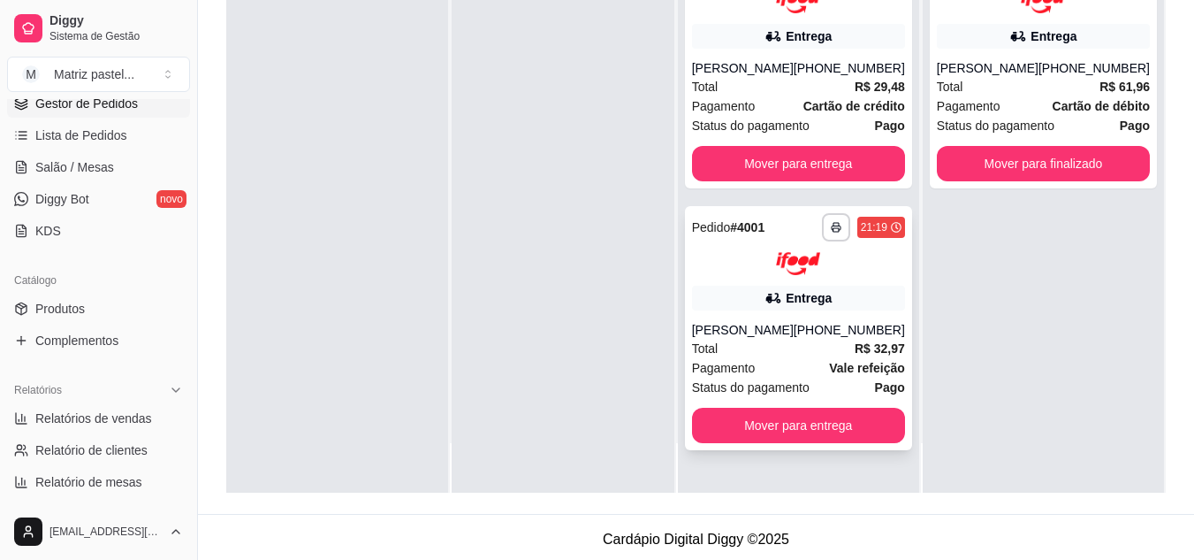
scroll to position [0, 0]
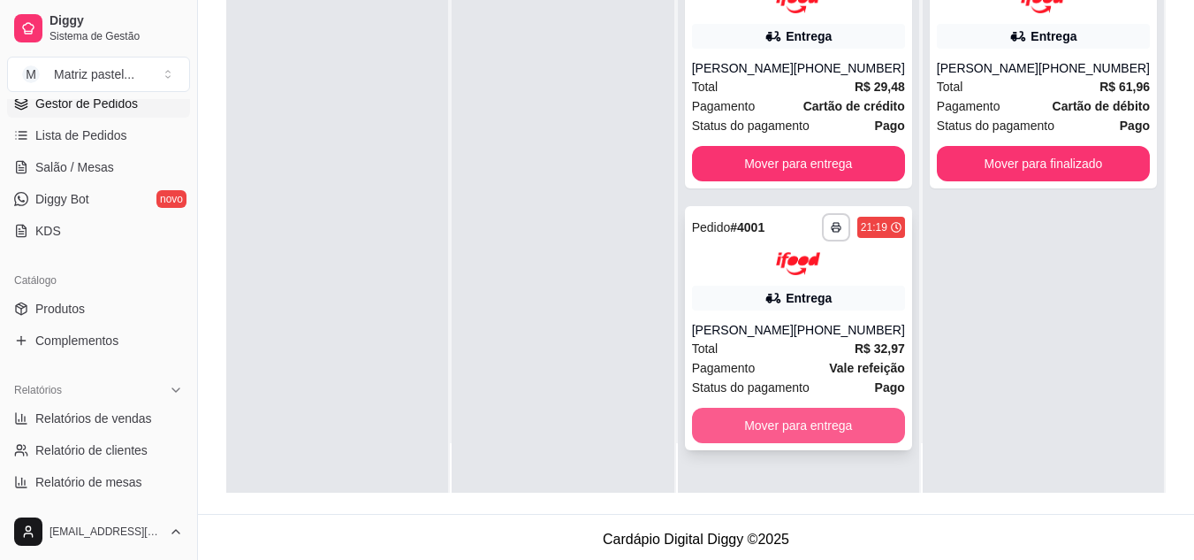
click at [769, 410] on button "Mover para entrega" at bounding box center [798, 424] width 213 height 35
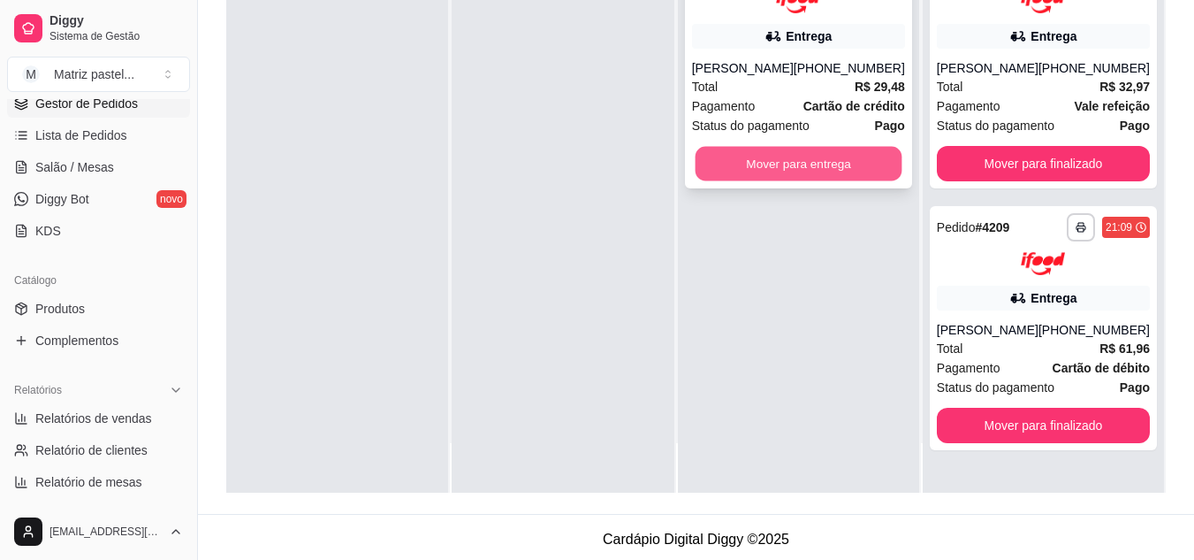
click at [769, 176] on button "Mover para entrega" at bounding box center [798, 163] width 207 height 34
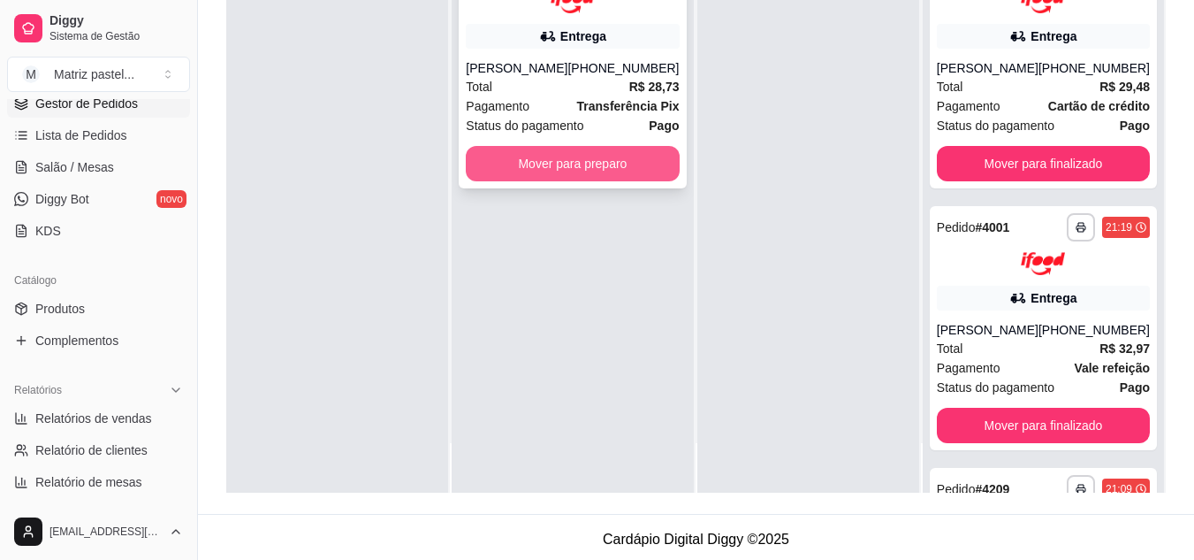
click at [552, 171] on button "Mover para preparo" at bounding box center [572, 163] width 213 height 35
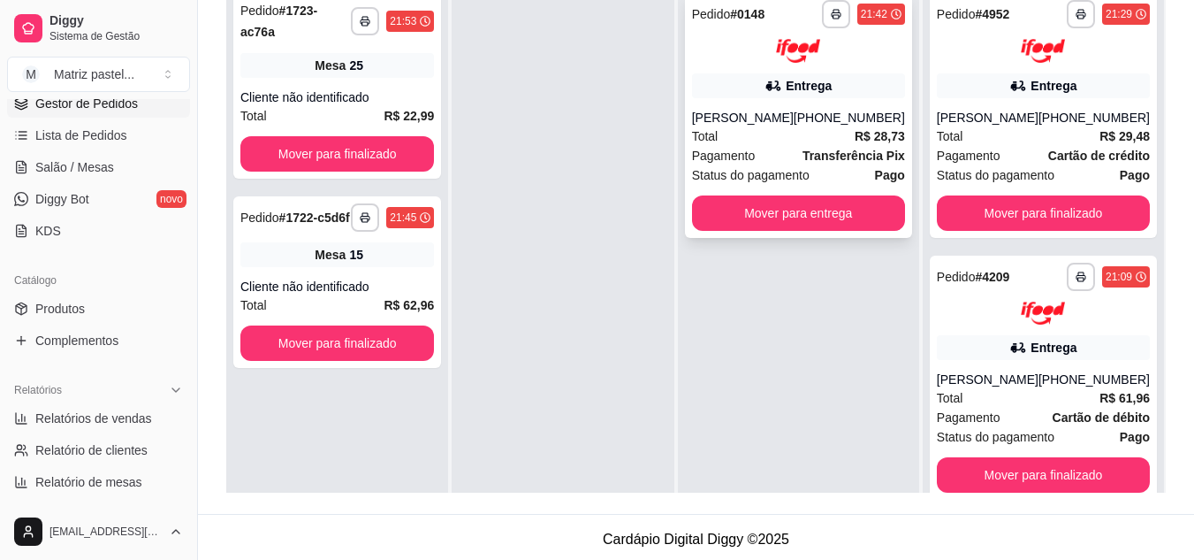
click at [849, 133] on div "Total R$ 28,73" at bounding box center [798, 135] width 213 height 19
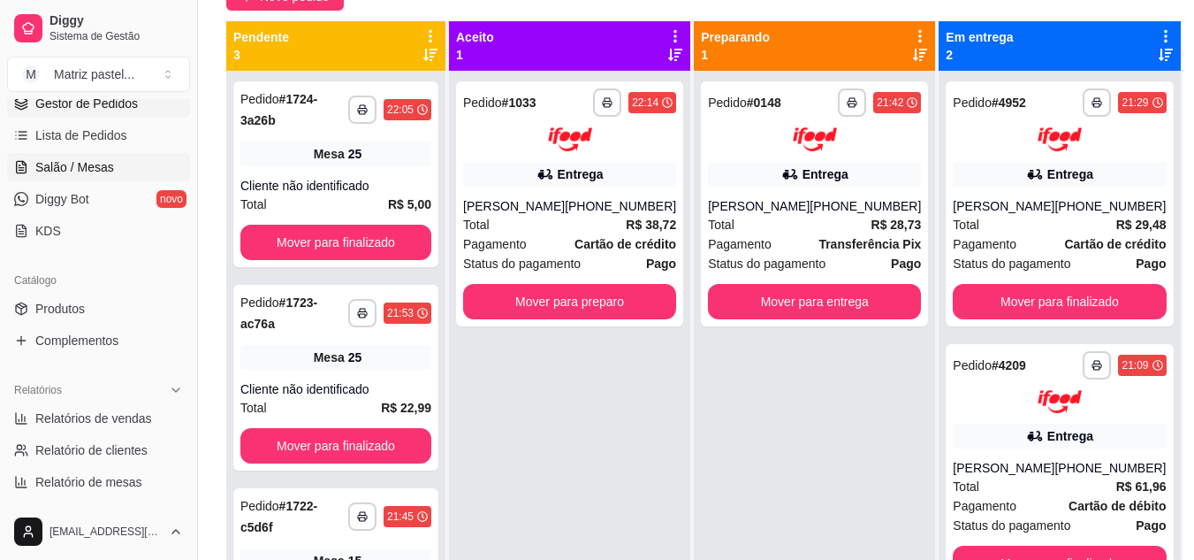
click at [97, 156] on link "Salão / Mesas" at bounding box center [98, 167] width 183 height 28
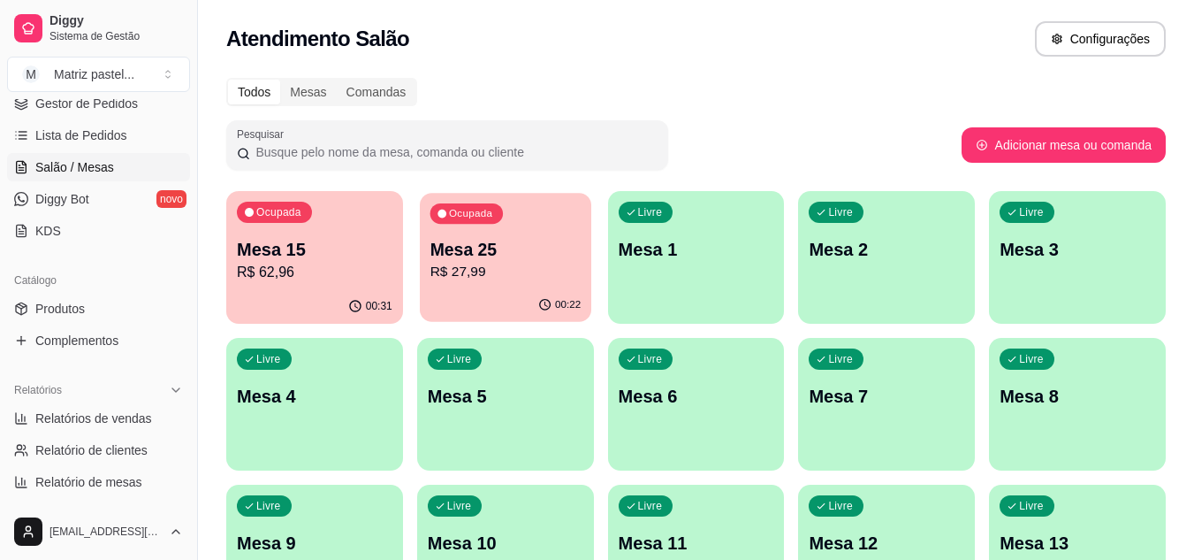
click at [522, 276] on p "R$ 27,99" at bounding box center [505, 272] width 151 height 20
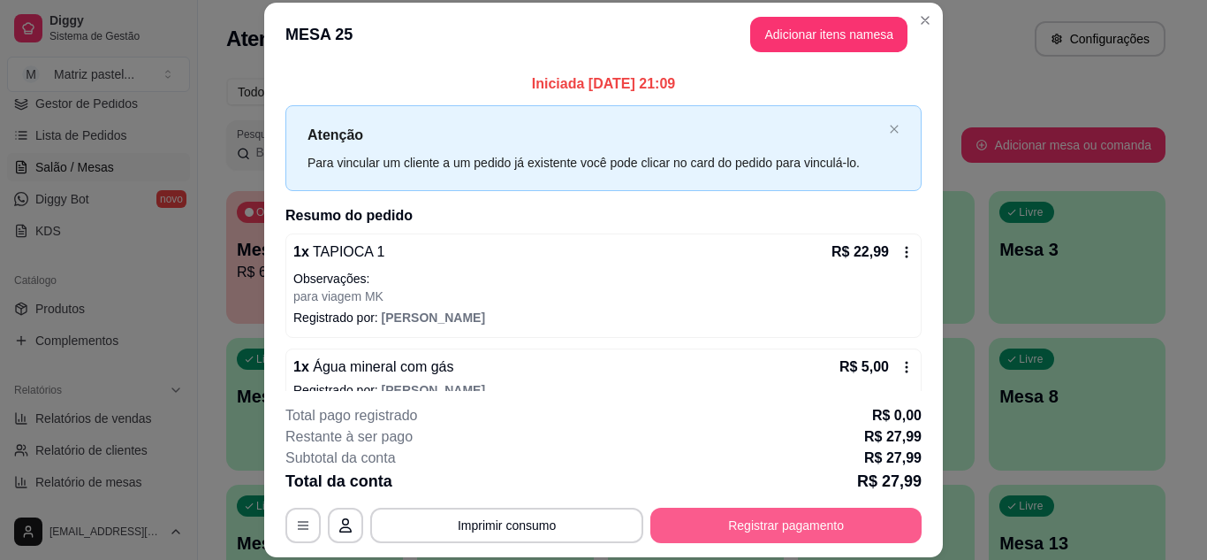
click at [788, 545] on footer "**********" at bounding box center [603, 474] width 679 height 166
click at [782, 534] on button "Registrar pagamento" at bounding box center [786, 524] width 271 height 35
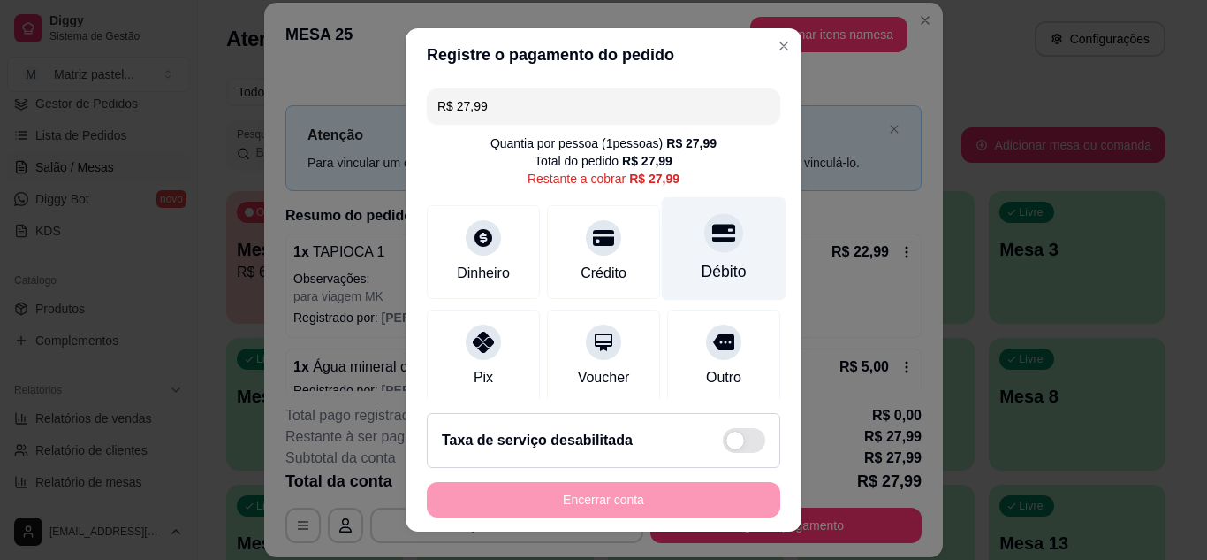
click at [719, 249] on div "Débito" at bounding box center [724, 247] width 125 height 103
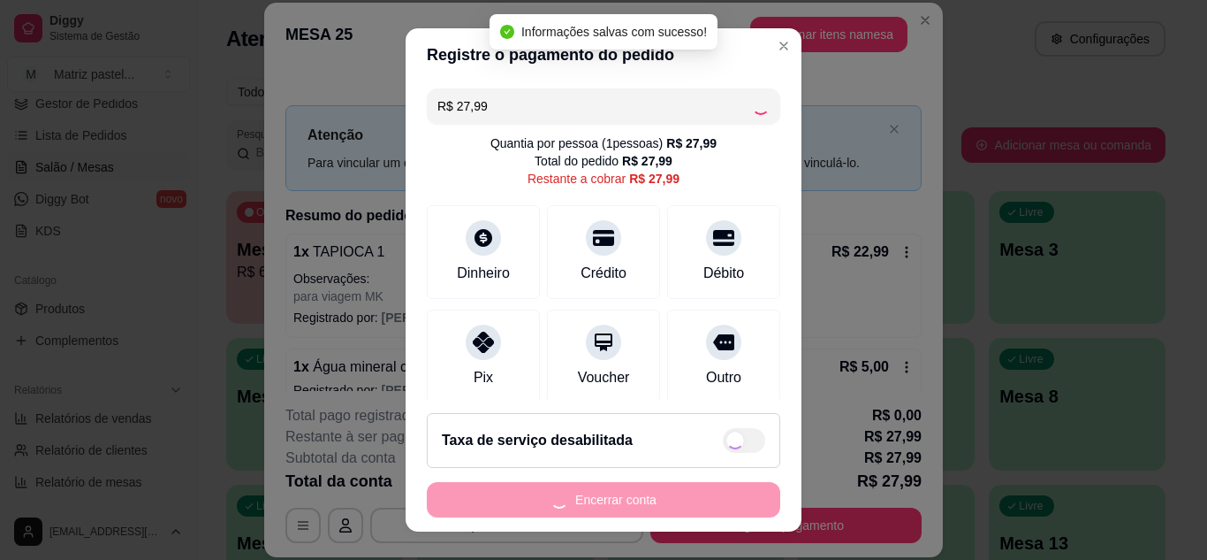
type input "R$ 0,00"
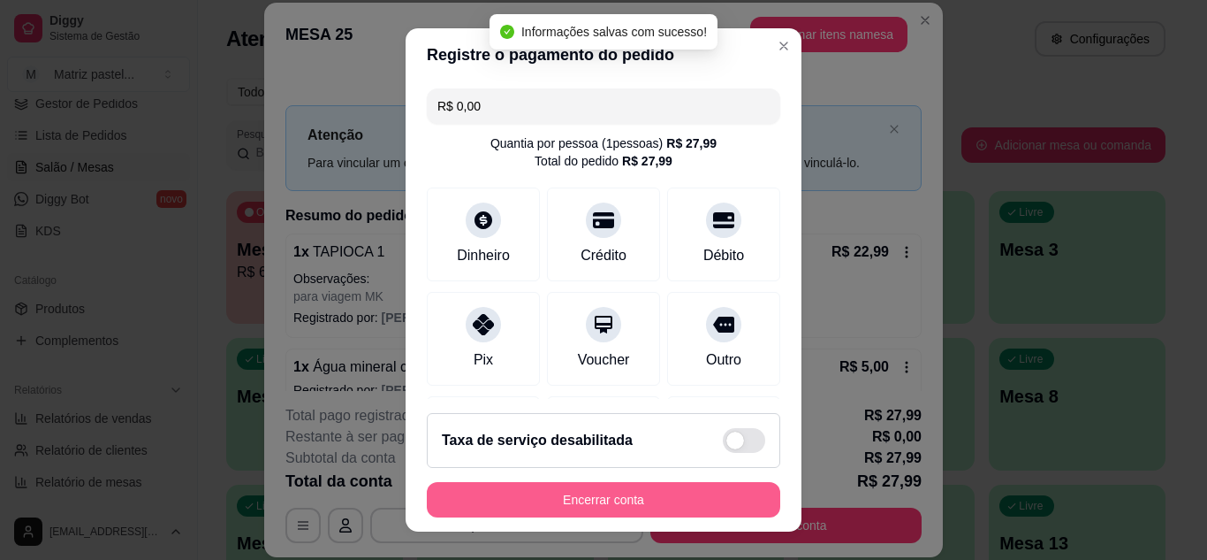
click at [654, 508] on button "Encerrar conta" at bounding box center [604, 499] width 354 height 35
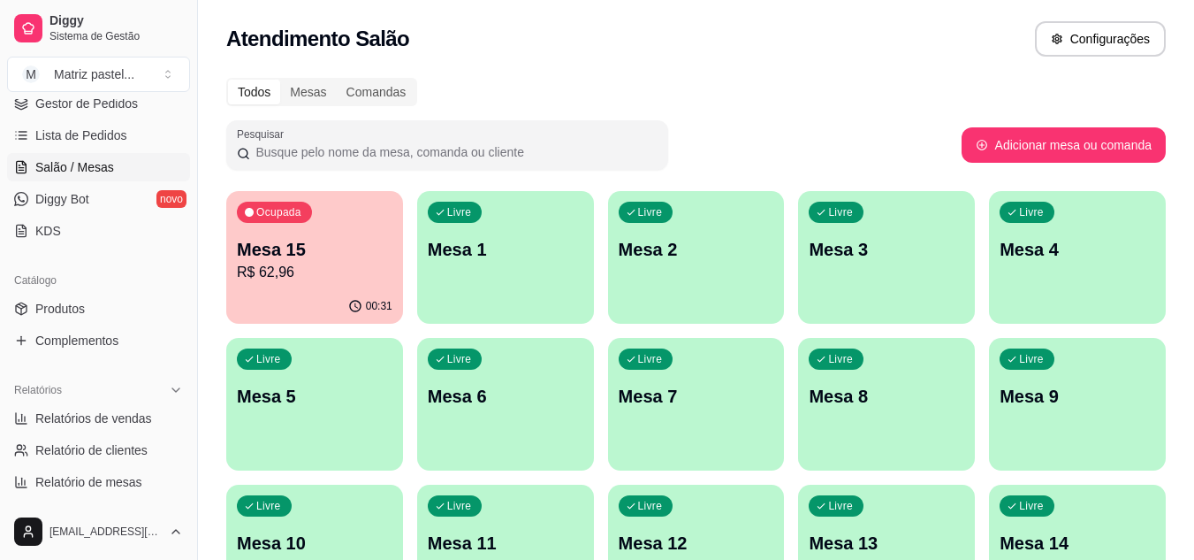
click at [303, 235] on div "Ocupada Mesa 15 R$ 62,96" at bounding box center [314, 240] width 177 height 98
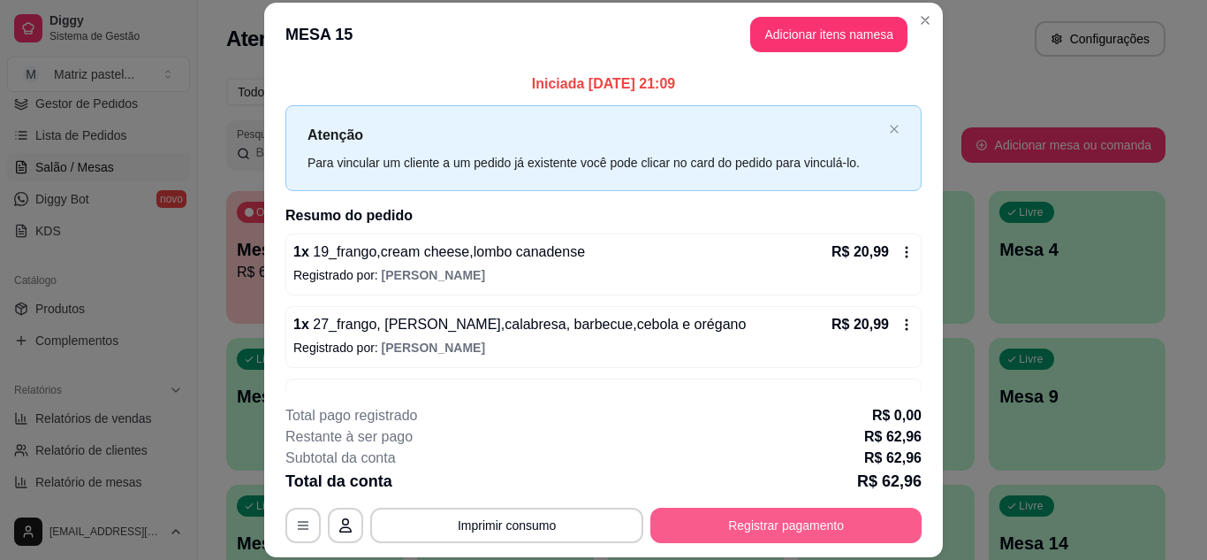
click at [811, 522] on button "Registrar pagamento" at bounding box center [786, 524] width 271 height 35
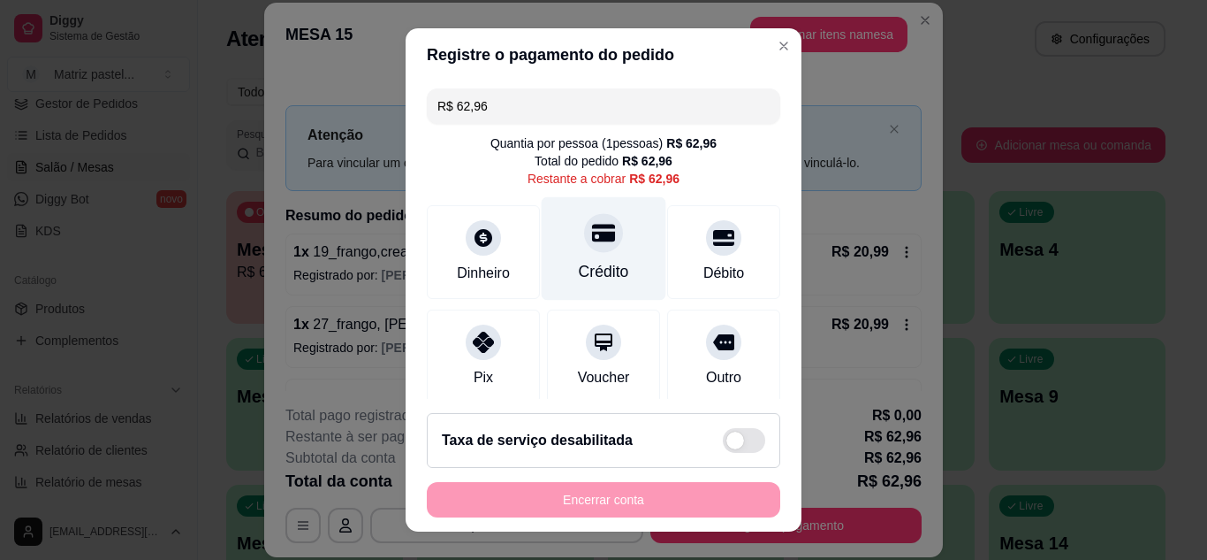
click at [596, 267] on div "Crédito" at bounding box center [604, 271] width 50 height 23
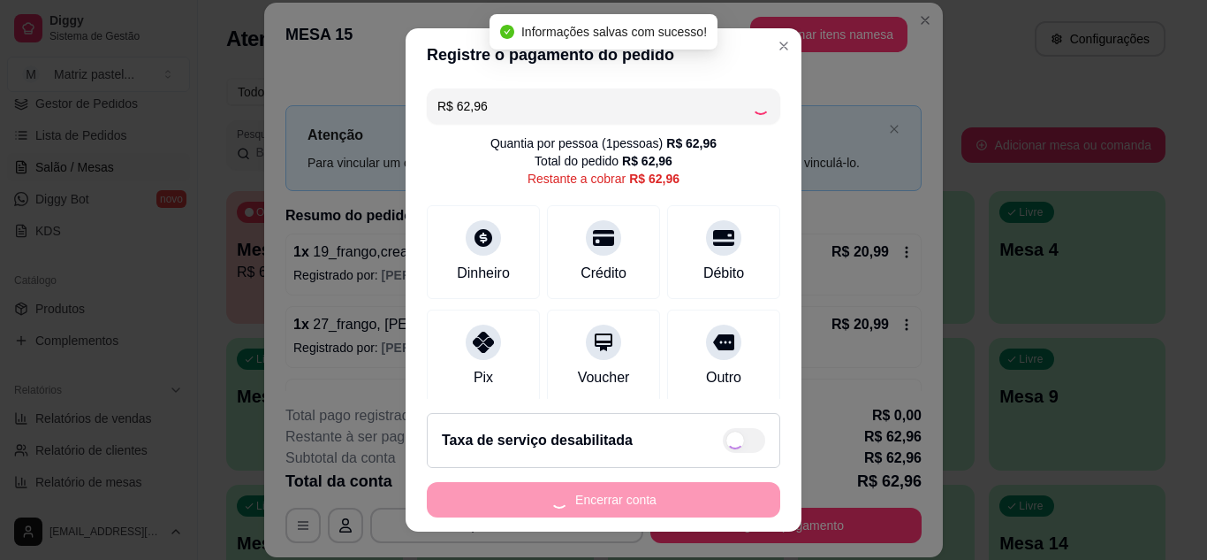
type input "R$ 0,00"
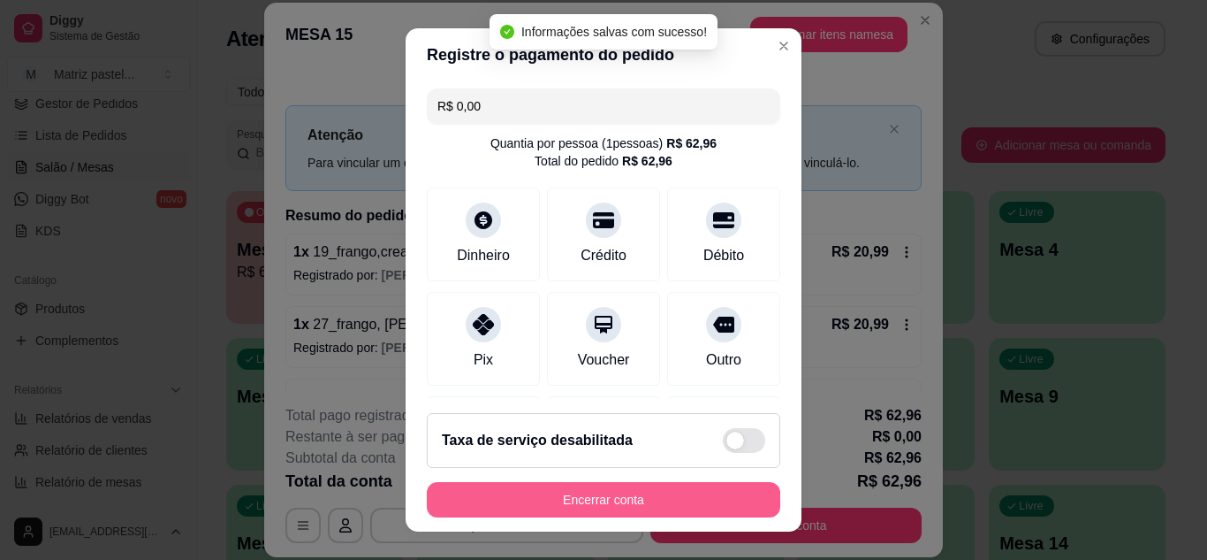
click at [621, 502] on button "Encerrar conta" at bounding box center [604, 499] width 354 height 35
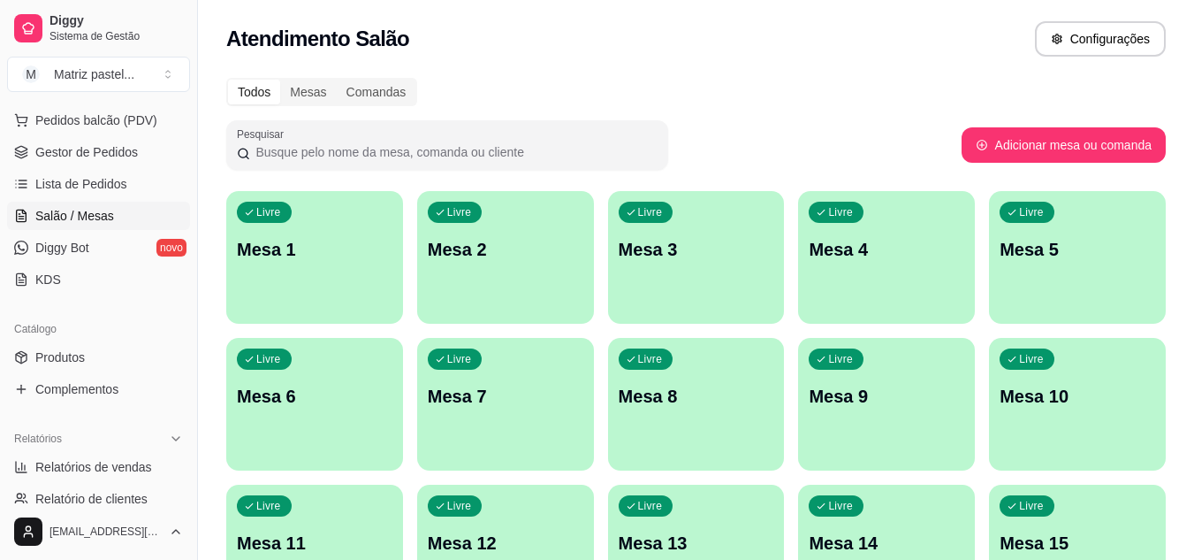
scroll to position [182, 0]
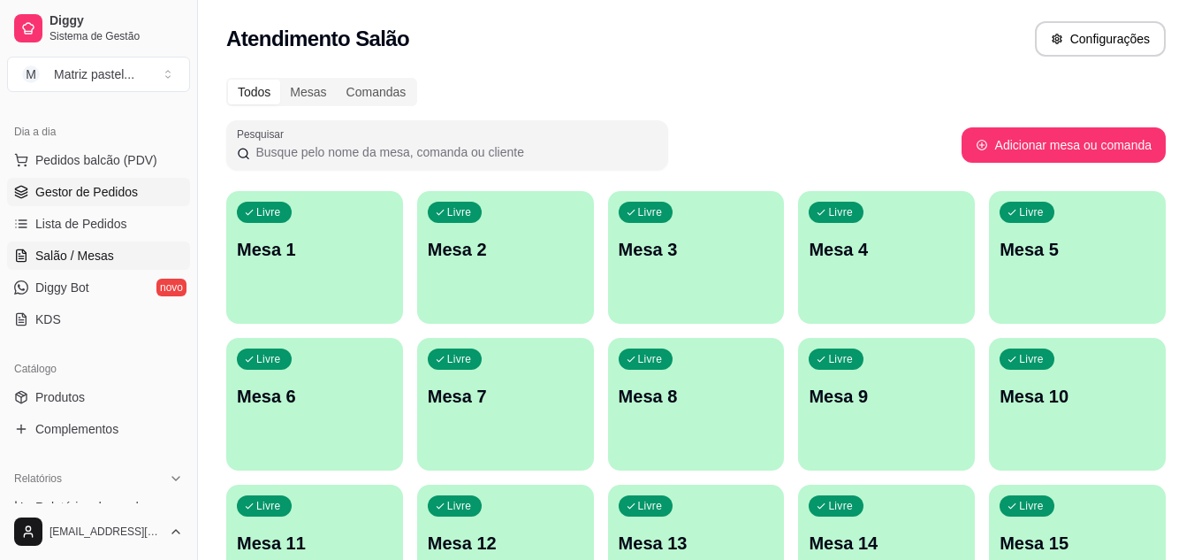
click at [81, 179] on link "Gestor de Pedidos" at bounding box center [98, 192] width 183 height 28
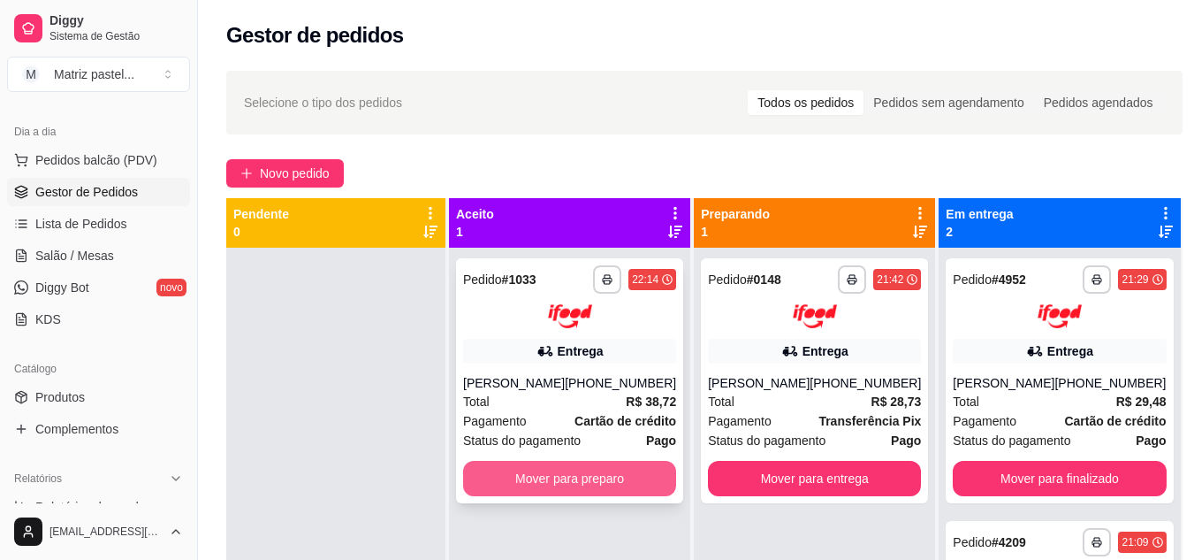
click at [532, 466] on button "Mover para preparo" at bounding box center [569, 478] width 213 height 35
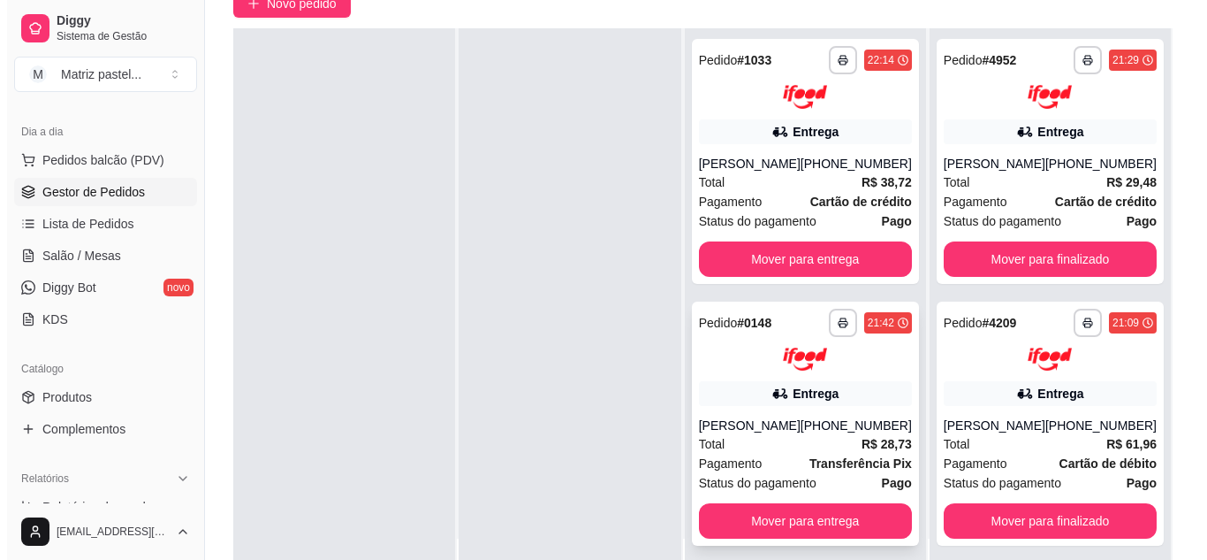
scroll to position [177, 0]
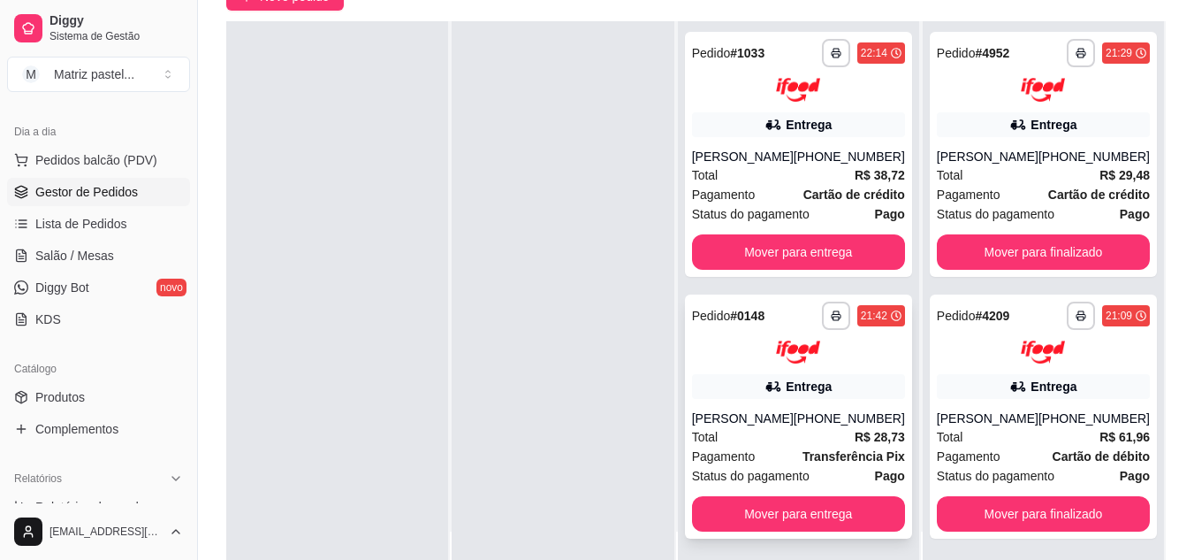
click at [729, 407] on div "**********" at bounding box center [798, 416] width 227 height 245
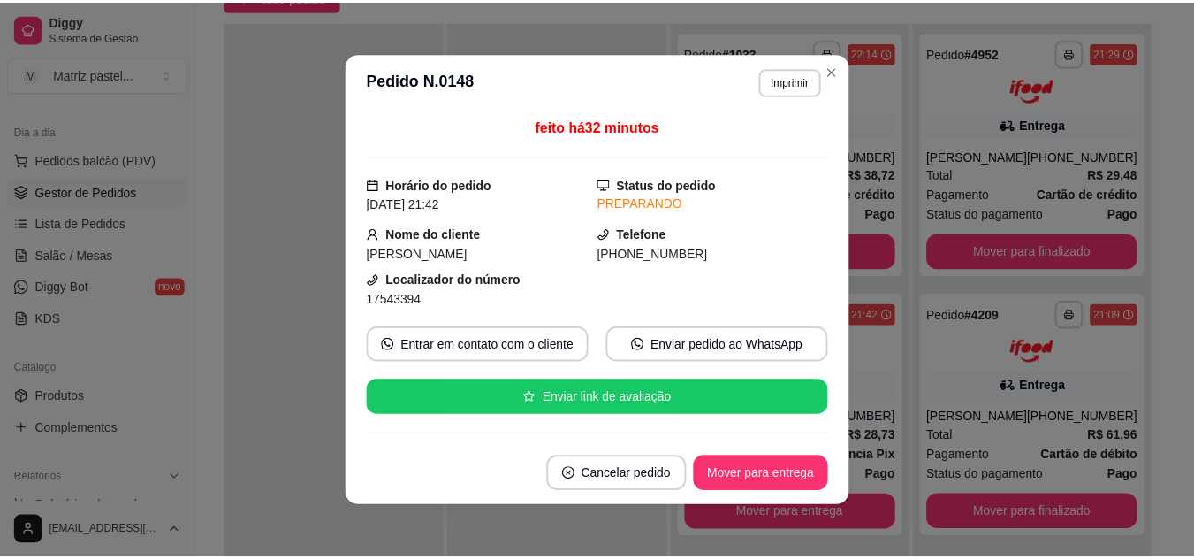
scroll to position [88, 0]
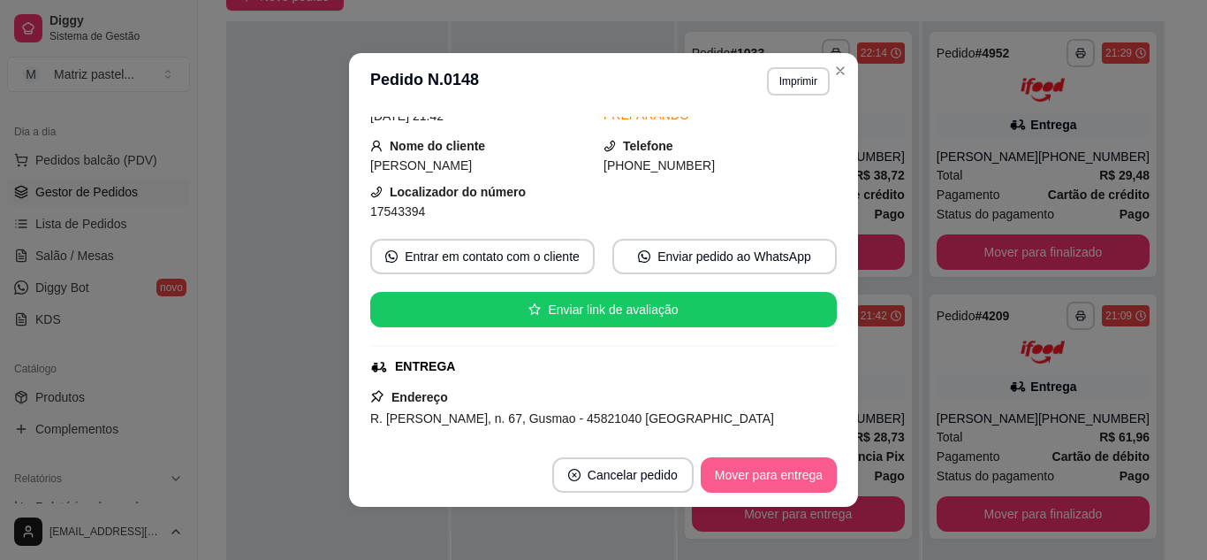
click at [747, 472] on button "Mover para entrega" at bounding box center [769, 474] width 136 height 35
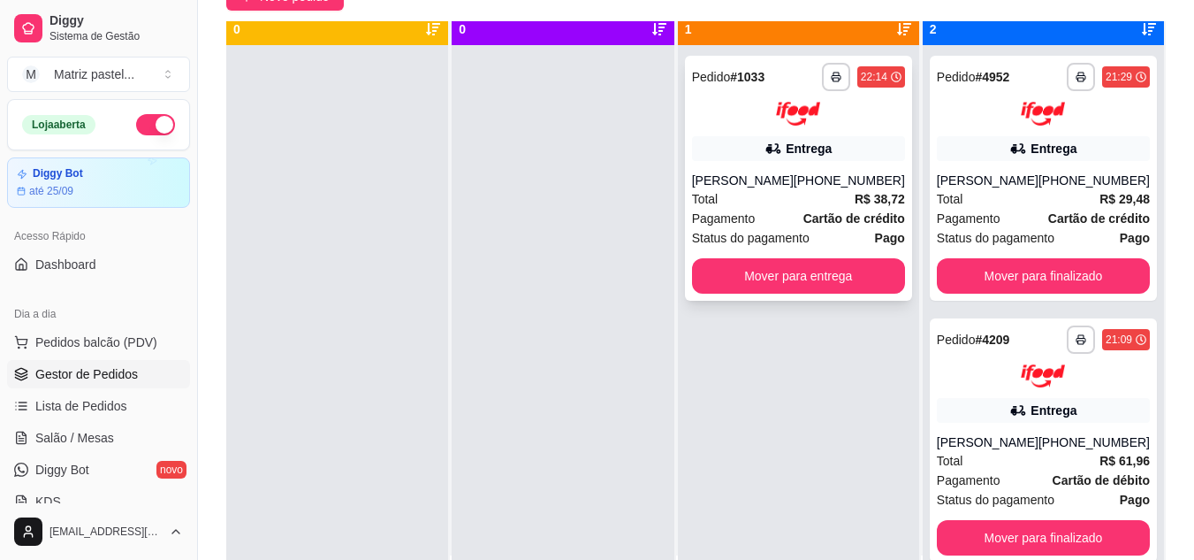
scroll to position [50, 0]
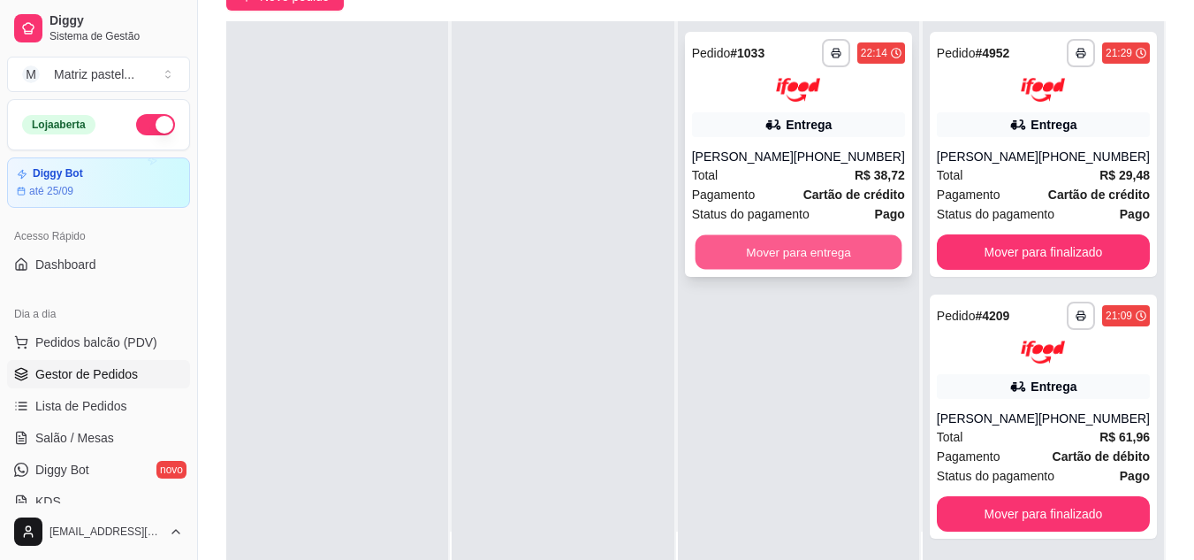
click at [841, 259] on button "Mover para entrega" at bounding box center [798, 251] width 207 height 34
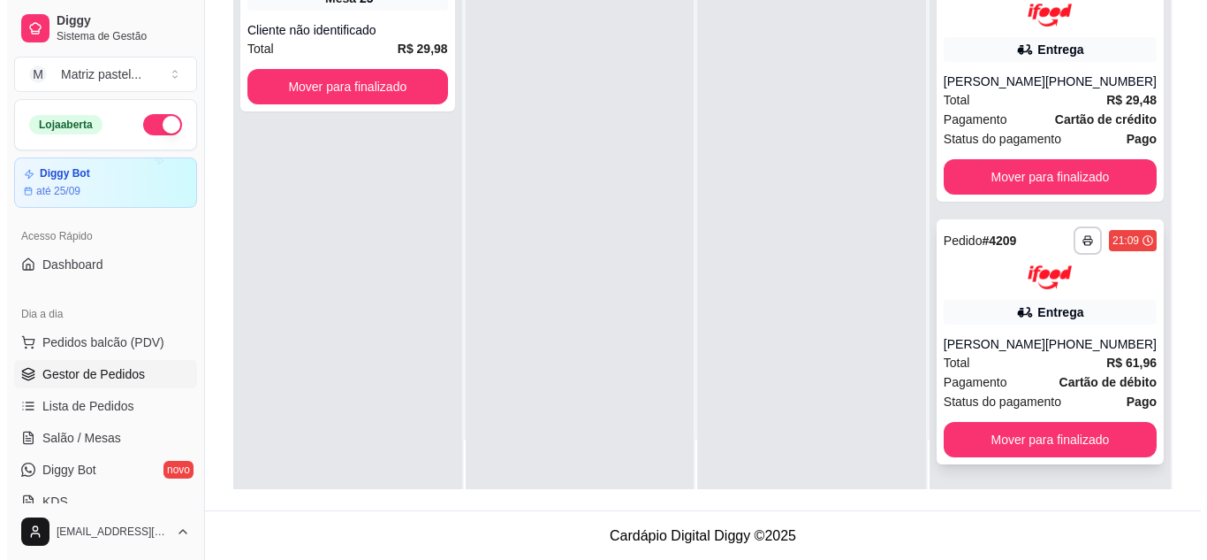
scroll to position [270, 0]
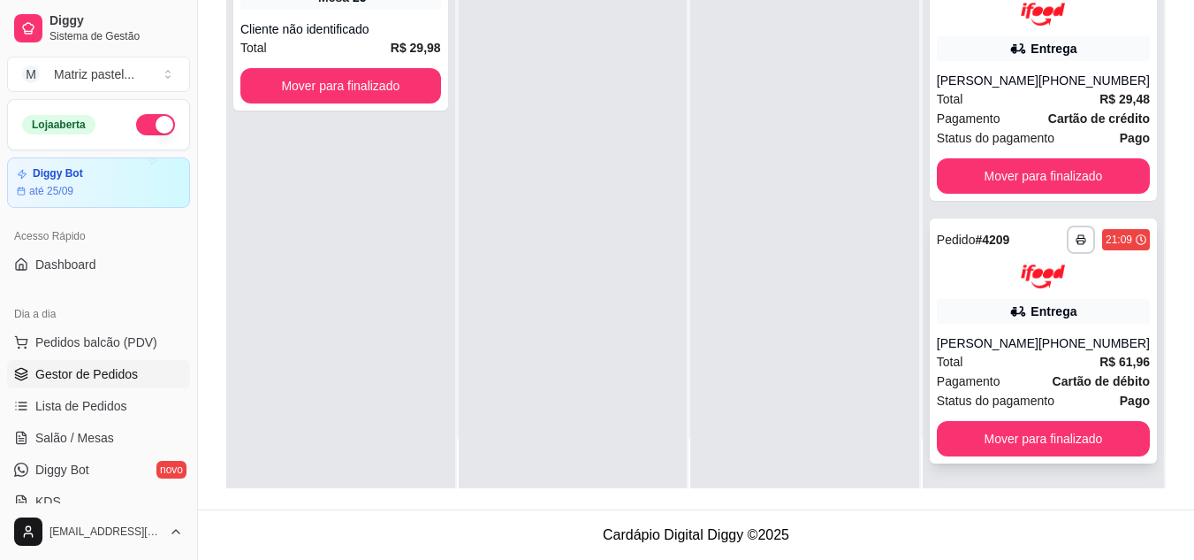
click at [1040, 358] on div "Total R$ 61,96" at bounding box center [1043, 361] width 213 height 19
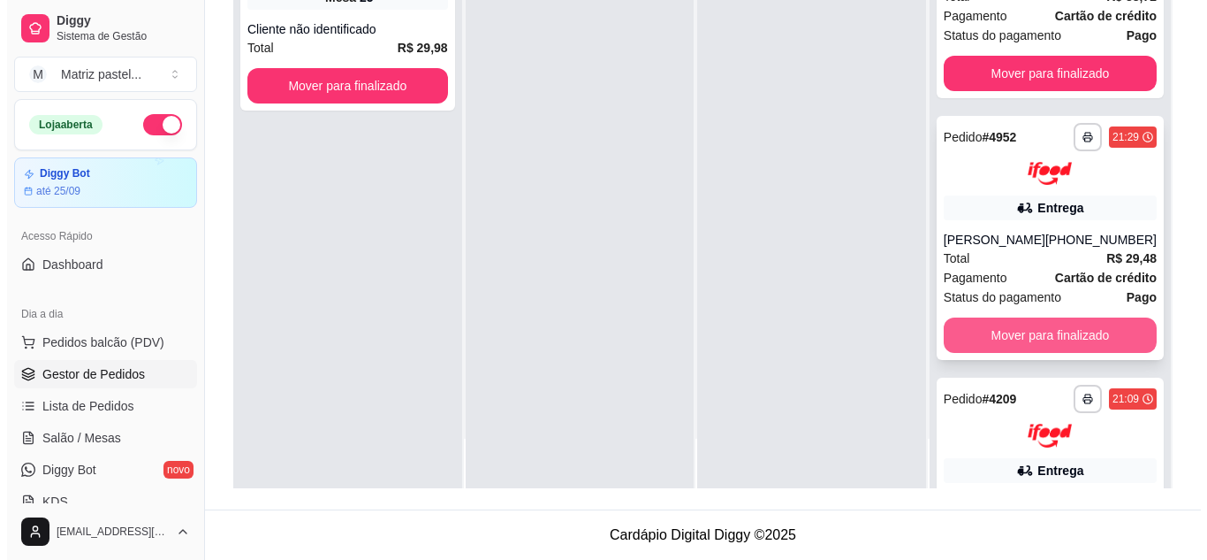
scroll to position [0, 0]
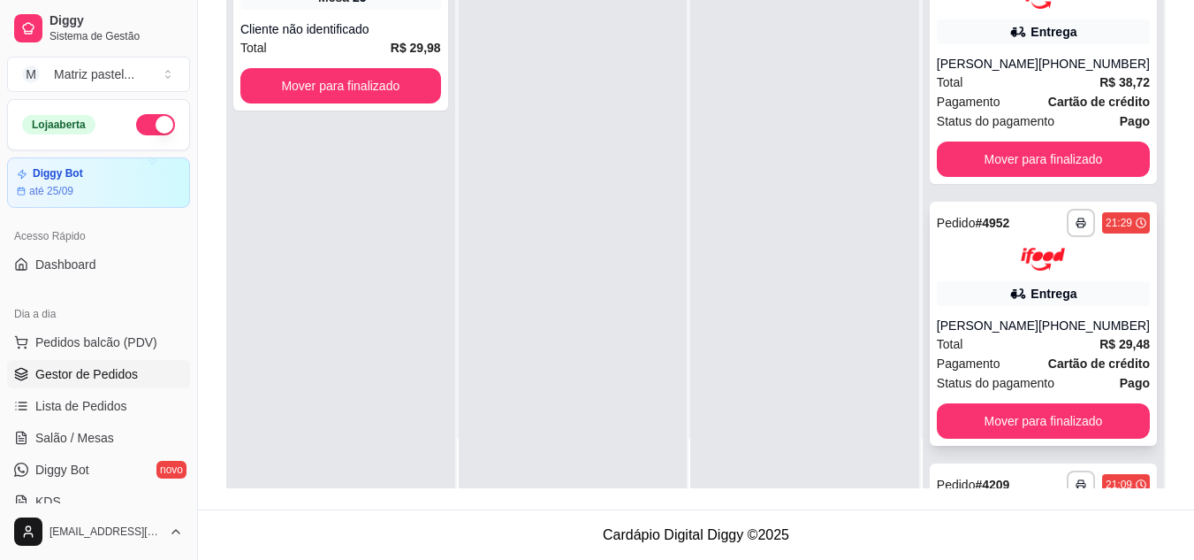
click at [1058, 307] on div "**********" at bounding box center [1043, 324] width 227 height 245
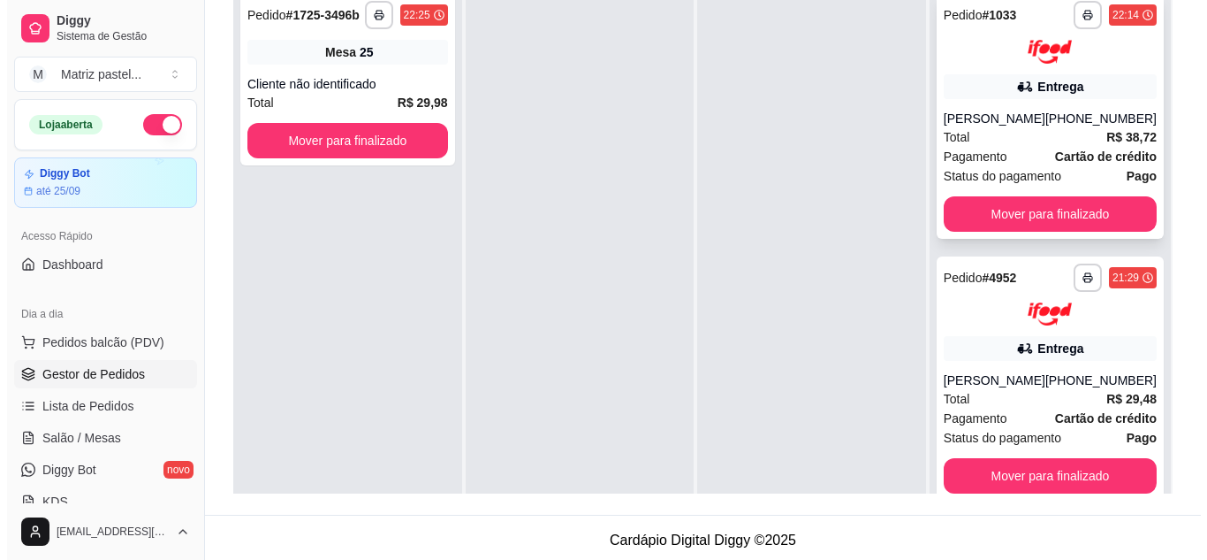
scroll to position [93, 0]
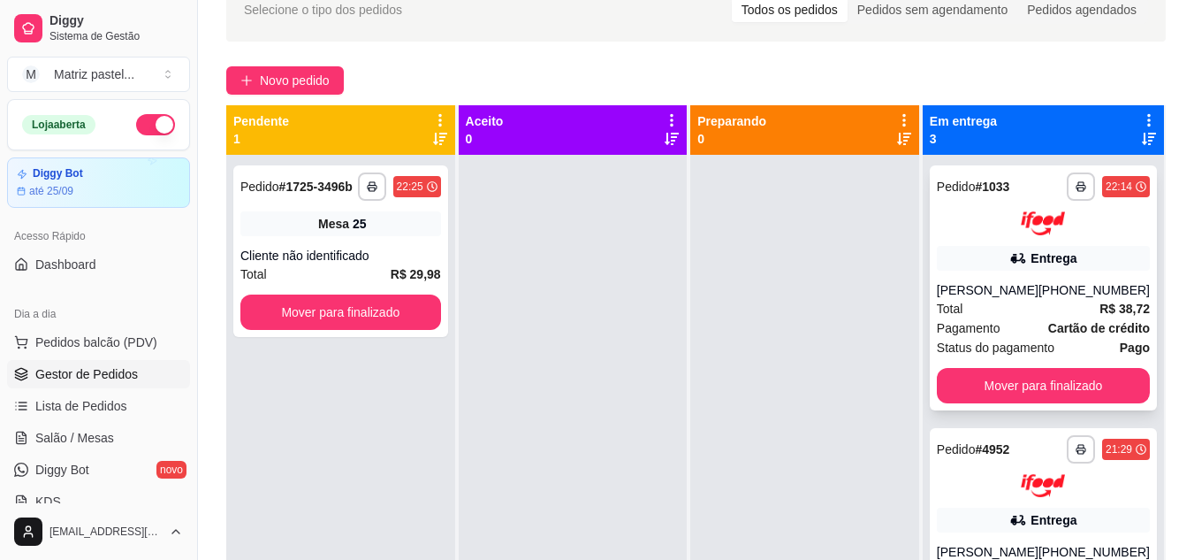
click at [1100, 301] on strong "R$ 38,72" at bounding box center [1125, 308] width 50 height 14
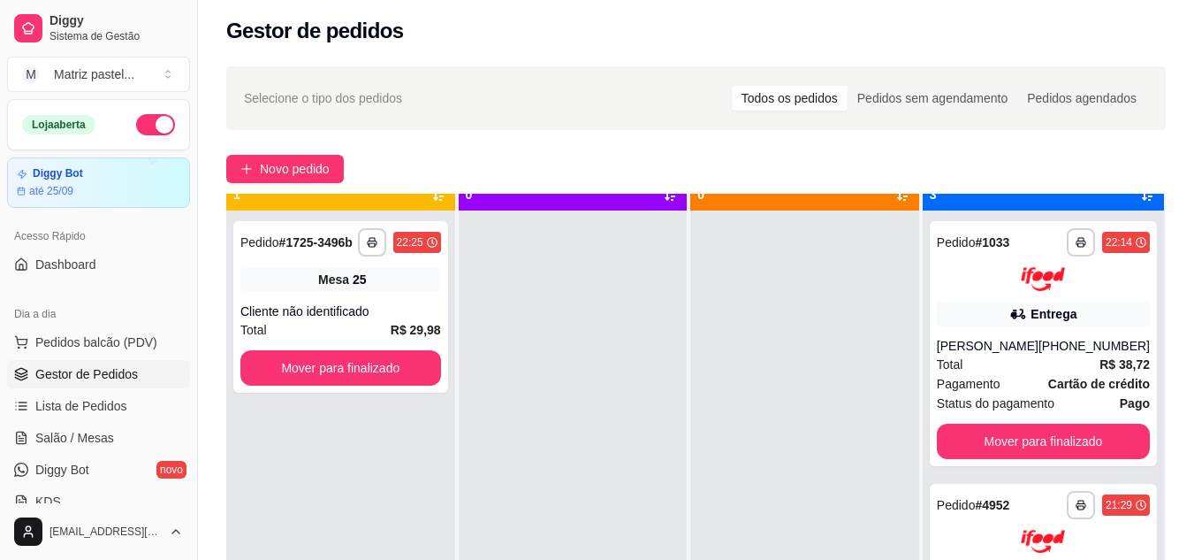
scroll to position [50, 0]
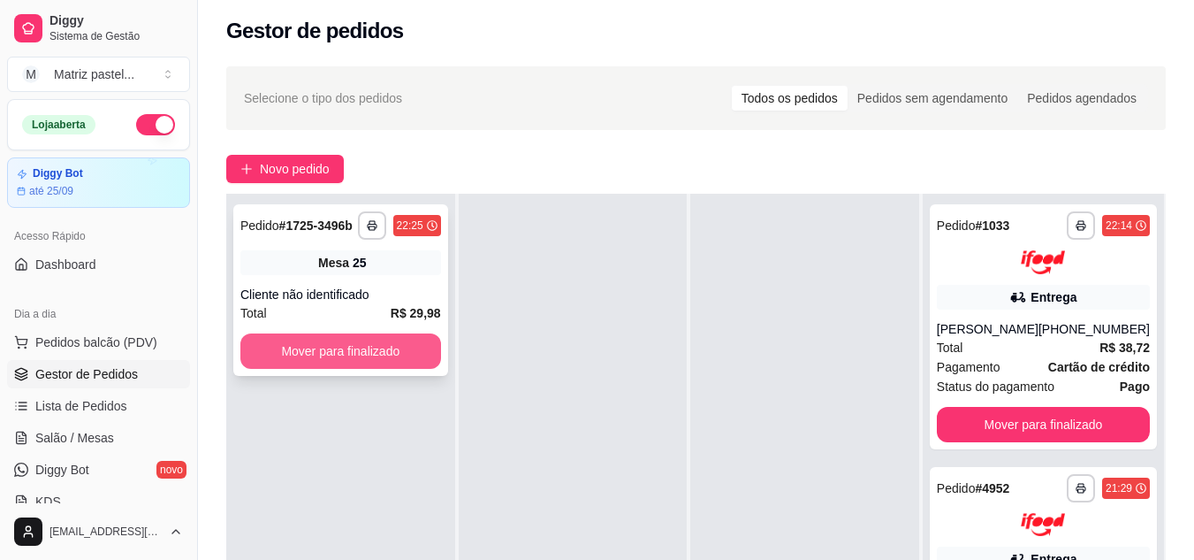
click at [359, 349] on button "Mover para finalizado" at bounding box center [340, 350] width 201 height 35
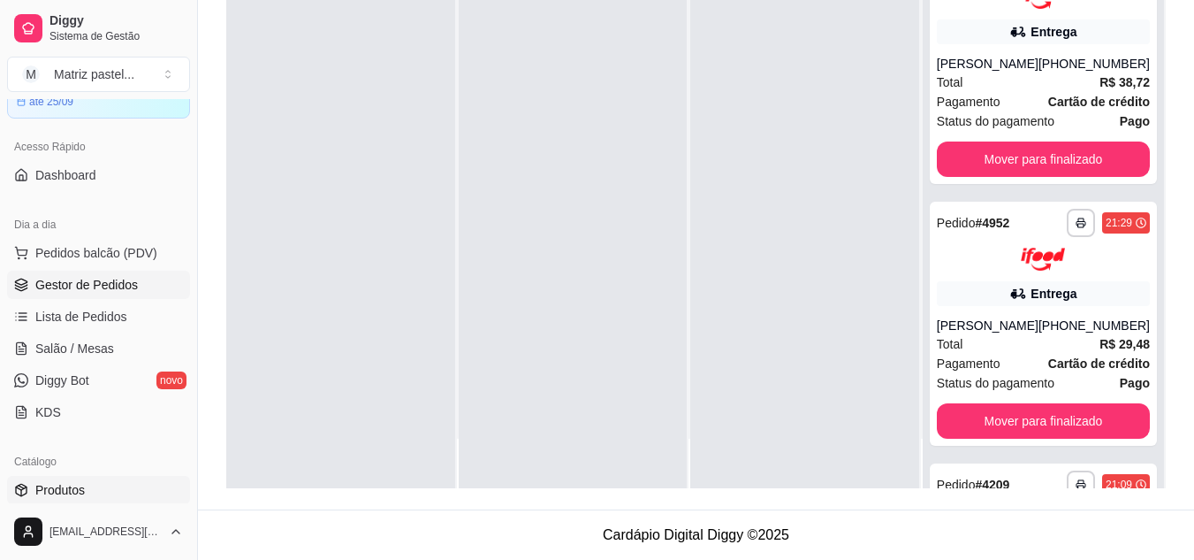
scroll to position [177, 0]
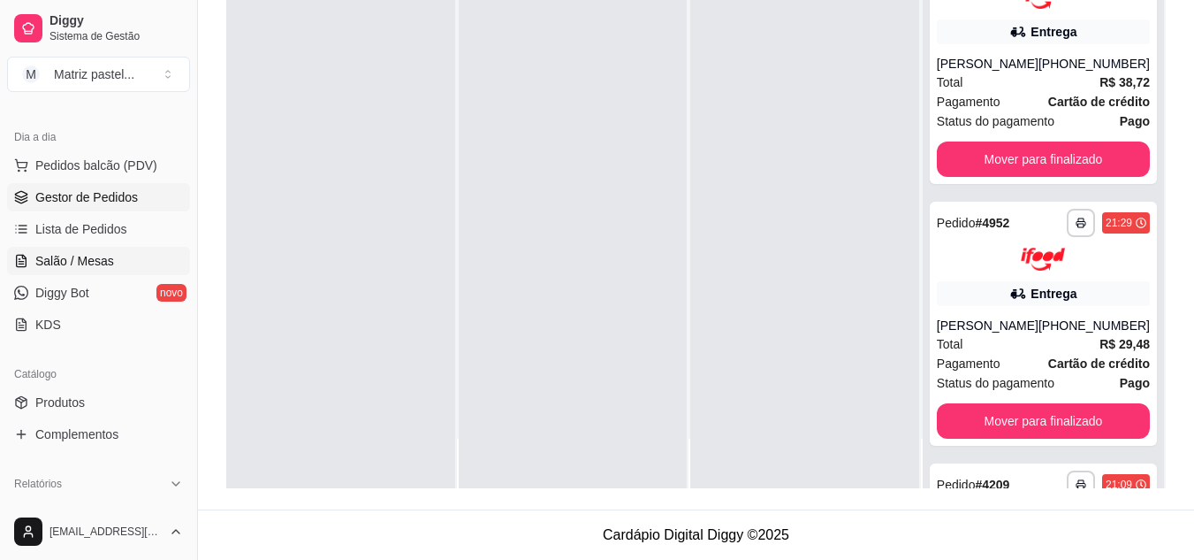
click at [90, 262] on span "Salão / Mesas" at bounding box center [74, 261] width 79 height 18
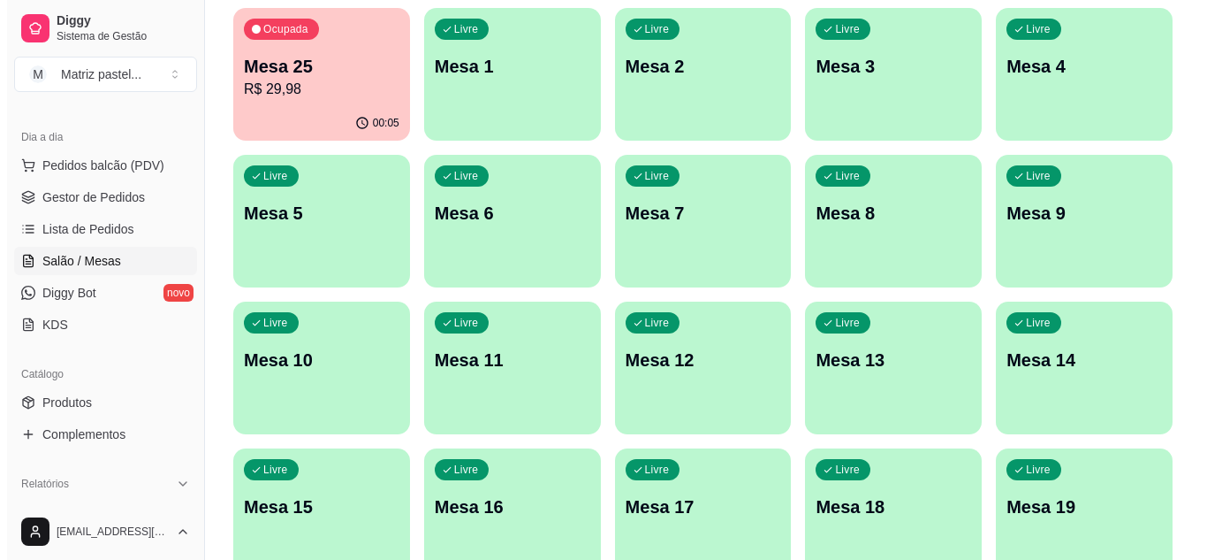
scroll to position [88, 0]
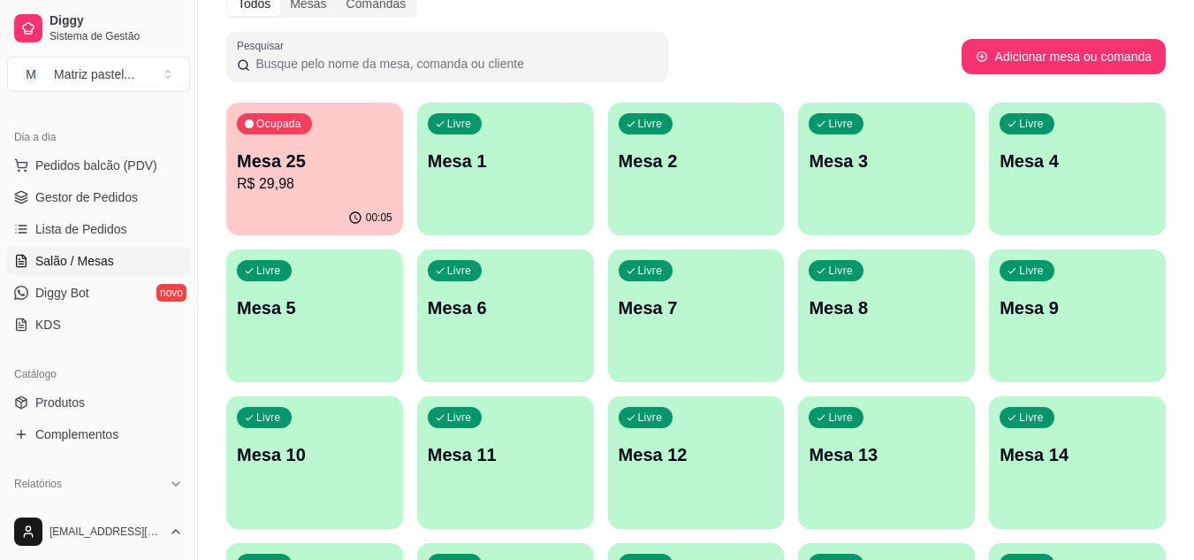
click at [339, 188] on p "R$ 29,98" at bounding box center [315, 183] width 156 height 21
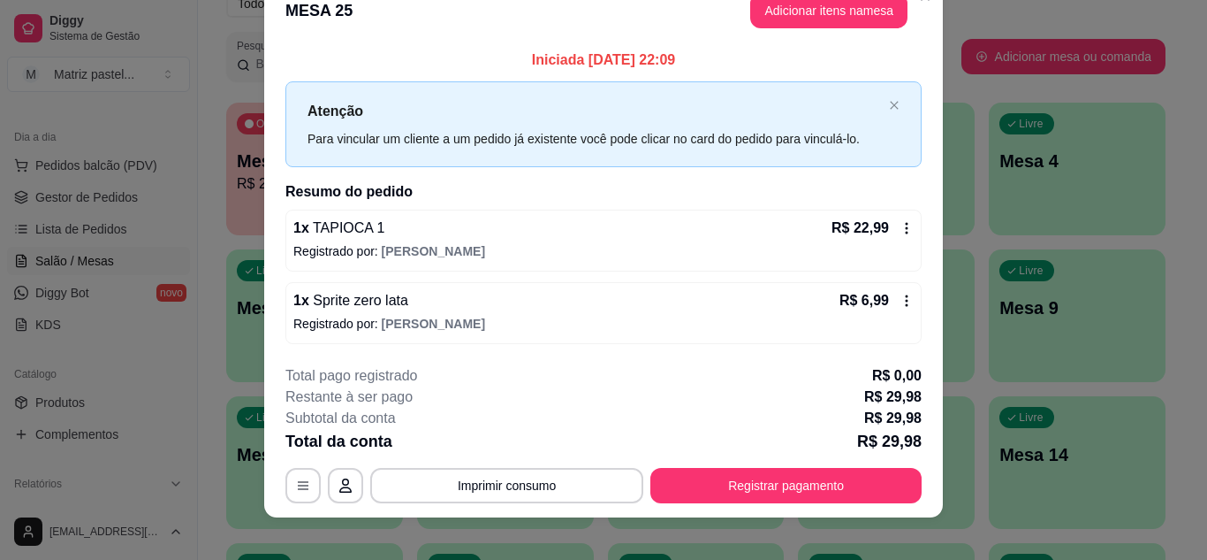
scroll to position [46, 0]
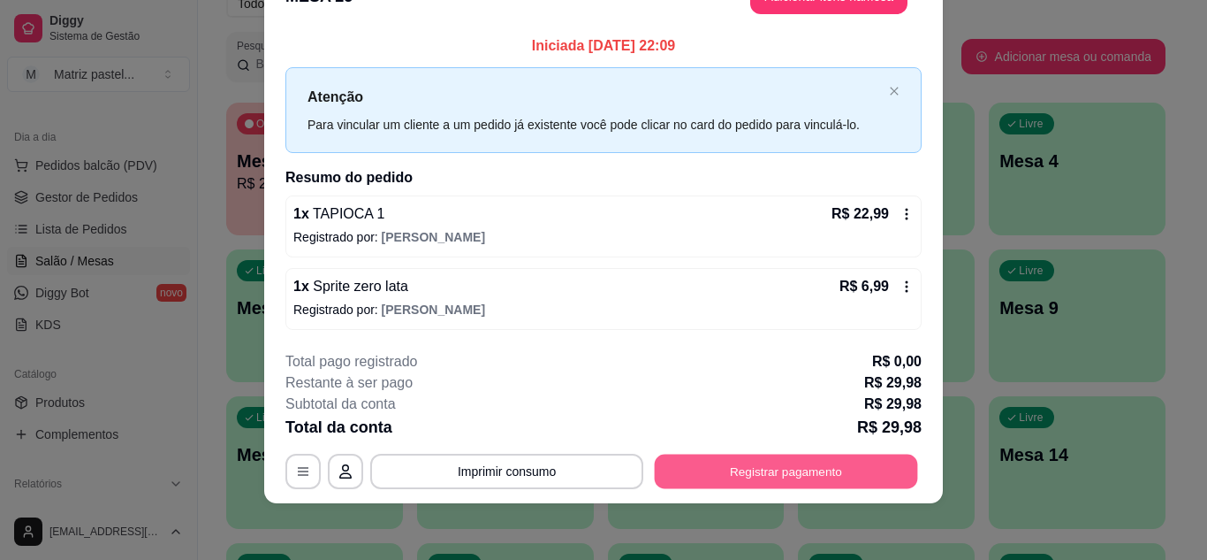
click at [820, 472] on button "Registrar pagamento" at bounding box center [786, 471] width 263 height 34
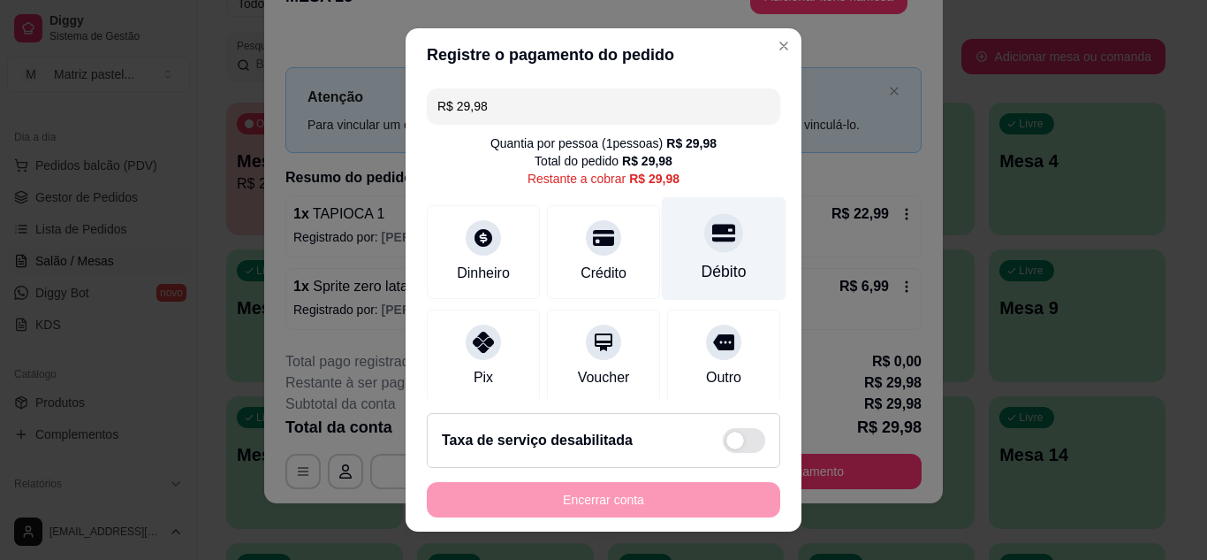
click at [689, 256] on div "Débito" at bounding box center [724, 247] width 125 height 103
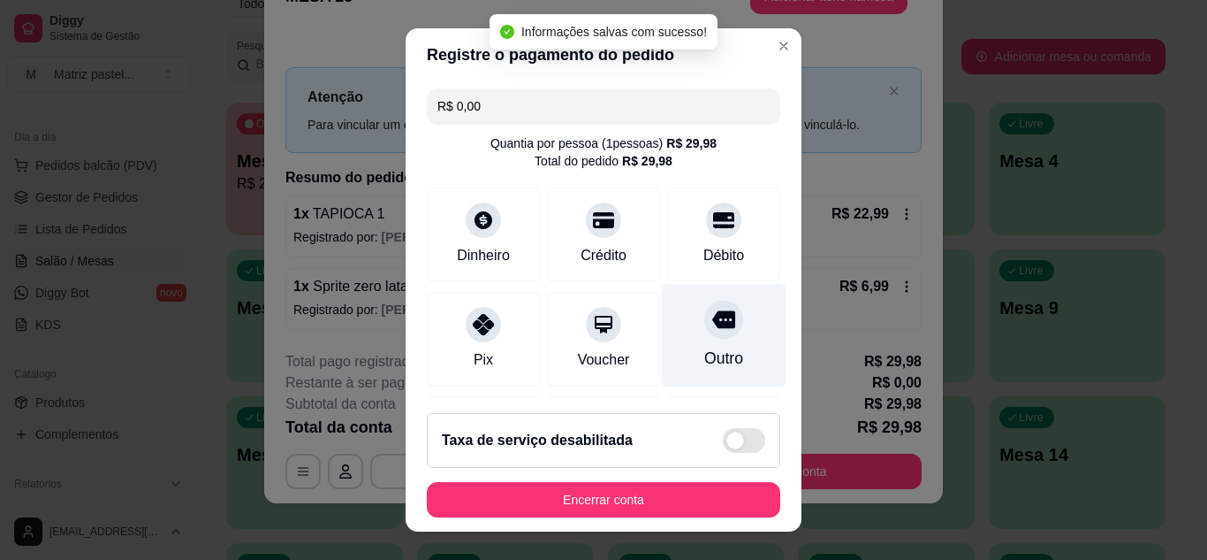
type input "R$ 0,00"
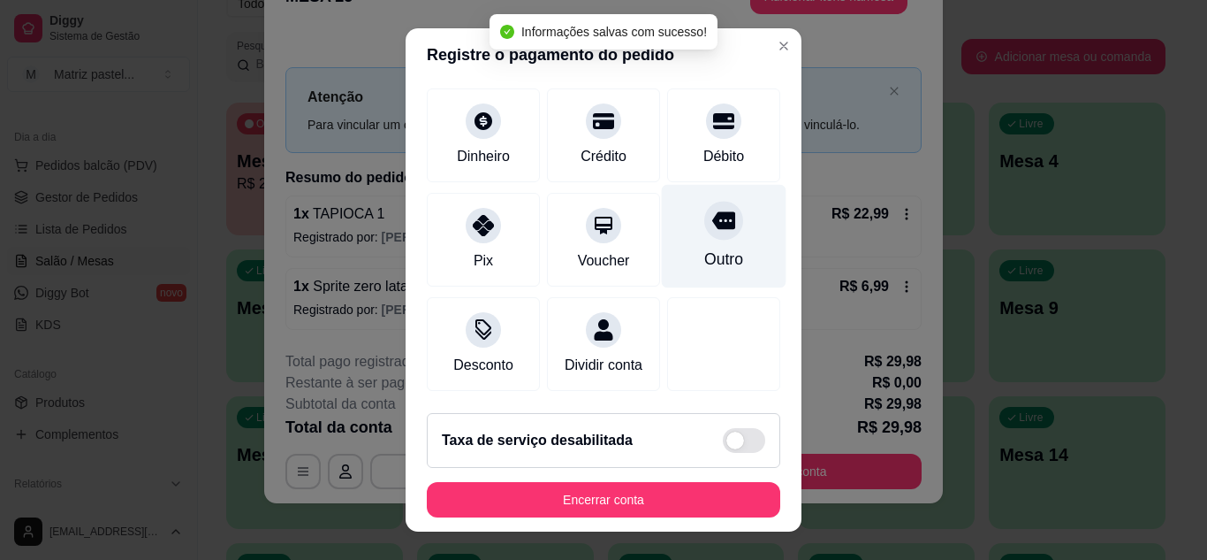
scroll to position [210, 0]
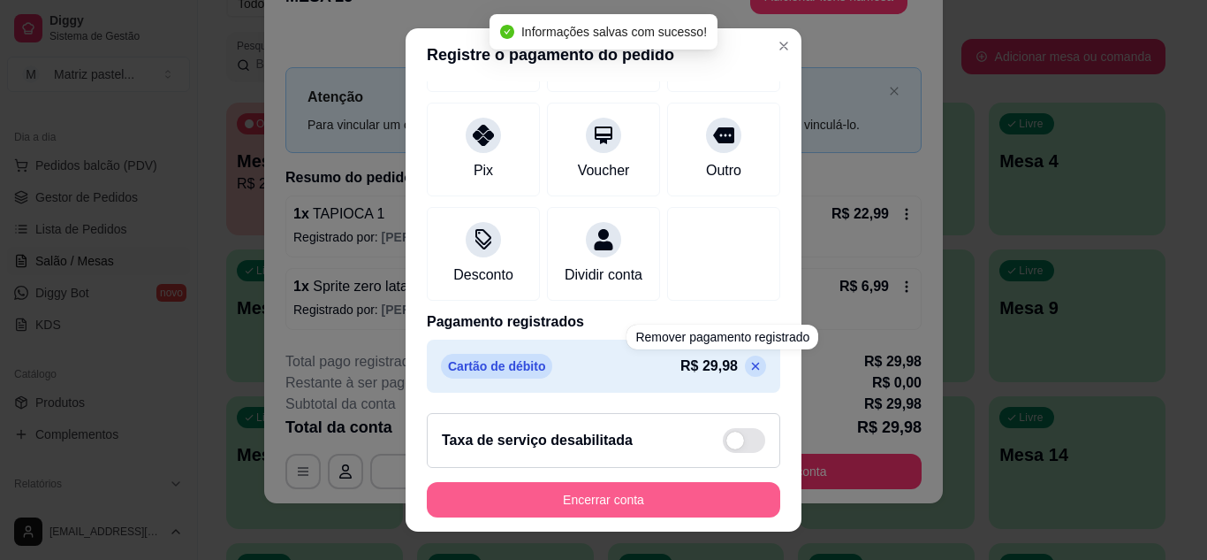
click at [720, 493] on button "Encerrar conta" at bounding box center [604, 499] width 354 height 35
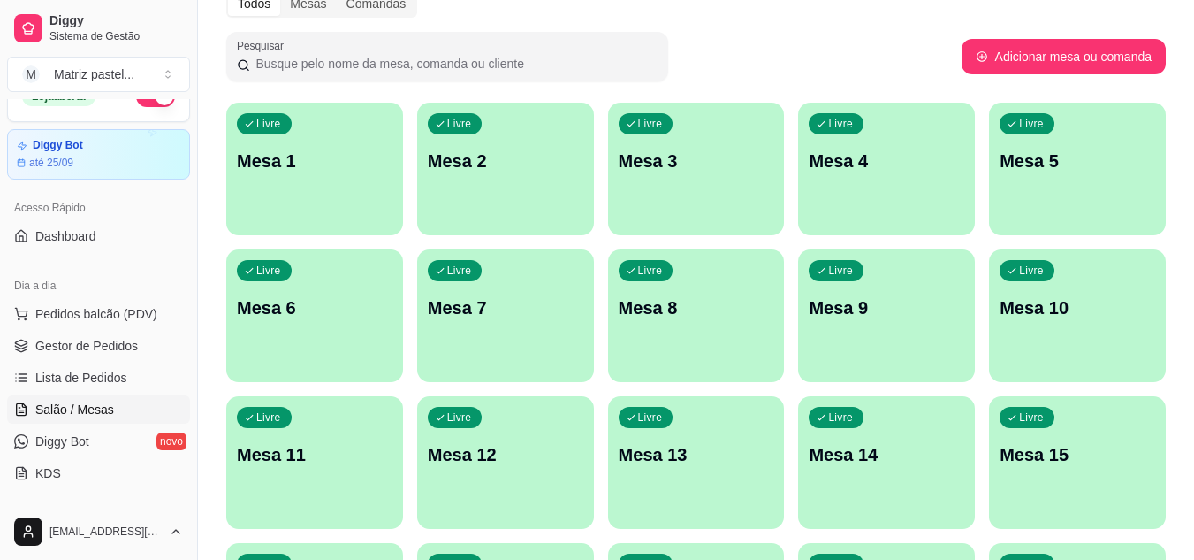
scroll to position [0, 0]
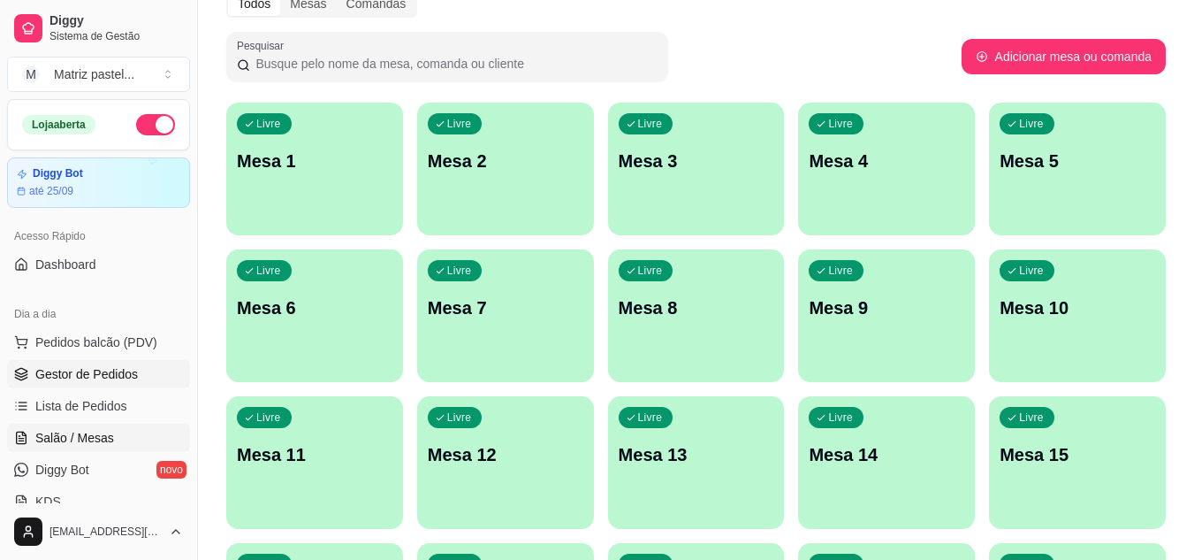
click at [50, 369] on span "Gestor de Pedidos" at bounding box center [86, 374] width 103 height 18
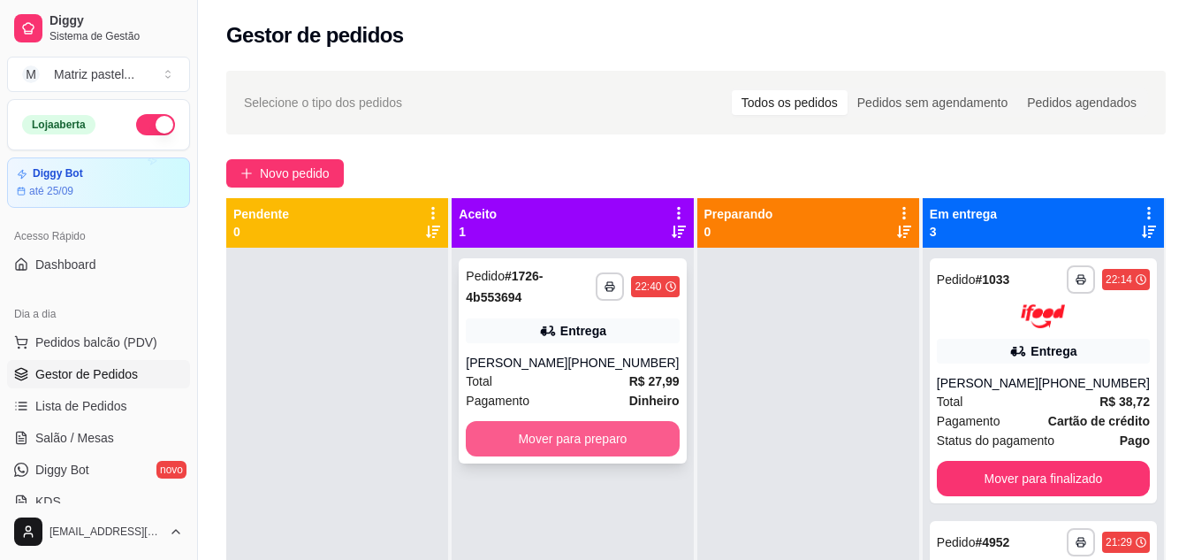
click at [613, 454] on button "Mover para preparo" at bounding box center [572, 438] width 213 height 35
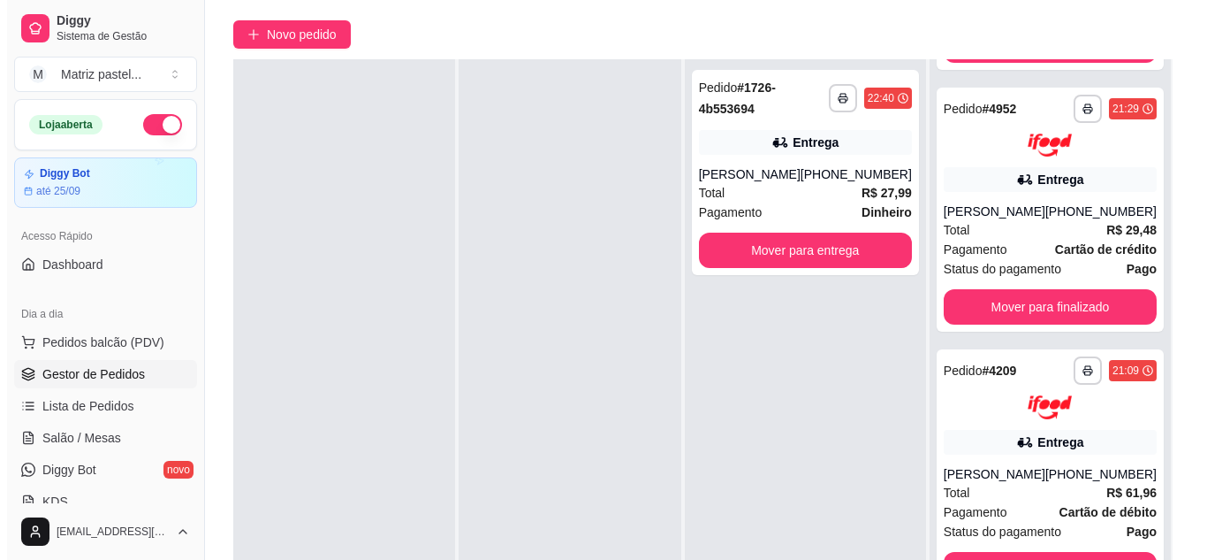
scroll to position [177, 0]
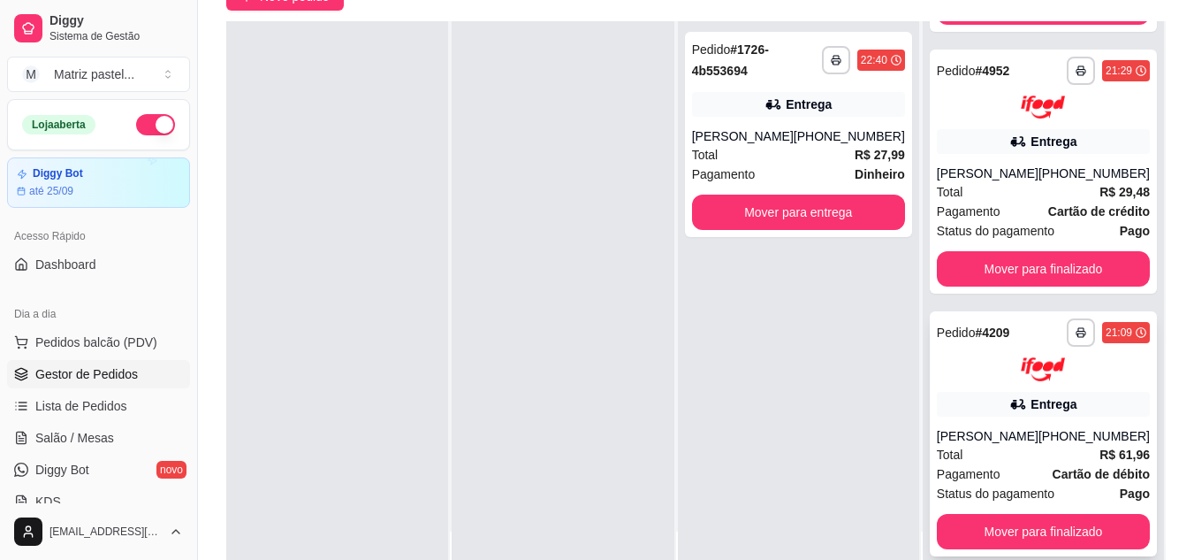
click at [969, 401] on div "**********" at bounding box center [1043, 433] width 227 height 245
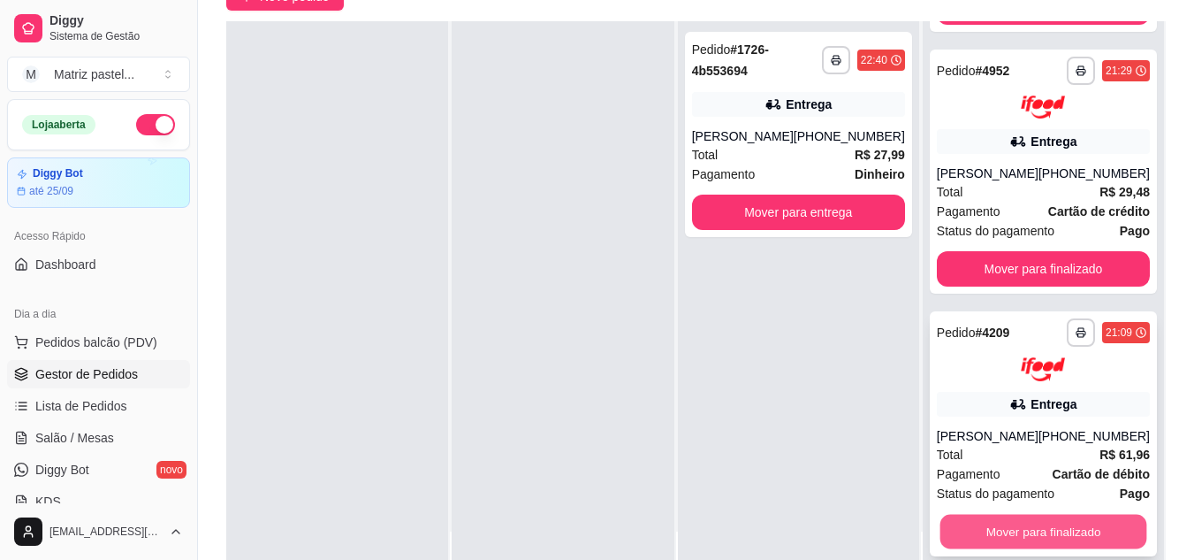
click at [1015, 536] on button "Mover para finalizado" at bounding box center [1043, 531] width 207 height 34
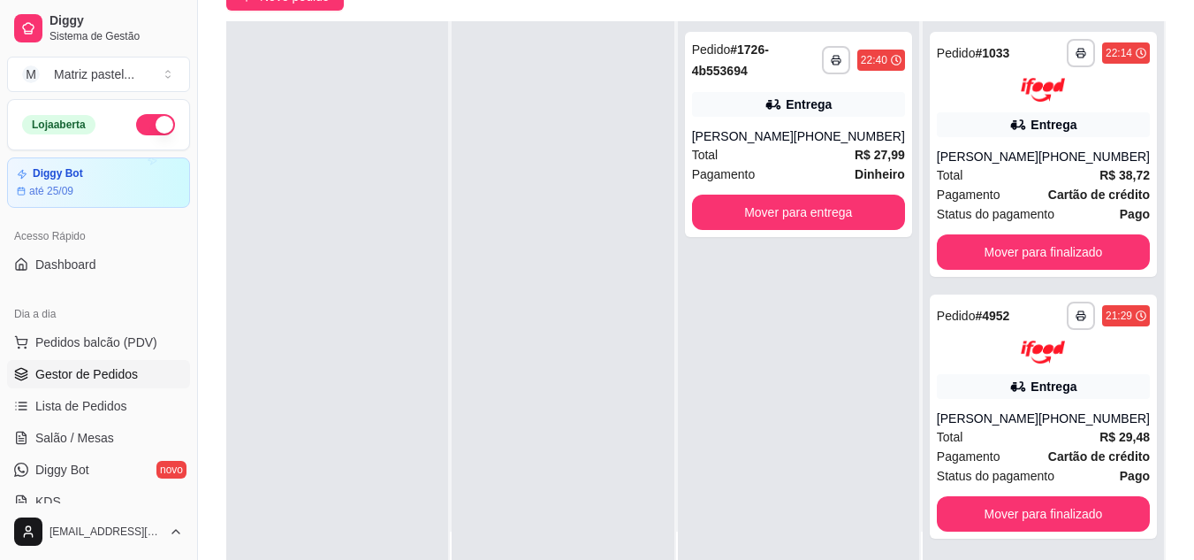
scroll to position [0, 0]
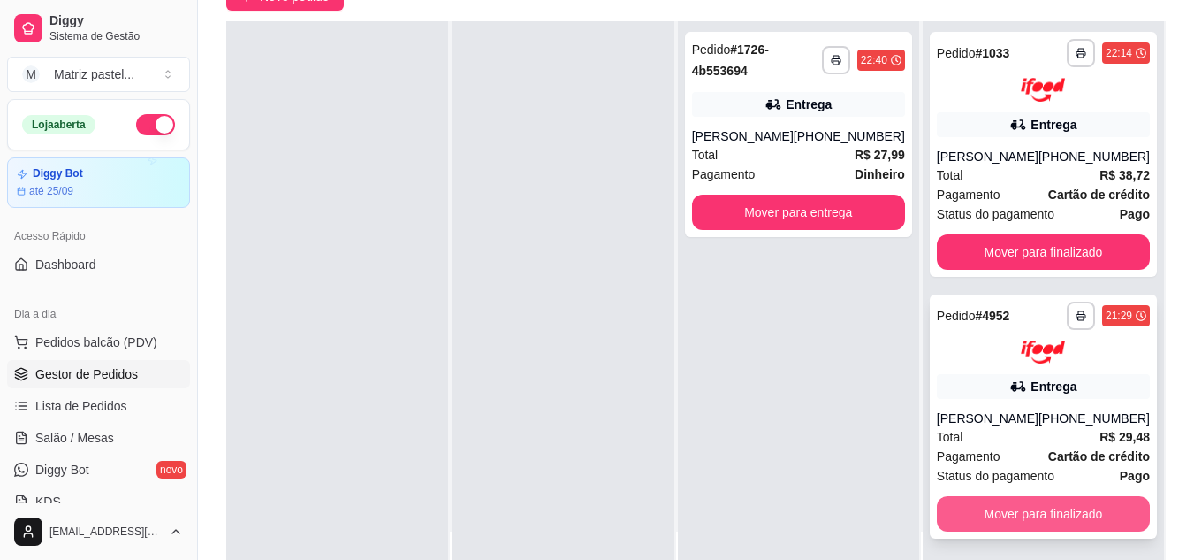
click at [1024, 521] on button "Mover para finalizado" at bounding box center [1043, 513] width 213 height 35
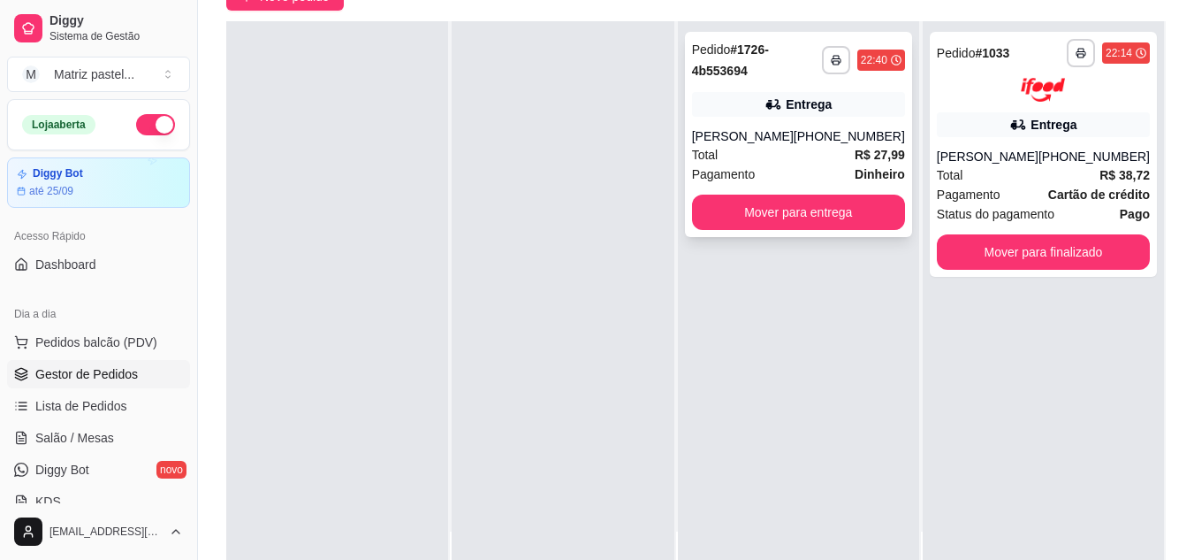
click at [820, 64] on div "Pedido # 1726-4b553694" at bounding box center [757, 60] width 130 height 42
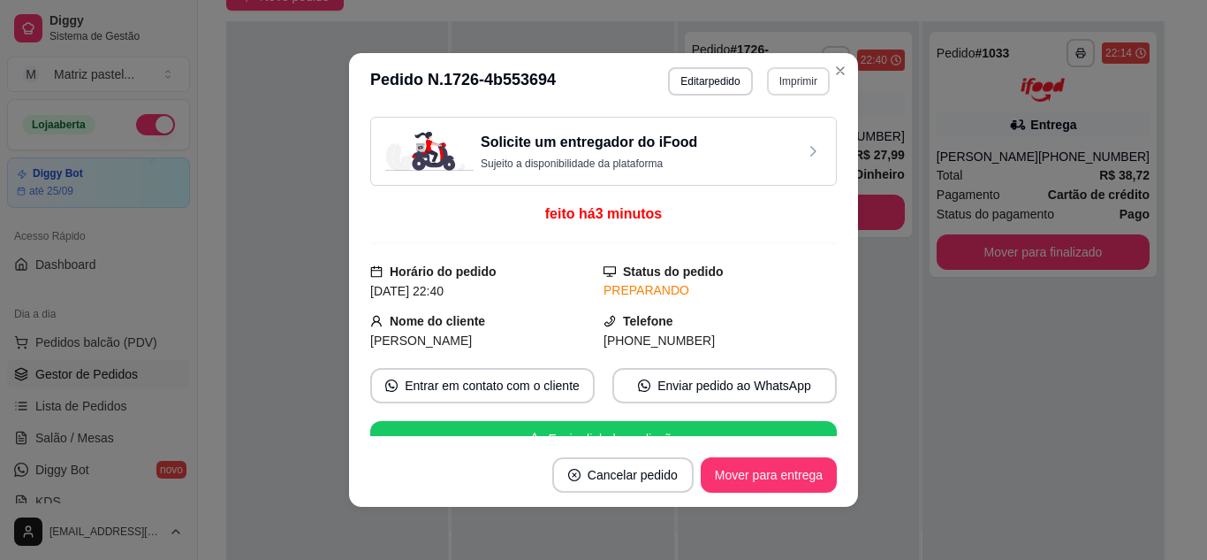
click at [784, 69] on button "Imprimir" at bounding box center [798, 81] width 63 height 28
click at [751, 138] on button "IMPRESSORA" at bounding box center [761, 143] width 128 height 28
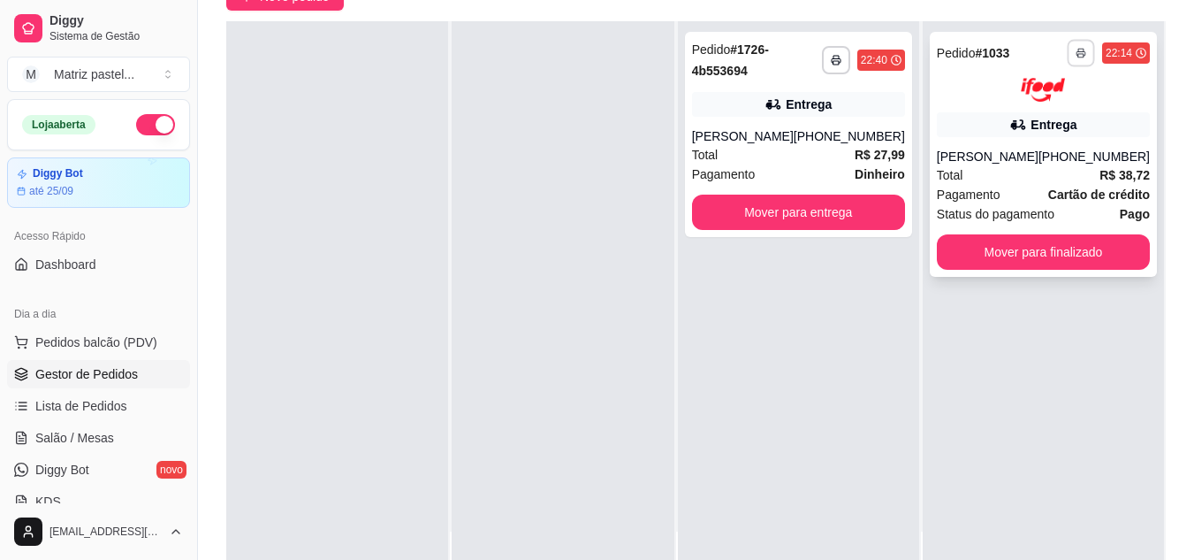
click at [1078, 54] on rect "button" at bounding box center [1080, 56] width 5 height 4
click at [1032, 120] on button "IMPRESSORA" at bounding box center [1021, 114] width 124 height 27
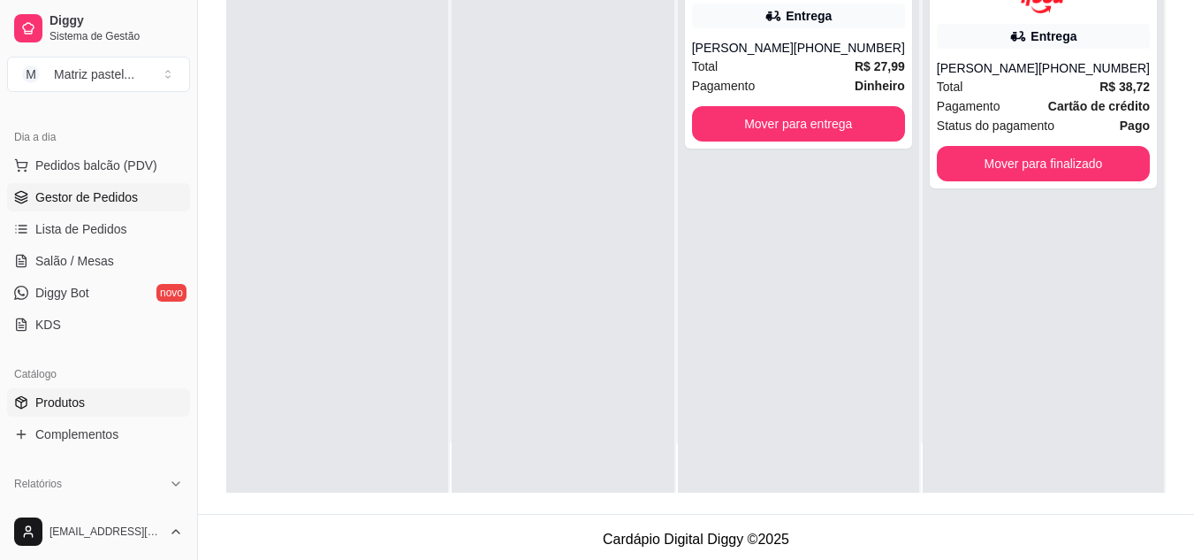
scroll to position [265, 0]
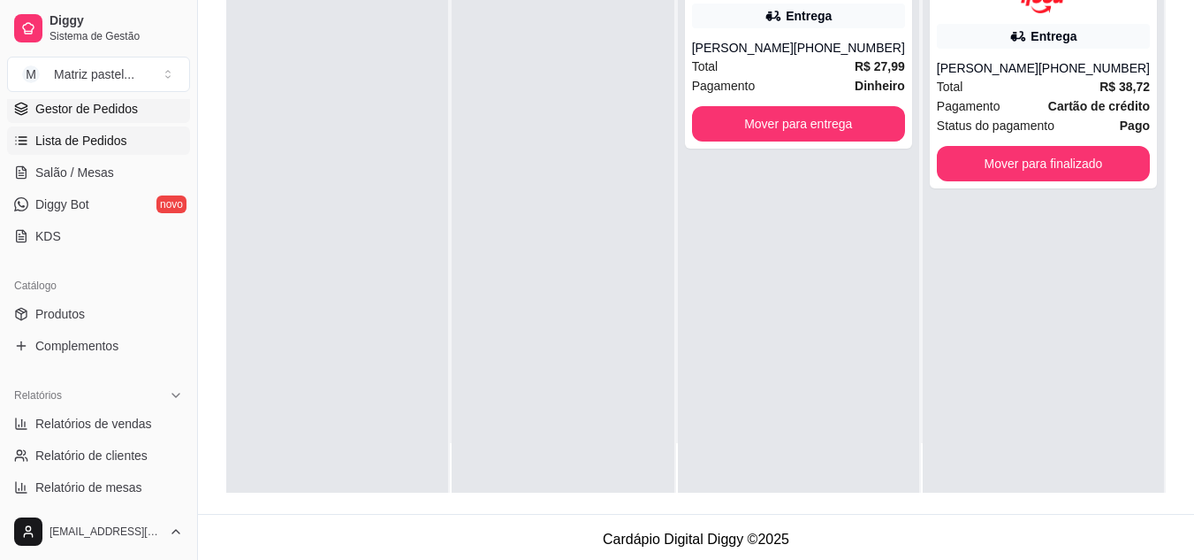
click at [106, 147] on span "Lista de Pedidos" at bounding box center [81, 141] width 92 height 18
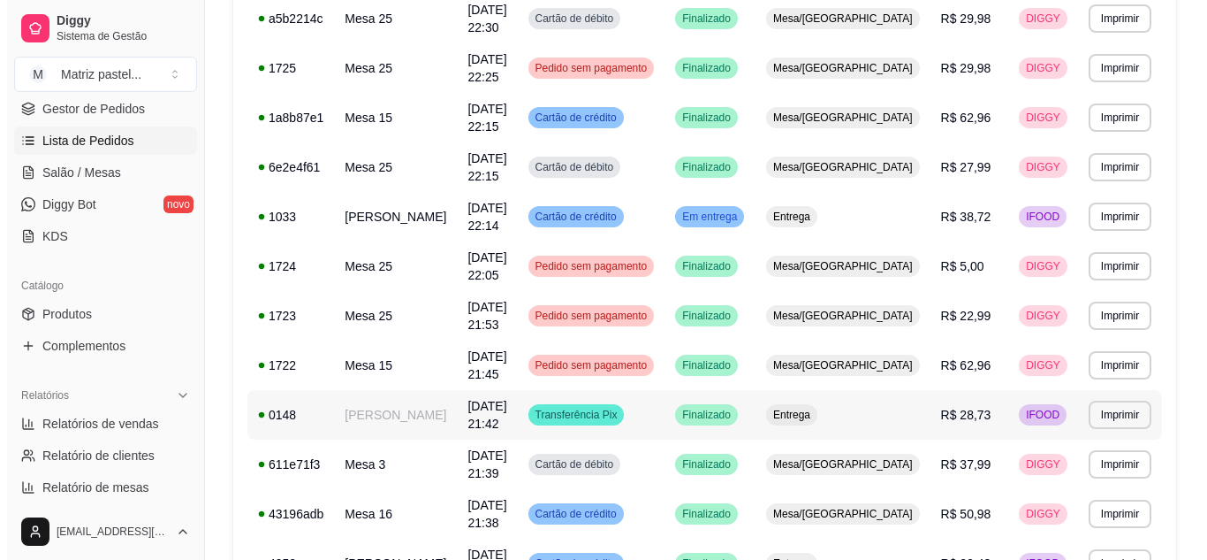
scroll to position [354, 0]
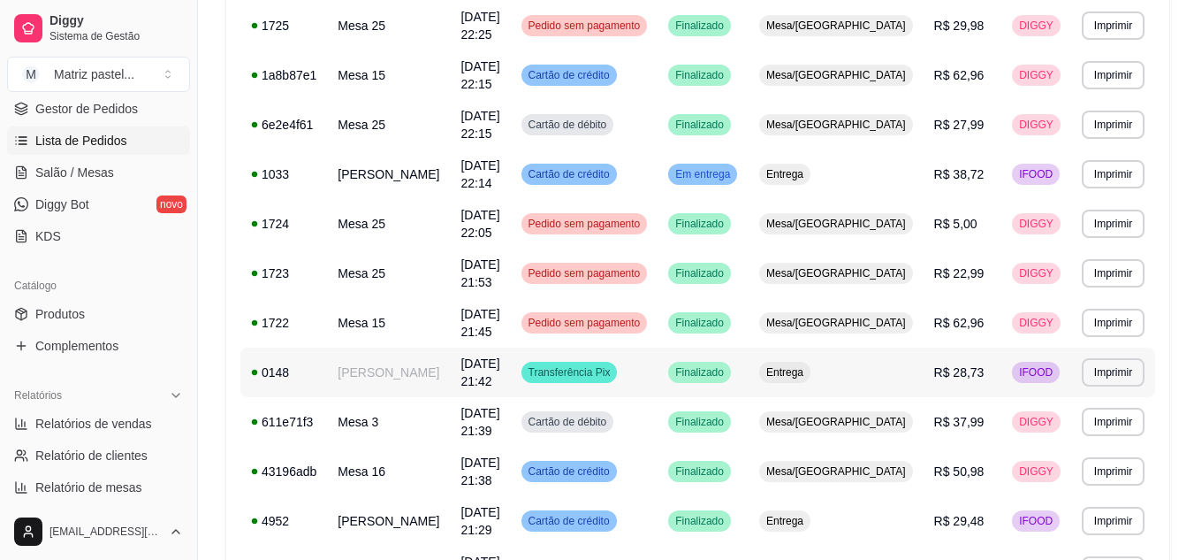
click at [579, 365] on td "Transferência Pix" at bounding box center [585, 372] width 148 height 50
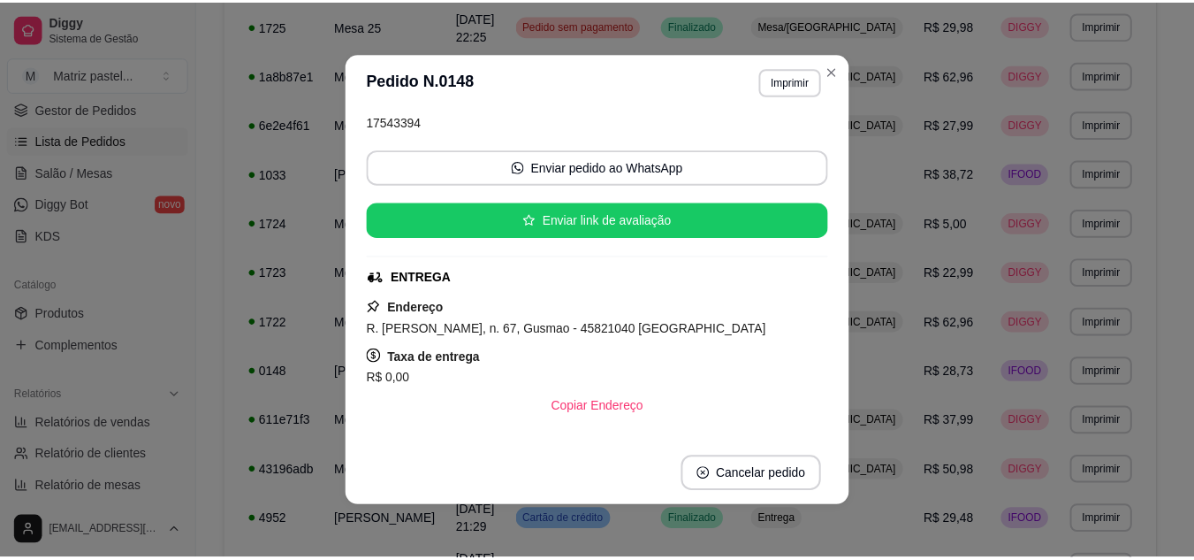
scroll to position [177, 0]
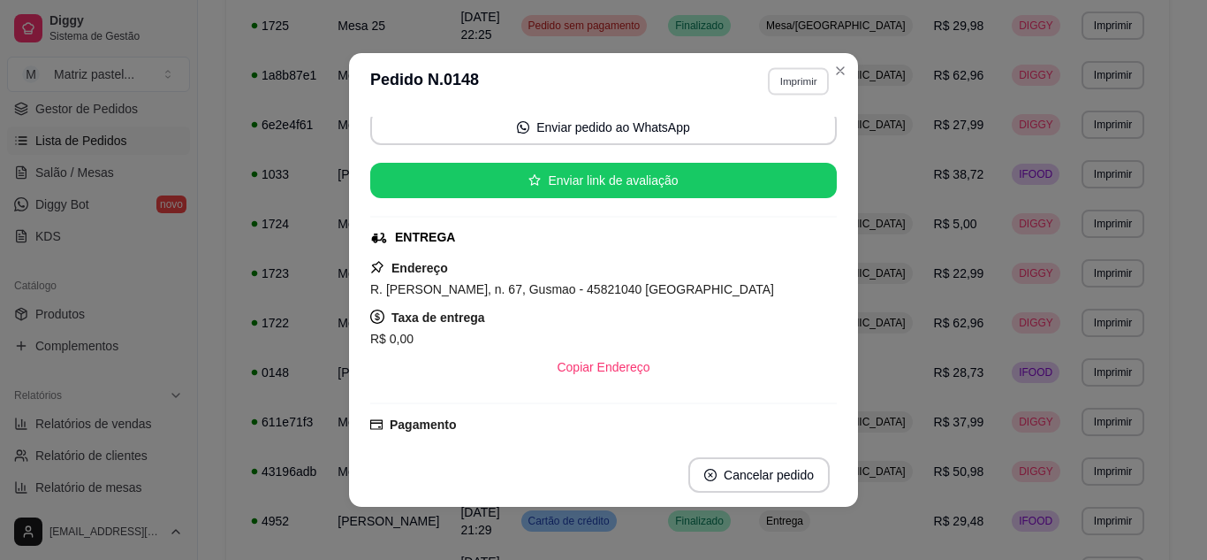
click at [807, 78] on button "Imprimir" at bounding box center [798, 80] width 61 height 27
click at [750, 150] on button "IMPRESSORA" at bounding box center [761, 142] width 124 height 27
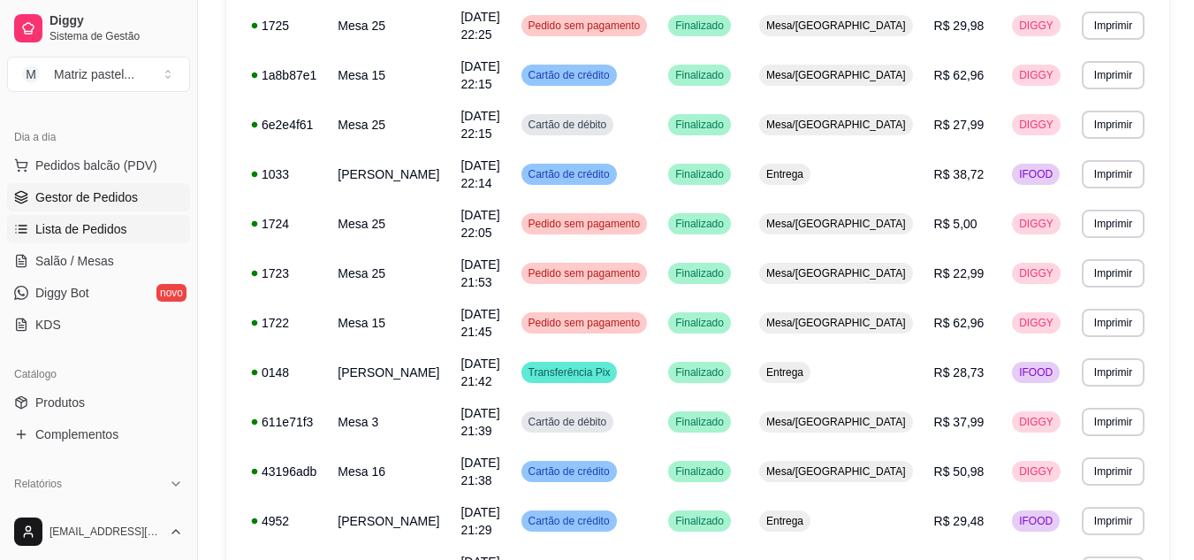
click at [89, 198] on span "Gestor de Pedidos" at bounding box center [86, 197] width 103 height 18
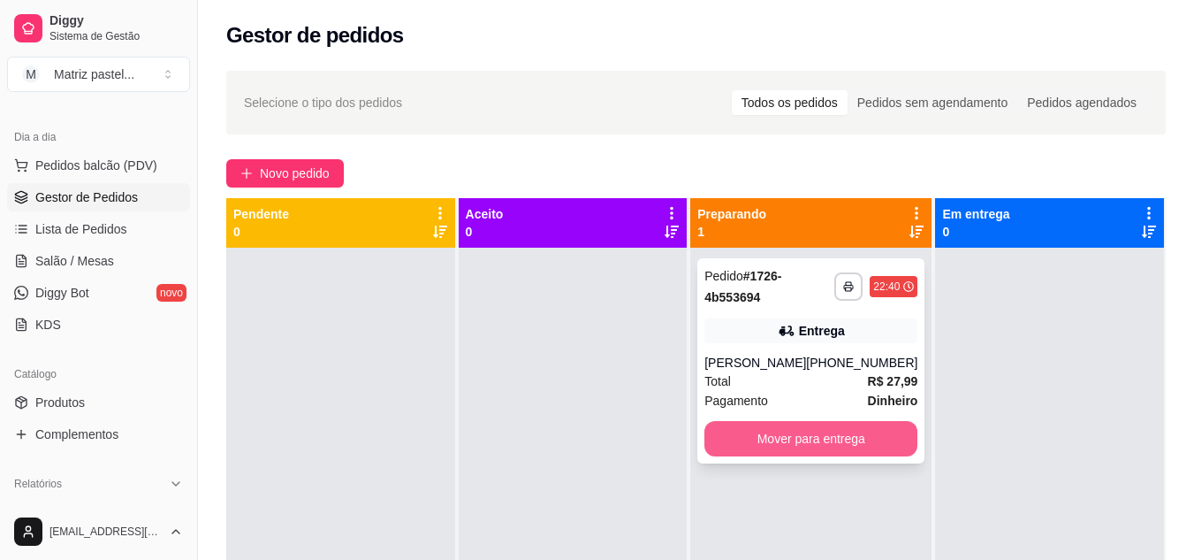
click at [836, 456] on button "Mover para entrega" at bounding box center [811, 438] width 213 height 35
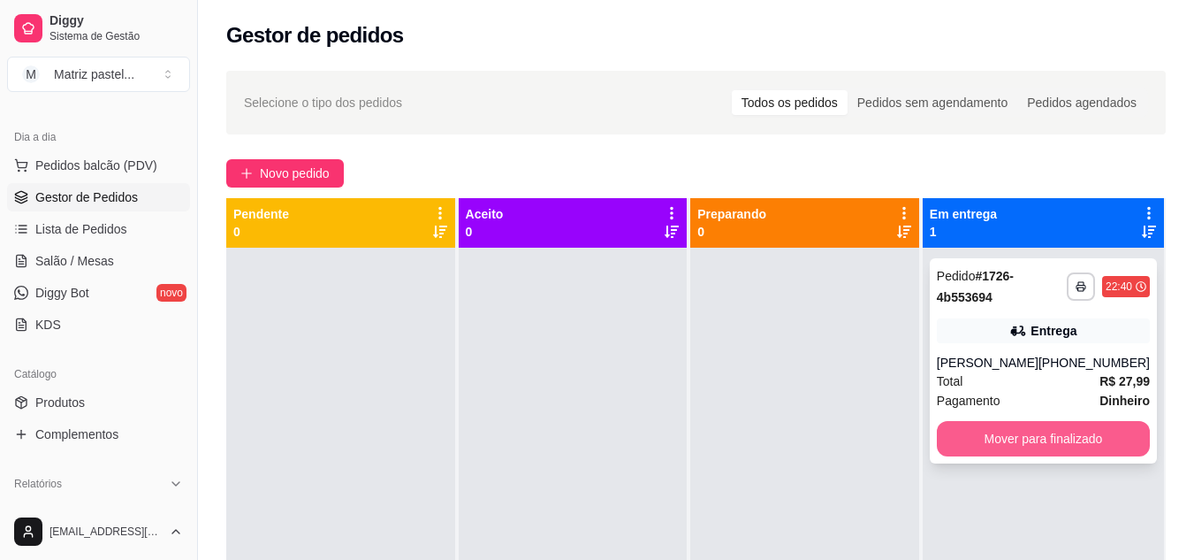
click at [1003, 456] on button "Mover para finalizado" at bounding box center [1043, 438] width 213 height 35
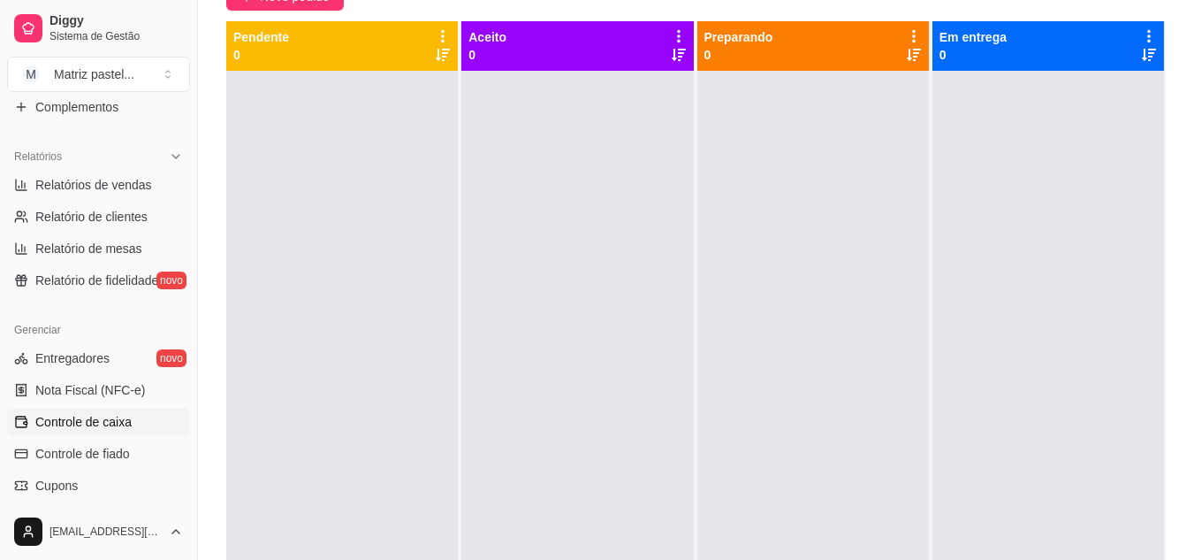
scroll to position [530, 0]
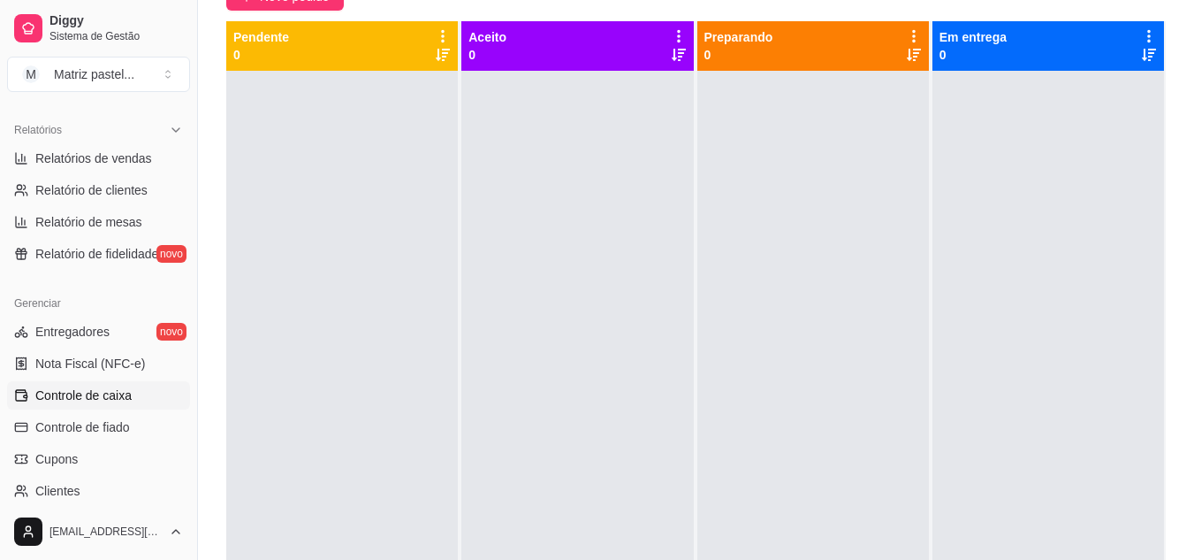
click at [89, 392] on span "Controle de caixa" at bounding box center [83, 395] width 96 height 18
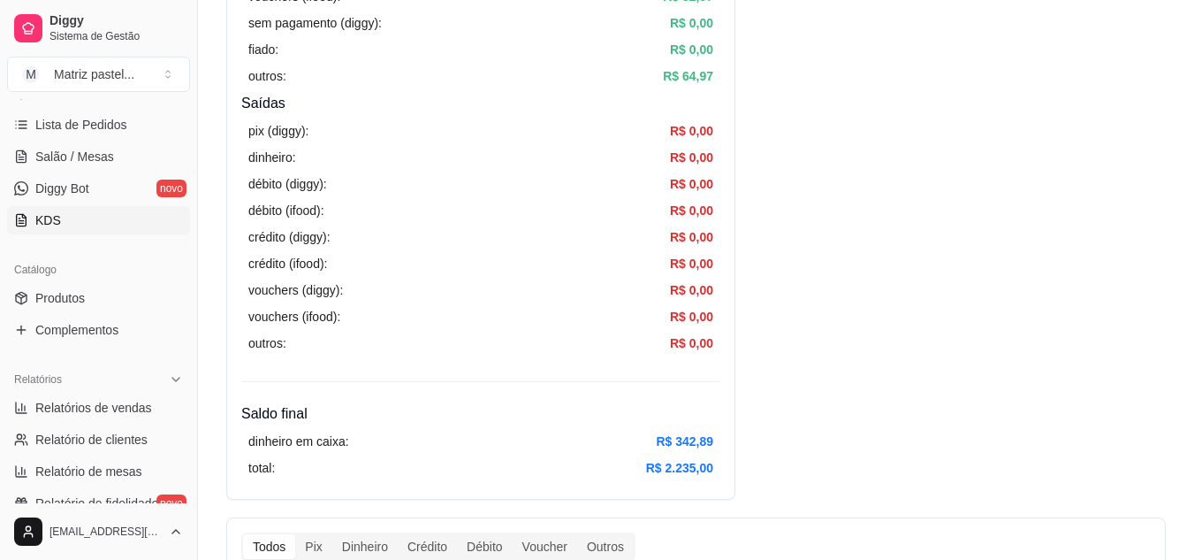
scroll to position [177, 0]
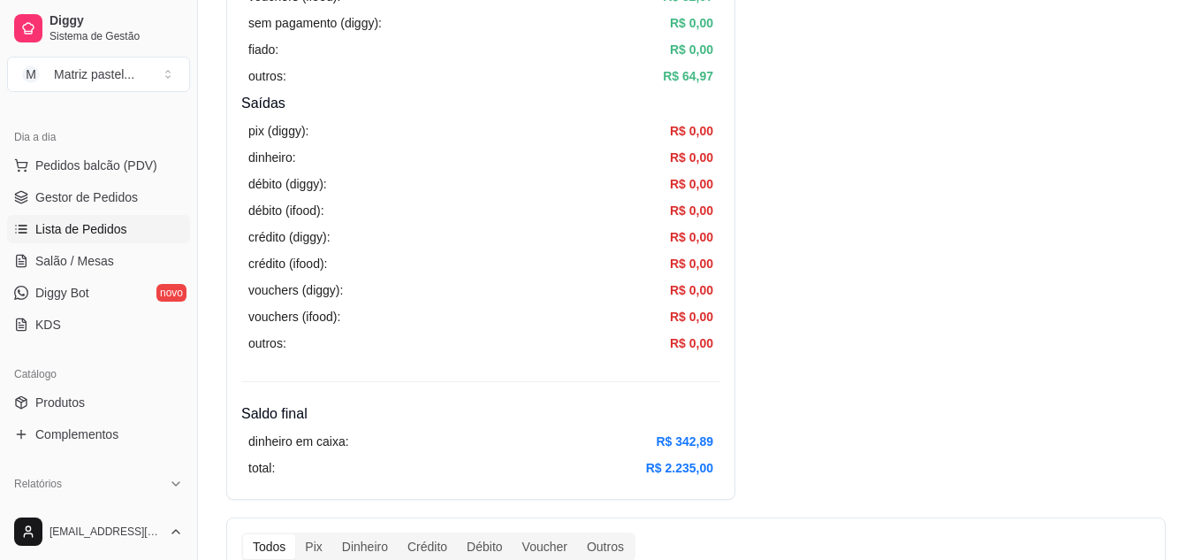
click at [78, 217] on link "Lista de Pedidos" at bounding box center [98, 229] width 183 height 28
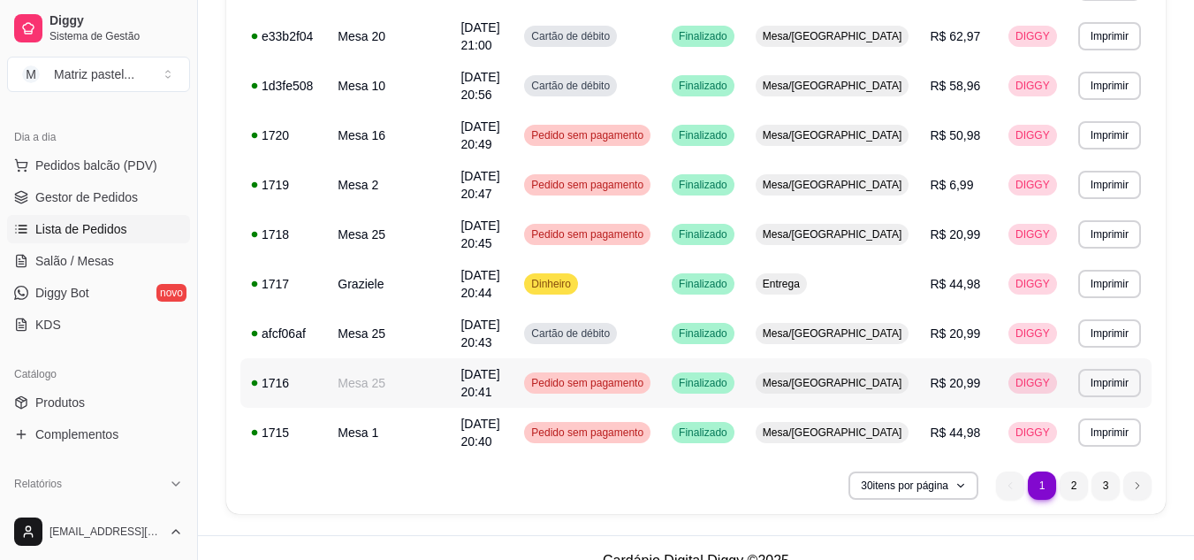
scroll to position [1309, 0]
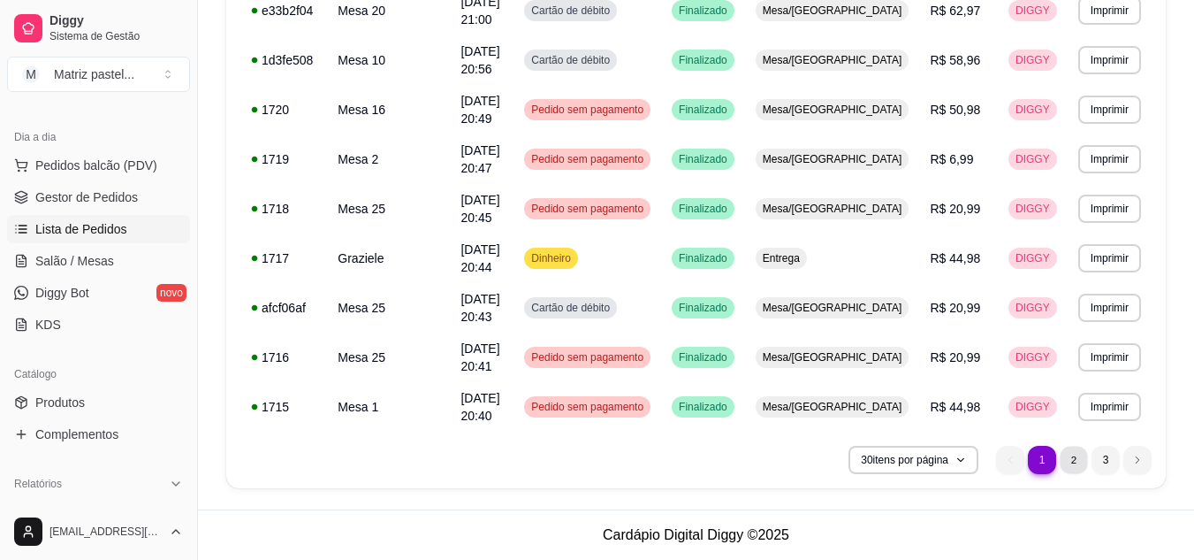
click at [1068, 456] on li "2" at bounding box center [1073, 459] width 27 height 27
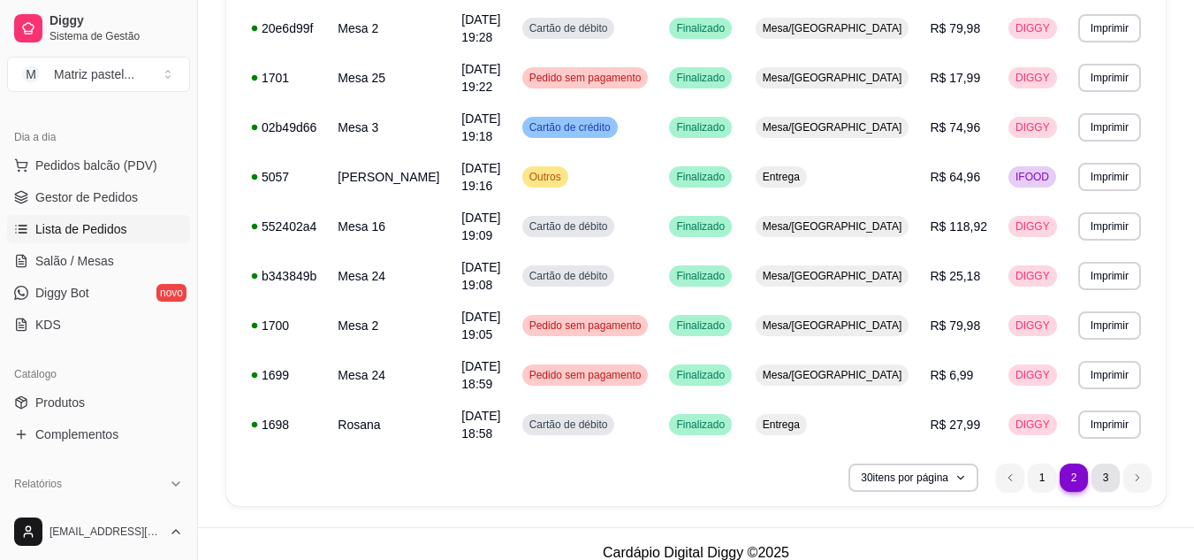
click at [1098, 463] on li "3" at bounding box center [1106, 477] width 28 height 28
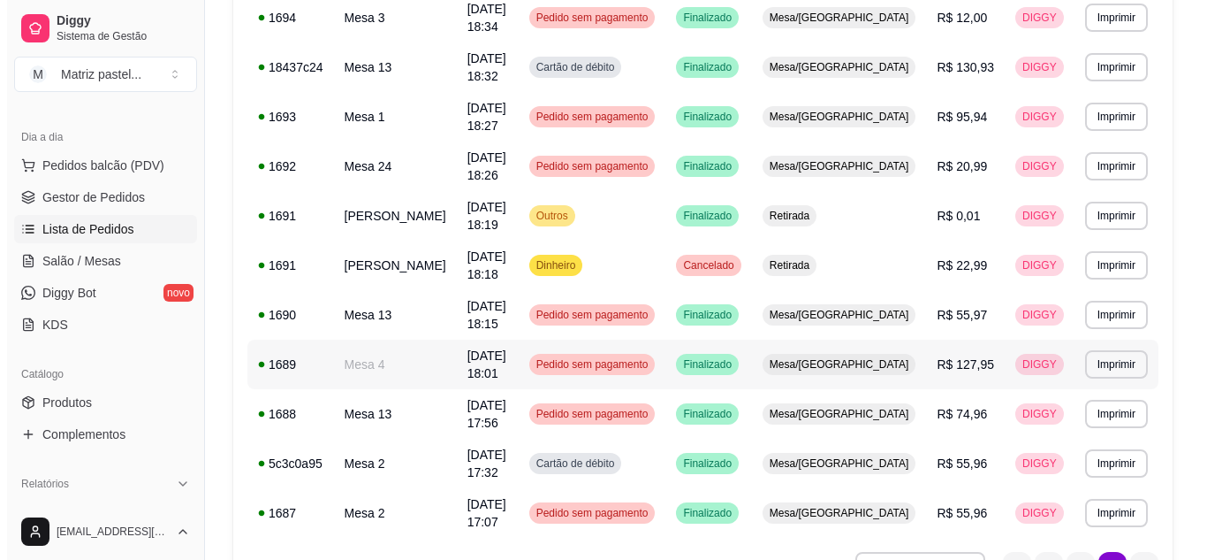
scroll to position [372, 0]
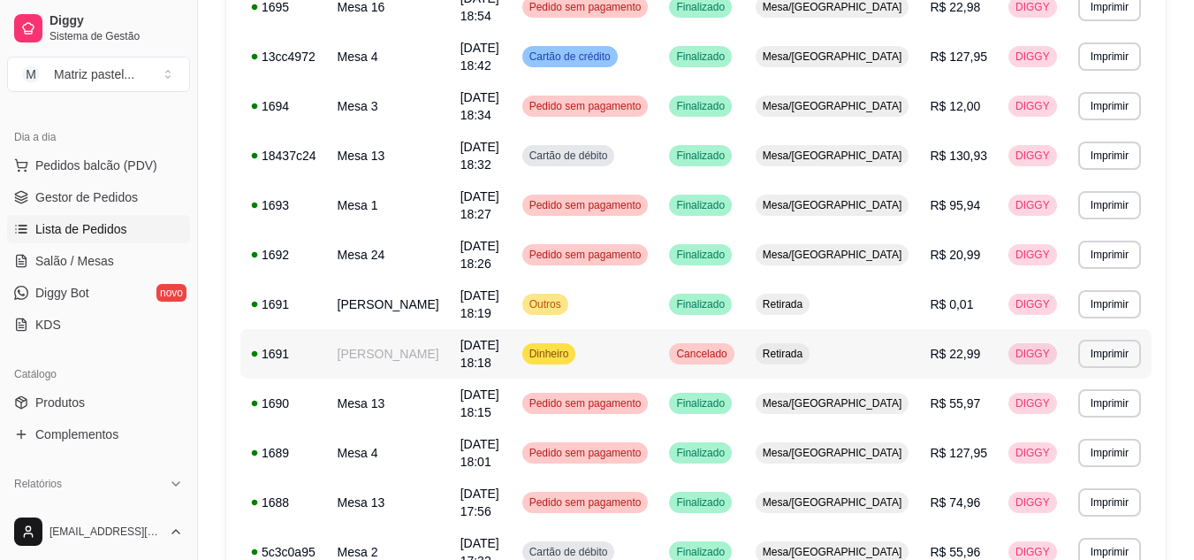
click at [860, 329] on td "Retirada" at bounding box center [832, 354] width 175 height 50
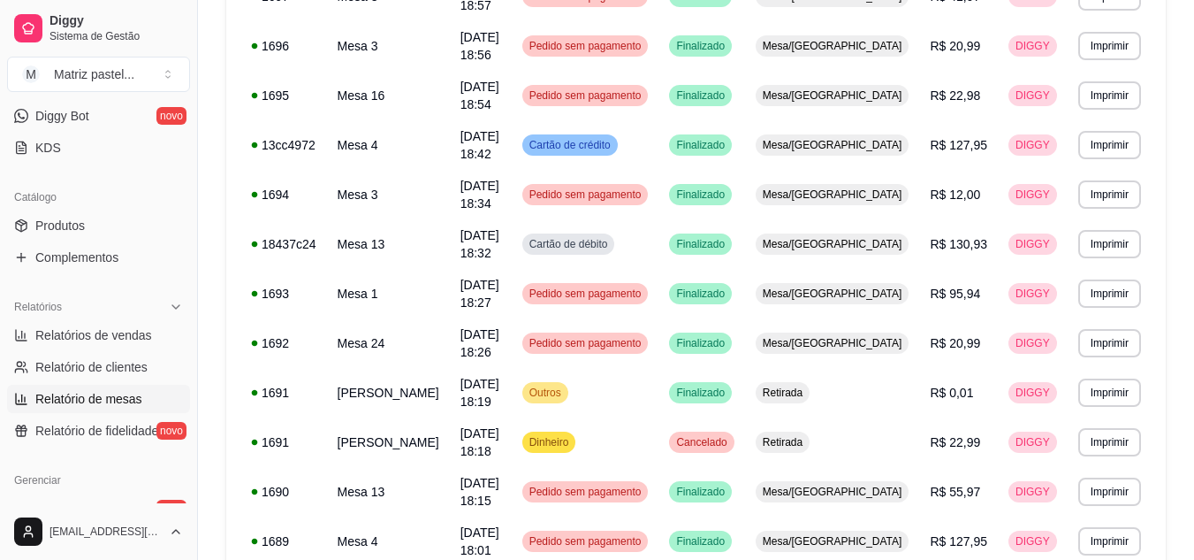
scroll to position [442, 0]
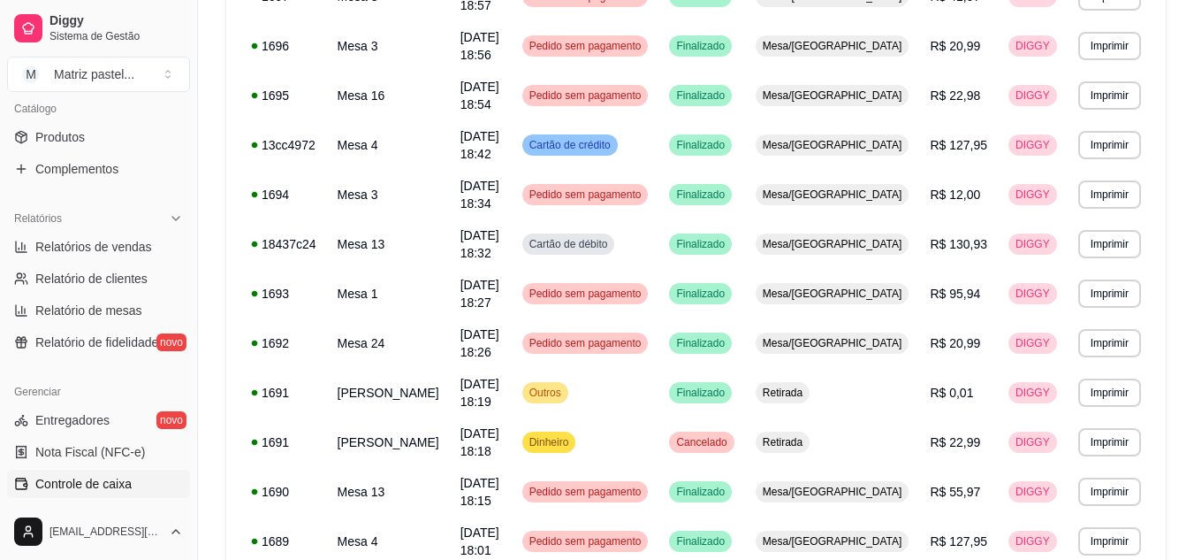
click at [89, 470] on link "Controle de caixa" at bounding box center [98, 483] width 183 height 28
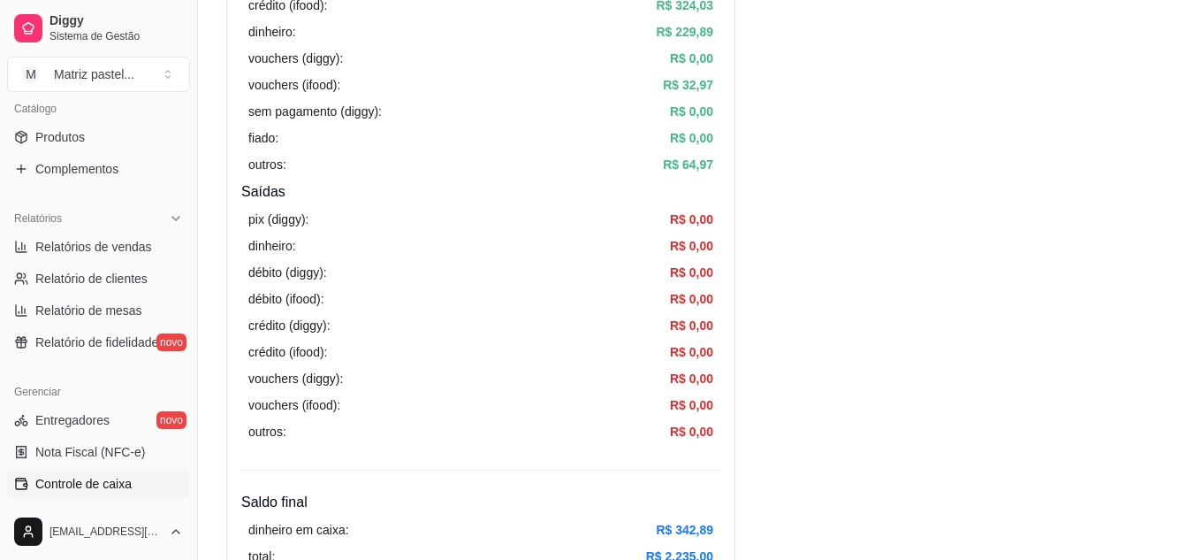
scroll to position [530, 0]
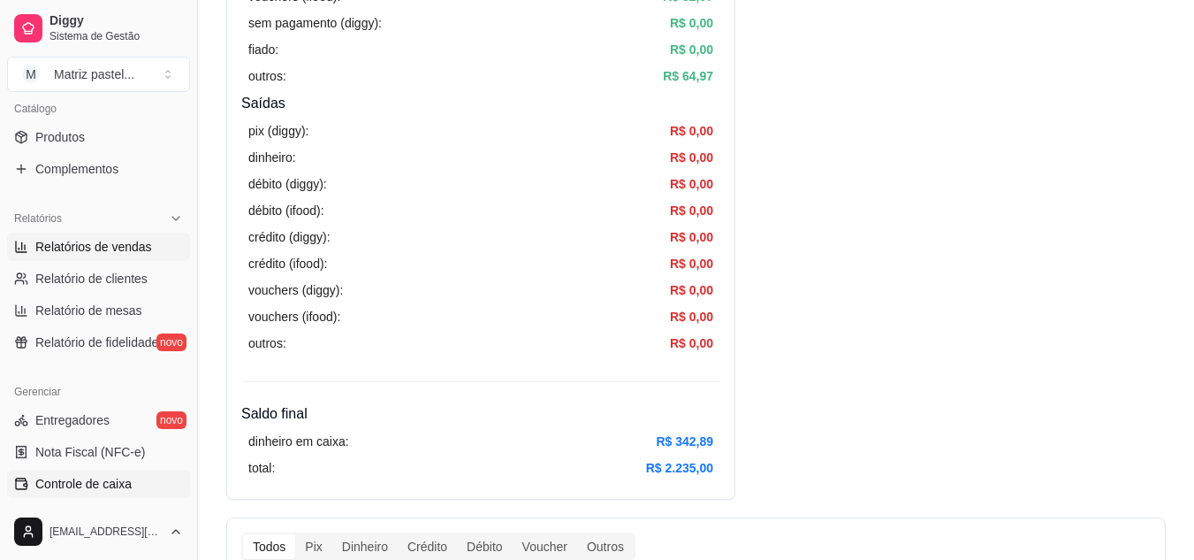
click at [91, 258] on link "Relatórios de vendas" at bounding box center [98, 246] width 183 height 28
select select "ALL"
select select "0"
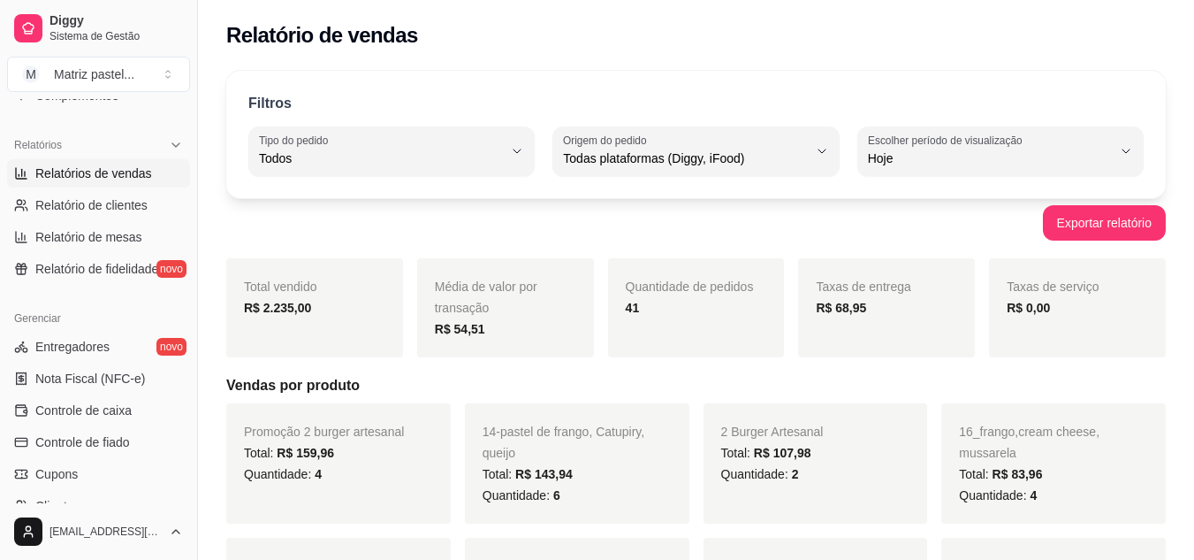
scroll to position [707, 0]
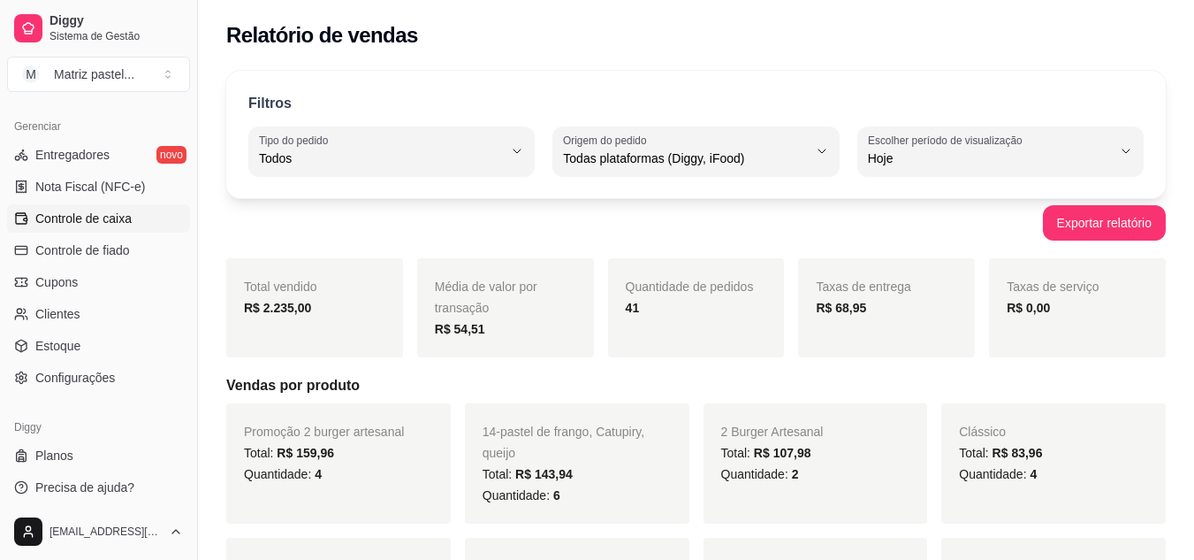
click at [95, 213] on span "Controle de caixa" at bounding box center [83, 218] width 96 height 18
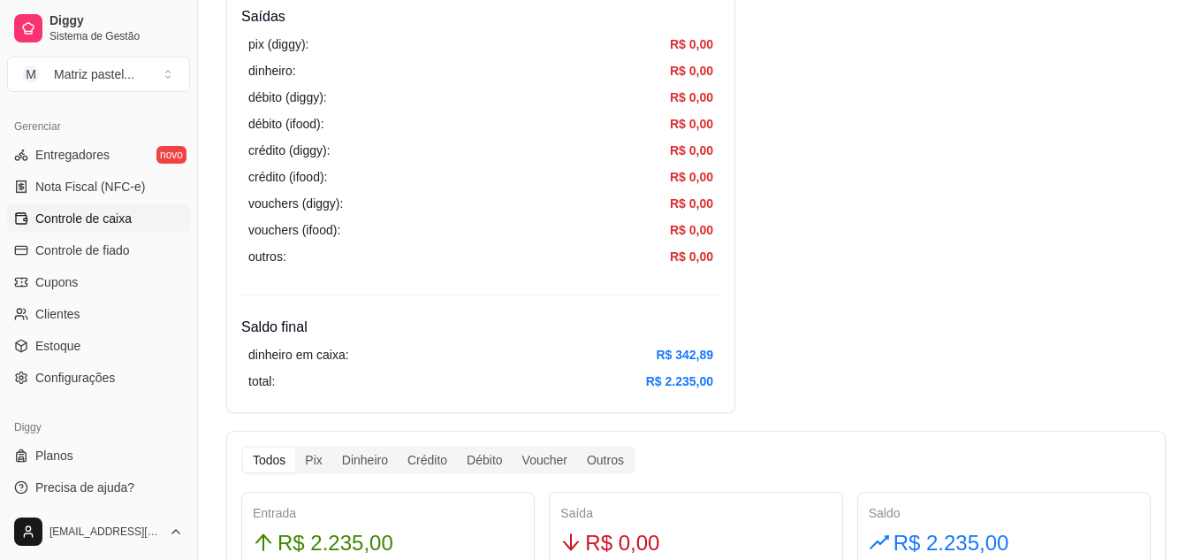
scroll to position [619, 0]
